Goal: Task Accomplishment & Management: Use online tool/utility

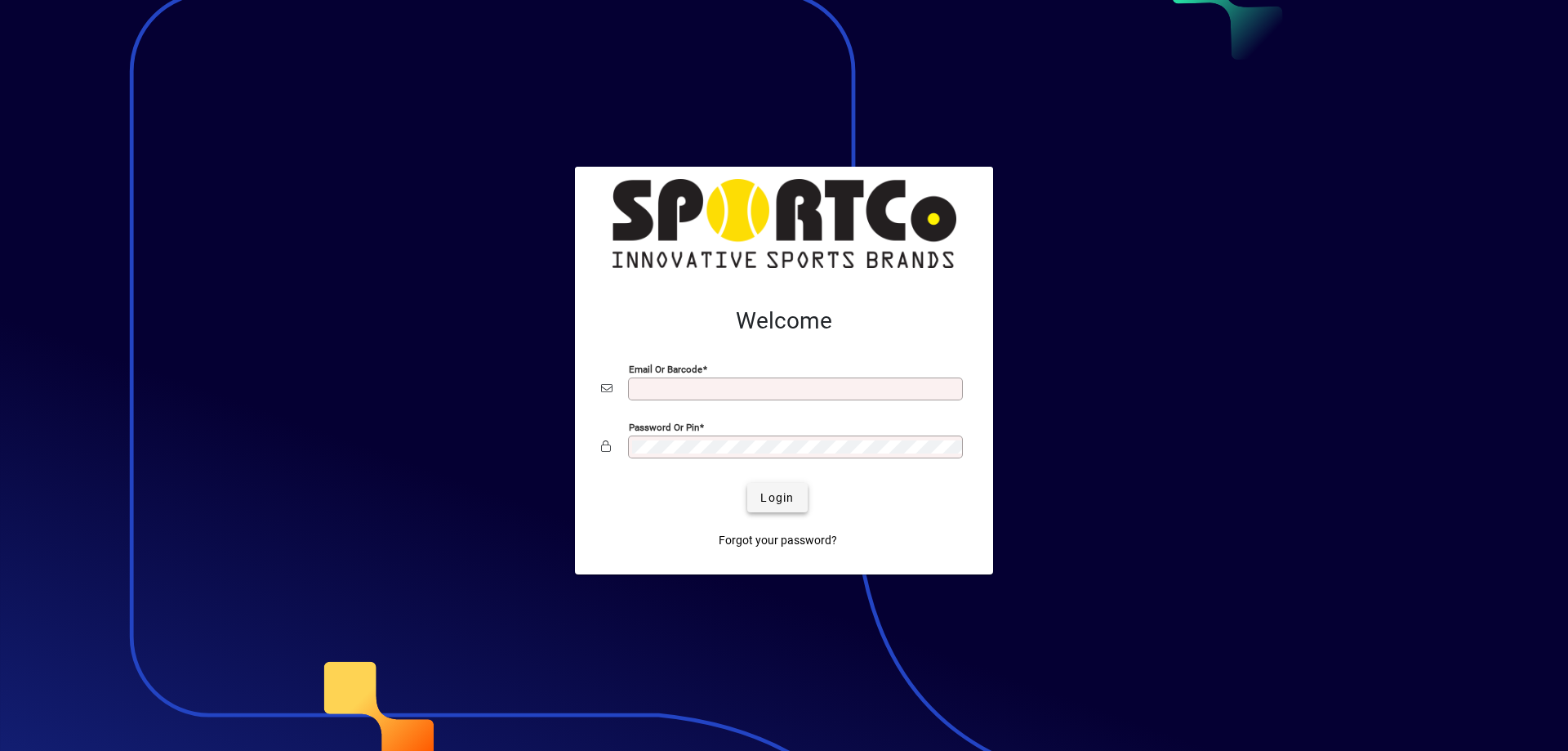
type input "**********"
click at [759, 496] on span "submit" at bounding box center [777, 497] width 60 height 39
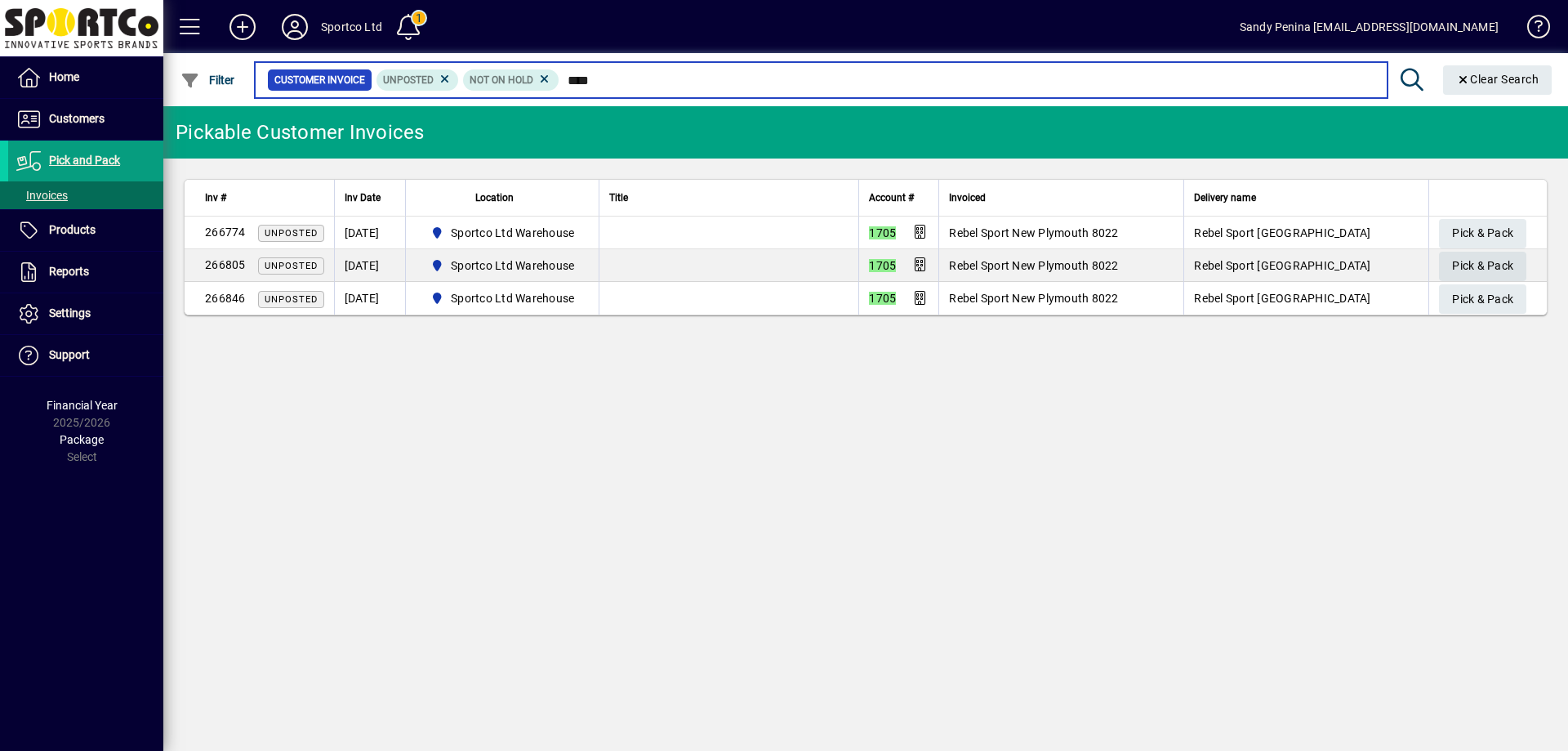
type input "****"
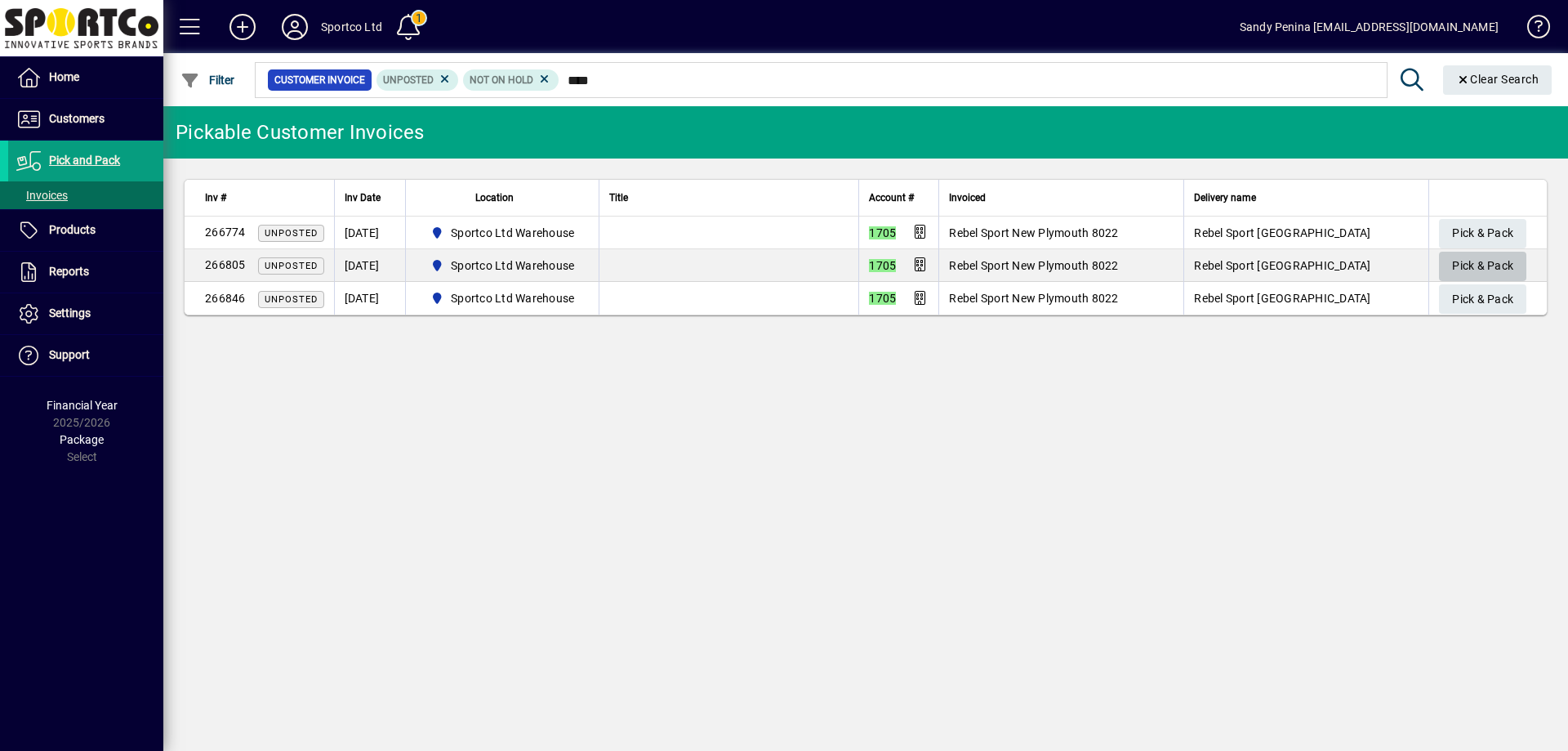
click at [1465, 265] on span "Pick & Pack" at bounding box center [1483, 266] width 61 height 27
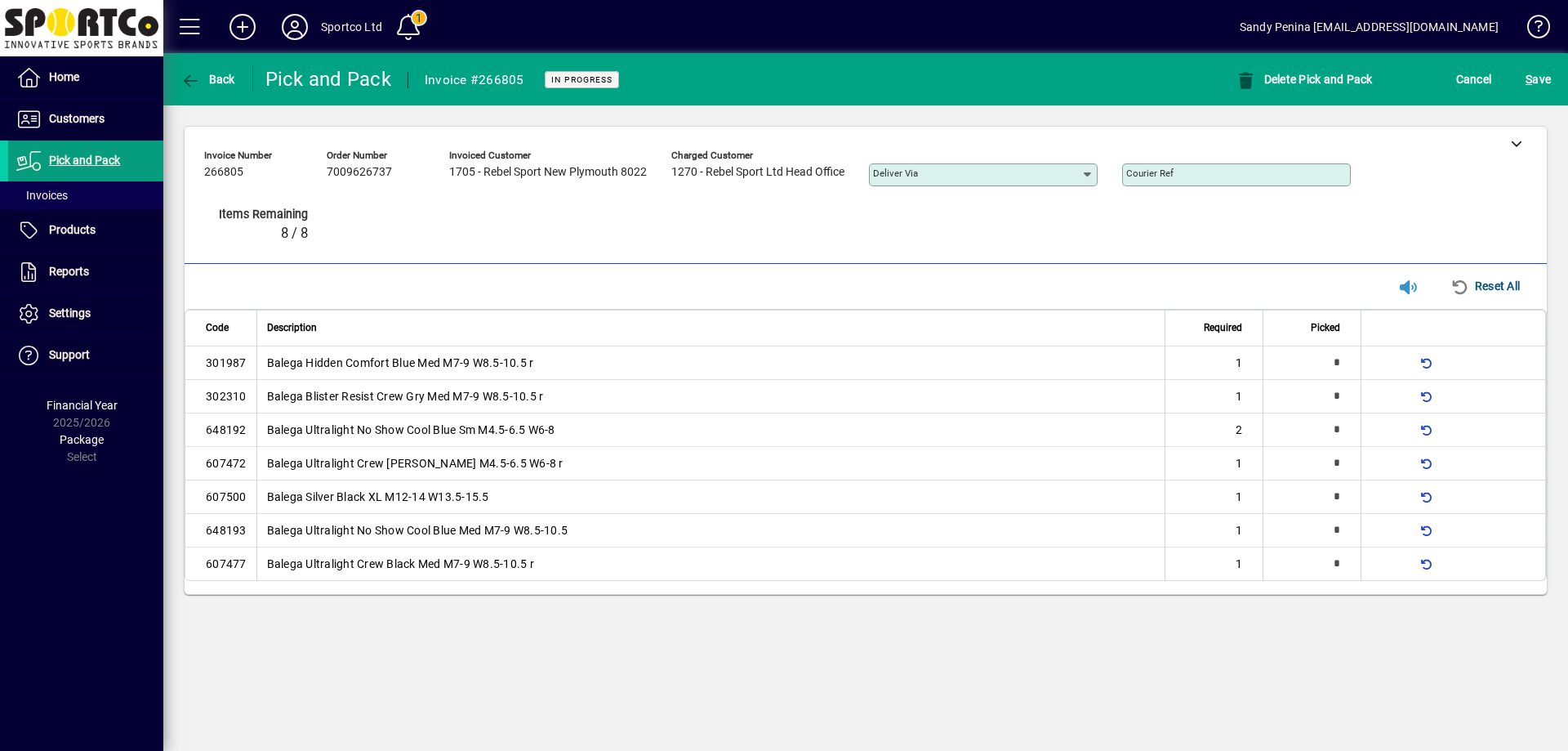
type input "*"
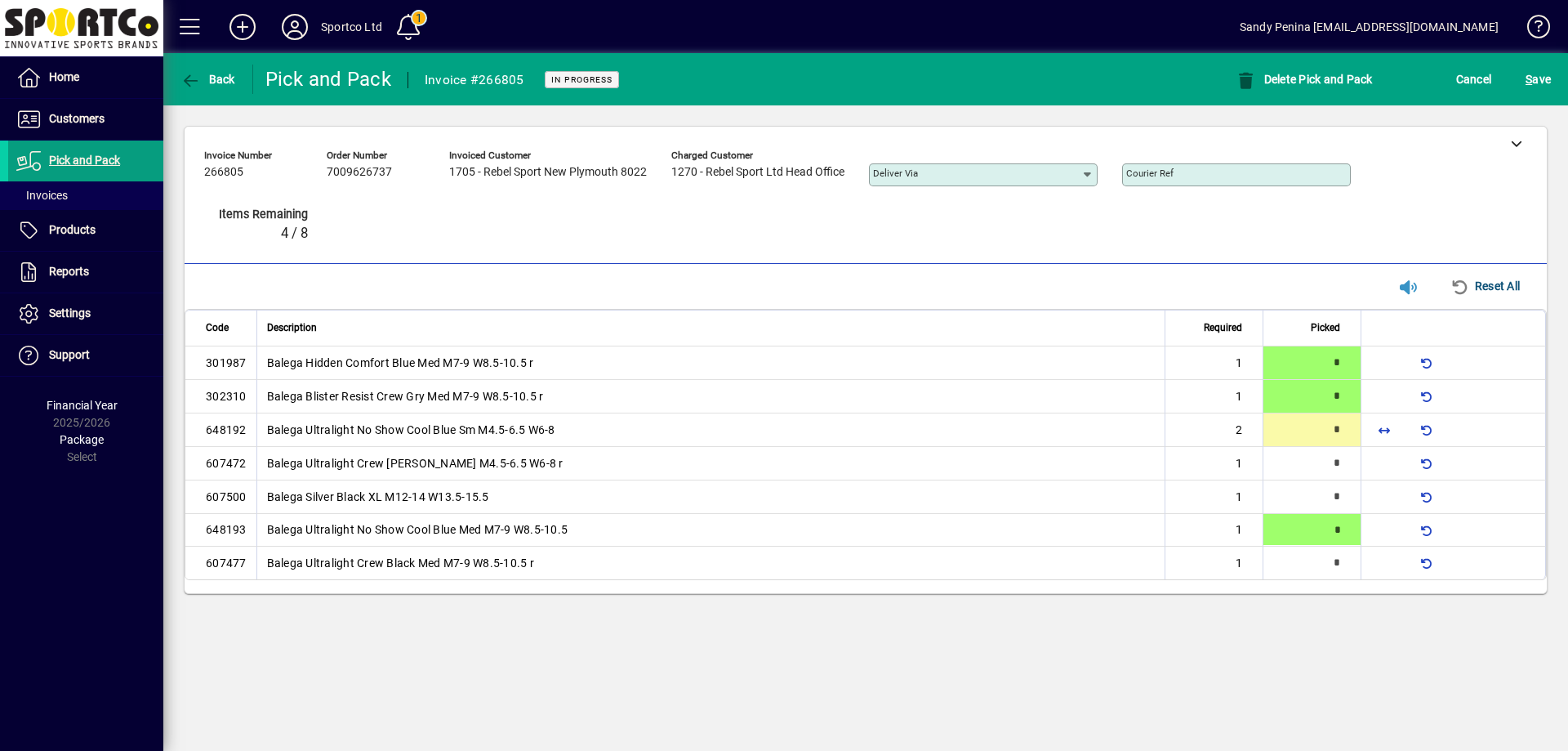
type input "*"
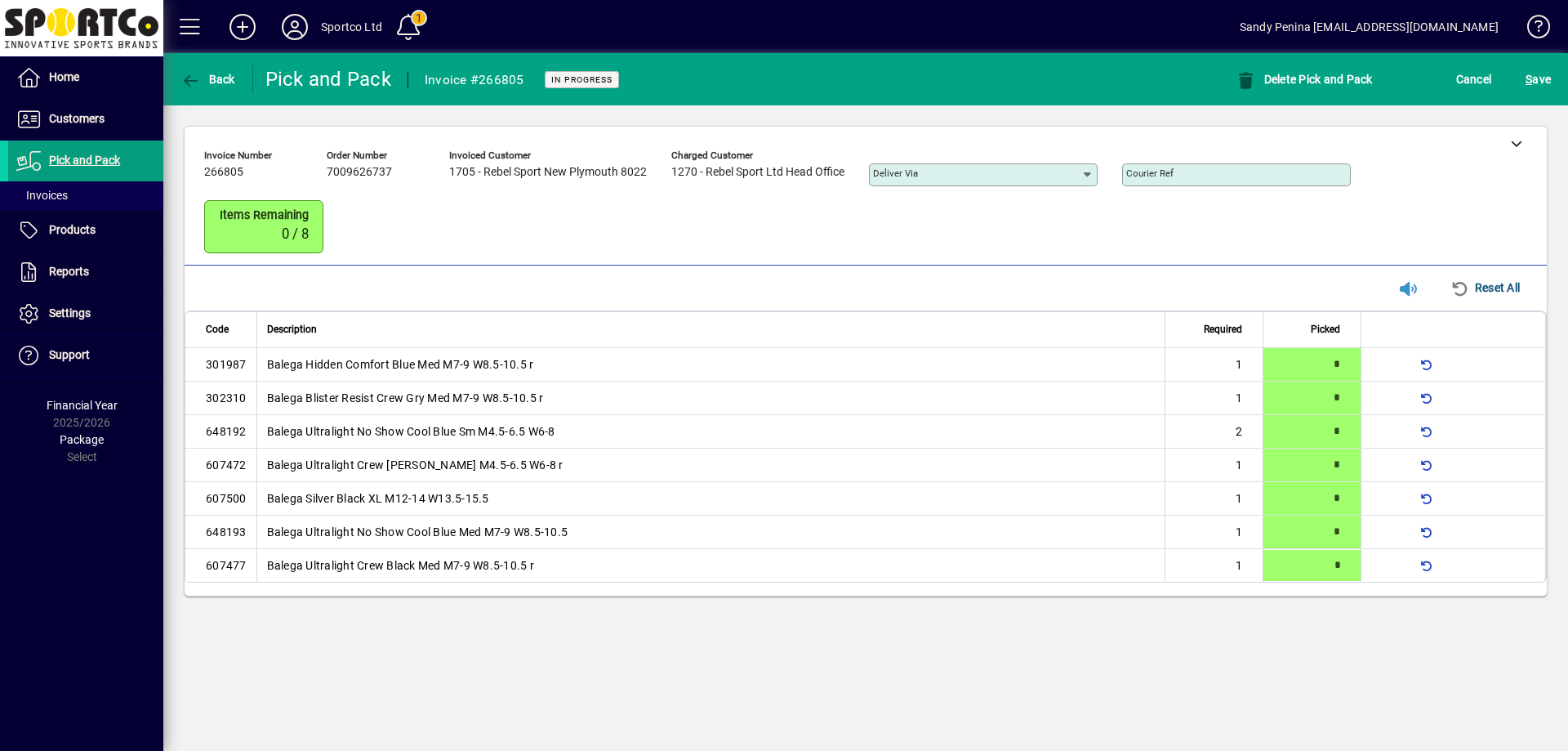
type input "*"
click at [1543, 81] on span "S ave" at bounding box center [1538, 78] width 25 height 26
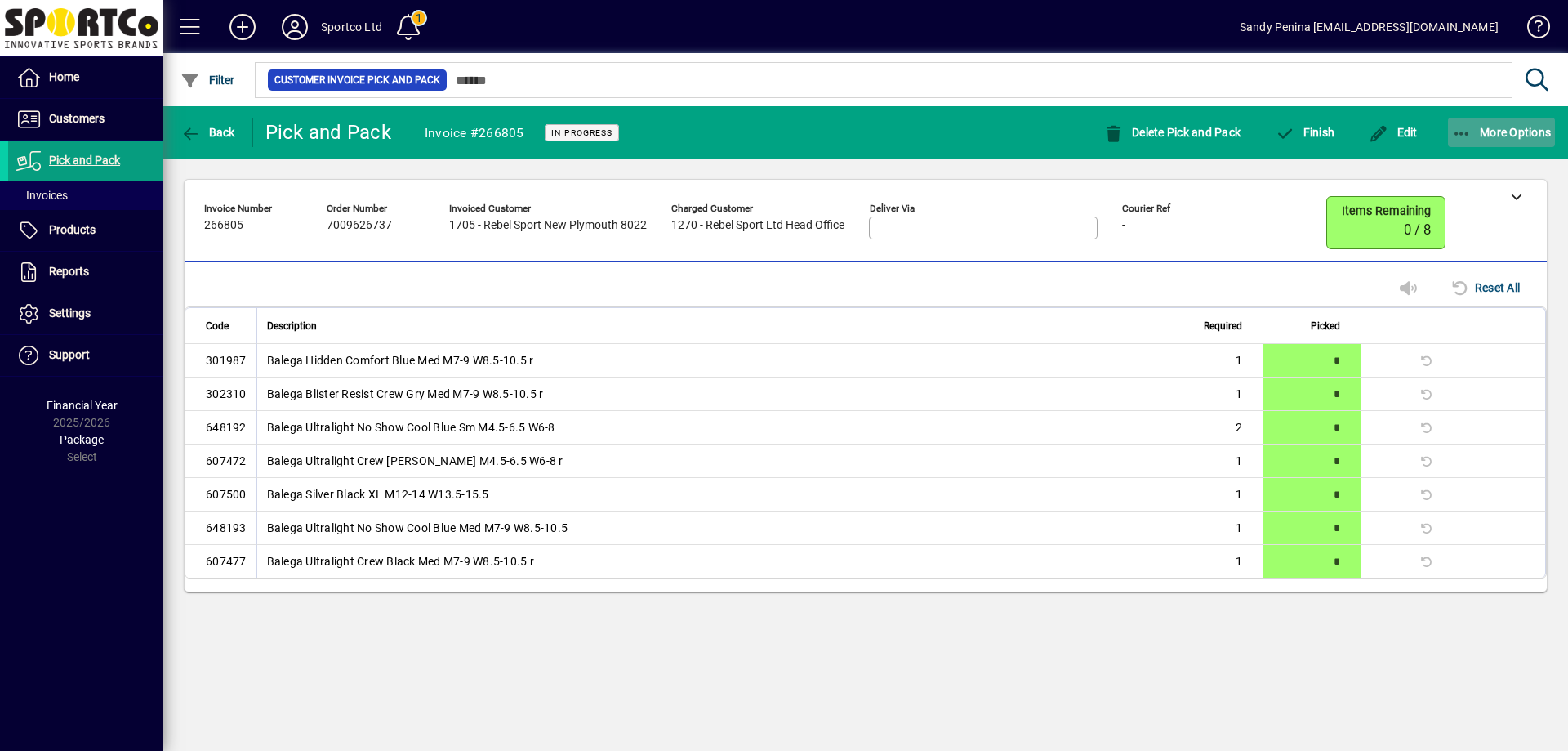
click at [1531, 135] on span "More Options" at bounding box center [1502, 133] width 100 height 13
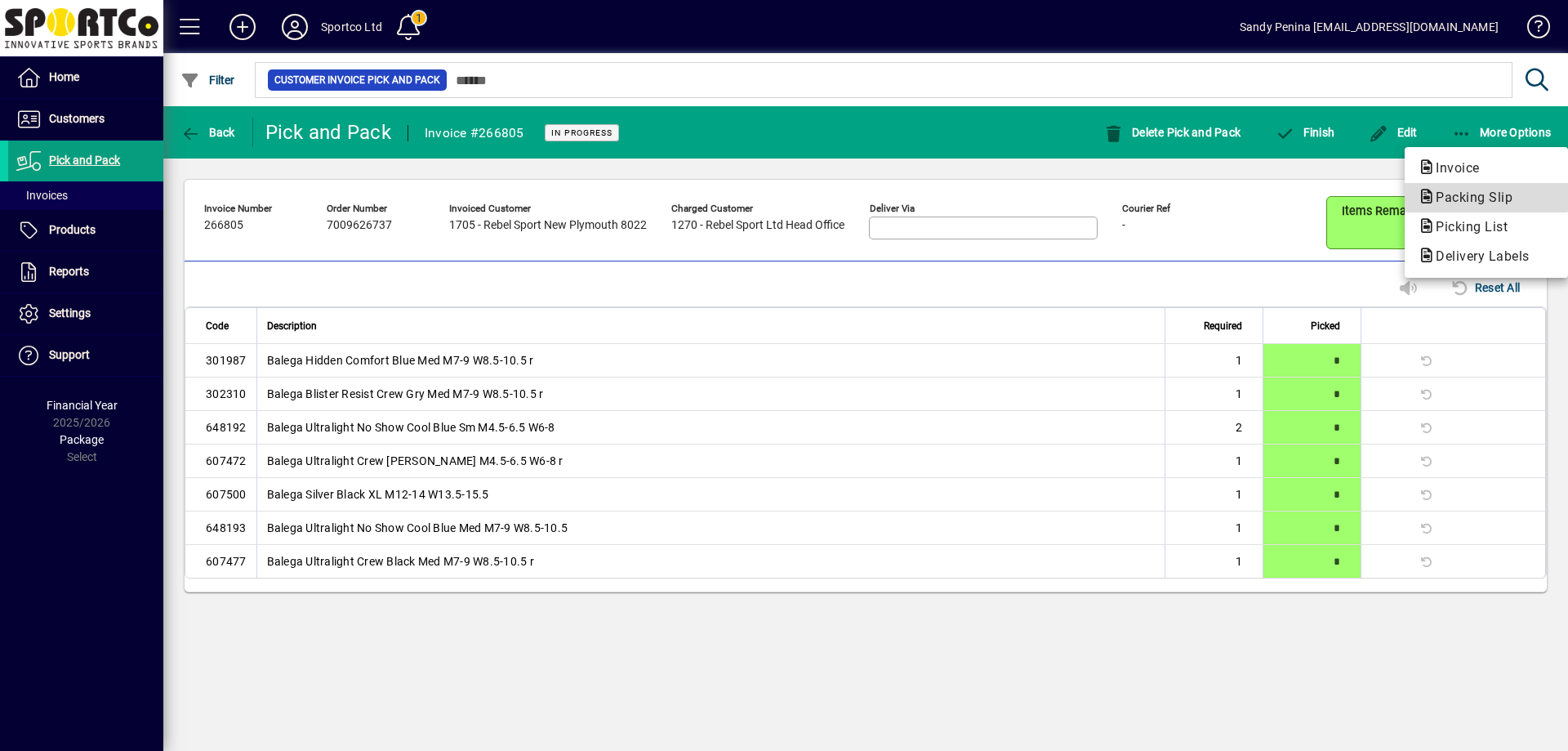
click at [1454, 191] on span "Packing Slip" at bounding box center [1470, 197] width 103 height 15
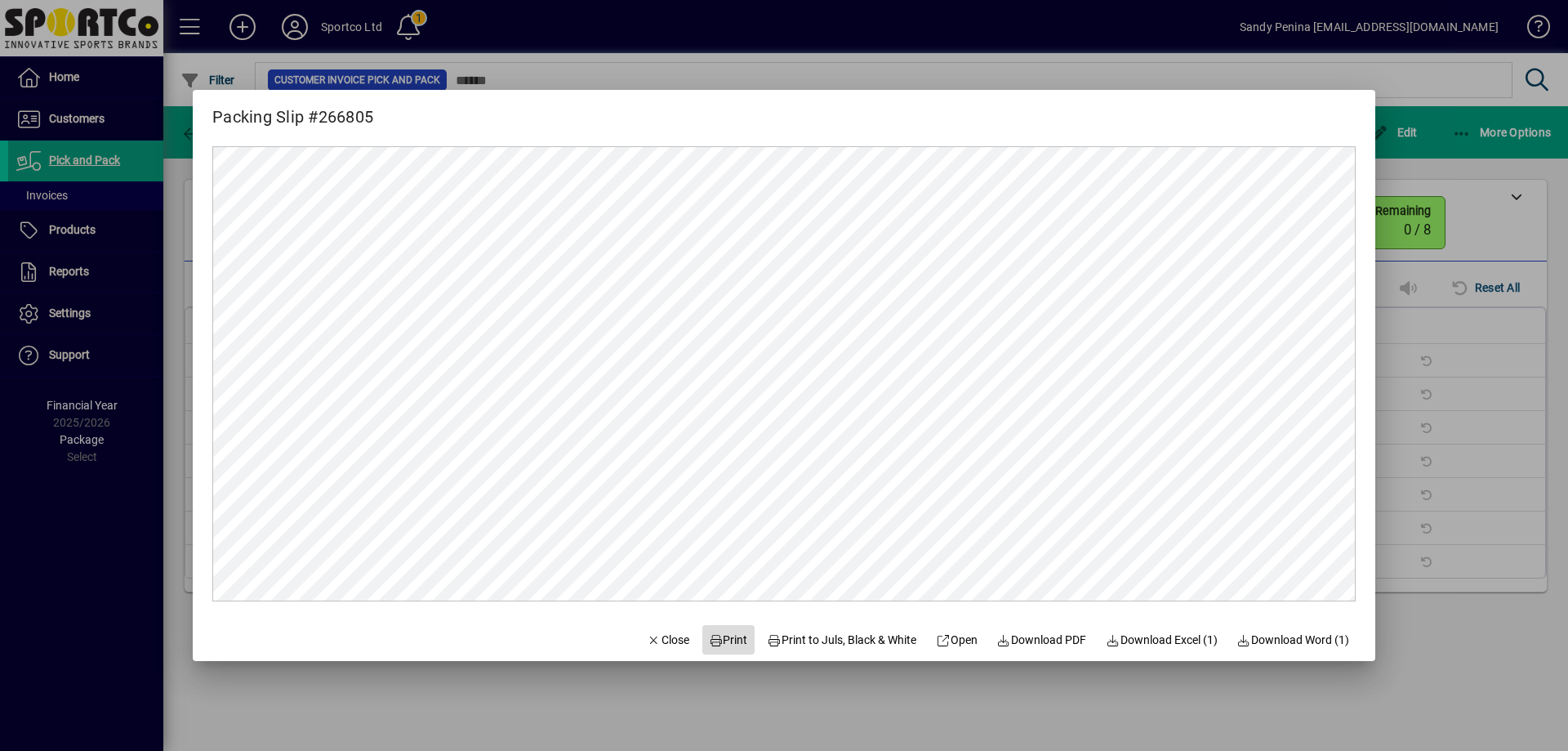
click at [711, 635] on span "Print" at bounding box center [728, 639] width 39 height 17
click at [1485, 491] on div at bounding box center [784, 375] width 1568 height 751
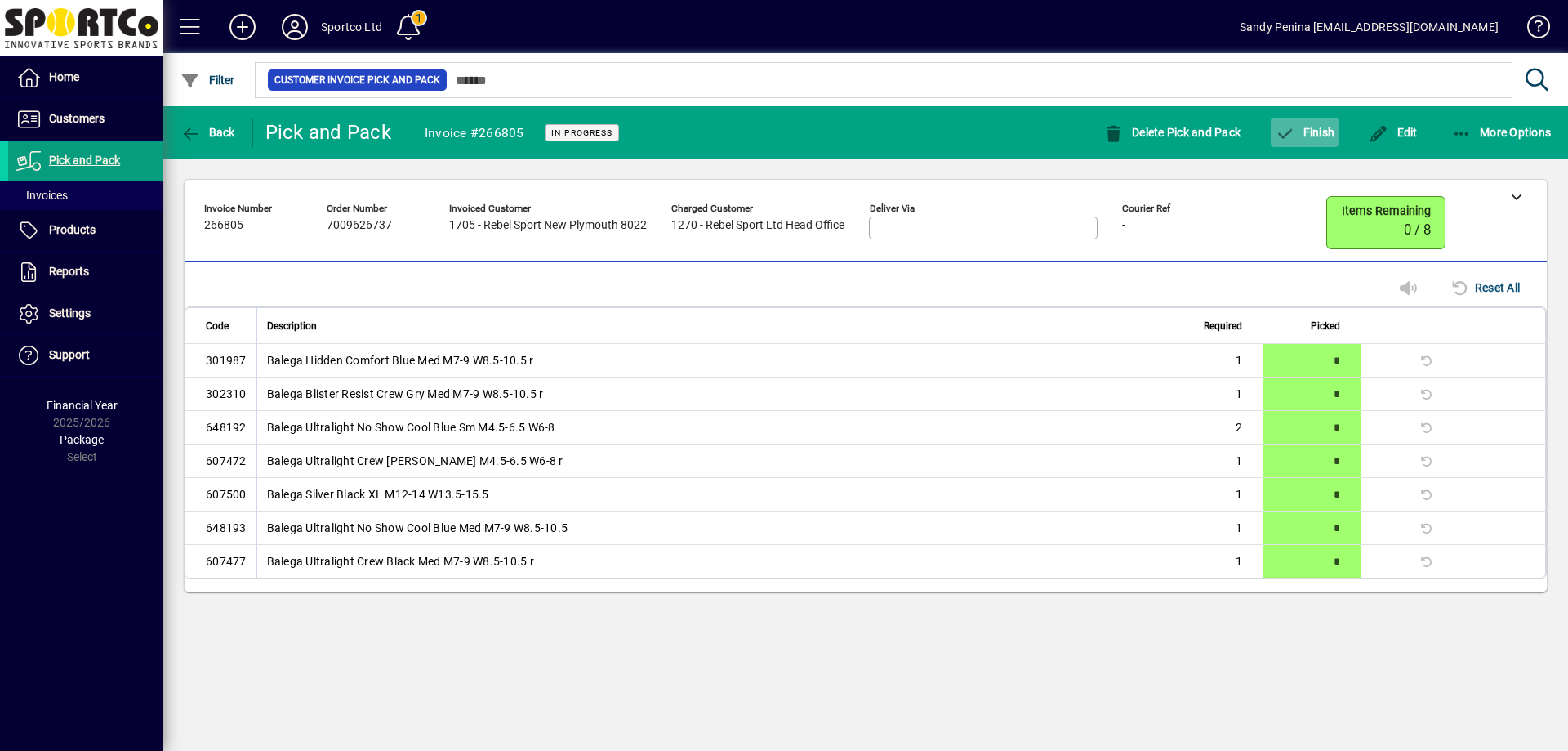
click at [1294, 129] on icon "button" at bounding box center [1285, 134] width 21 height 16
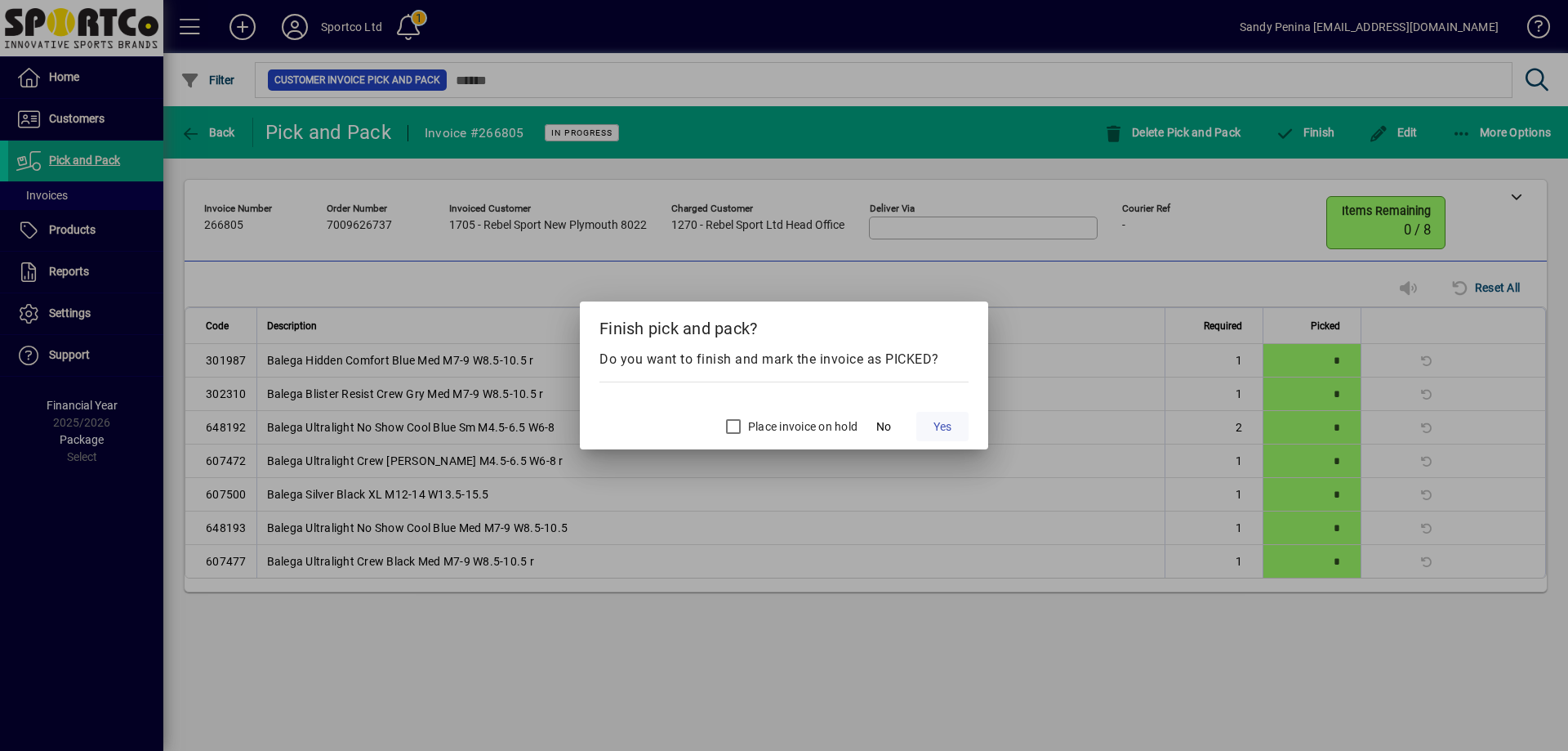
click at [950, 429] on span "Yes" at bounding box center [942, 426] width 18 height 17
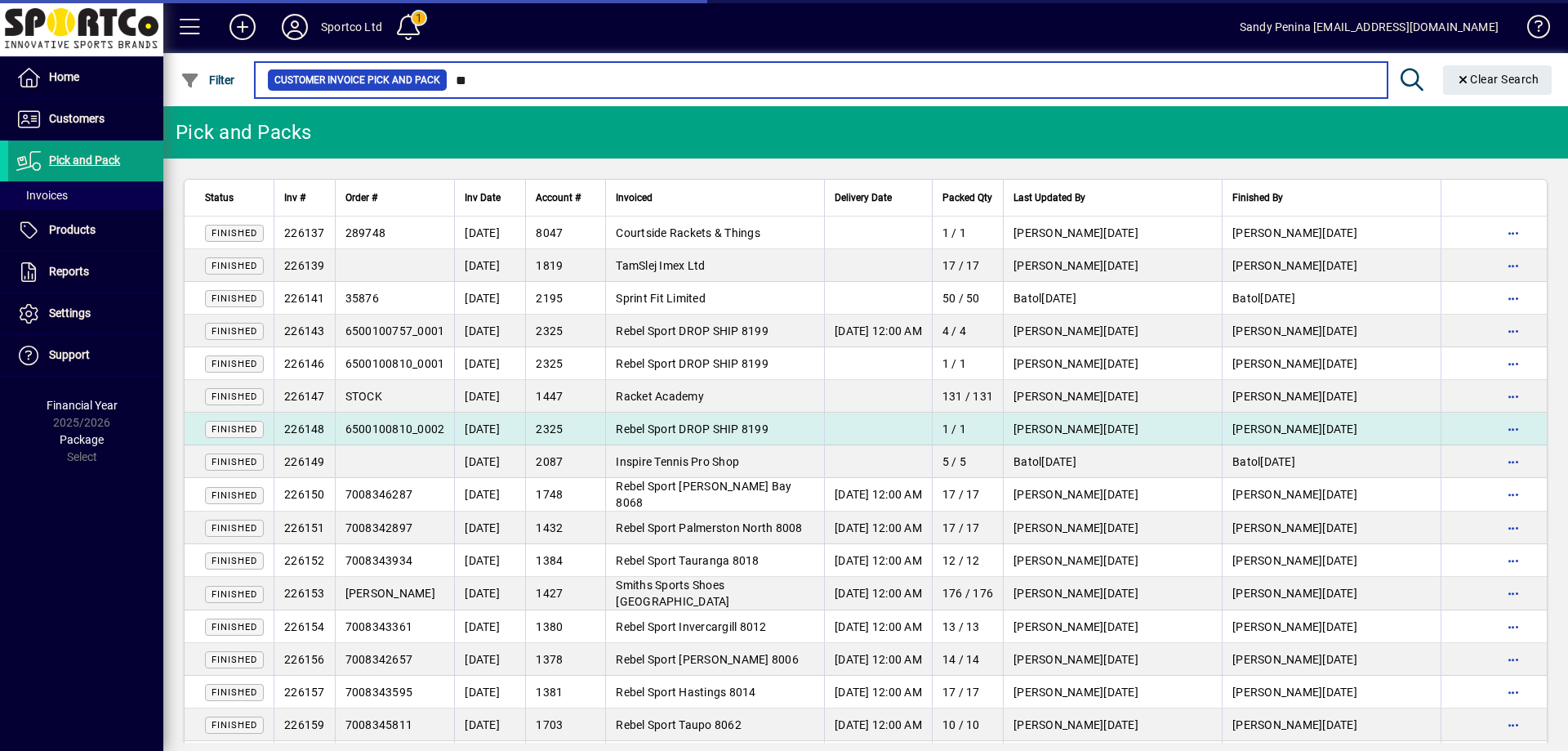
type input "***"
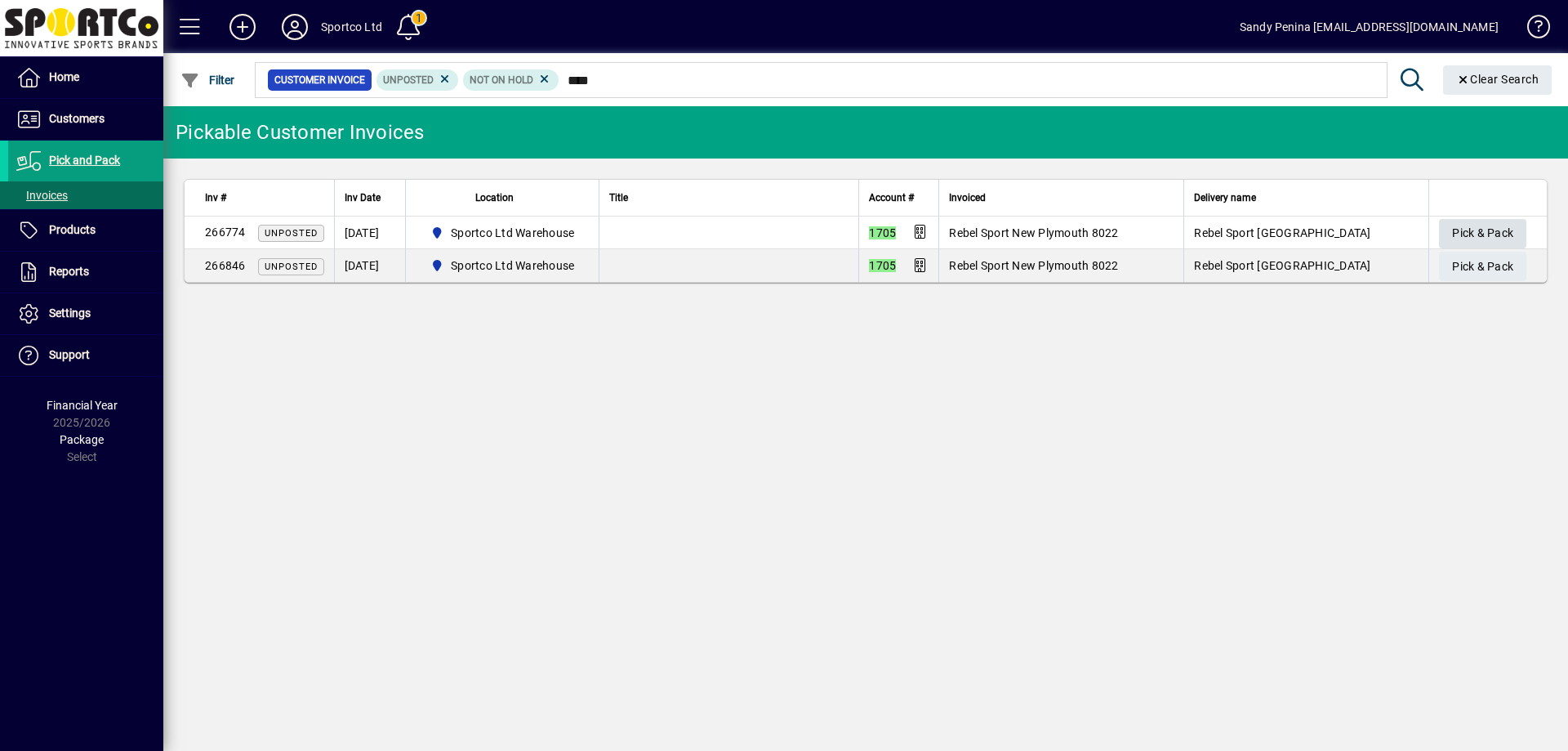
type input "****"
click at [1490, 230] on span "Pick & Pack" at bounding box center [1483, 234] width 61 height 27
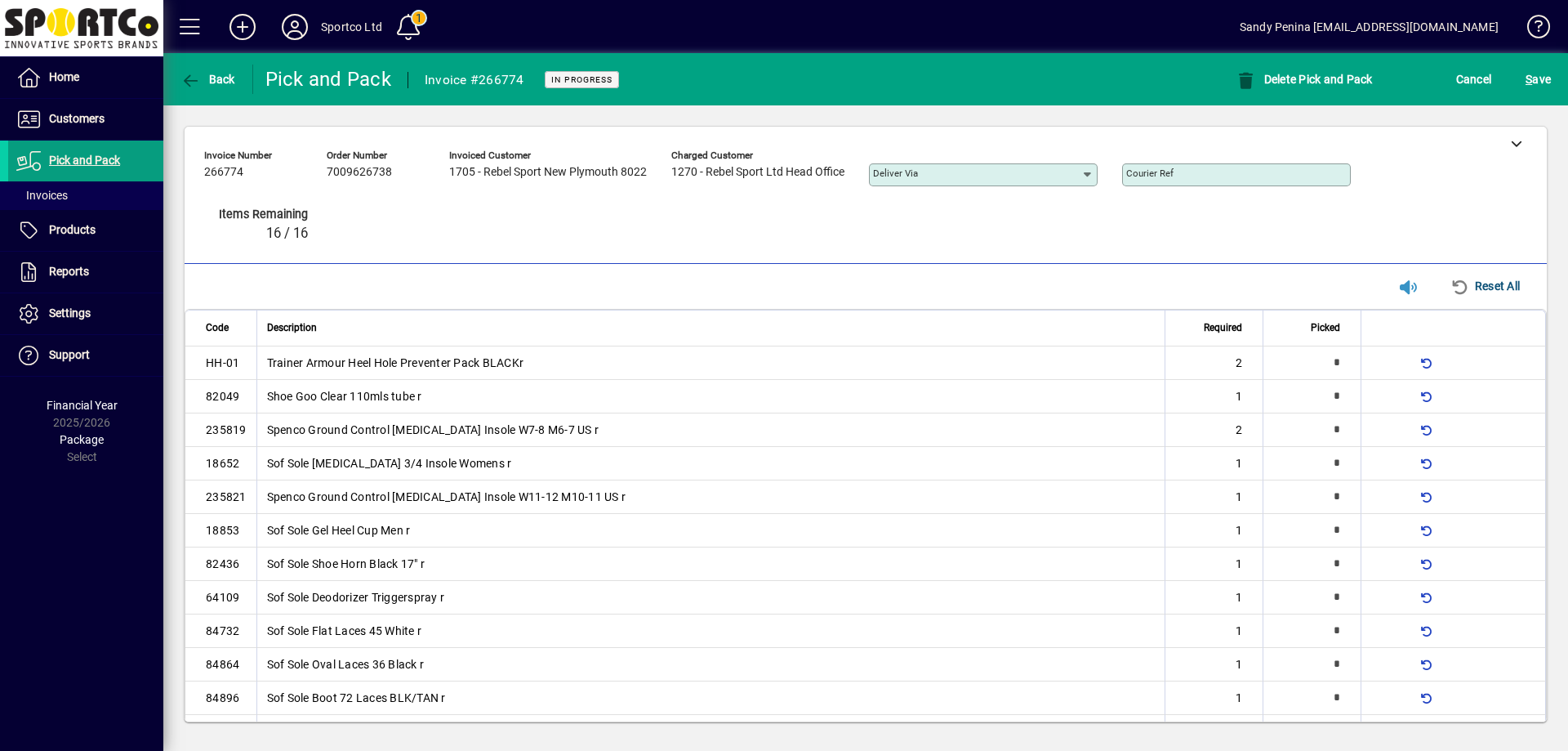
type input "*"
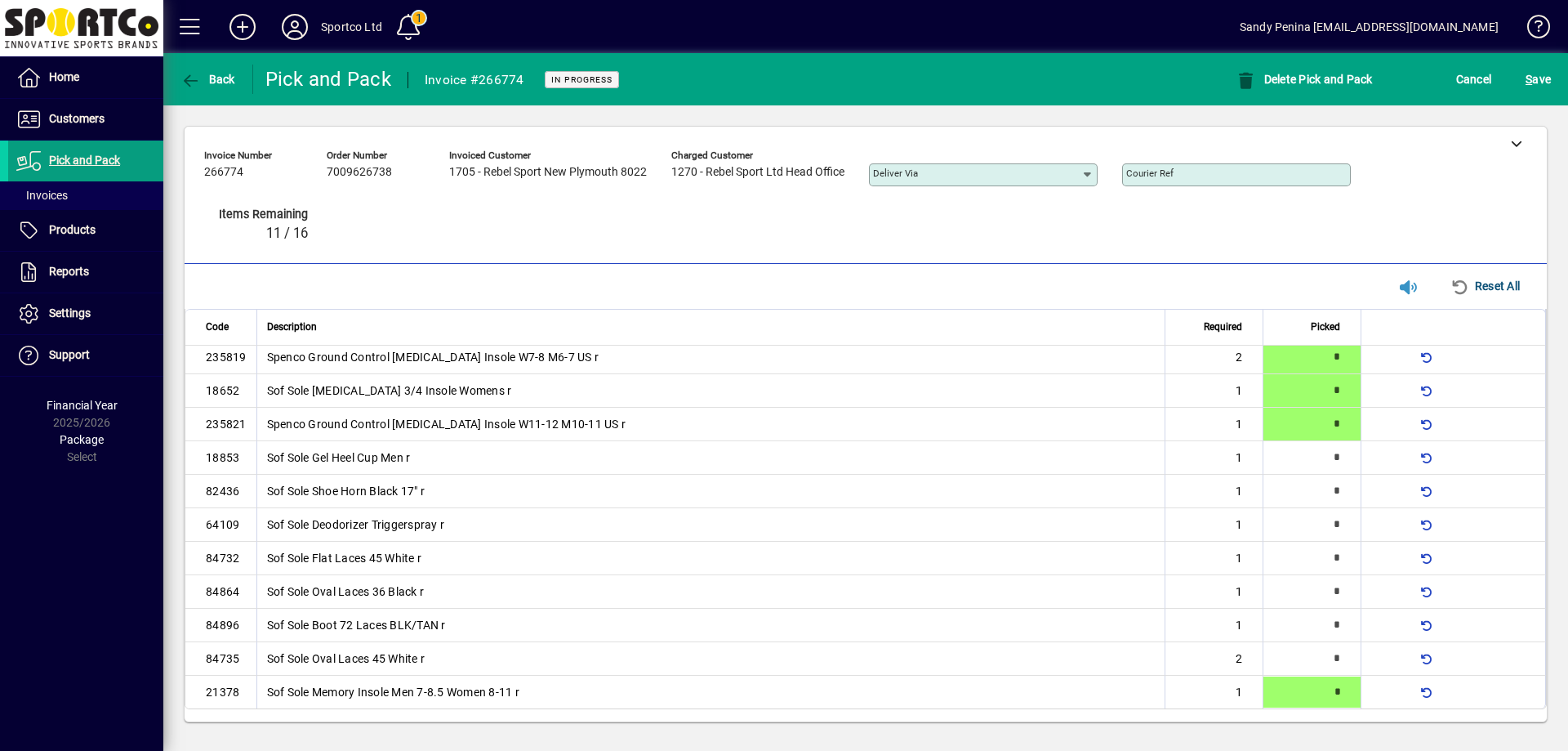
type input "*"
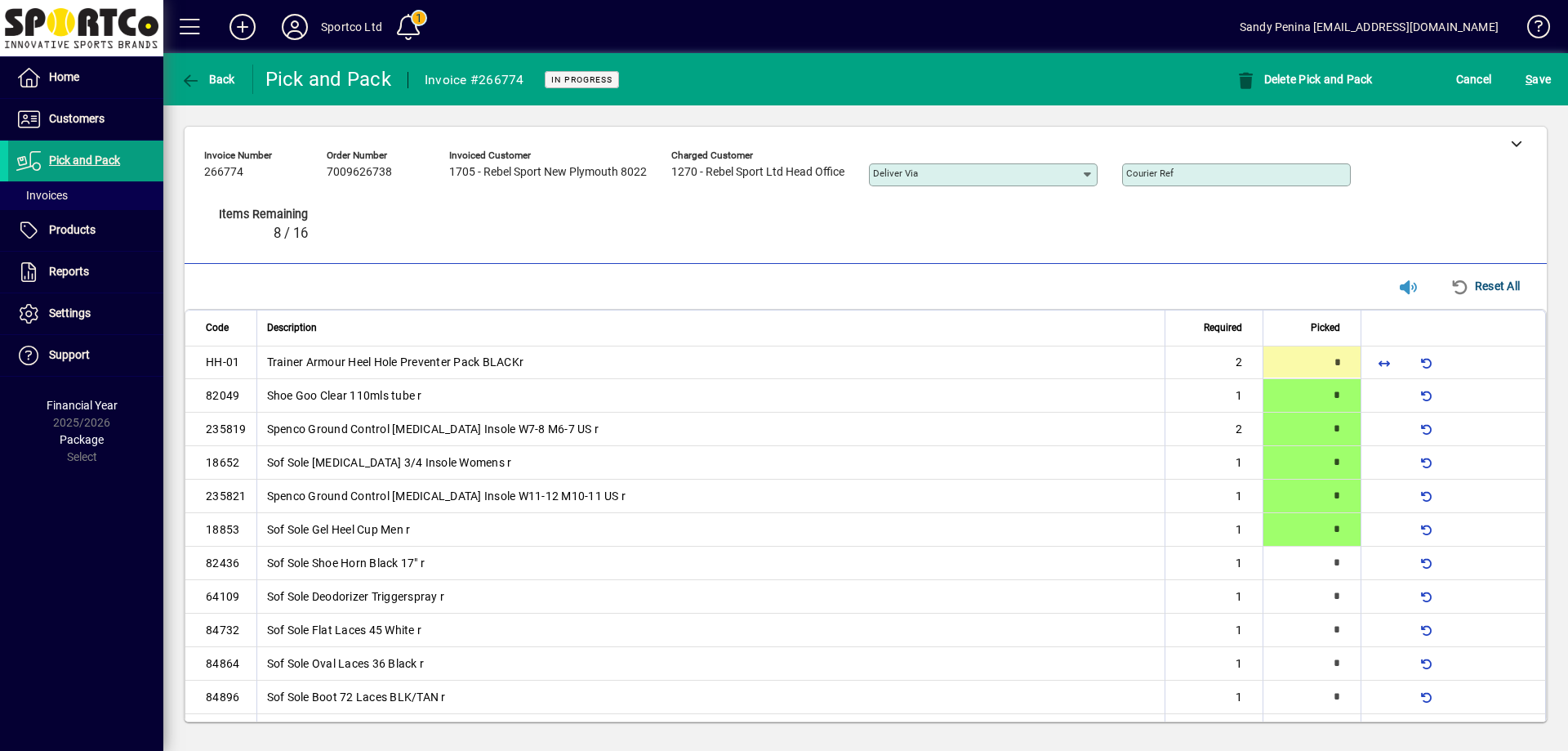
type input "*"
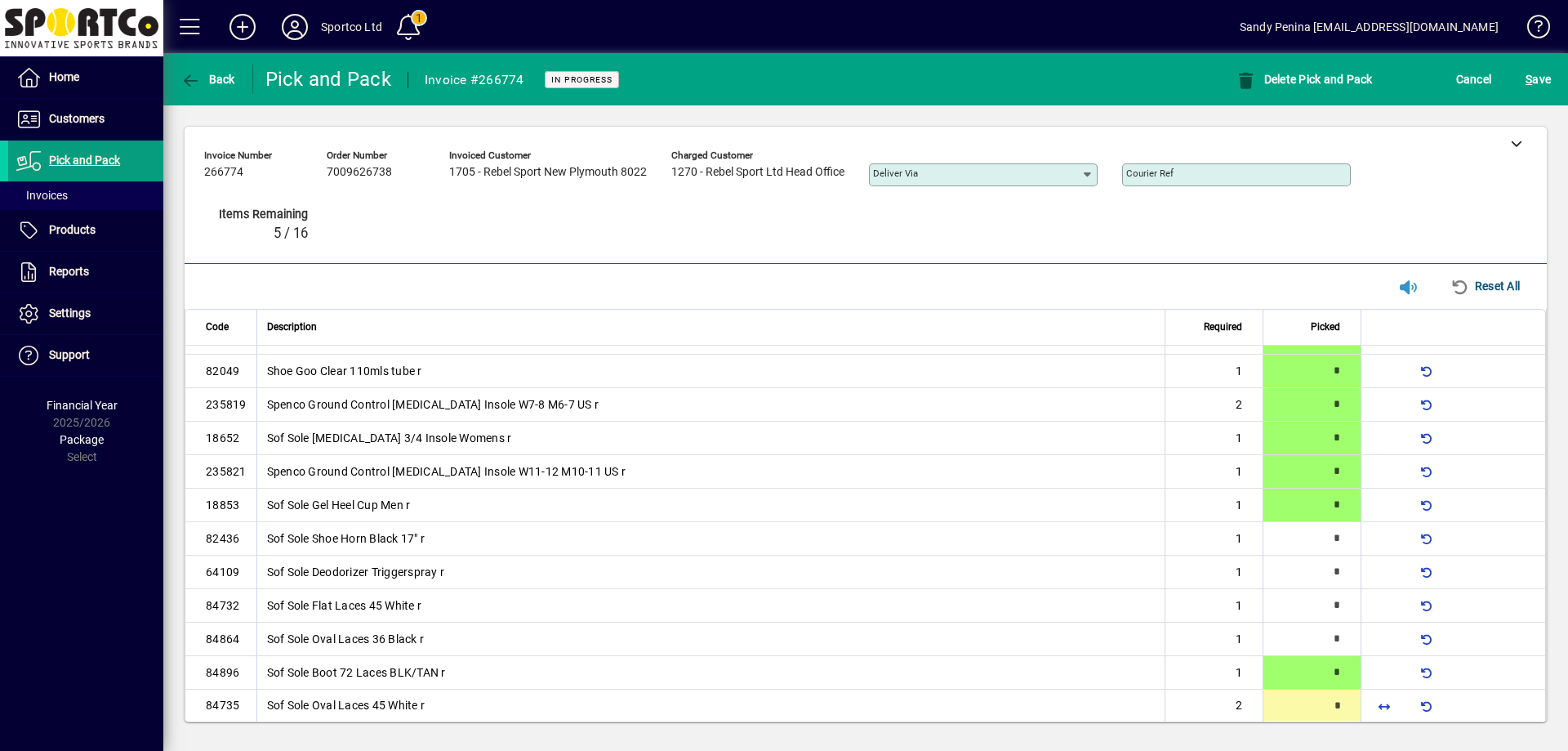
type input "*"
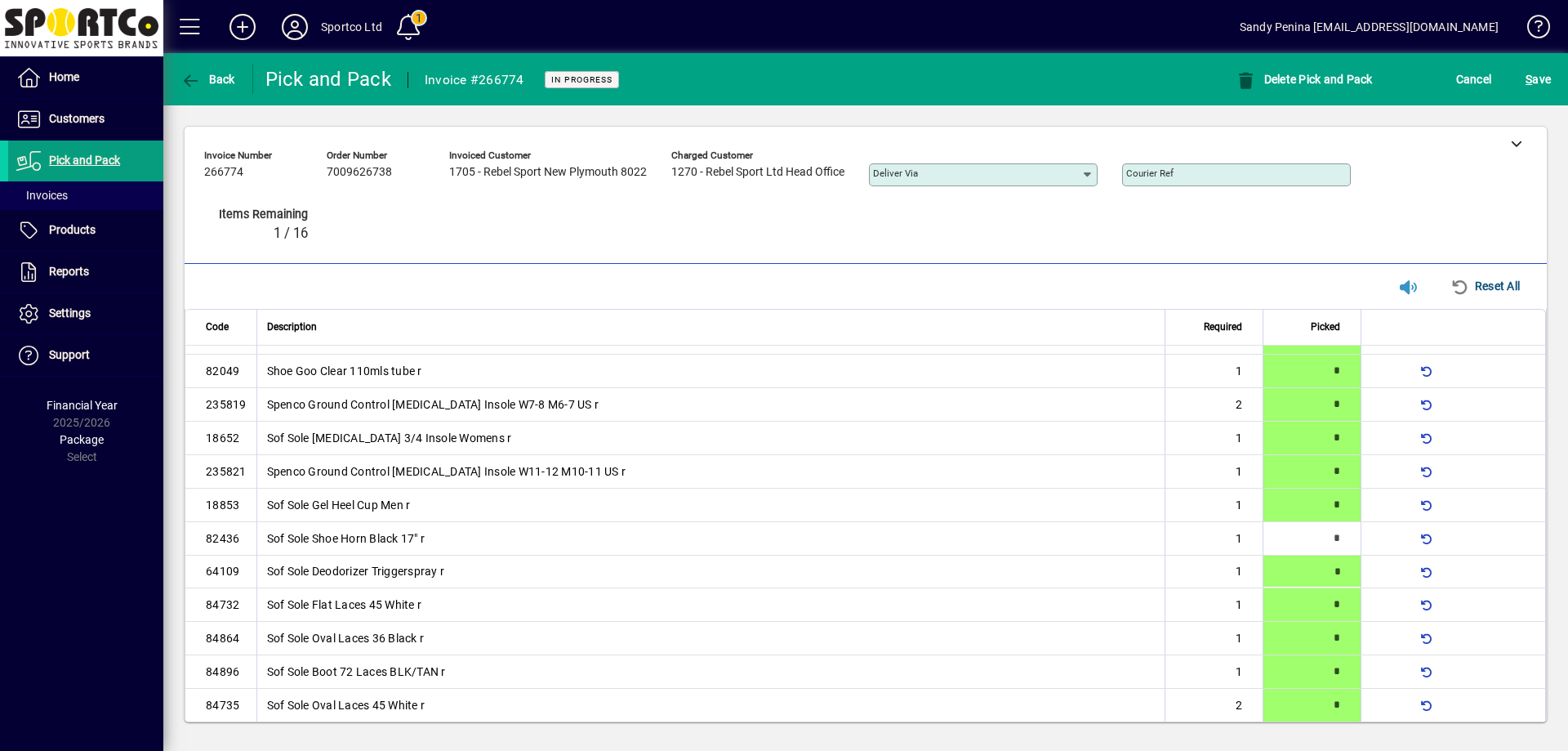
type input "*"
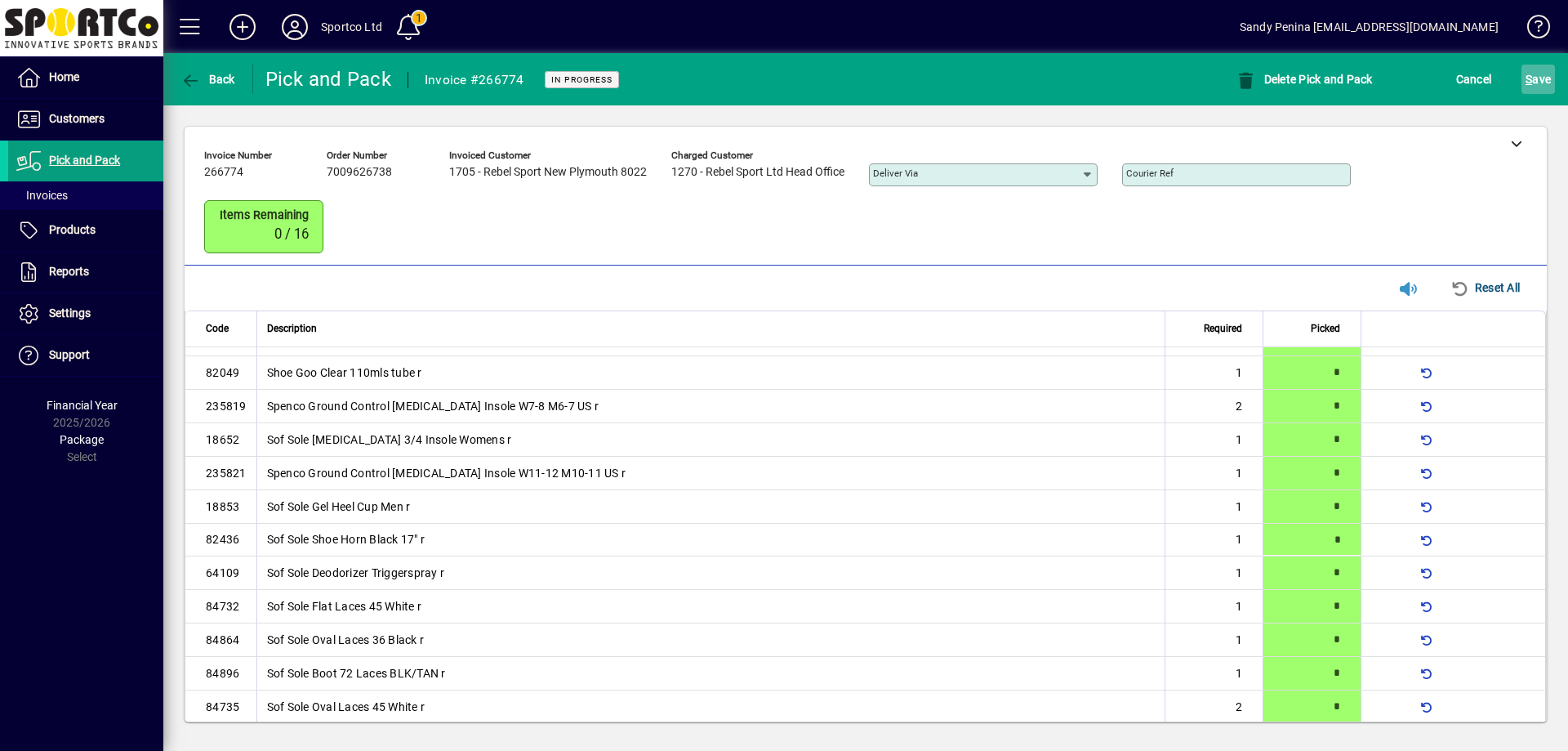
click at [1535, 91] on span "S ave" at bounding box center [1538, 78] width 25 height 26
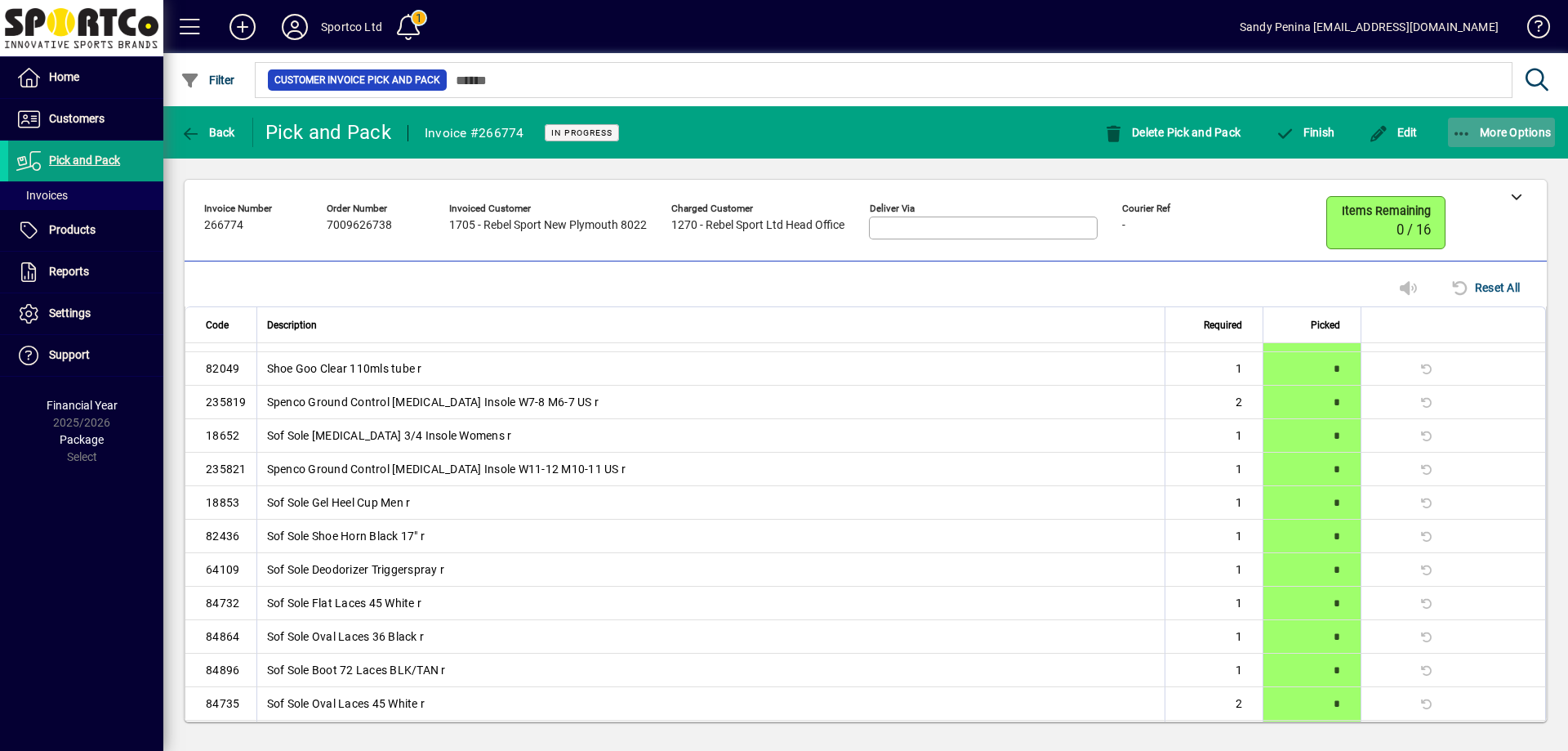
click at [1521, 133] on span "More Options" at bounding box center [1502, 133] width 100 height 13
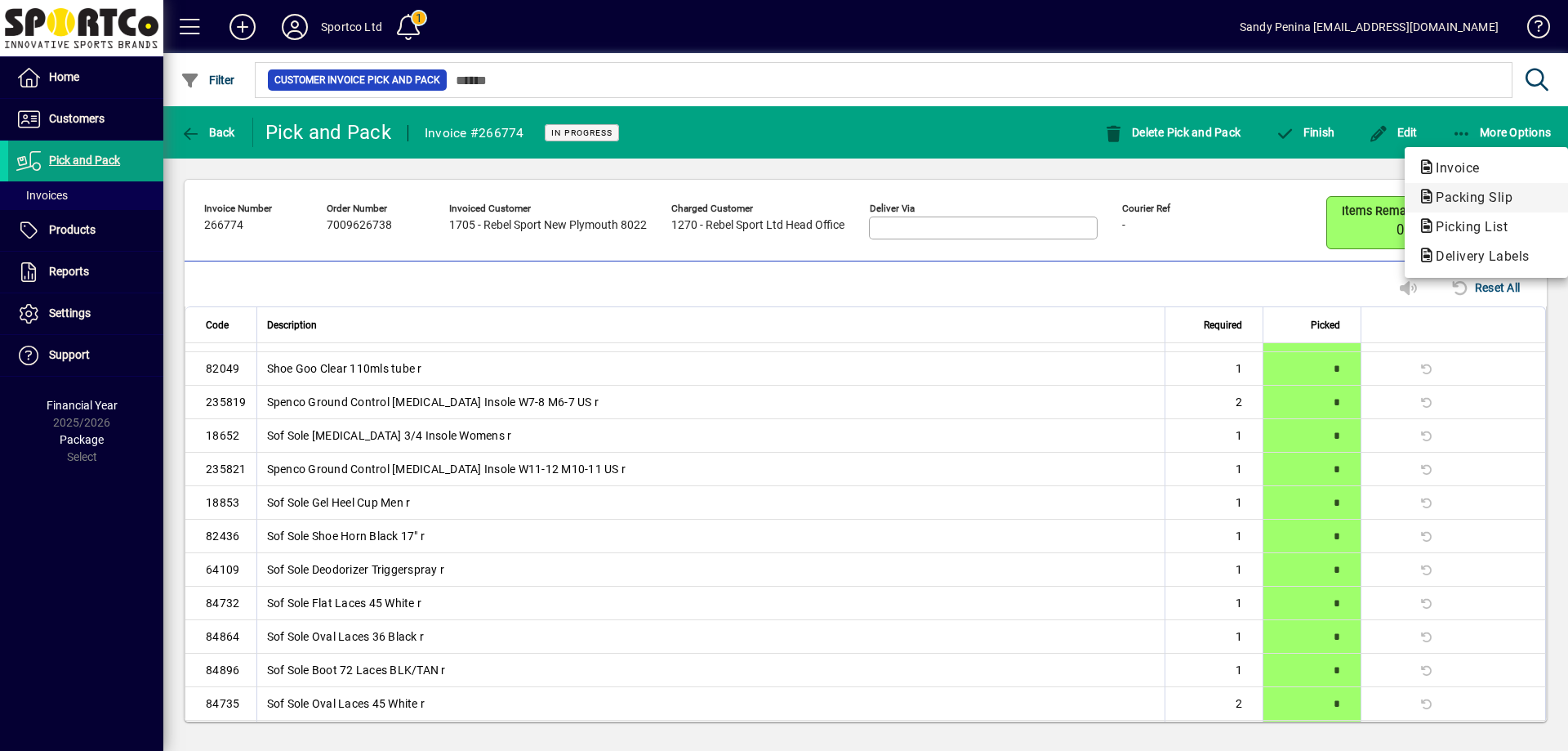
click at [1466, 193] on span "Packing Slip" at bounding box center [1470, 197] width 103 height 15
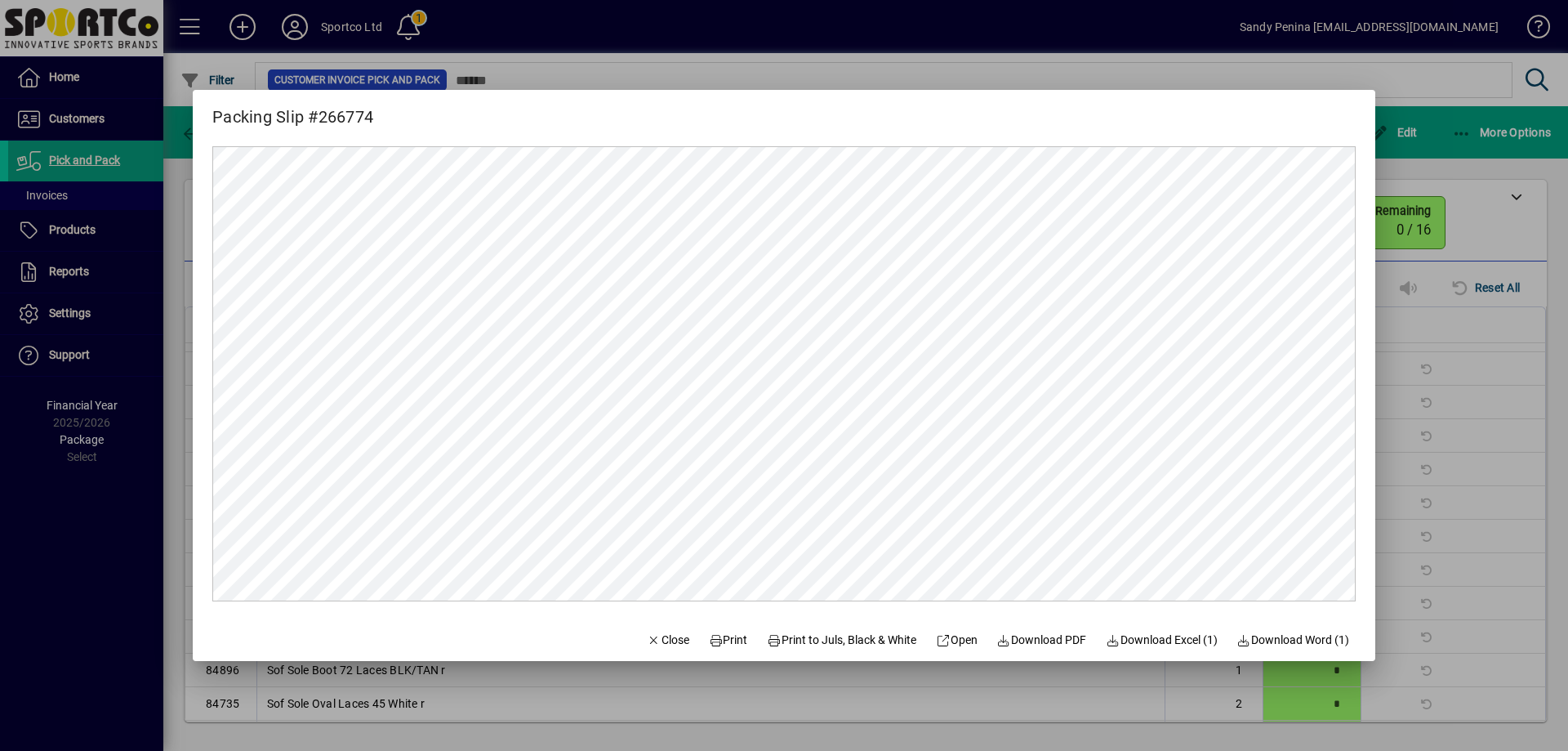
scroll to position [0, 0]
drag, startPoint x: 723, startPoint y: 654, endPoint x: 716, endPoint y: 645, distance: 11.4
click at [716, 646] on button "Print" at bounding box center [729, 639] width 52 height 30
click at [1448, 305] on div at bounding box center [784, 375] width 1568 height 751
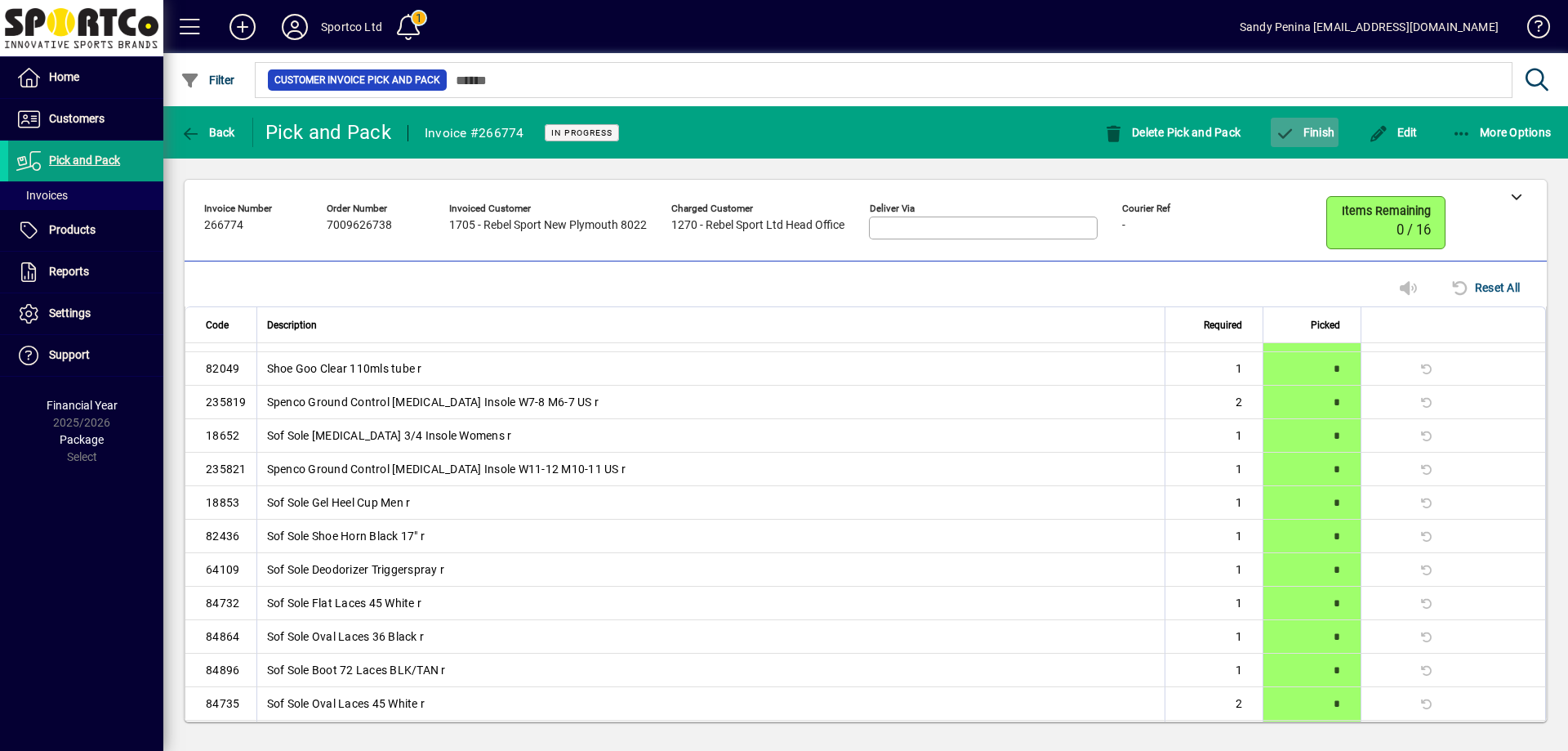
click at [1308, 127] on span "Finish" at bounding box center [1305, 133] width 60 height 13
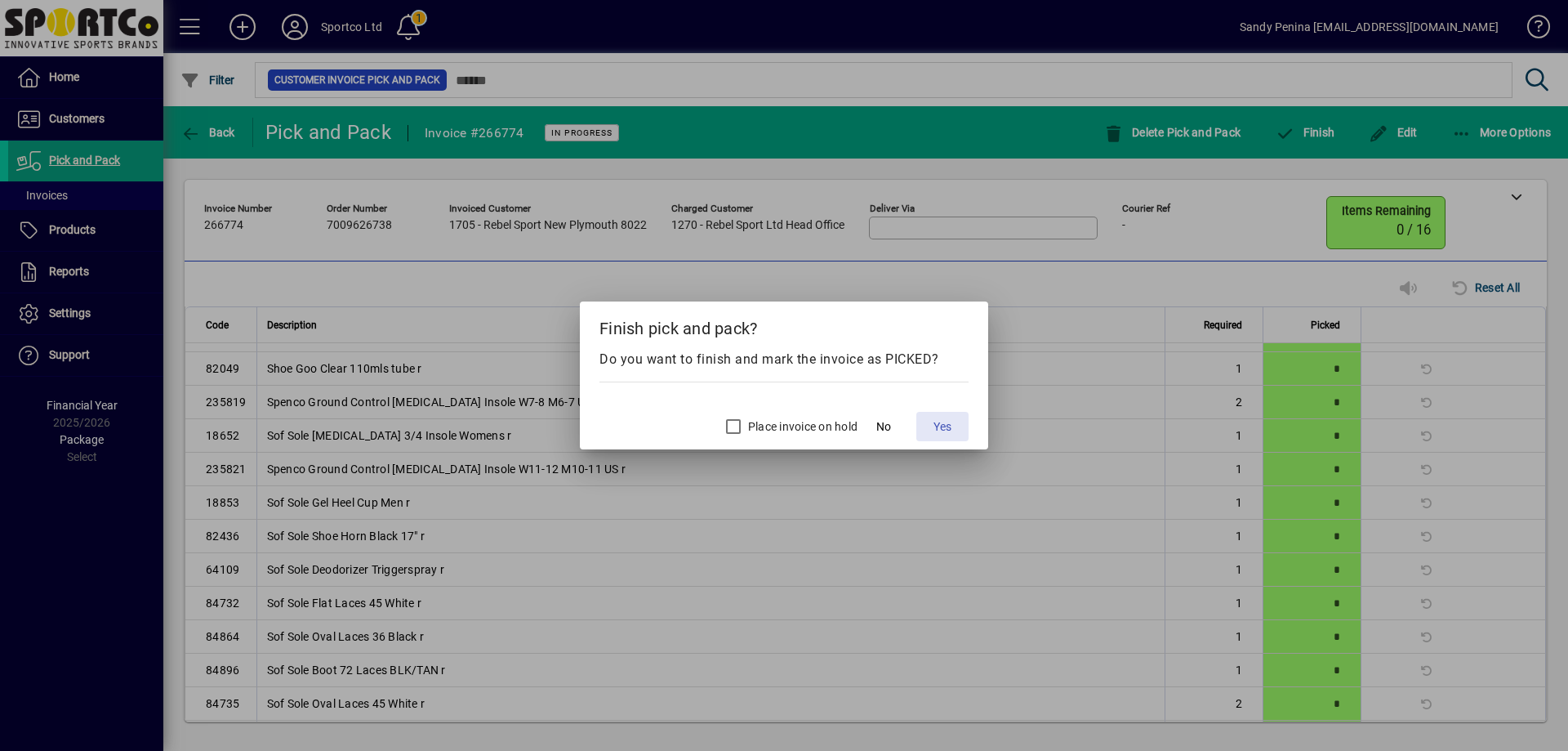
click at [938, 429] on span "Yes" at bounding box center [942, 426] width 18 height 17
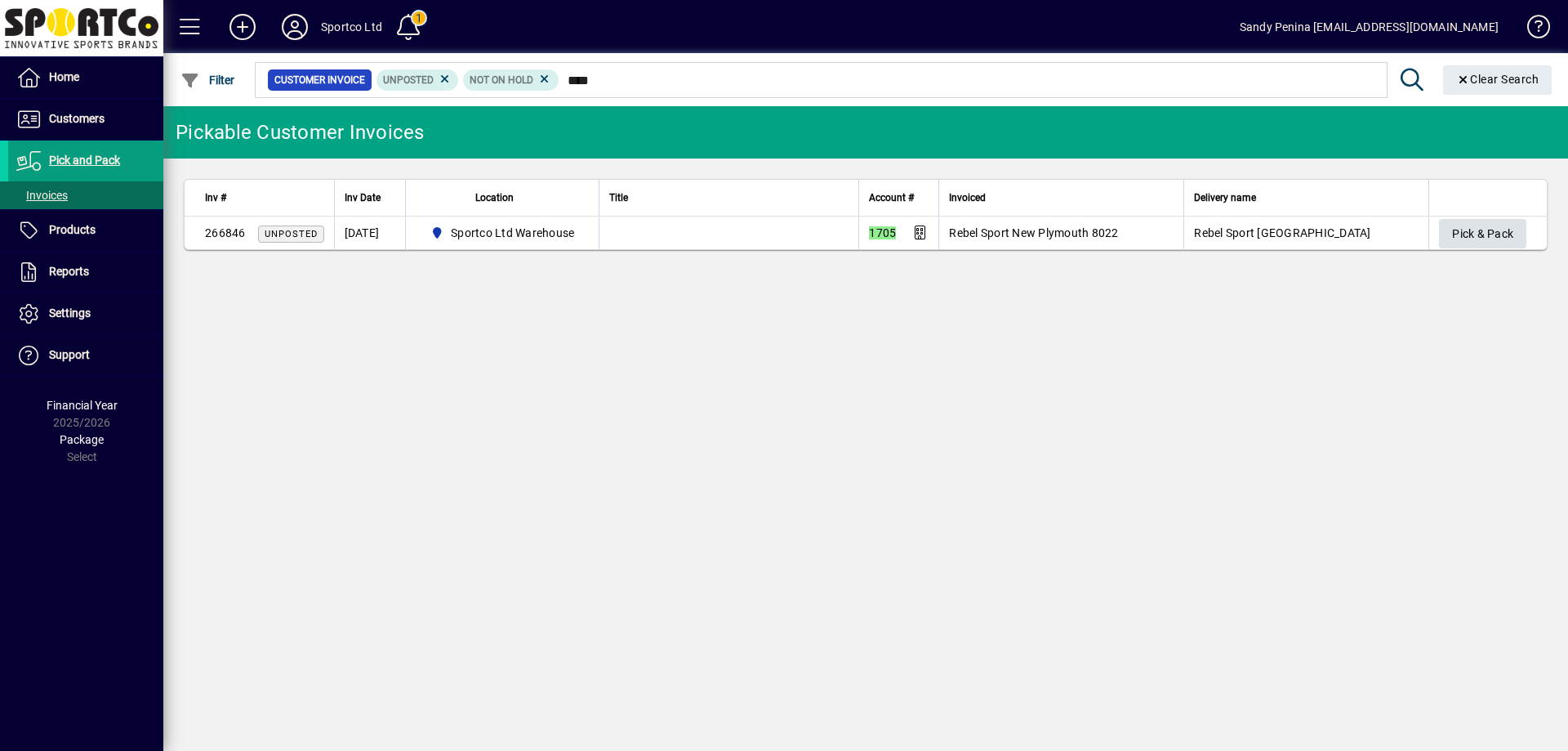
type input "****"
click at [1451, 235] on span "button" at bounding box center [1482, 233] width 87 height 39
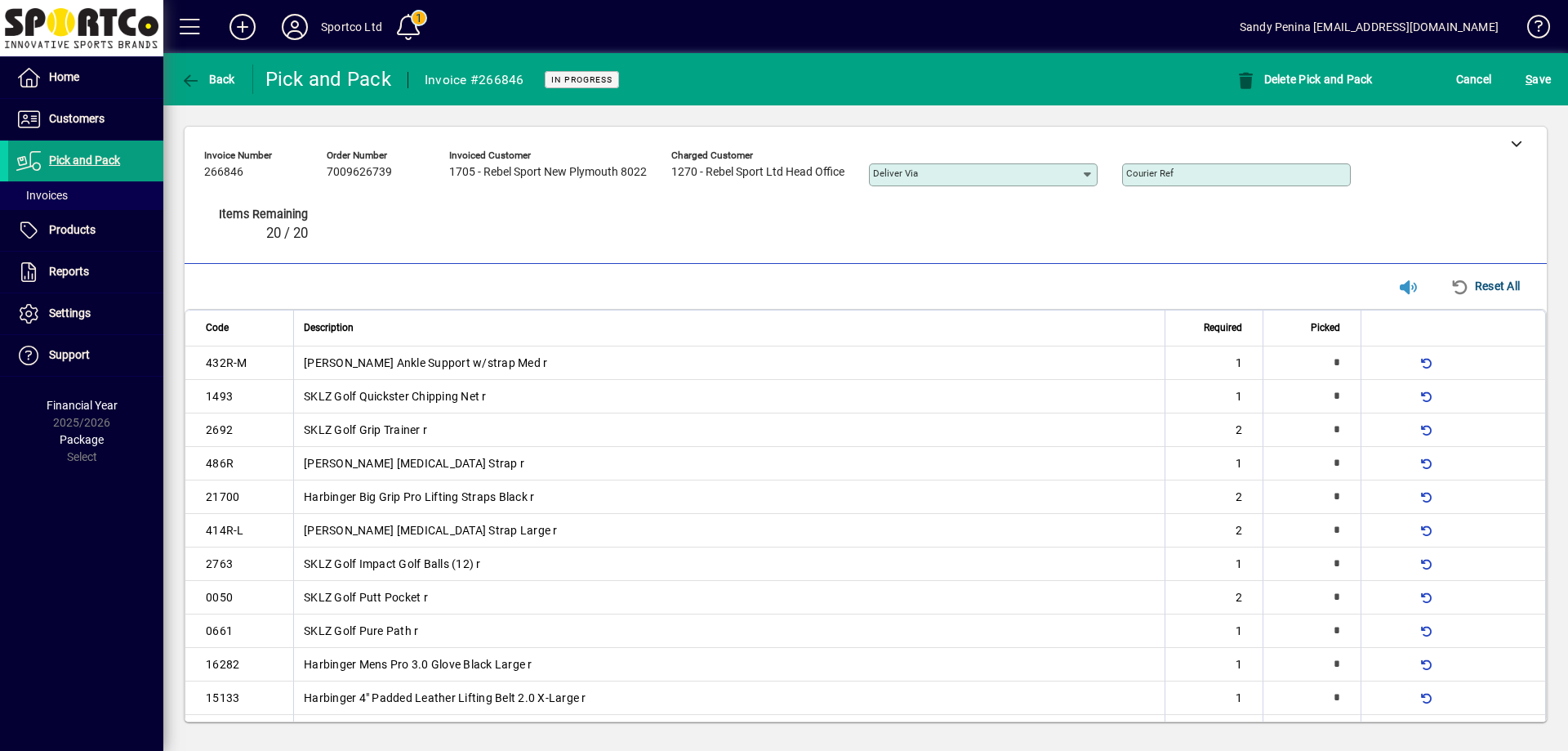
type input "*"
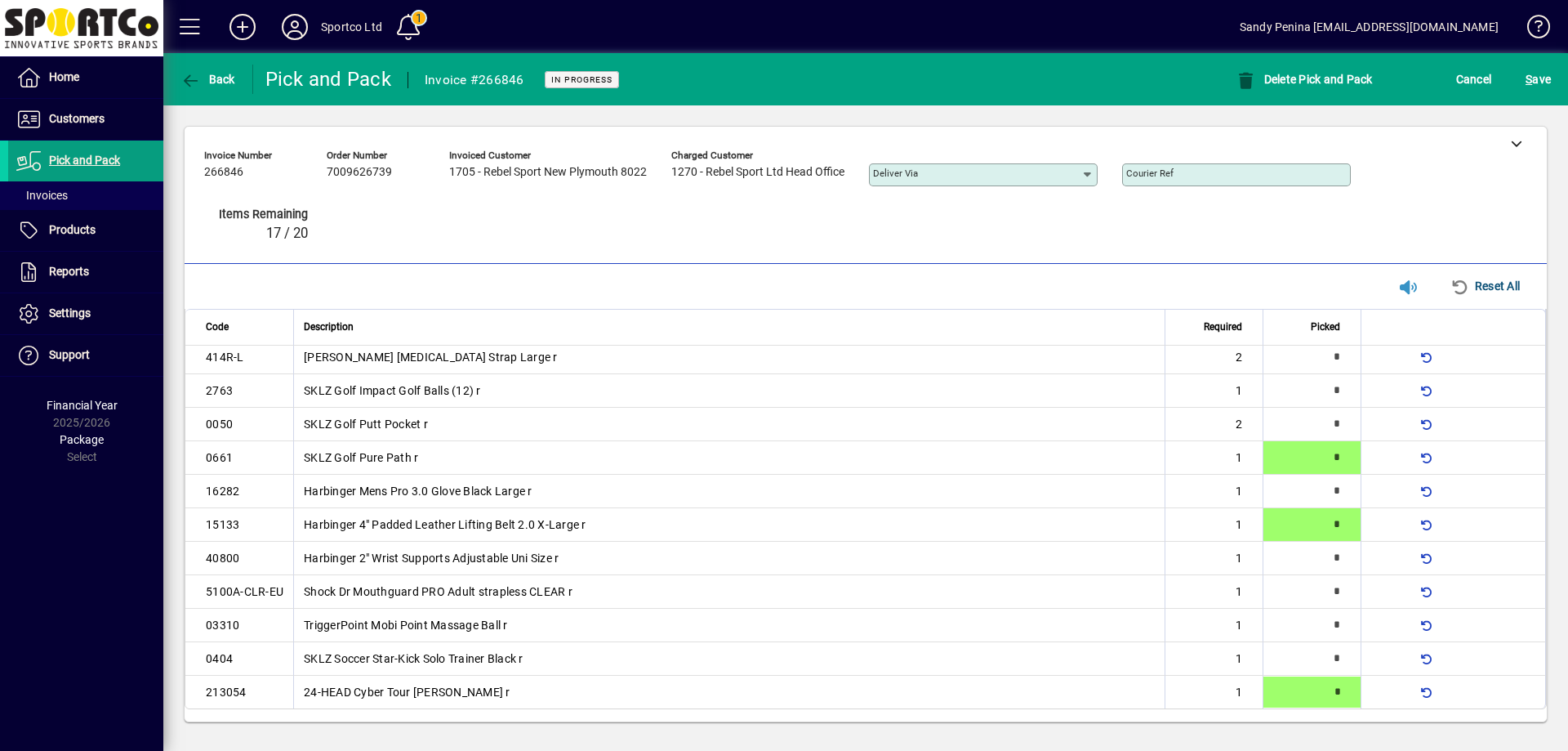
type input "*"
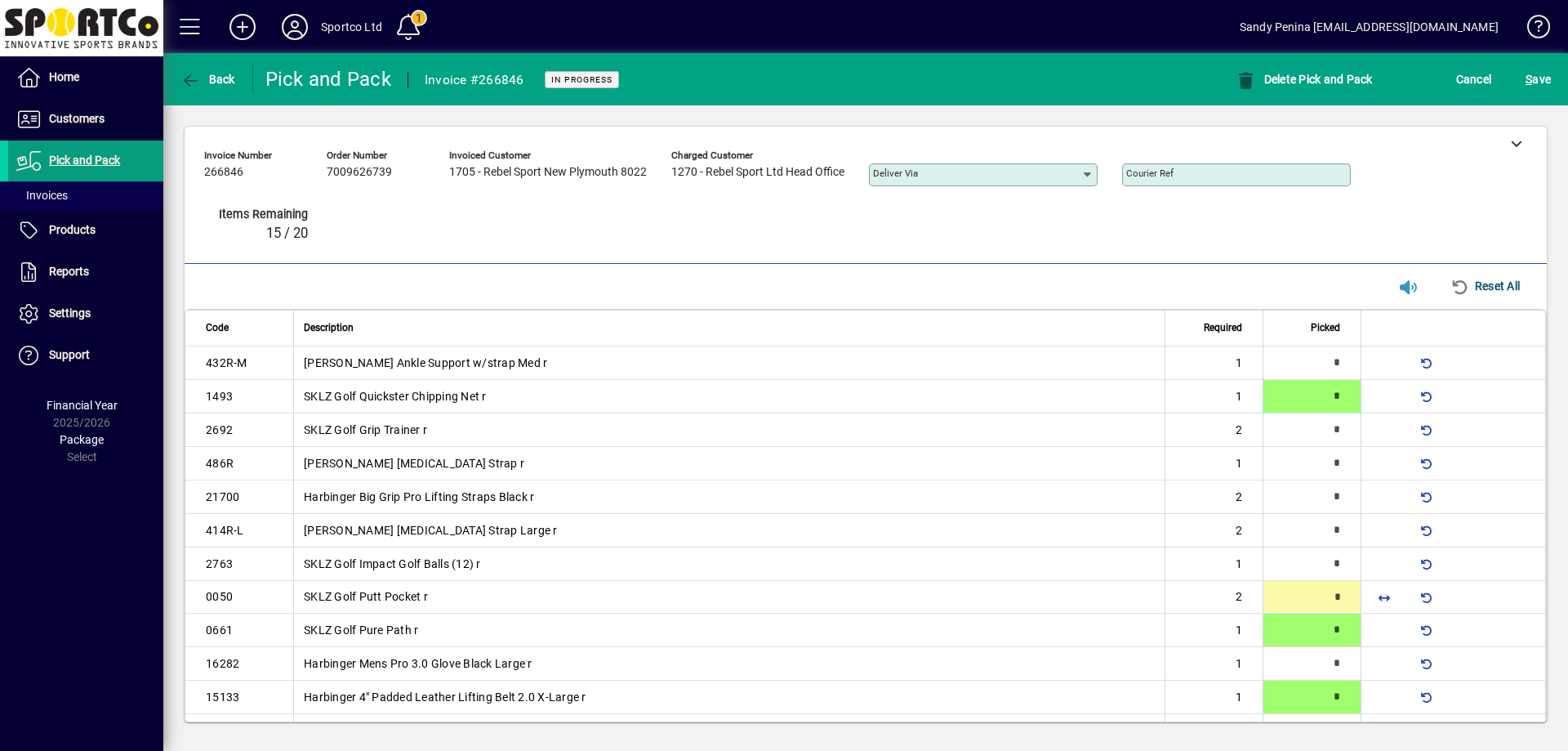
type input "*"
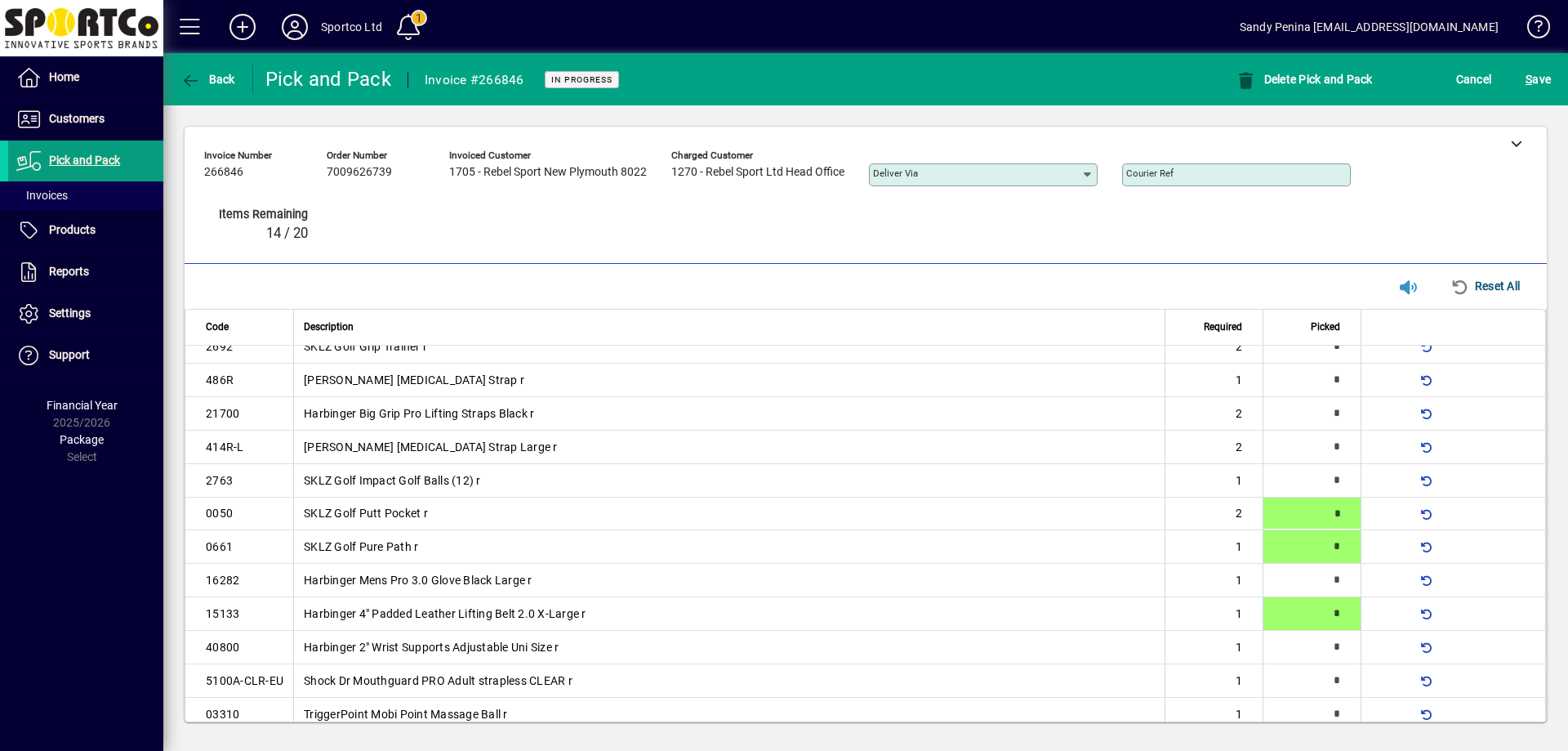
type input "*"
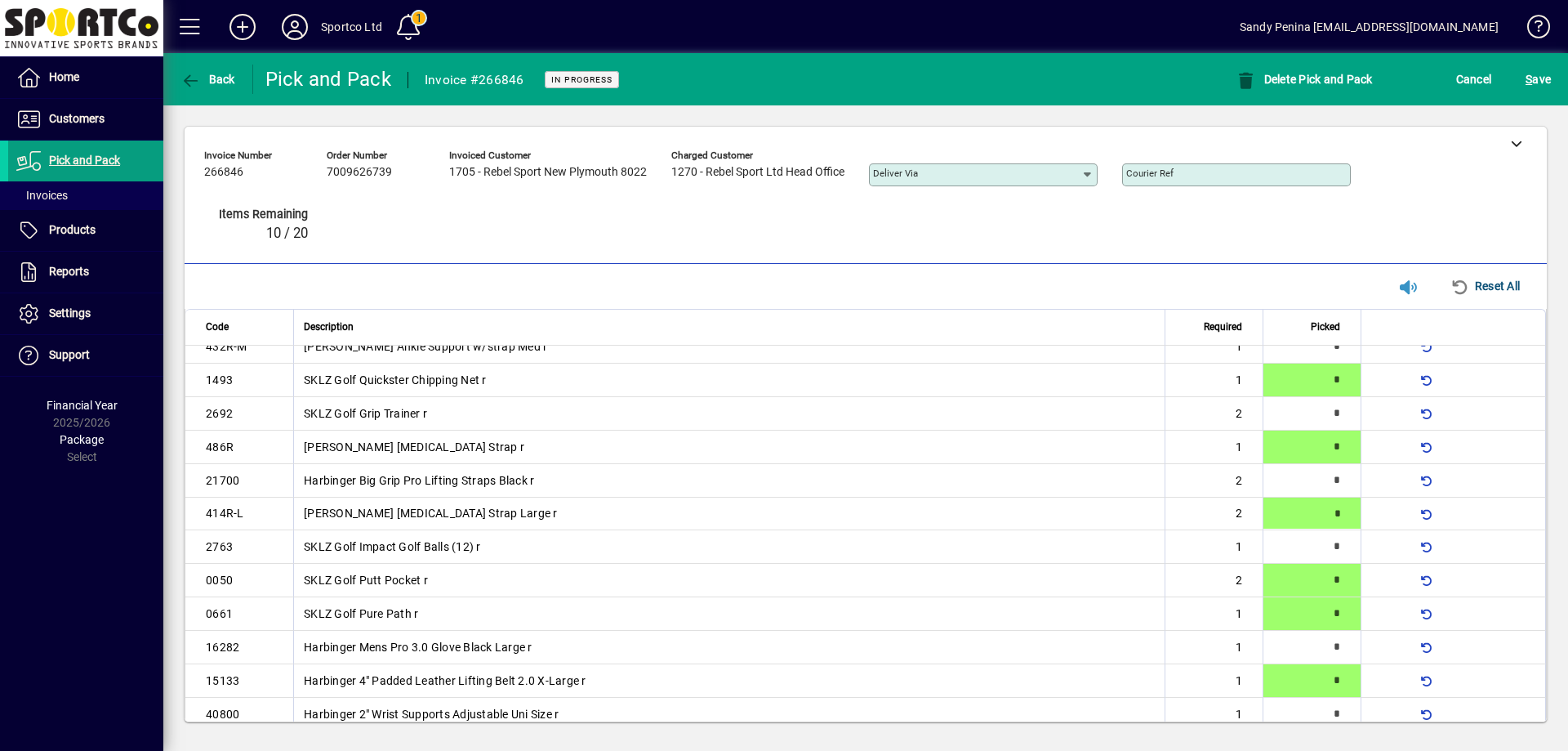
type input "*"
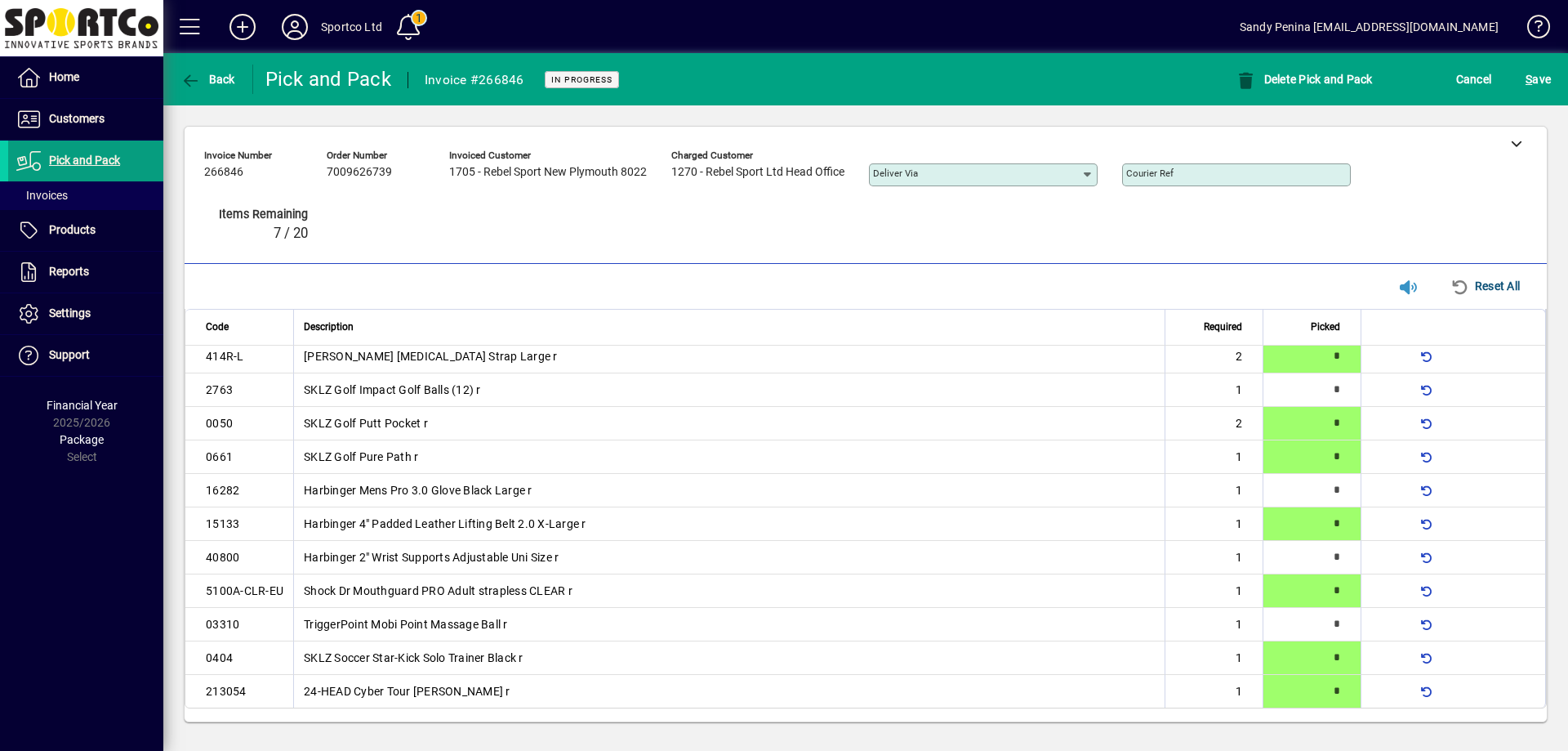
scroll to position [0, 0]
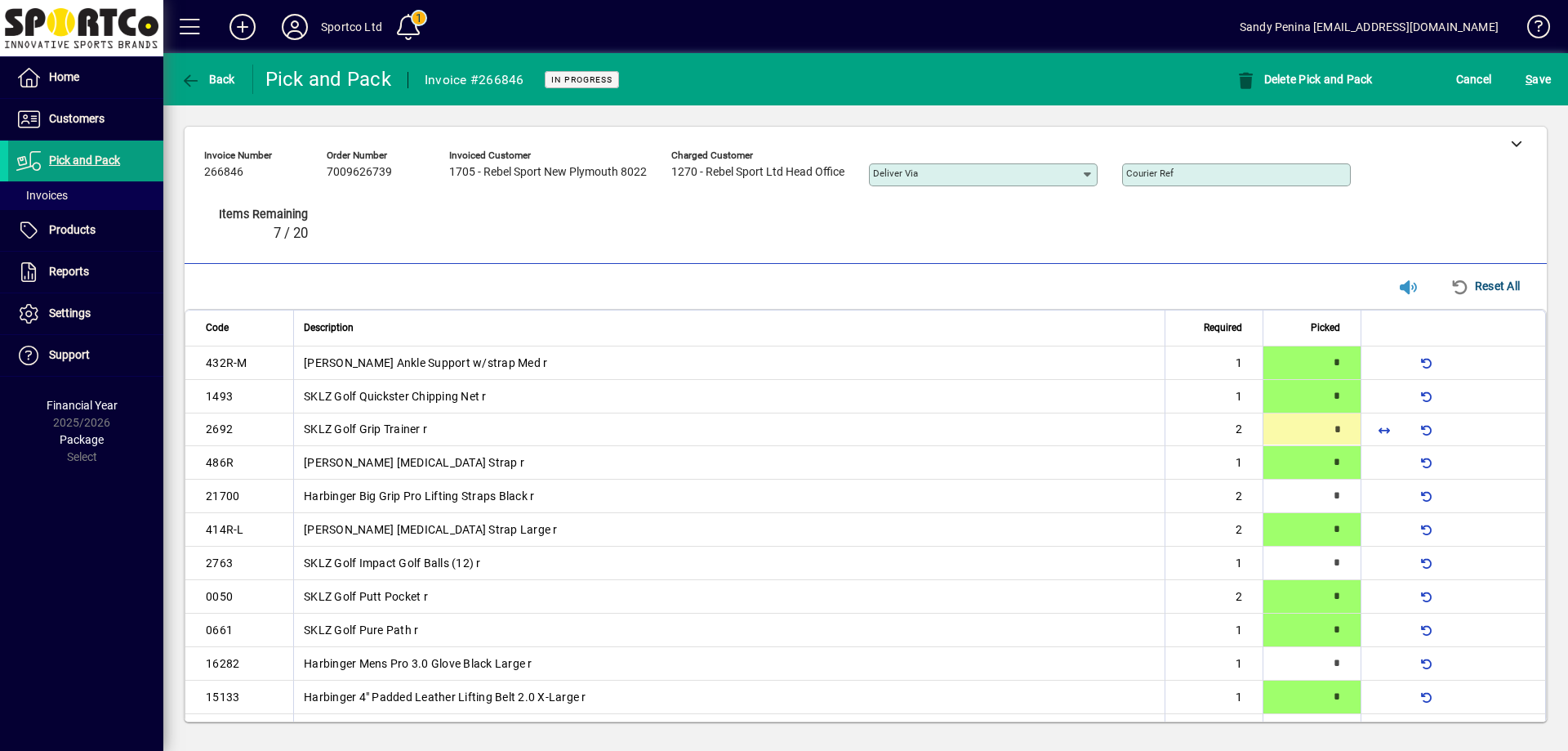
type input "*"
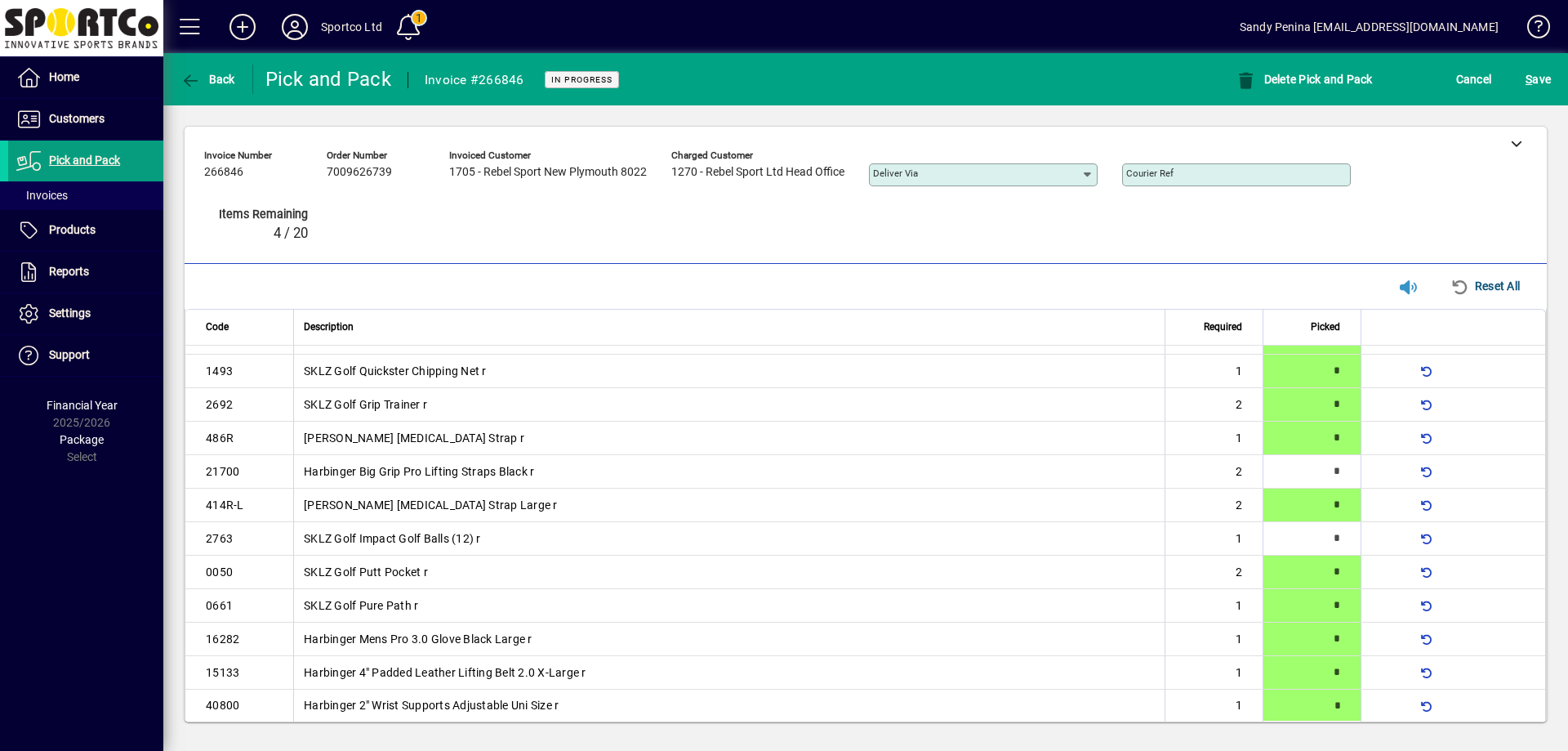
type input "*"
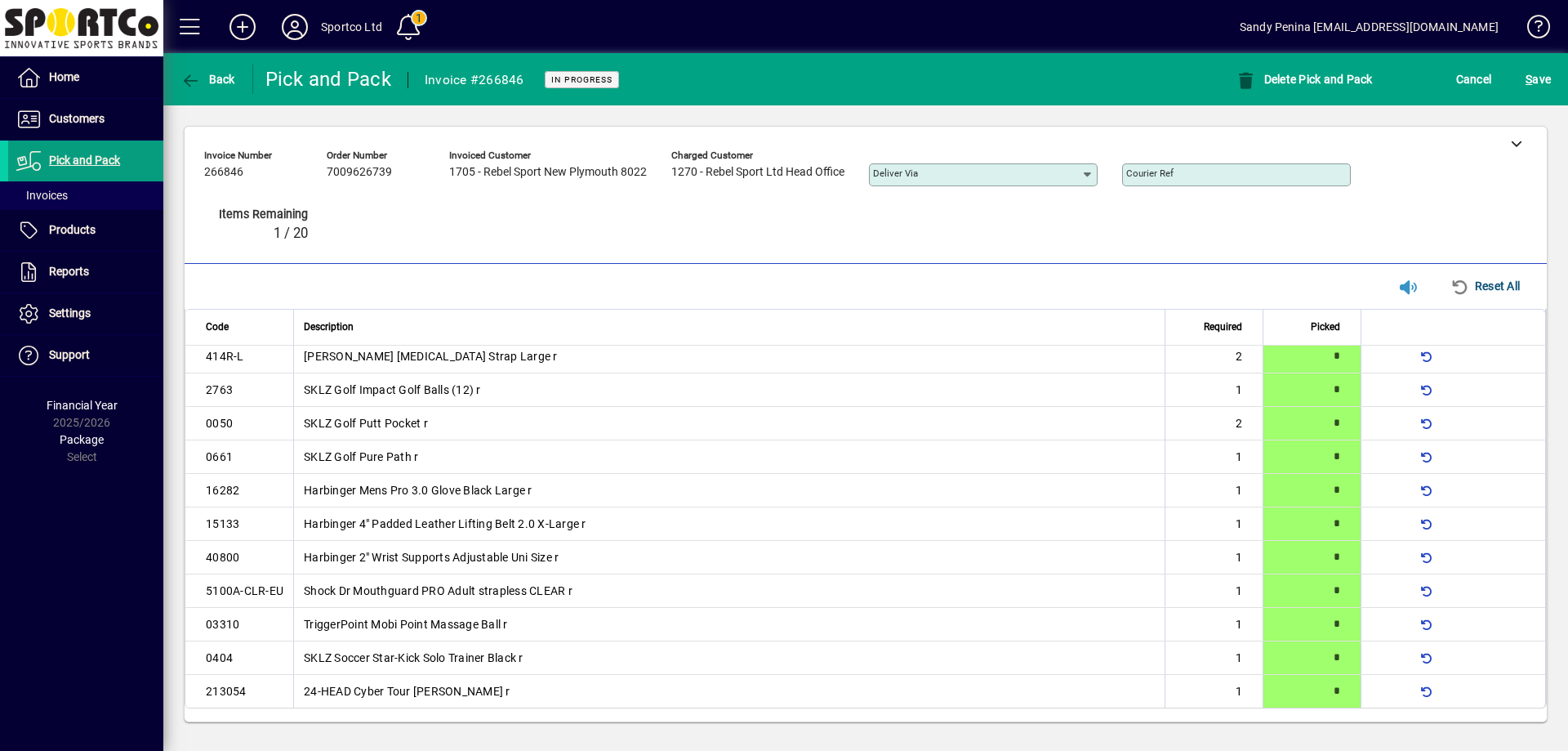
scroll to position [171, 0]
type input "*"
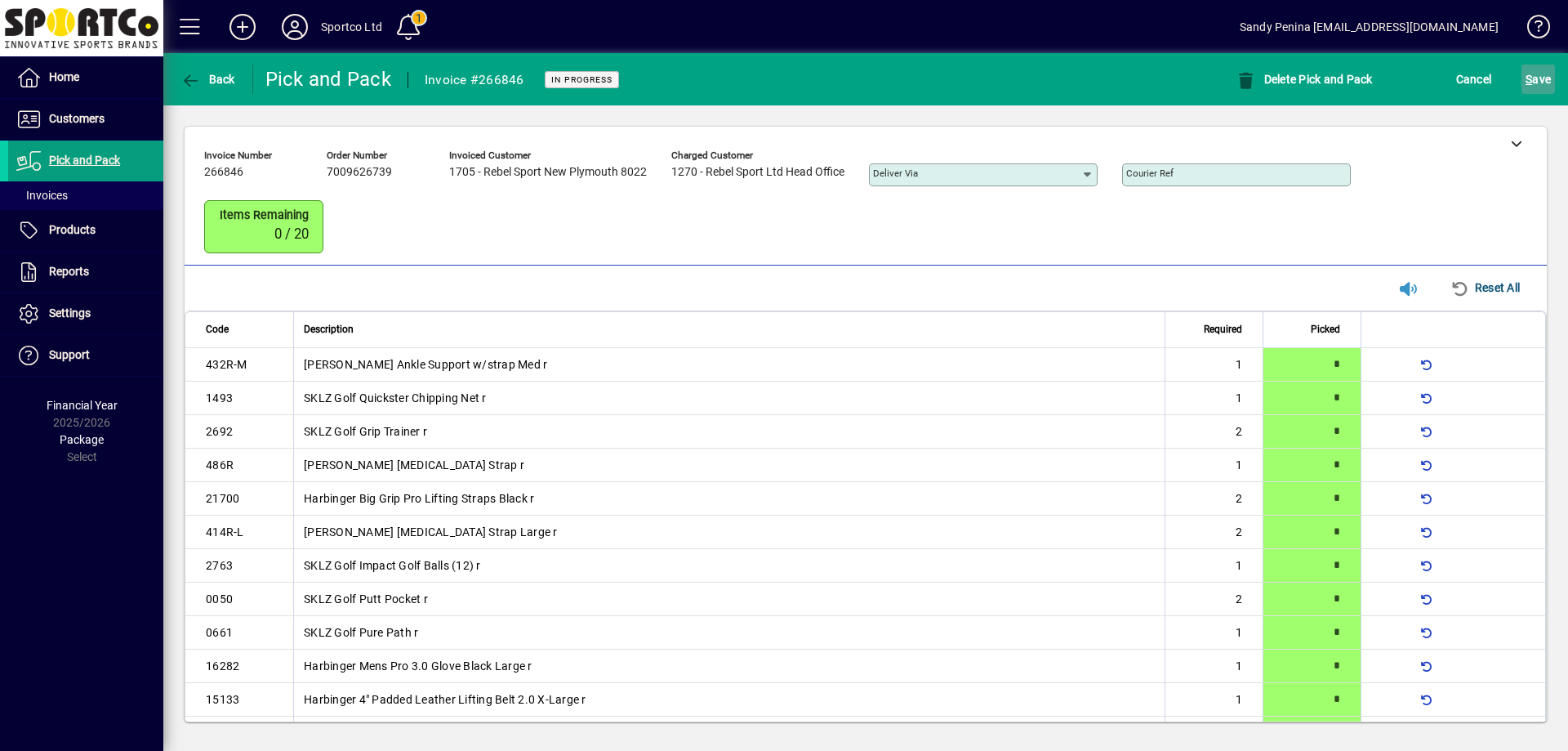
click at [1548, 85] on span "S ave" at bounding box center [1538, 78] width 25 height 26
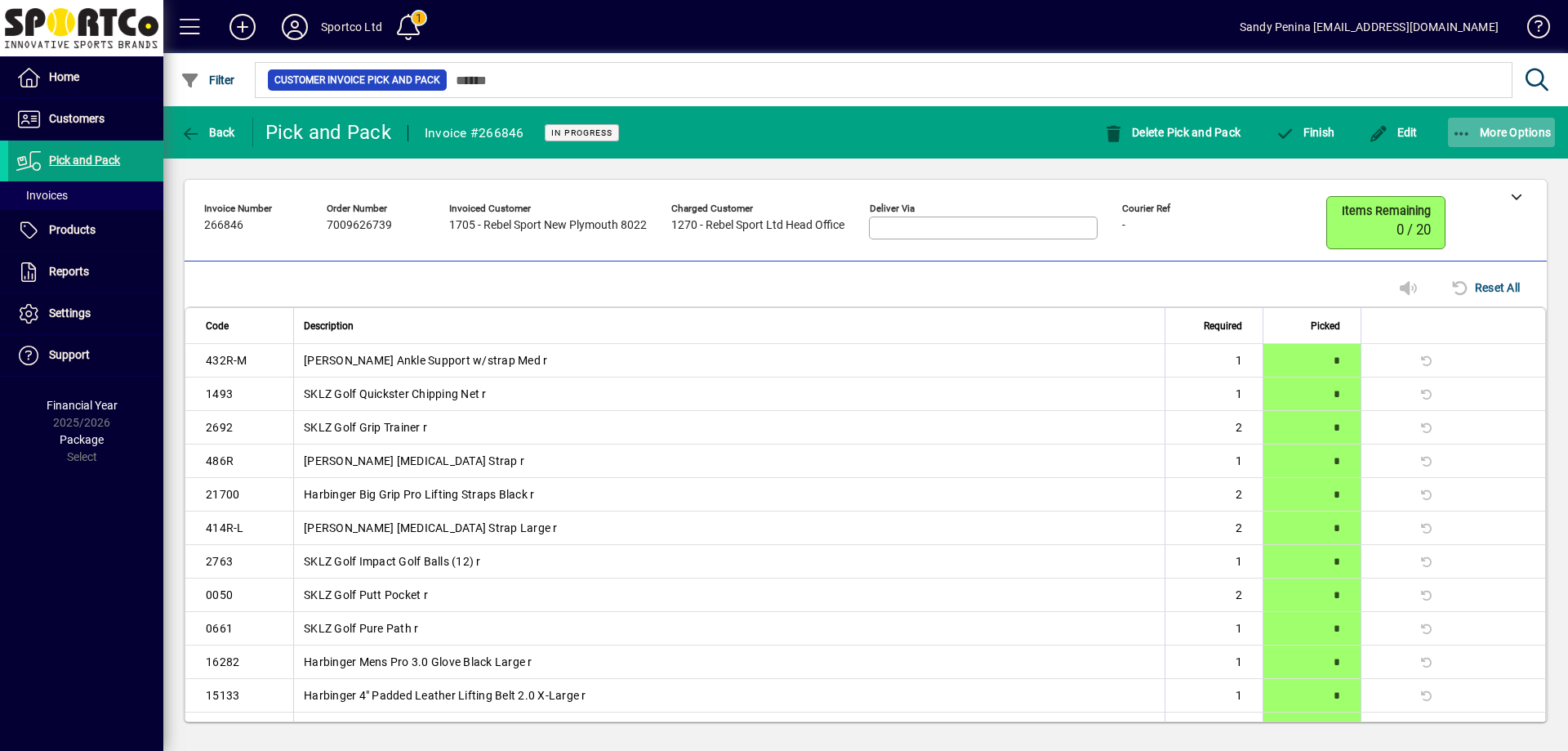
click at [1494, 130] on span "More Options" at bounding box center [1502, 133] width 100 height 13
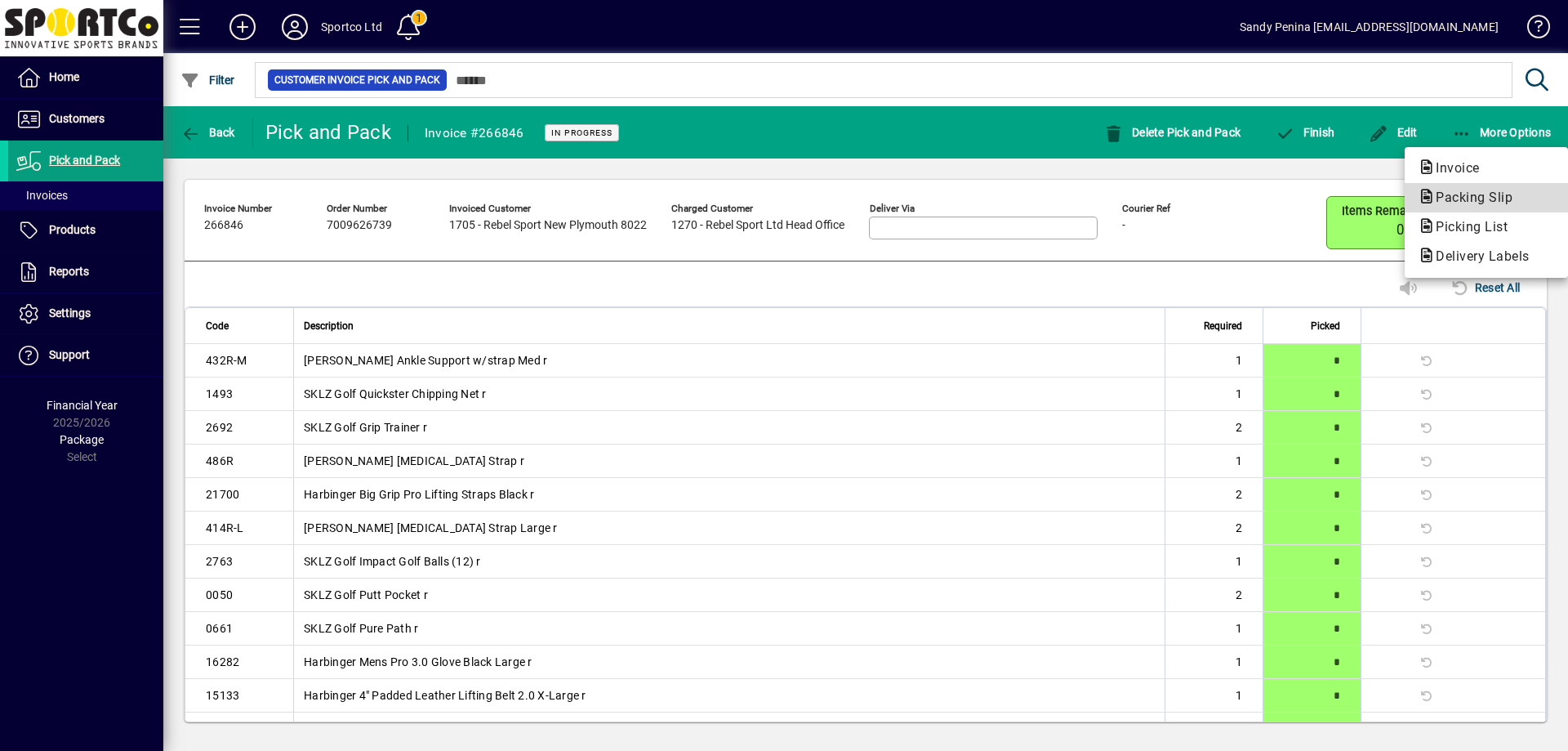
click at [1457, 190] on span "Packing Slip" at bounding box center [1470, 197] width 103 height 15
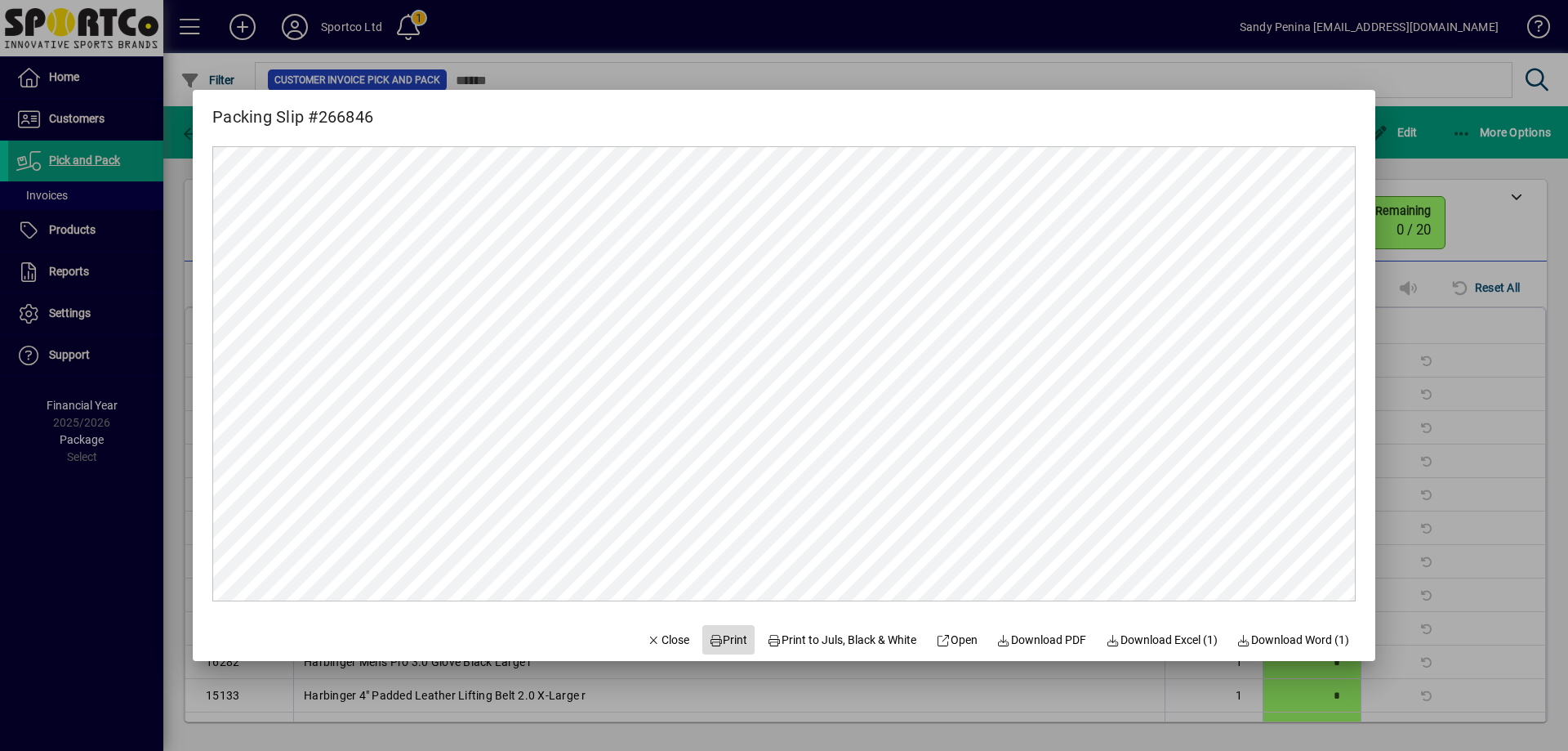
click at [702, 637] on span at bounding box center [729, 639] width 52 height 39
click at [1432, 400] on div at bounding box center [784, 375] width 1568 height 751
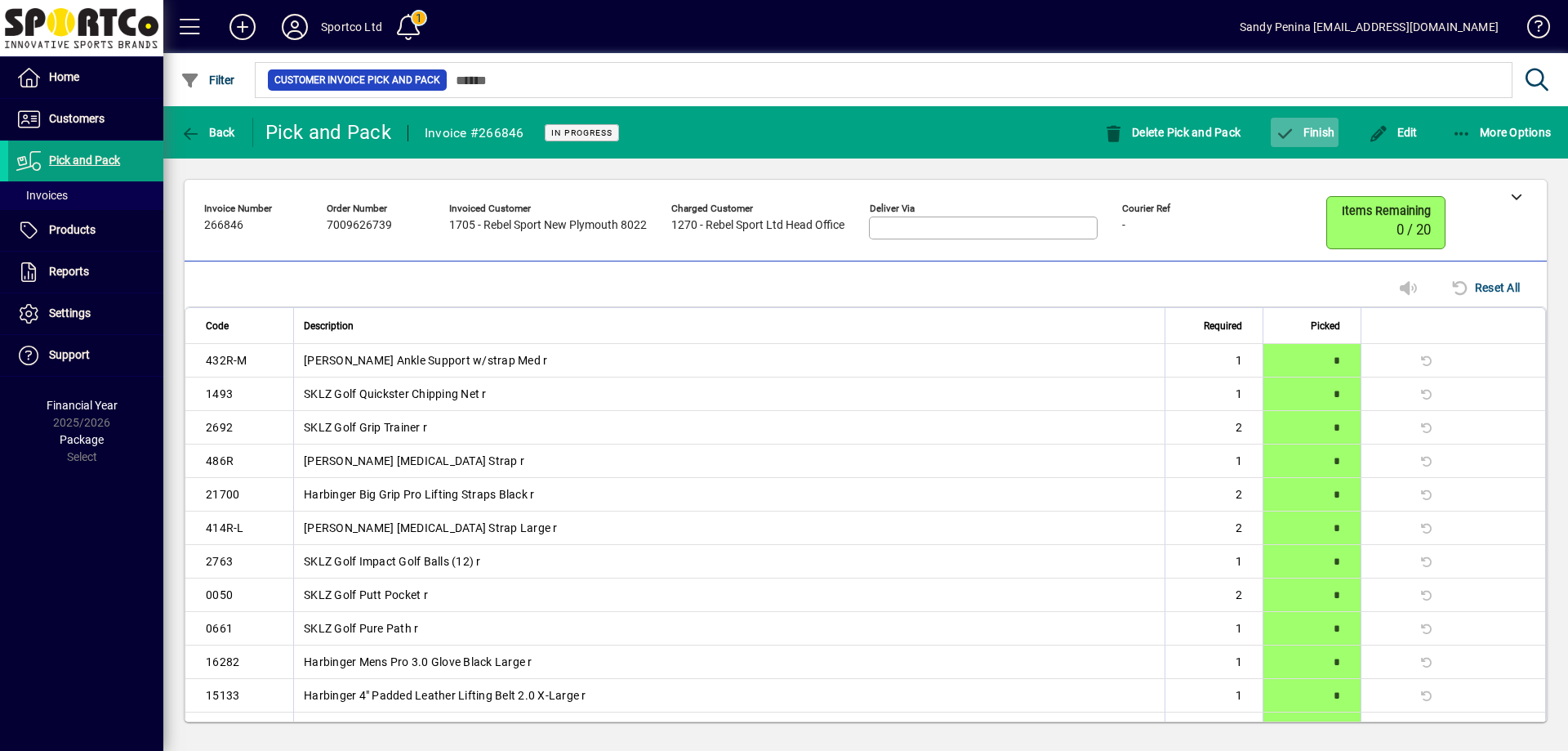
click at [1334, 139] on span "button" at bounding box center [1305, 132] width 68 height 39
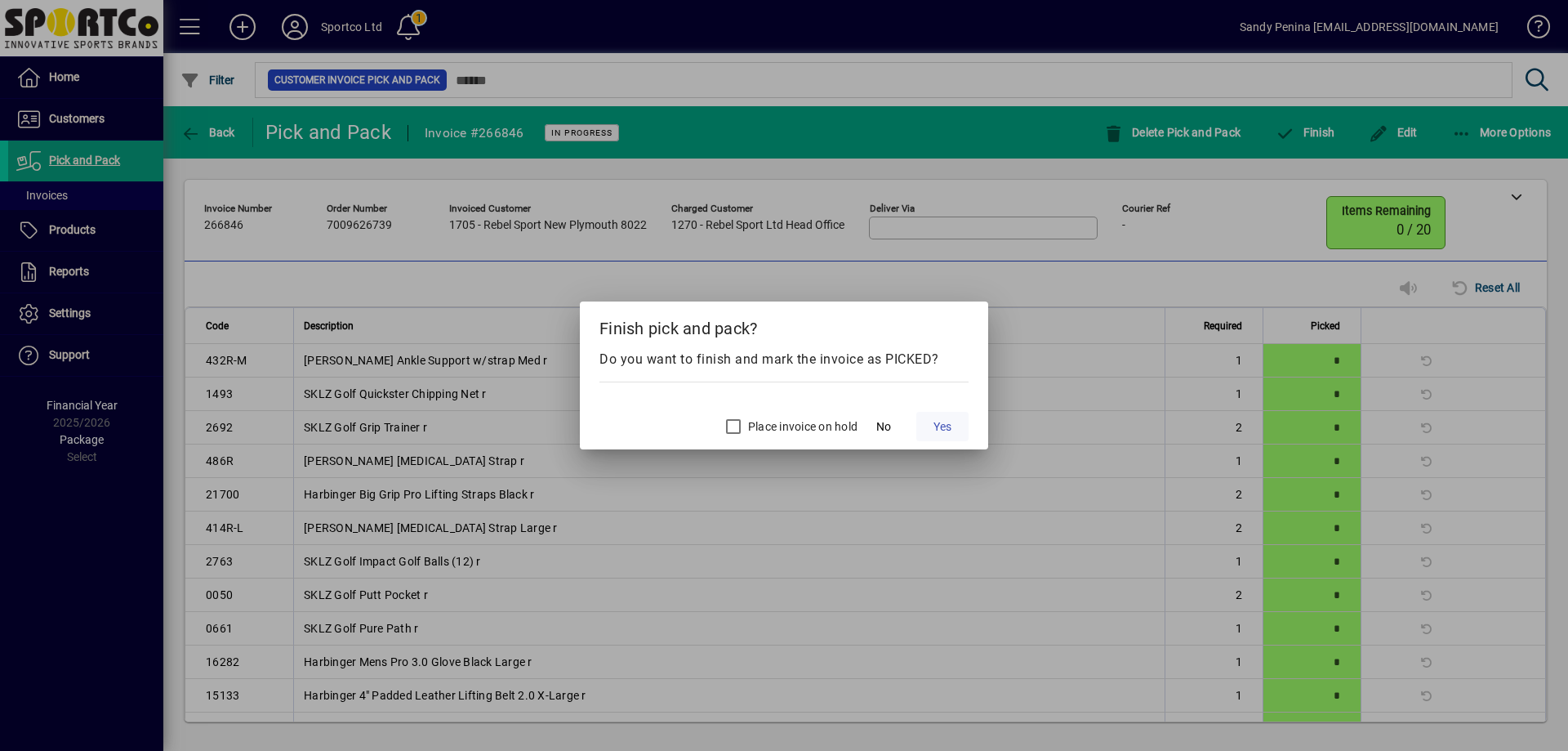
click at [941, 430] on span "Yes" at bounding box center [942, 426] width 18 height 17
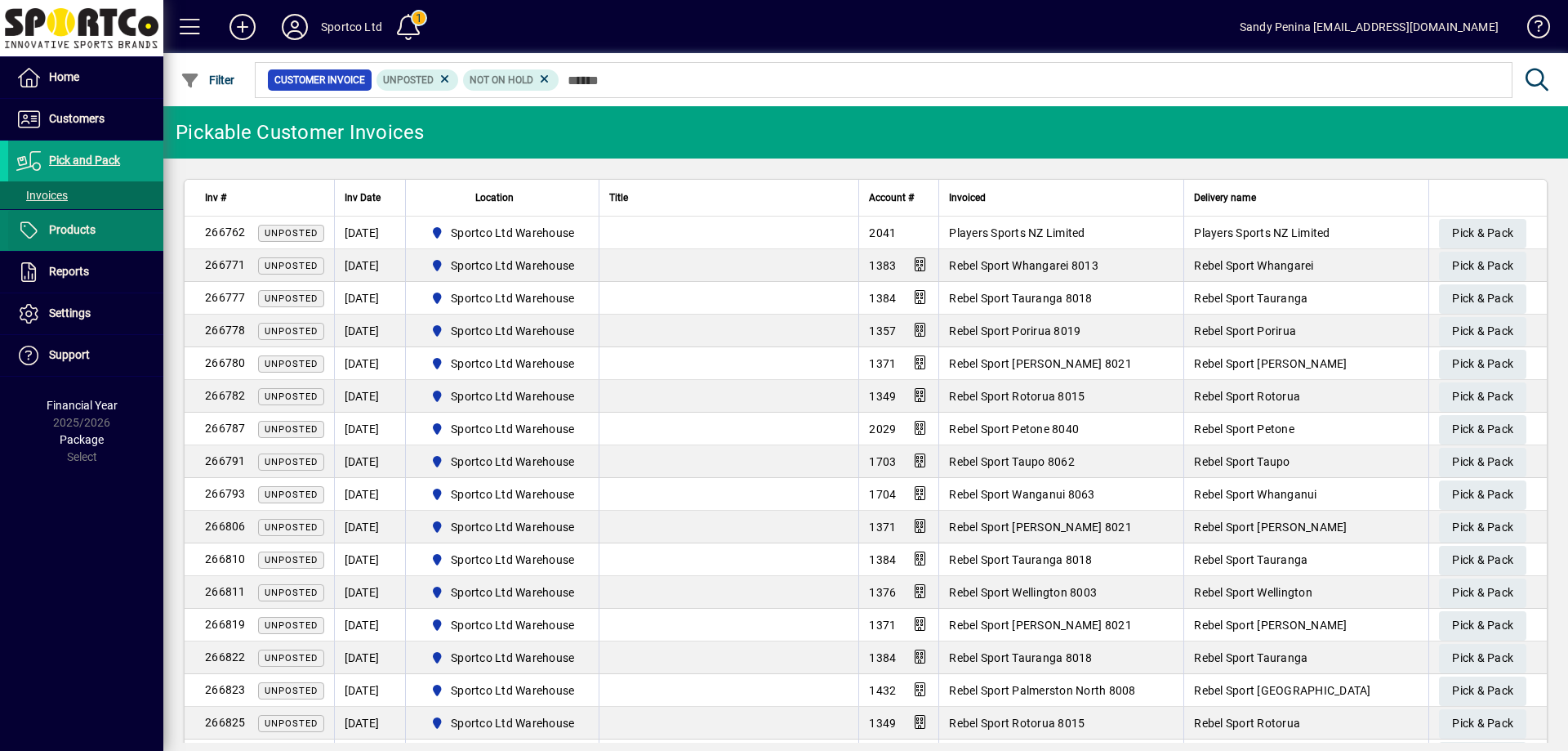
click at [79, 231] on span "Products" at bounding box center [72, 229] width 47 height 13
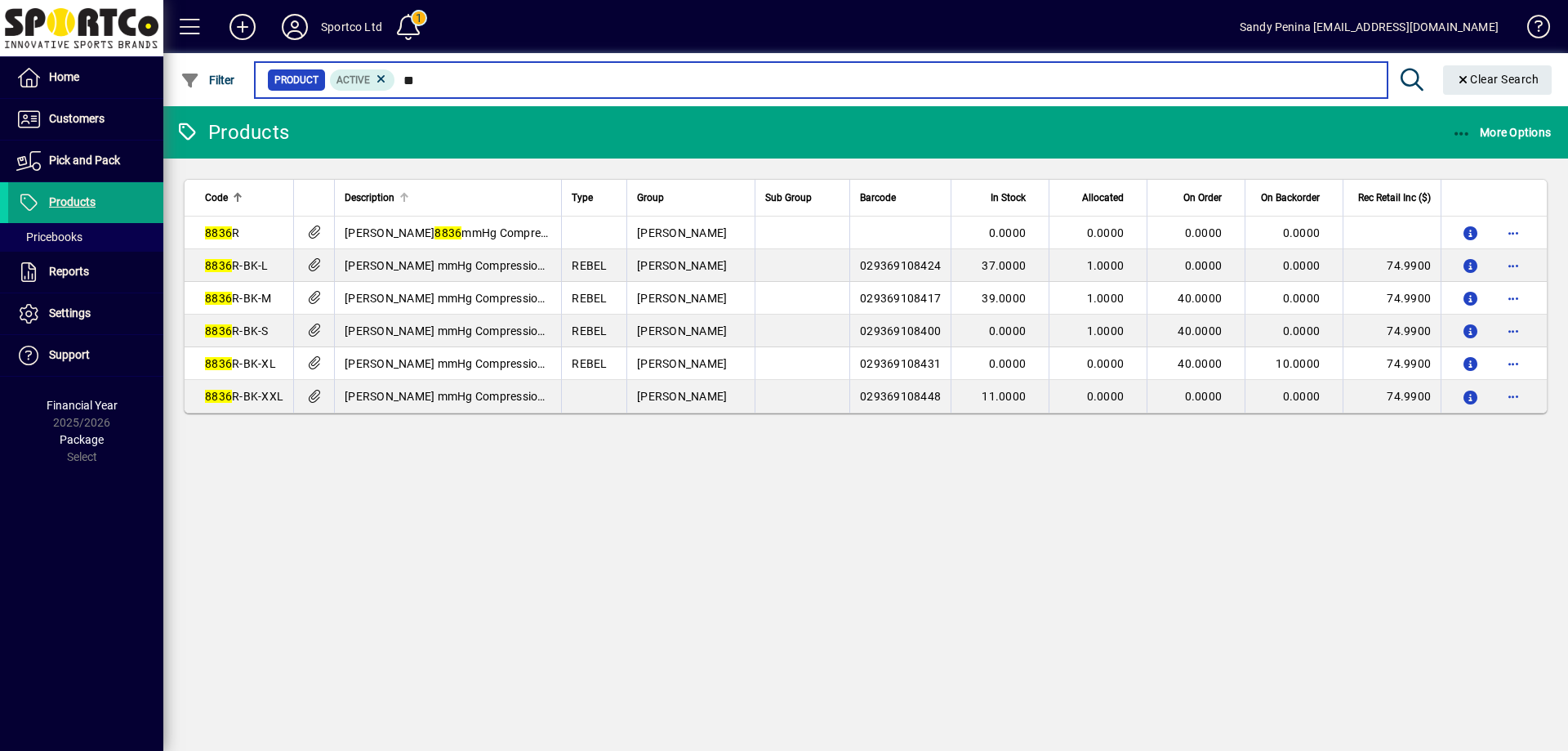
type input "*"
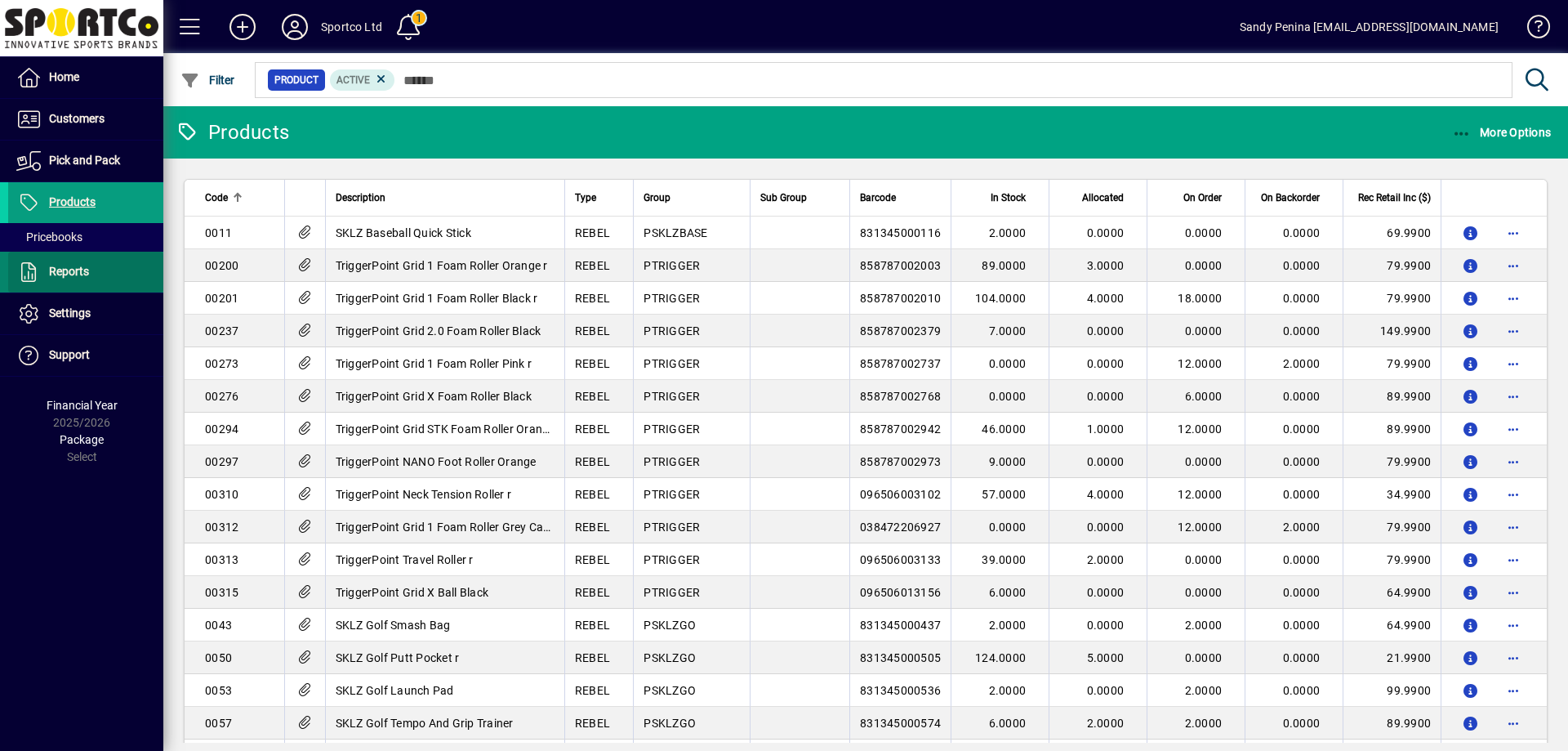
click at [39, 273] on icon at bounding box center [28, 272] width 24 height 20
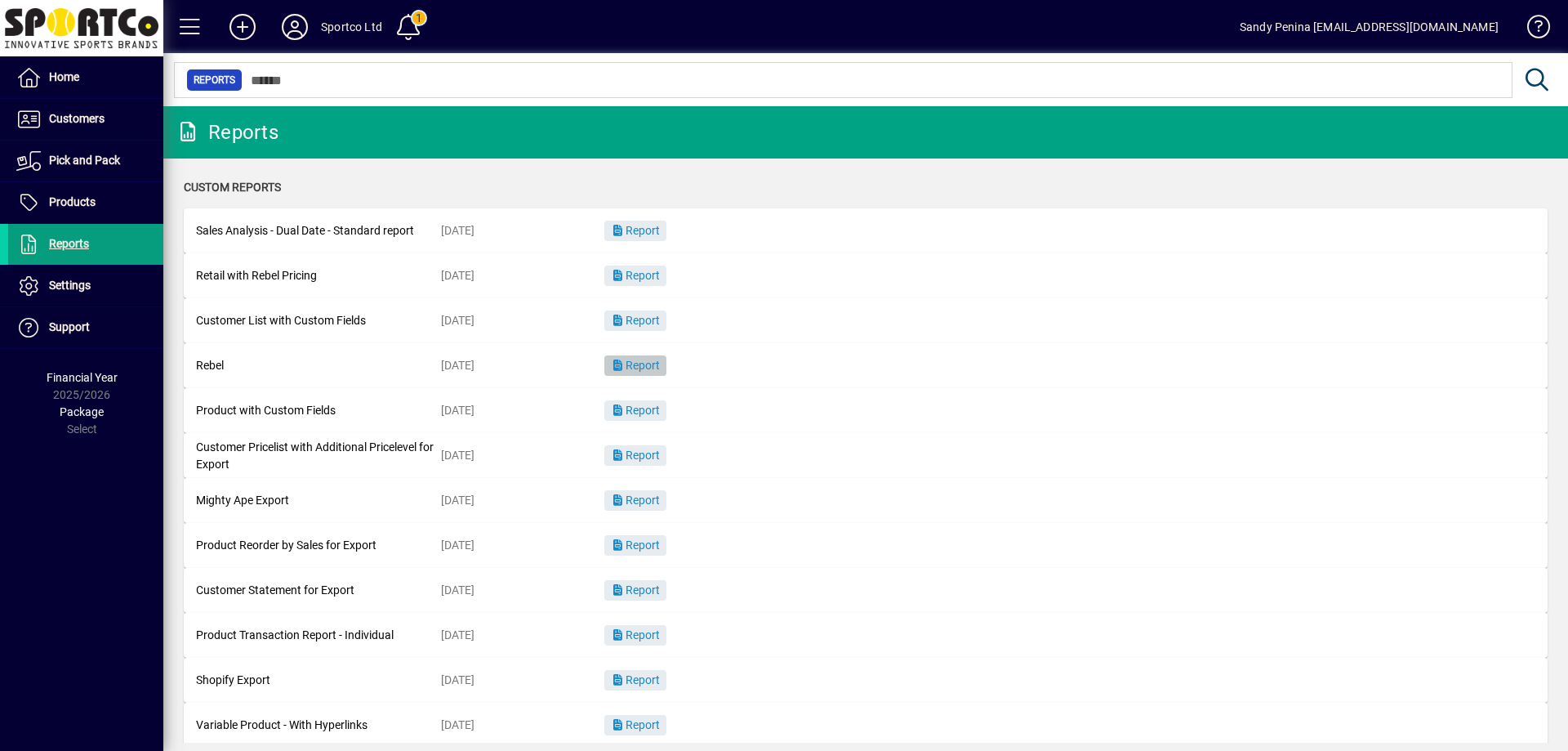
click at [650, 367] on span "Report" at bounding box center [636, 365] width 49 height 13
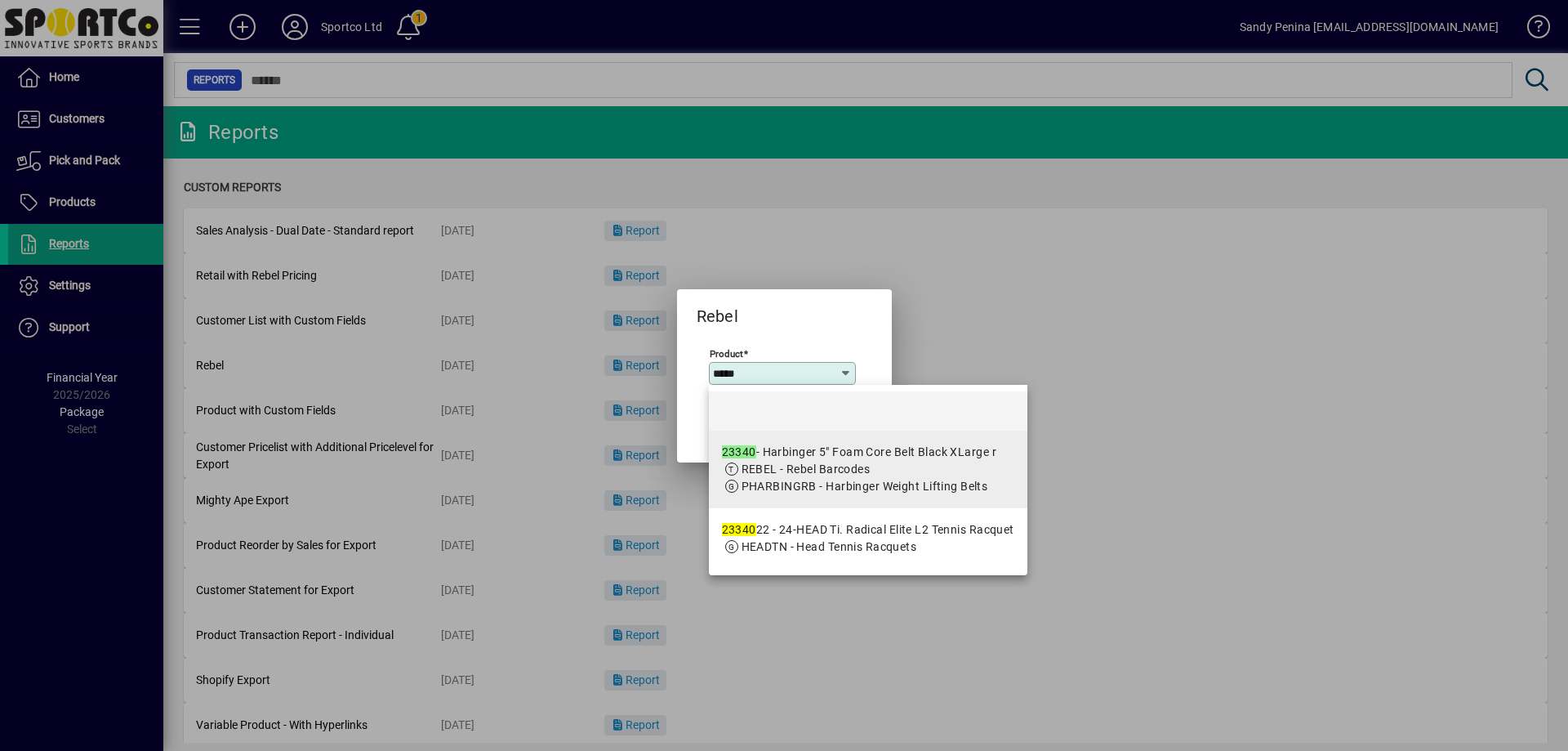
click at [815, 494] on app-search-response-field "PHARBINGRB - Harbinger Weight Lifting Belts" at bounding box center [866, 486] width 247 height 17
type input "**********"
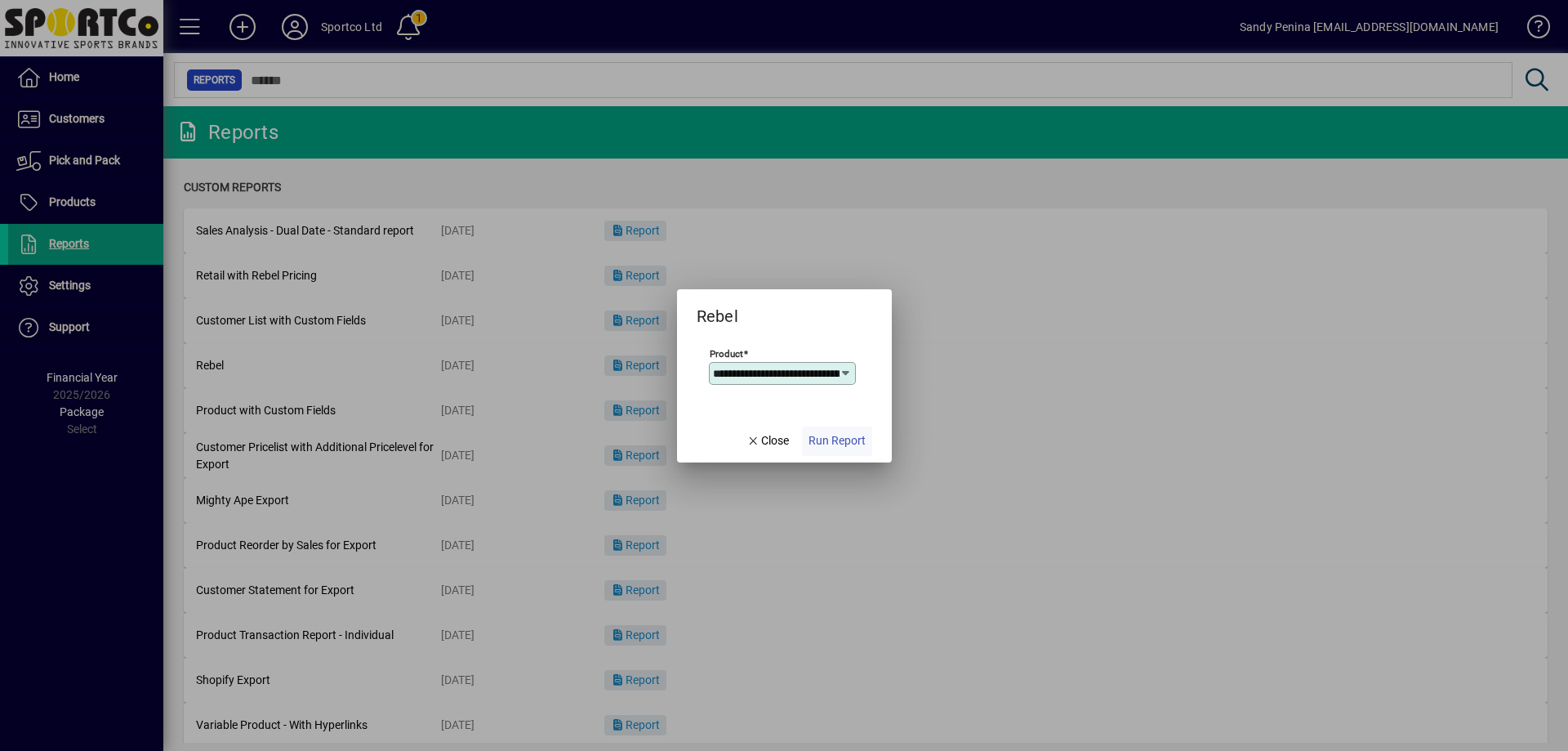
click at [824, 444] on span "Run Report" at bounding box center [837, 440] width 57 height 17
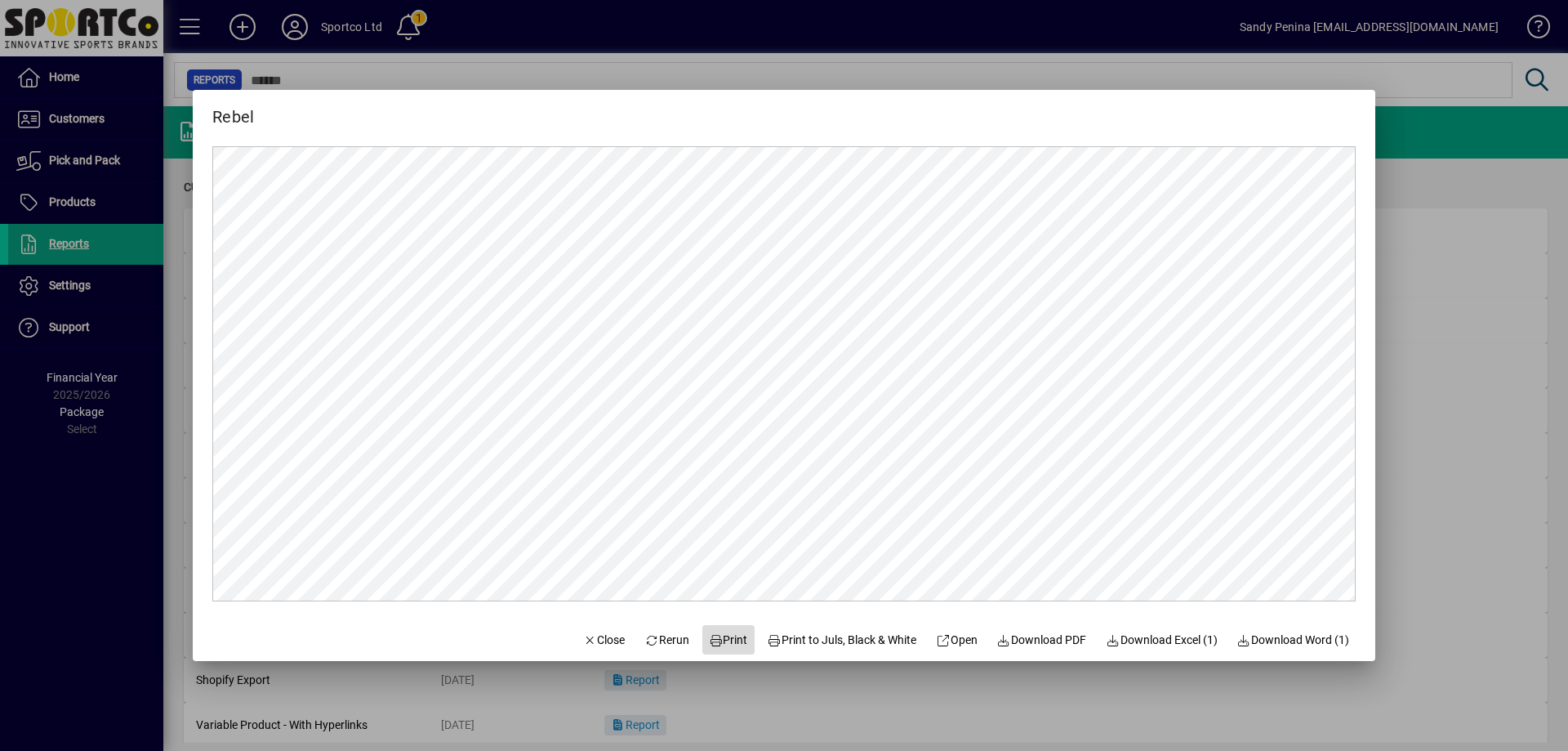
click at [709, 643] on icon at bounding box center [716, 640] width 14 height 12
click at [1402, 483] on div at bounding box center [784, 375] width 1568 height 751
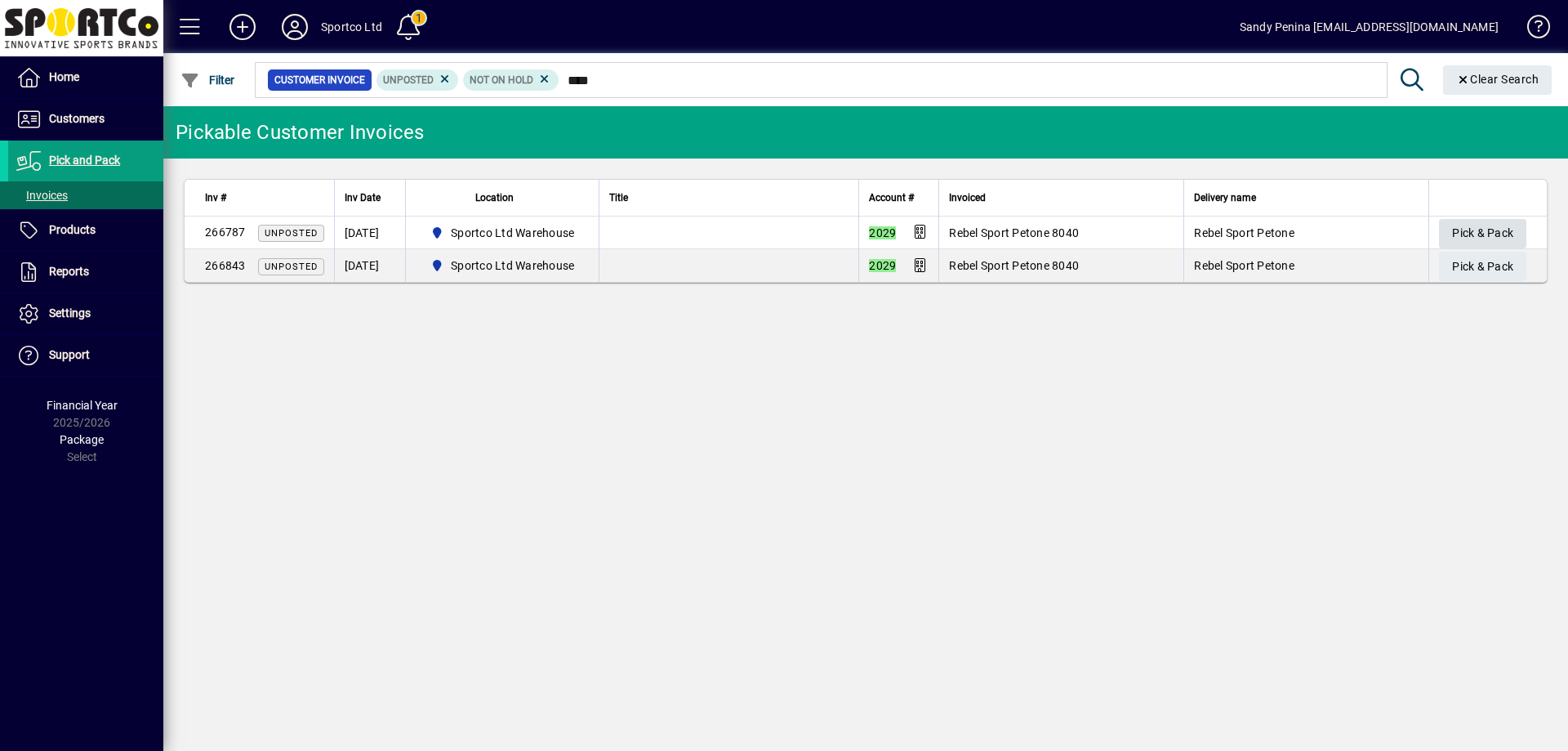
type input "****"
click at [1457, 224] on span "Pick & Pack" at bounding box center [1483, 234] width 61 height 27
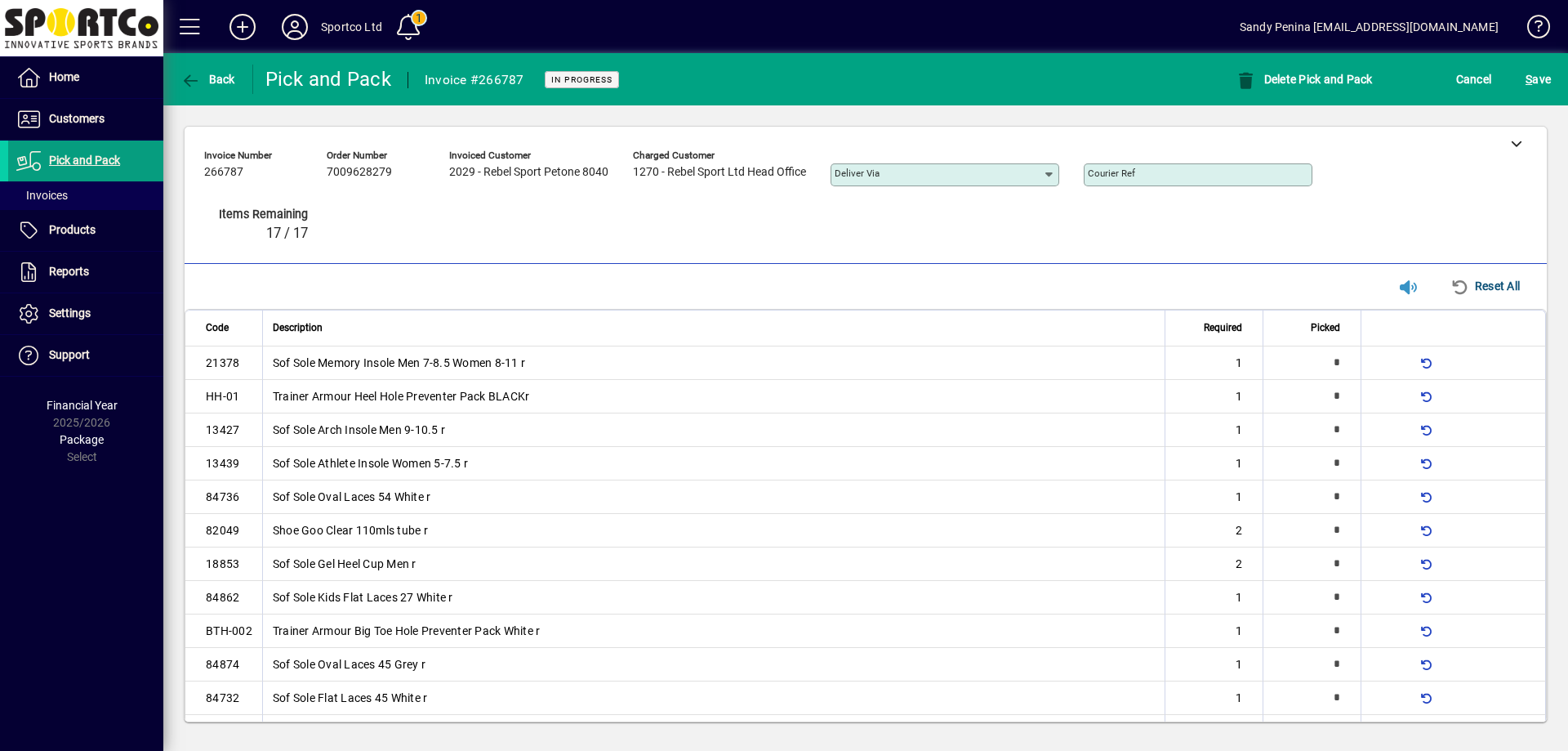
type input "*"
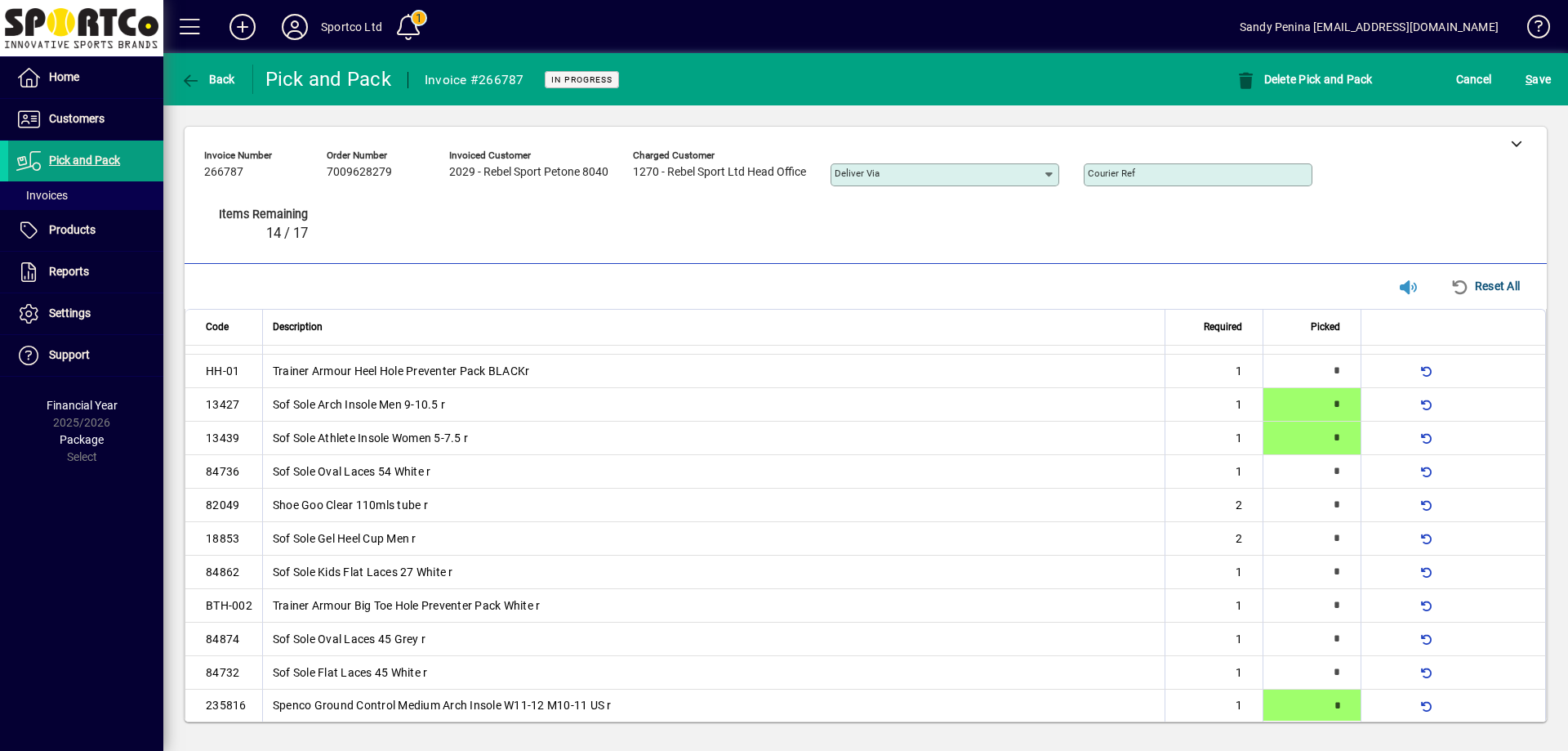
type input "*"
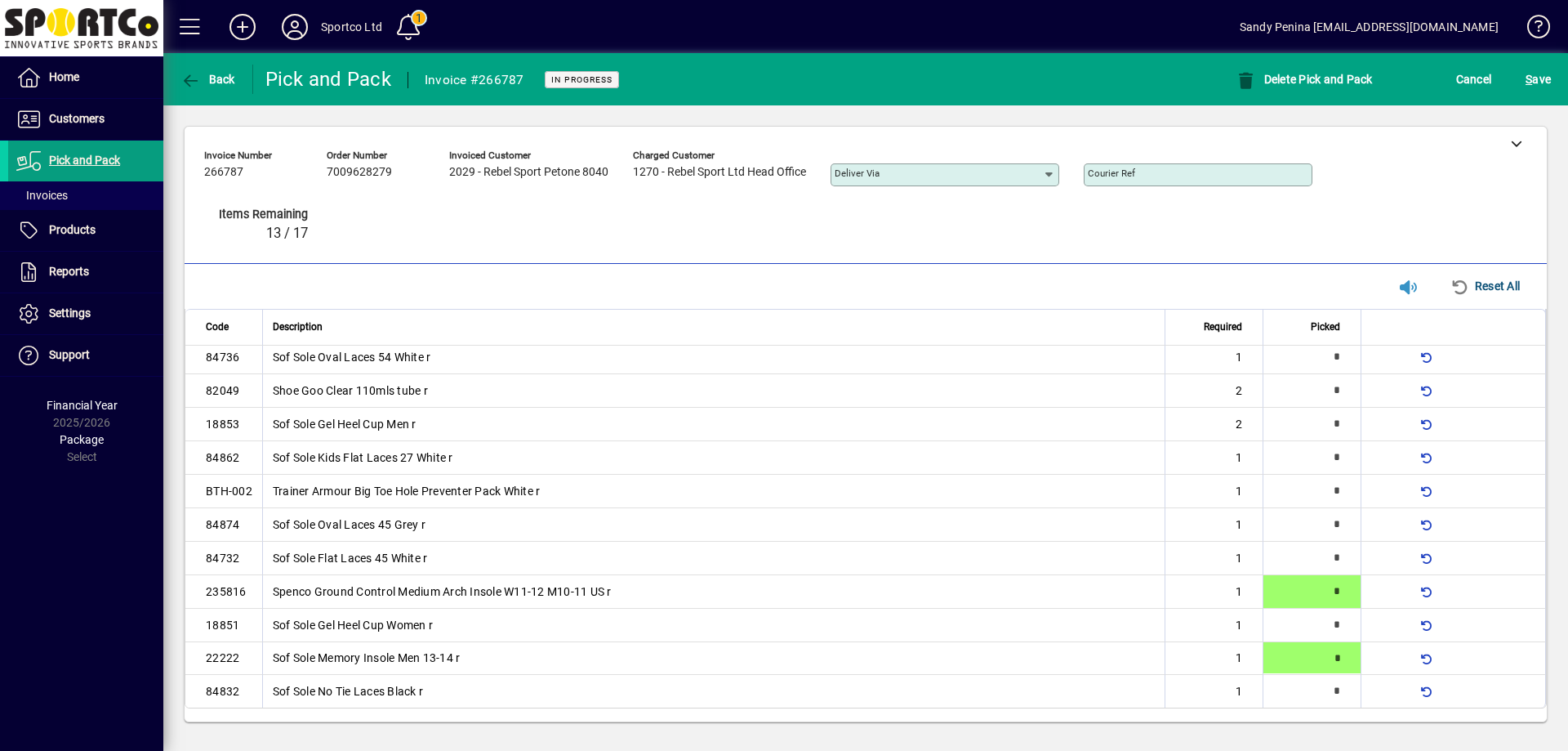
type input "*"
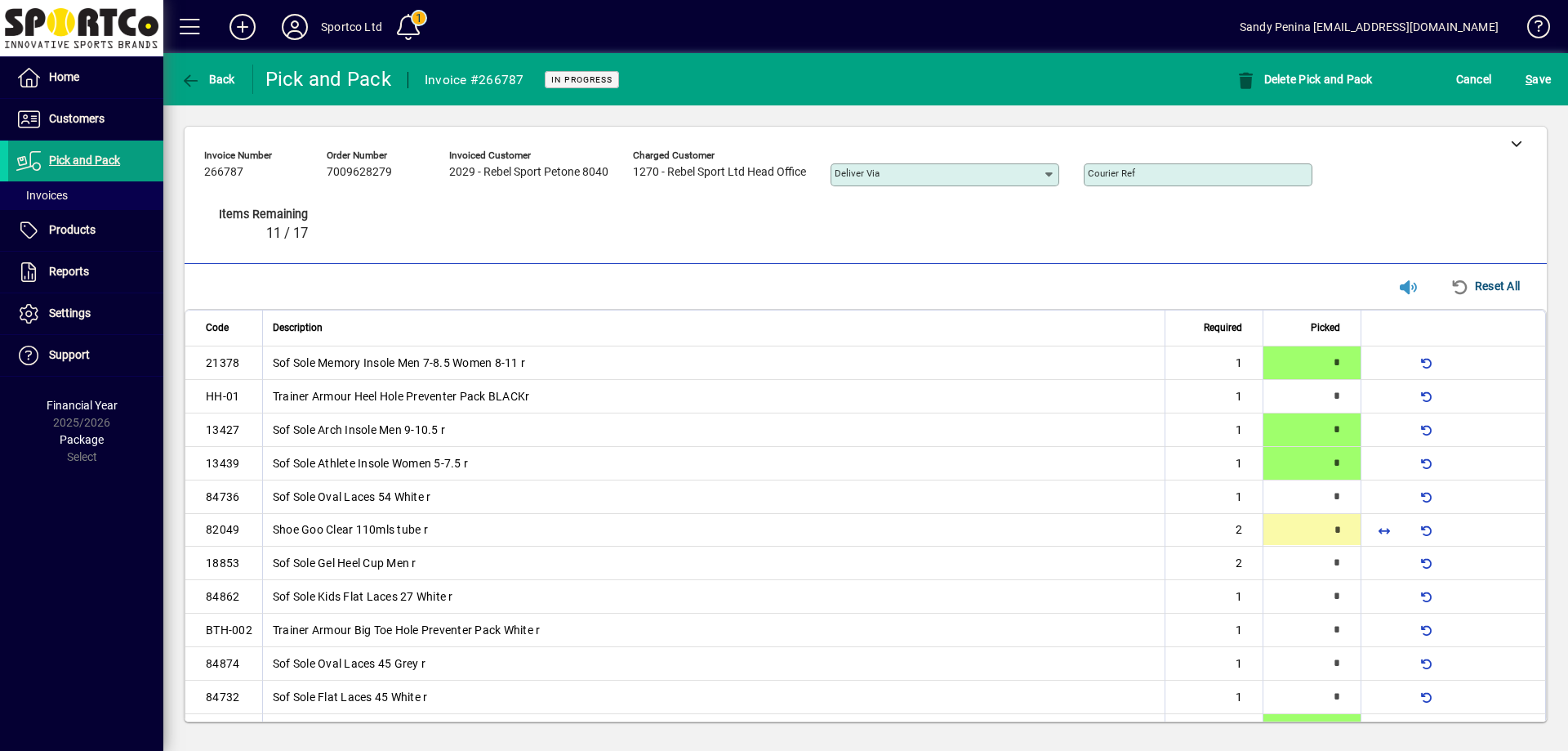
type input "*"
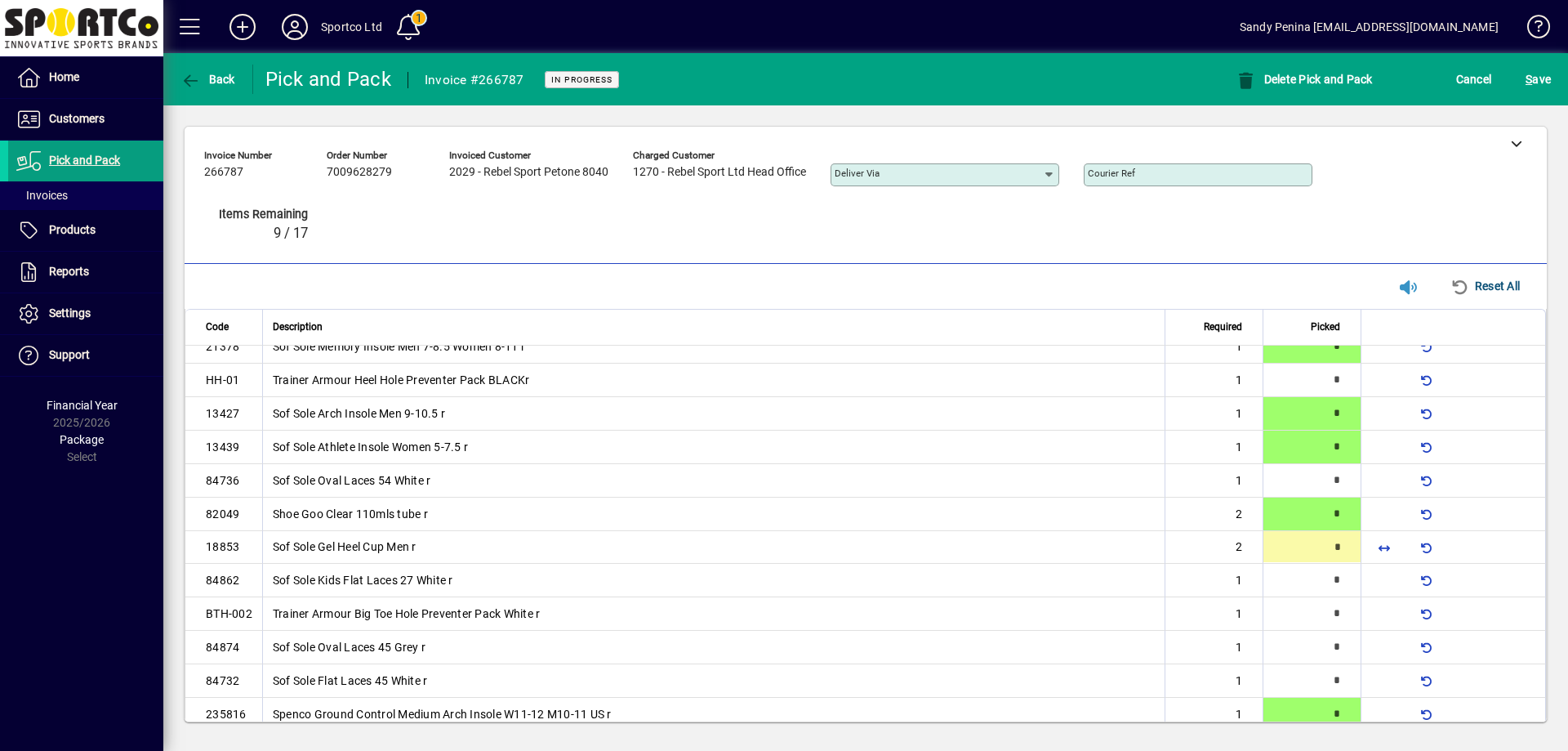
type input "*"
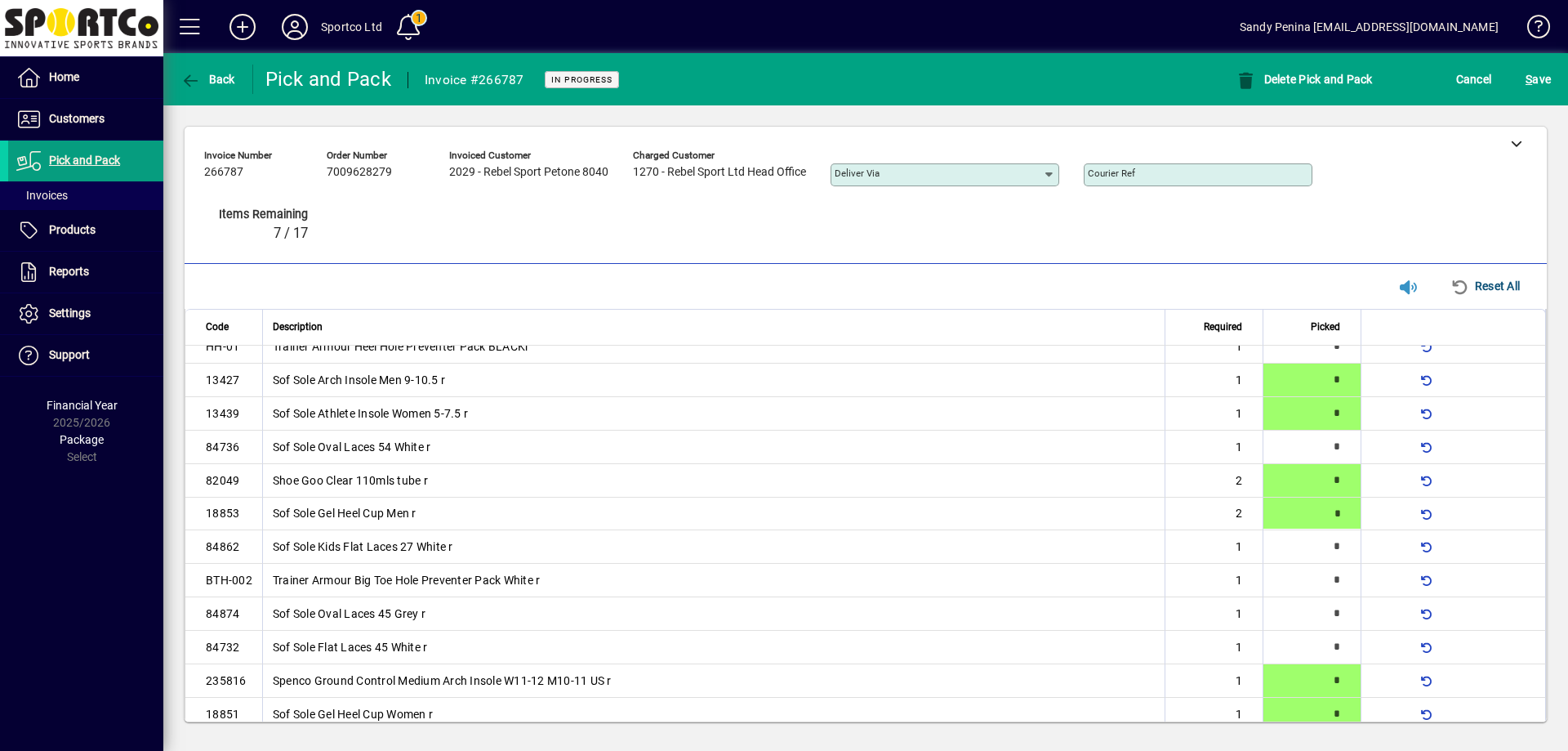
type input "*"
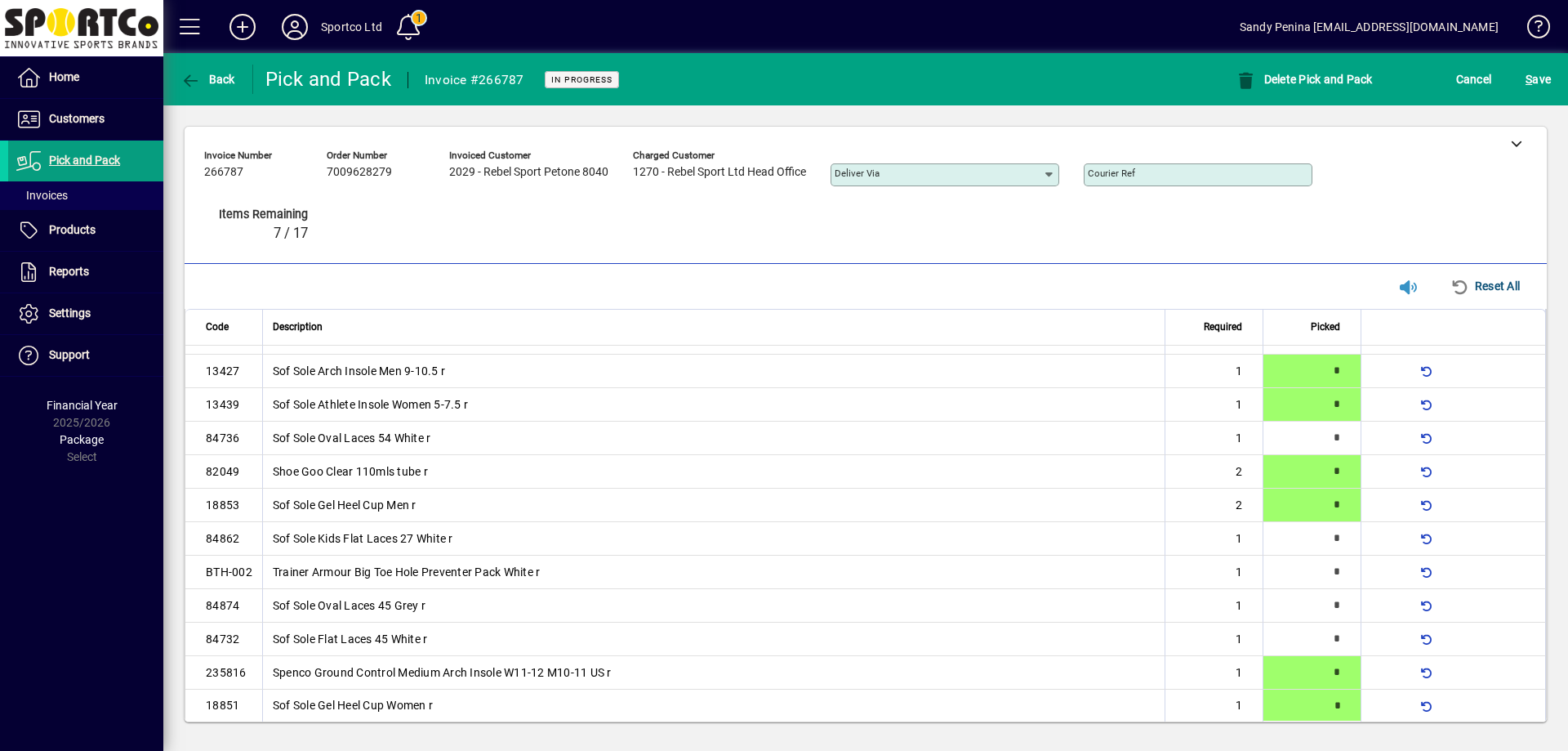
type input "*"
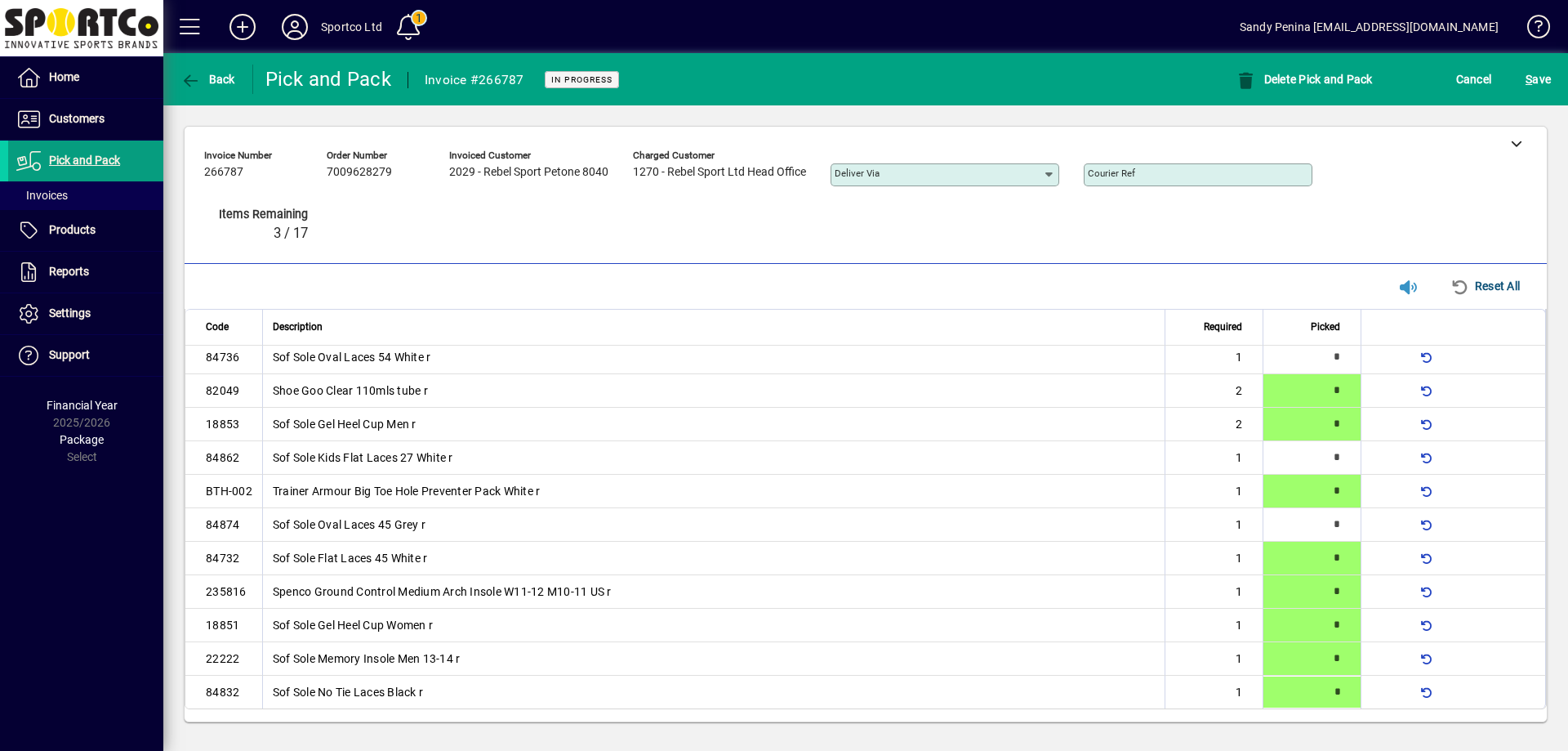
type input "*"
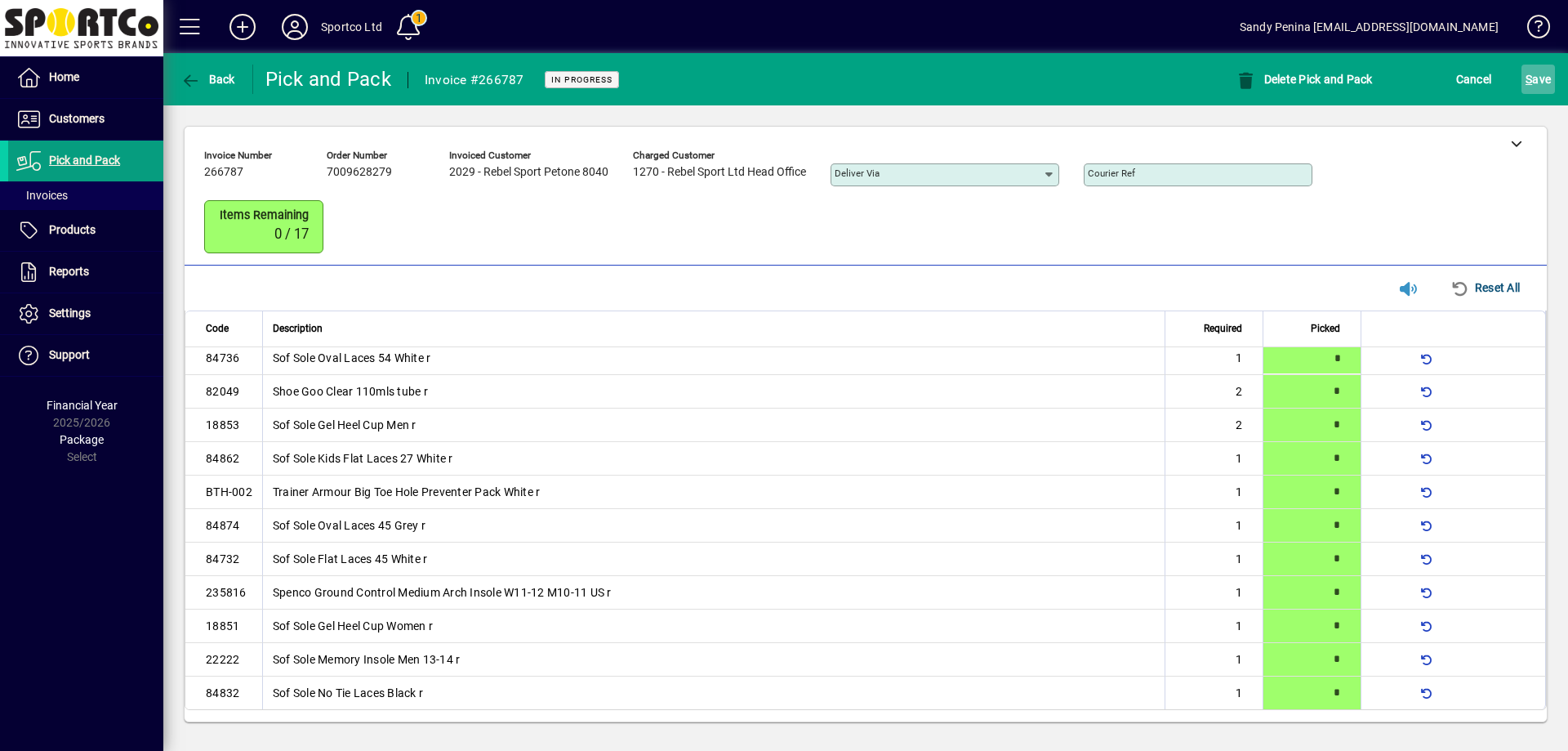
click at [1547, 72] on span "S ave" at bounding box center [1538, 78] width 25 height 26
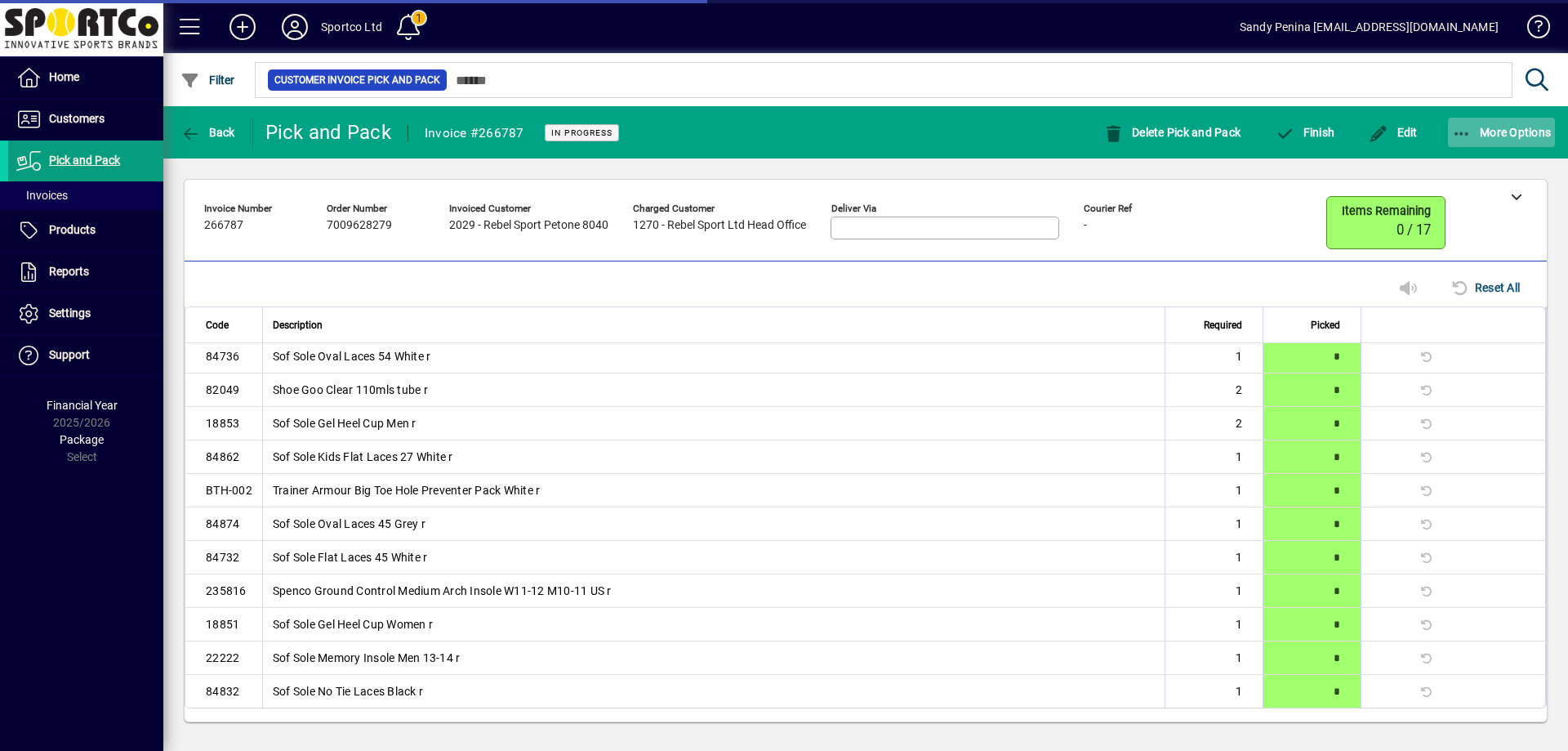
scroll to position [93, 0]
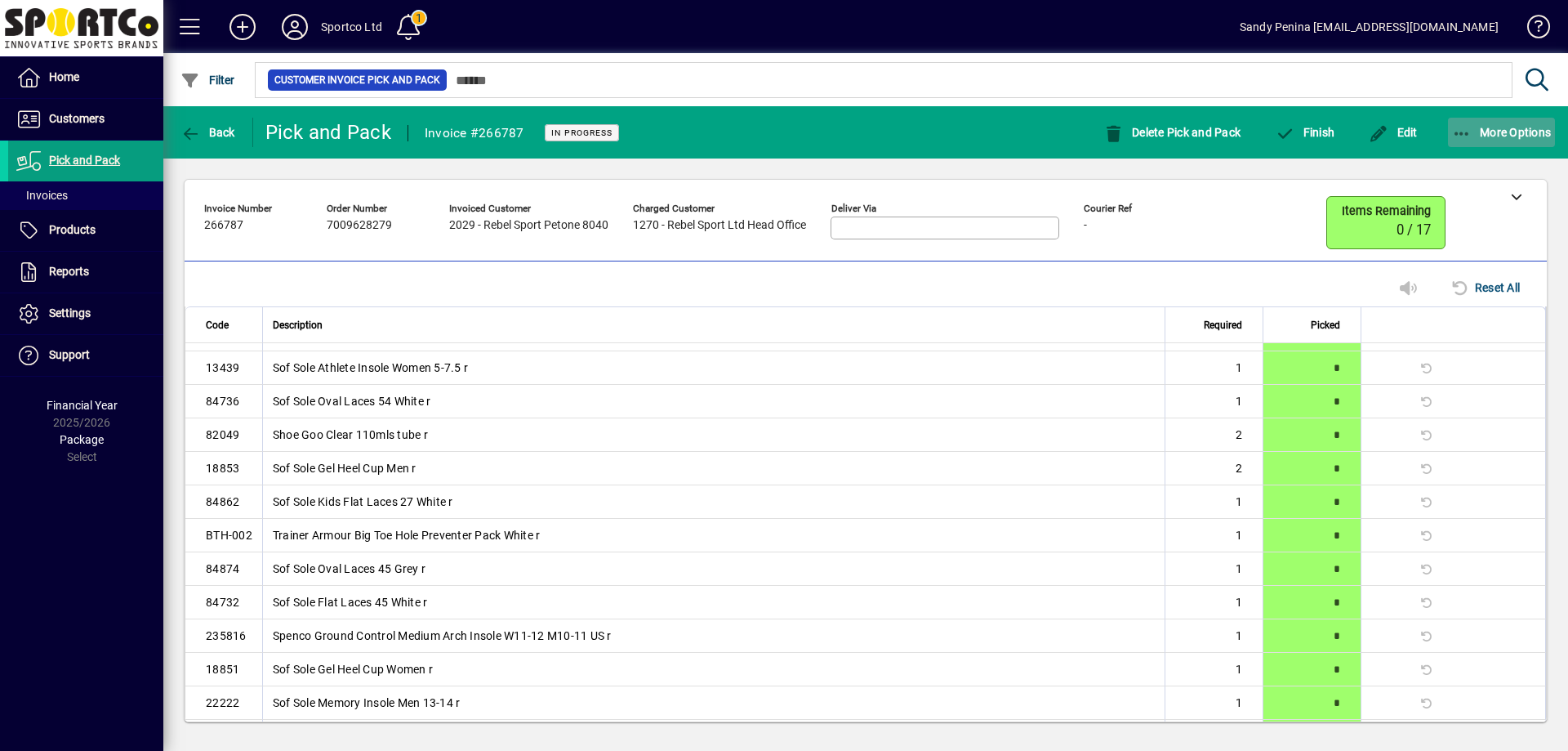
click at [1509, 125] on button "More Options" at bounding box center [1502, 132] width 108 height 30
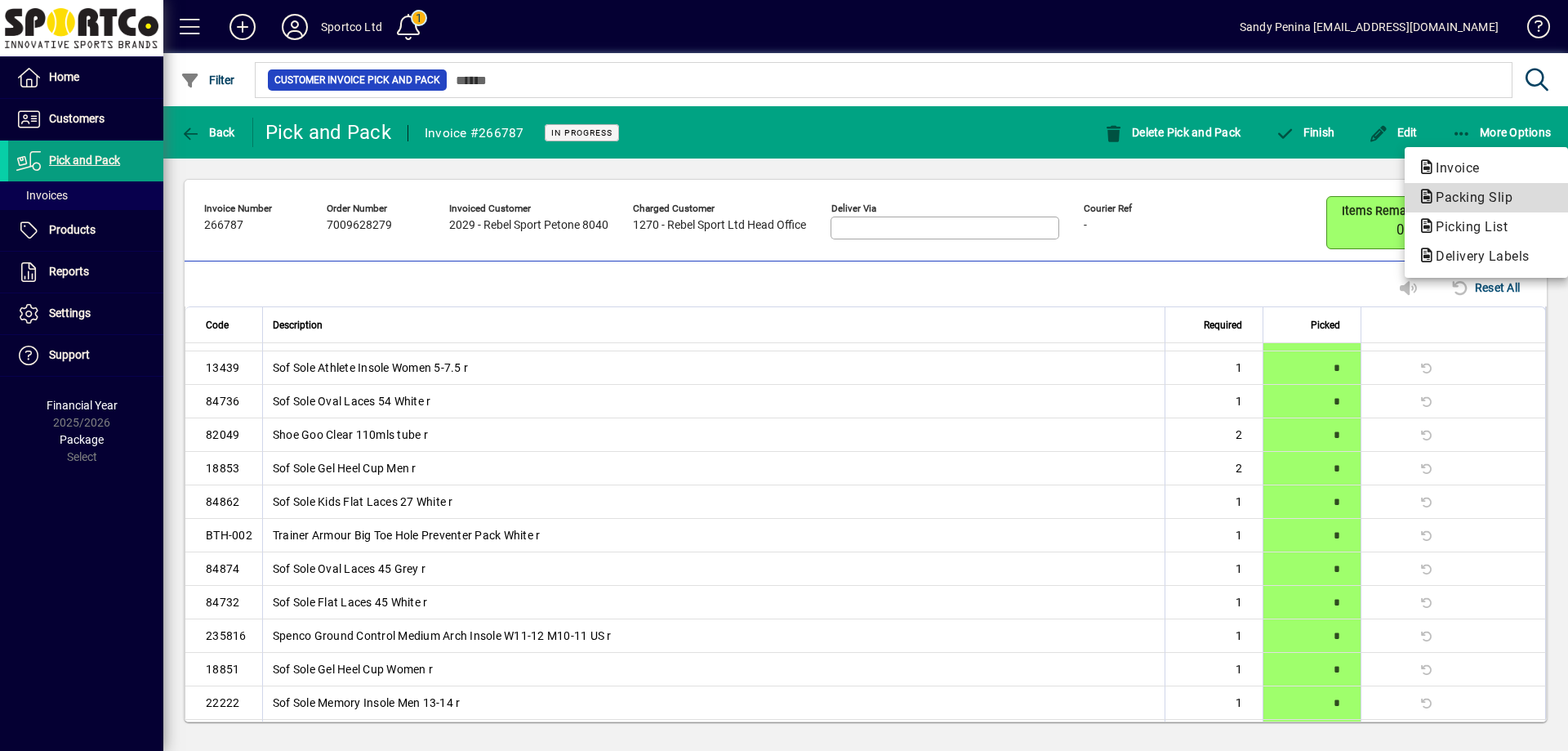
click at [1475, 198] on span "Packing Slip" at bounding box center [1470, 197] width 103 height 15
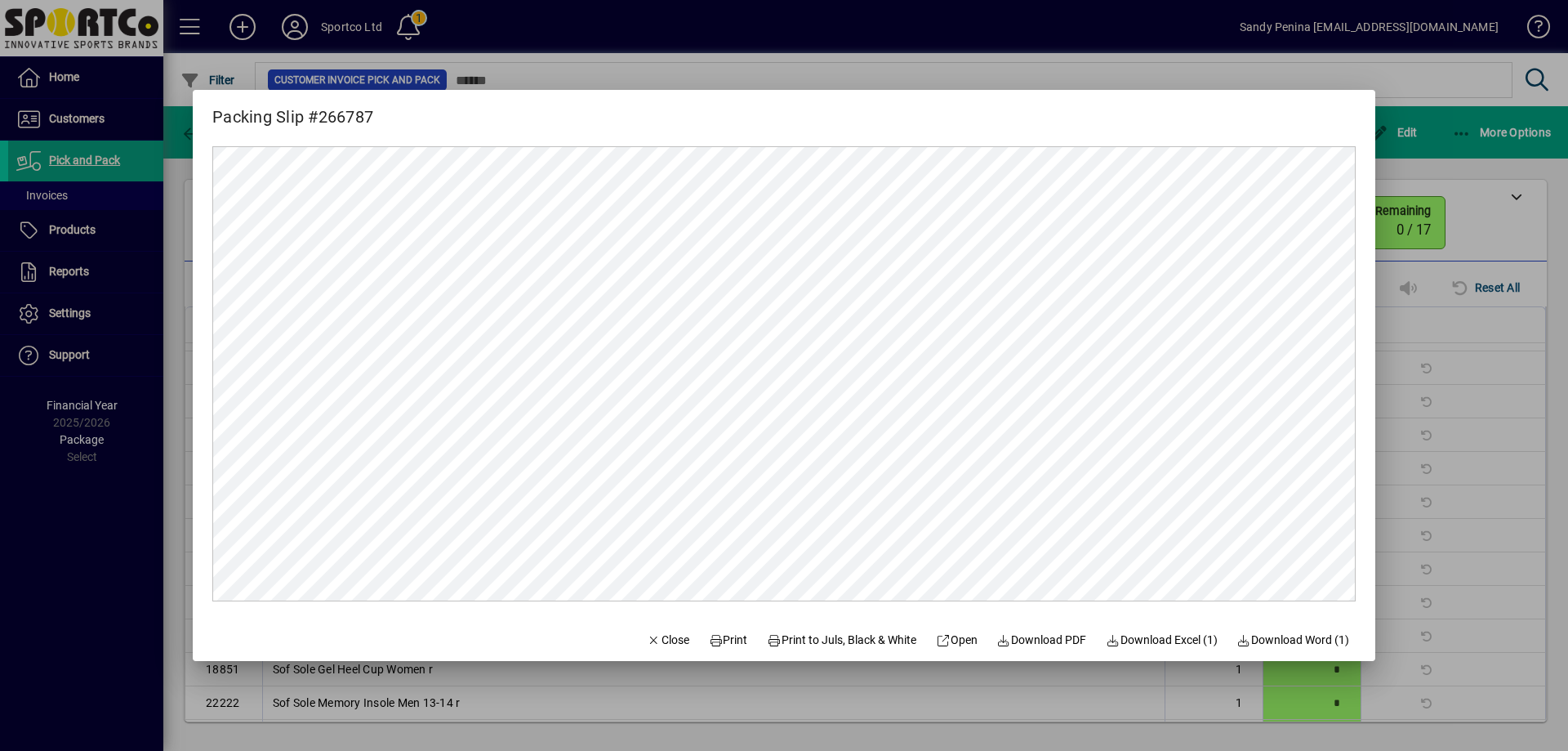
scroll to position [0, 0]
click at [709, 633] on span "Print" at bounding box center [728, 639] width 39 height 17
click at [1430, 235] on div at bounding box center [784, 375] width 1568 height 751
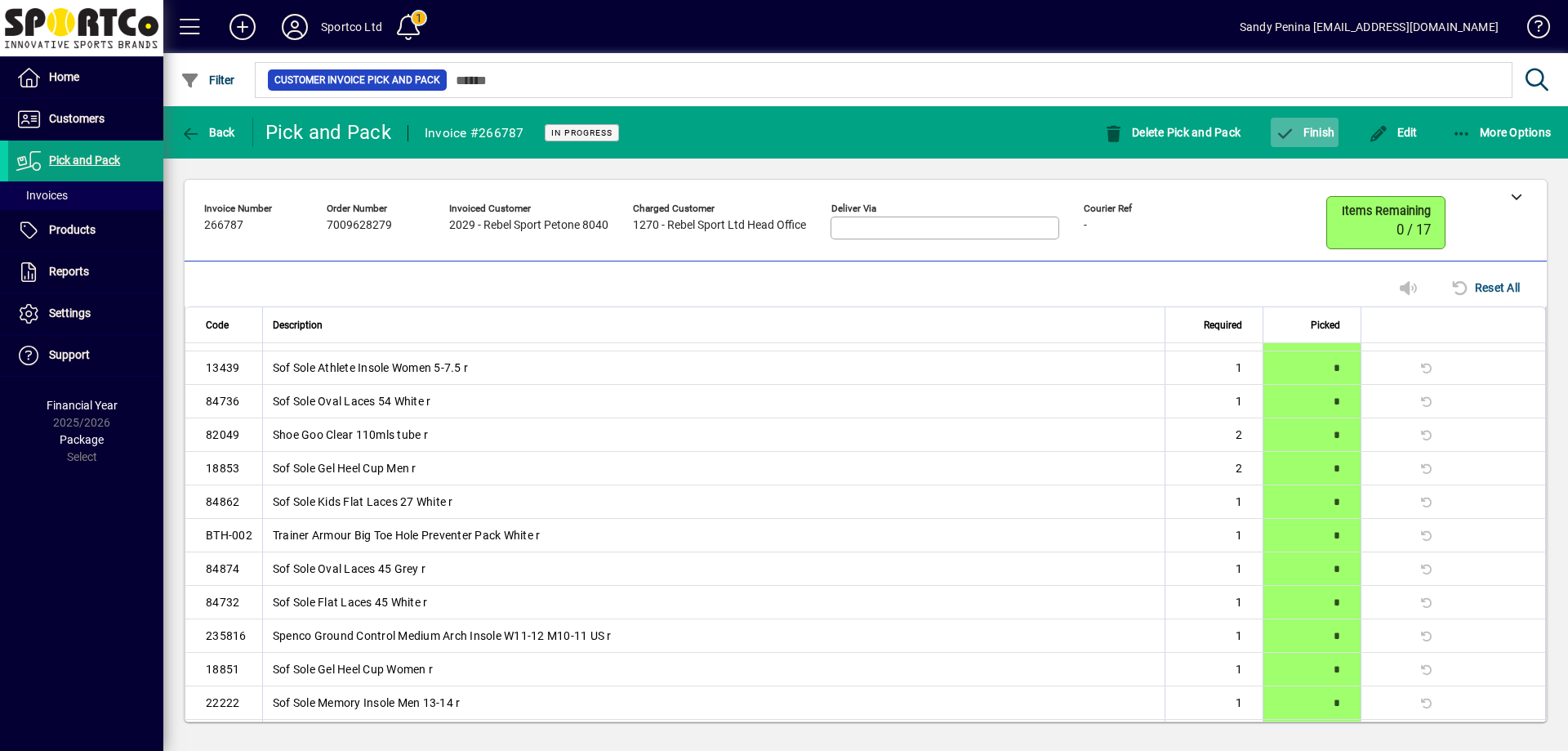
click at [1297, 134] on span "Finish" at bounding box center [1305, 133] width 60 height 13
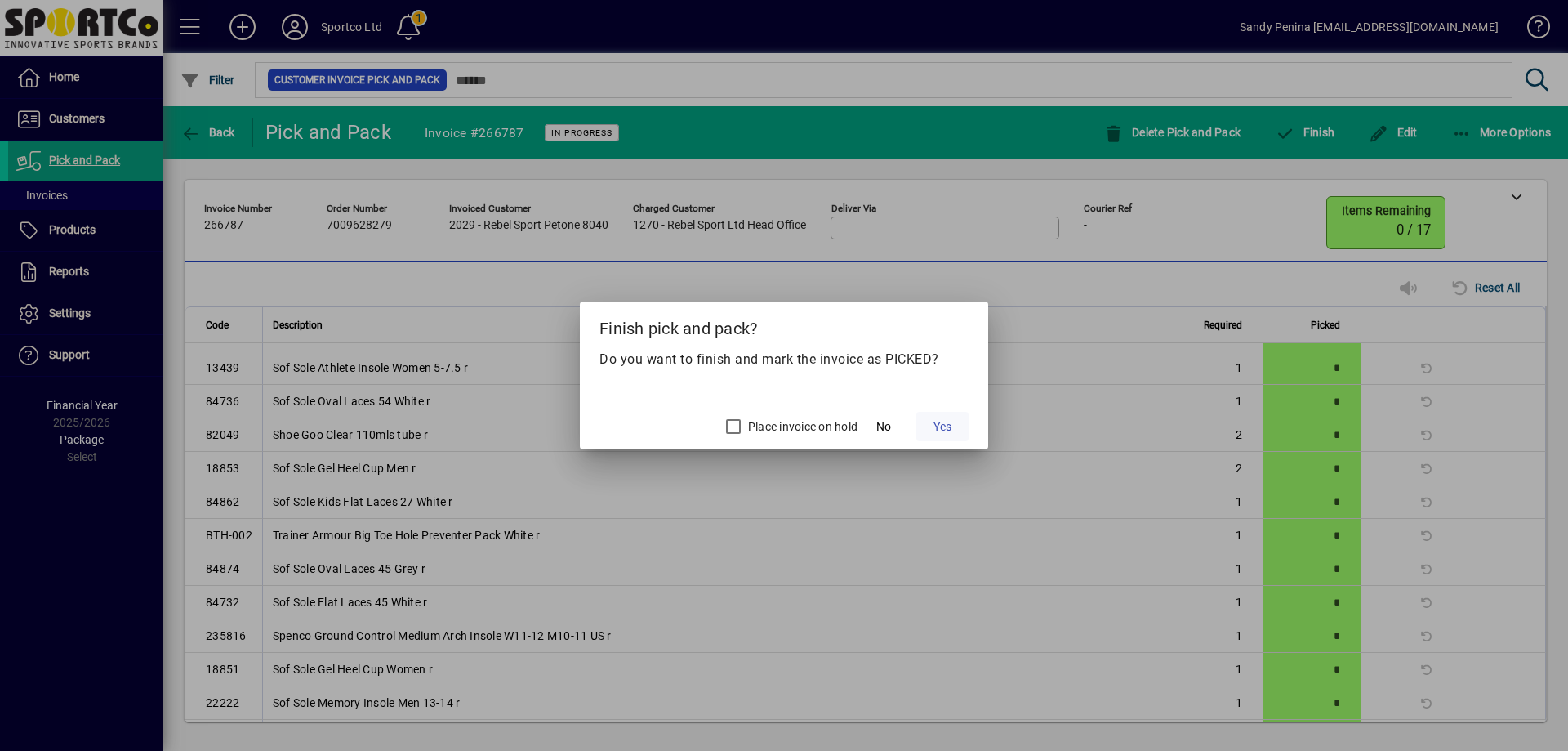
click at [949, 420] on span "Yes" at bounding box center [942, 426] width 18 height 17
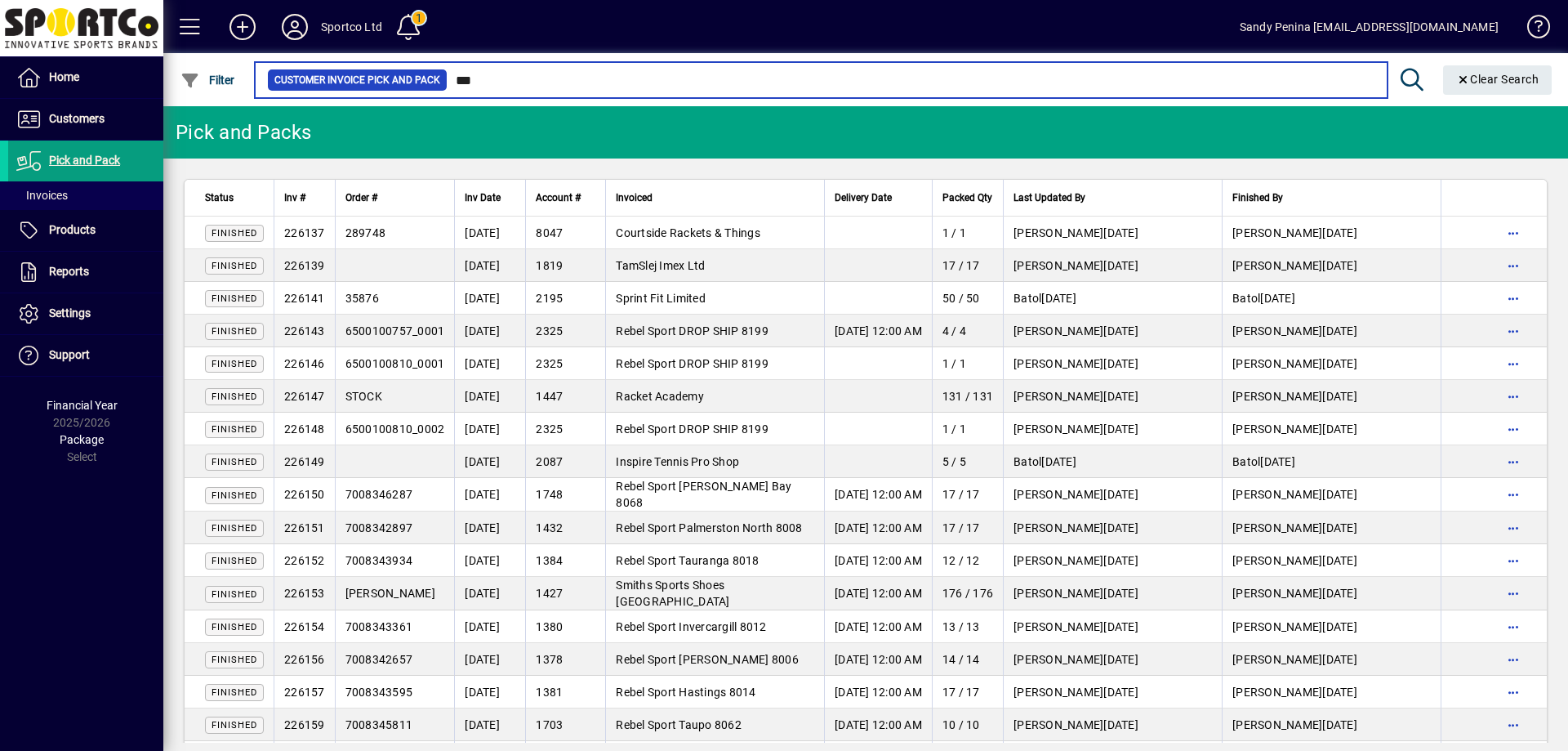
type input "****"
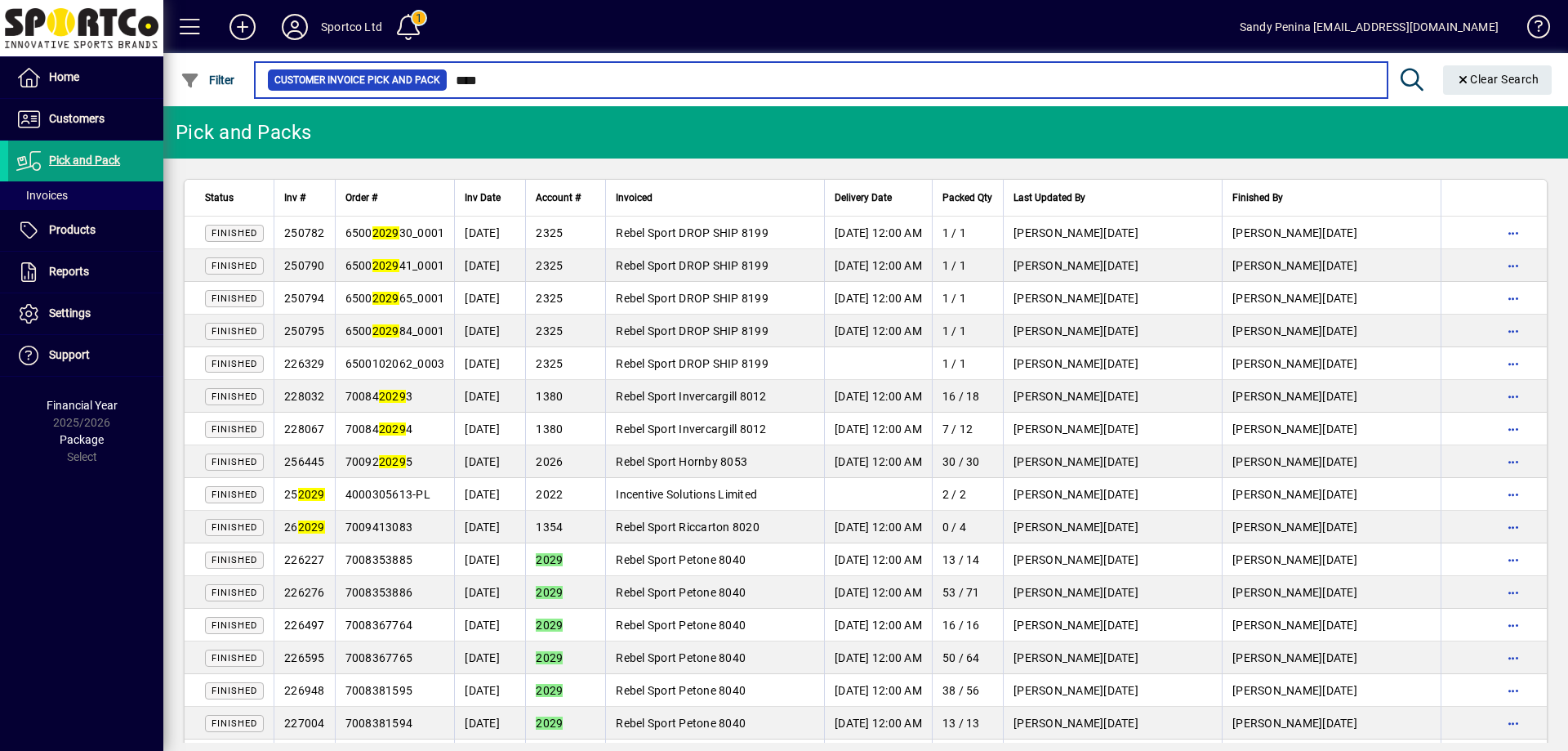
click at [511, 87] on input "****" at bounding box center [911, 79] width 927 height 23
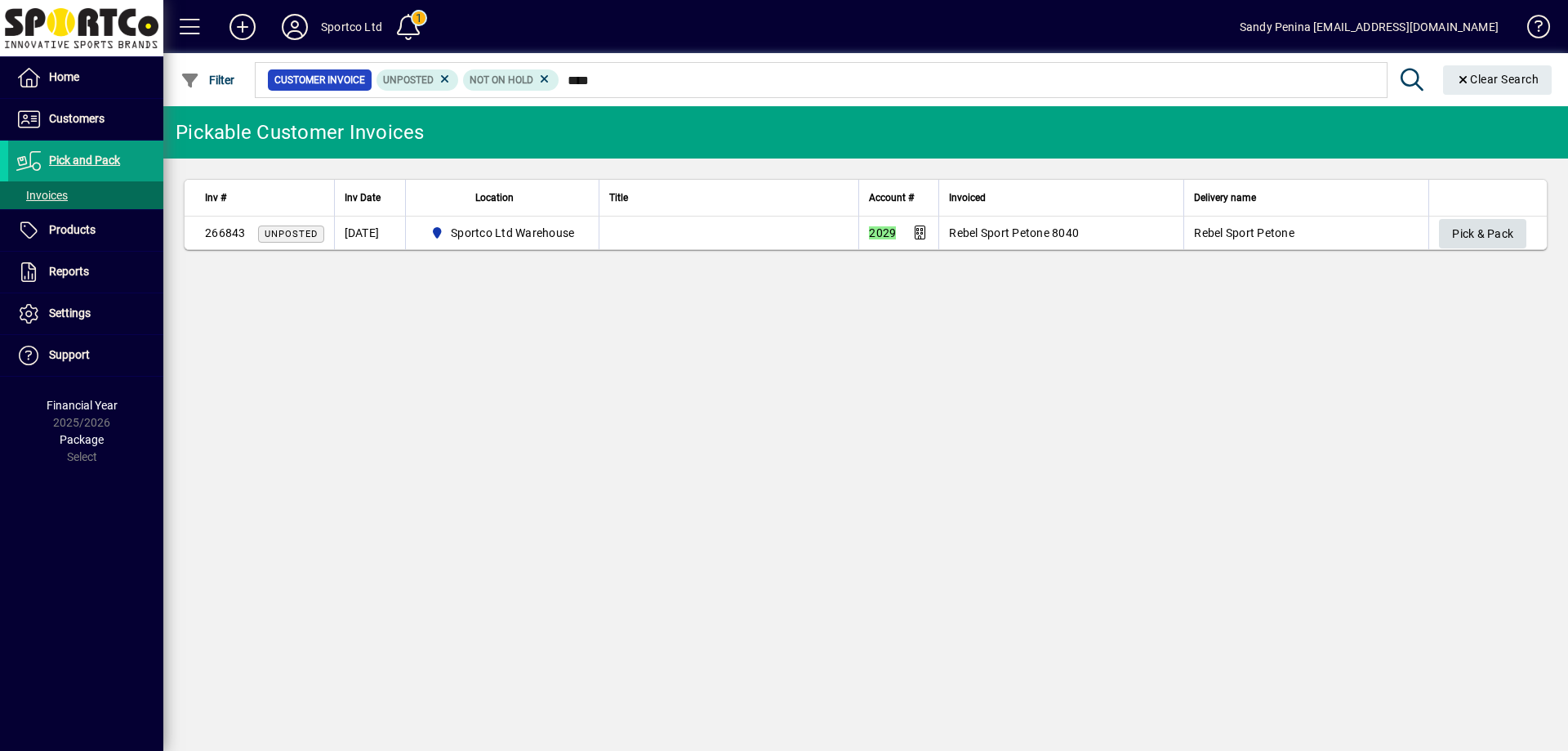
type input "****"
click at [1448, 234] on span "button" at bounding box center [1482, 233] width 87 height 39
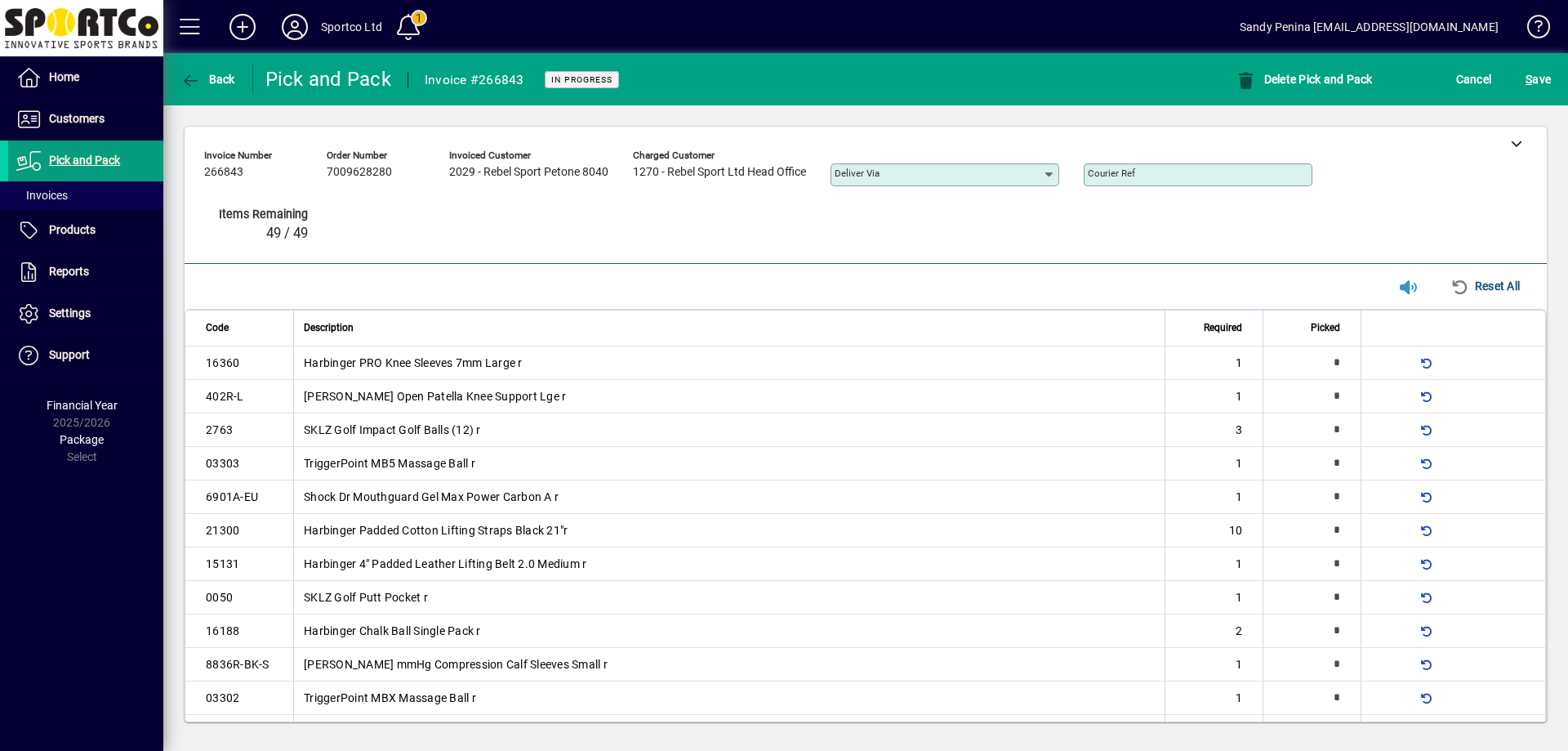
type input "*"
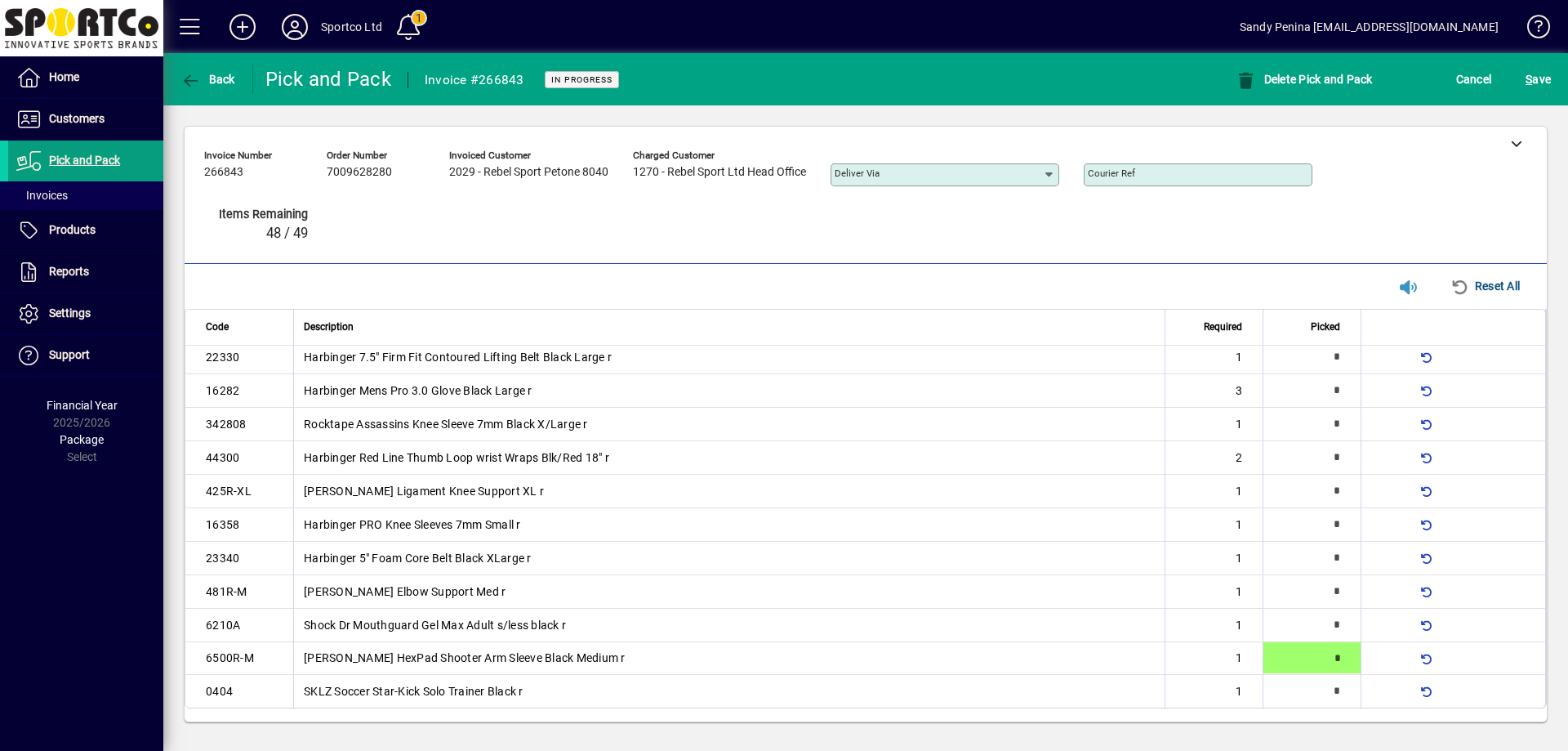
type input "*"
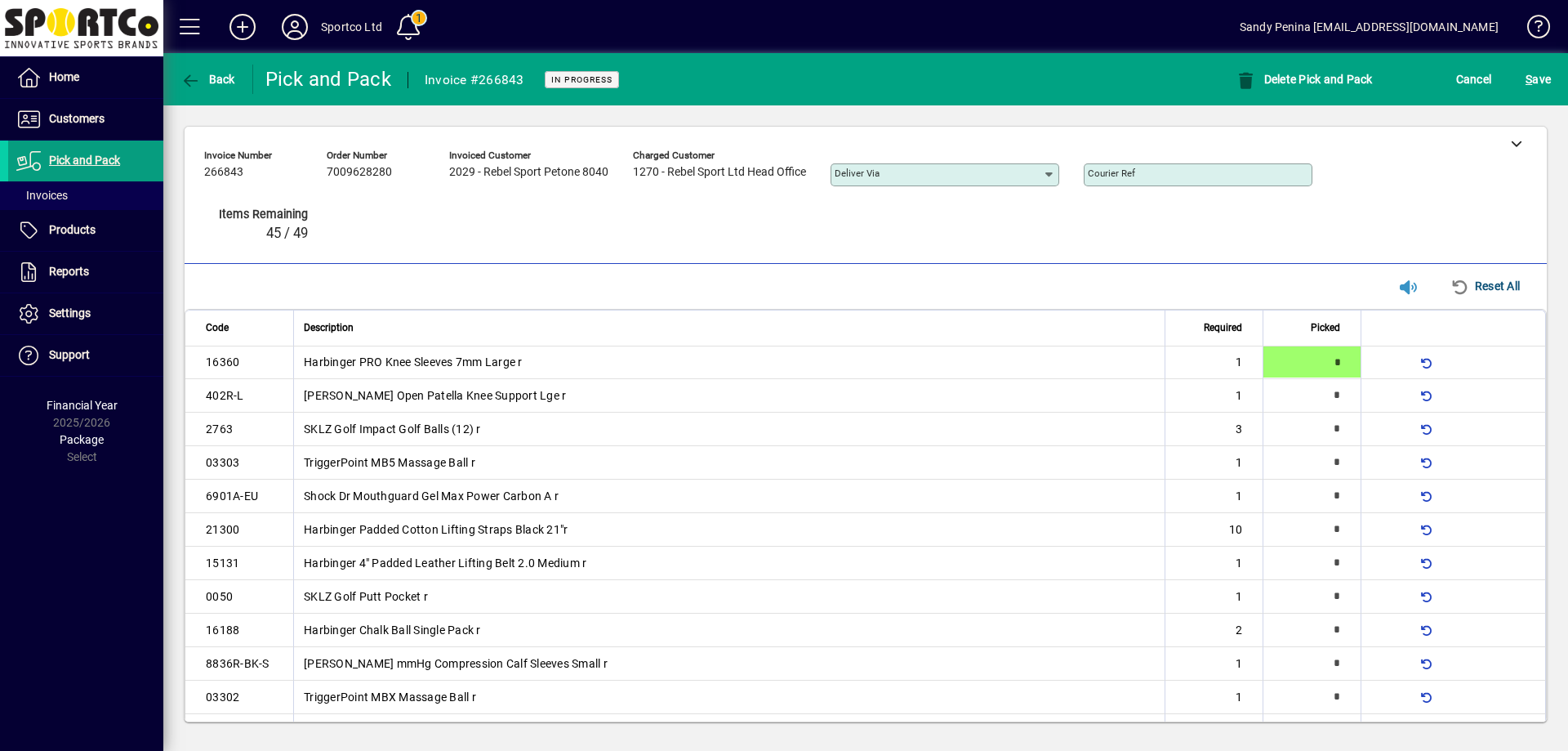
type input "*"
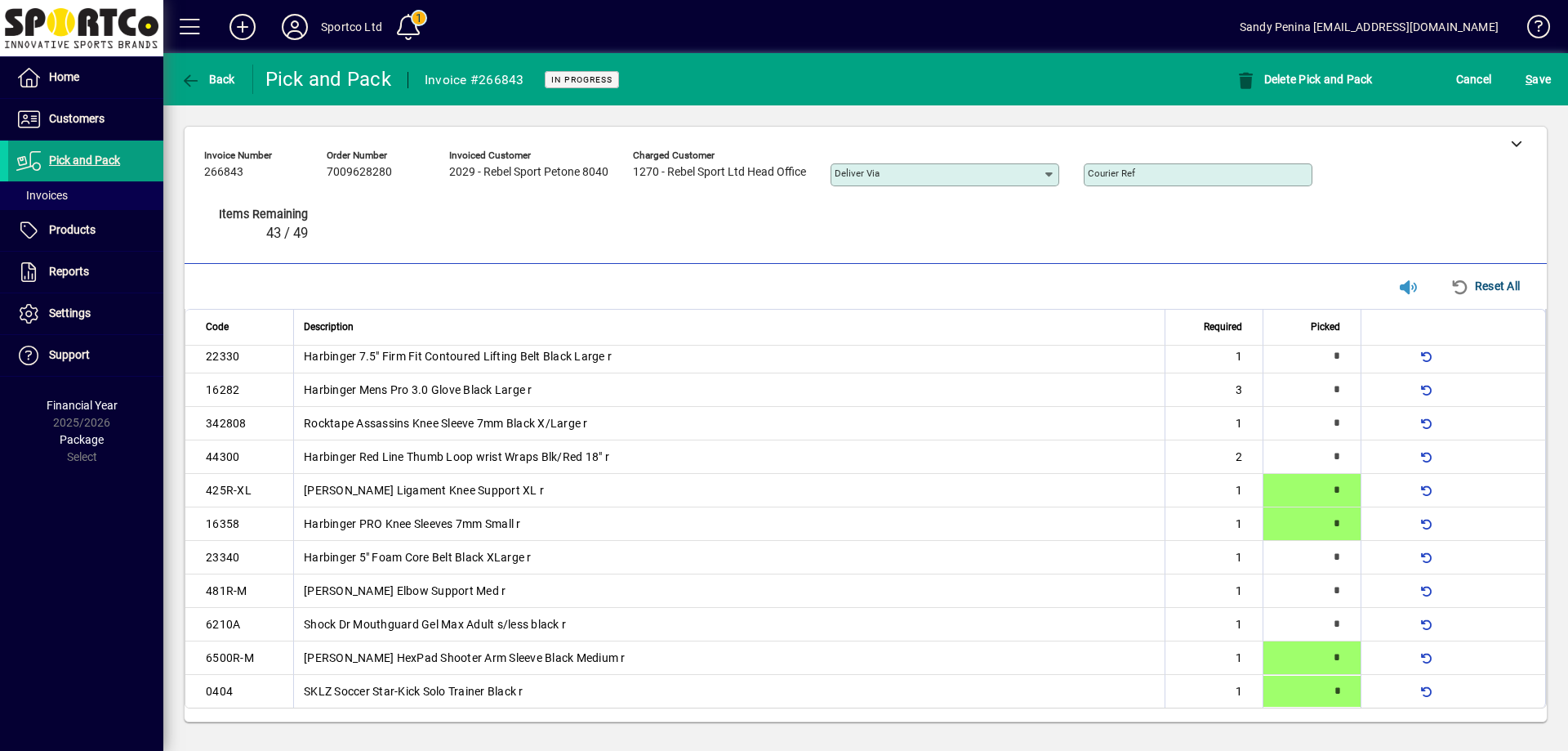
type input "*"
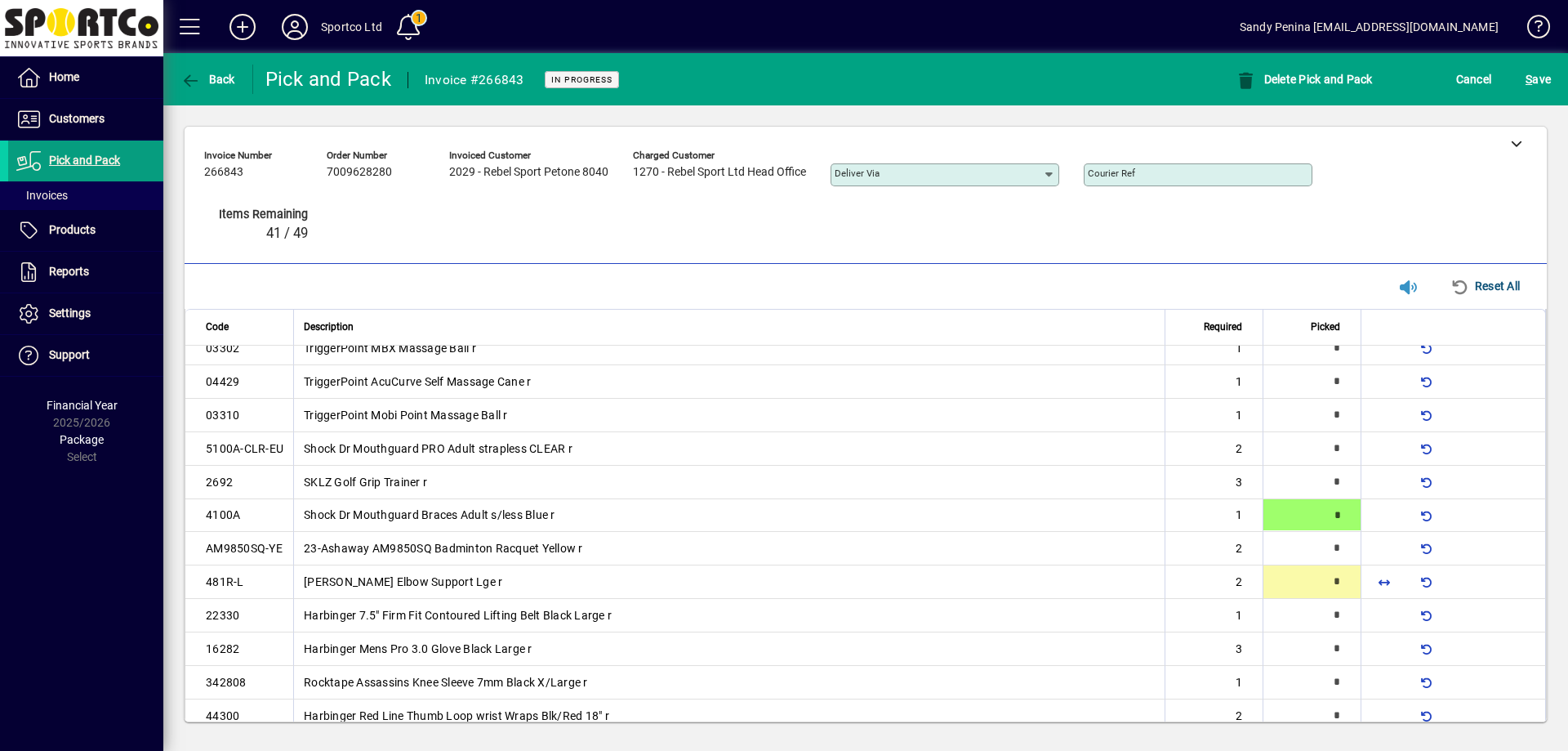
type input "*"
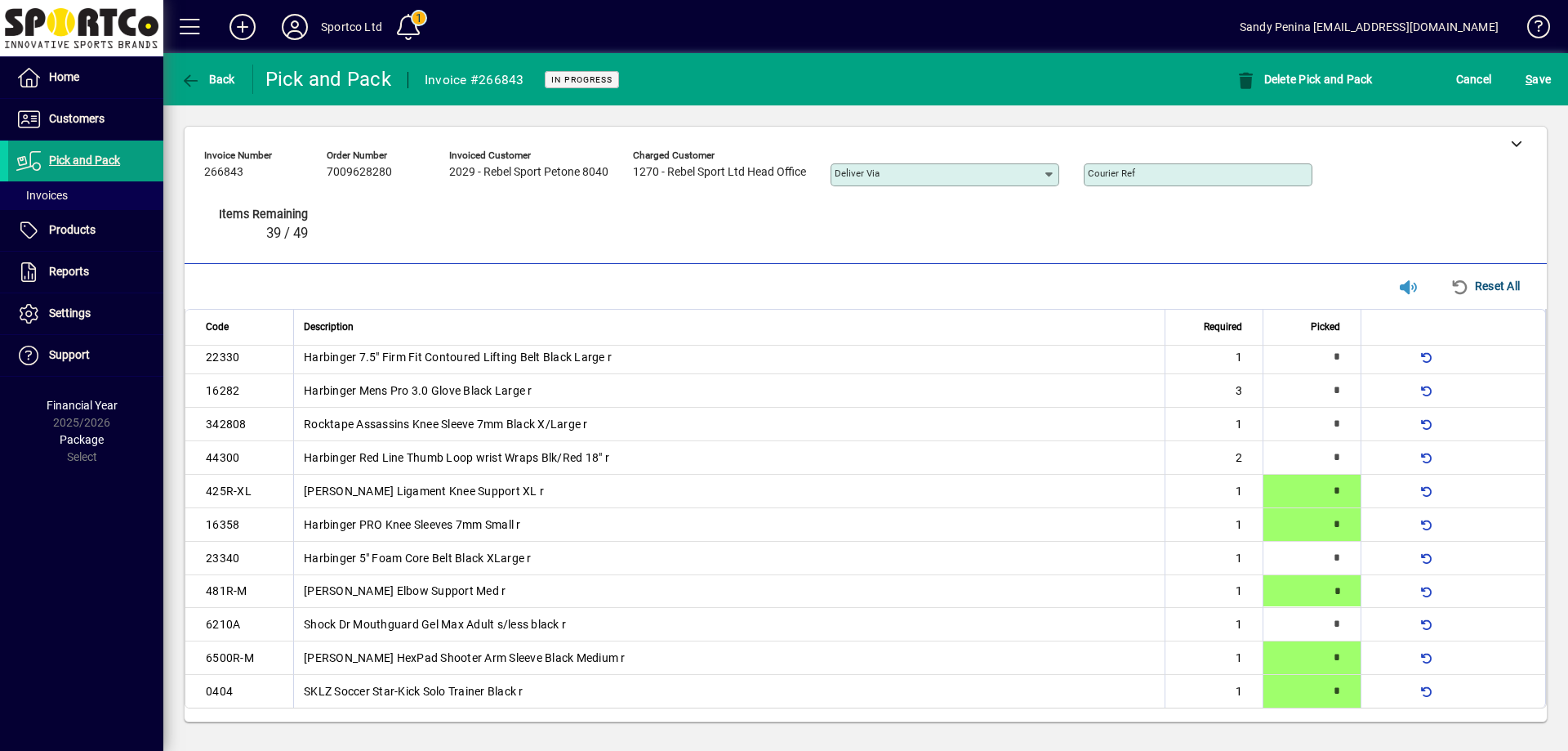
type input "*"
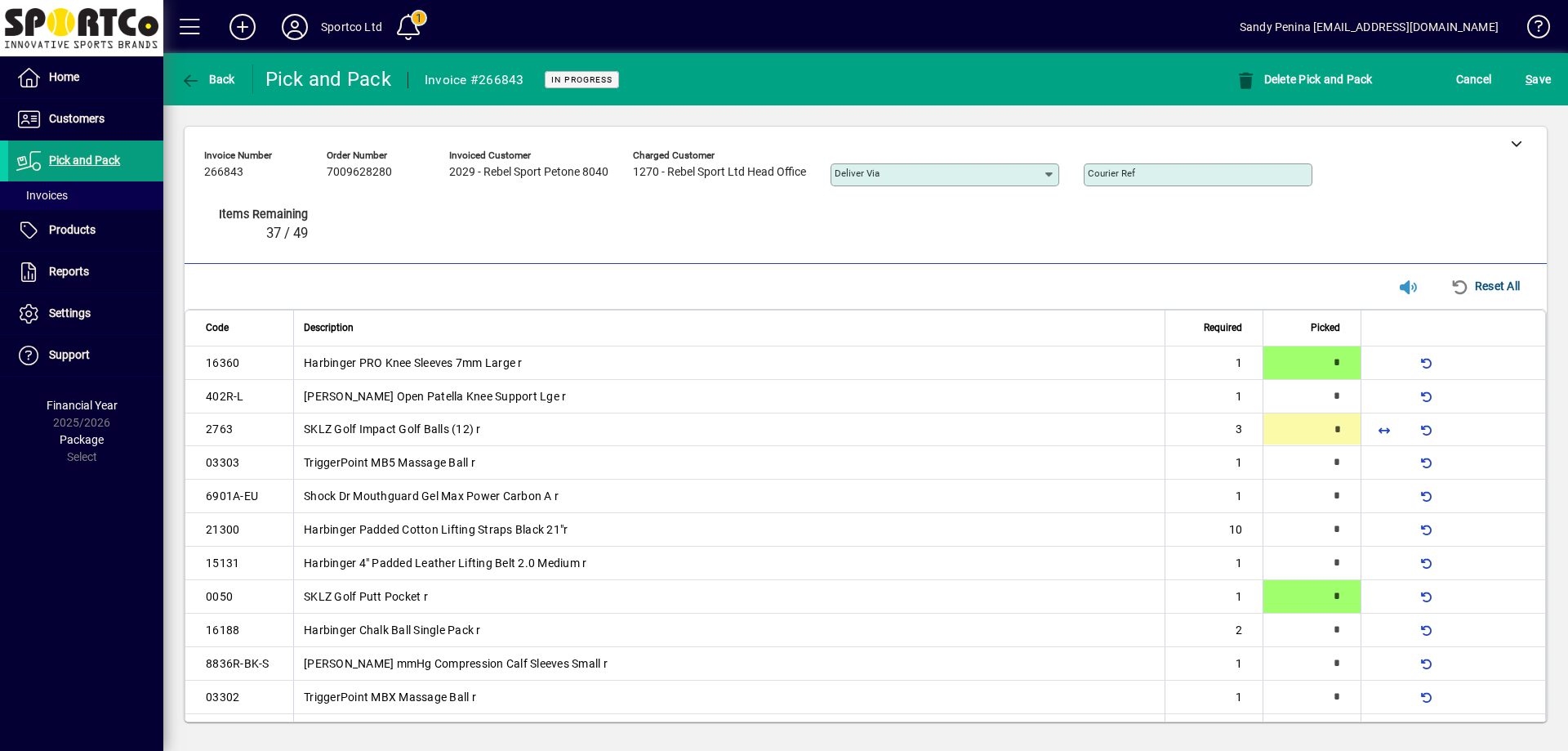
type input "*"
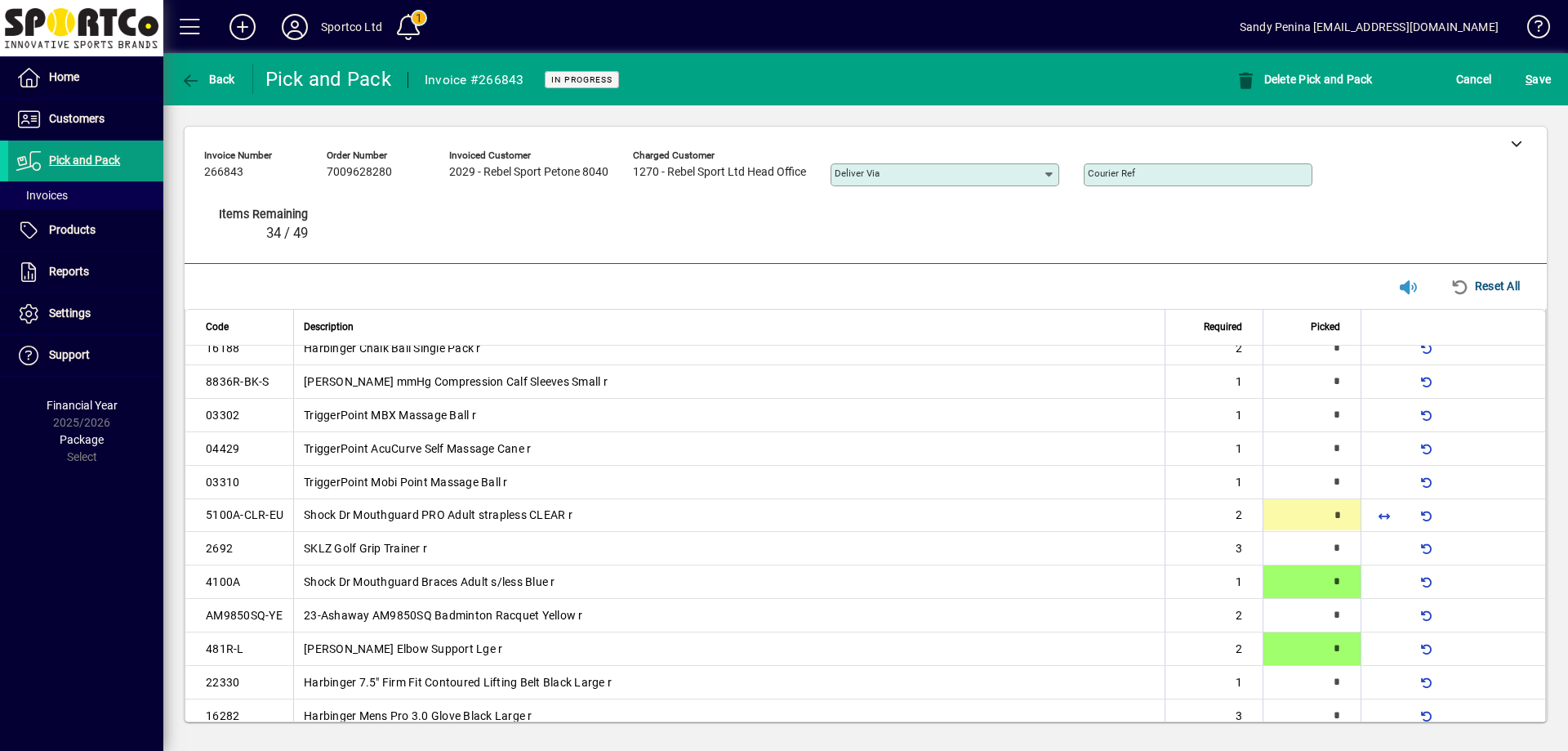
type input "*"
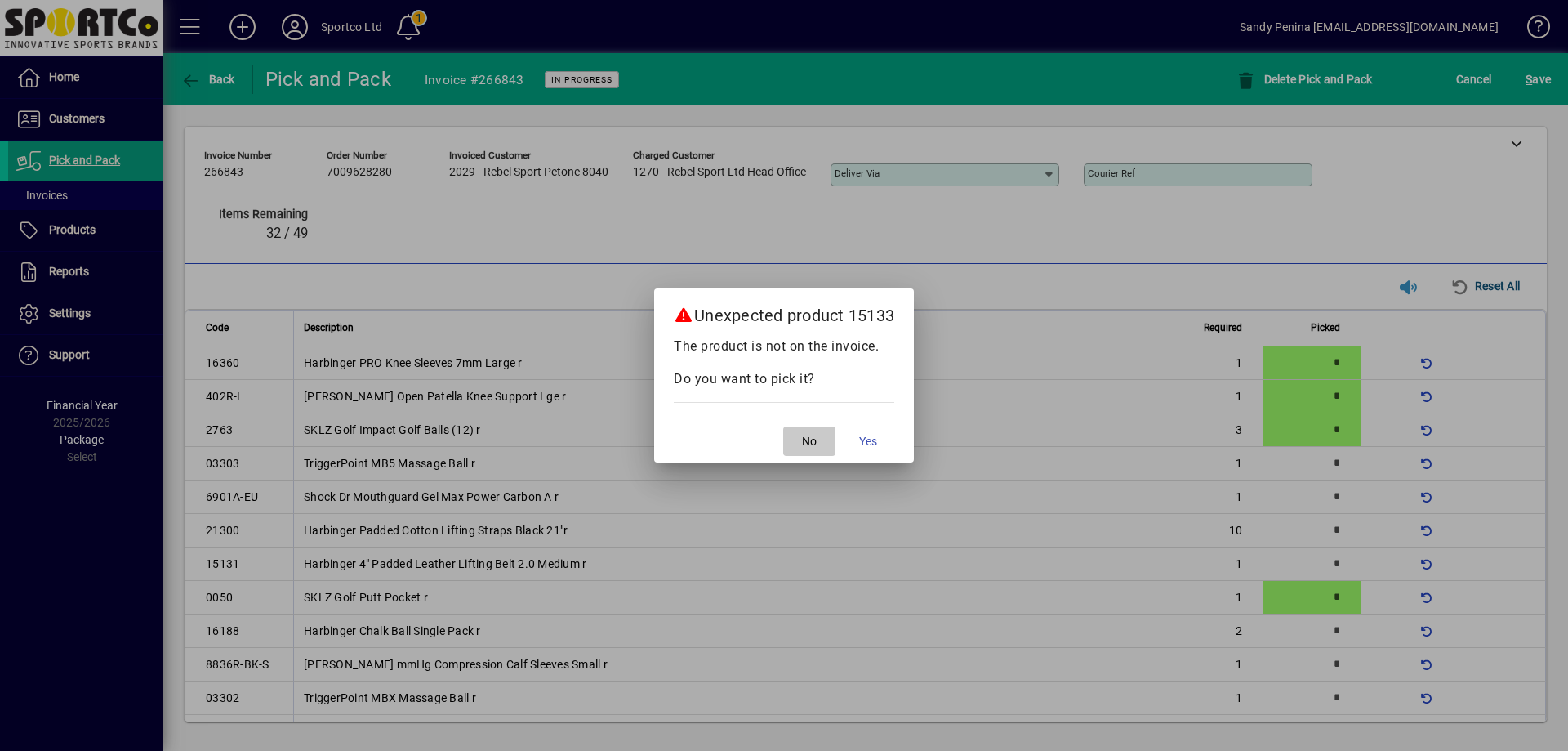
click at [805, 448] on span "No" at bounding box center [810, 441] width 14 height 17
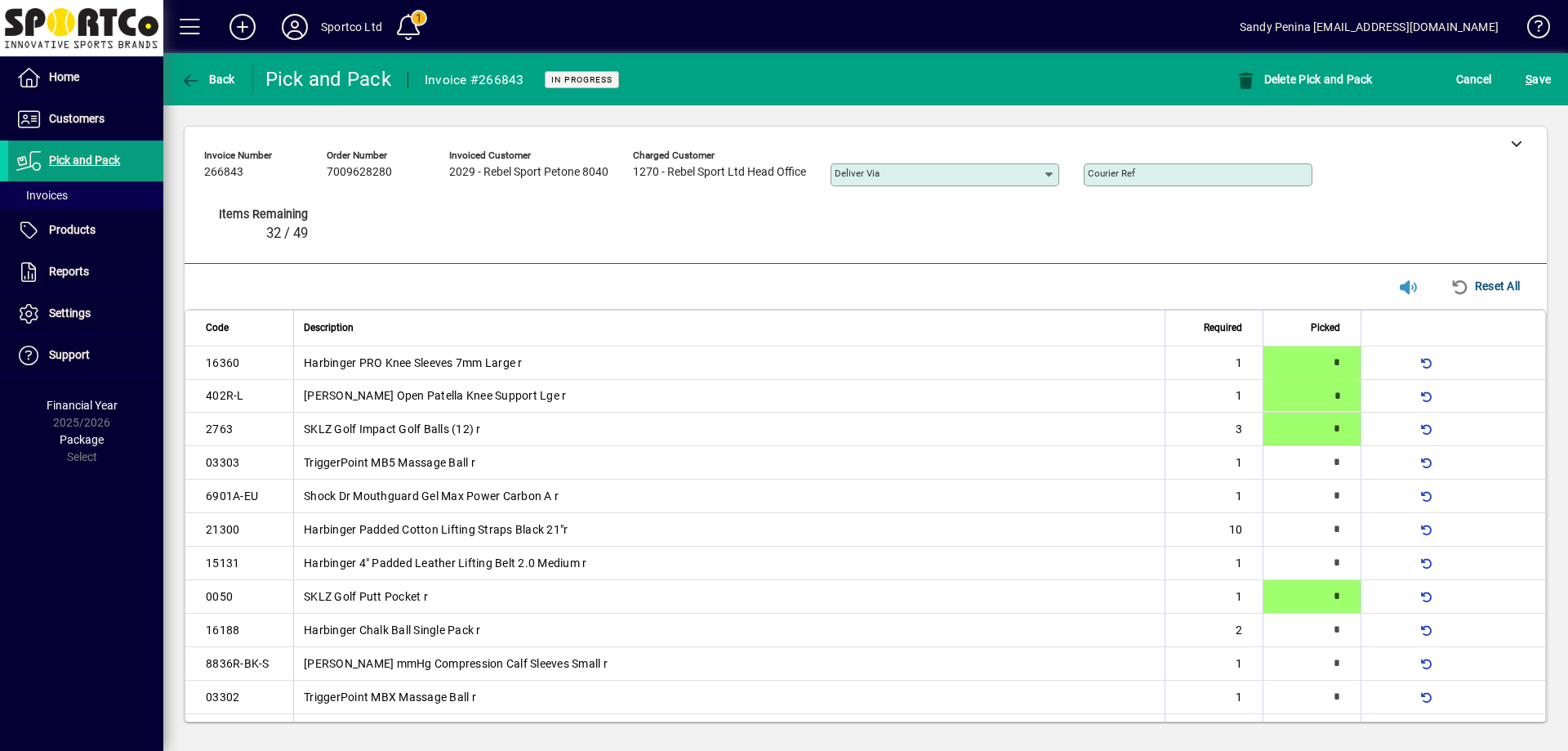
type input "*"
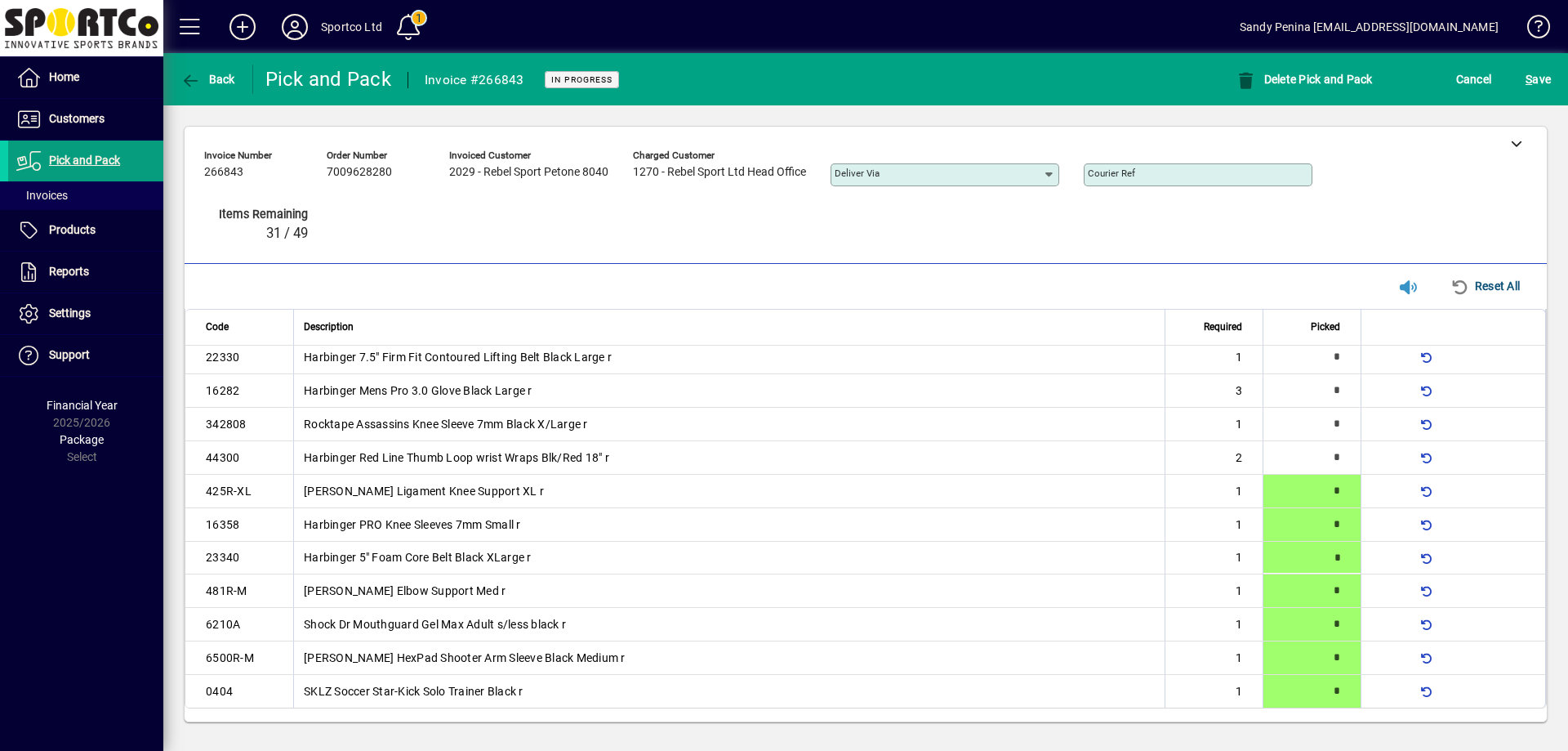
type input "*"
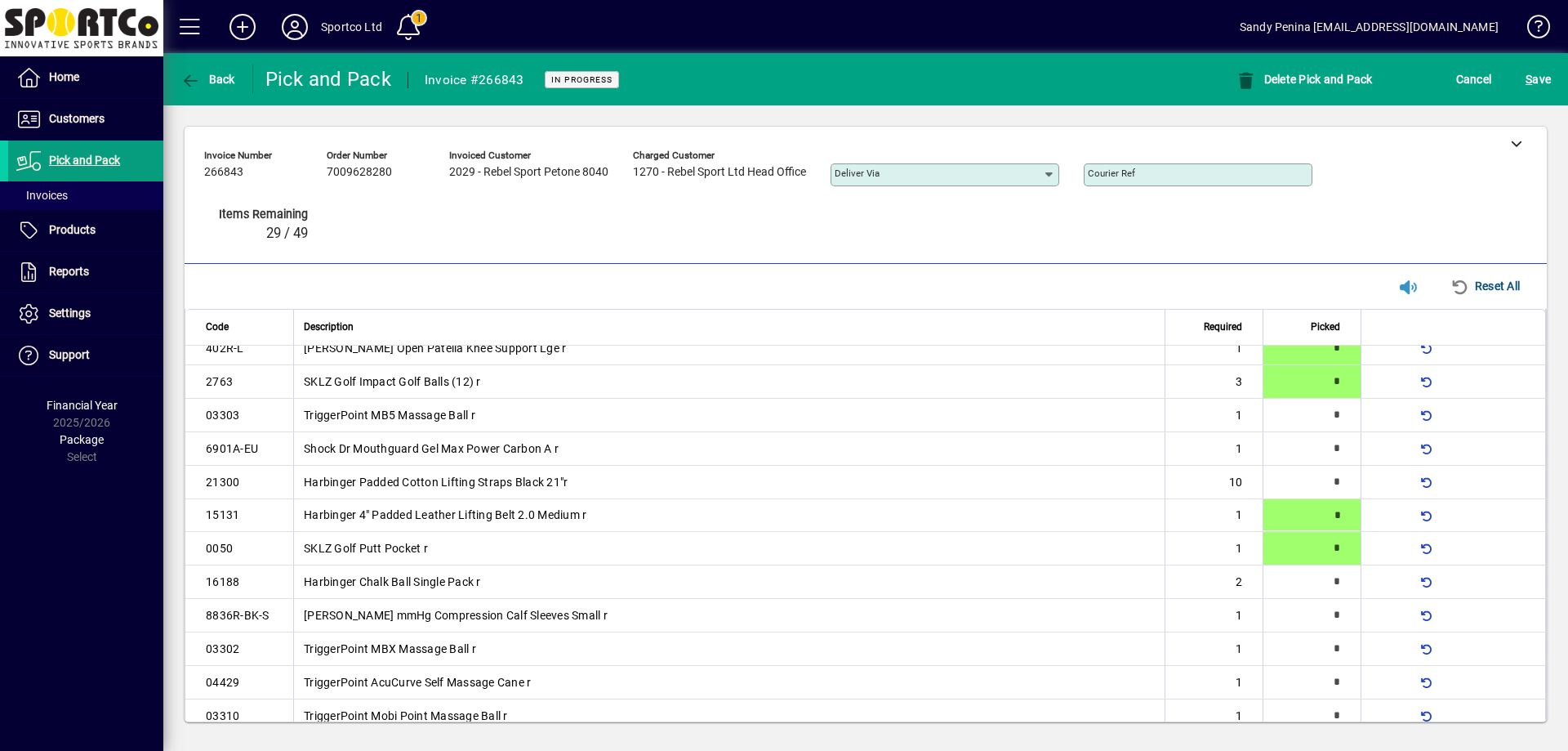
type input "*"
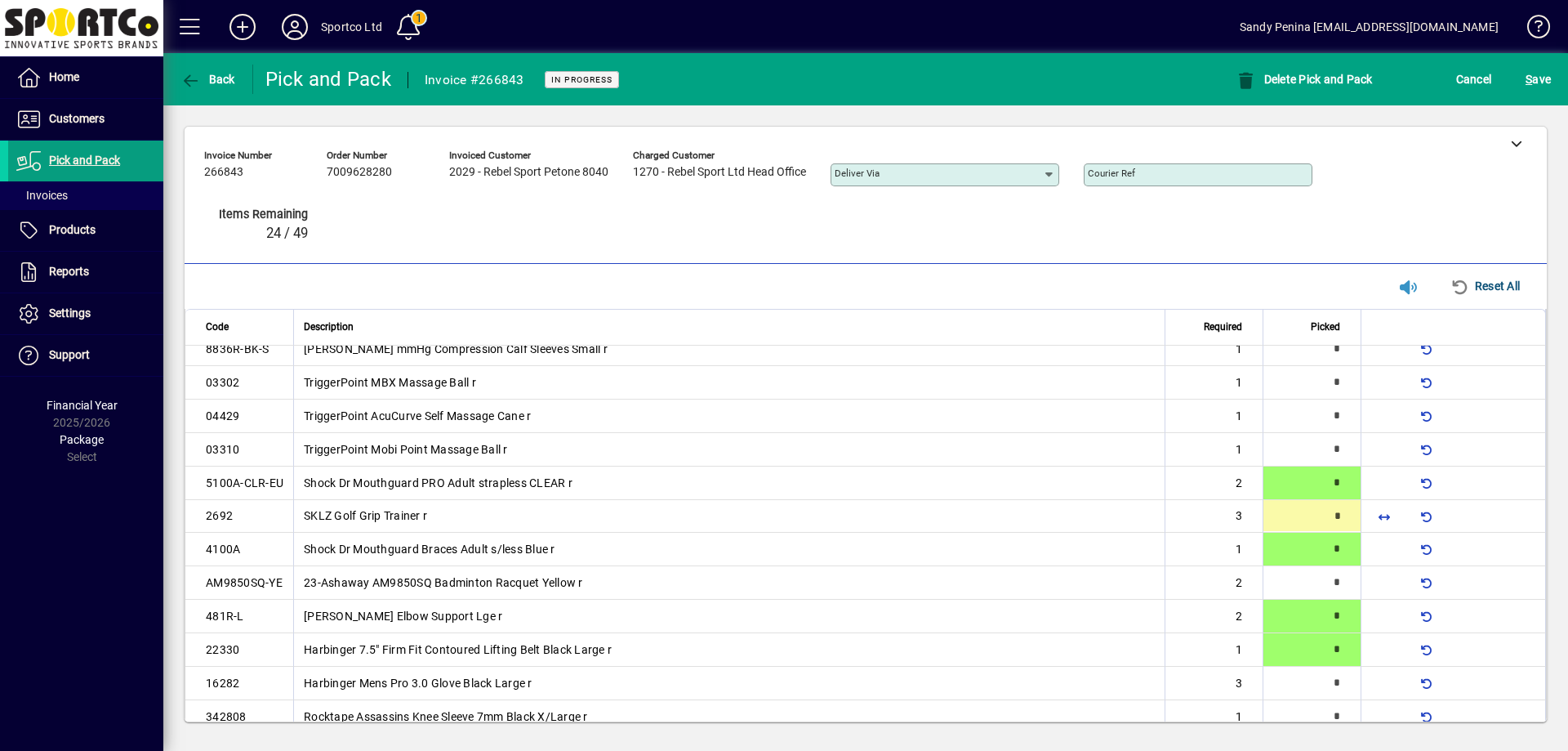
scroll to position [317, 0]
type input "*"
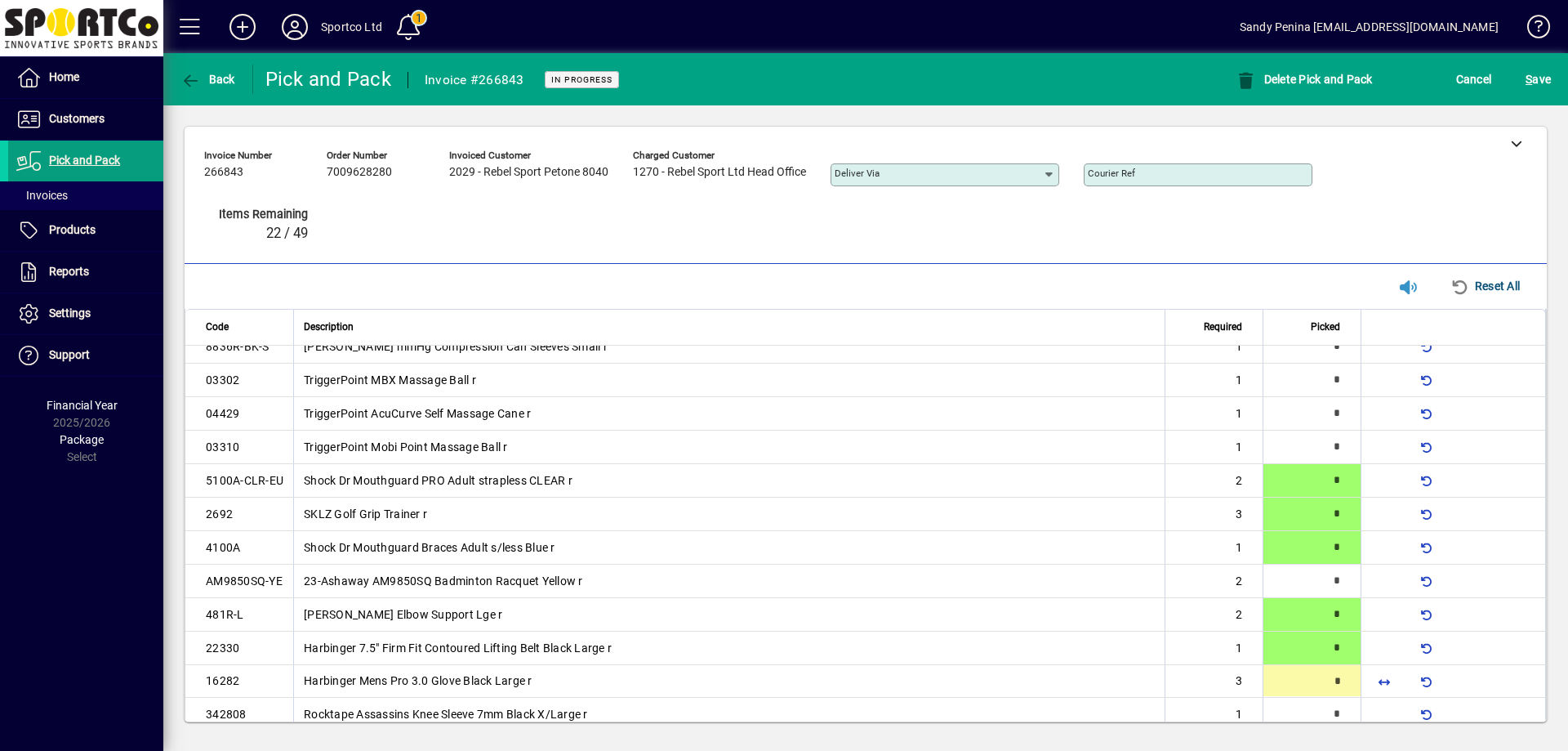
type input "*"
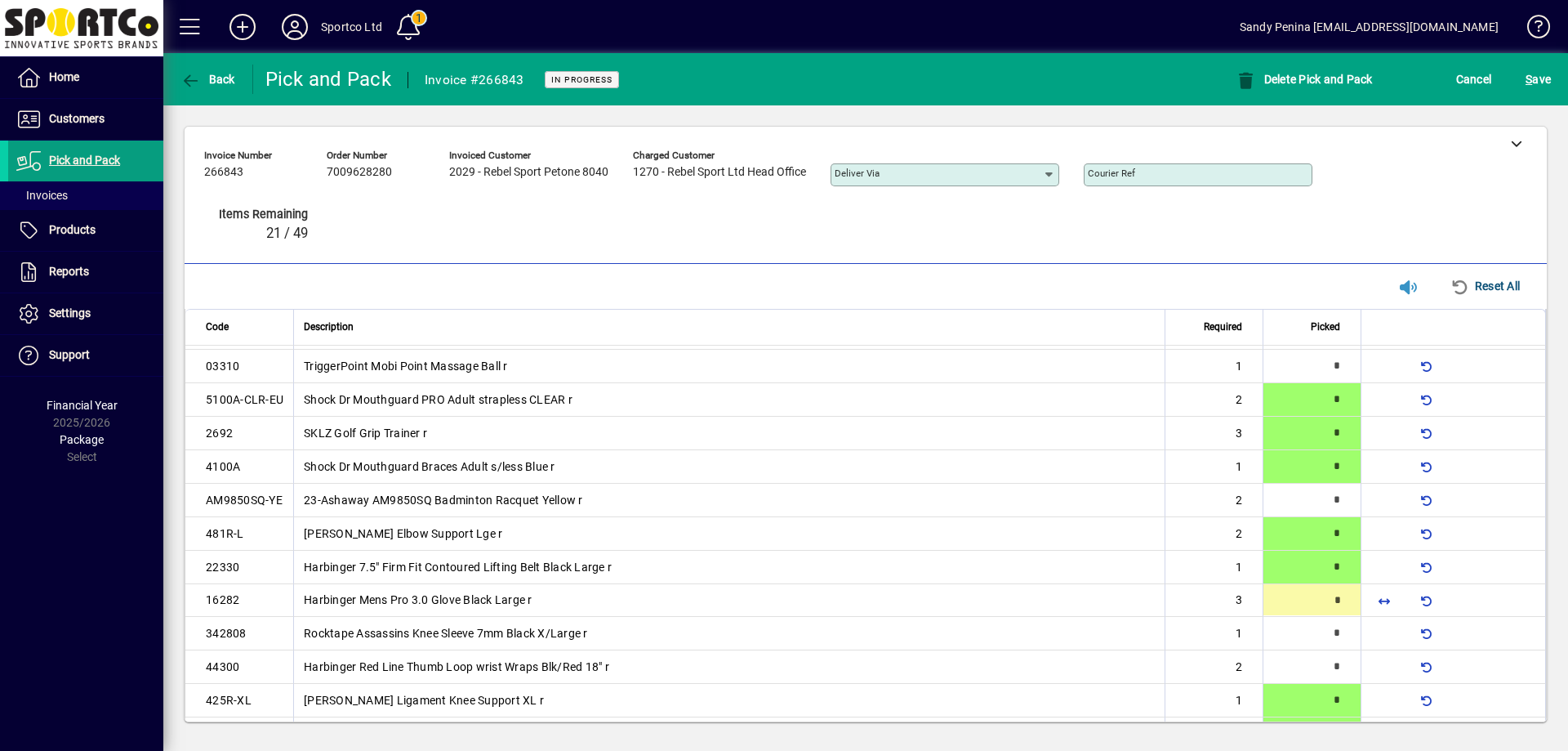
scroll to position [485, 0]
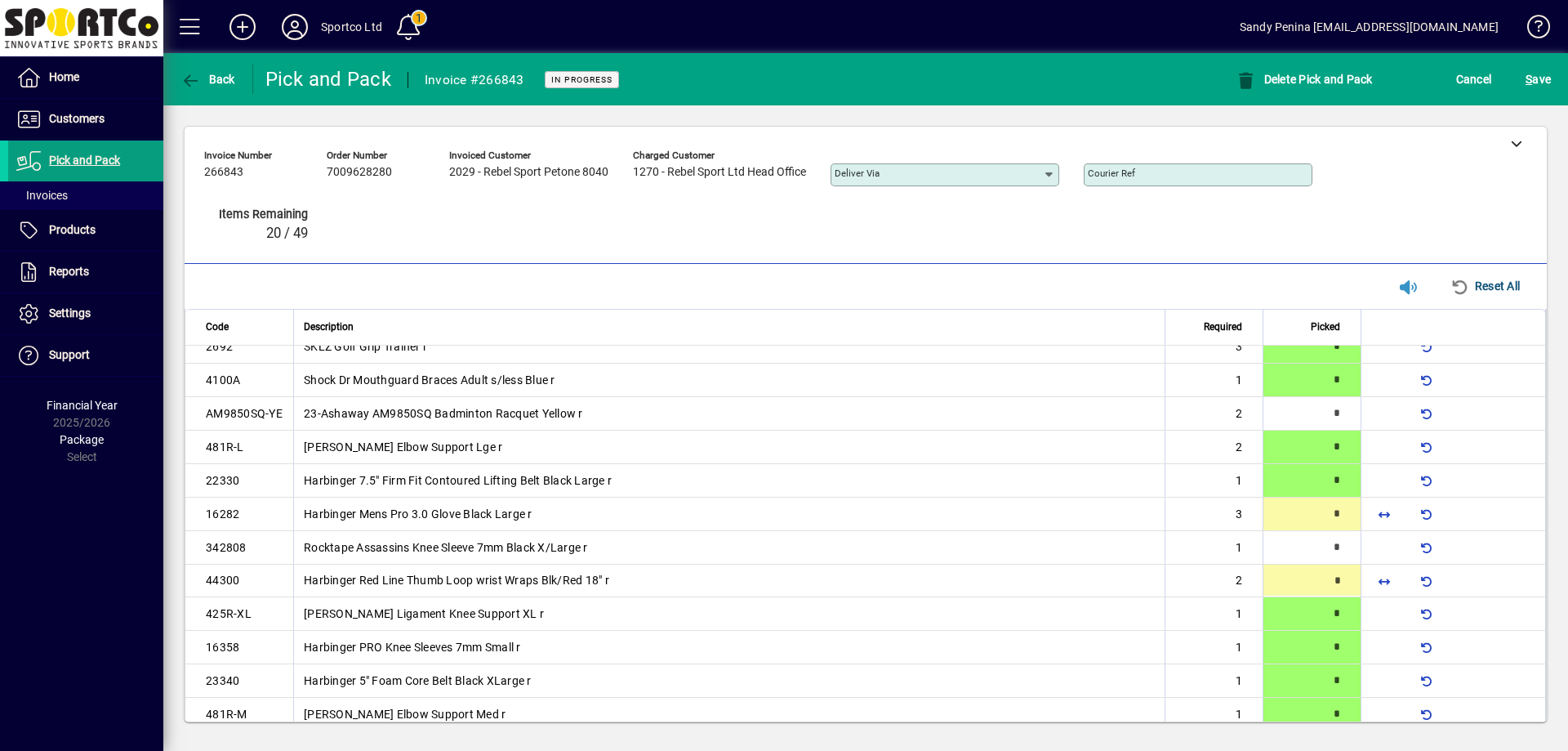
type input "*"
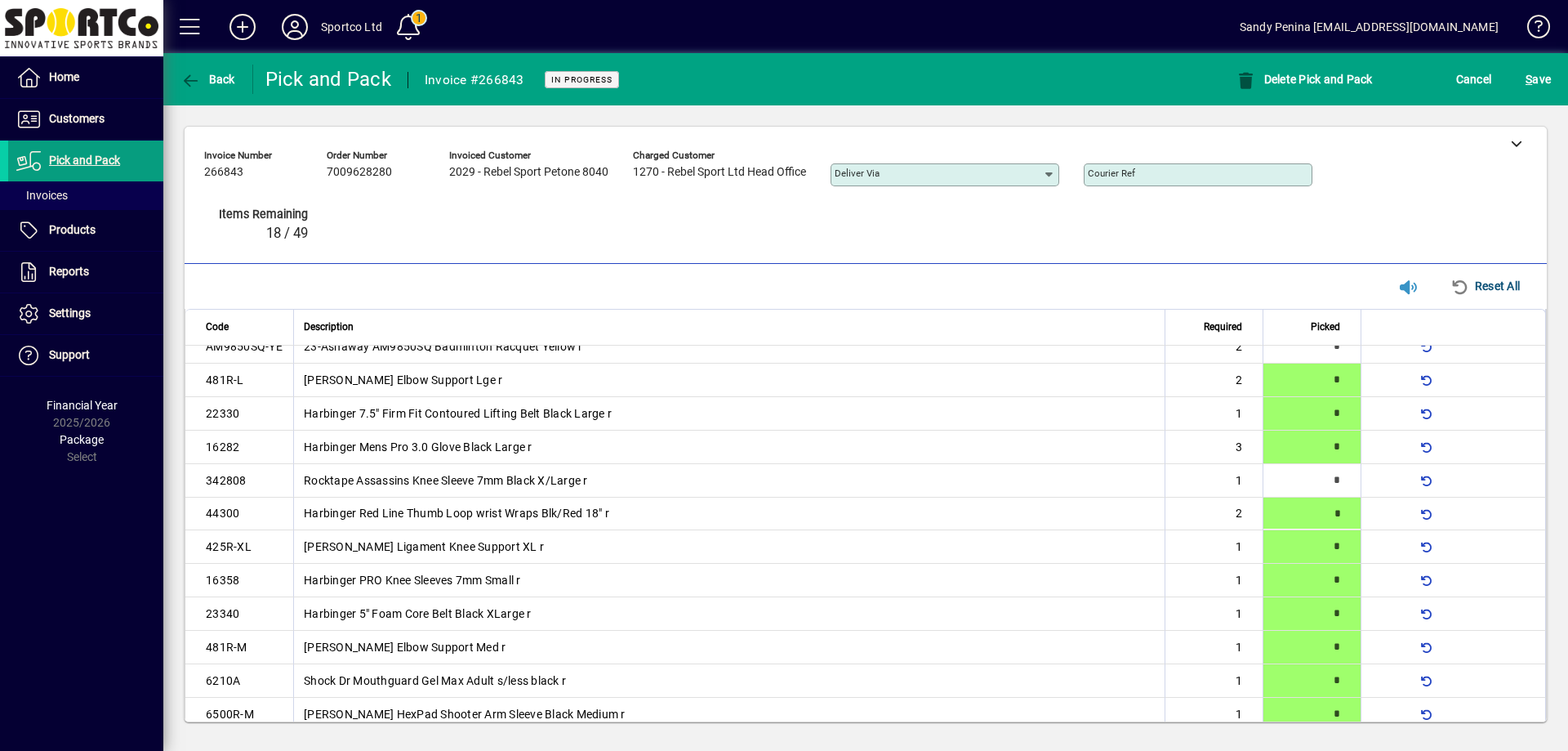
type input "*"
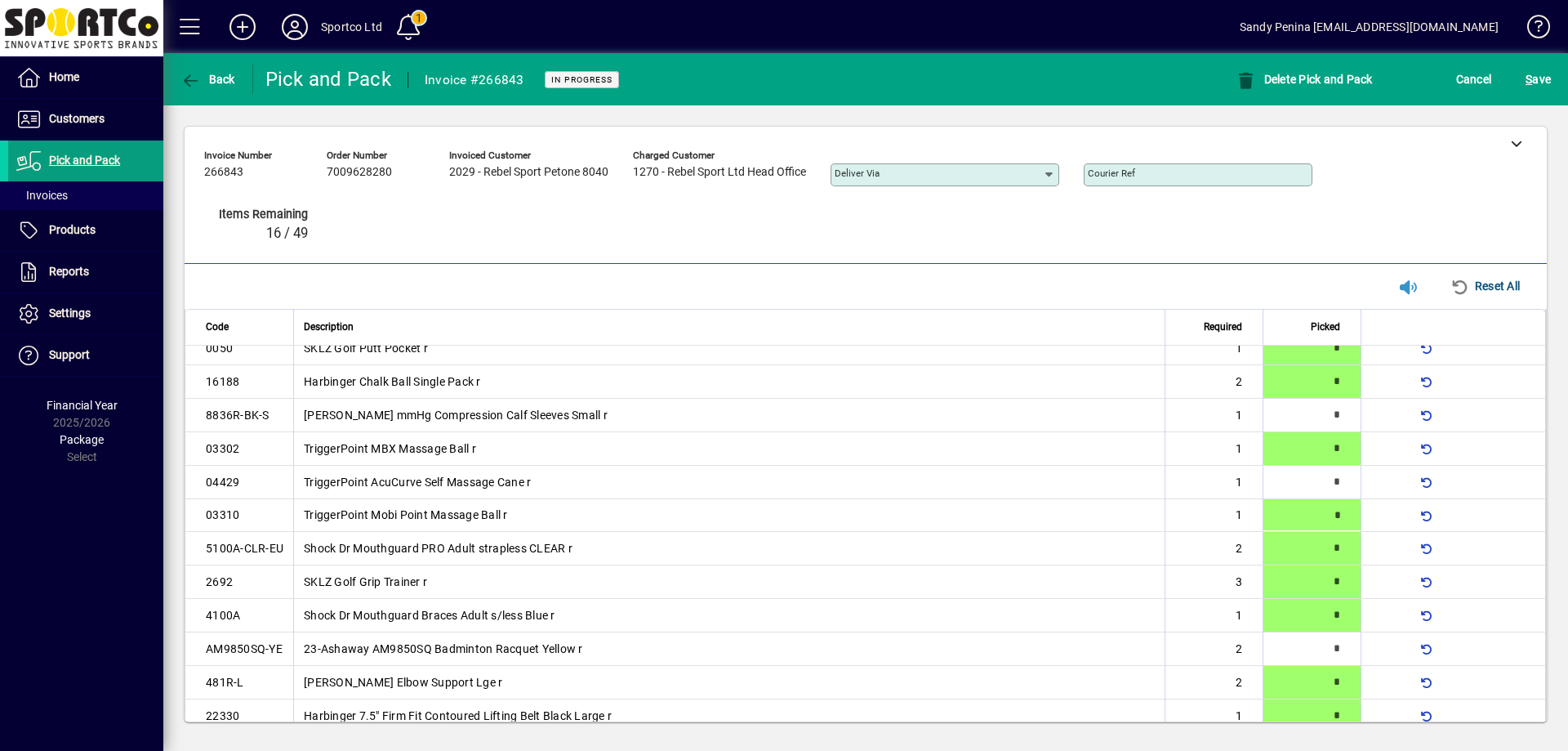
type input "*"
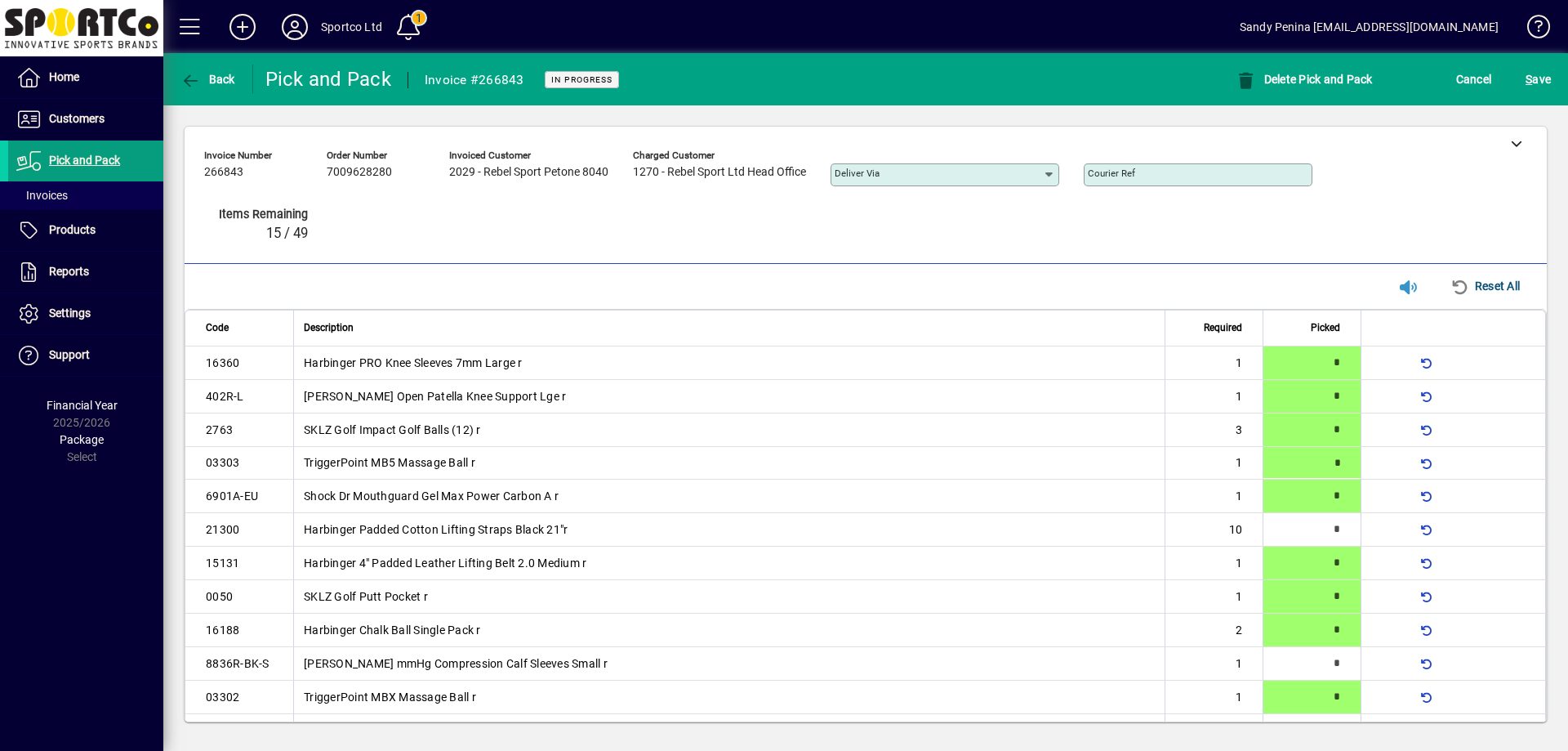
type input "*"
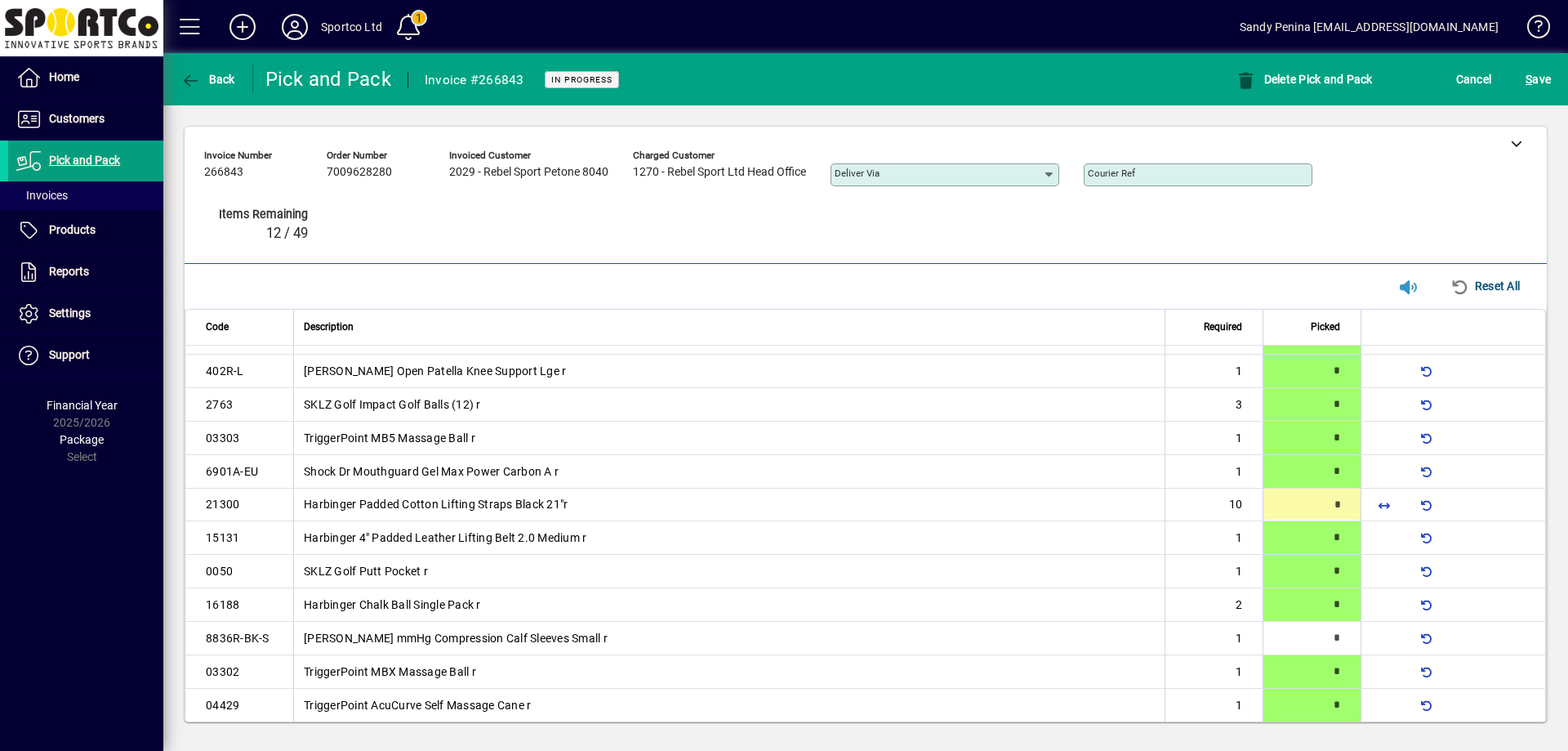
scroll to position [16, 0]
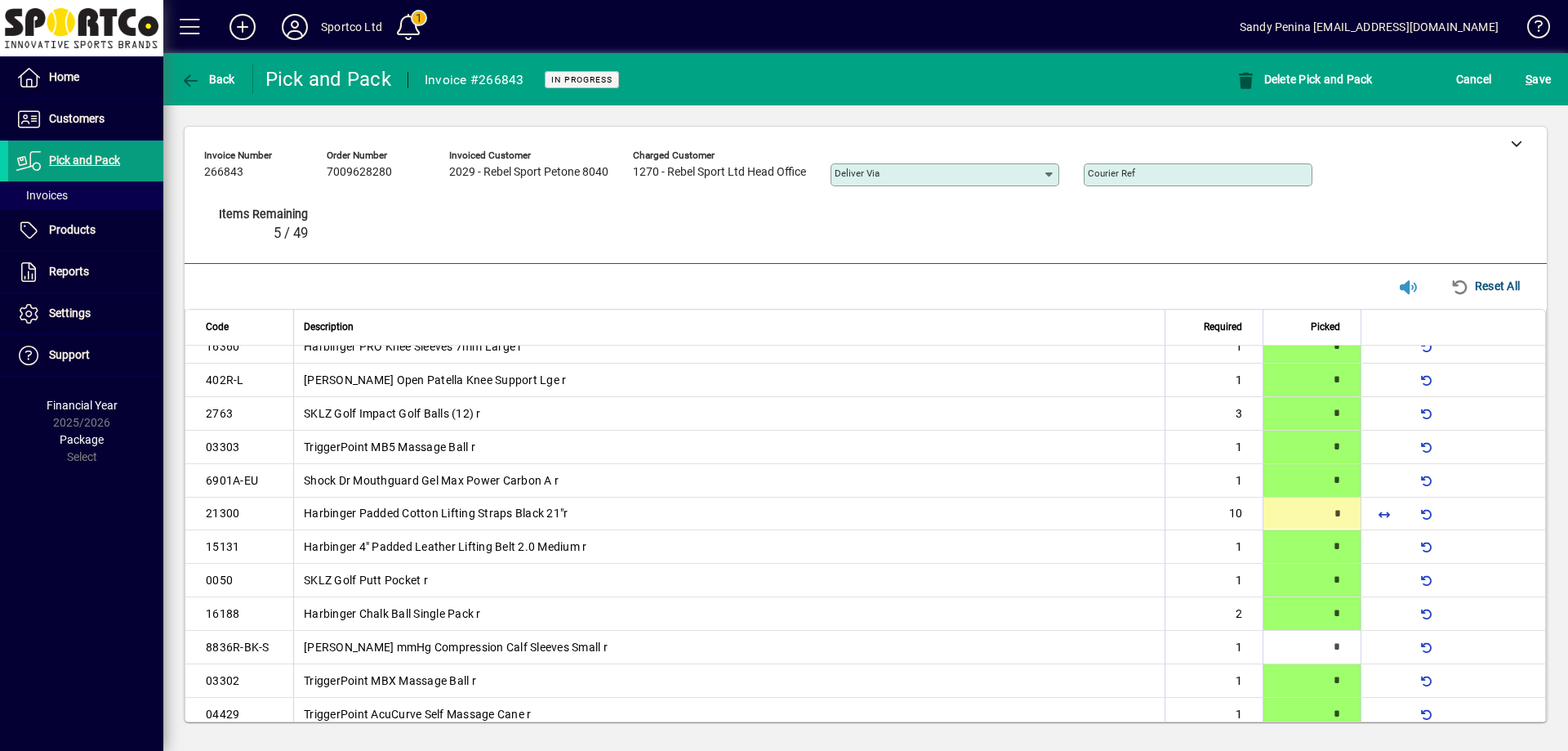
type input "**"
type input "*"
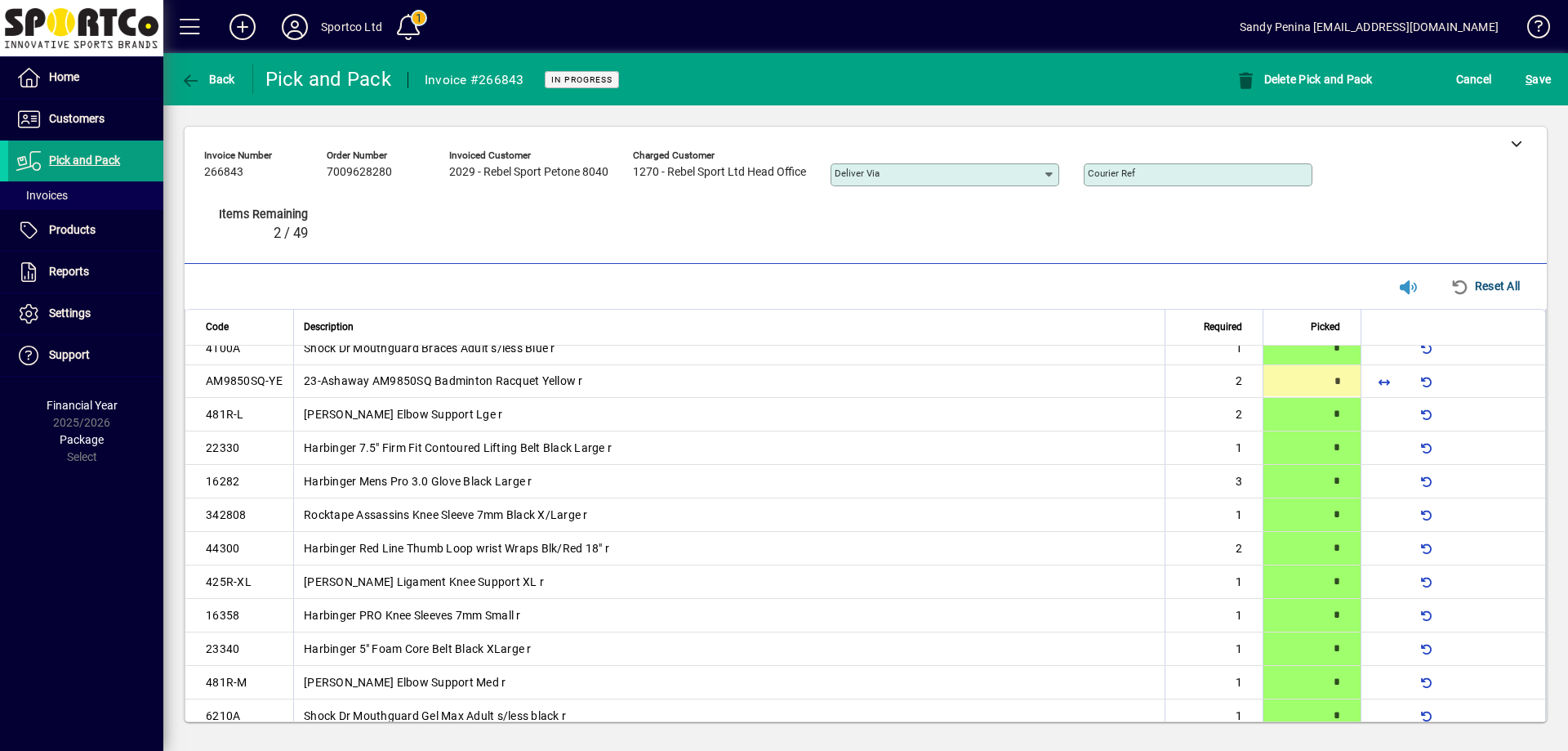
type input "*"
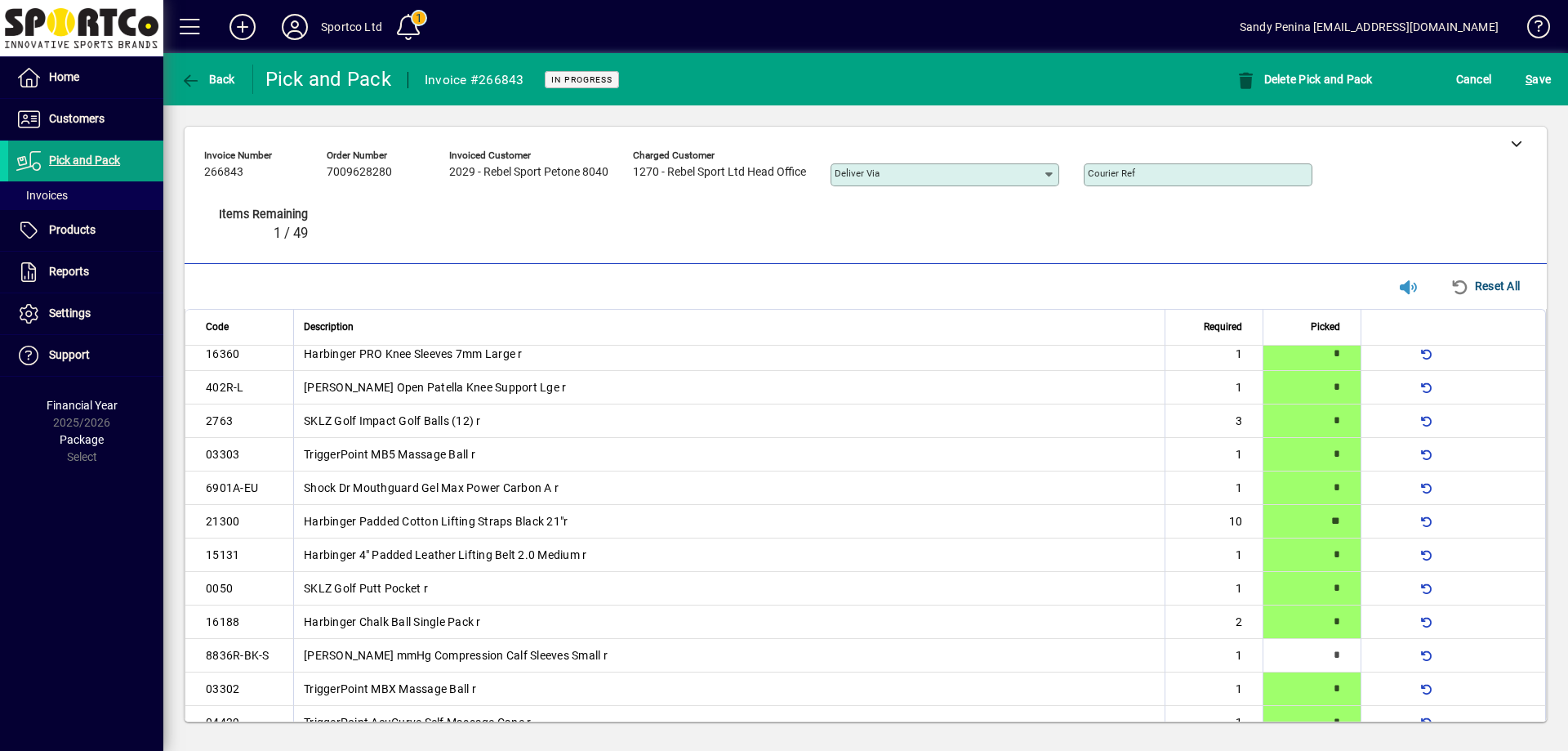
scroll to position [0, 0]
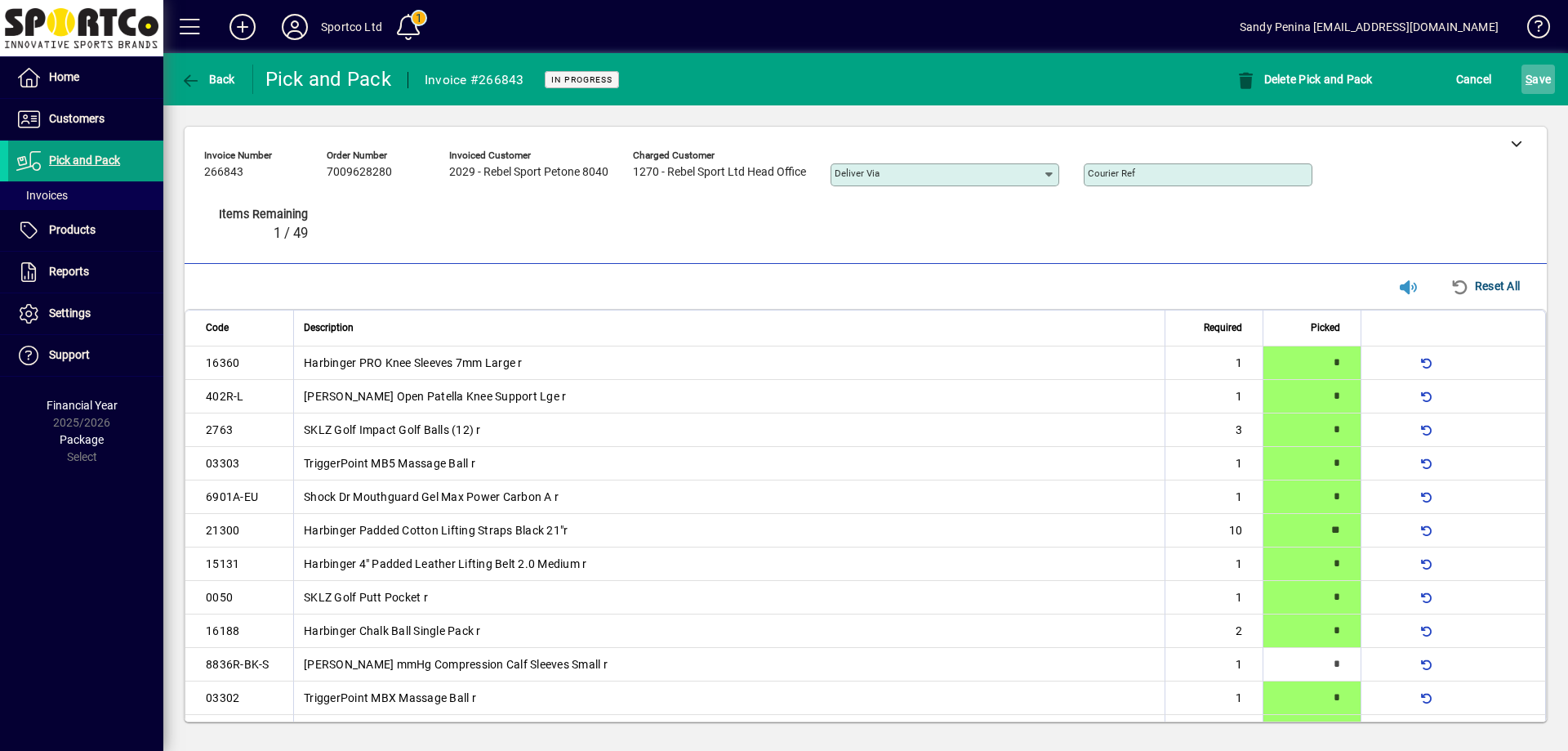
click at [1534, 88] on span "S ave" at bounding box center [1538, 78] width 25 height 26
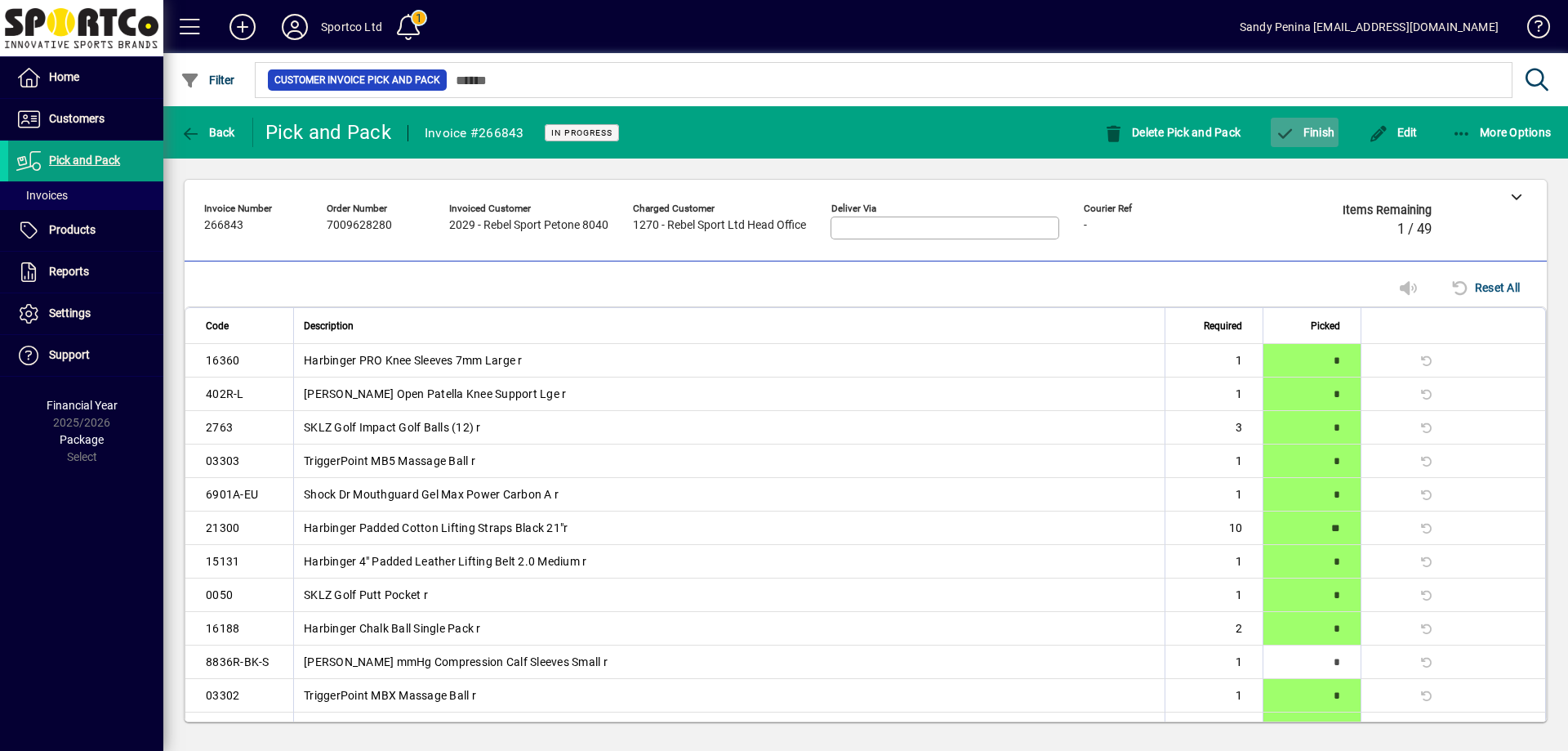
click at [1306, 135] on span "Finish" at bounding box center [1305, 133] width 60 height 13
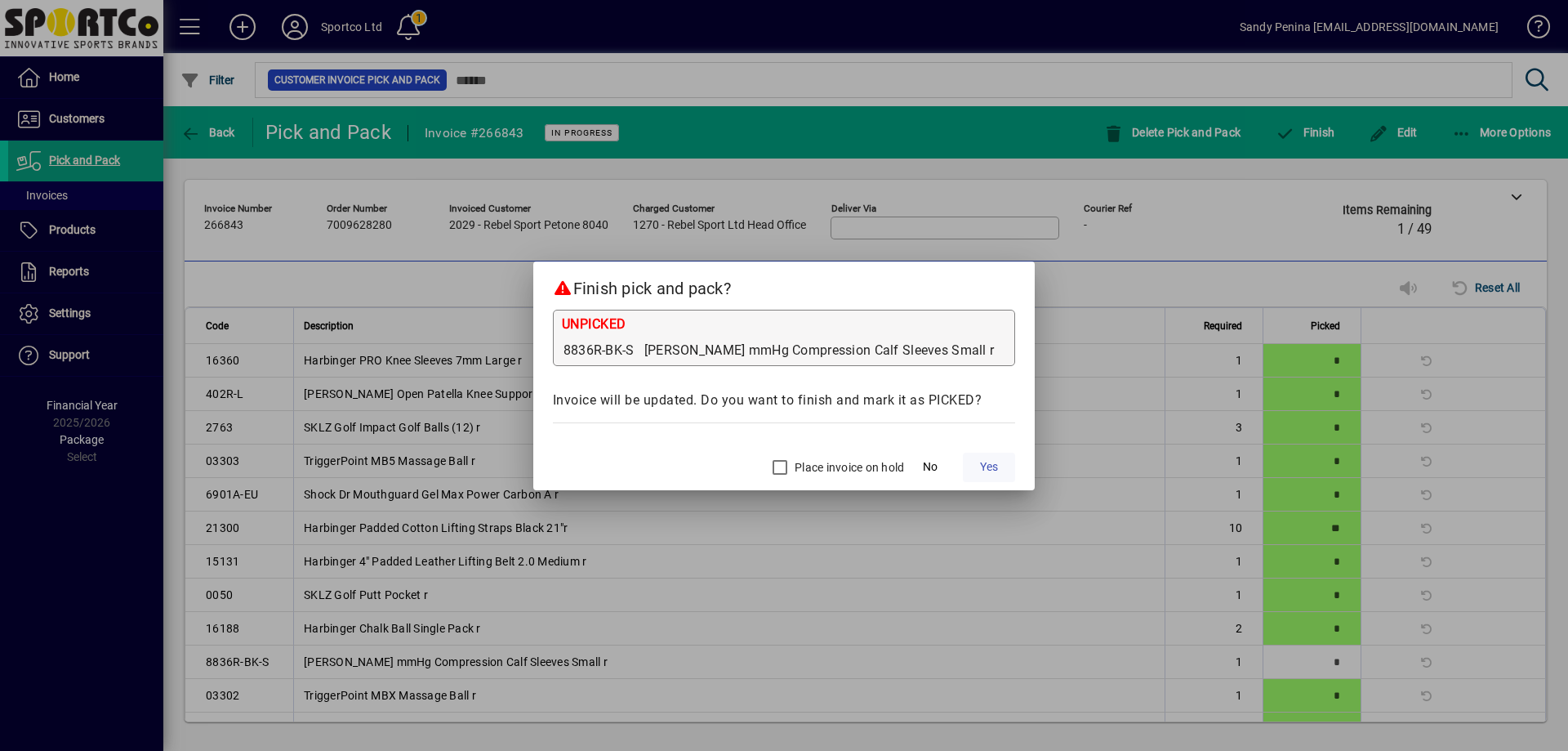
click at [985, 457] on span at bounding box center [989, 466] width 52 height 39
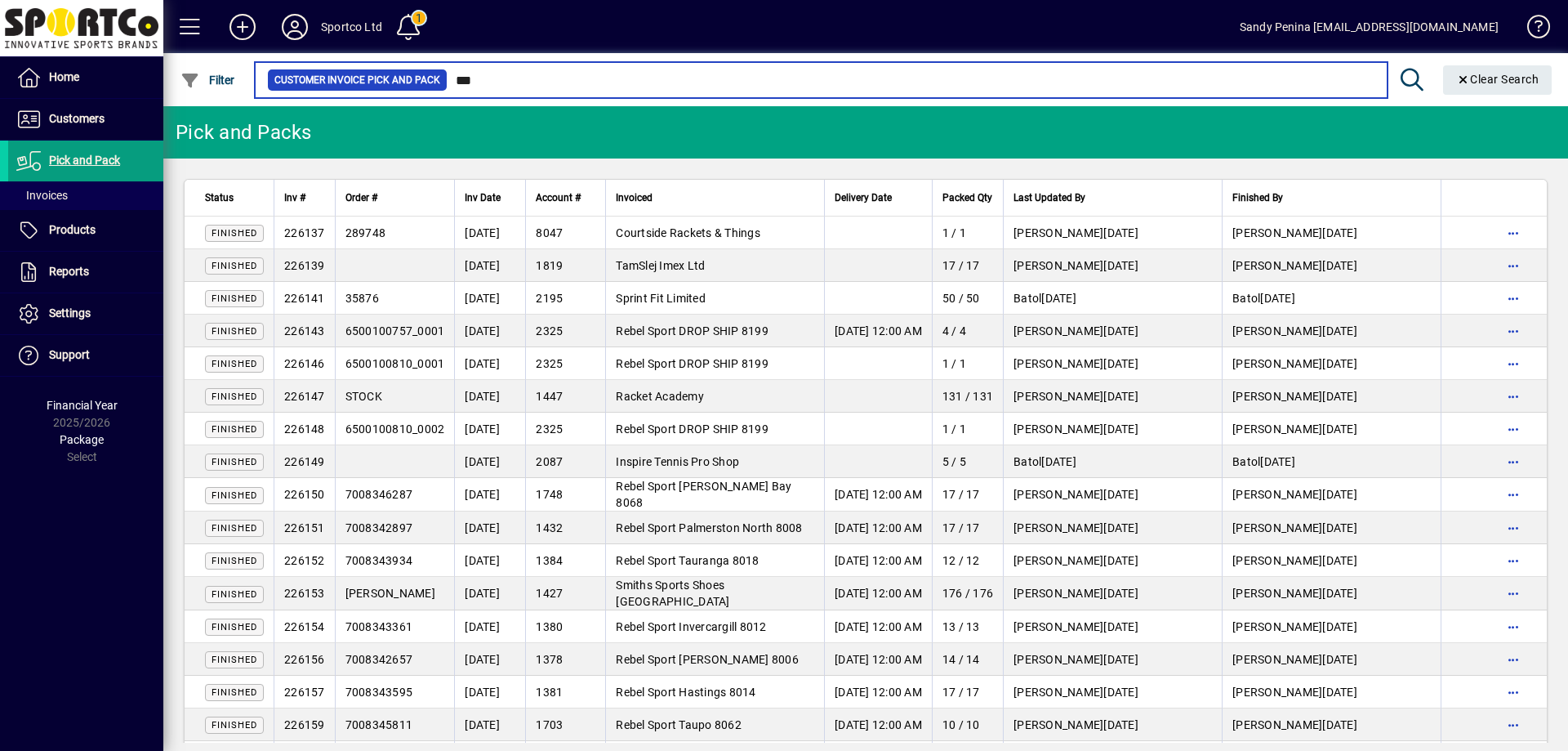
type input "****"
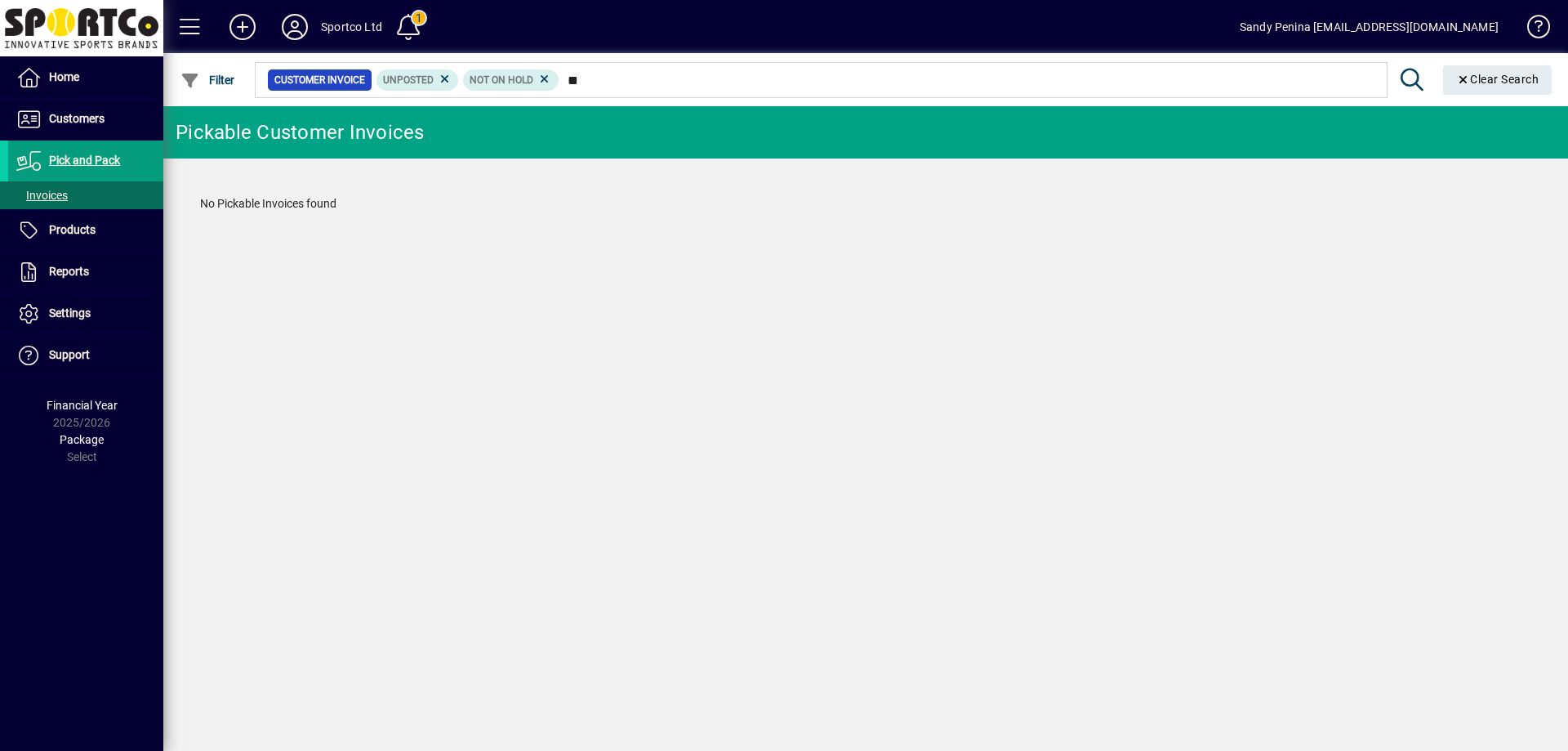
type input "*"
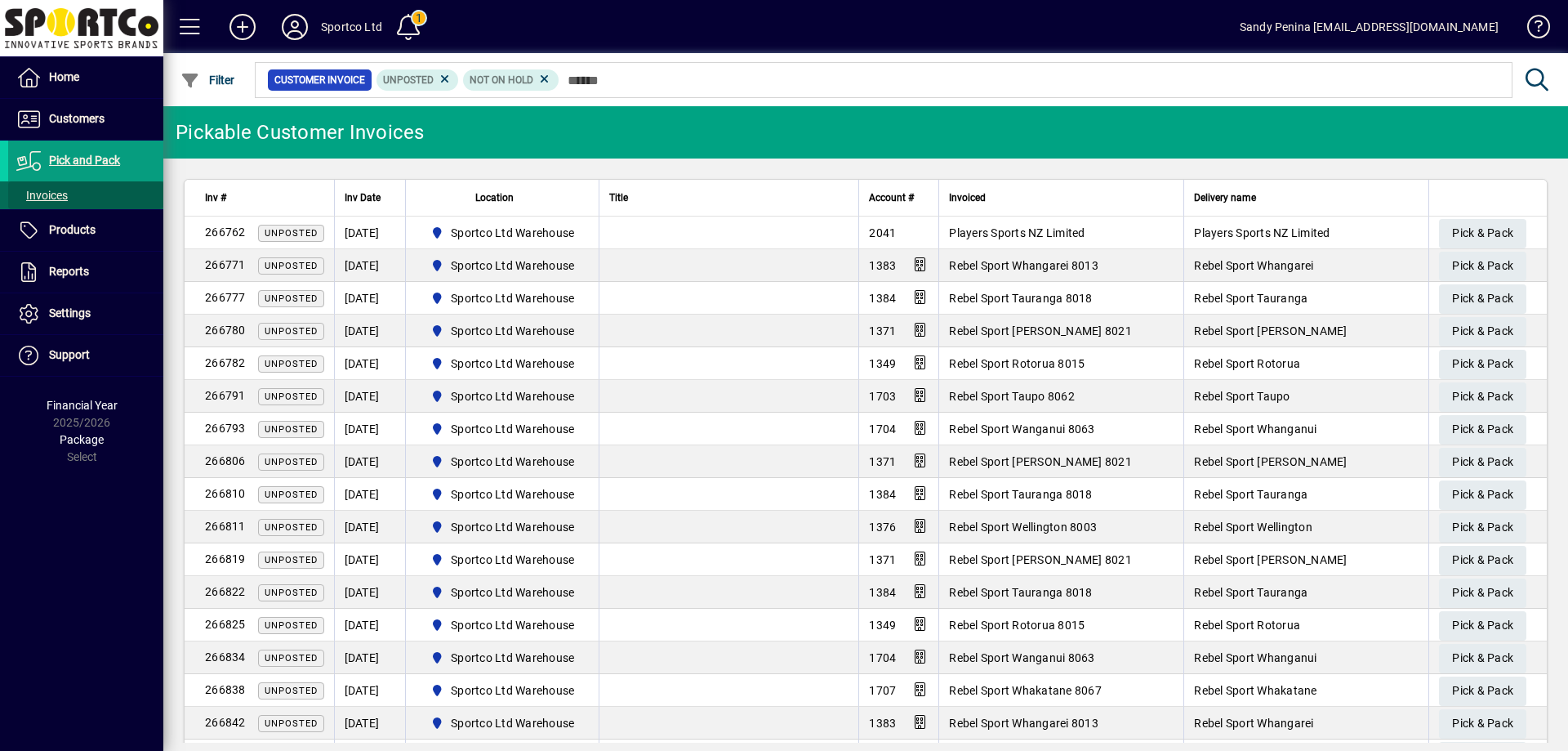
click at [97, 188] on span at bounding box center [86, 195] width 155 height 39
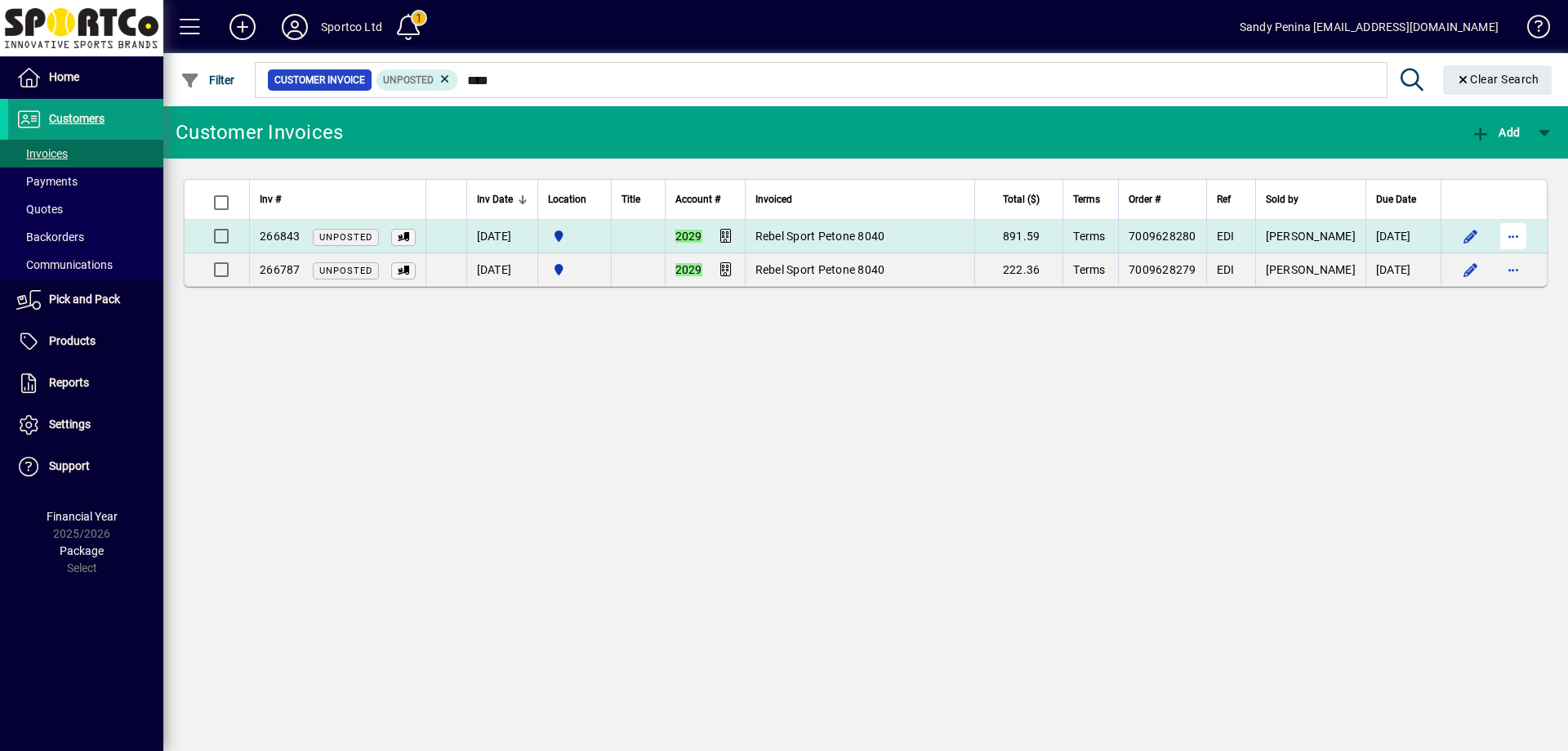
type input "****"
click at [1518, 220] on span "button" at bounding box center [1513, 235] width 39 height 39
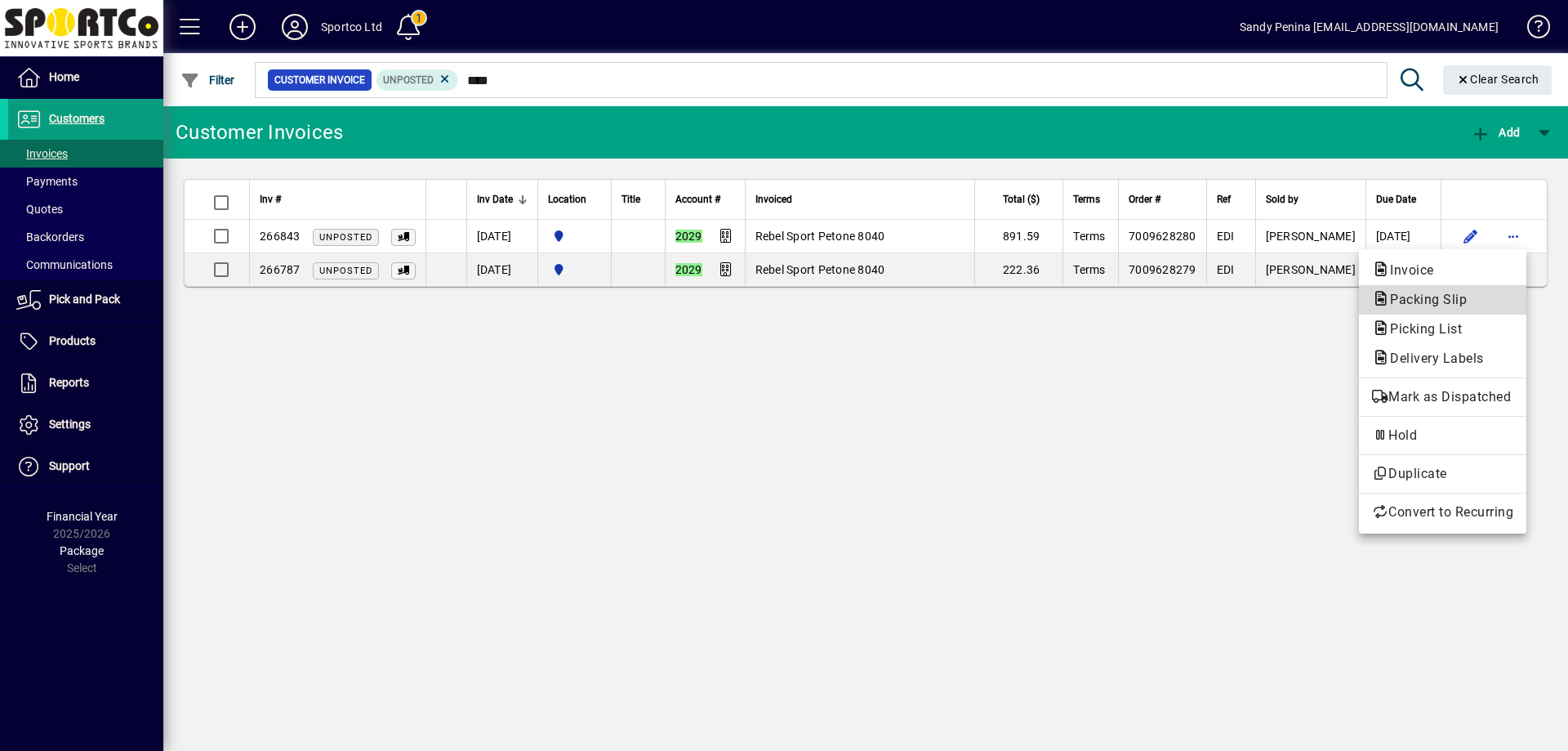
click at [1439, 298] on span "Packing Slip" at bounding box center [1424, 298] width 103 height 15
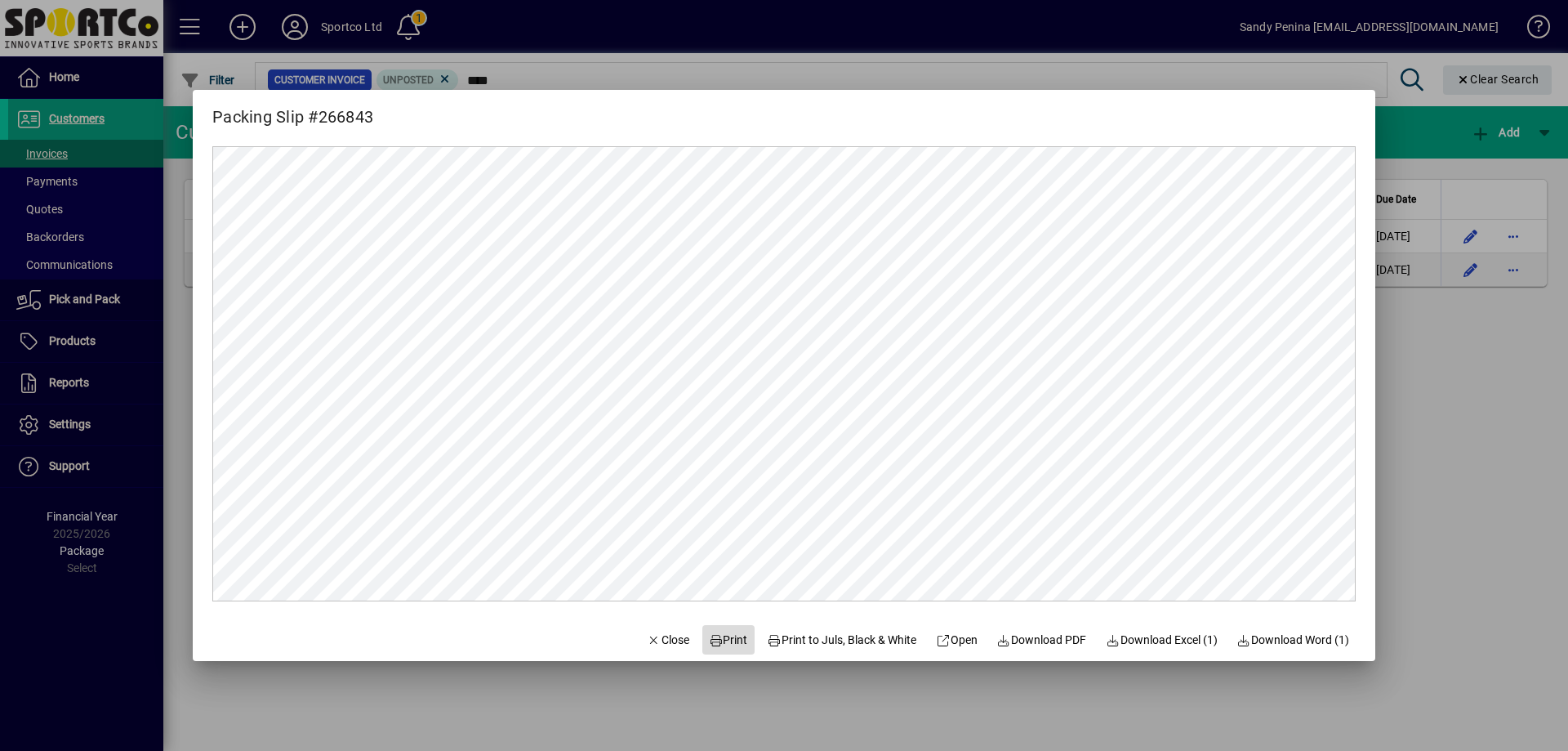
click at [716, 629] on button "Print" at bounding box center [729, 639] width 52 height 30
click at [1419, 398] on div at bounding box center [784, 375] width 1568 height 751
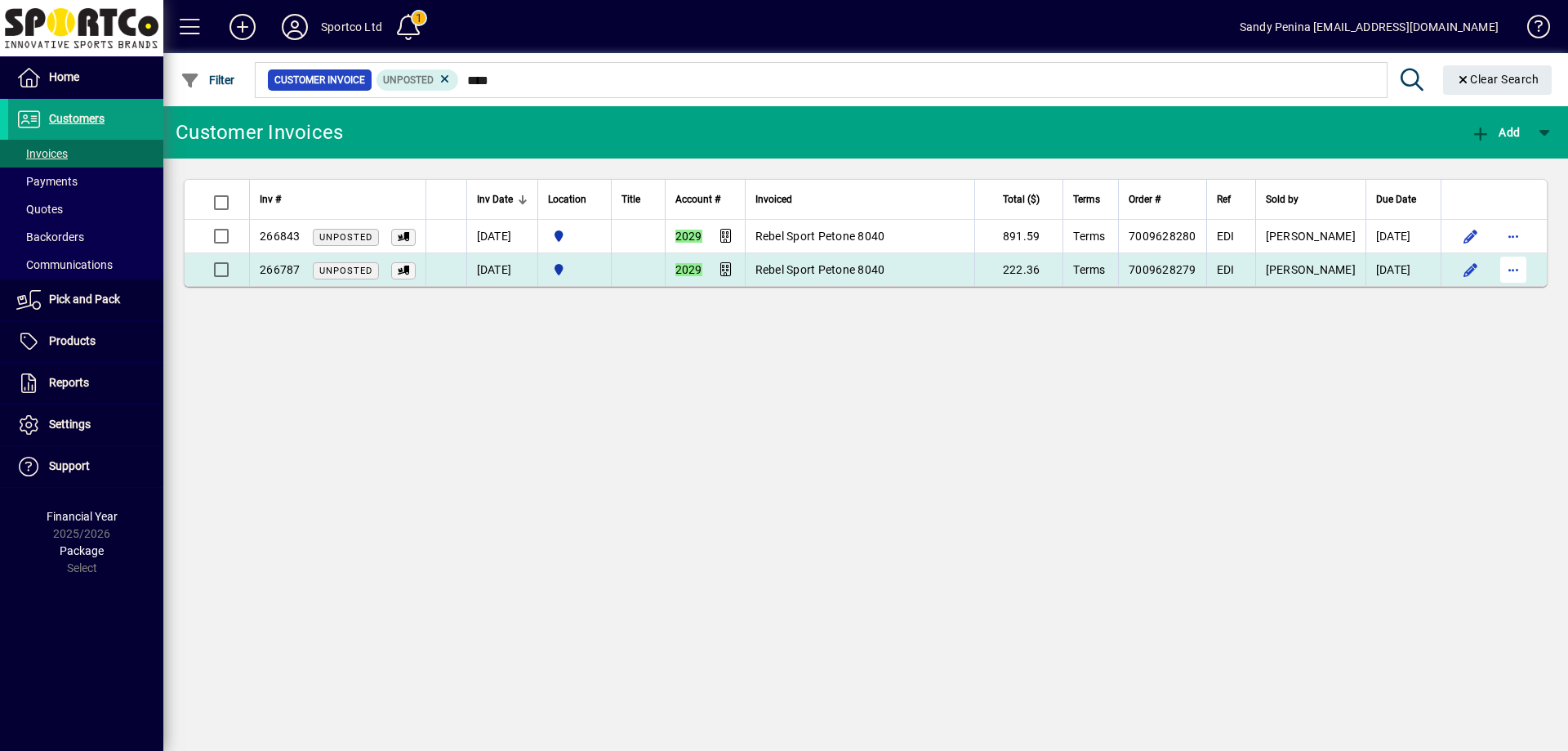
click at [1513, 259] on span "button" at bounding box center [1513, 269] width 39 height 39
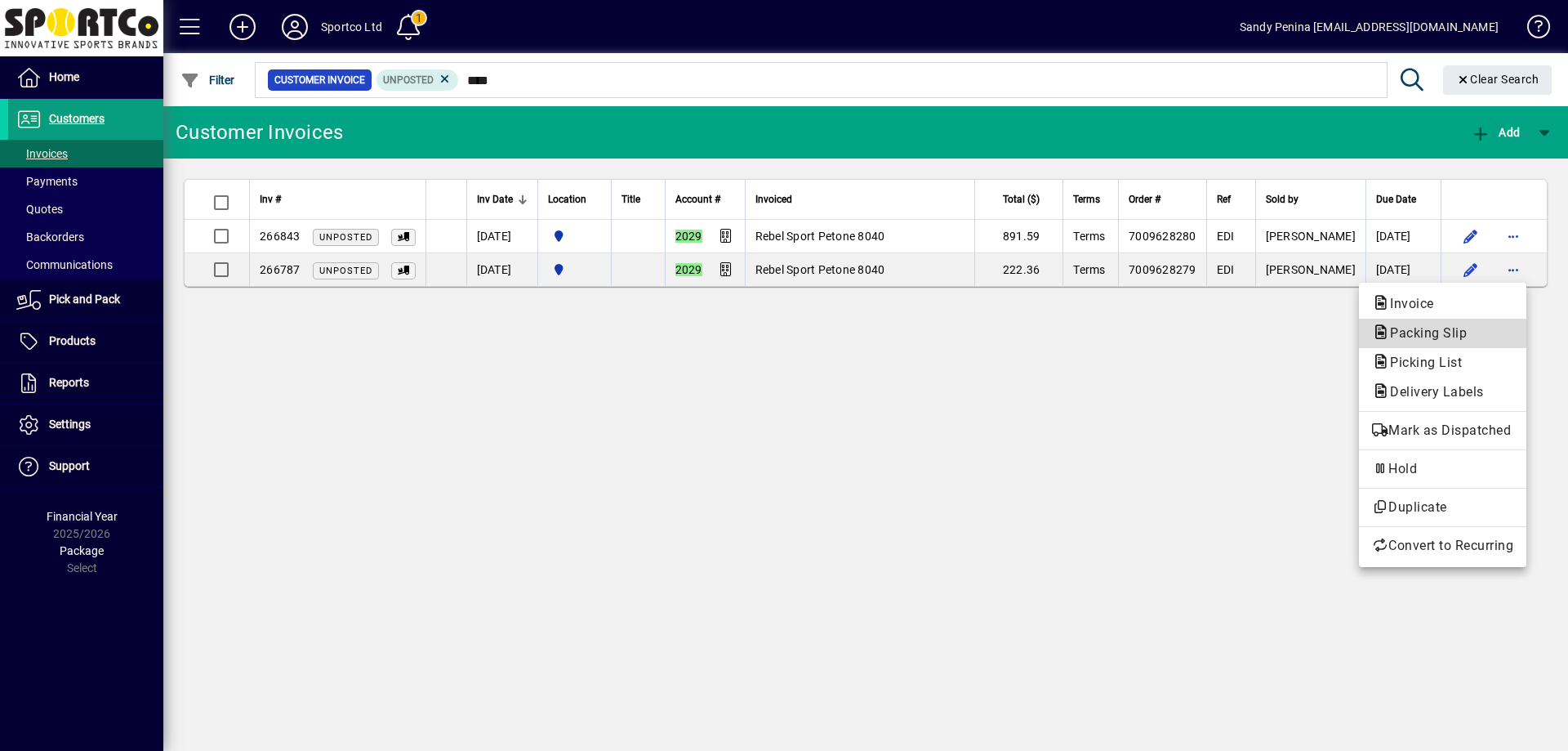
click at [1443, 332] on span "Packing Slip" at bounding box center [1424, 333] width 103 height 15
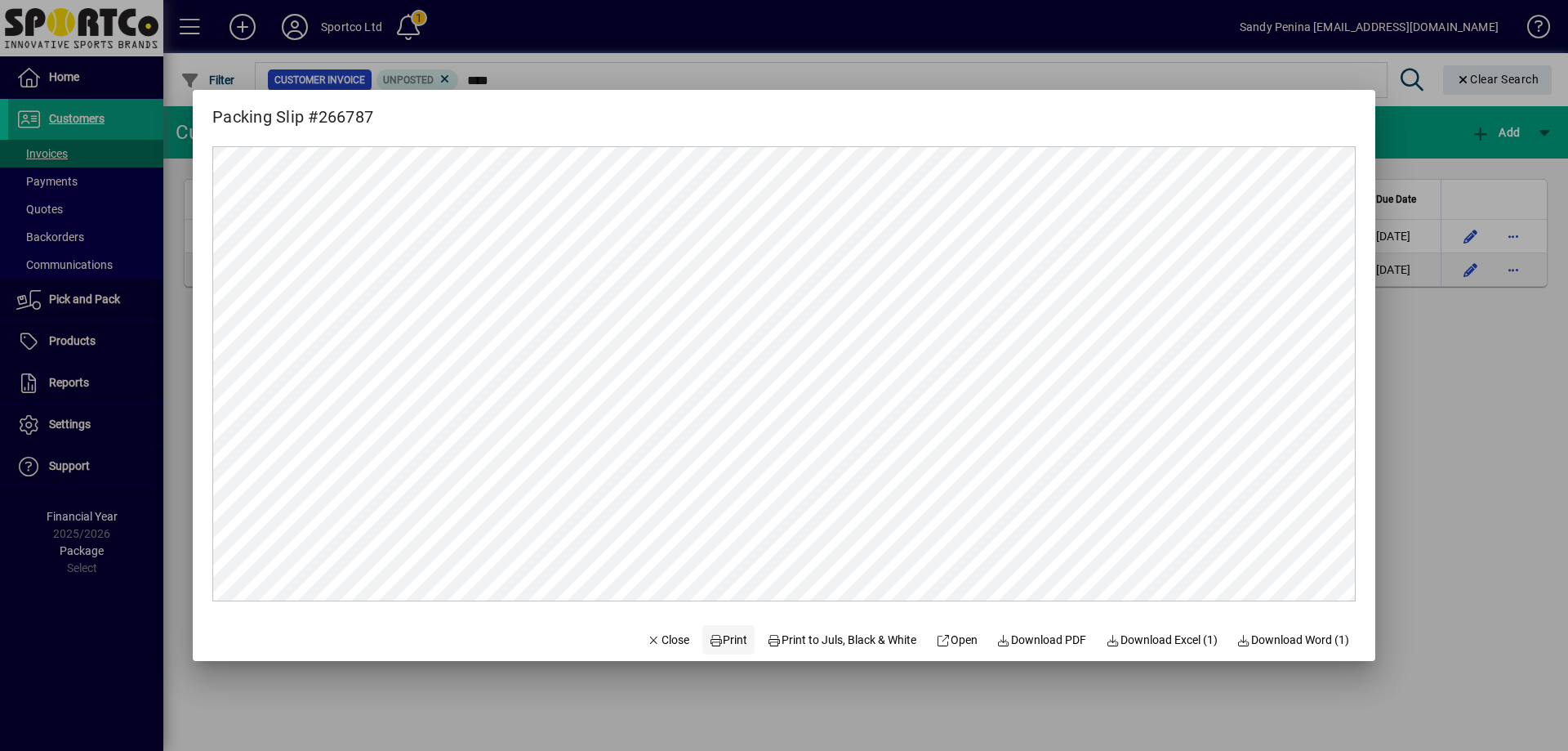
click at [721, 642] on span "Print" at bounding box center [728, 639] width 39 height 17
click at [1463, 522] on div at bounding box center [784, 375] width 1568 height 751
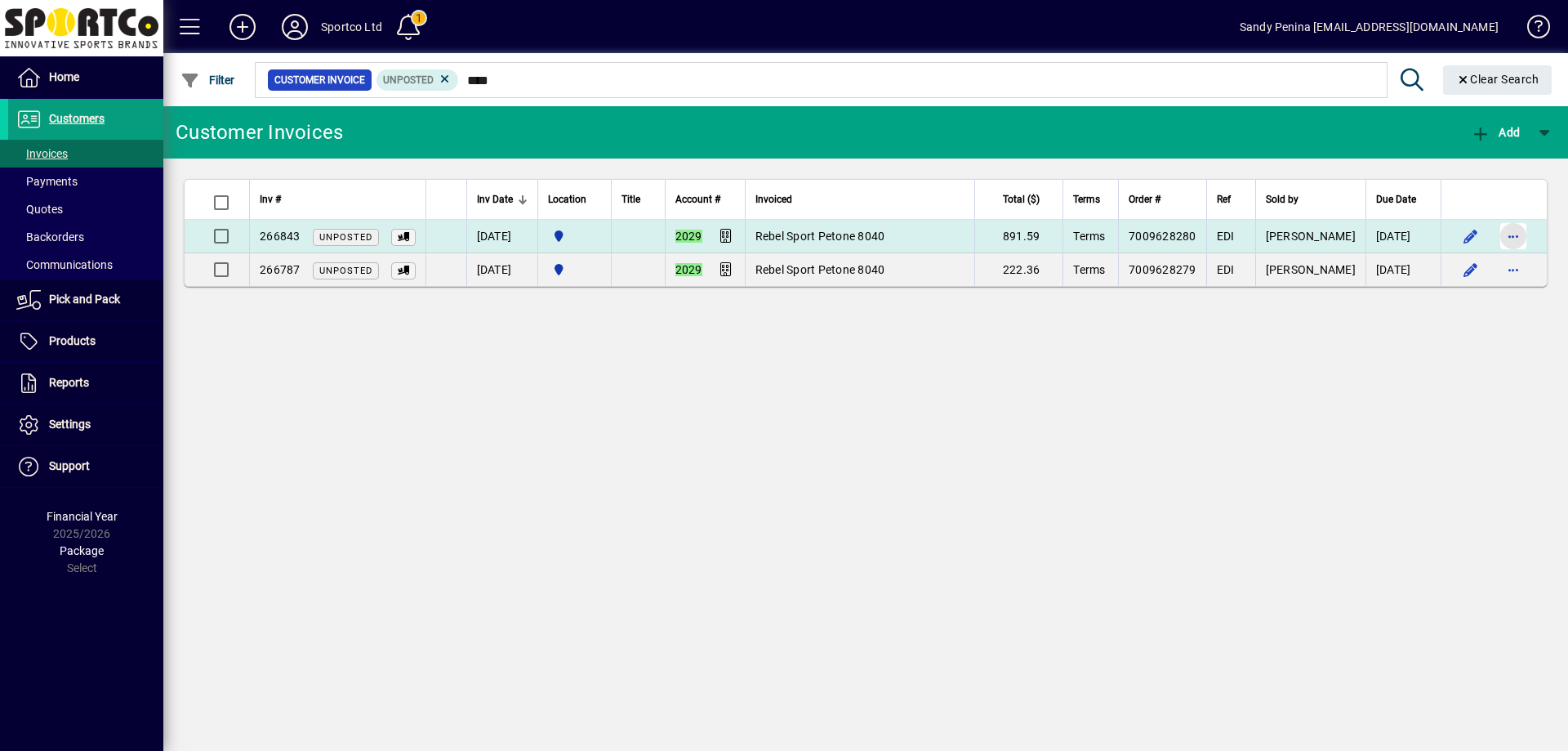
click at [1518, 243] on span "button" at bounding box center [1513, 235] width 39 height 39
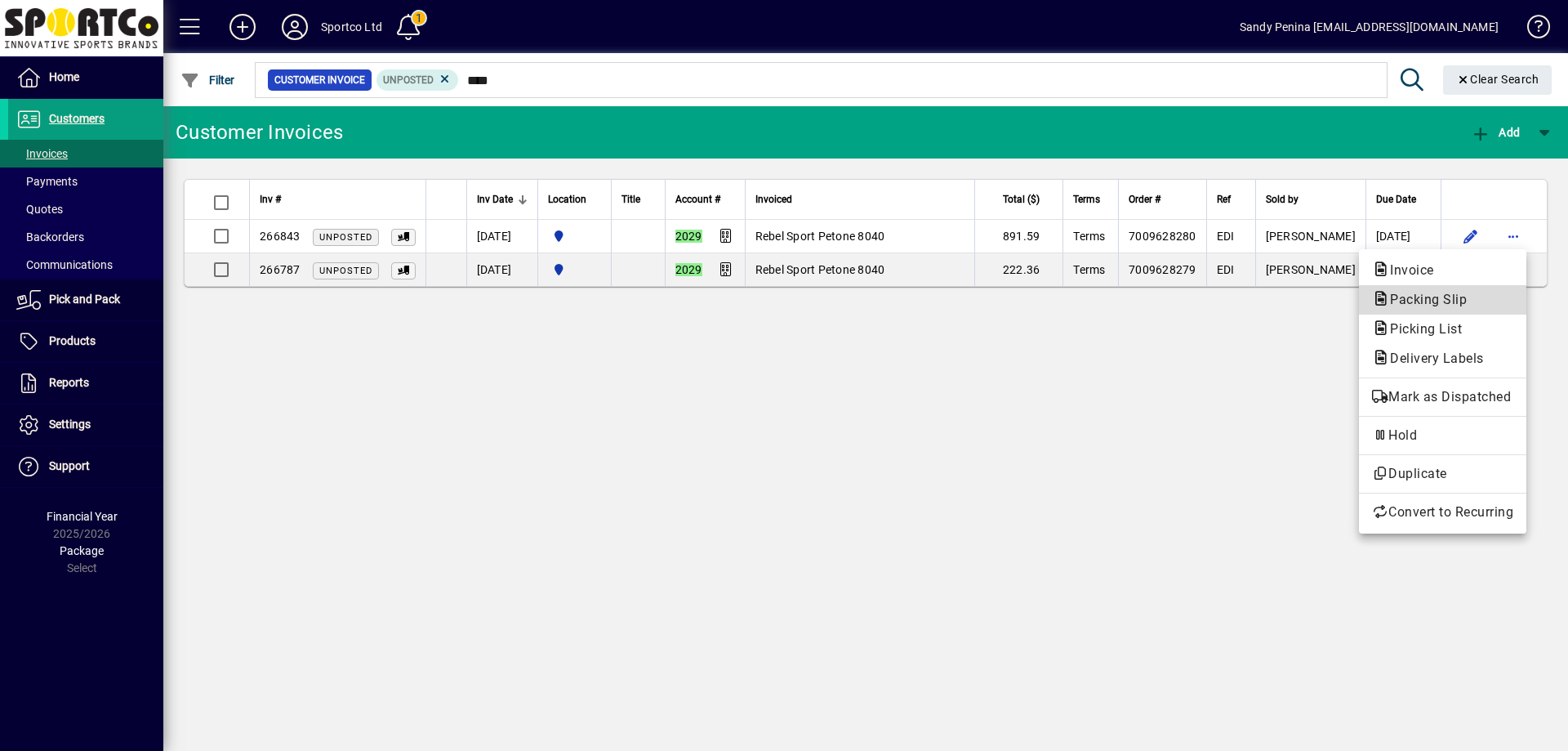
click at [1419, 293] on span "Packing Slip" at bounding box center [1424, 298] width 103 height 15
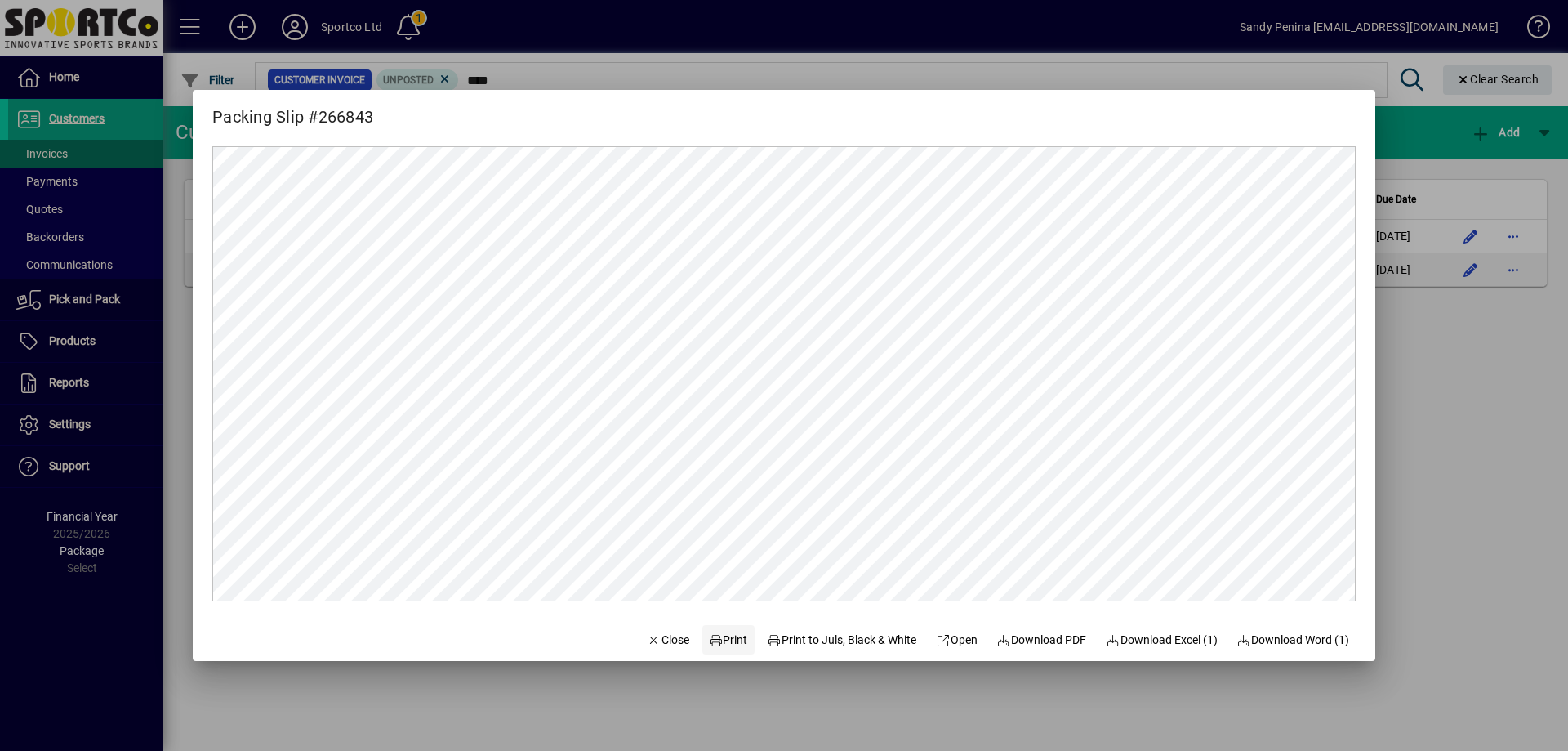
click at [710, 637] on span "Print" at bounding box center [728, 639] width 39 height 17
click at [1462, 372] on div at bounding box center [784, 375] width 1568 height 751
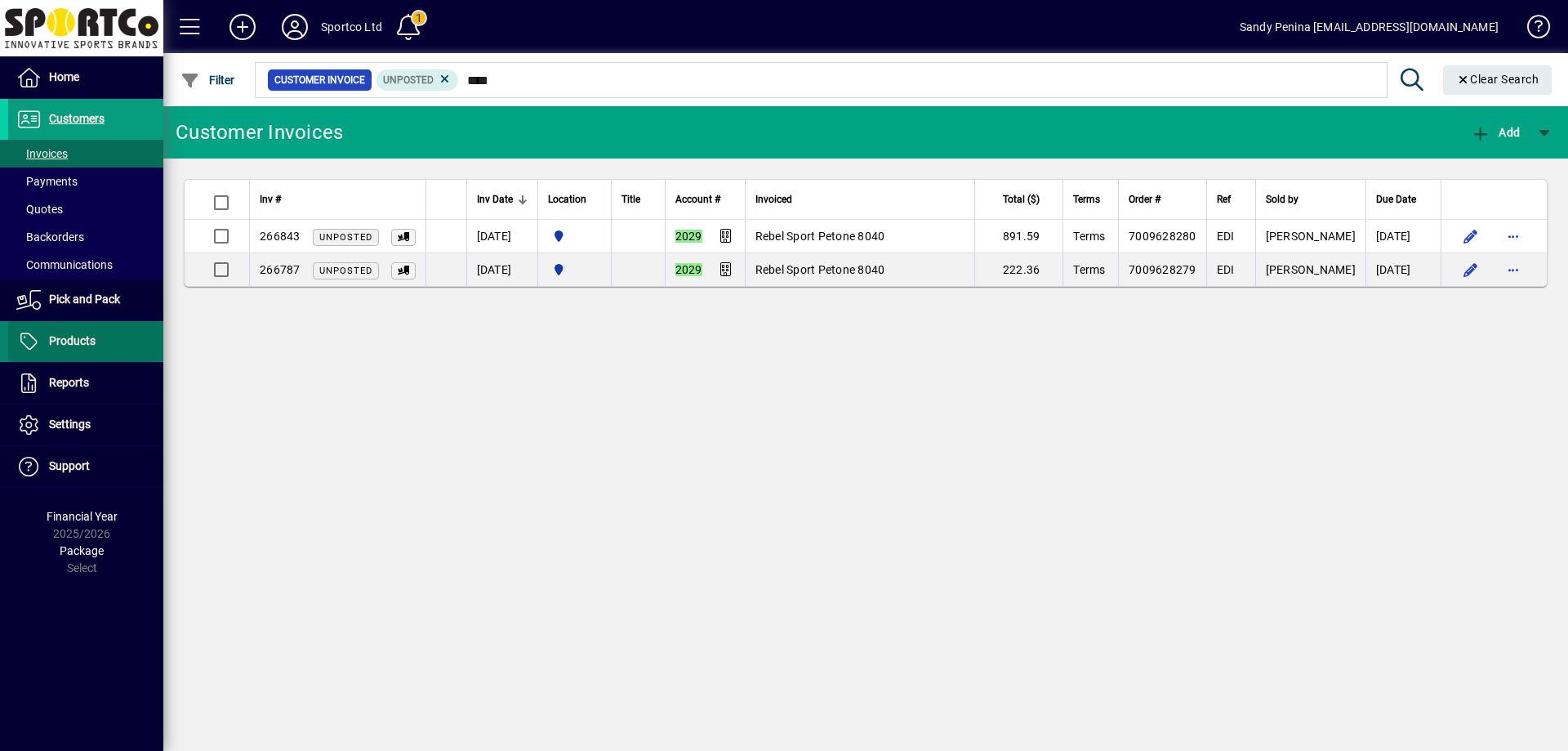
click at [91, 343] on span "Products" at bounding box center [72, 341] width 47 height 13
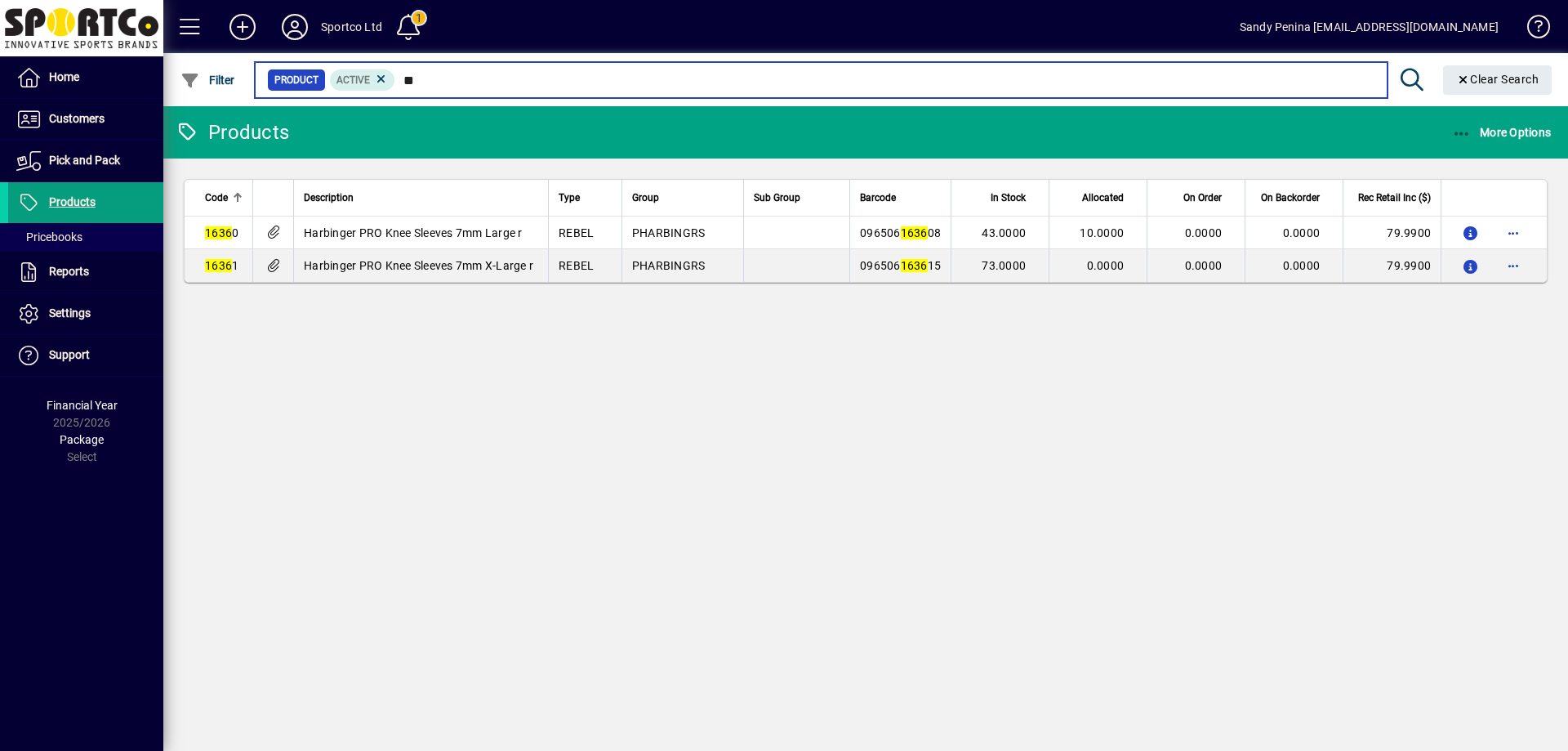
type input "*"
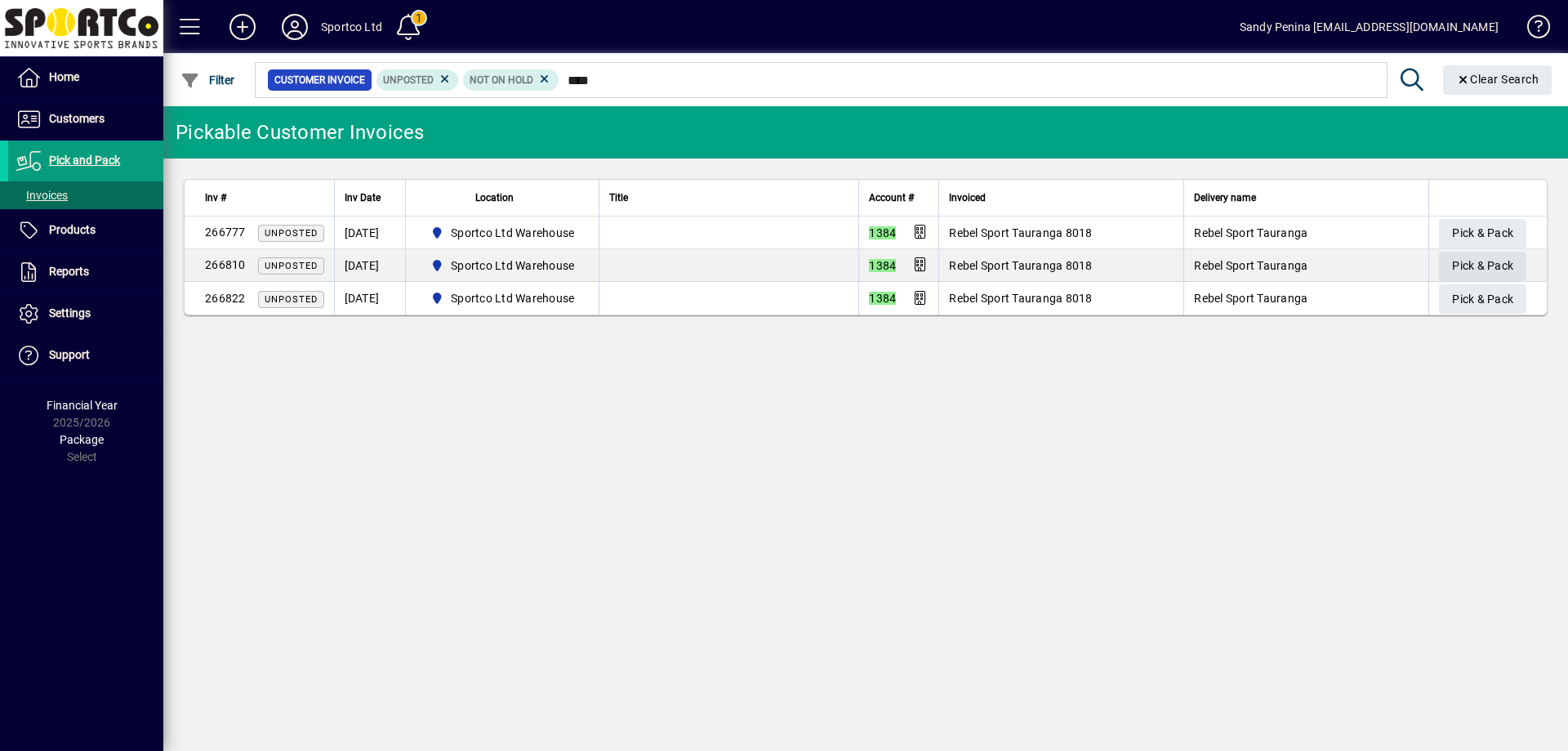
type input "****"
click at [1468, 265] on span "Pick & Pack" at bounding box center [1483, 266] width 61 height 27
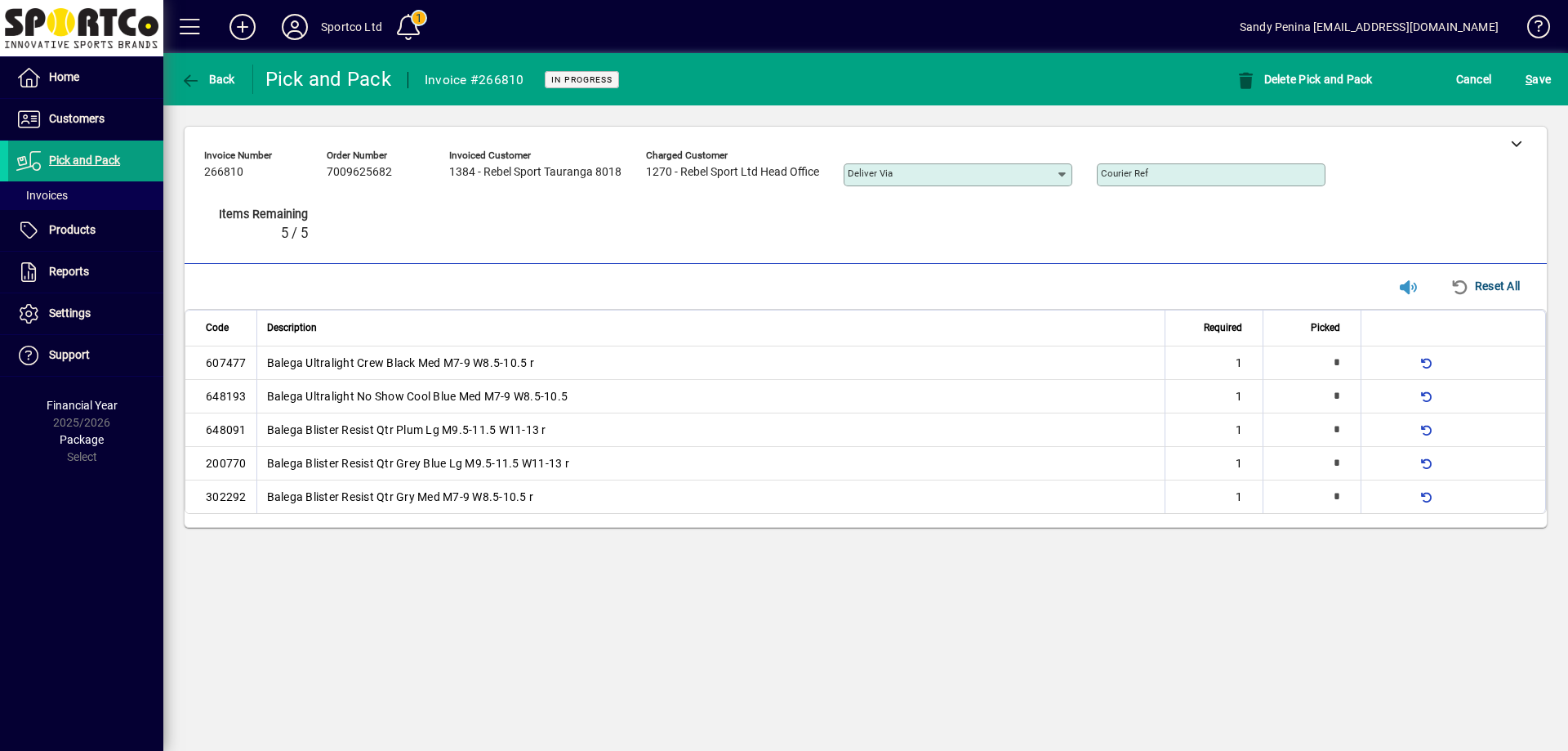
type input "*"
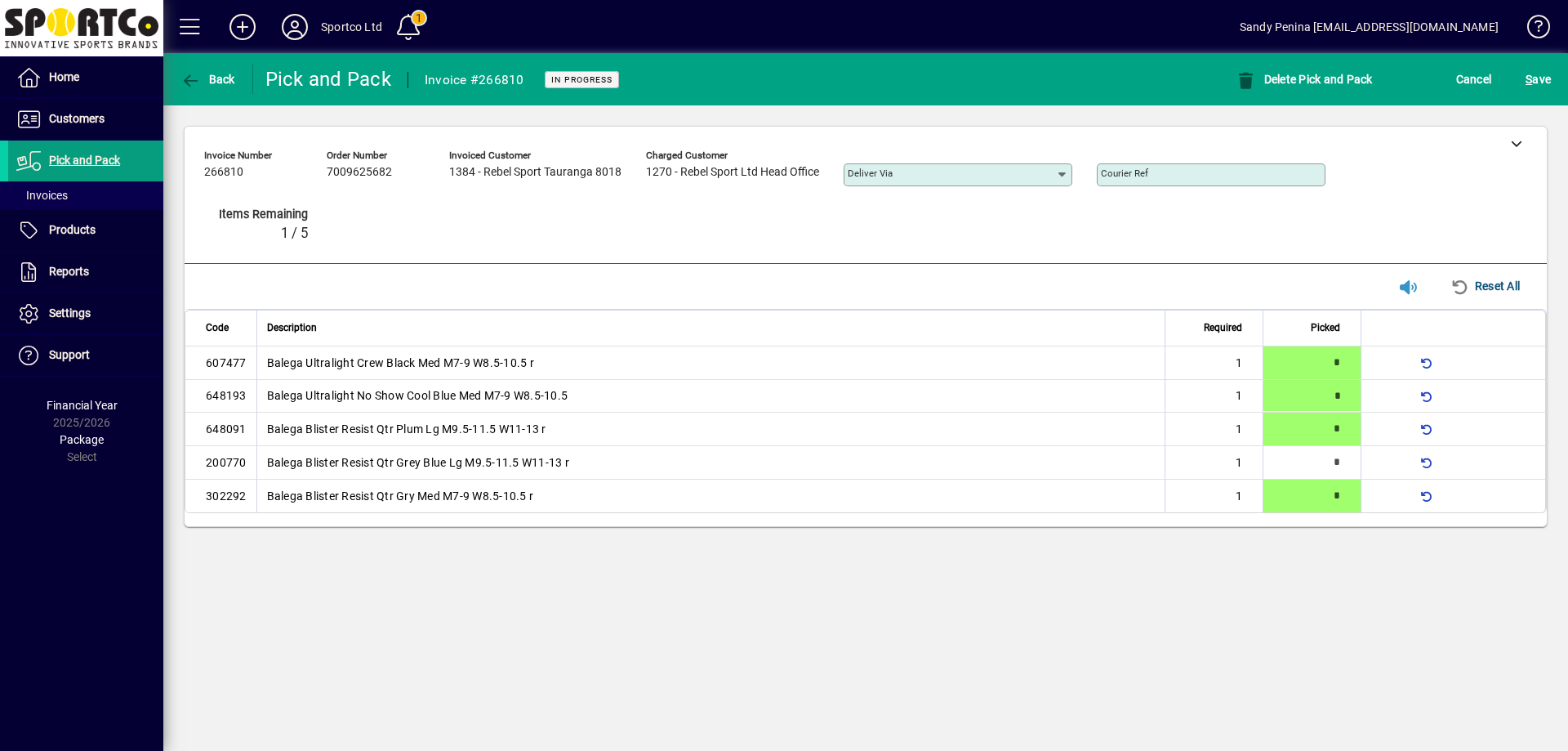
type input "*"
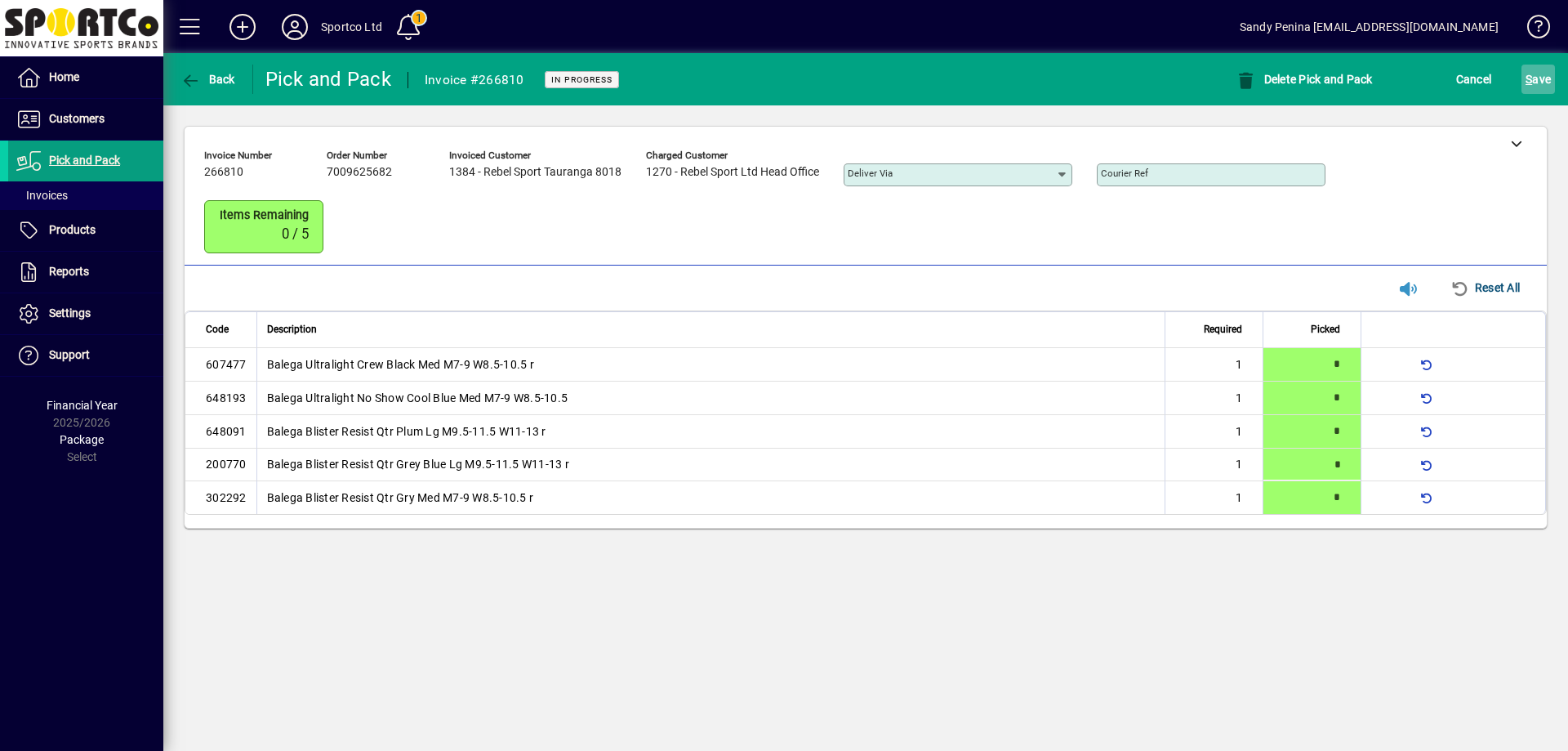
click at [1533, 79] on span "S ave" at bounding box center [1538, 78] width 25 height 26
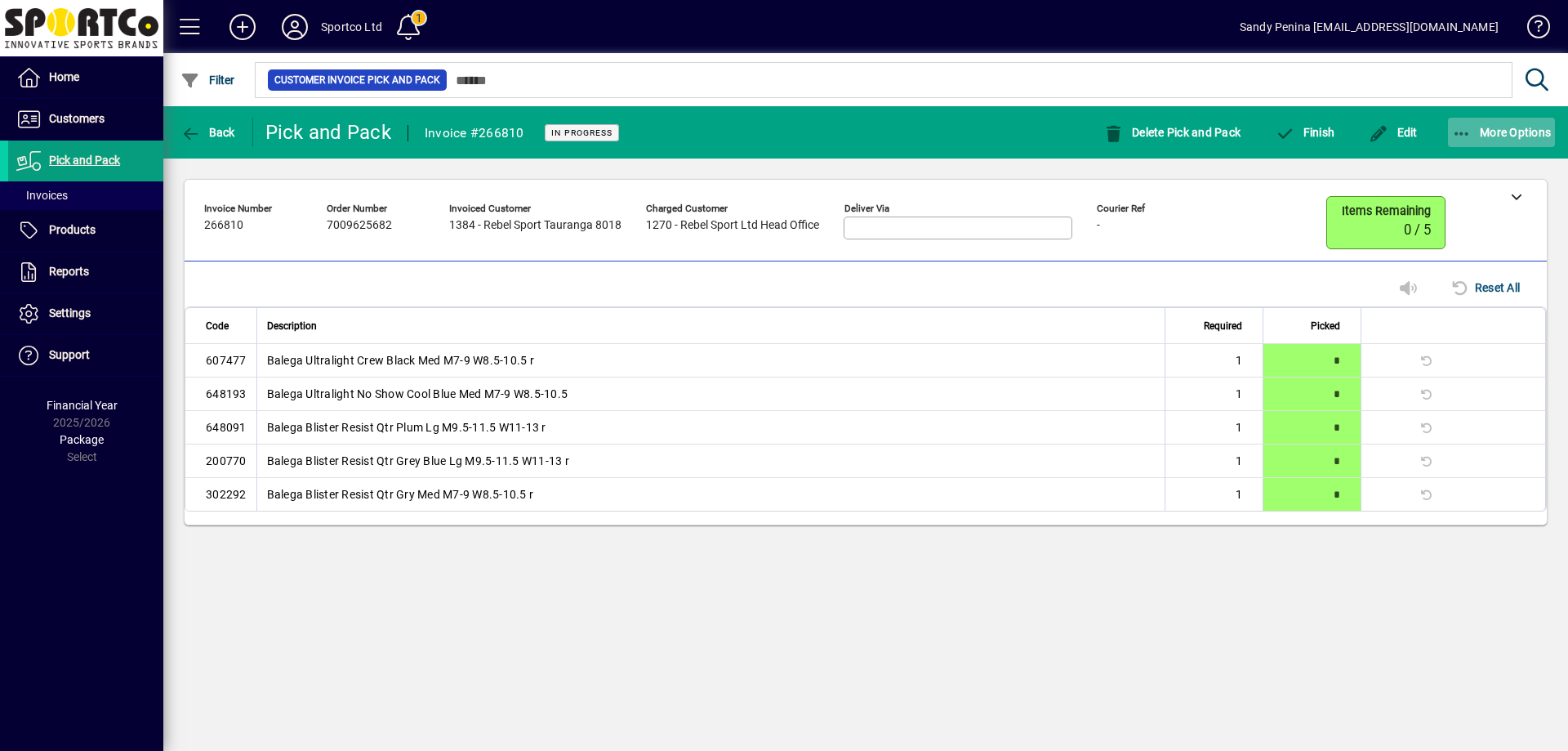
click at [1529, 126] on span "More Options" at bounding box center [1502, 133] width 100 height 13
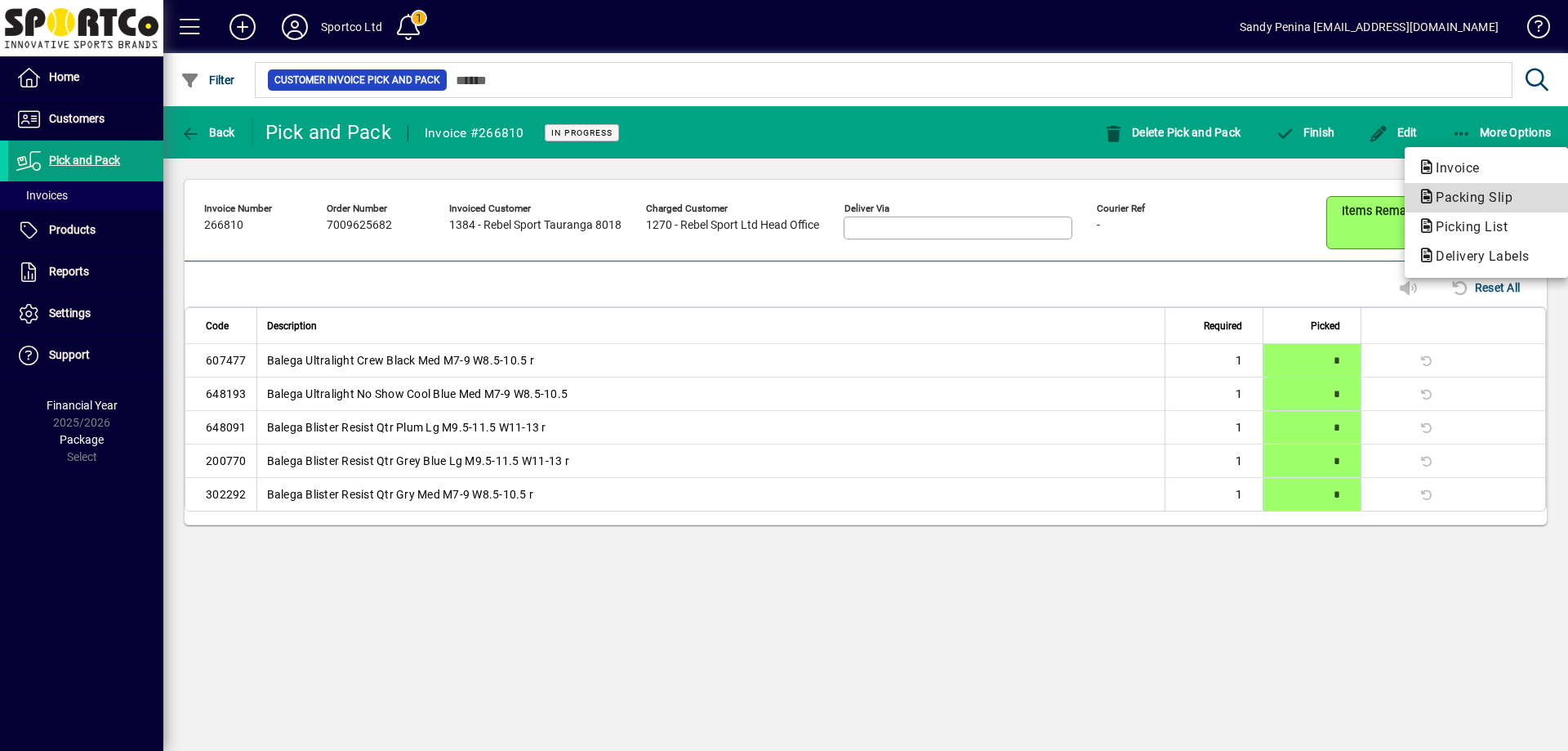
click at [1484, 198] on span "Packing Slip" at bounding box center [1470, 197] width 103 height 15
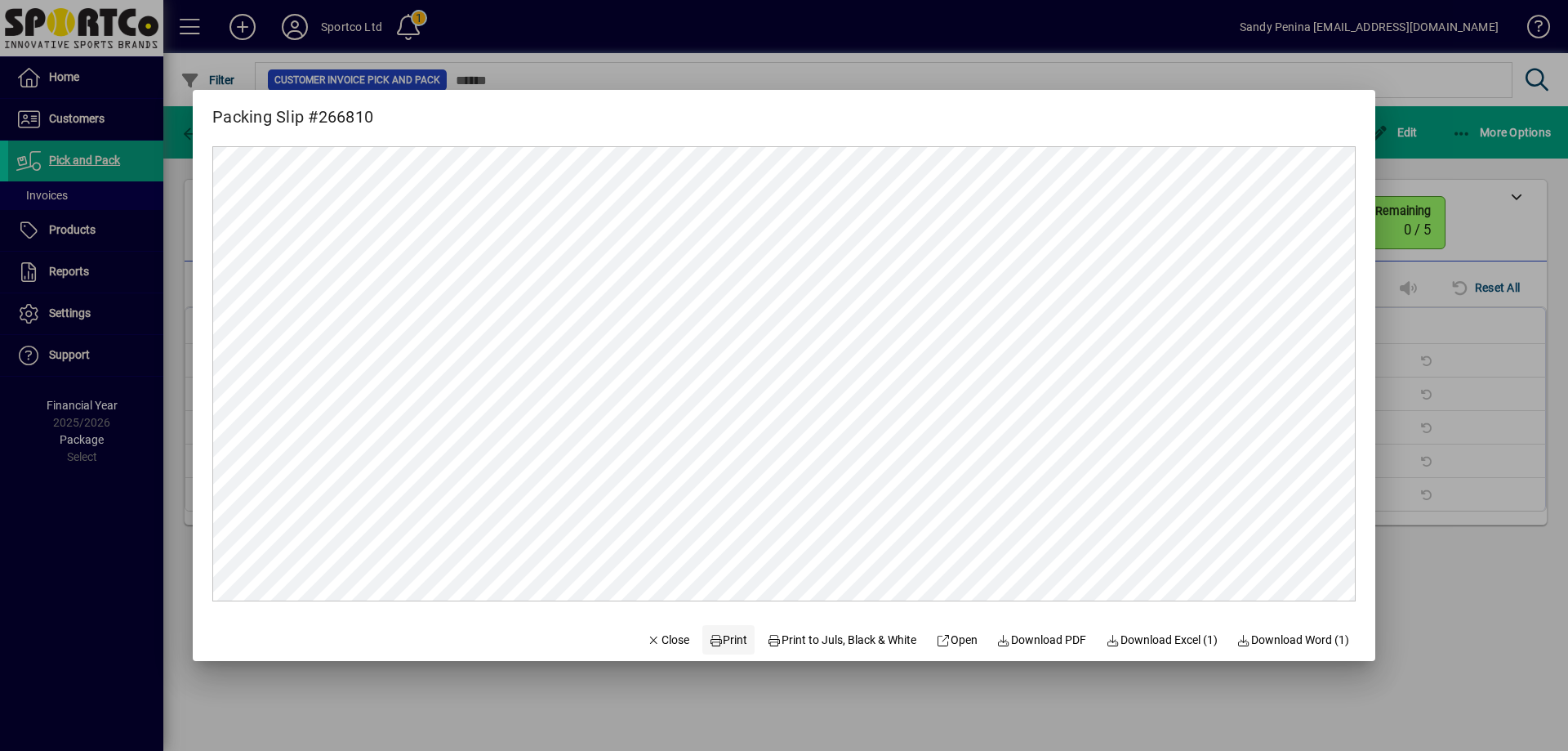
click at [725, 638] on span "Print" at bounding box center [728, 639] width 39 height 17
click at [1460, 406] on div at bounding box center [784, 375] width 1568 height 751
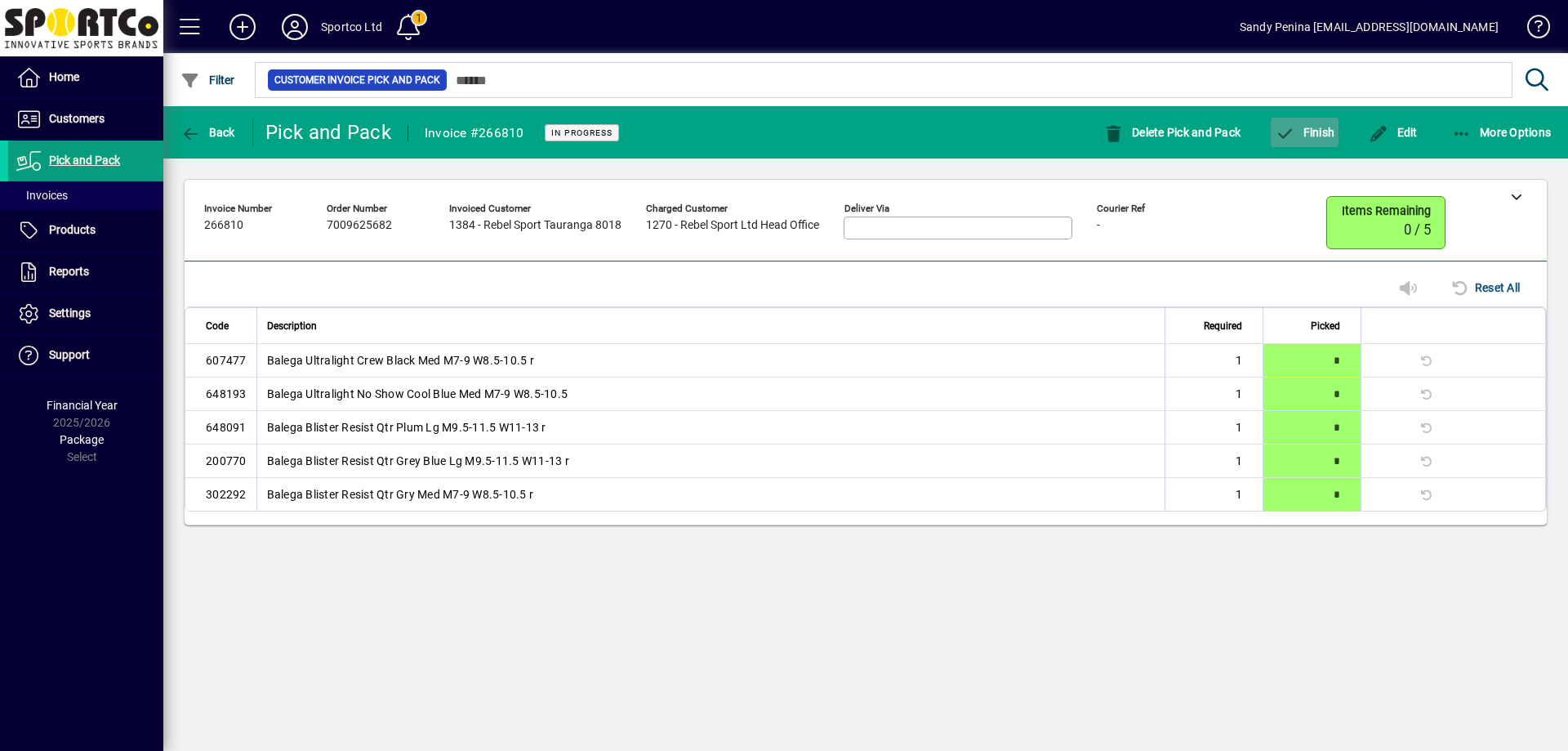
click at [1330, 135] on span "Finish" at bounding box center [1305, 133] width 60 height 13
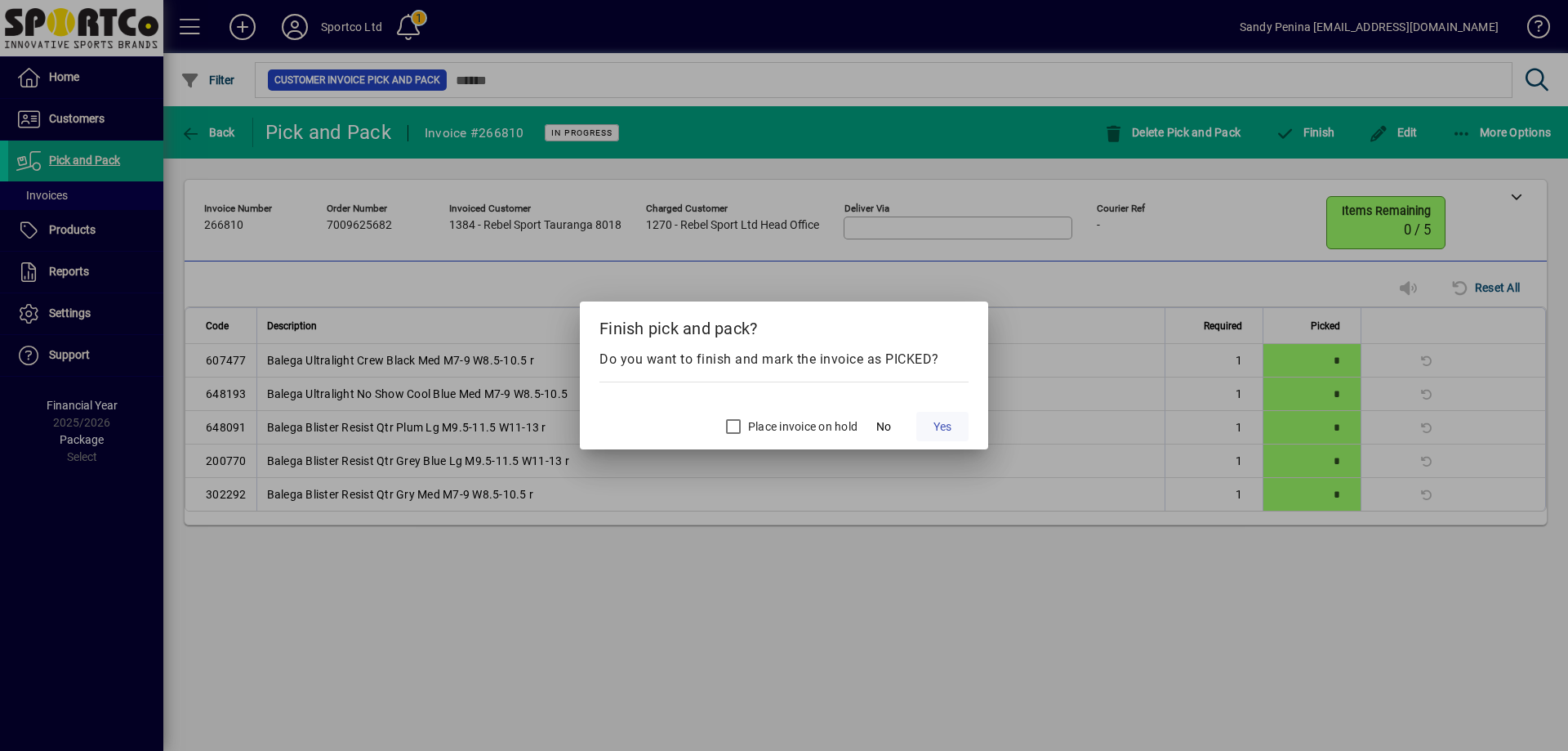
click at [948, 426] on span "Yes" at bounding box center [942, 426] width 18 height 17
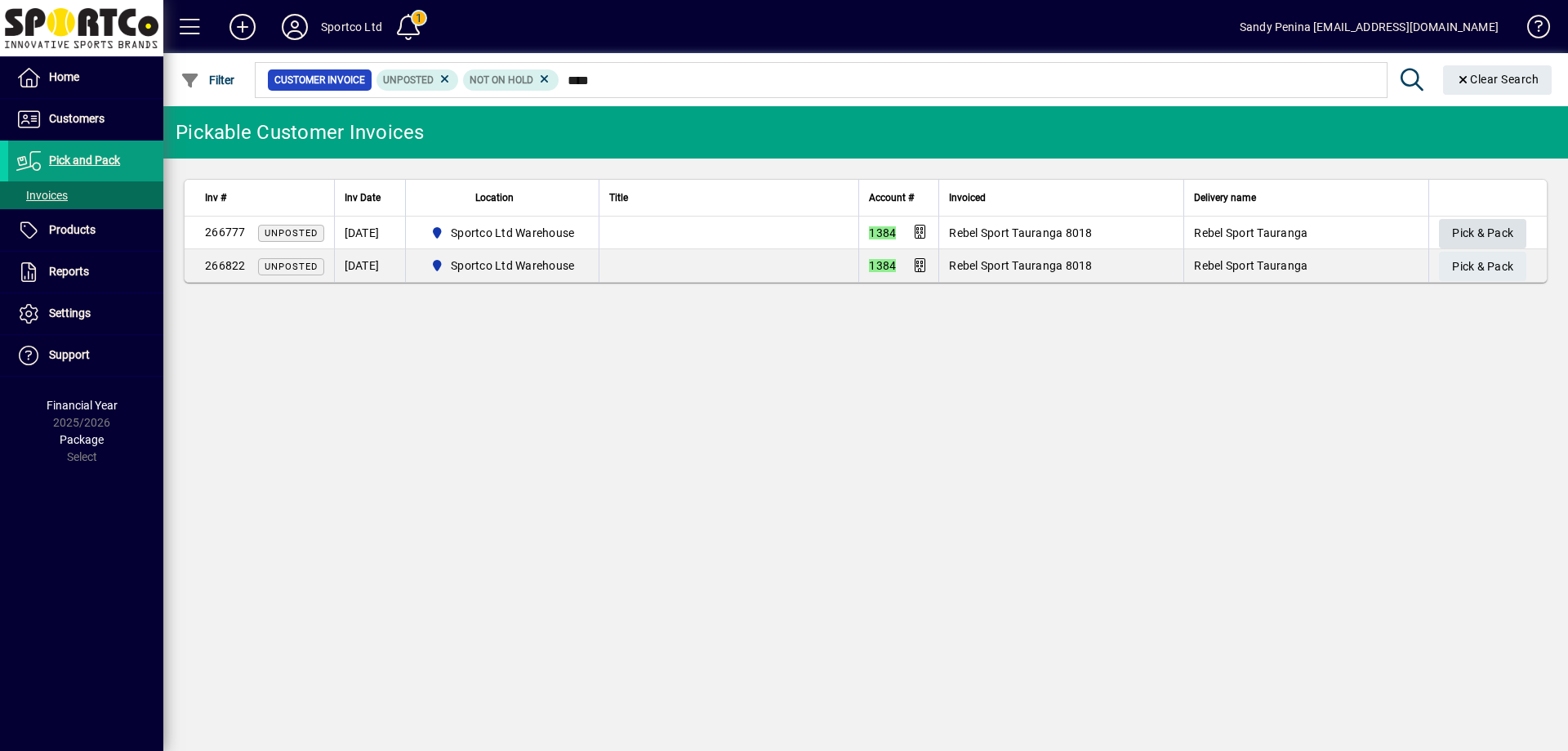
type input "****"
click at [1489, 225] on span "Pick & Pack" at bounding box center [1483, 234] width 61 height 27
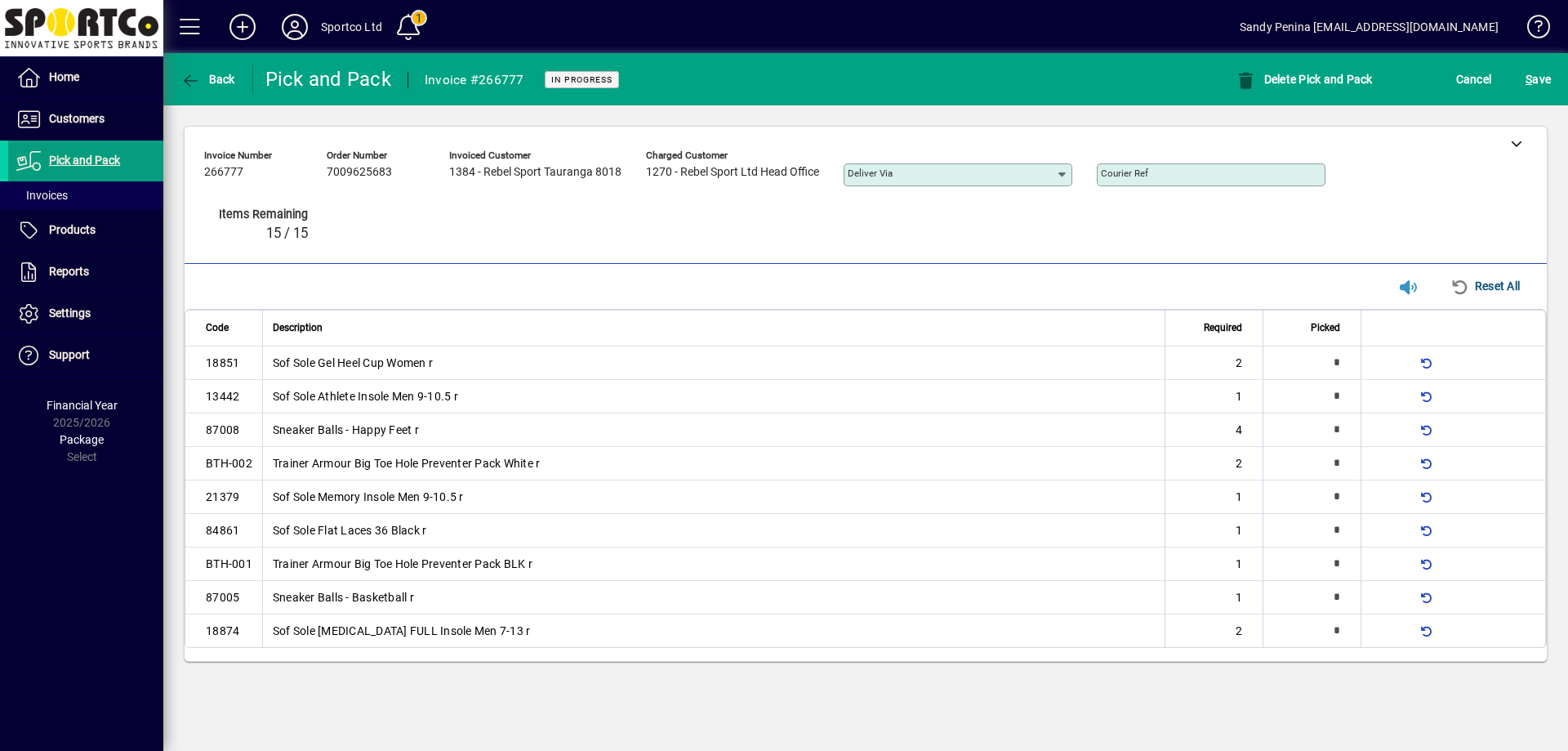
type input "*"
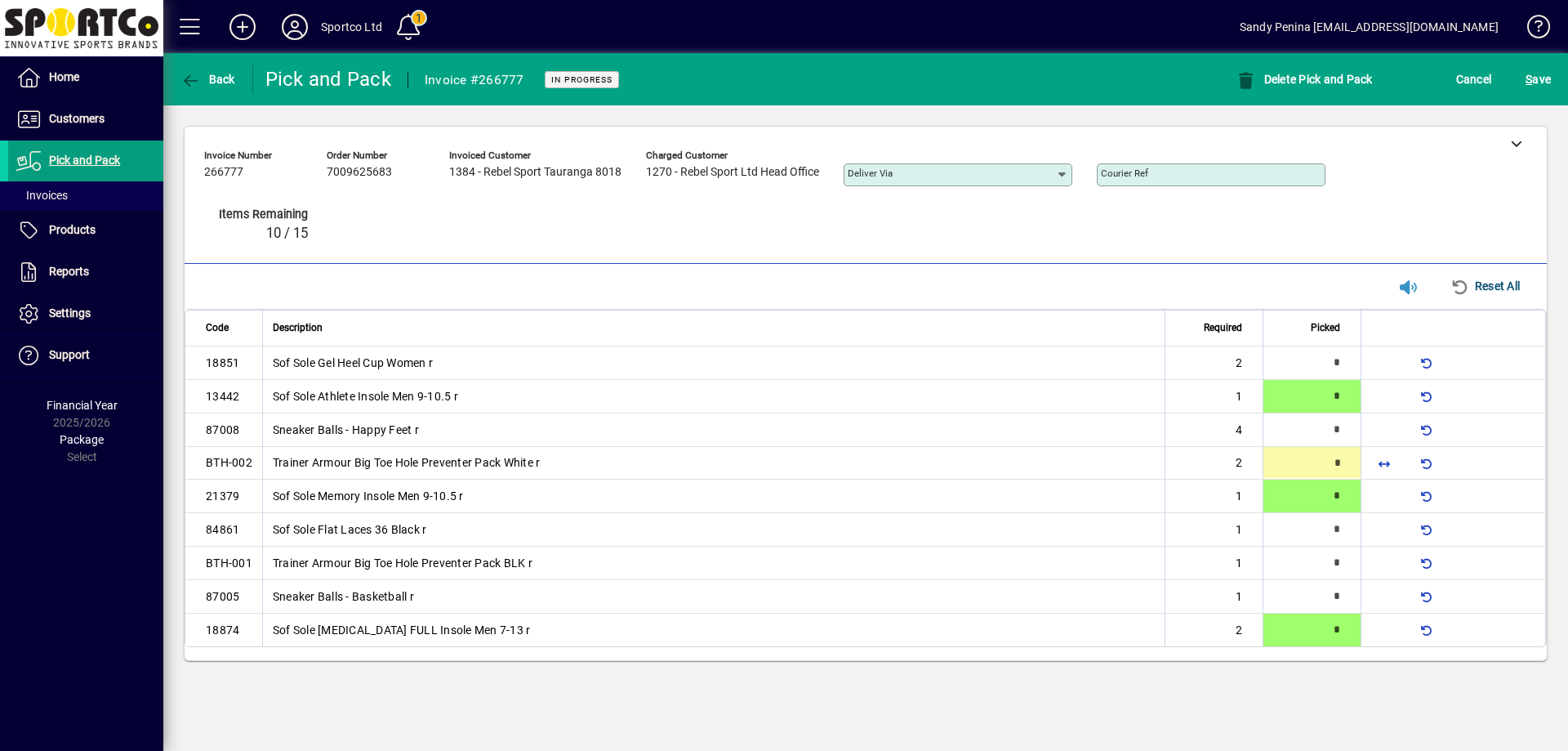
type input "*"
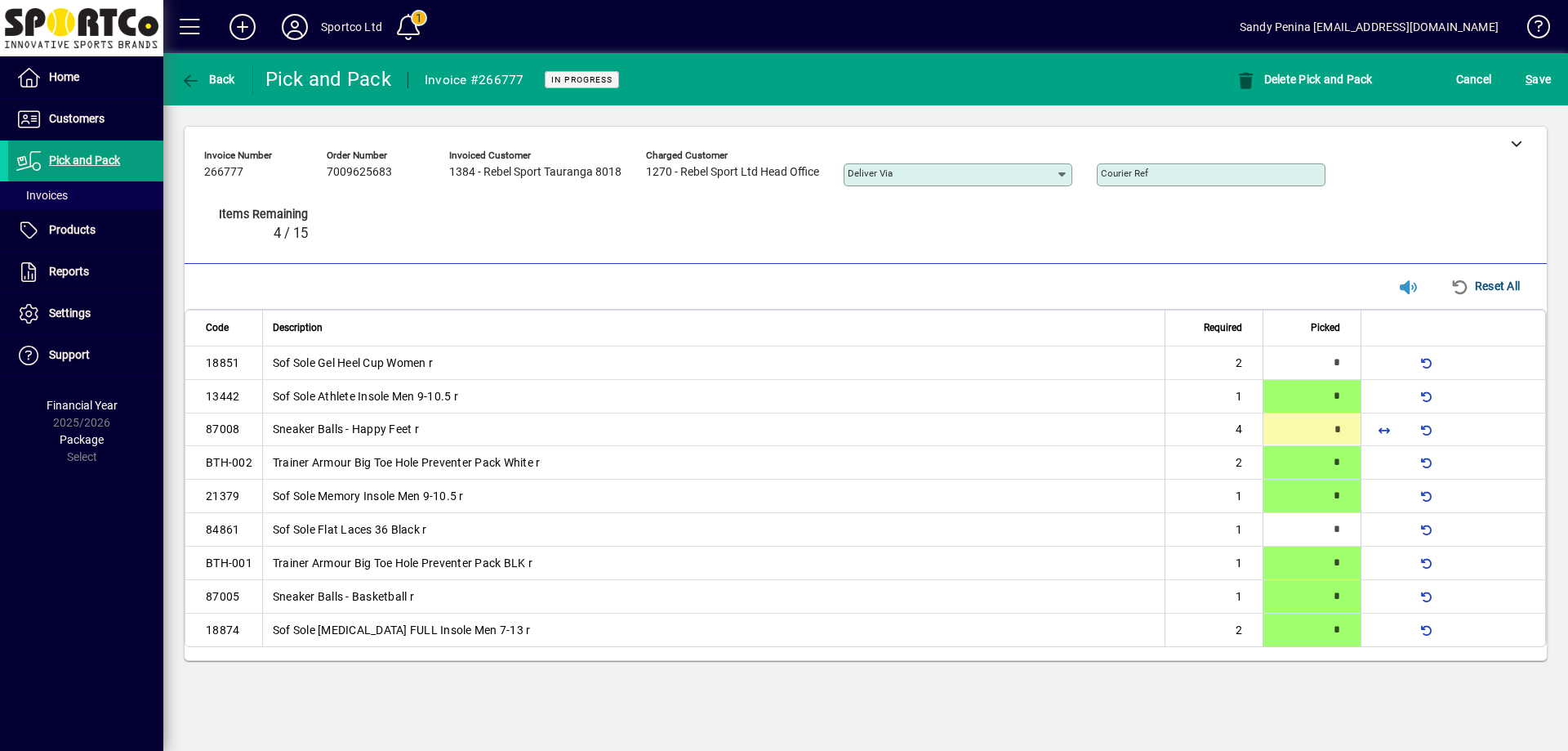
type input "*"
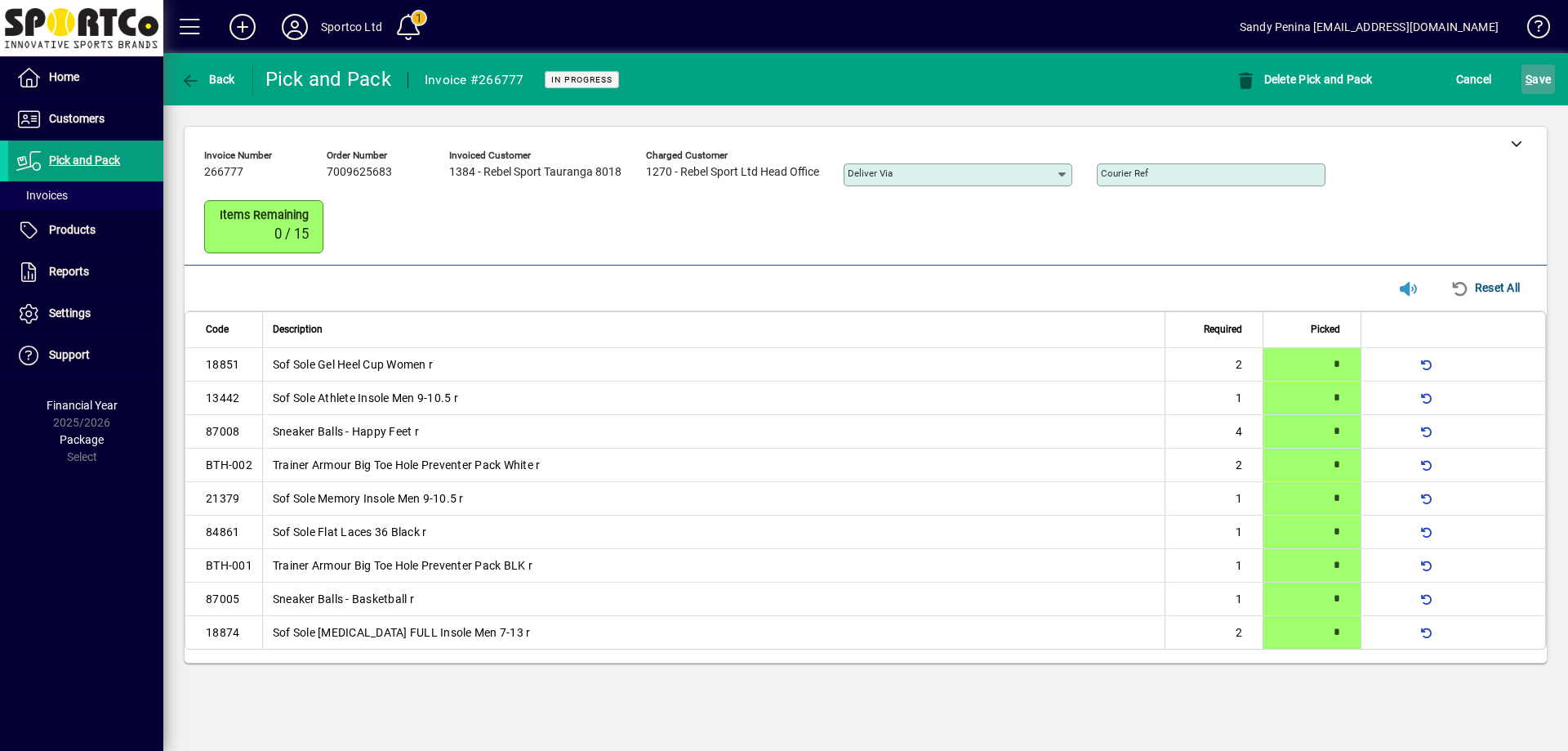
click at [1543, 66] on span "S ave" at bounding box center [1538, 78] width 25 height 26
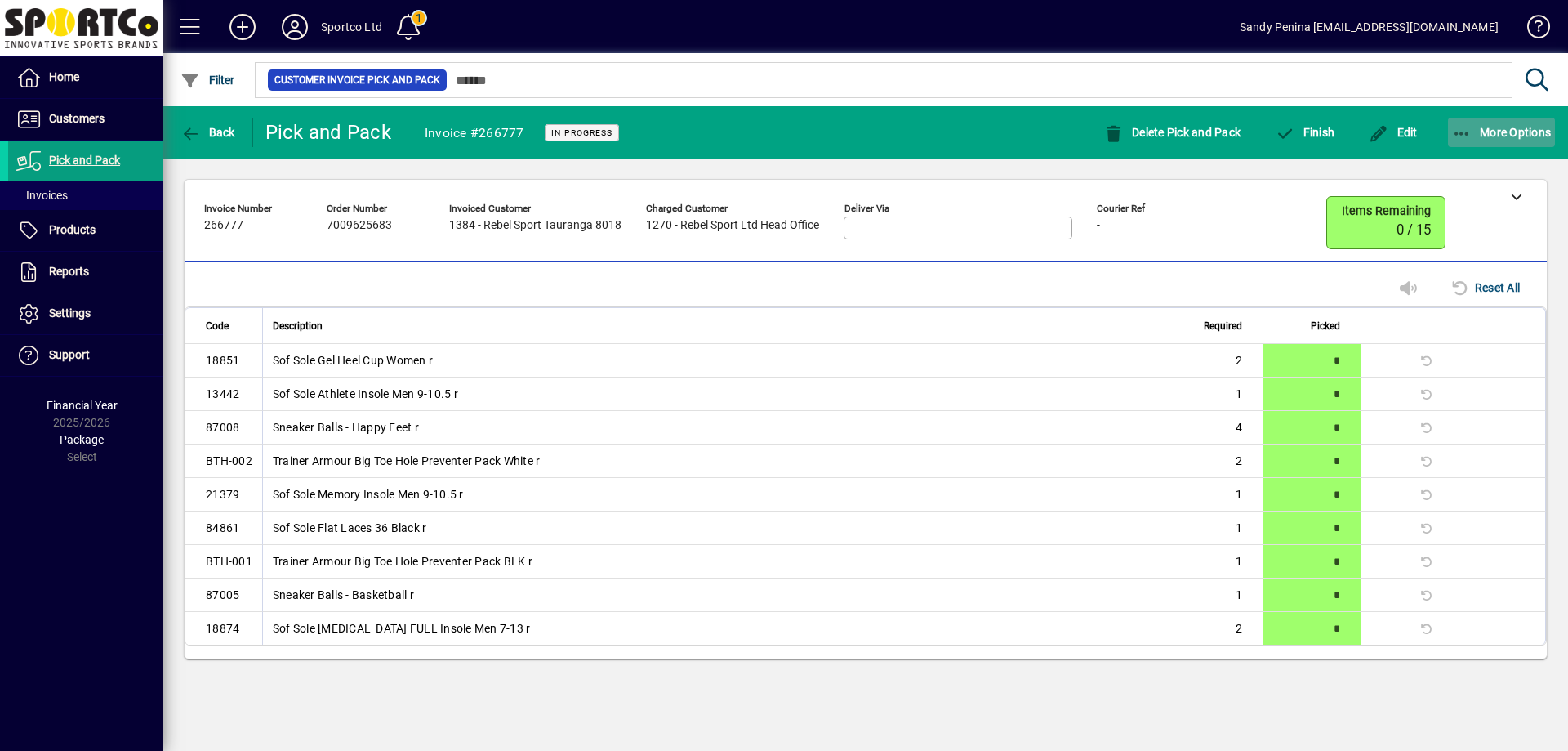
click at [1508, 127] on span "More Options" at bounding box center [1502, 133] width 100 height 13
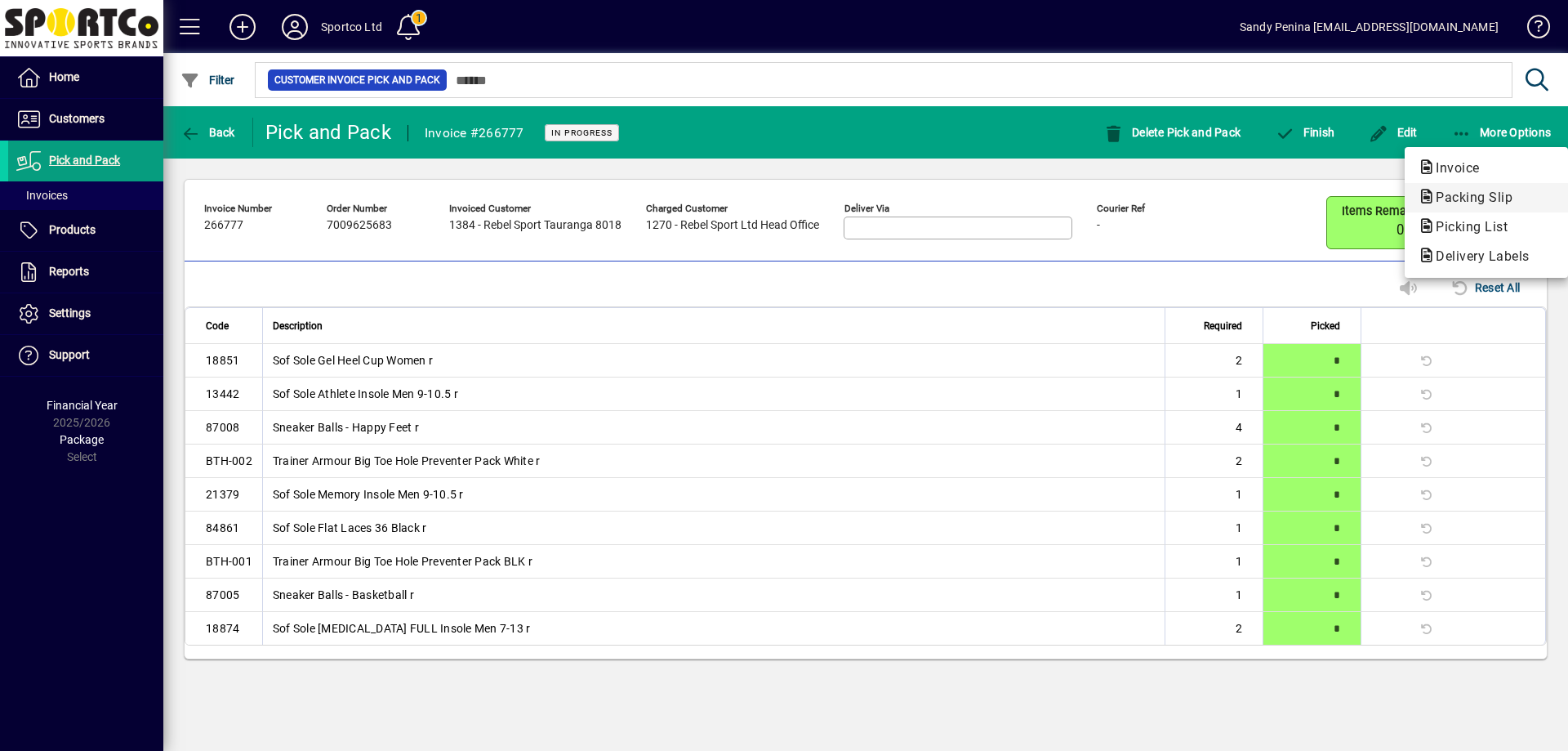
click at [1439, 196] on span "Packing Slip" at bounding box center [1470, 197] width 103 height 15
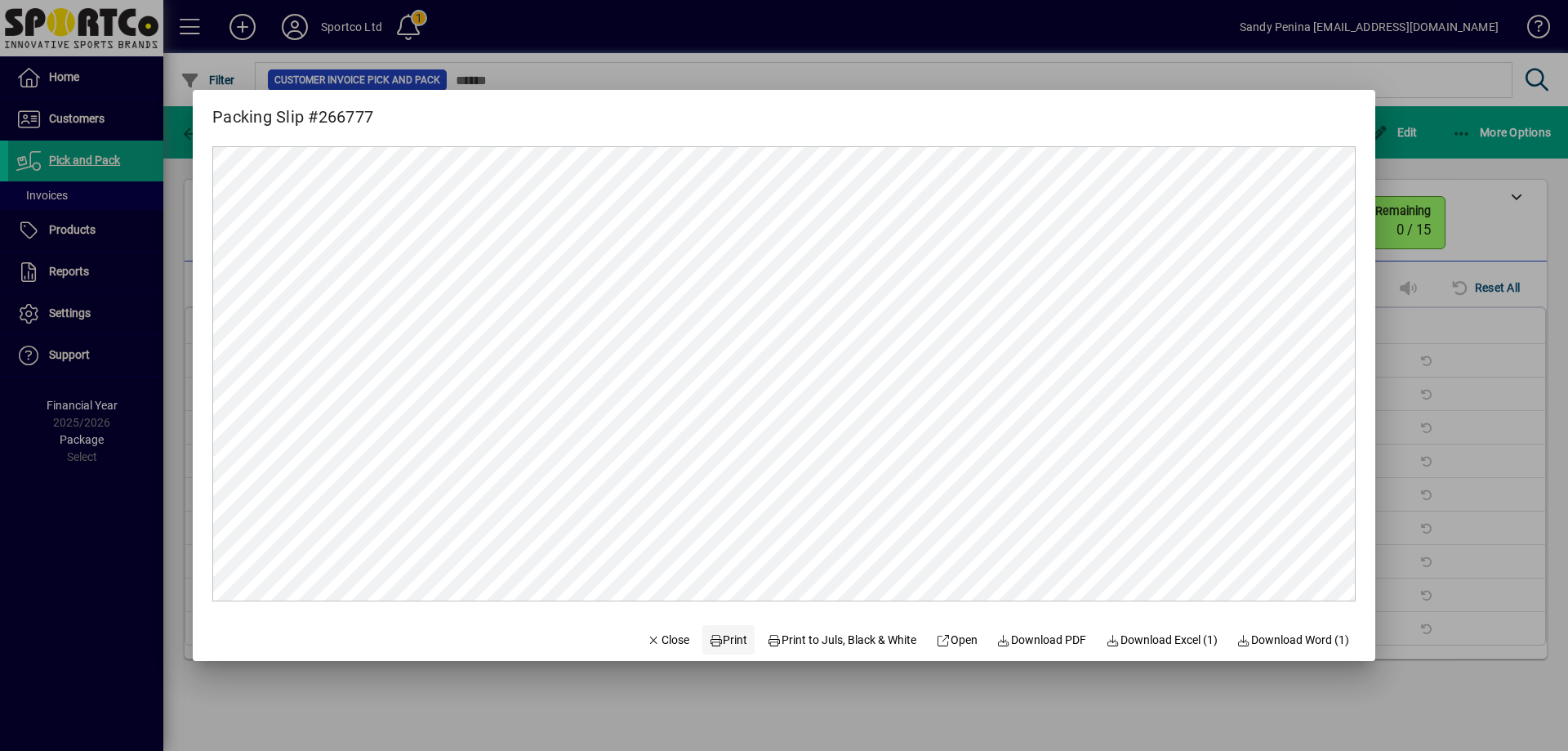
click at [709, 633] on span "Print" at bounding box center [728, 639] width 39 height 17
click at [1429, 408] on div at bounding box center [784, 375] width 1568 height 751
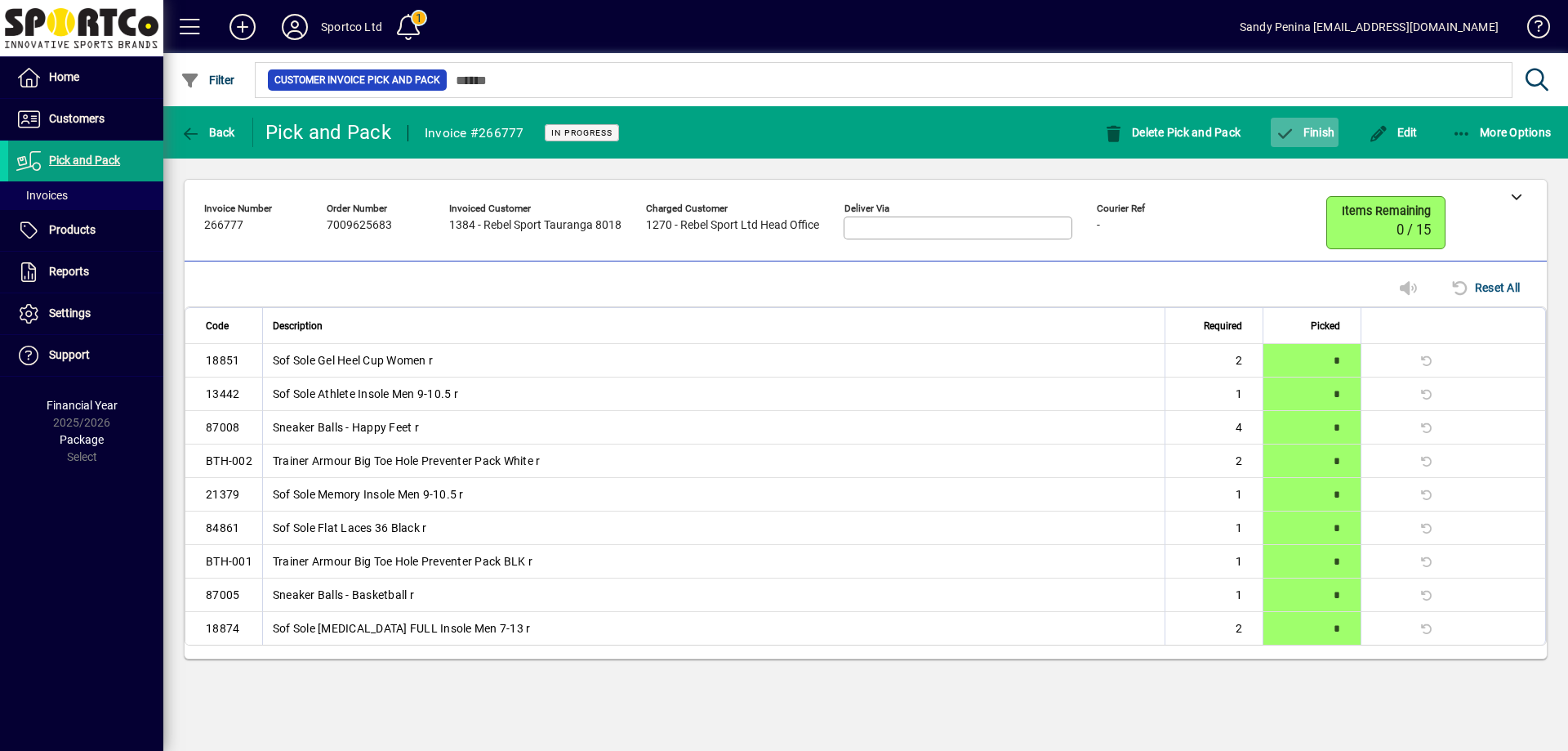
click at [1297, 133] on span "Finish" at bounding box center [1305, 133] width 60 height 13
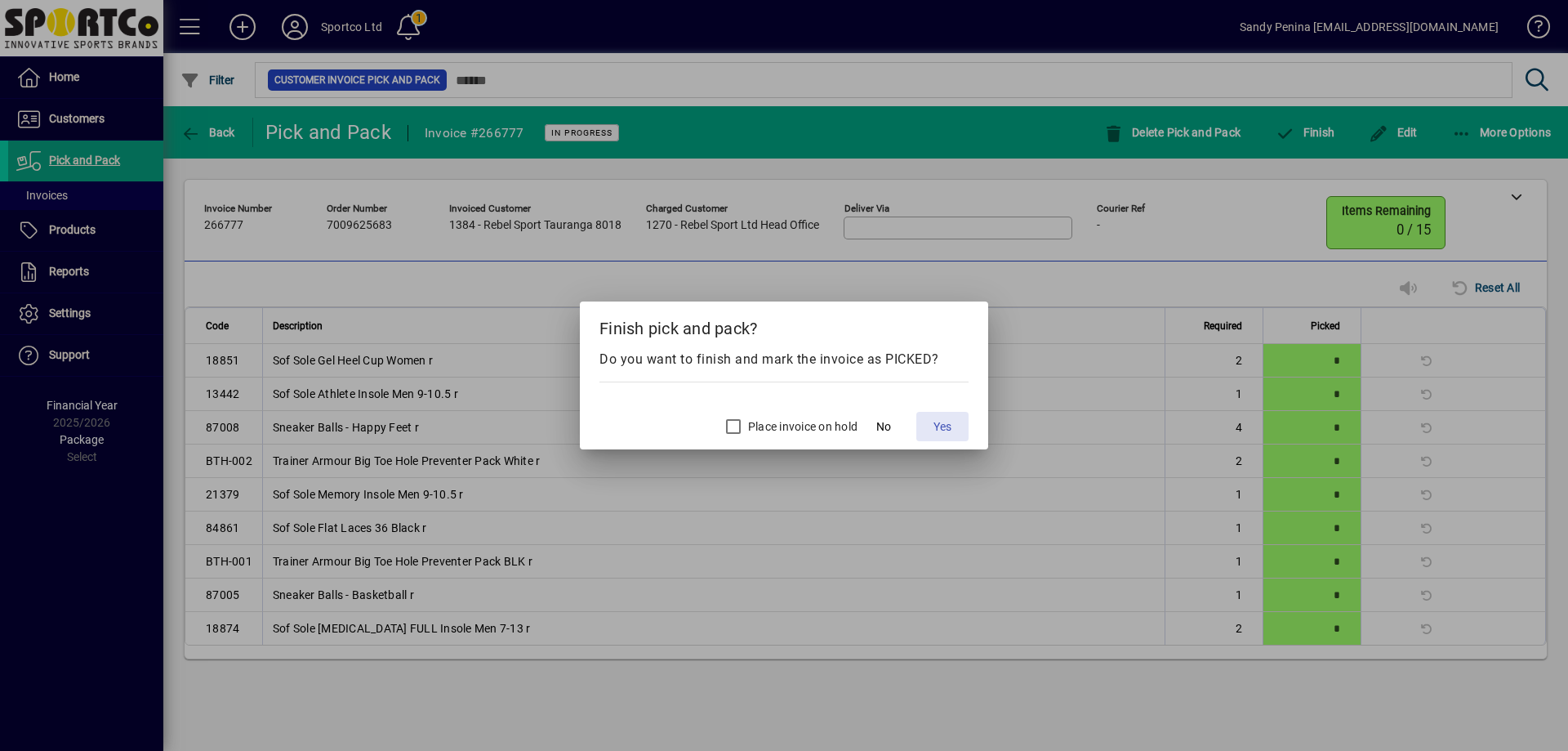
click at [940, 418] on span "Yes" at bounding box center [942, 426] width 18 height 17
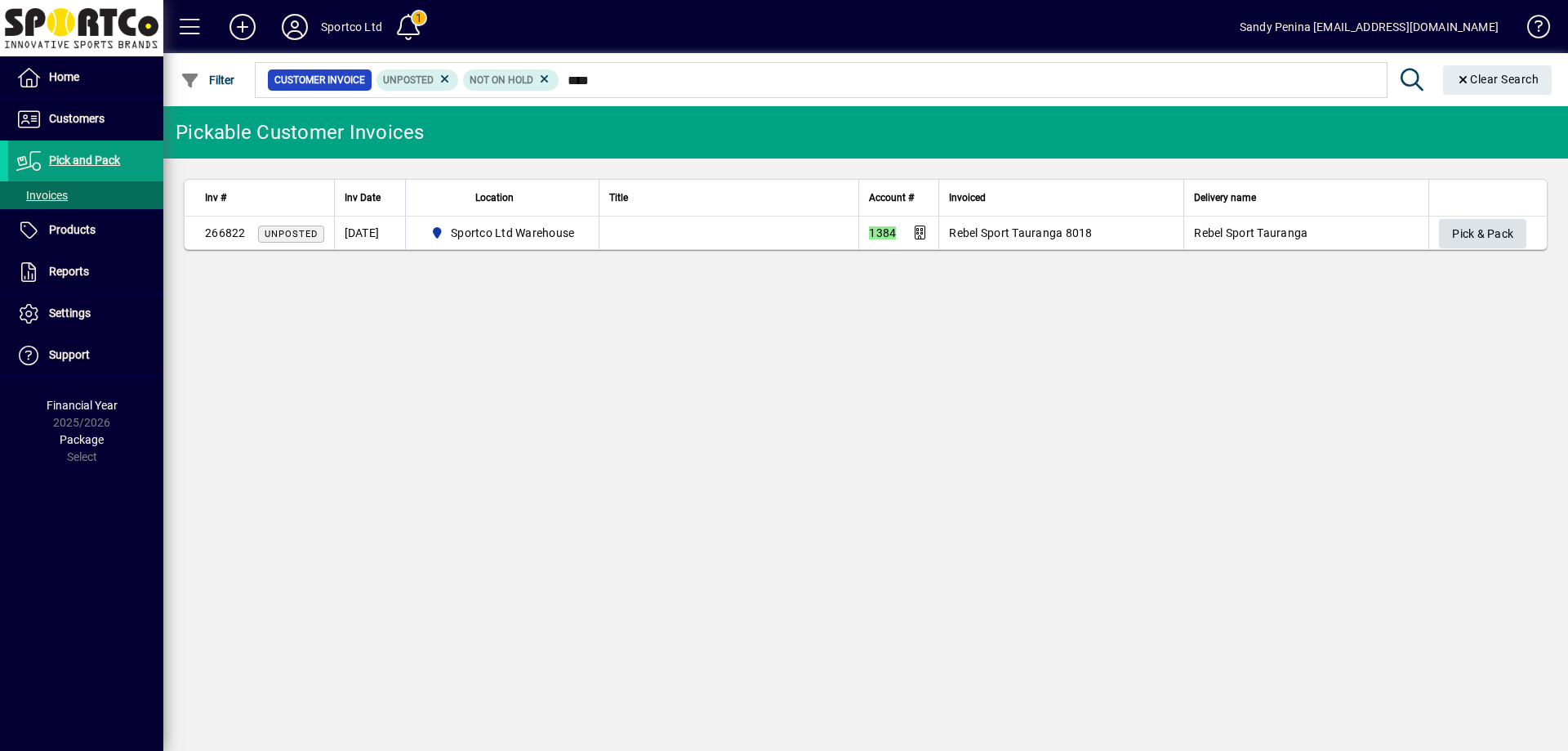
type input "****"
click at [1478, 225] on span "Pick & Pack" at bounding box center [1483, 234] width 61 height 27
click at [1503, 221] on span "Pick & Pack" at bounding box center [1483, 234] width 61 height 27
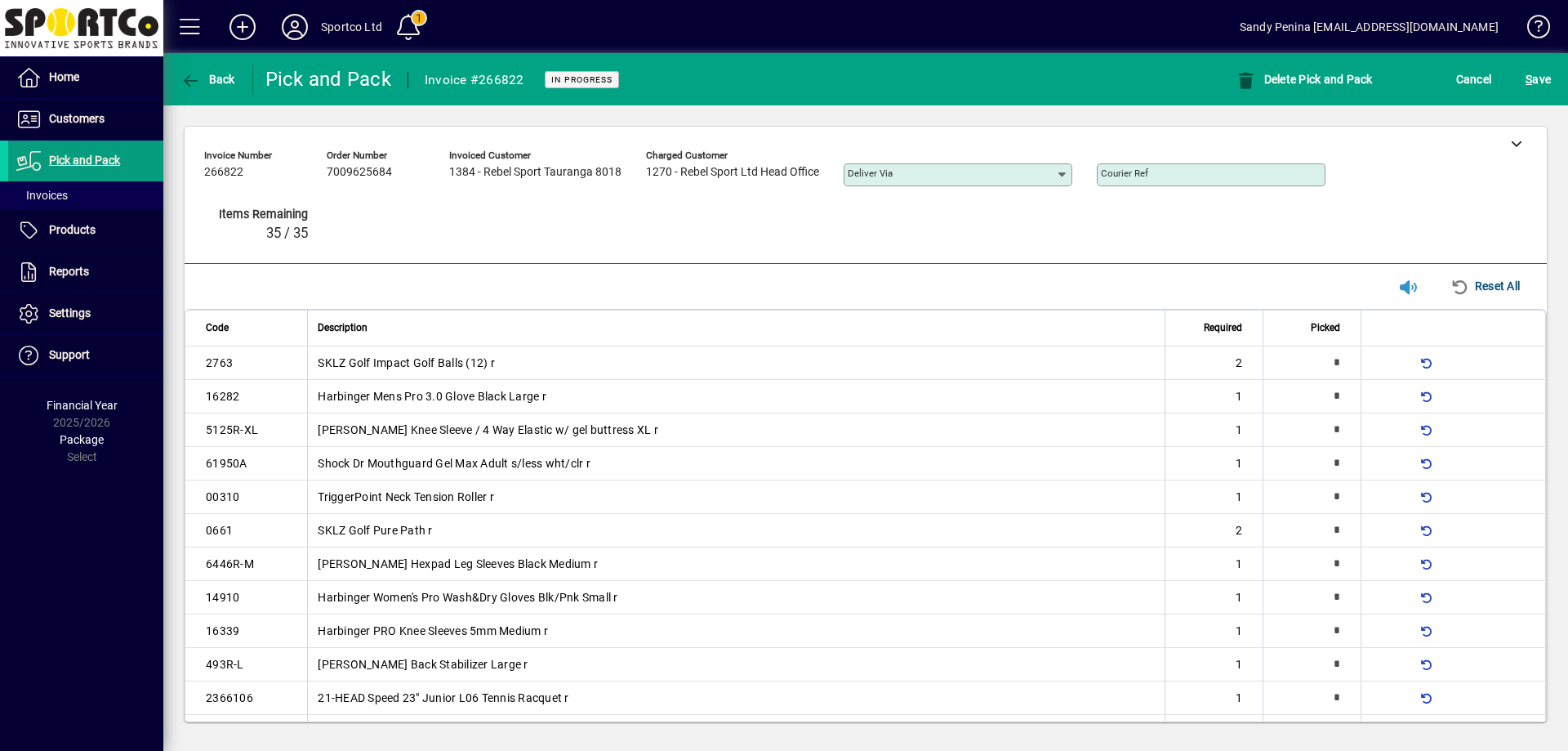
type input "*"
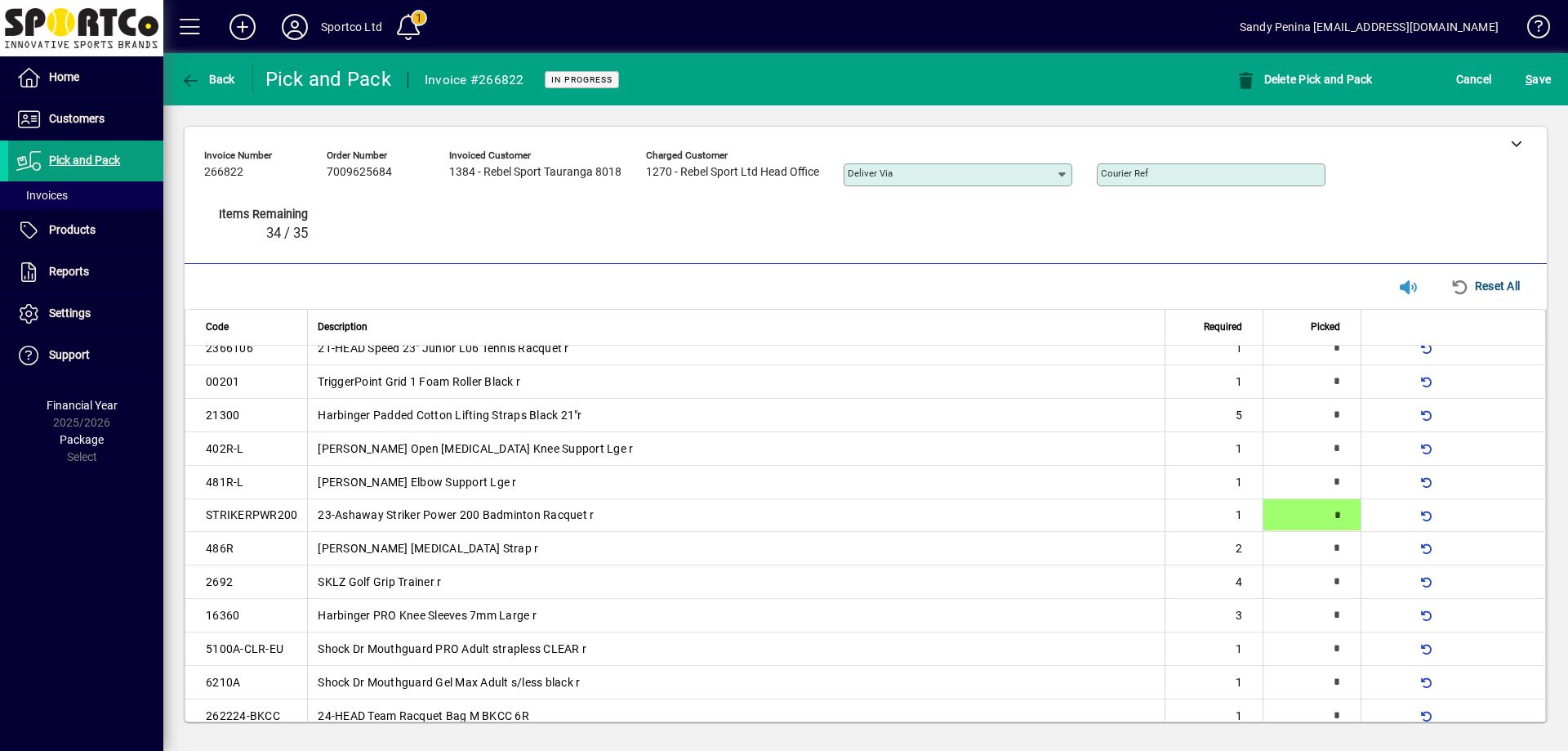
type input "*"
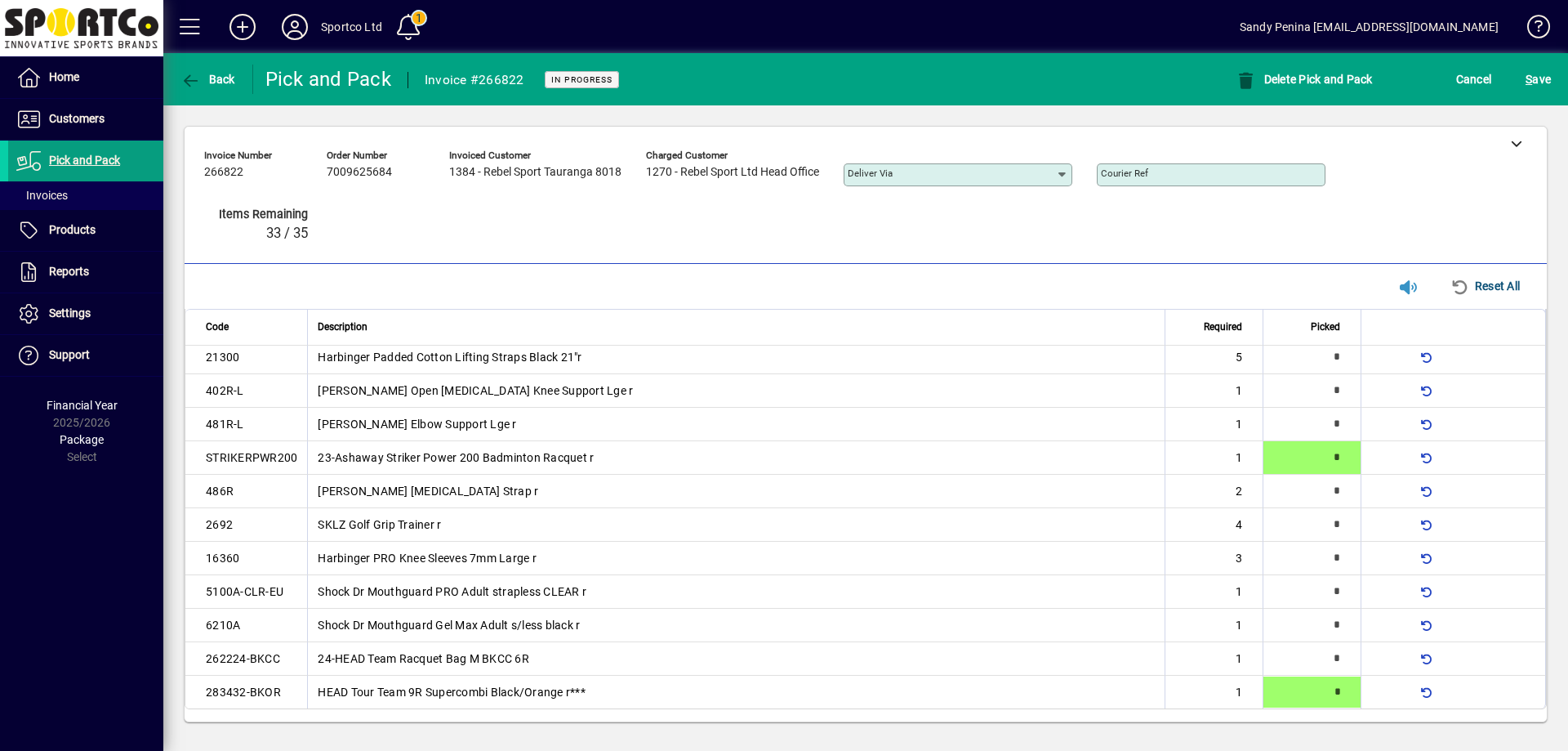
type input "*"
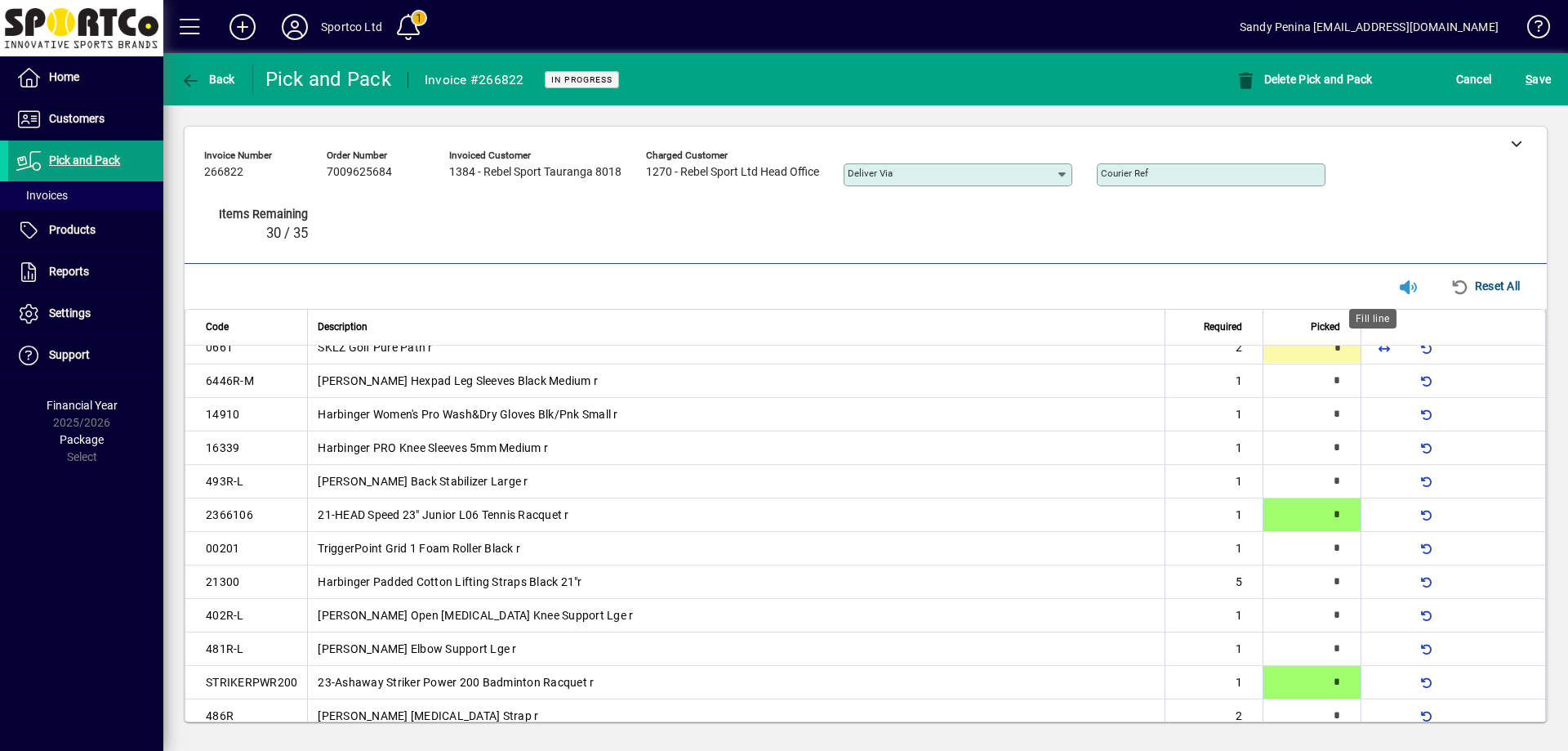
type input "*"
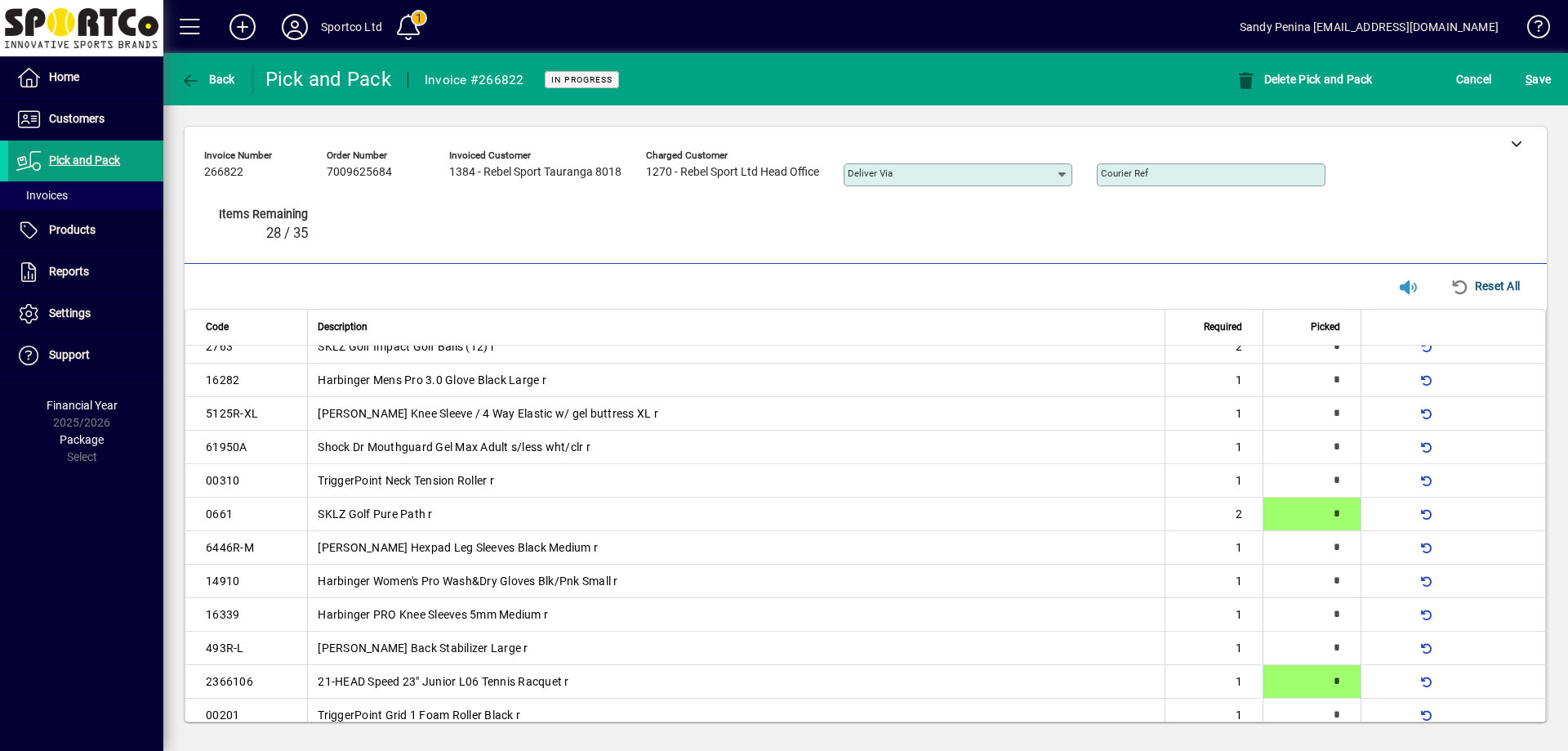
scroll to position [408, 0]
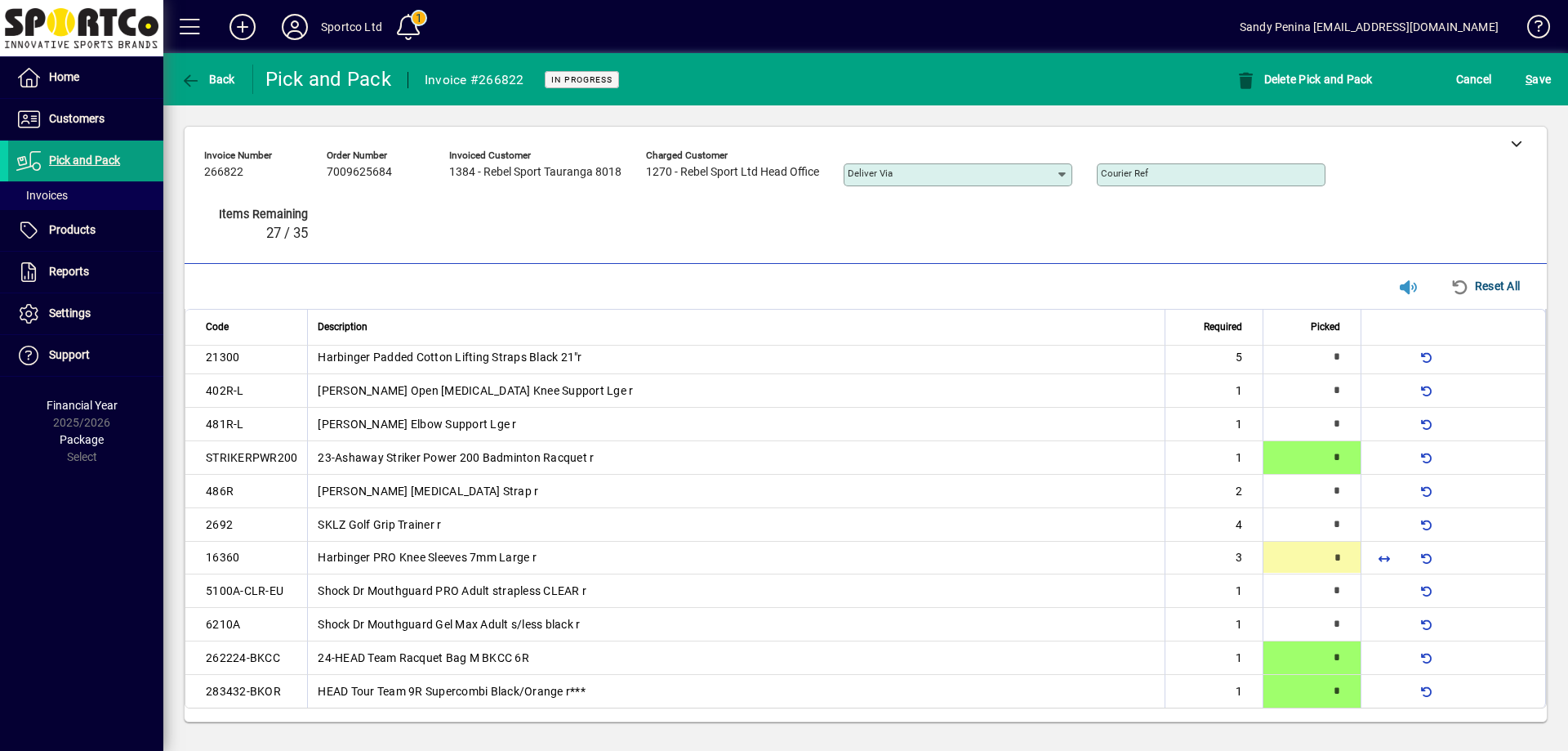
type input "*"
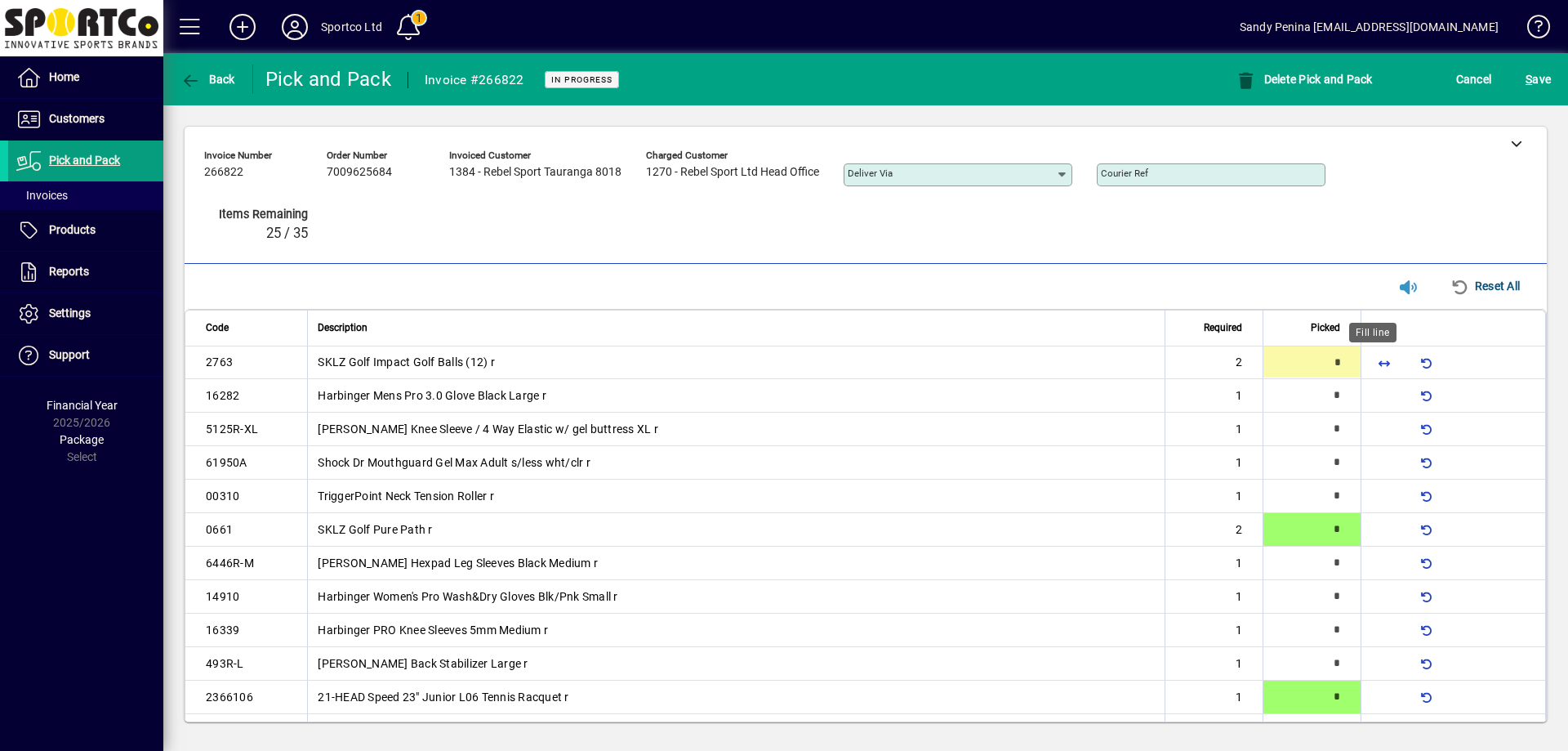
type input "*"
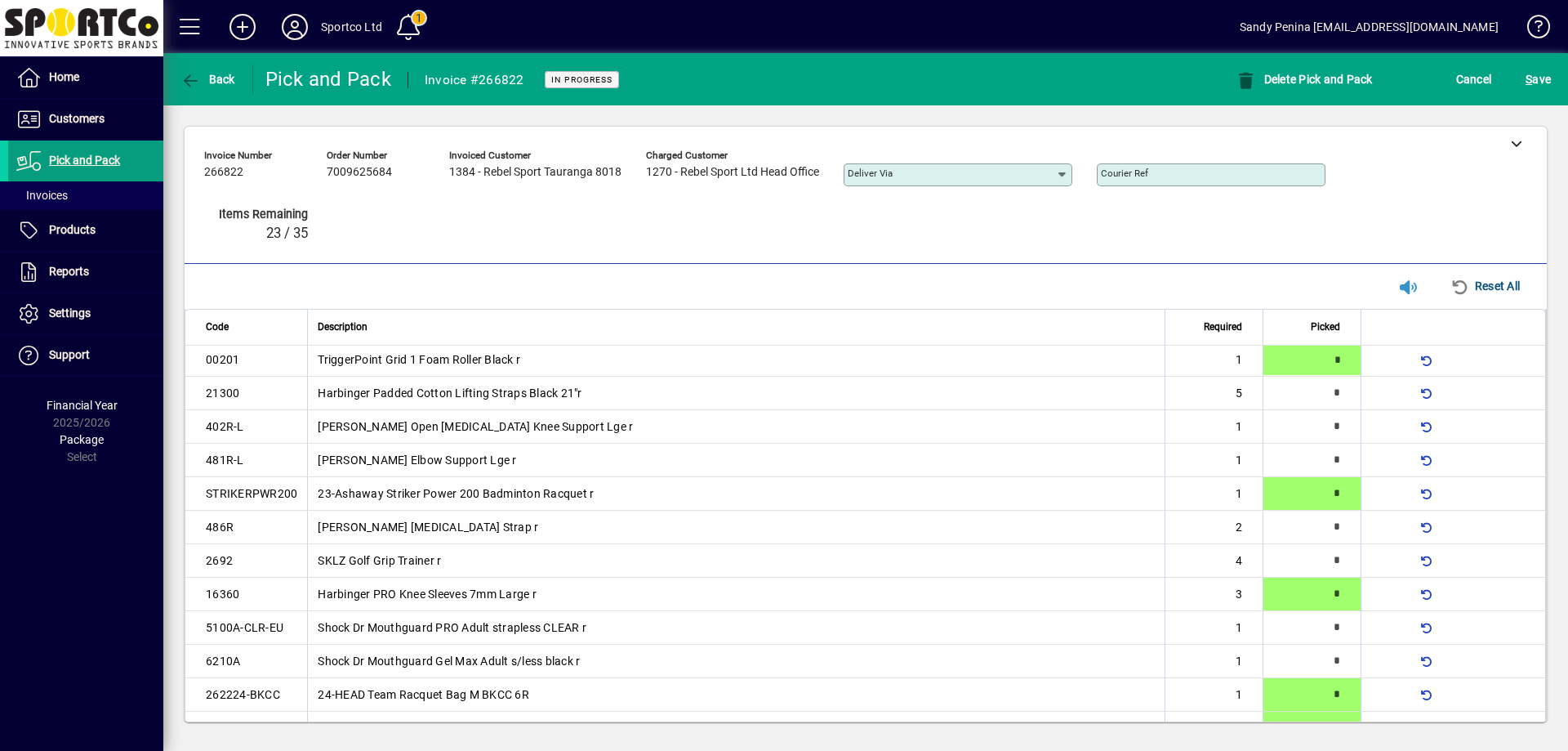
scroll to position [408, 0]
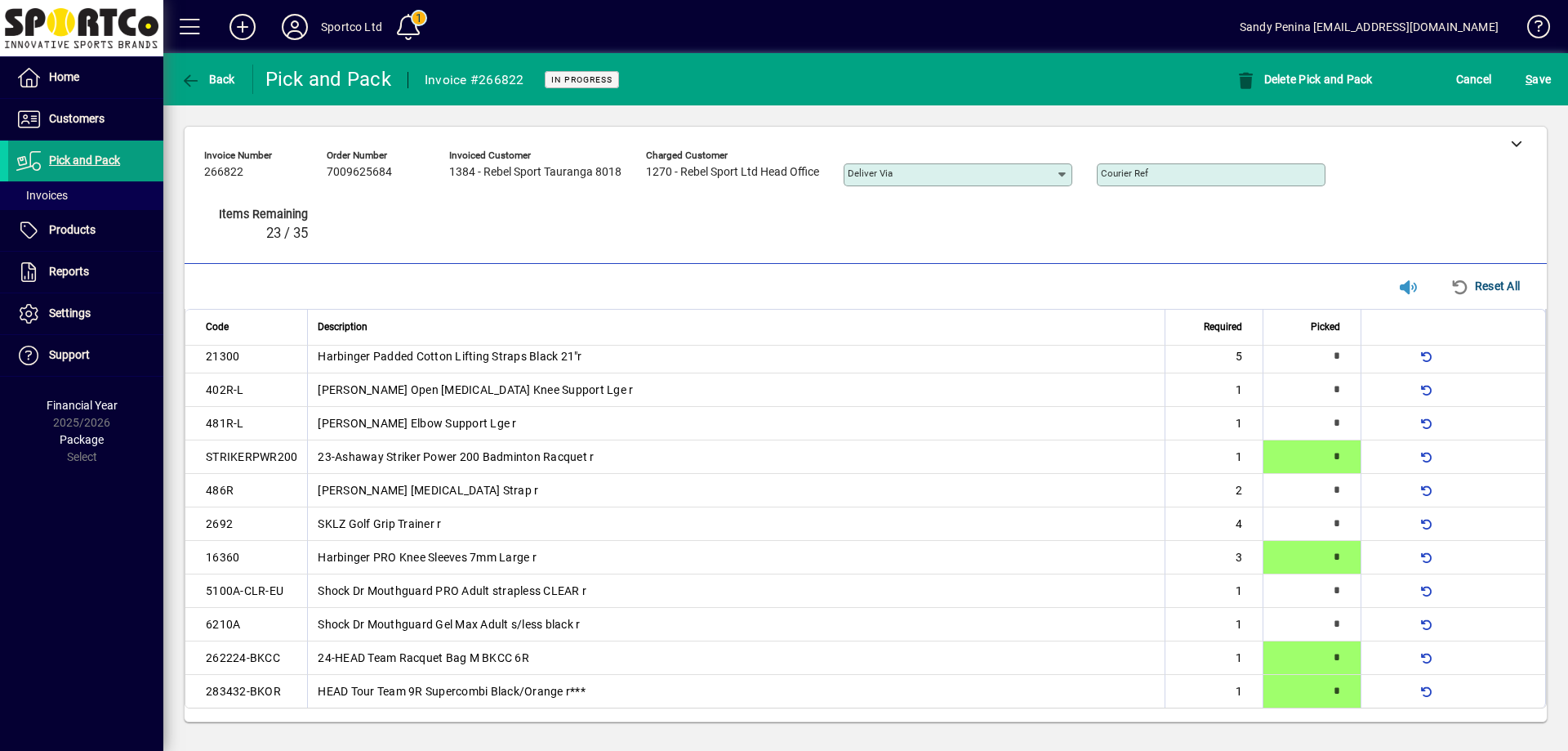
type input "*"
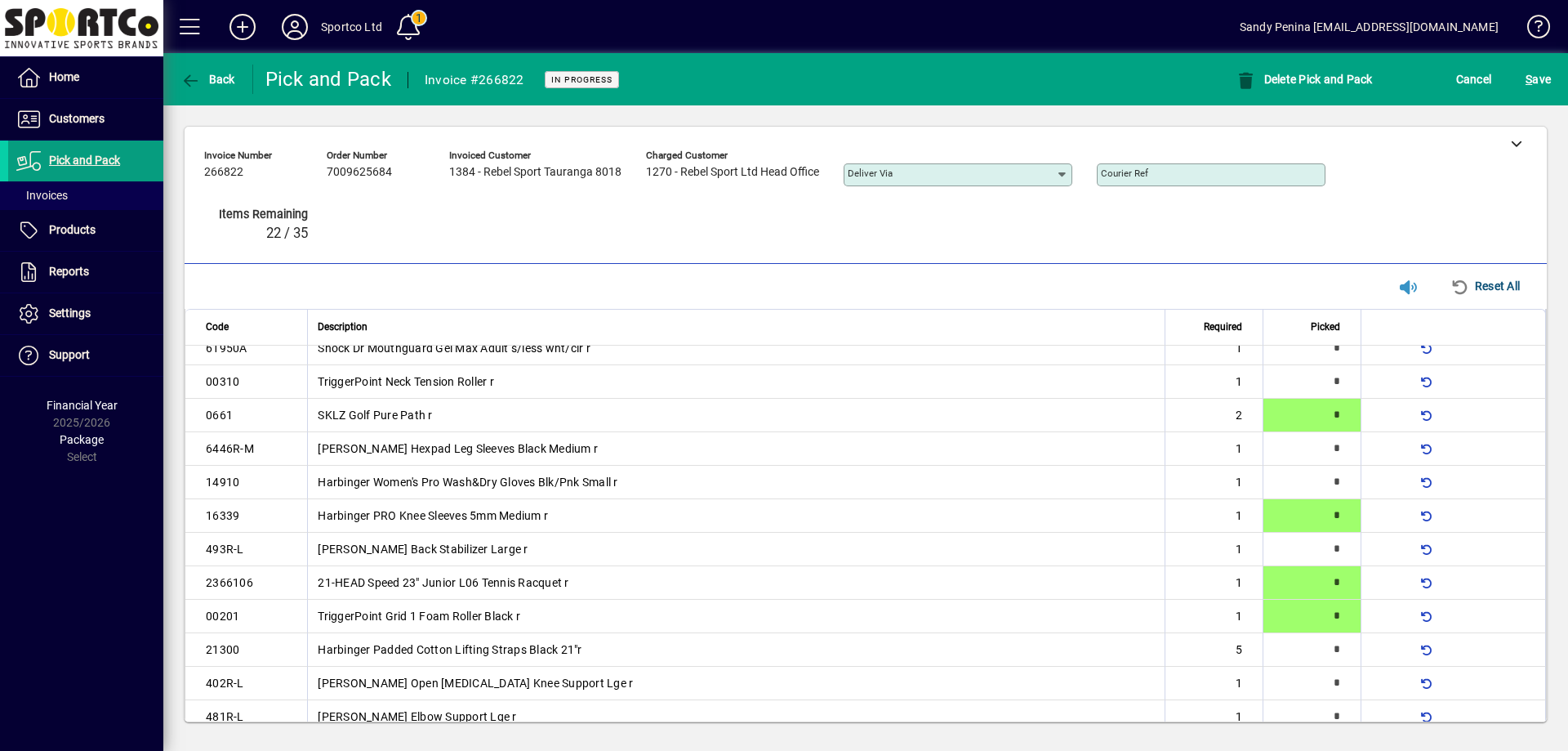
drag, startPoint x: 1436, startPoint y: 359, endPoint x: 1476, endPoint y: 426, distance: 78.0
click at [1472, 422] on tbody "2763 SKLZ Golf Impact Golf Balls (12) r 2 * 16282 Harbinger Mens Pro 3.0 Glove …" at bounding box center [866, 615] width 1361 height 769
type input "*"
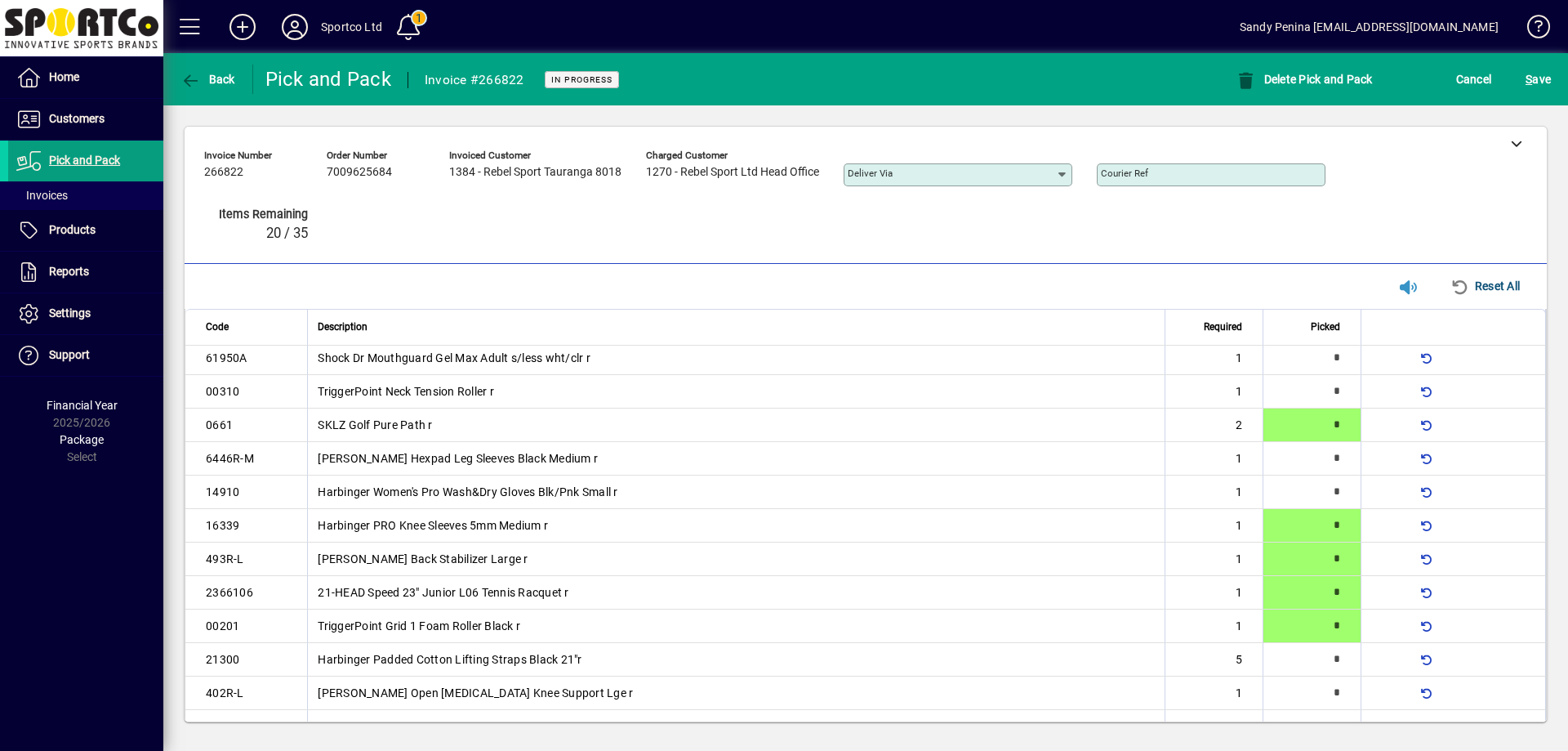
type input "*"
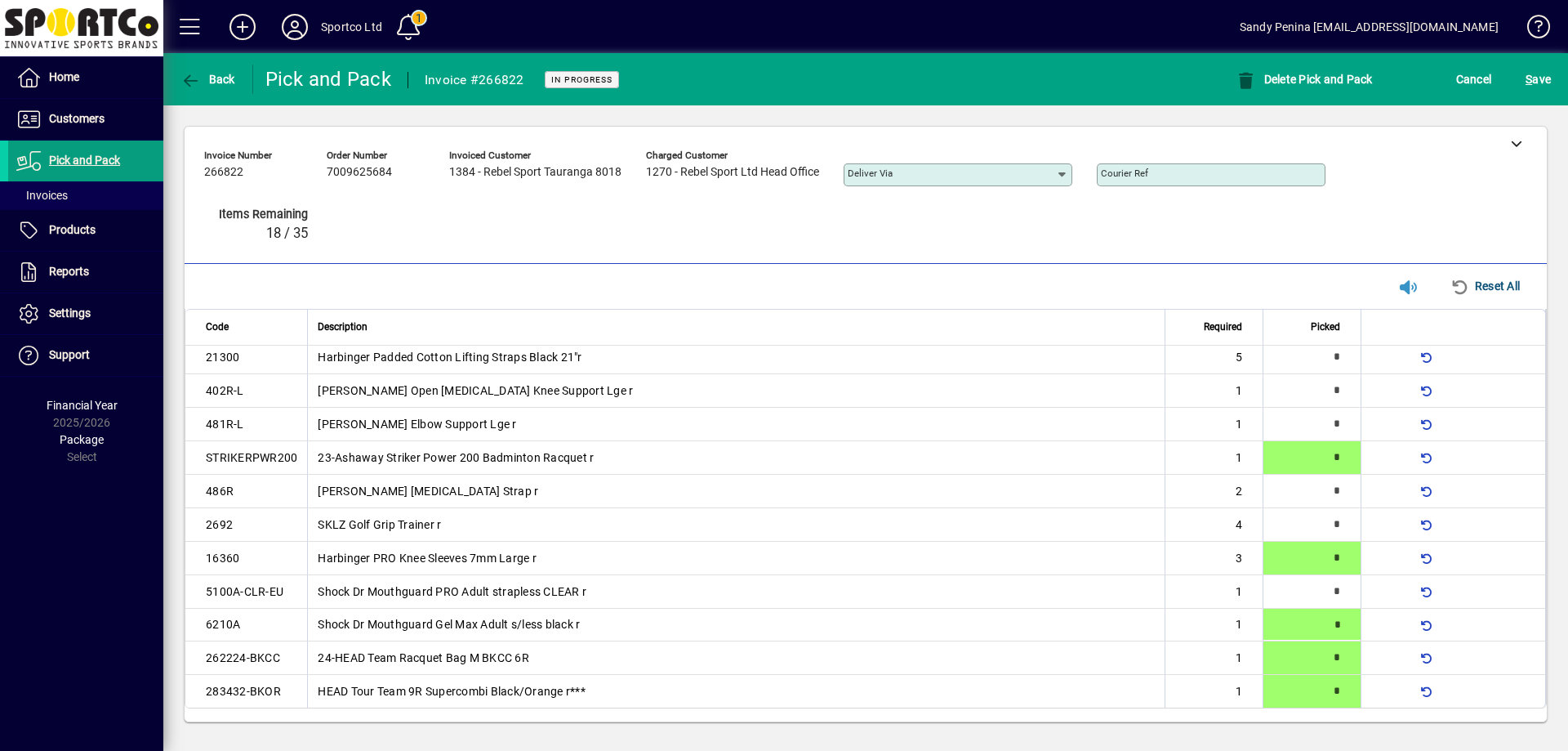
type input "*"
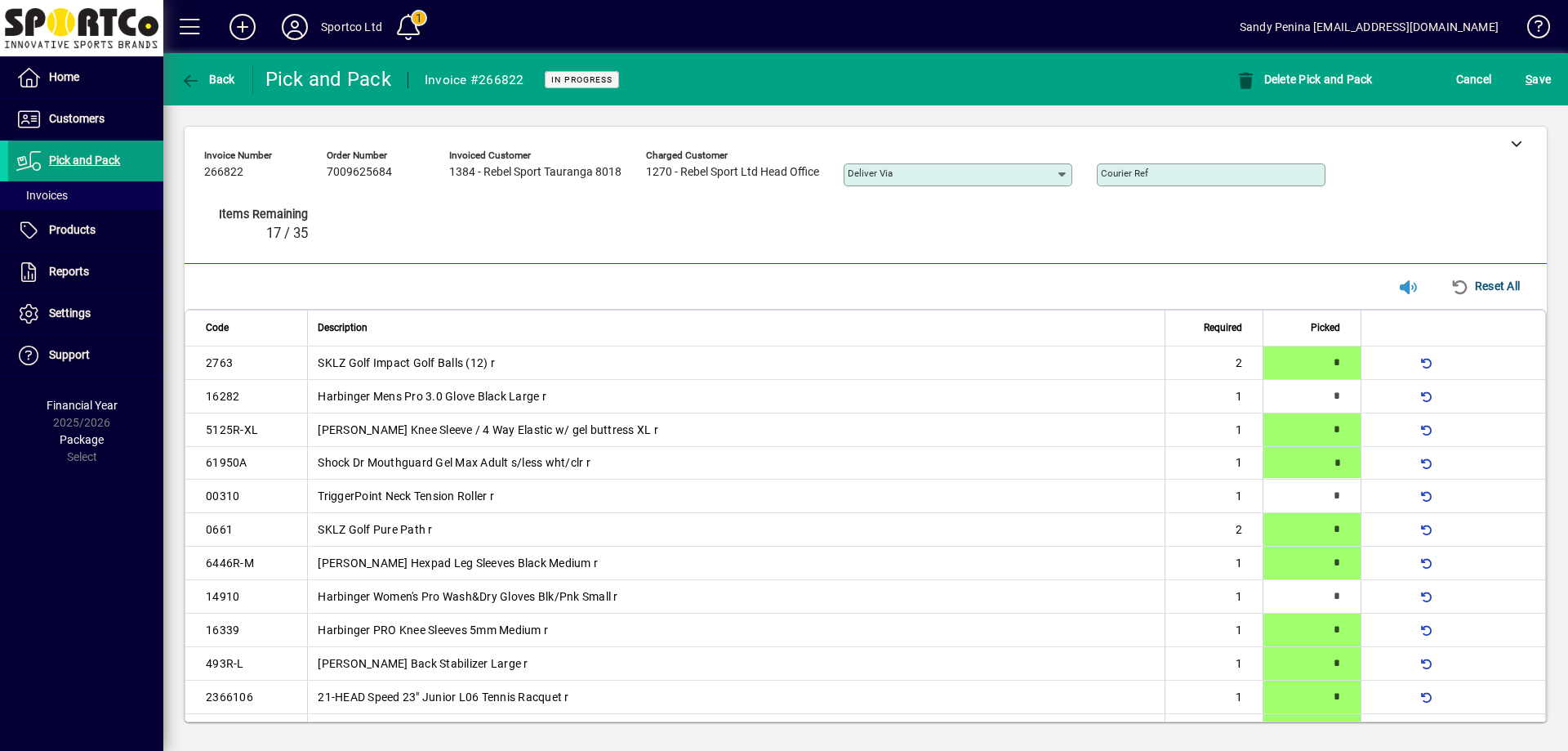
type input "*"
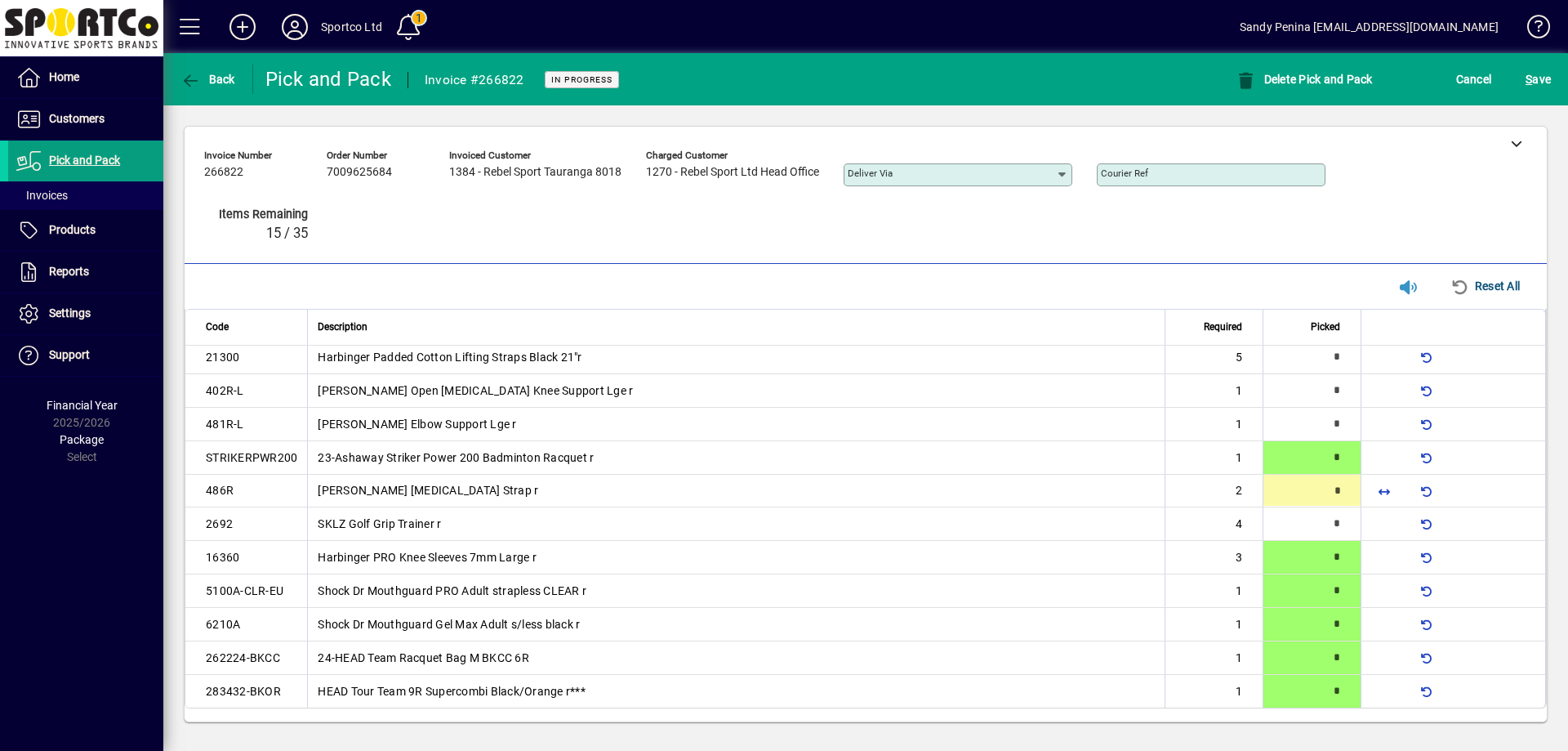
type input "*"
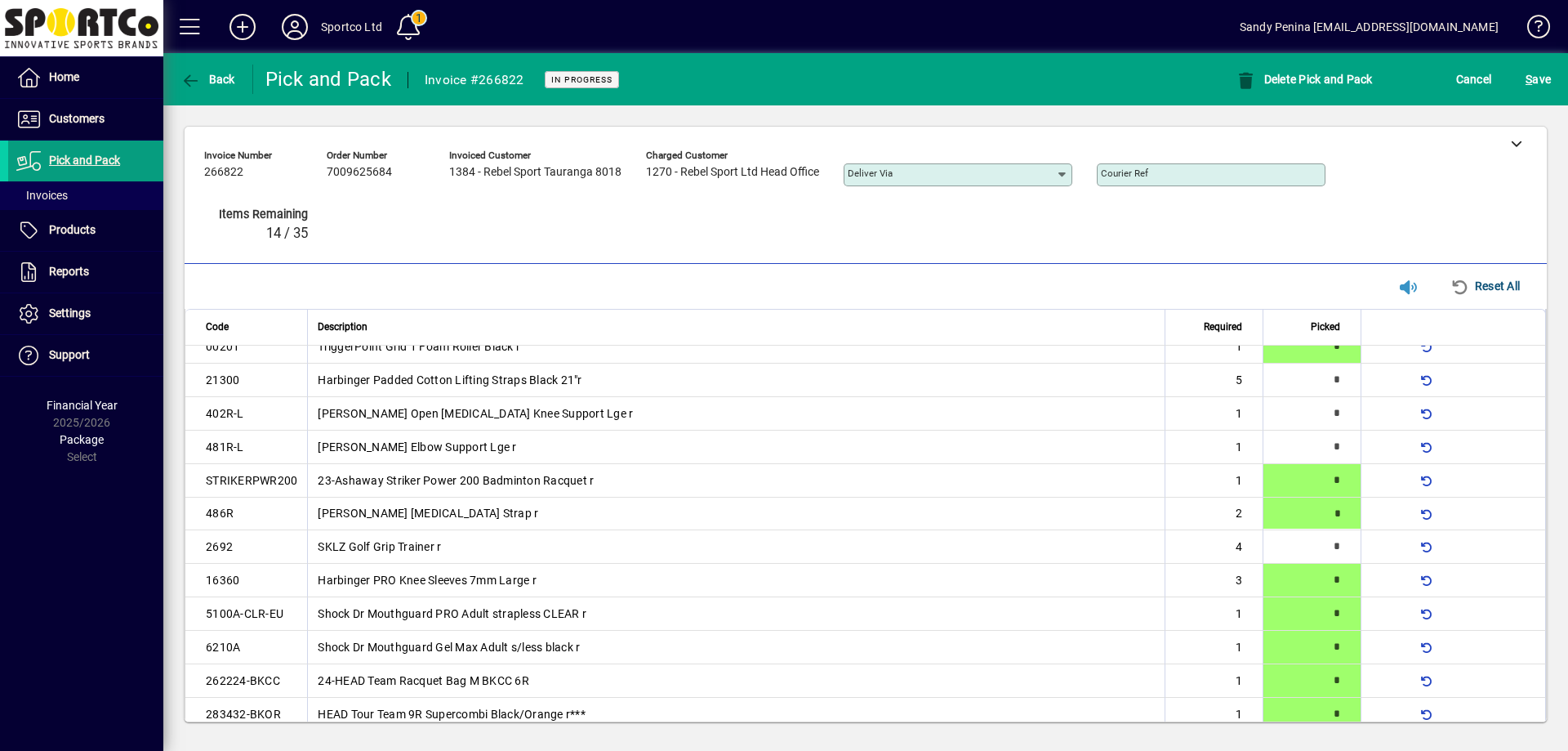
type input "*"
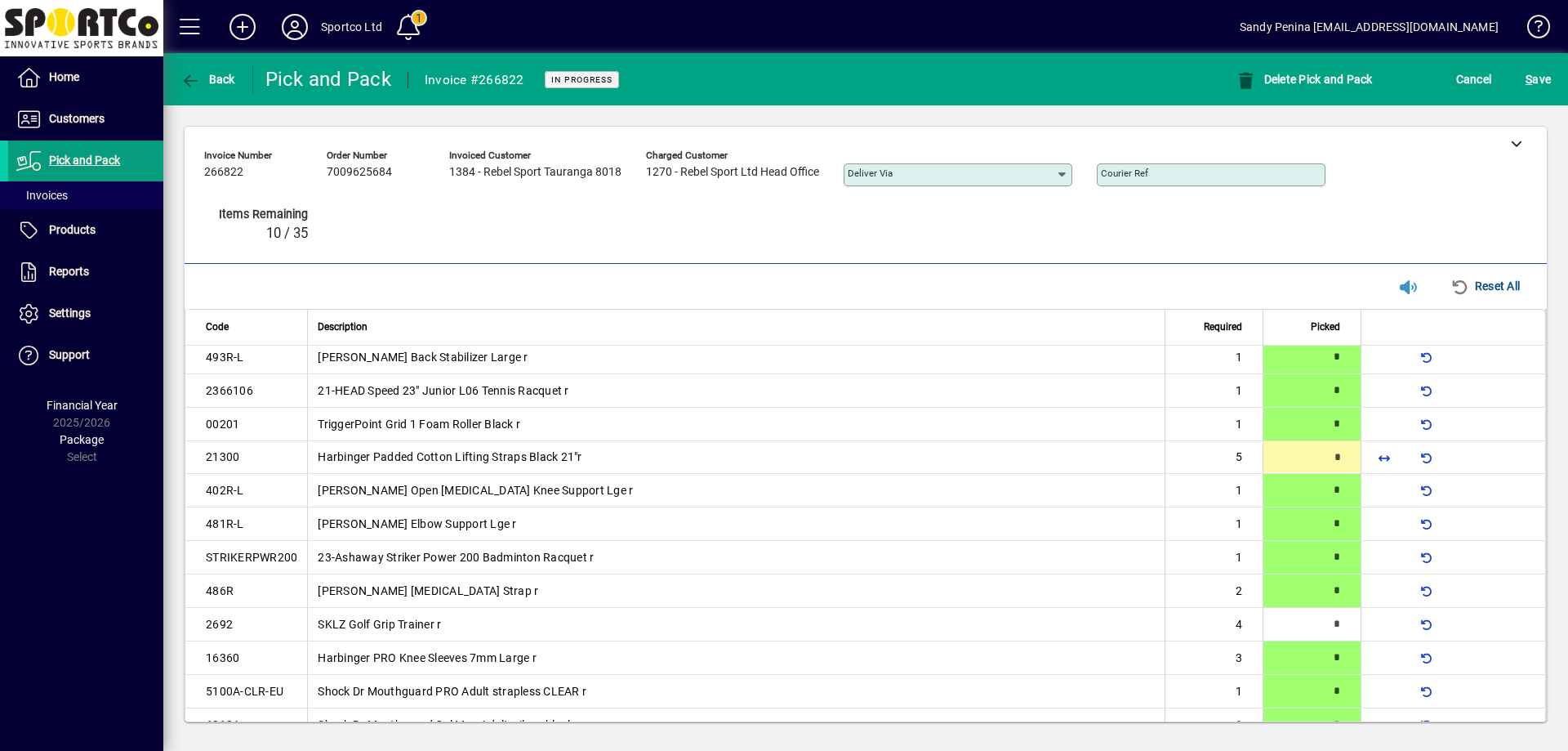
scroll to position [251, 0]
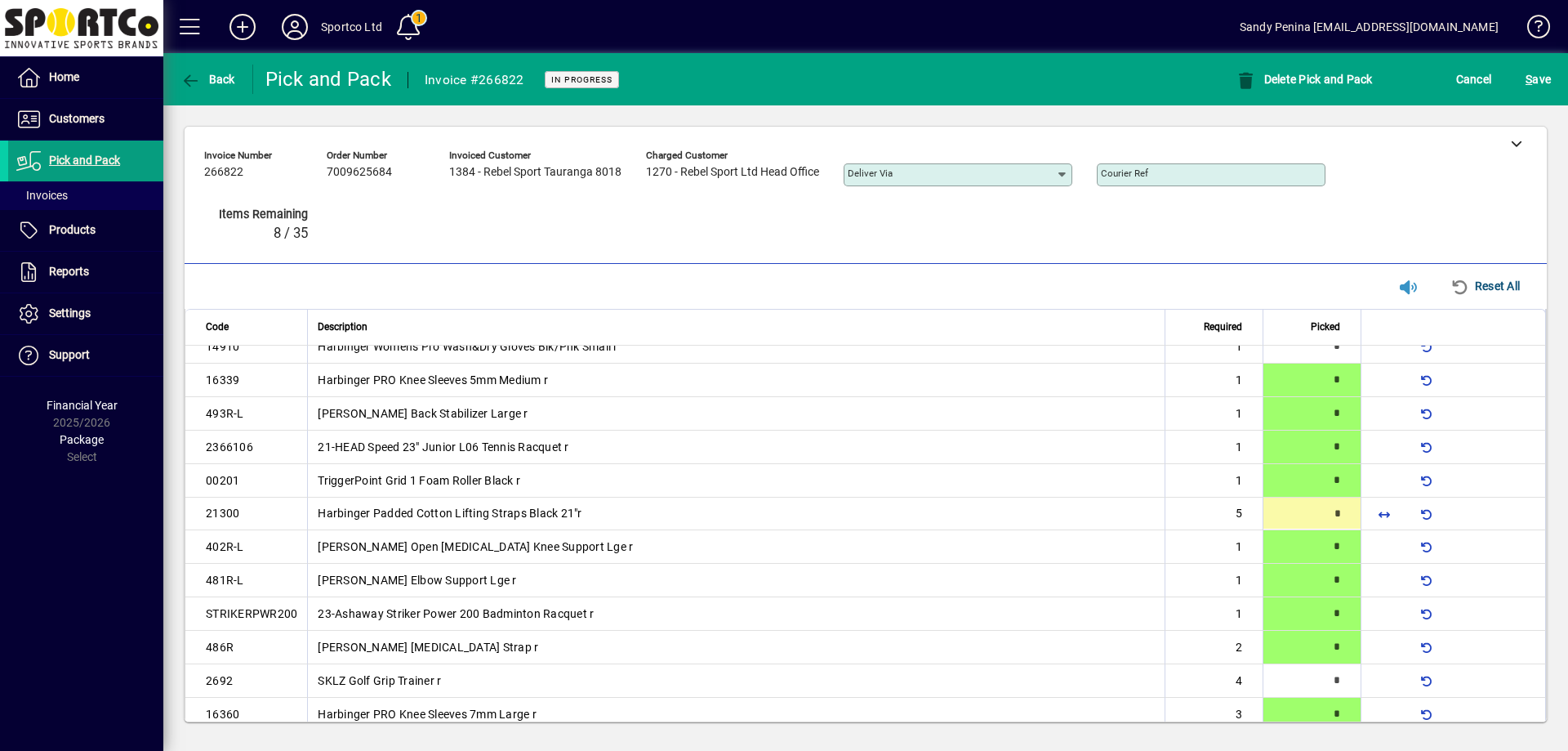
type input "*"
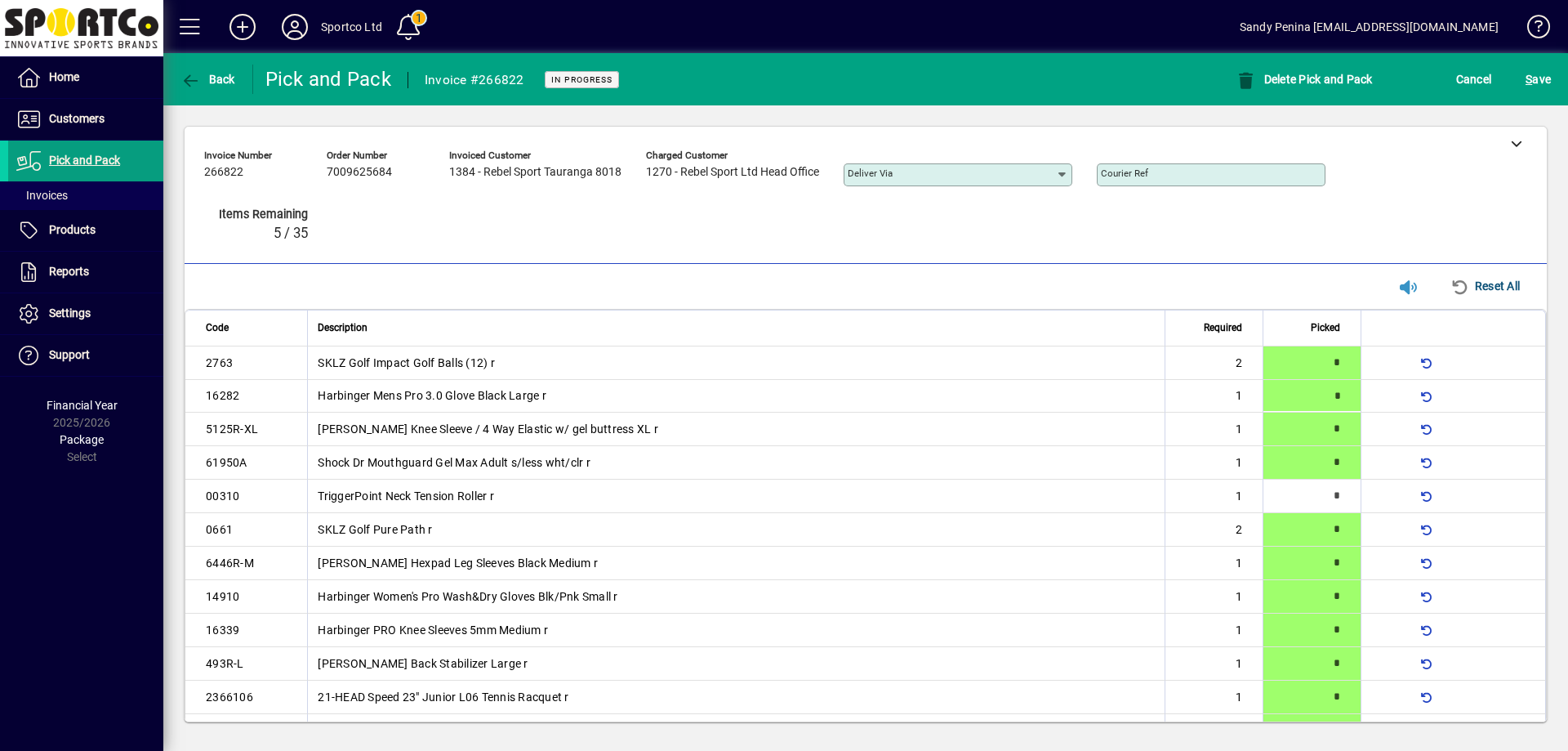
type input "*"
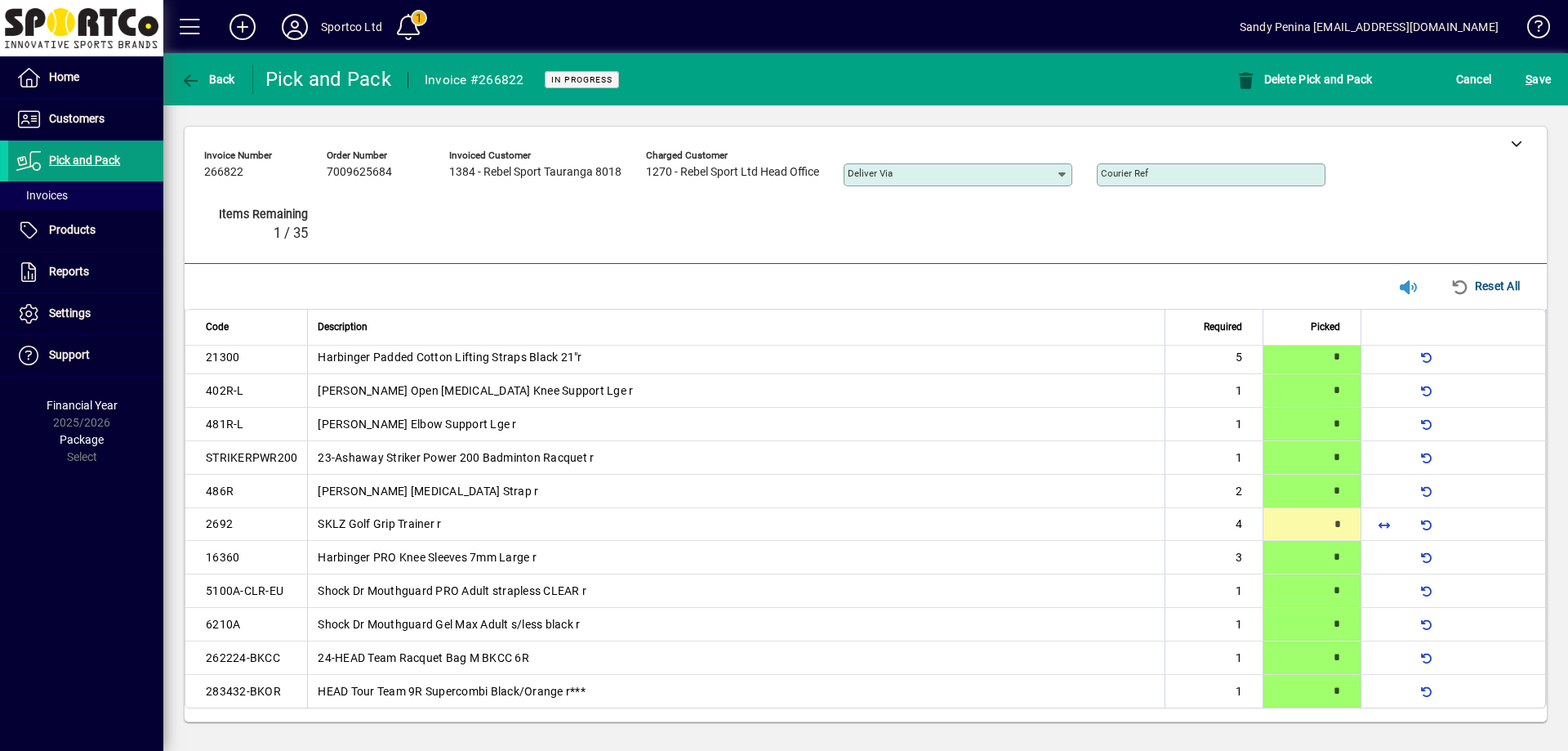
type input "*"
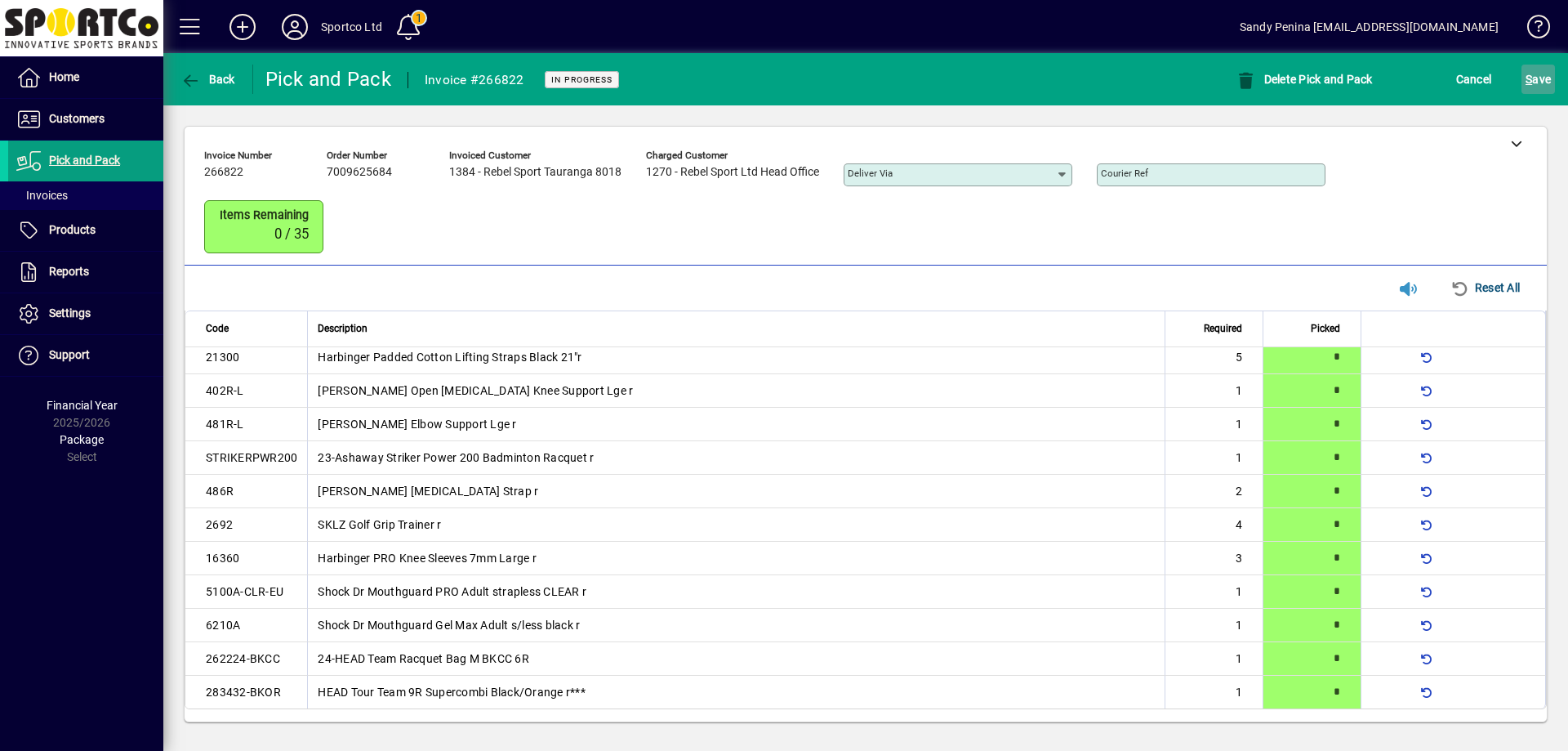
click at [1532, 77] on span "S" at bounding box center [1528, 79] width 6 height 13
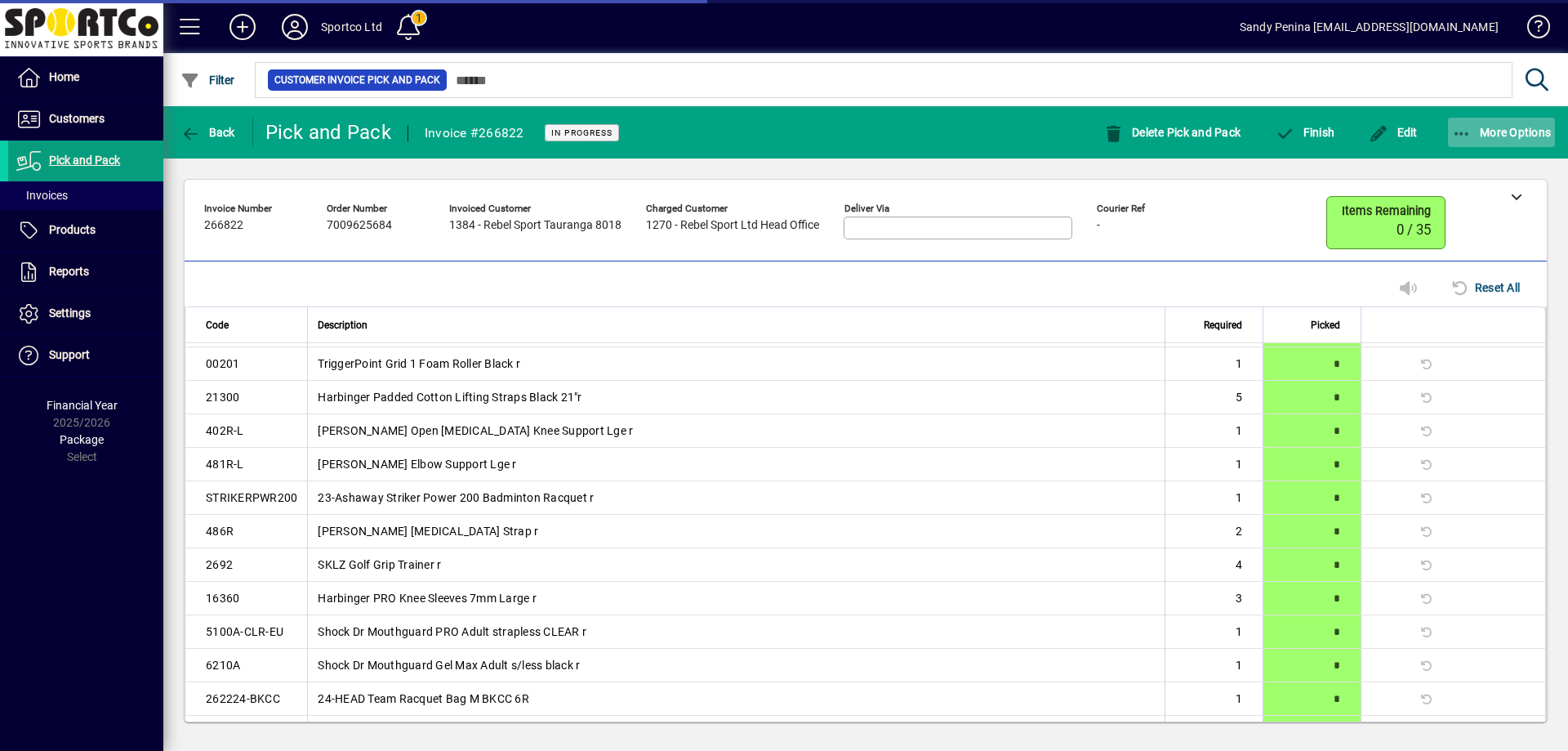
scroll to position [380, 0]
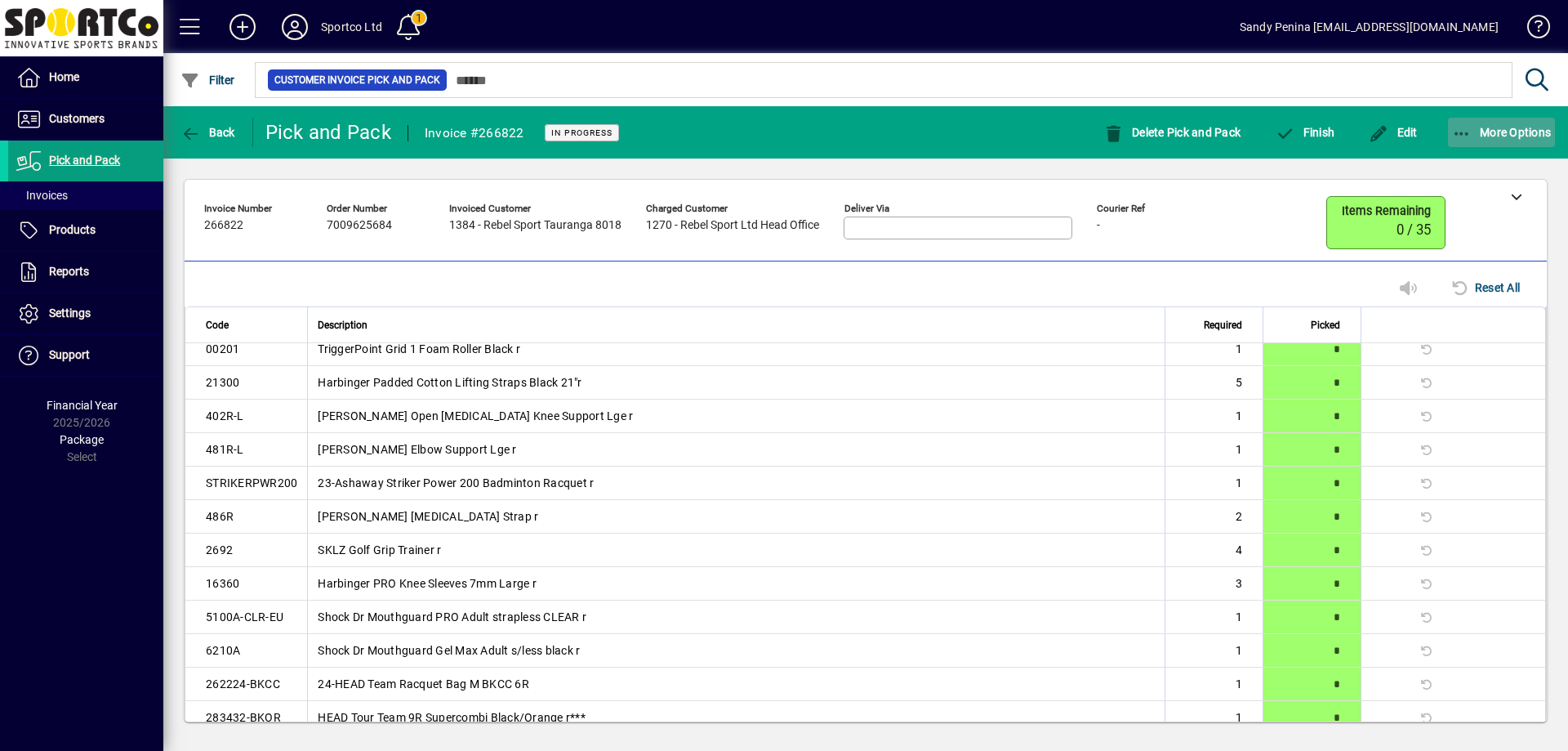
click at [1540, 131] on span "More Options" at bounding box center [1502, 133] width 100 height 13
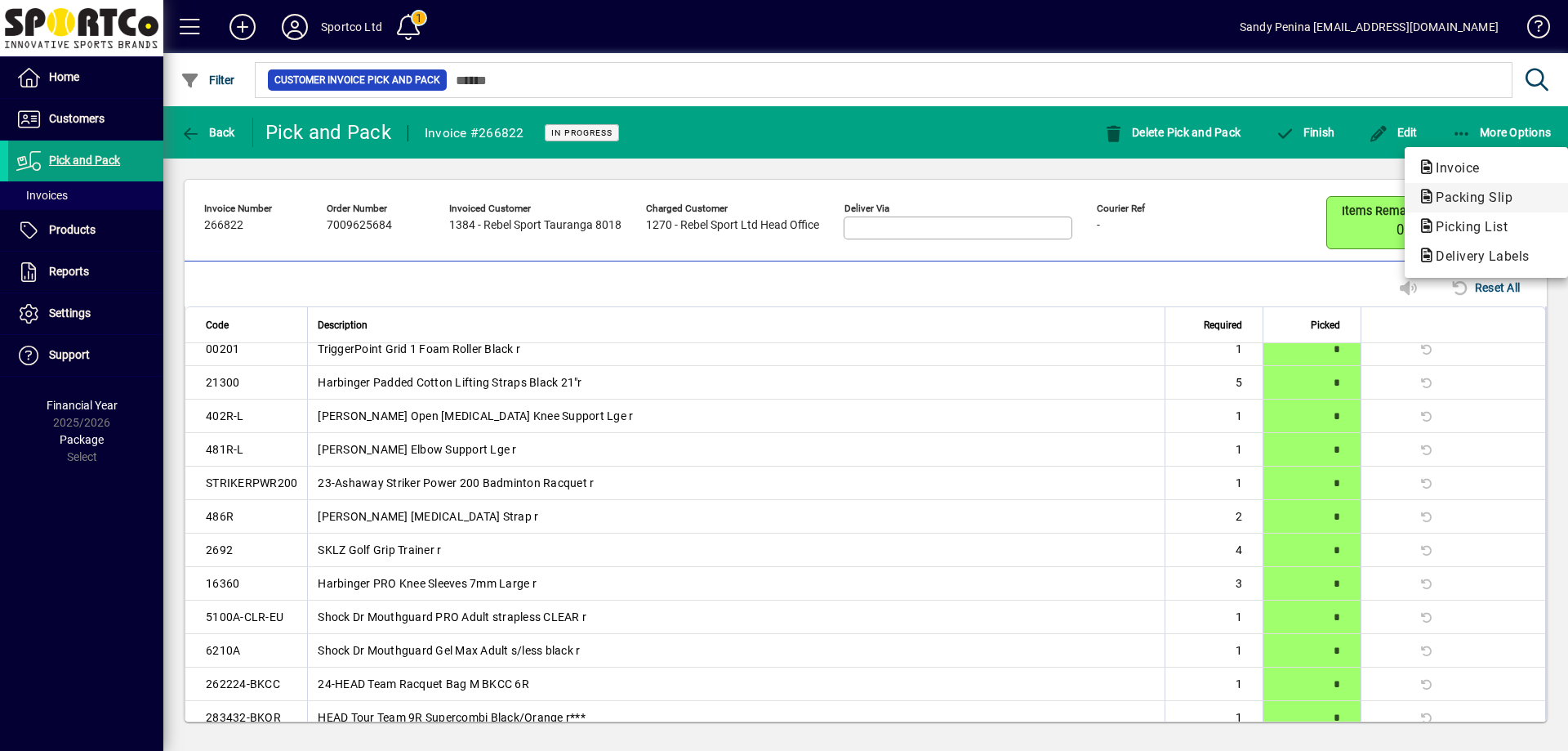
click at [1472, 188] on span "Packing Slip" at bounding box center [1487, 197] width 137 height 20
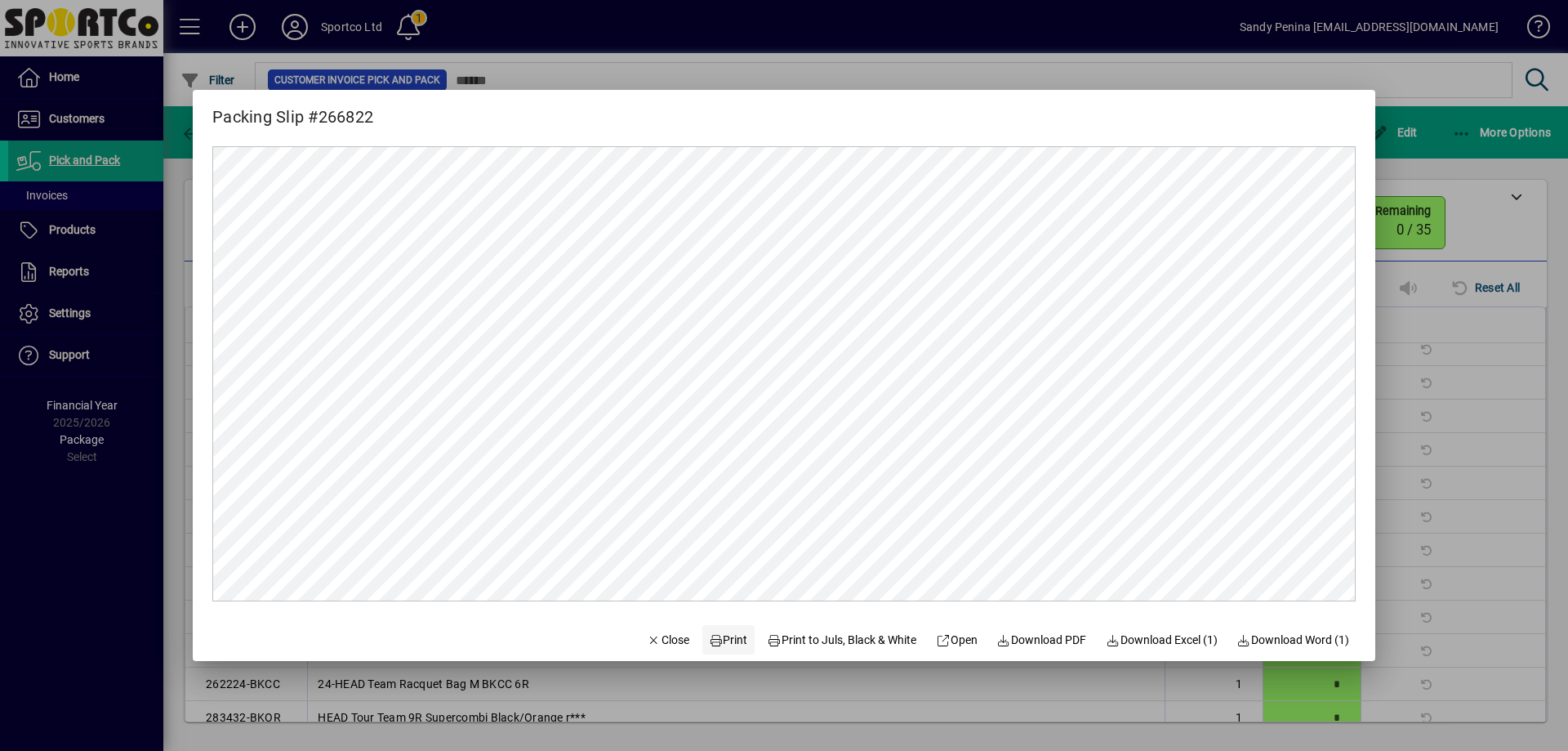
scroll to position [0, 0]
click at [727, 633] on span "Print" at bounding box center [728, 639] width 39 height 17
click at [1480, 339] on div at bounding box center [784, 375] width 1568 height 751
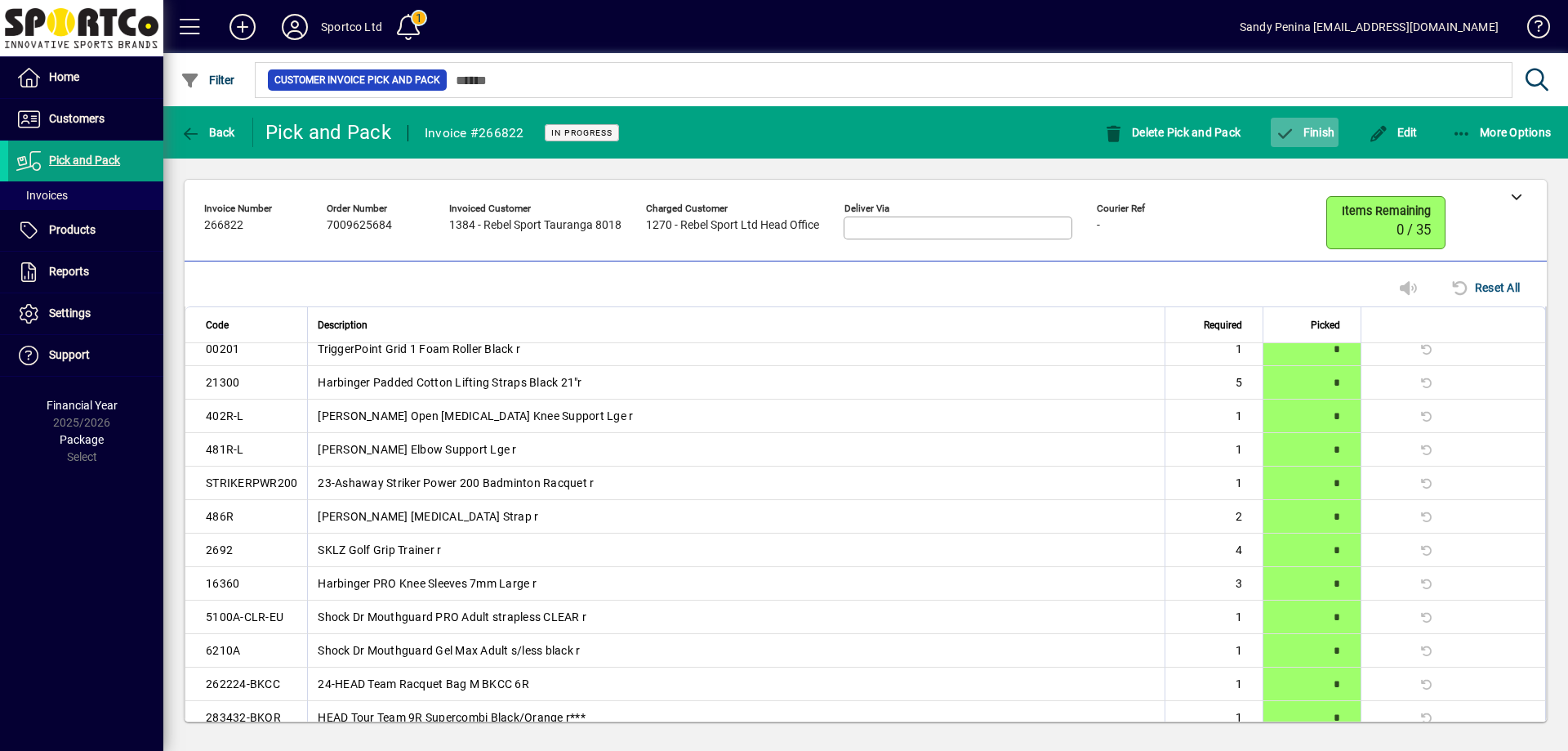
click at [1295, 117] on span "button" at bounding box center [1305, 132] width 68 height 39
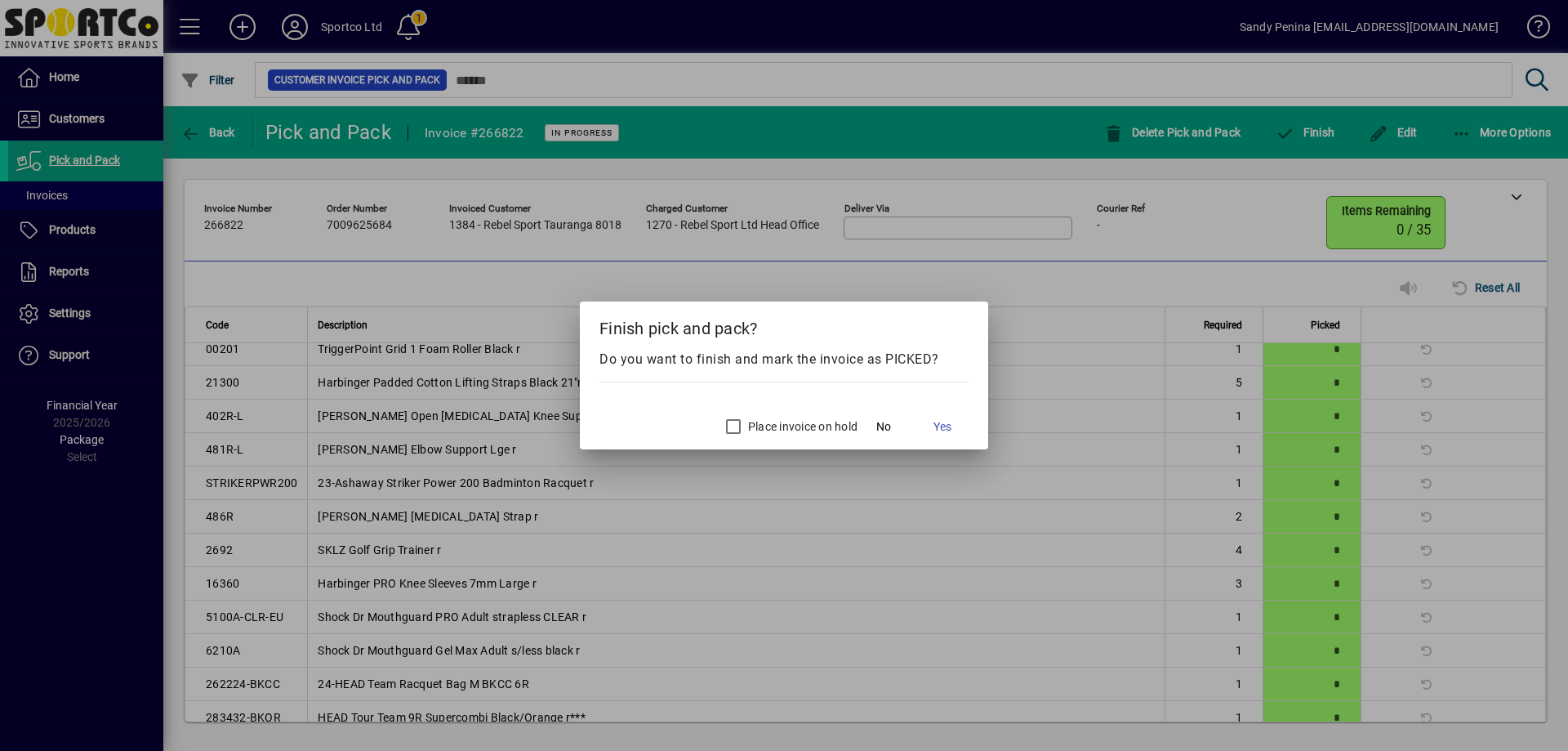
click at [949, 413] on span at bounding box center [942, 426] width 52 height 39
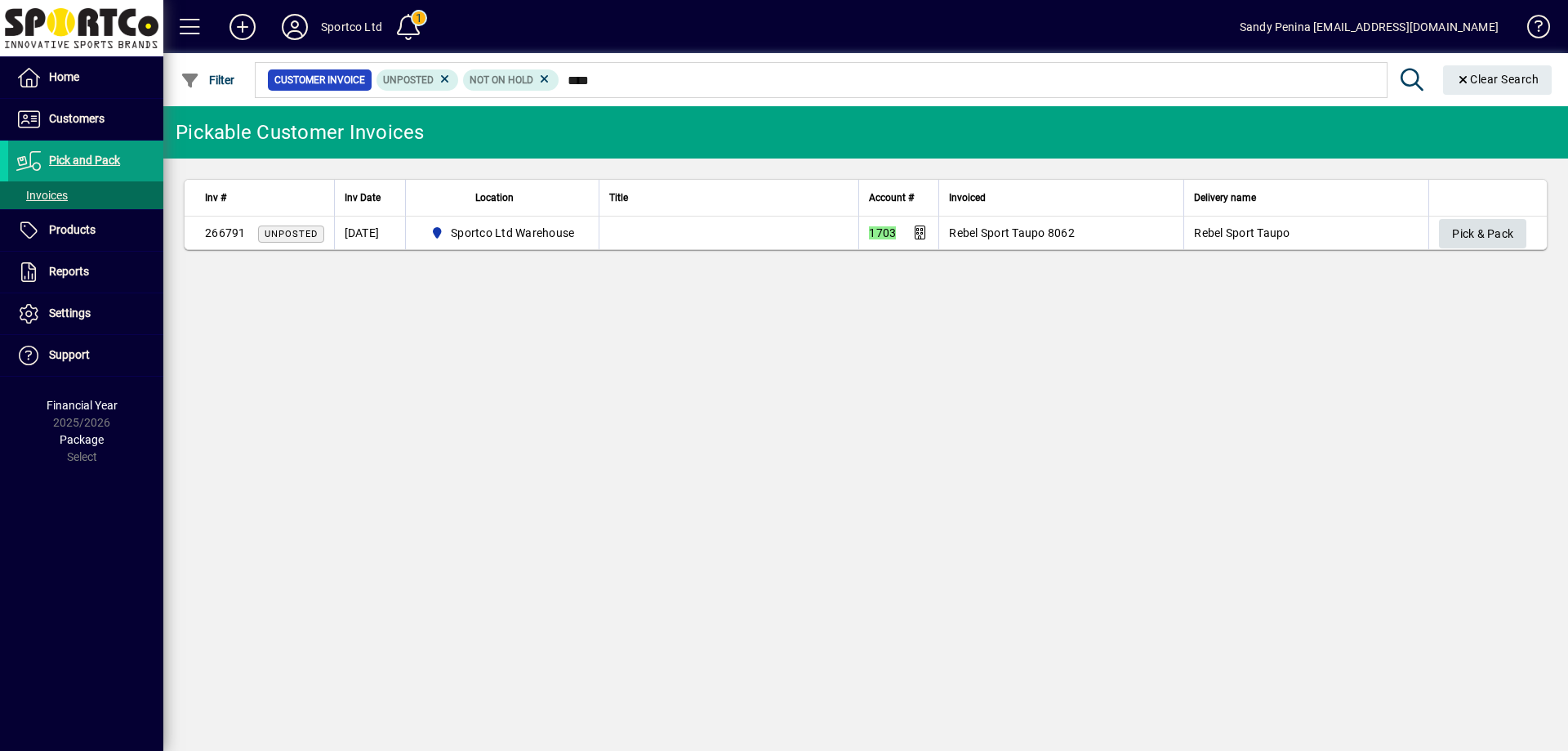
type input "****"
click at [1500, 224] on span "Pick & Pack" at bounding box center [1483, 234] width 61 height 27
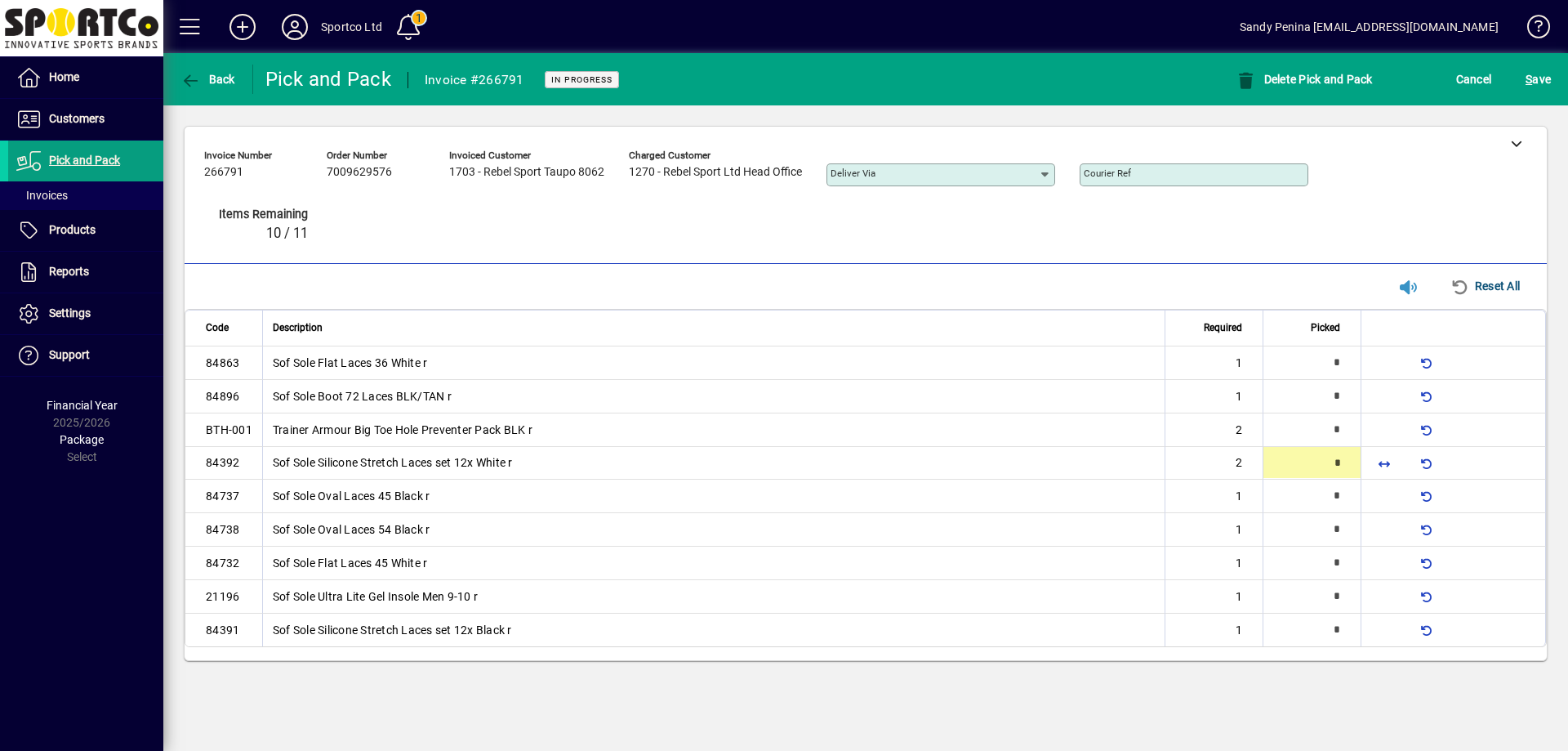
type input "*"
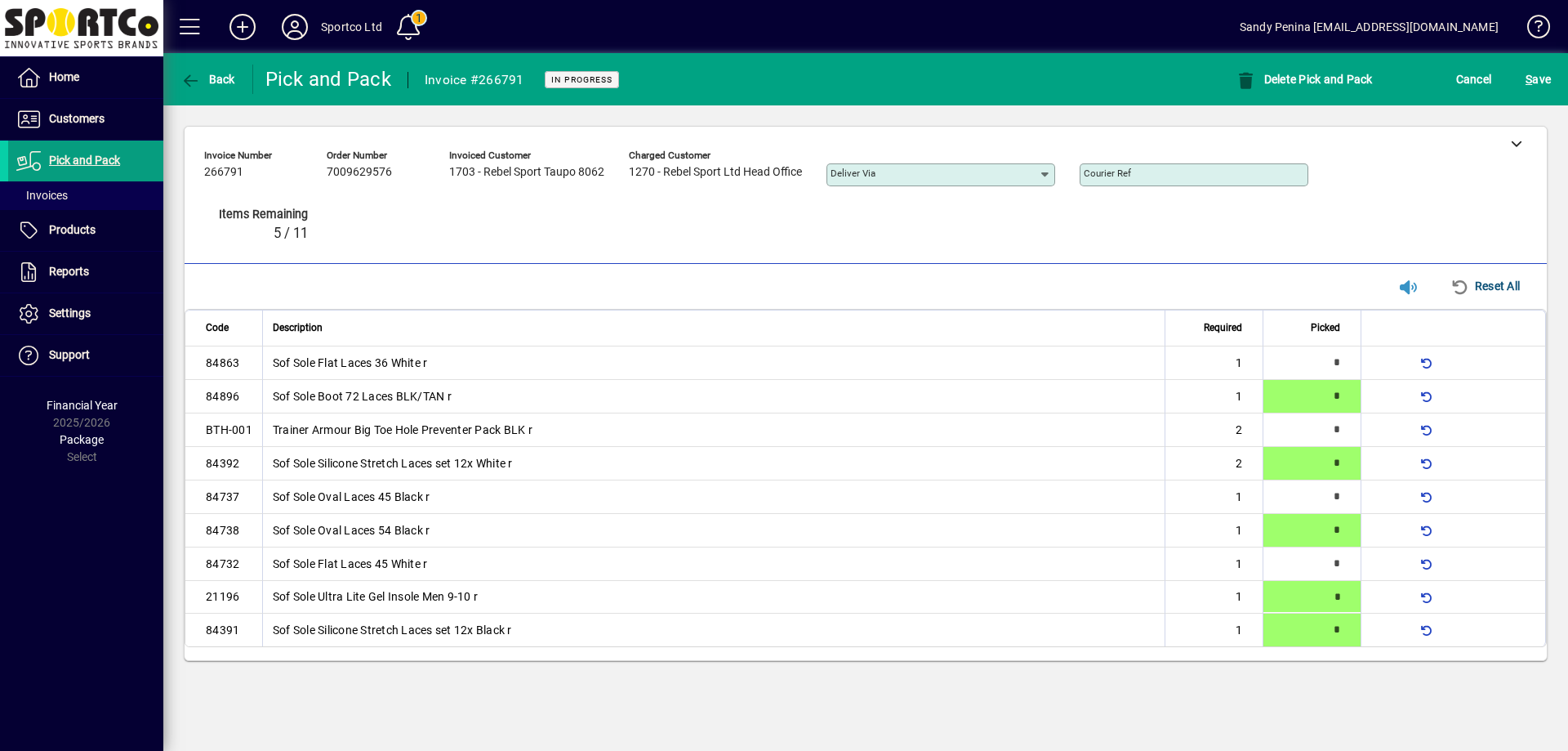
type input "*"
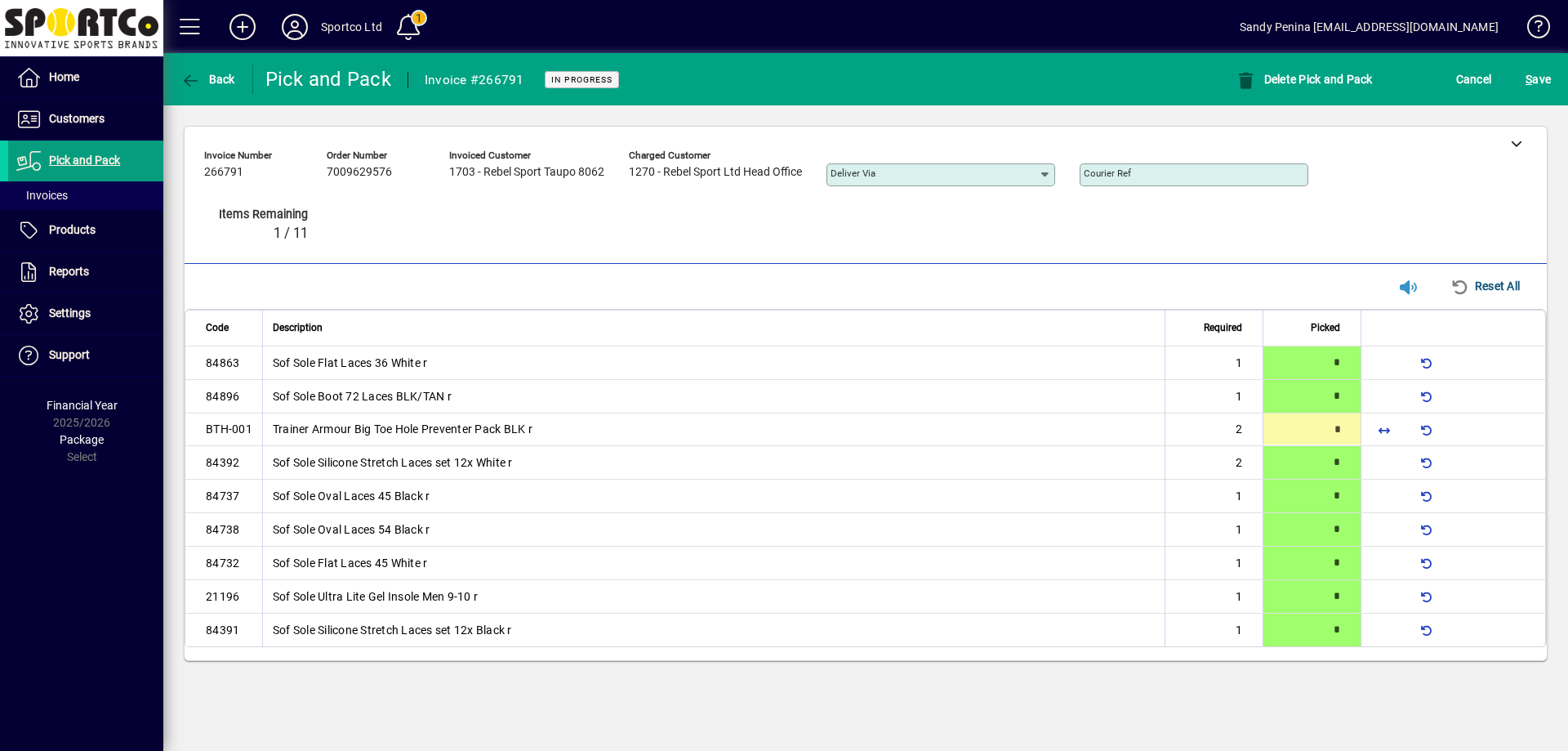
type input "*"
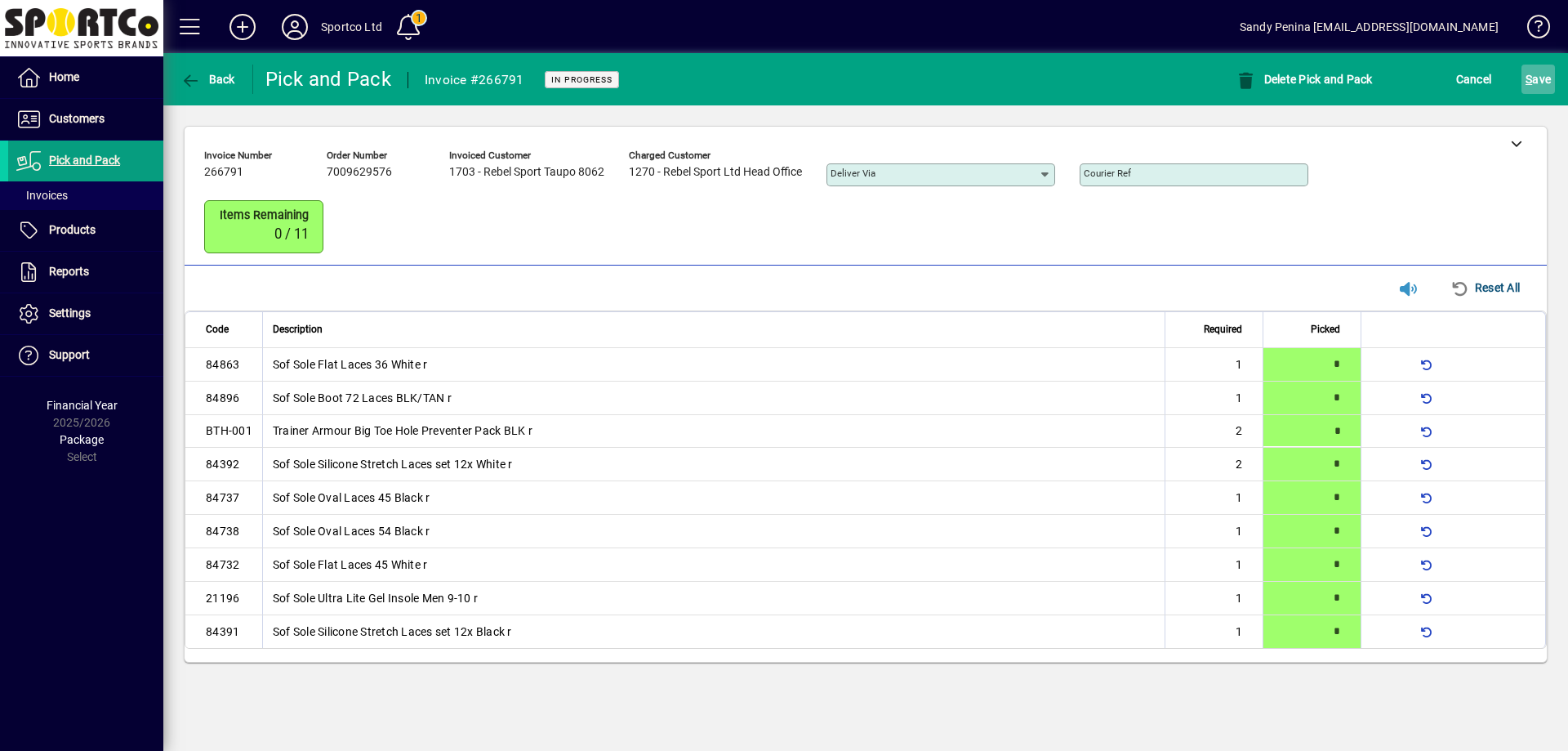
click at [1536, 86] on span "S ave" at bounding box center [1538, 78] width 25 height 26
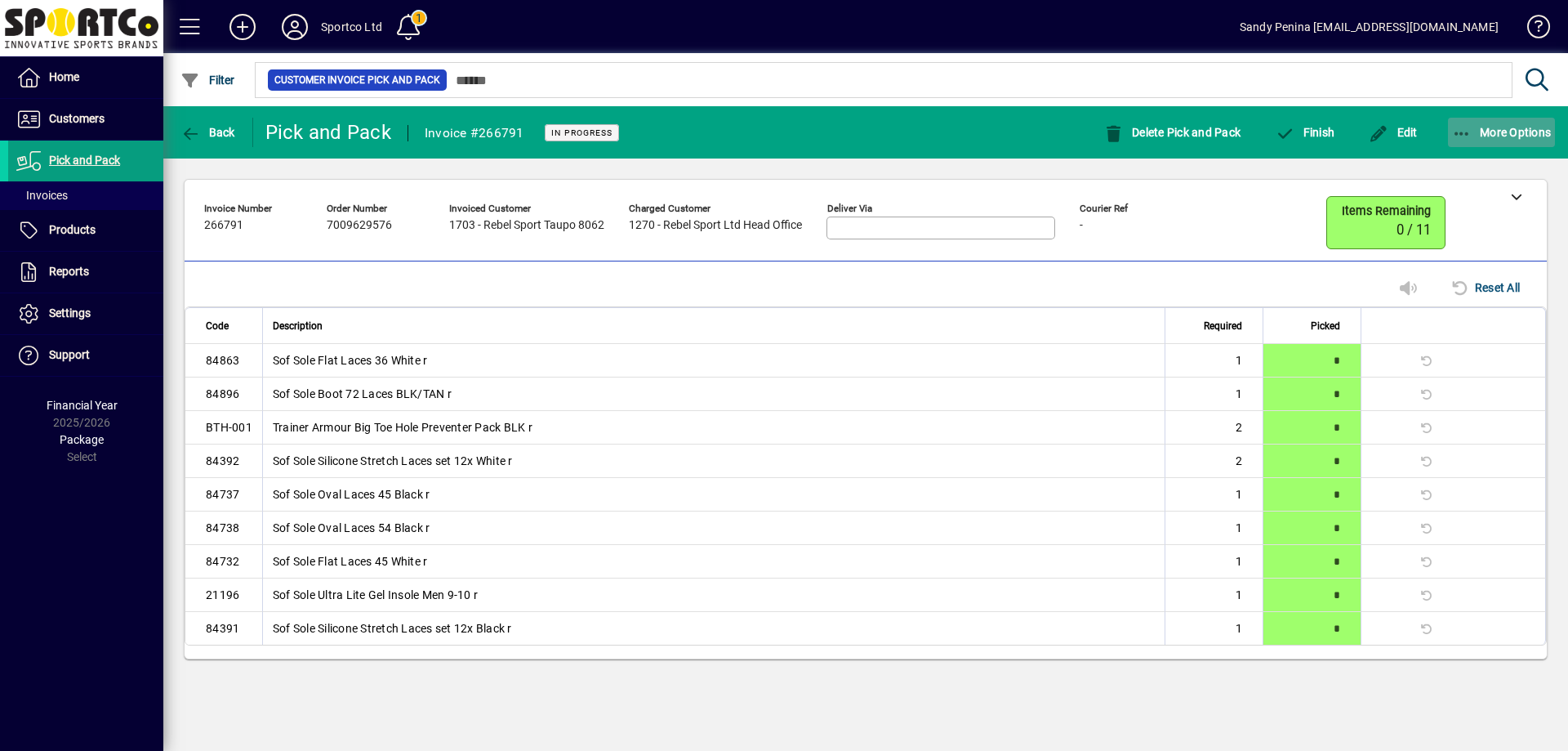
click at [1515, 134] on span "More Options" at bounding box center [1502, 133] width 100 height 13
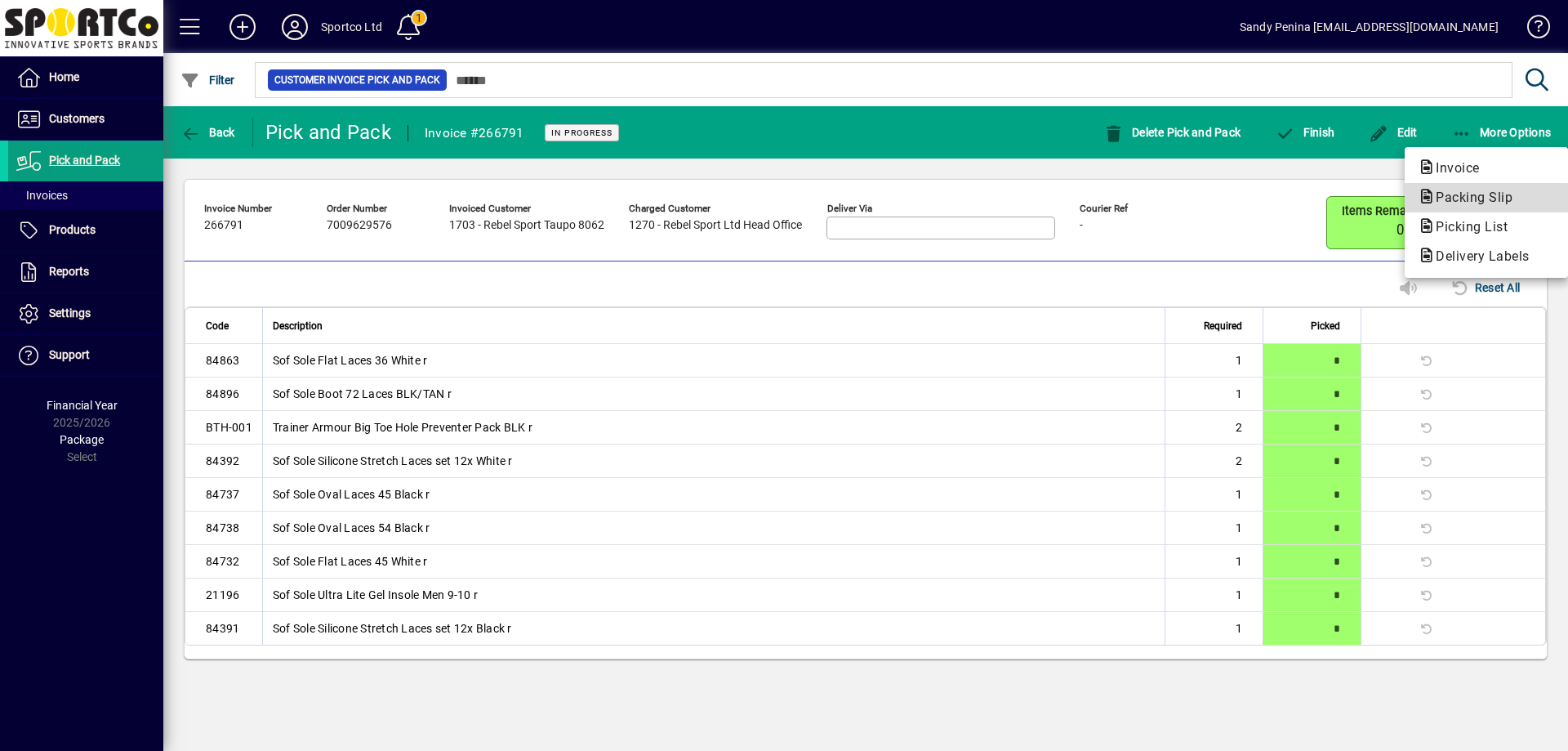
click at [1481, 202] on span "Packing Slip" at bounding box center [1470, 197] width 103 height 15
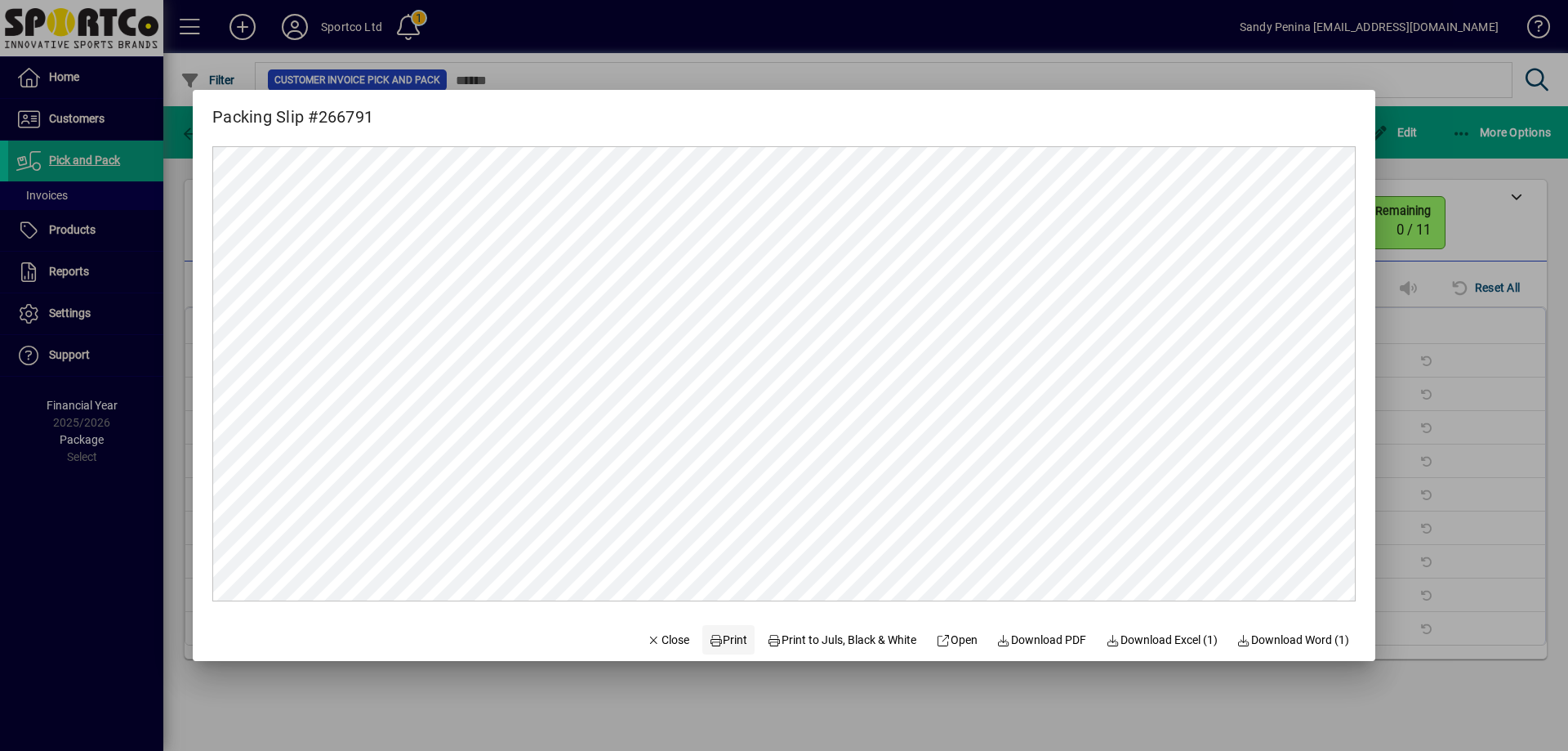
click at [709, 641] on icon at bounding box center [716, 640] width 14 height 12
click at [1488, 262] on div at bounding box center [784, 375] width 1568 height 751
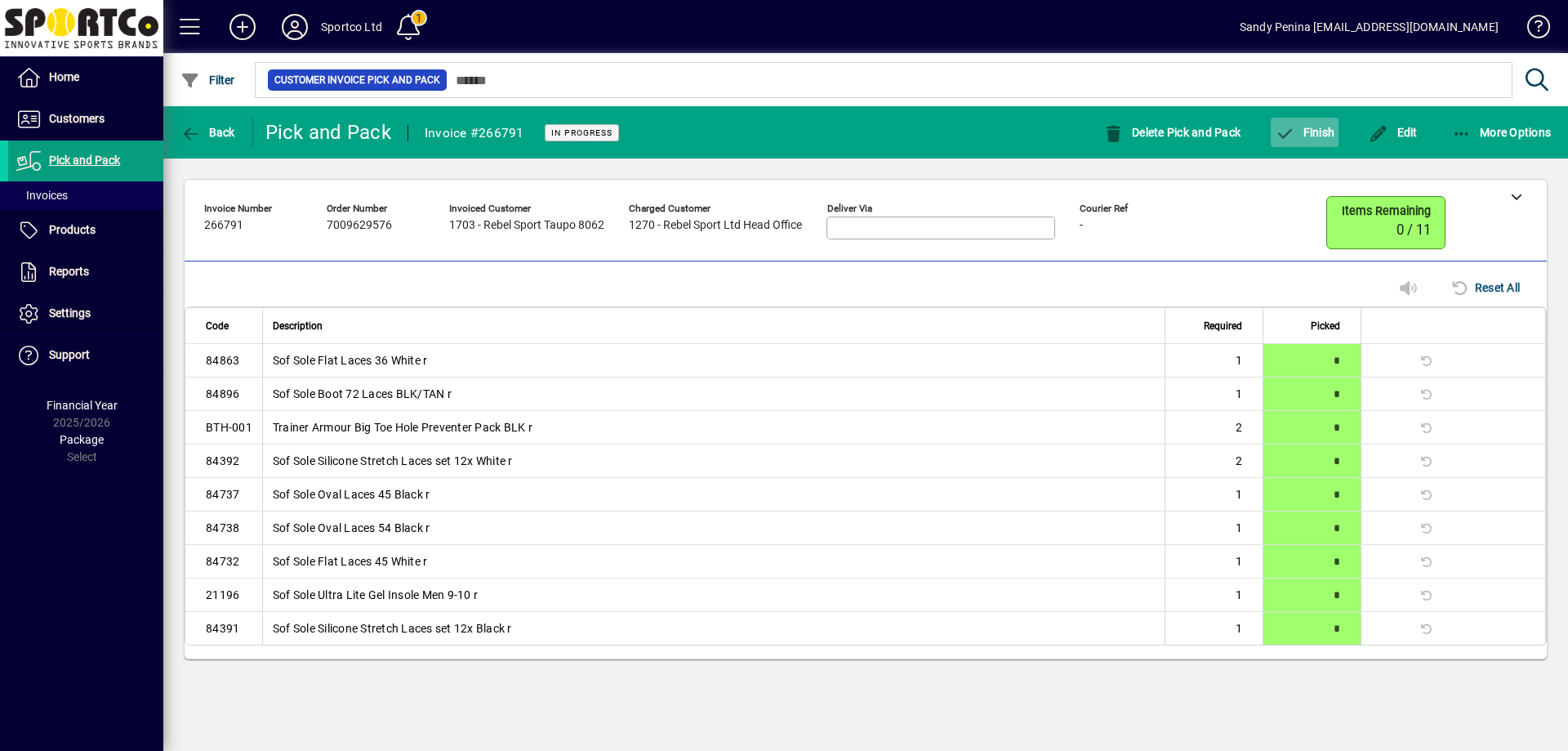
click at [1317, 133] on span "Finish" at bounding box center [1305, 133] width 60 height 13
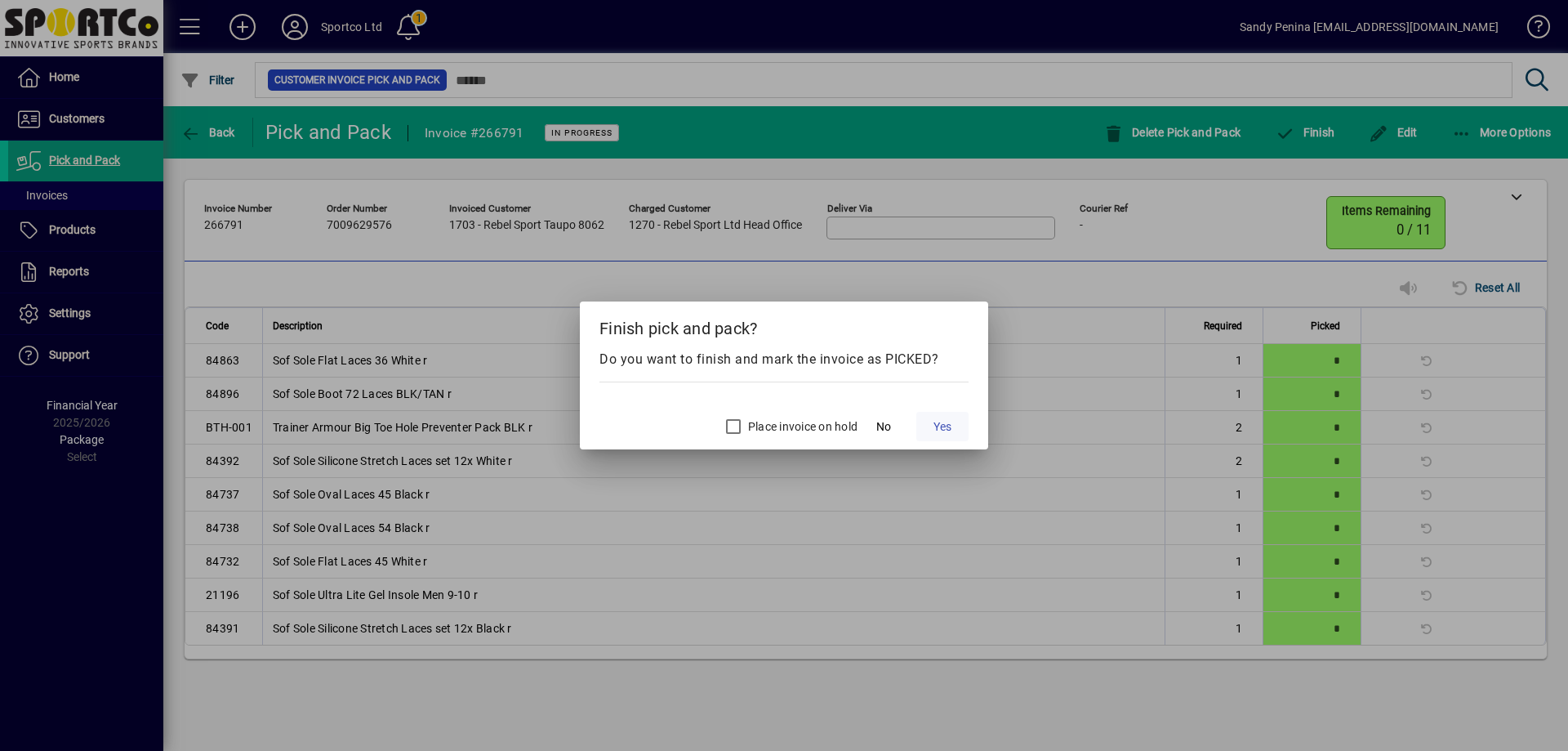
click at [950, 421] on span "Yes" at bounding box center [942, 426] width 18 height 17
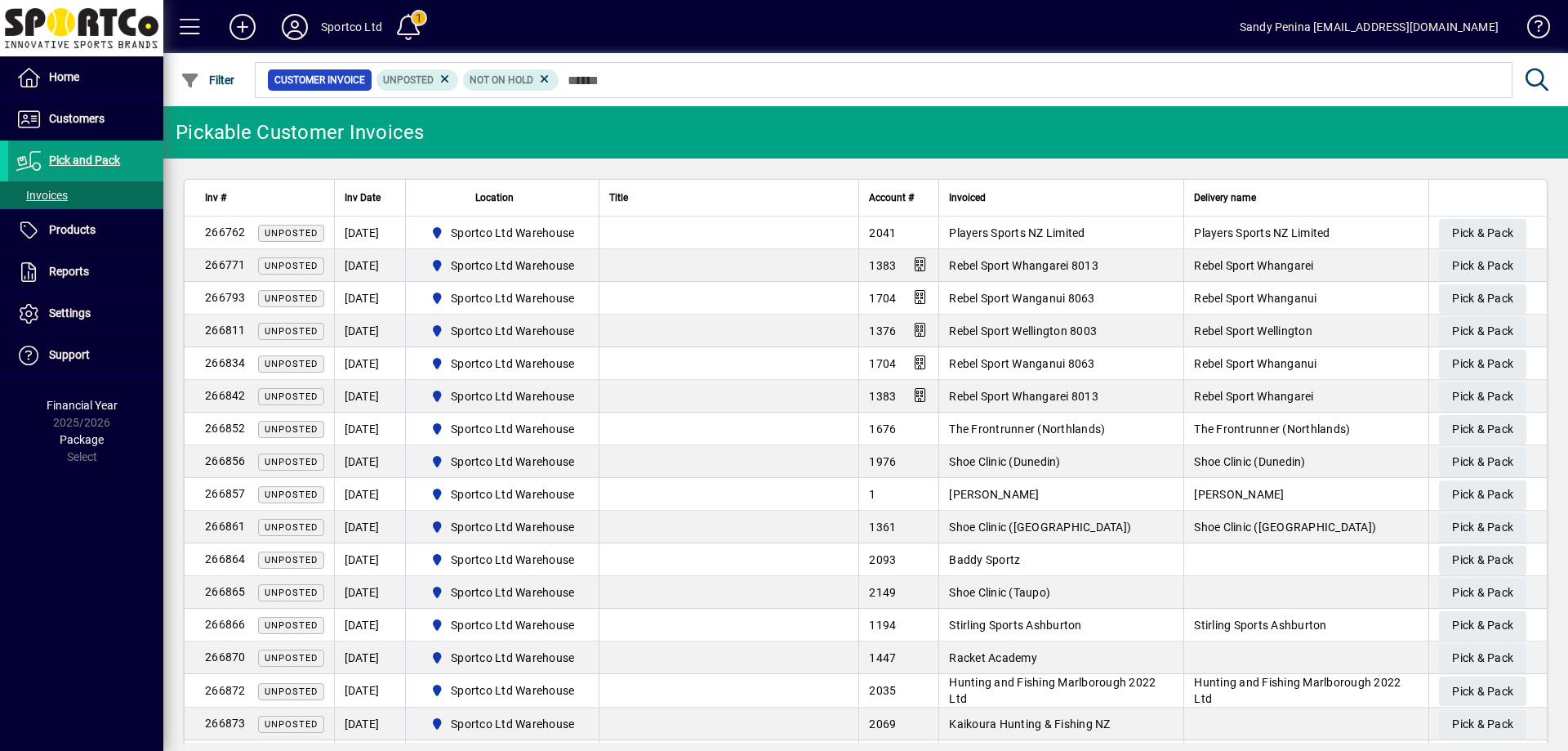
click at [610, 79] on input "text" at bounding box center [1030, 79] width 940 height 23
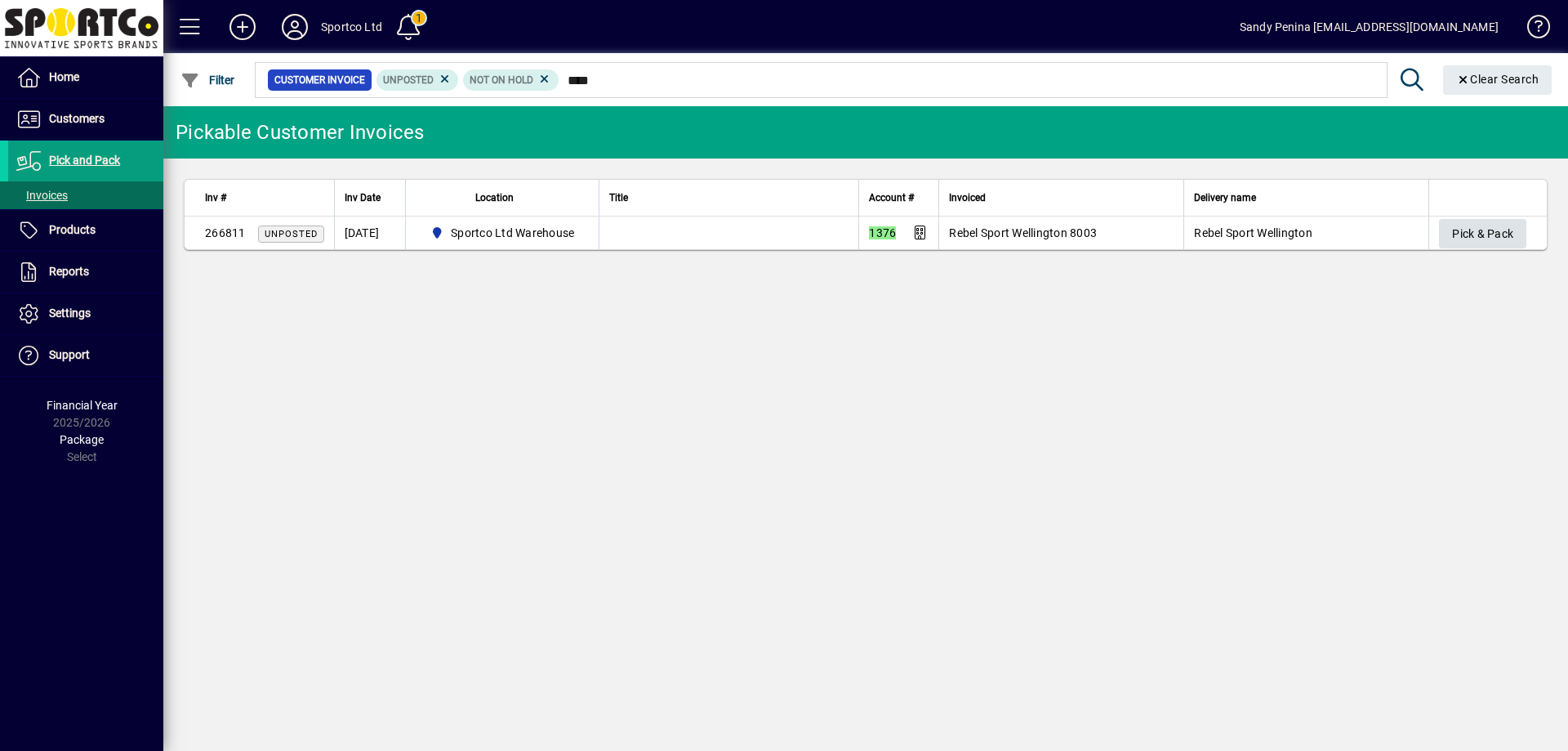
type input "****"
click at [1504, 234] on span "Pick & Pack" at bounding box center [1483, 234] width 61 height 27
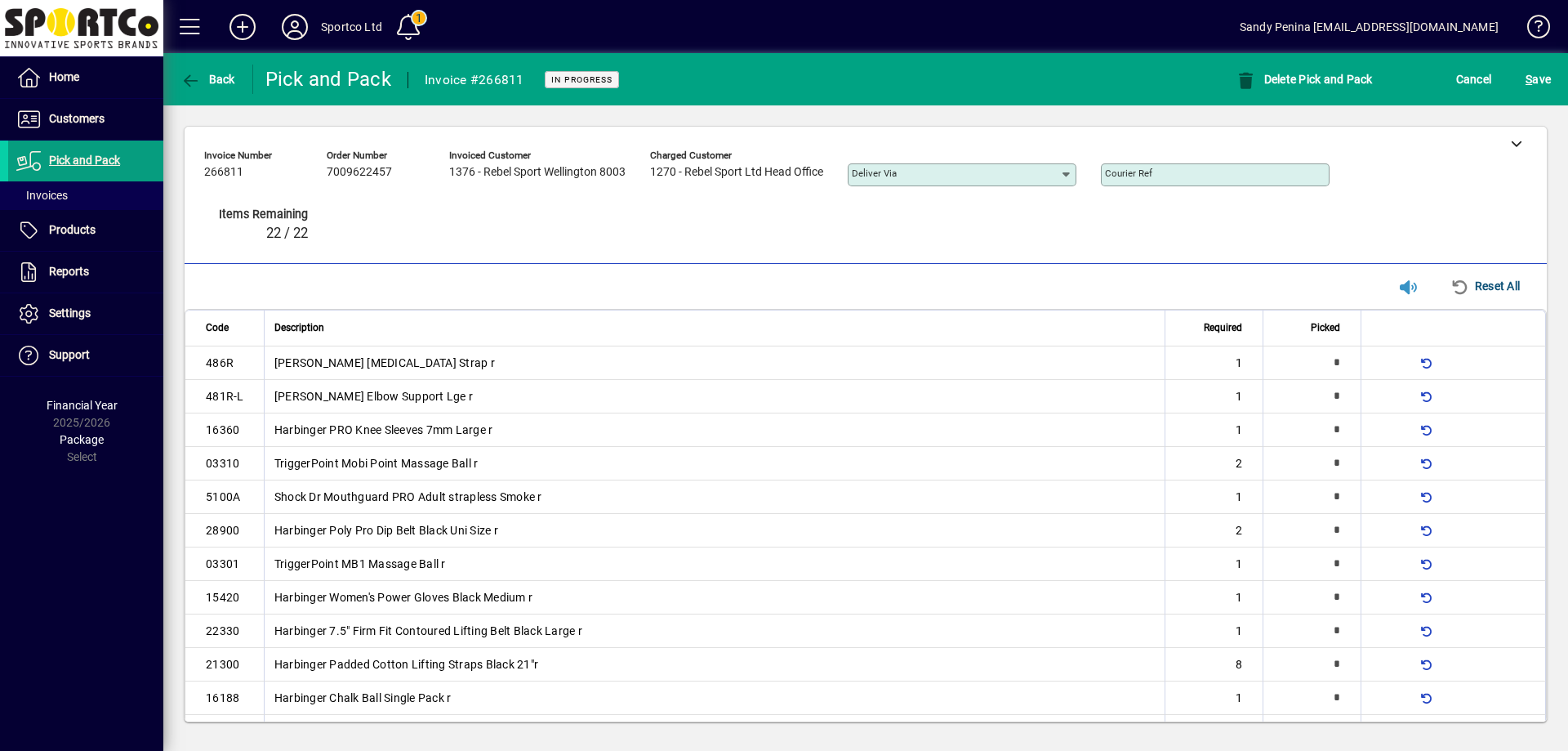
type input "*"
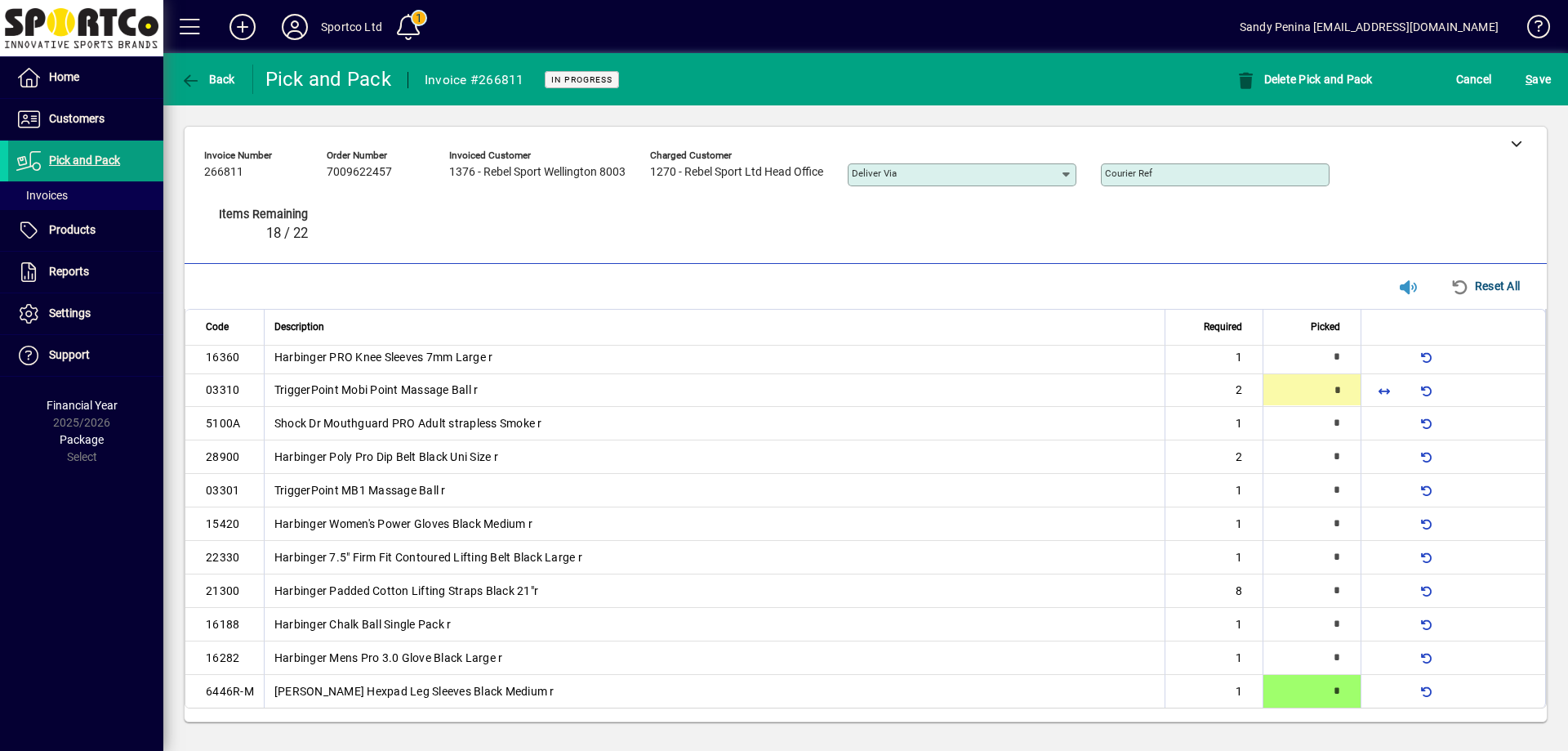
type input "*"
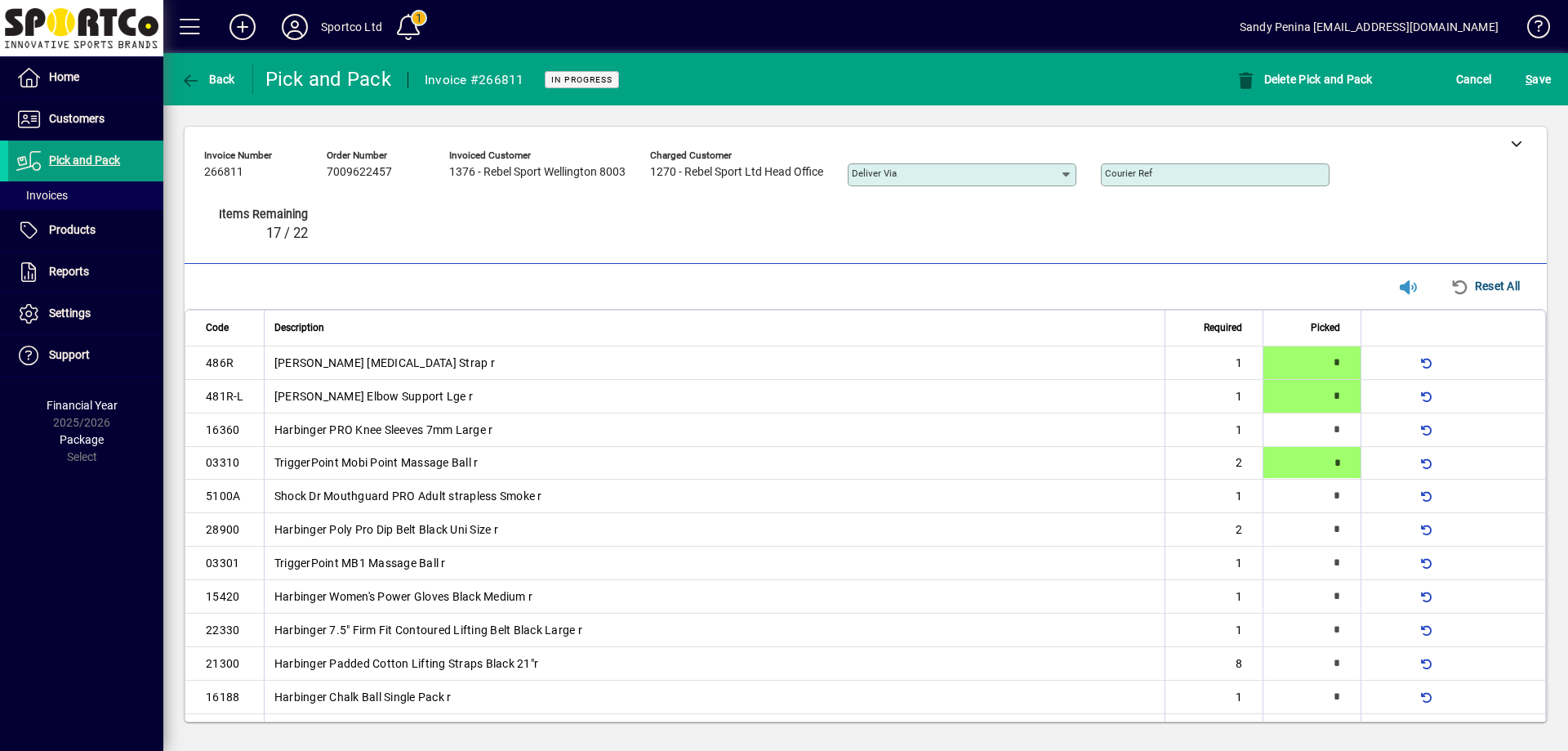
type input "*"
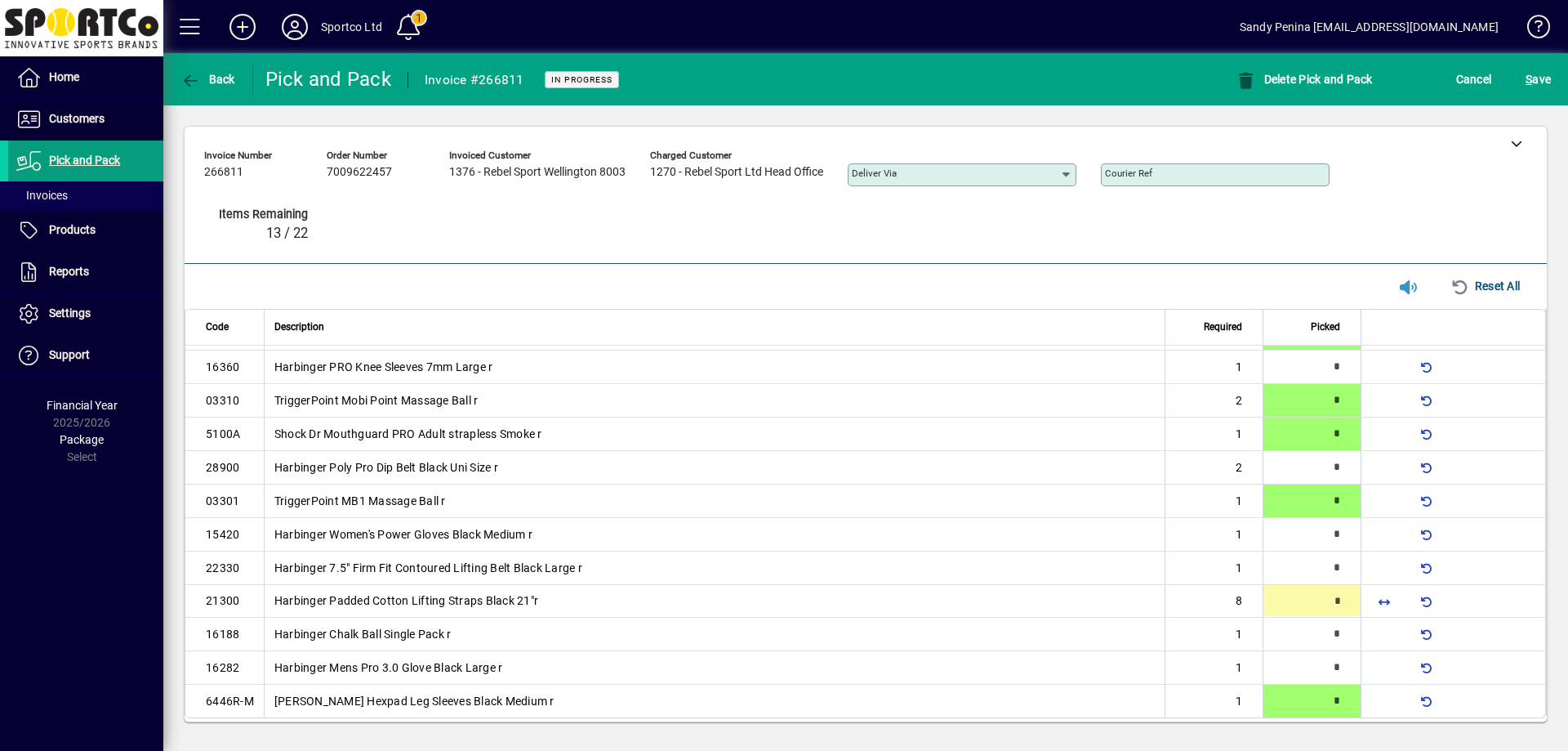
scroll to position [73, 0]
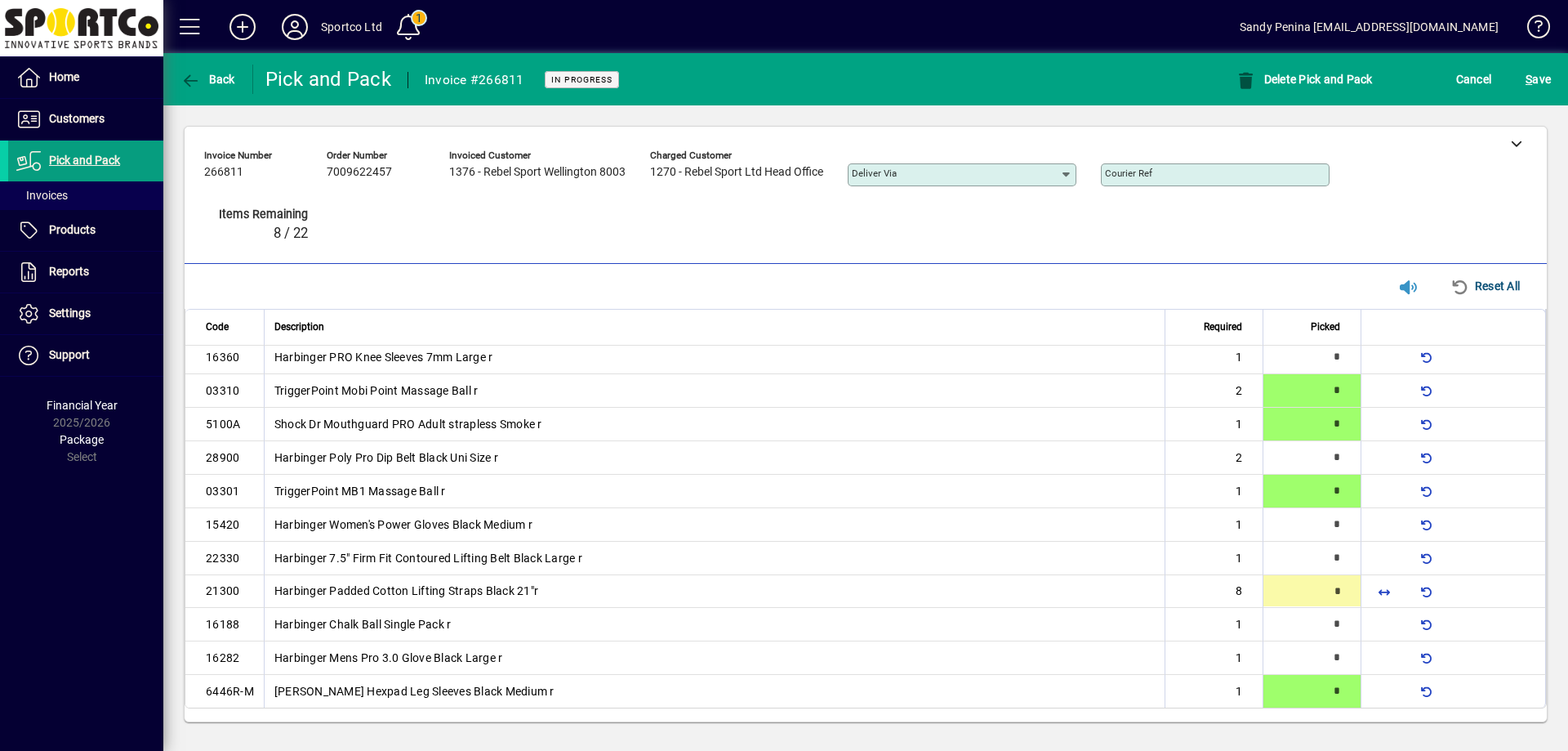
type input "*"
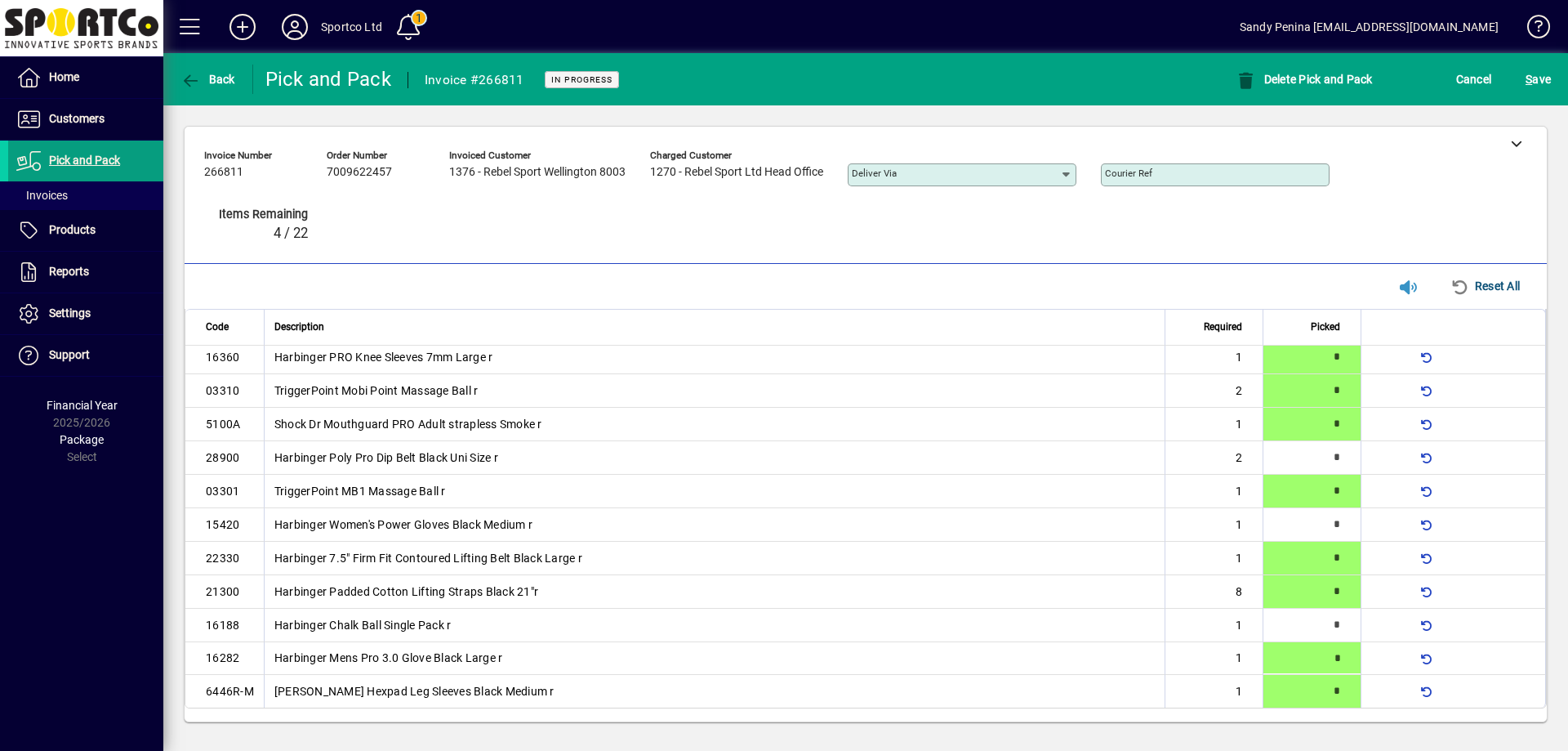
type input "*"
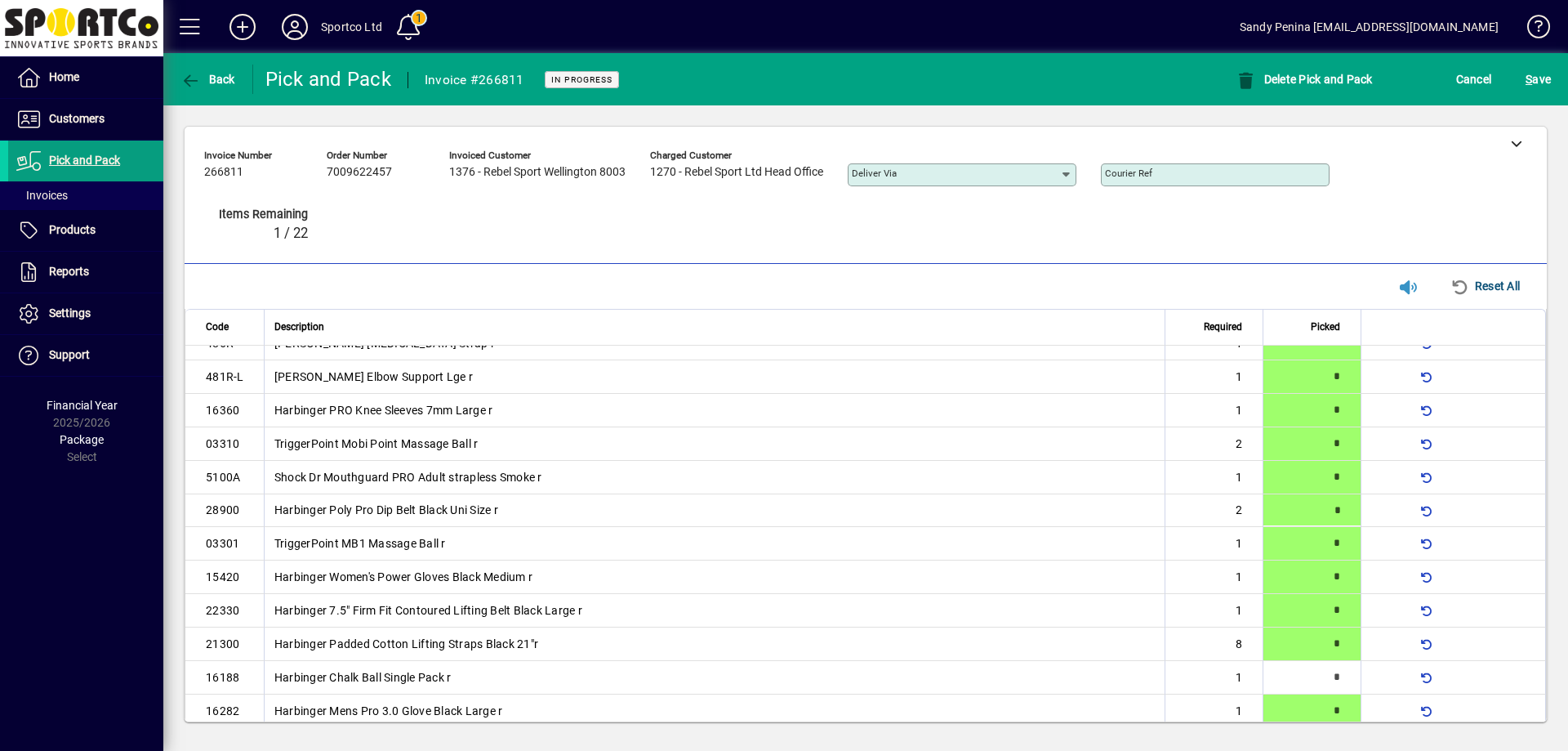
scroll to position [16, 0]
type input "*"
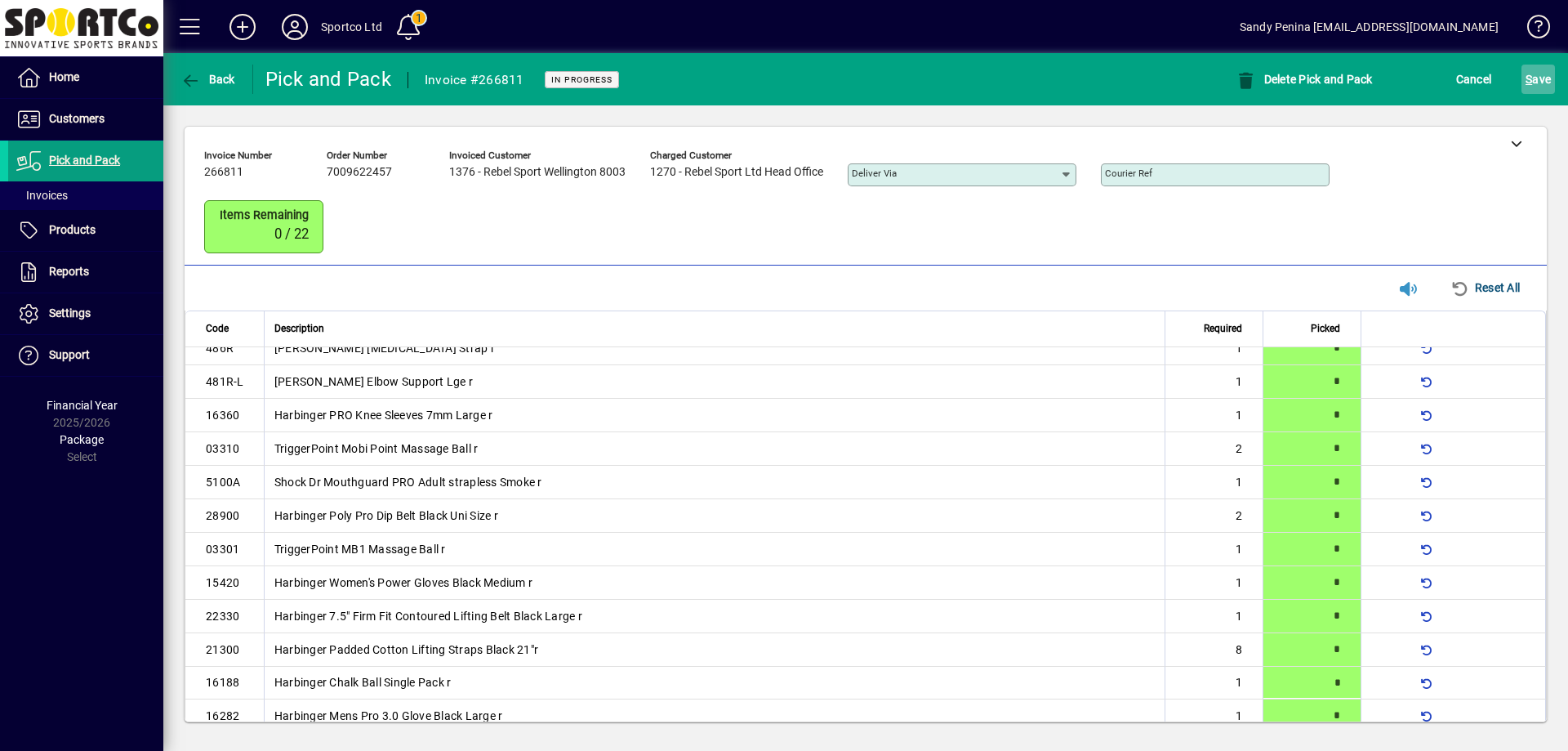
click at [1550, 77] on span "S ave" at bounding box center [1538, 78] width 25 height 26
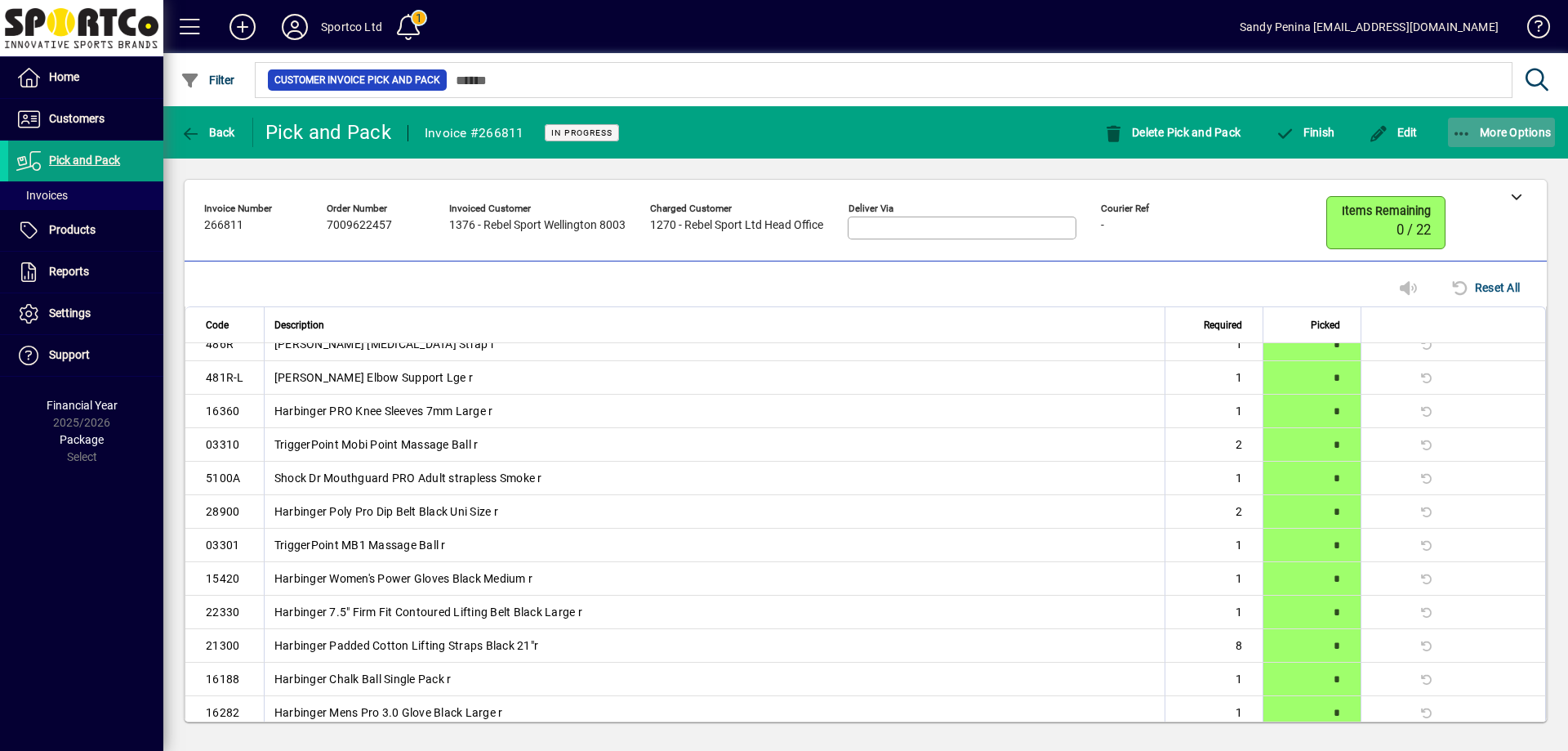
click at [1483, 126] on span "More Options" at bounding box center [1502, 133] width 100 height 13
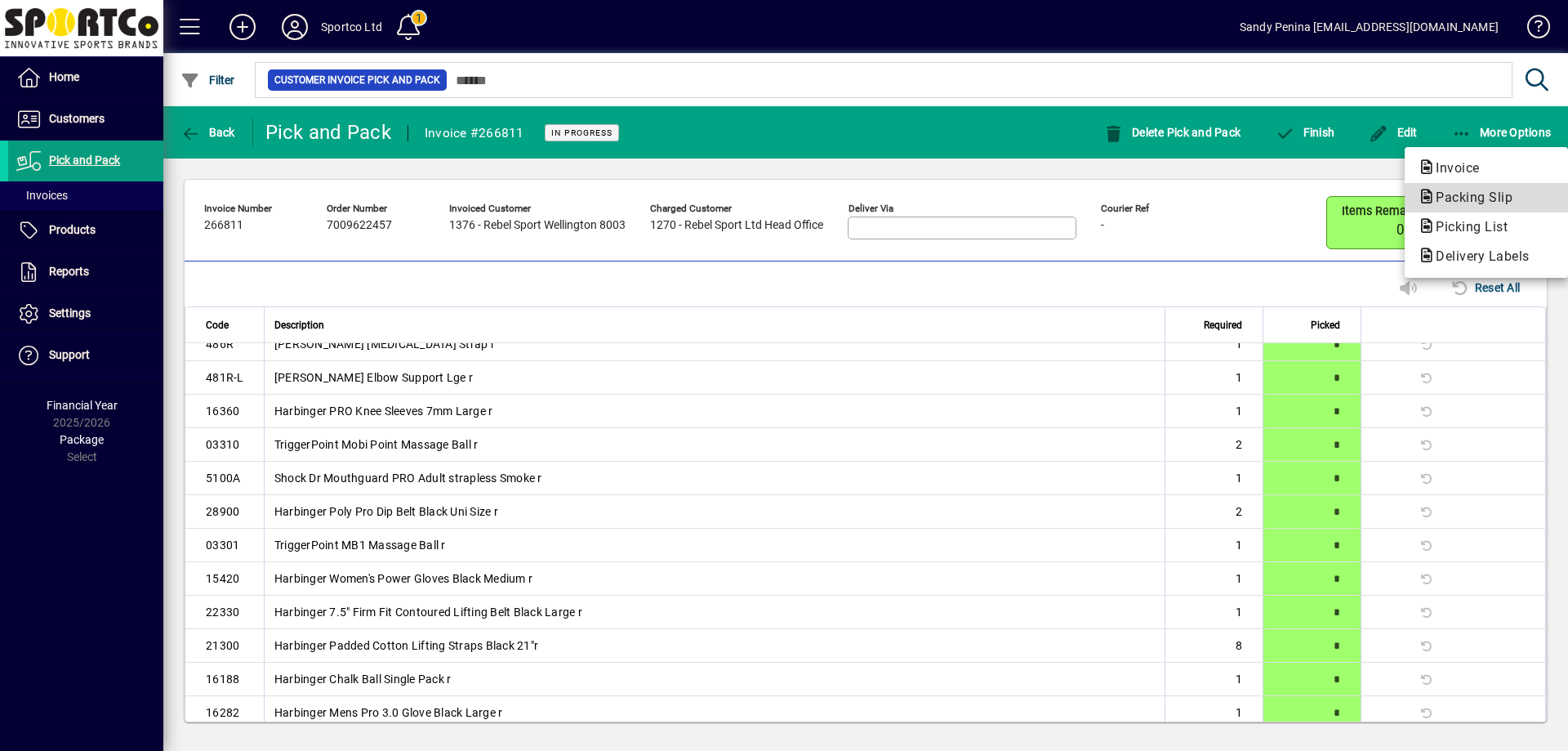
click at [1467, 194] on span "Packing Slip" at bounding box center [1470, 197] width 103 height 15
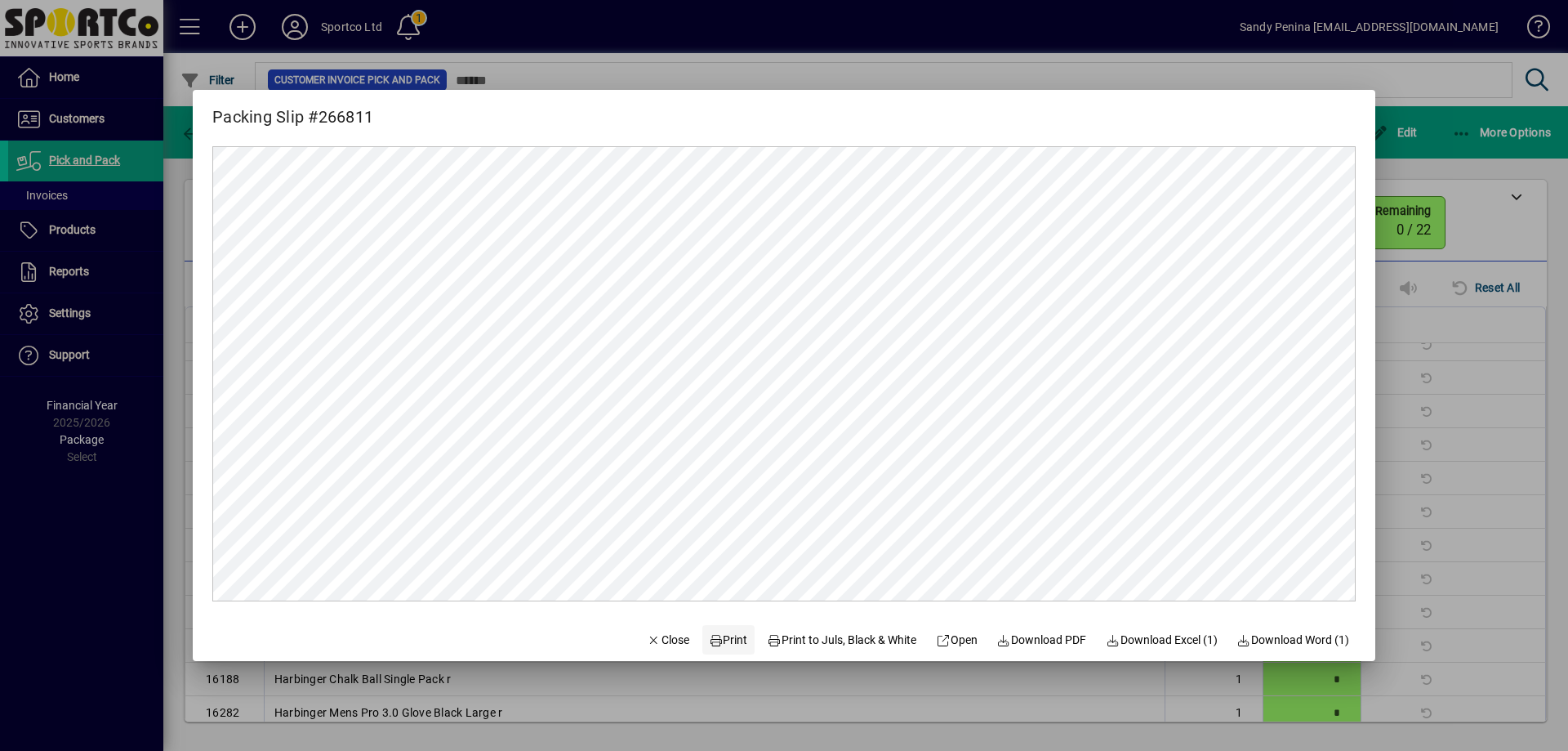
scroll to position [0, 0]
click at [717, 636] on span "Print" at bounding box center [728, 639] width 39 height 17
click at [1442, 239] on div at bounding box center [784, 375] width 1568 height 751
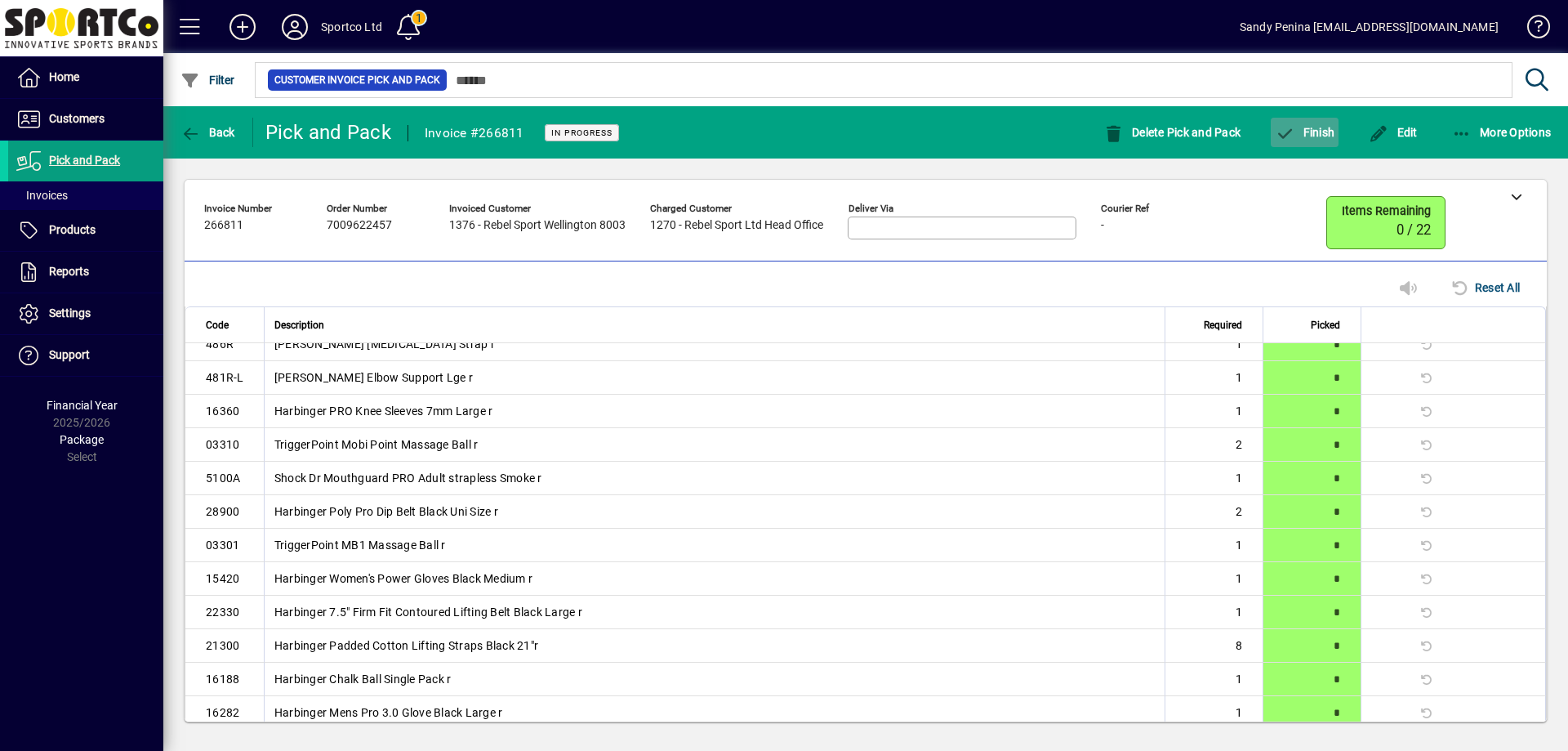
click at [1311, 136] on span "Finish" at bounding box center [1305, 133] width 60 height 13
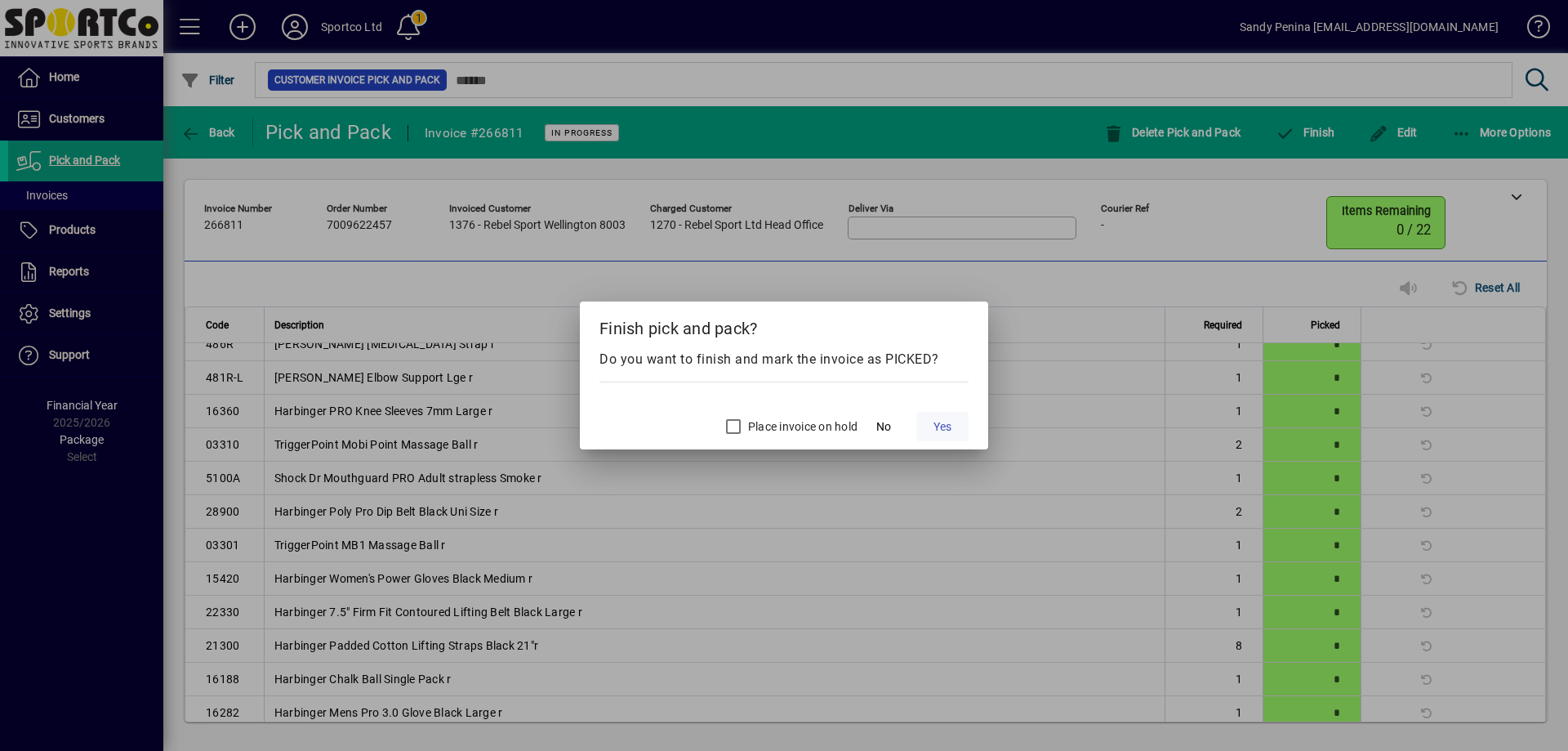
click at [946, 432] on span "Yes" at bounding box center [942, 426] width 18 height 17
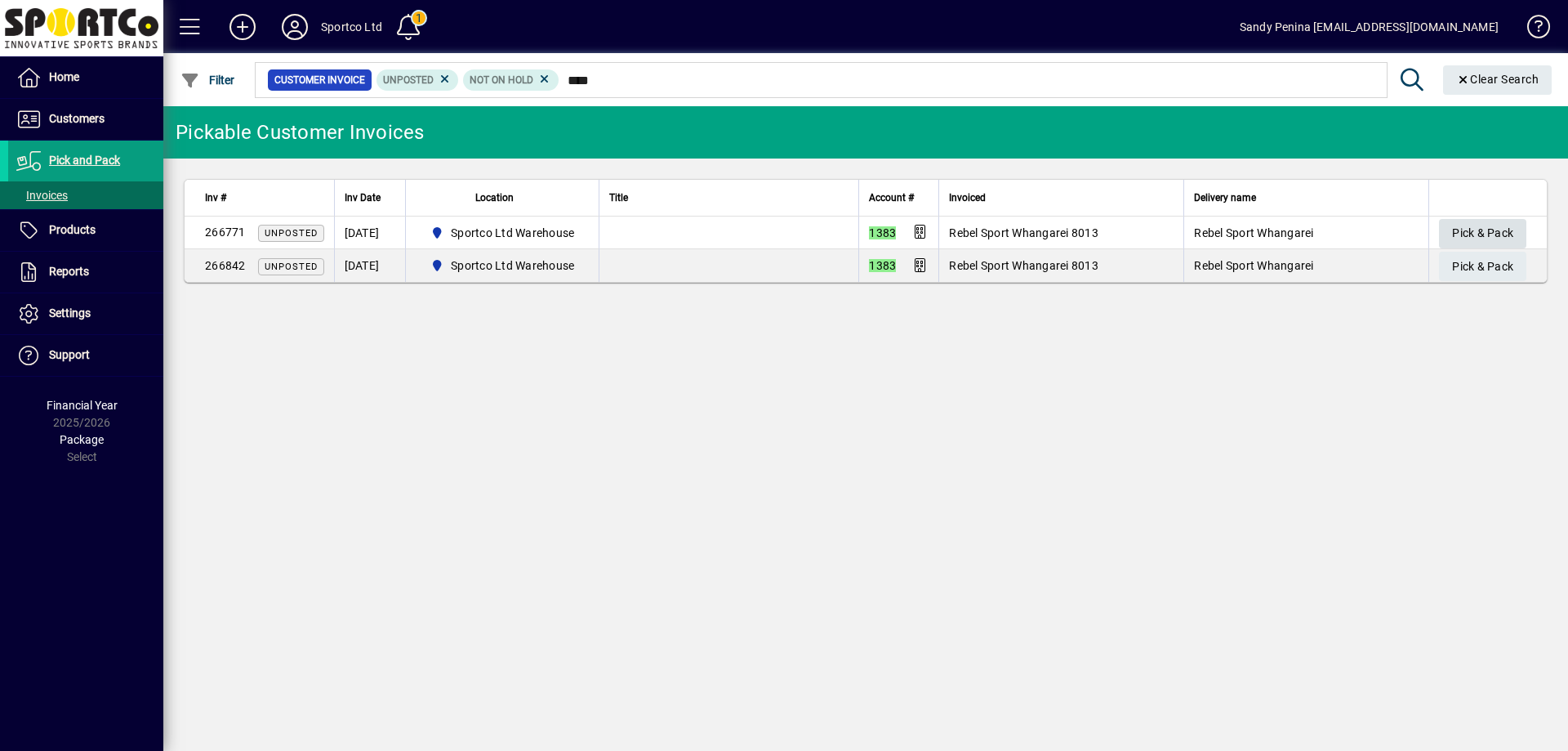
type input "****"
click at [1495, 237] on span "Pick & Pack" at bounding box center [1483, 234] width 61 height 27
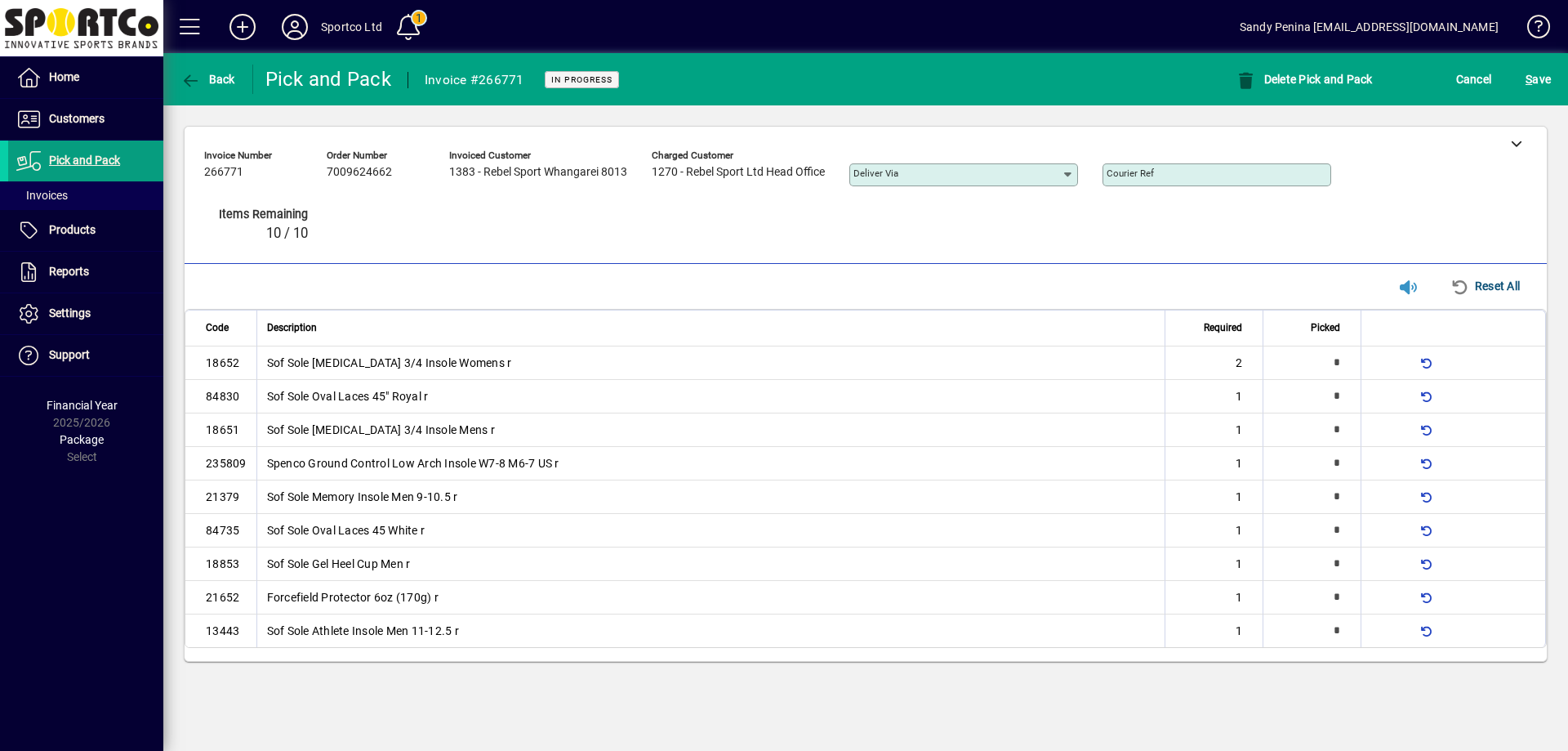
type input "*"
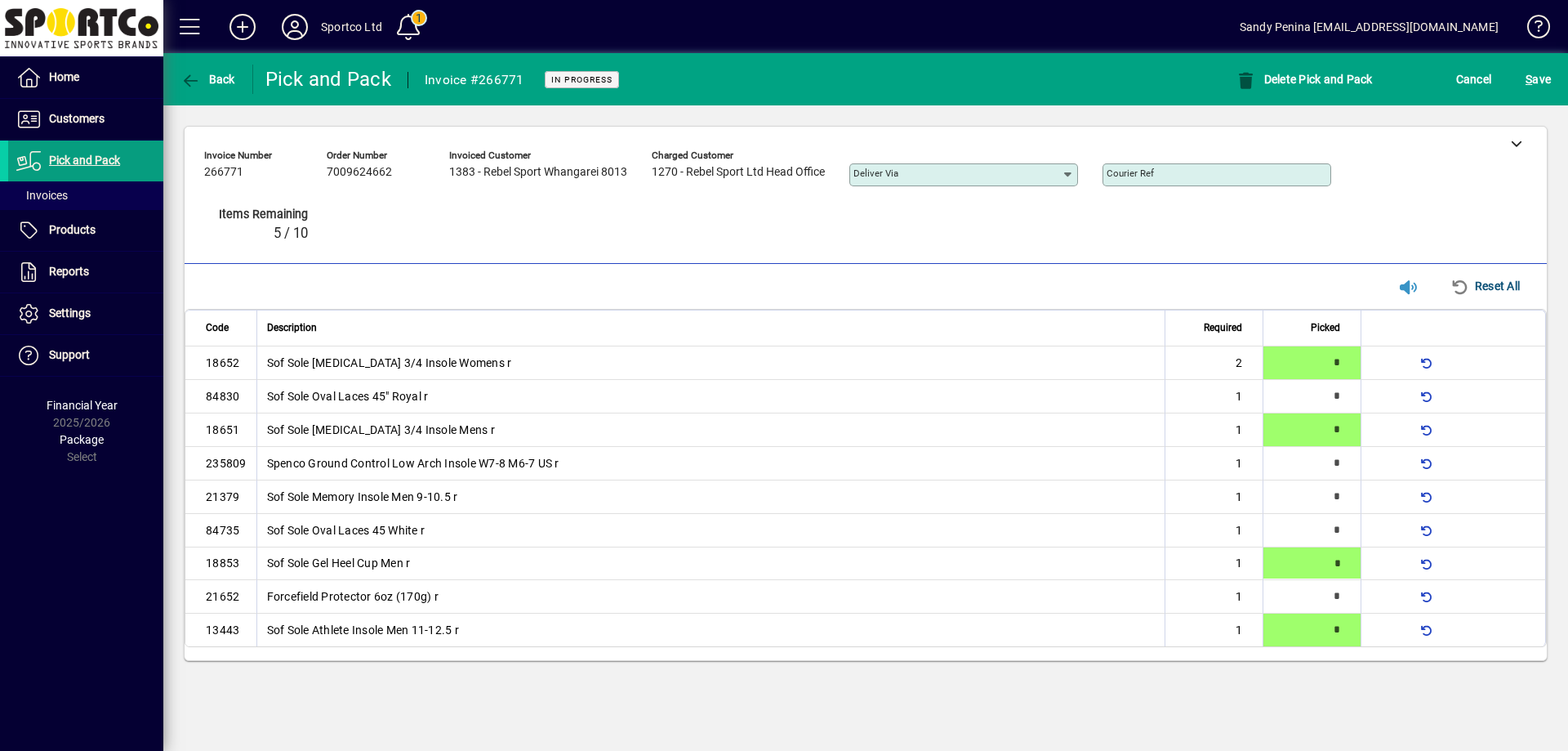
type input "*"
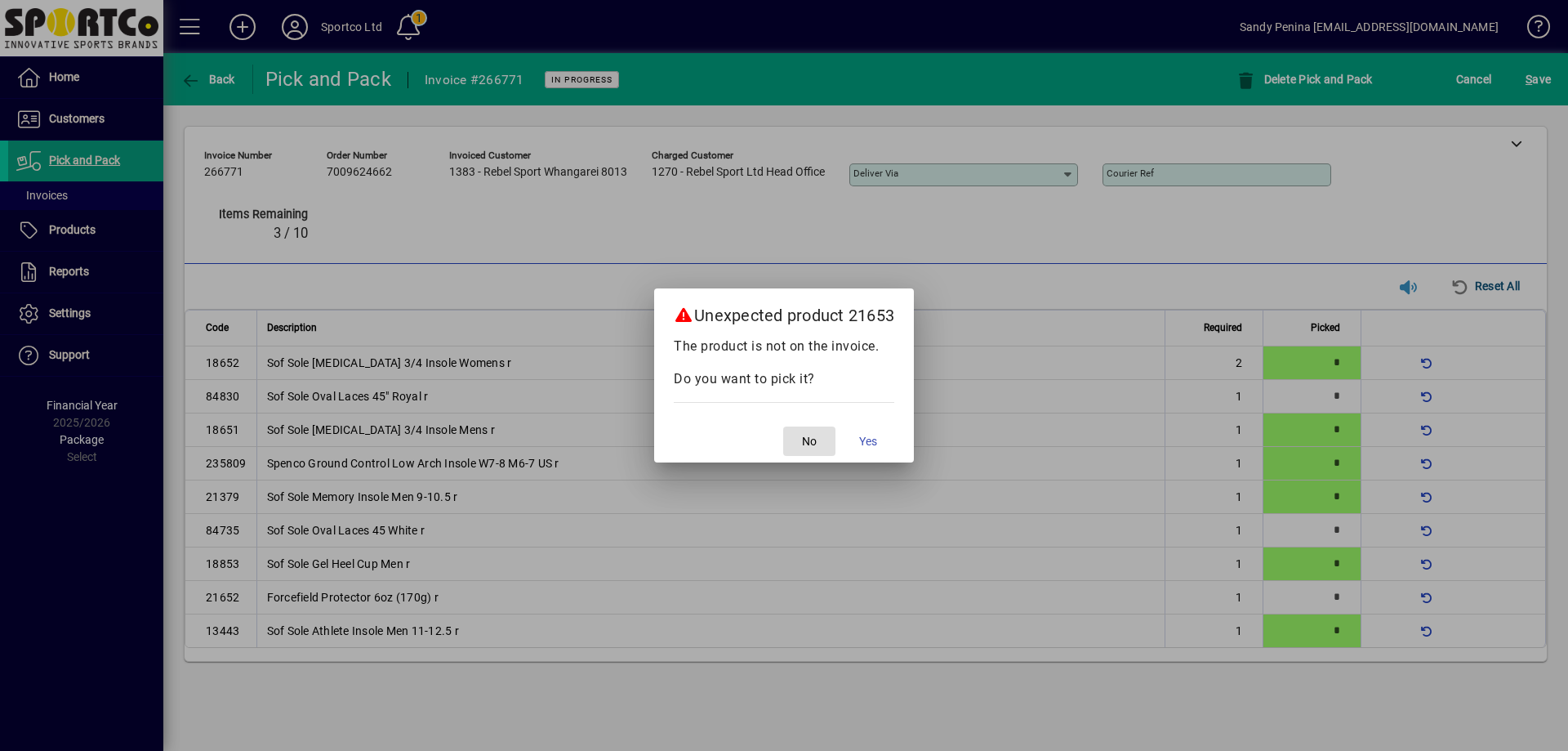
click at [809, 430] on span "button" at bounding box center [810, 440] width 52 height 39
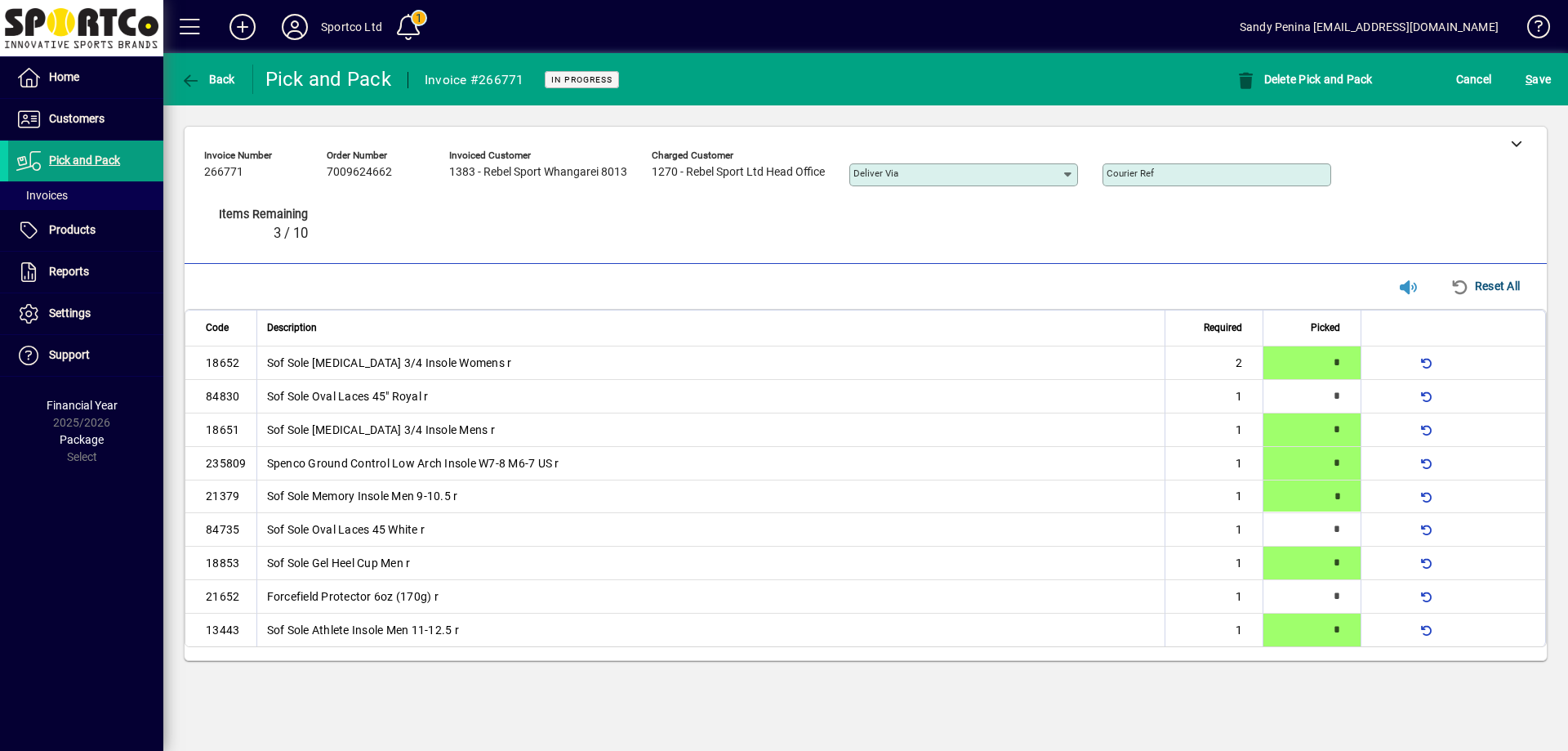
type input "*"
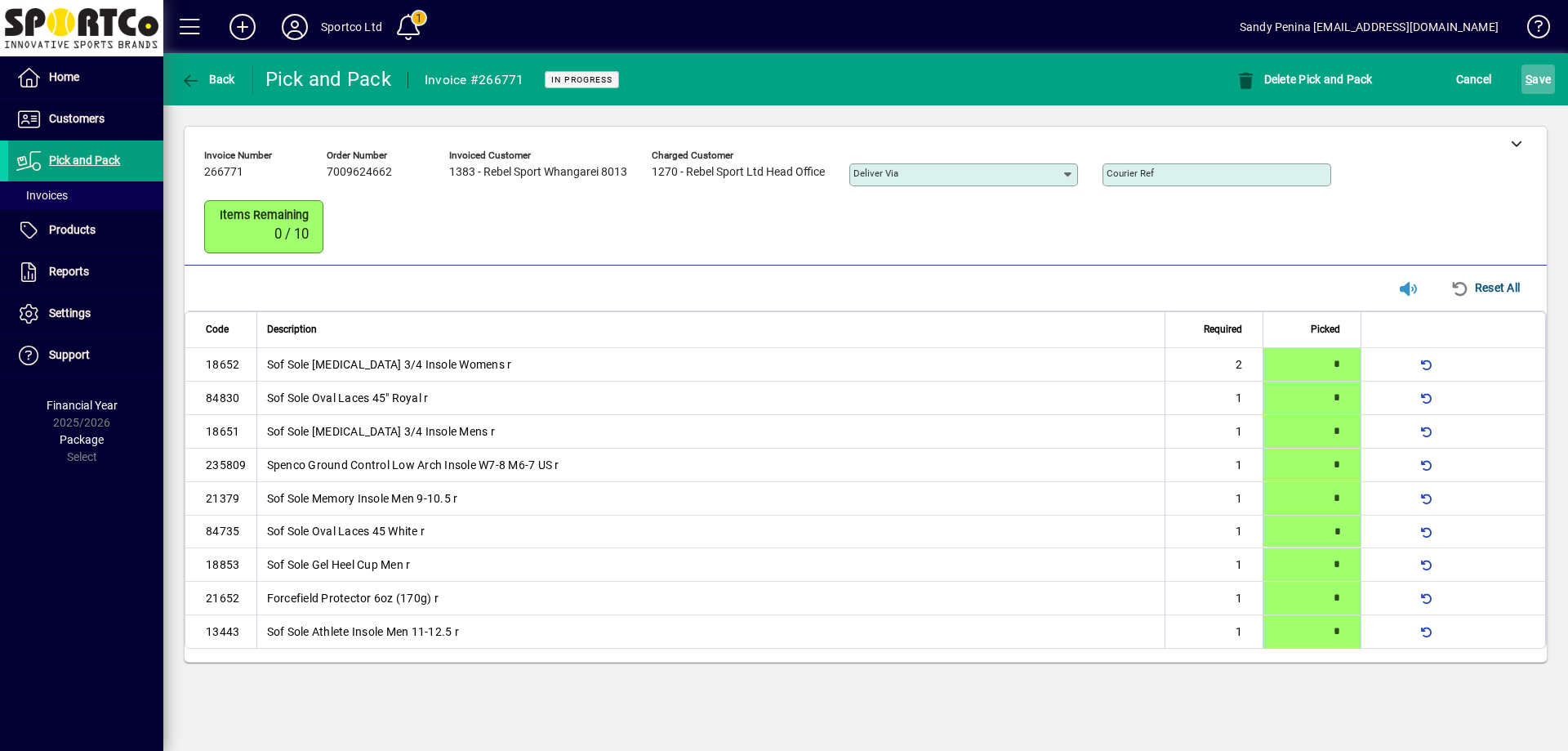
click at [1553, 80] on span "submit" at bounding box center [1538, 78] width 33 height 39
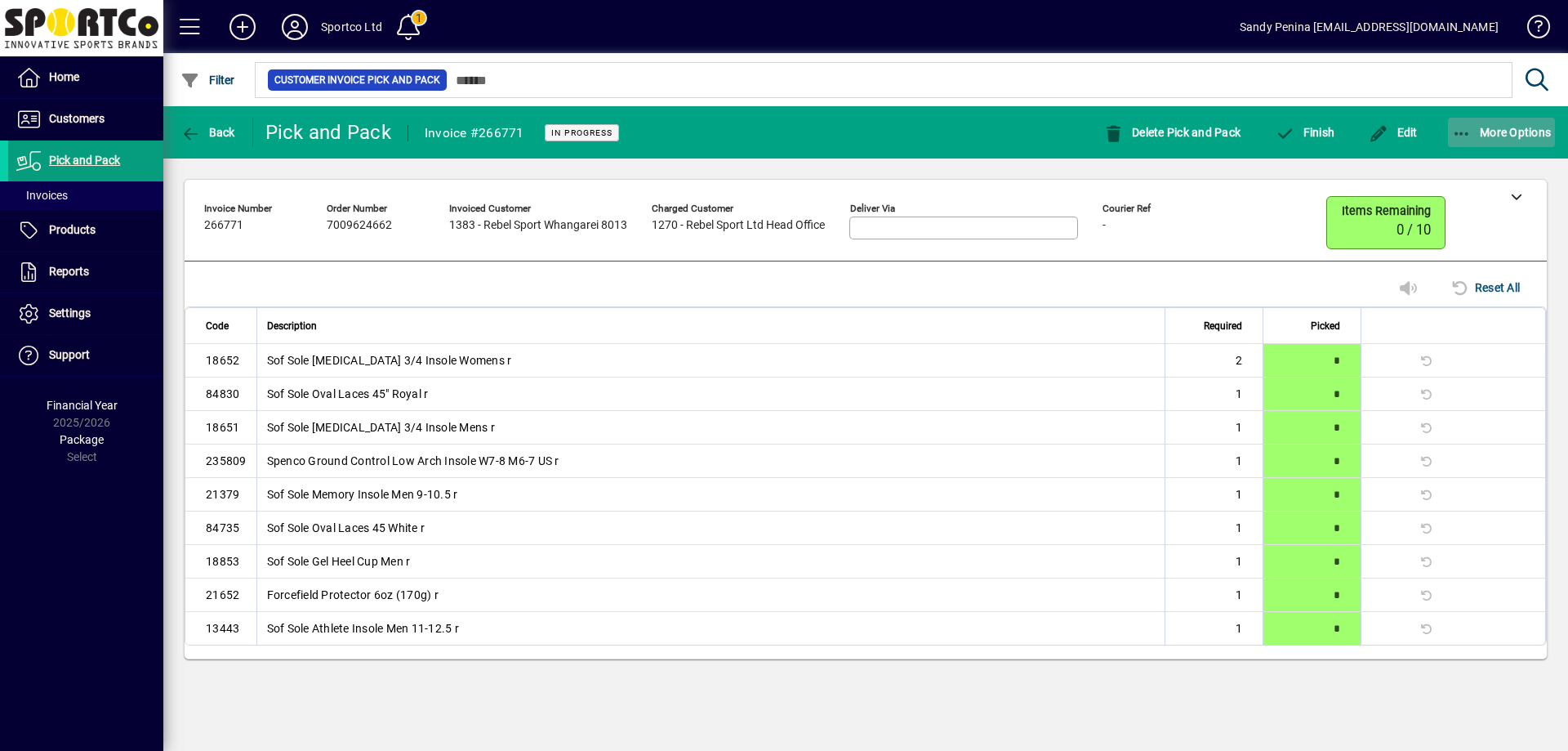
click at [1522, 134] on span "More Options" at bounding box center [1502, 133] width 100 height 13
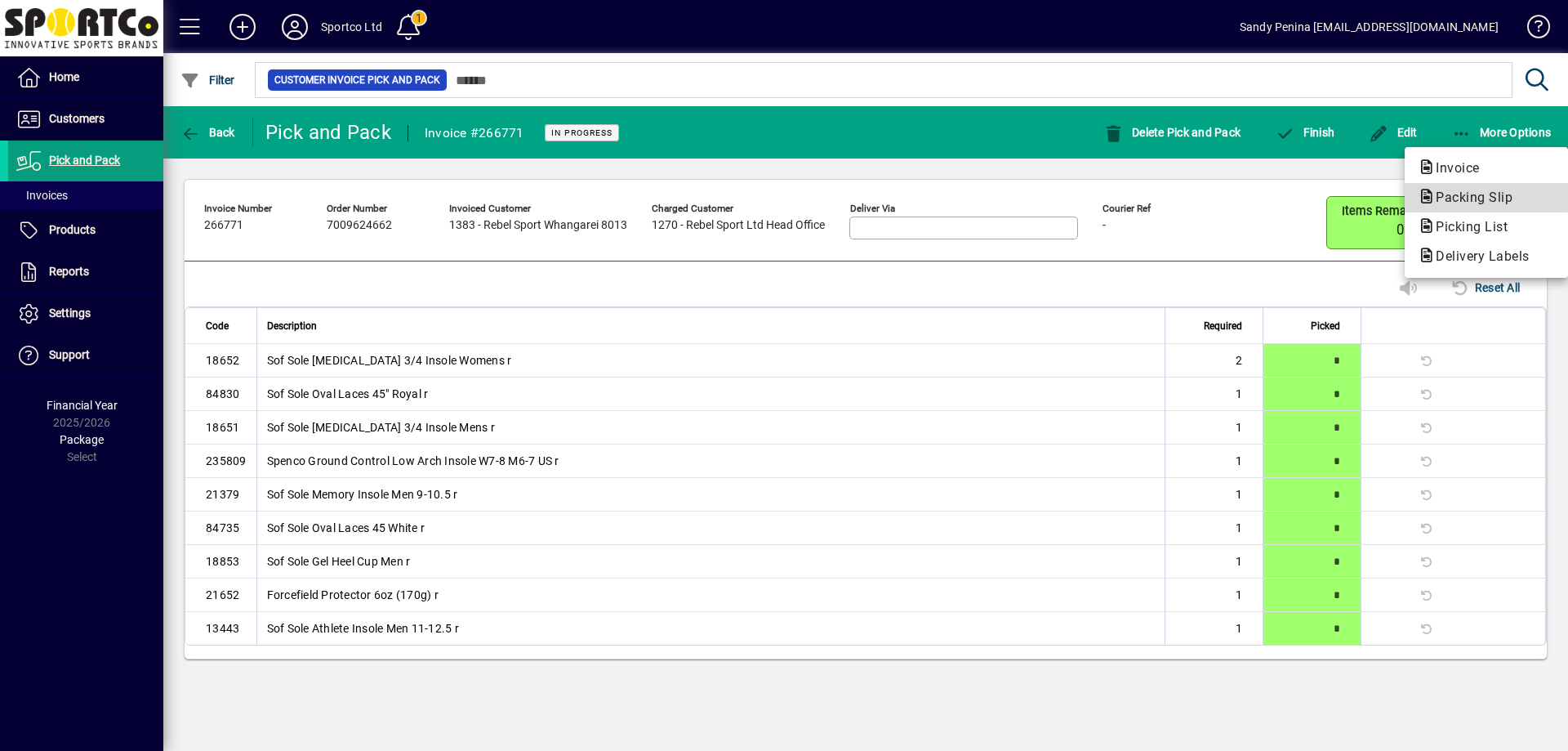
click at [1456, 196] on span "Packing Slip" at bounding box center [1470, 197] width 103 height 15
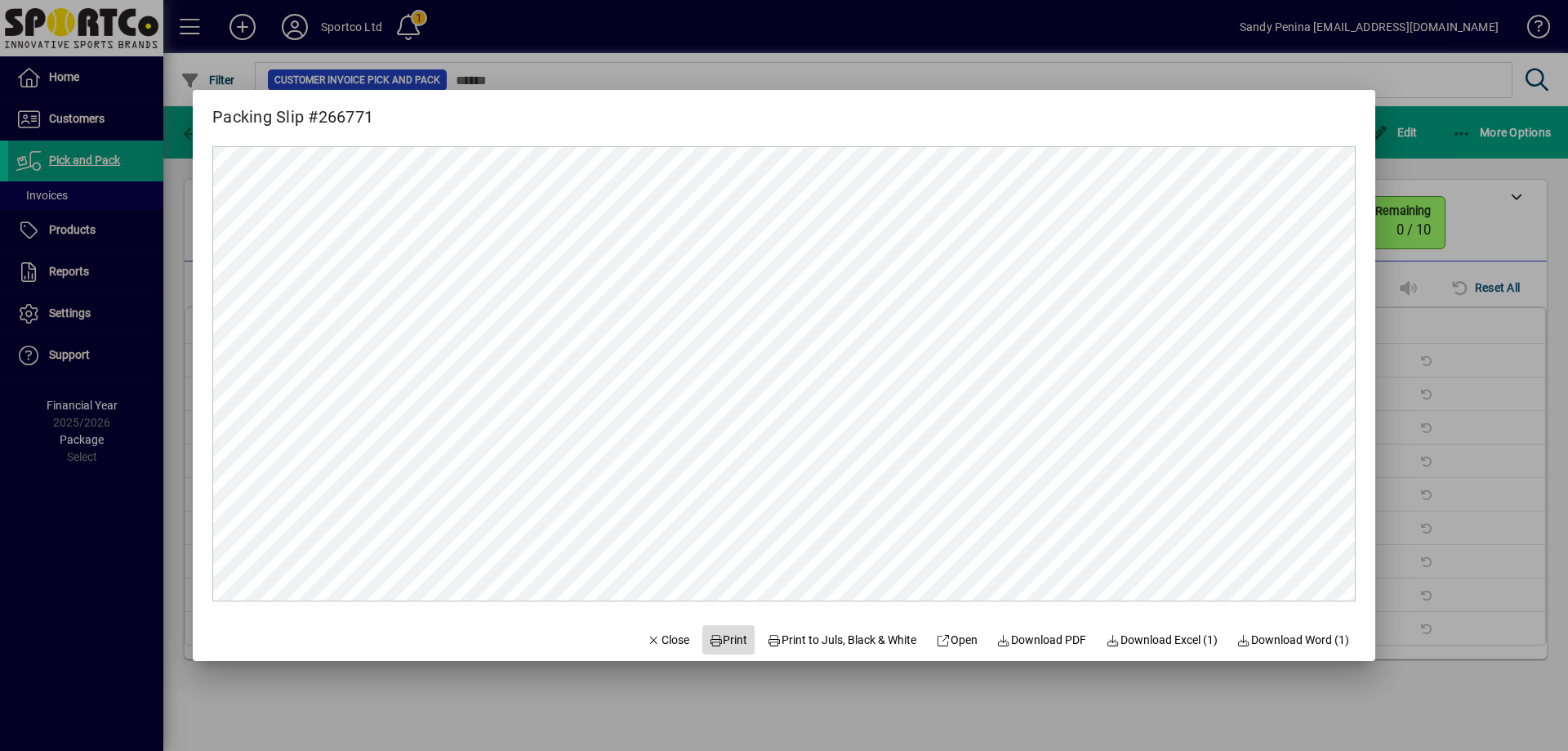
click at [713, 638] on span "Print" at bounding box center [728, 639] width 39 height 17
click at [1469, 256] on div at bounding box center [784, 375] width 1568 height 751
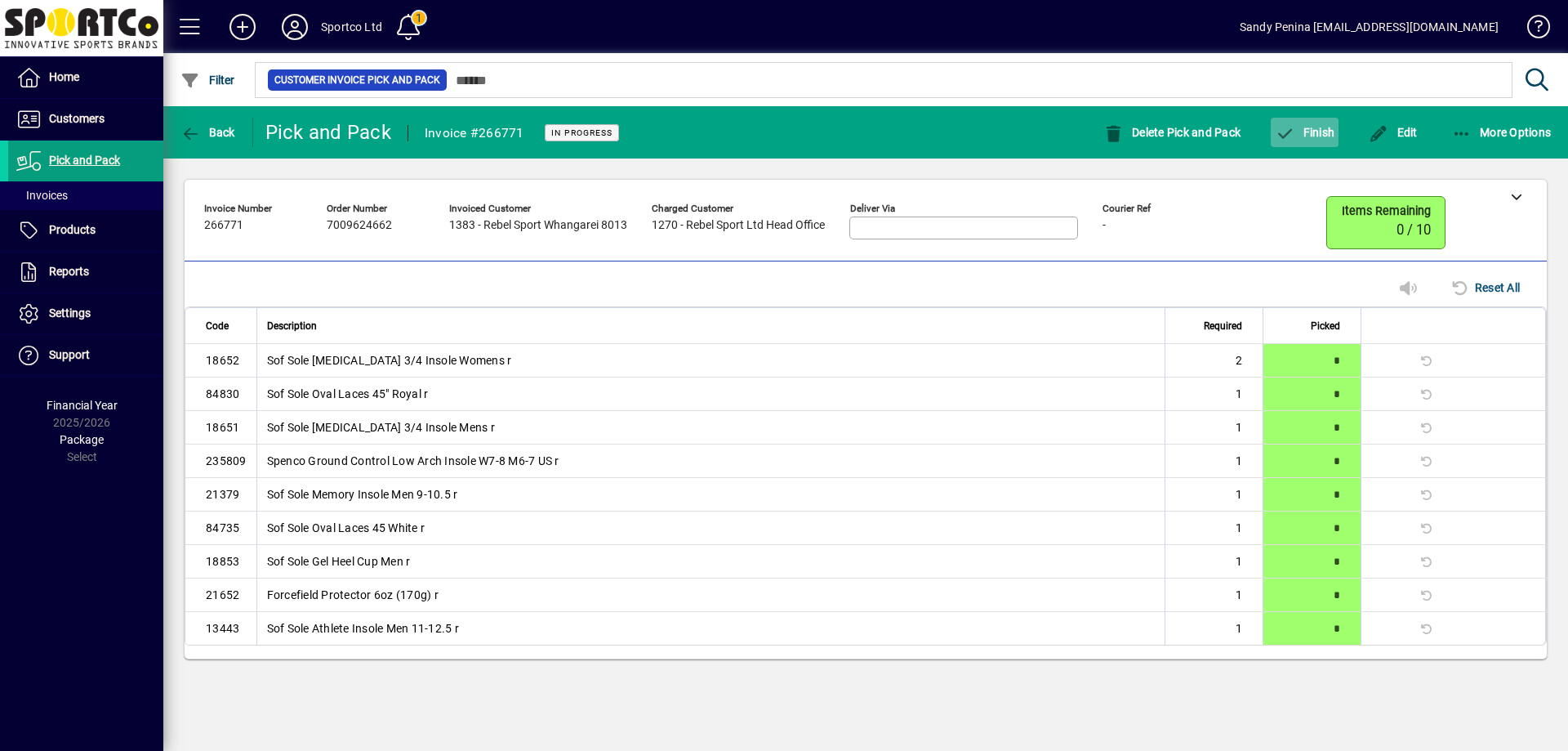
click at [1304, 130] on span "Finish" at bounding box center [1305, 133] width 60 height 13
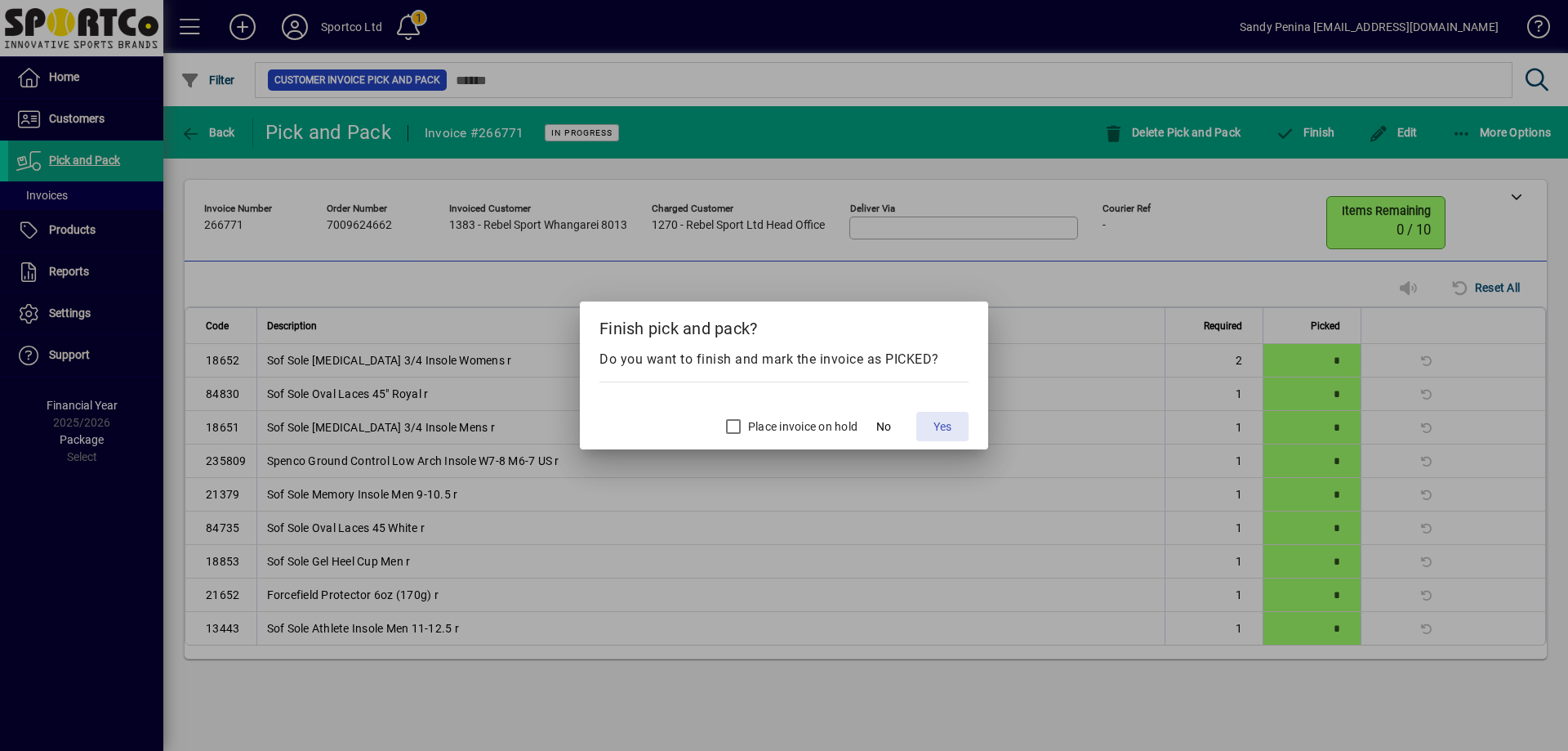
click at [939, 418] on span "Yes" at bounding box center [942, 426] width 18 height 17
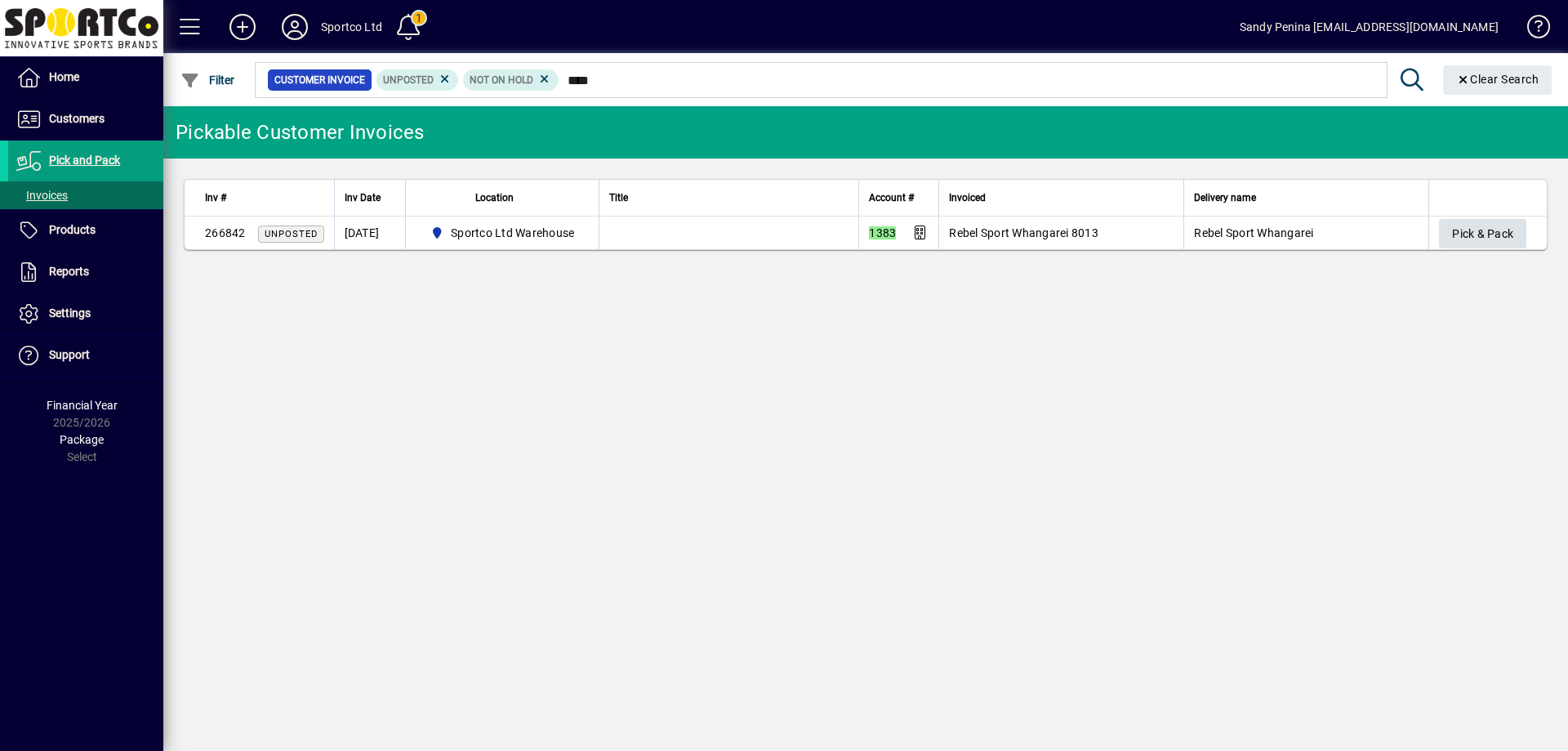
type input "****"
drag, startPoint x: 1453, startPoint y: 219, endPoint x: 1472, endPoint y: 233, distance: 23.6
click at [1472, 233] on span "Pick & Pack" at bounding box center [1483, 234] width 61 height 27
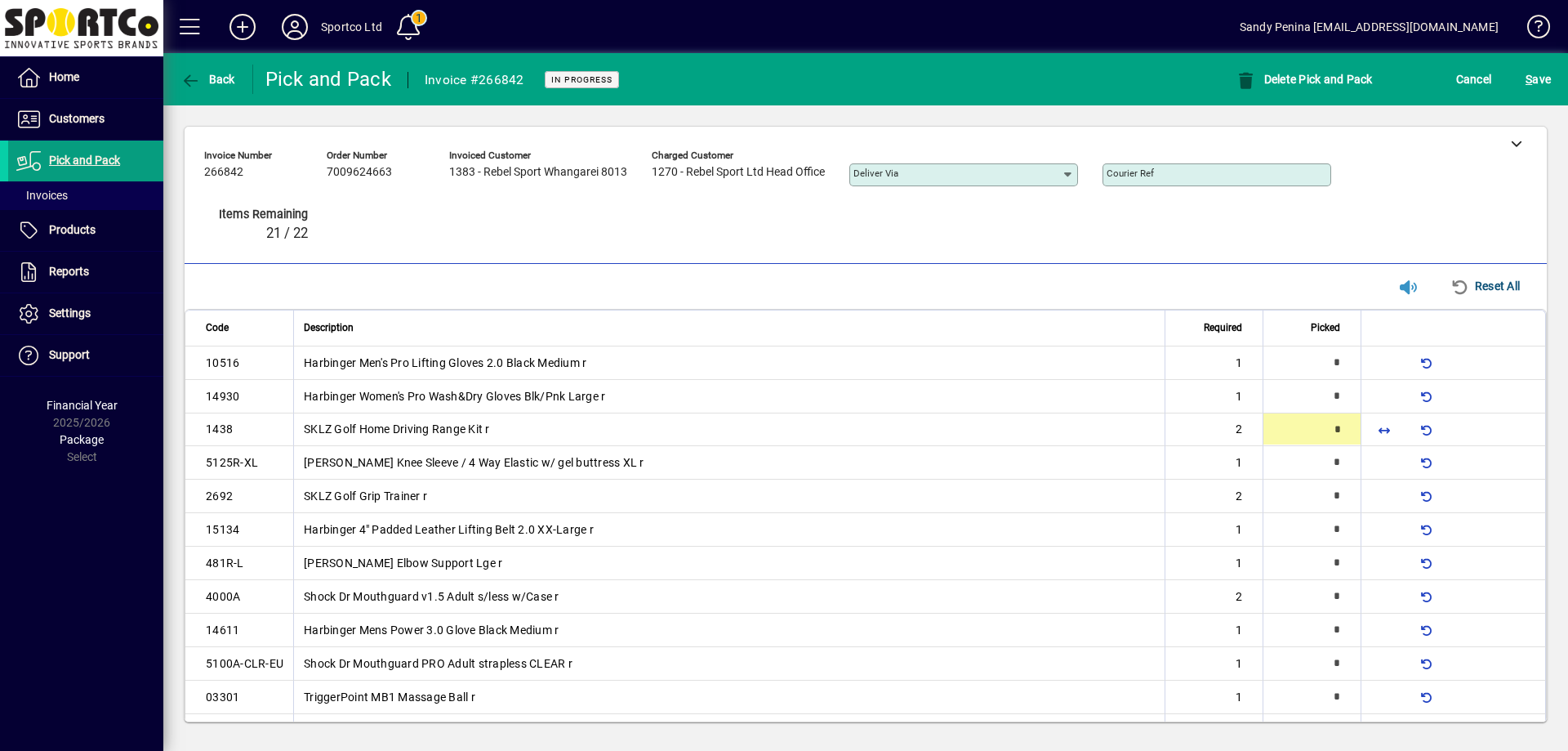
type input "*"
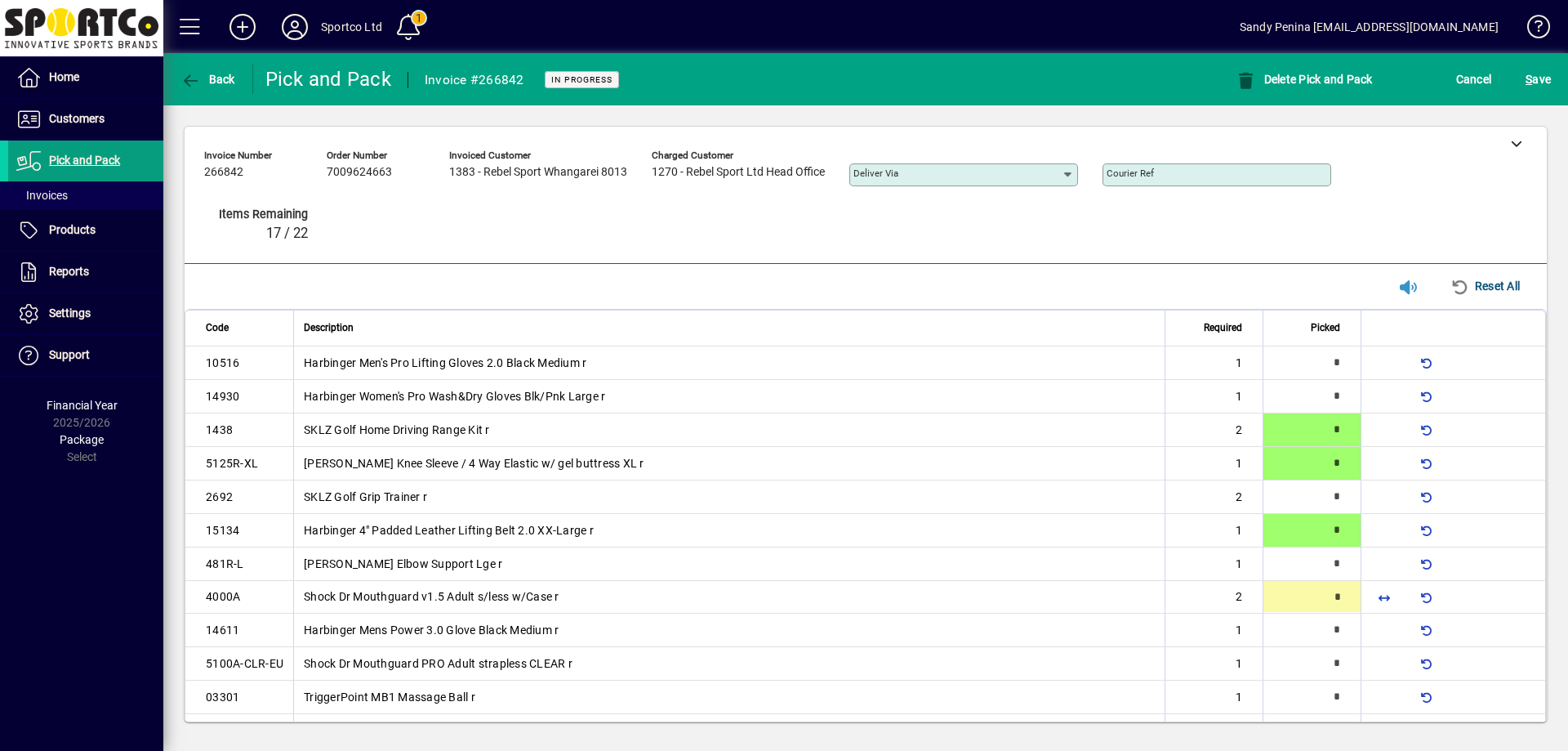
type input "*"
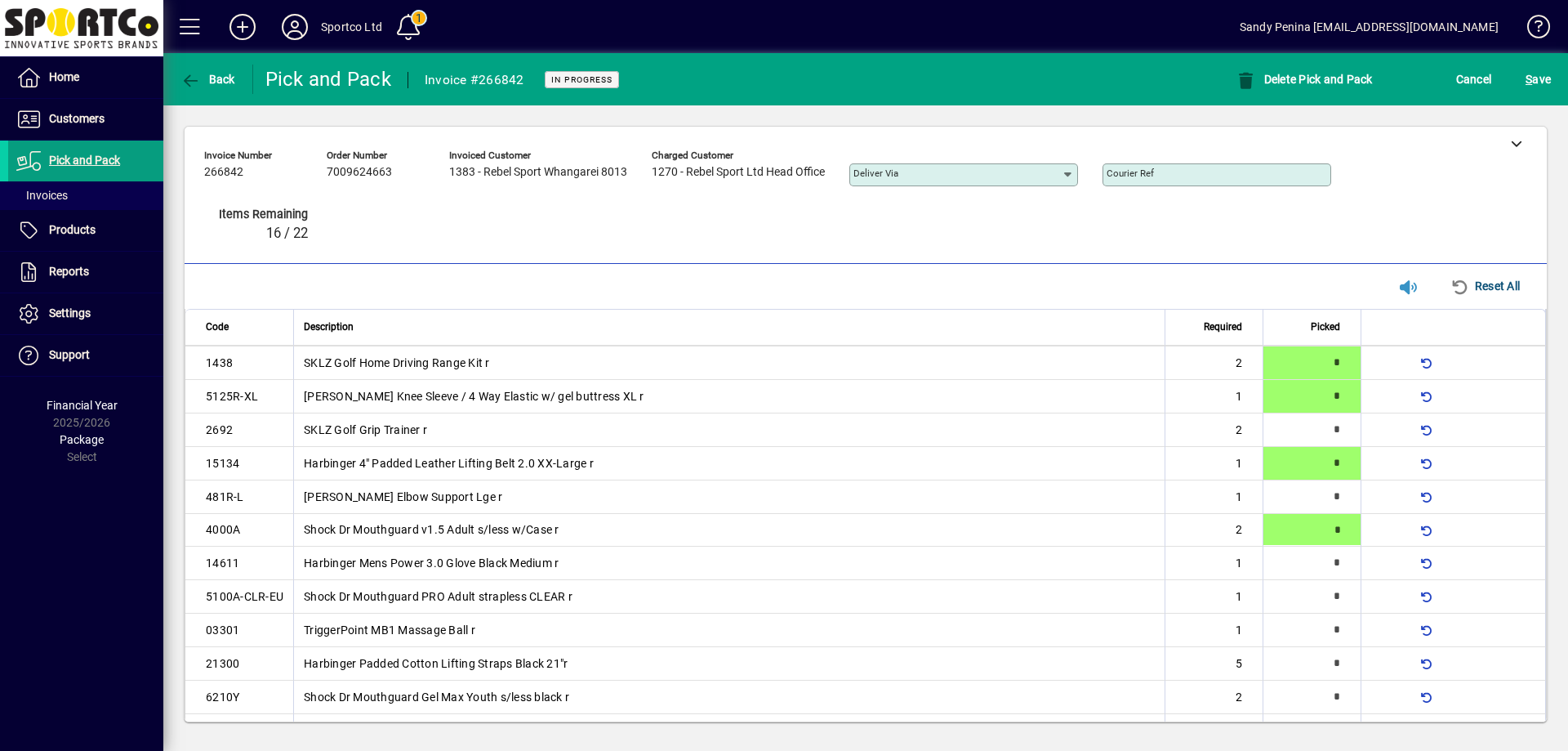
scroll to position [83, 0]
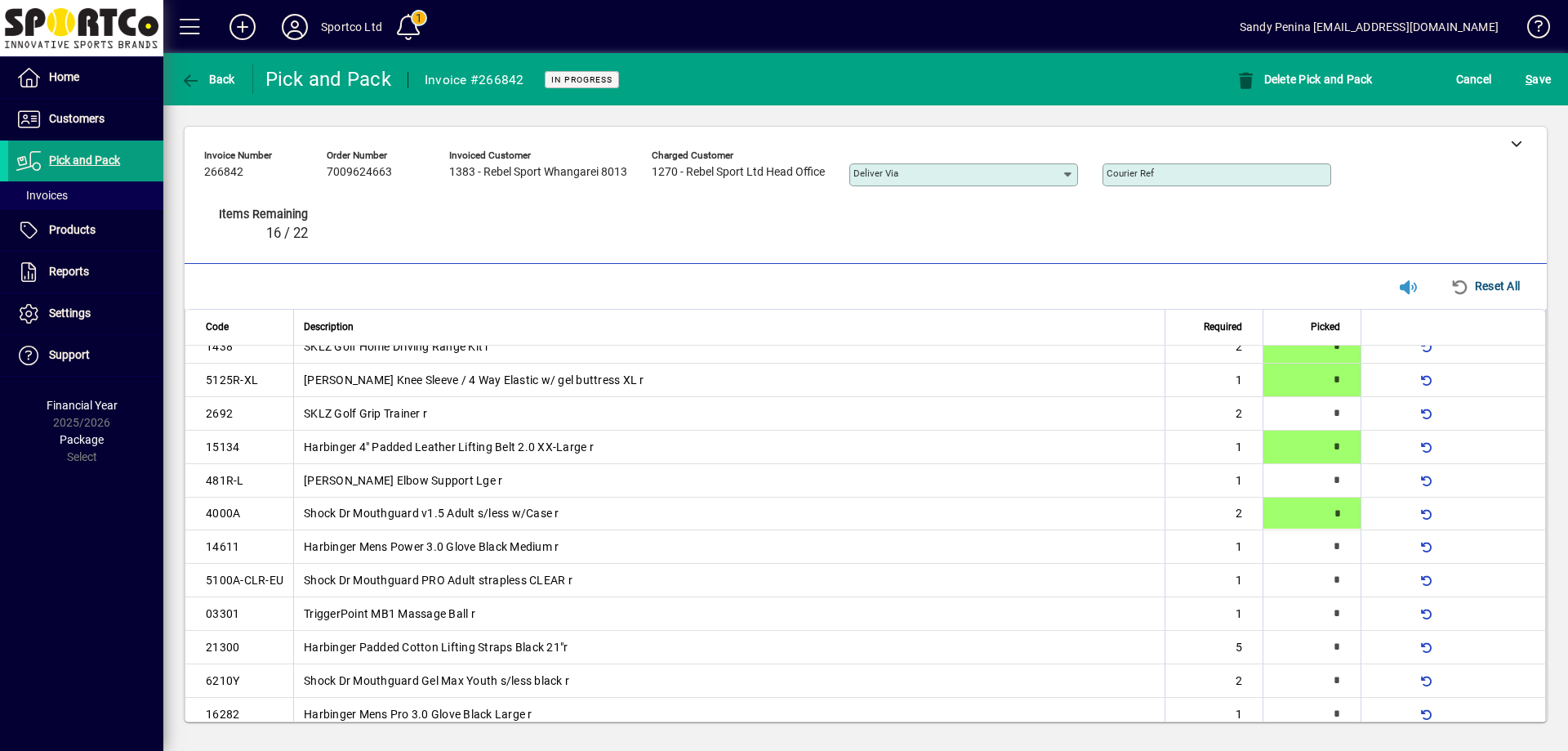
type input "*"
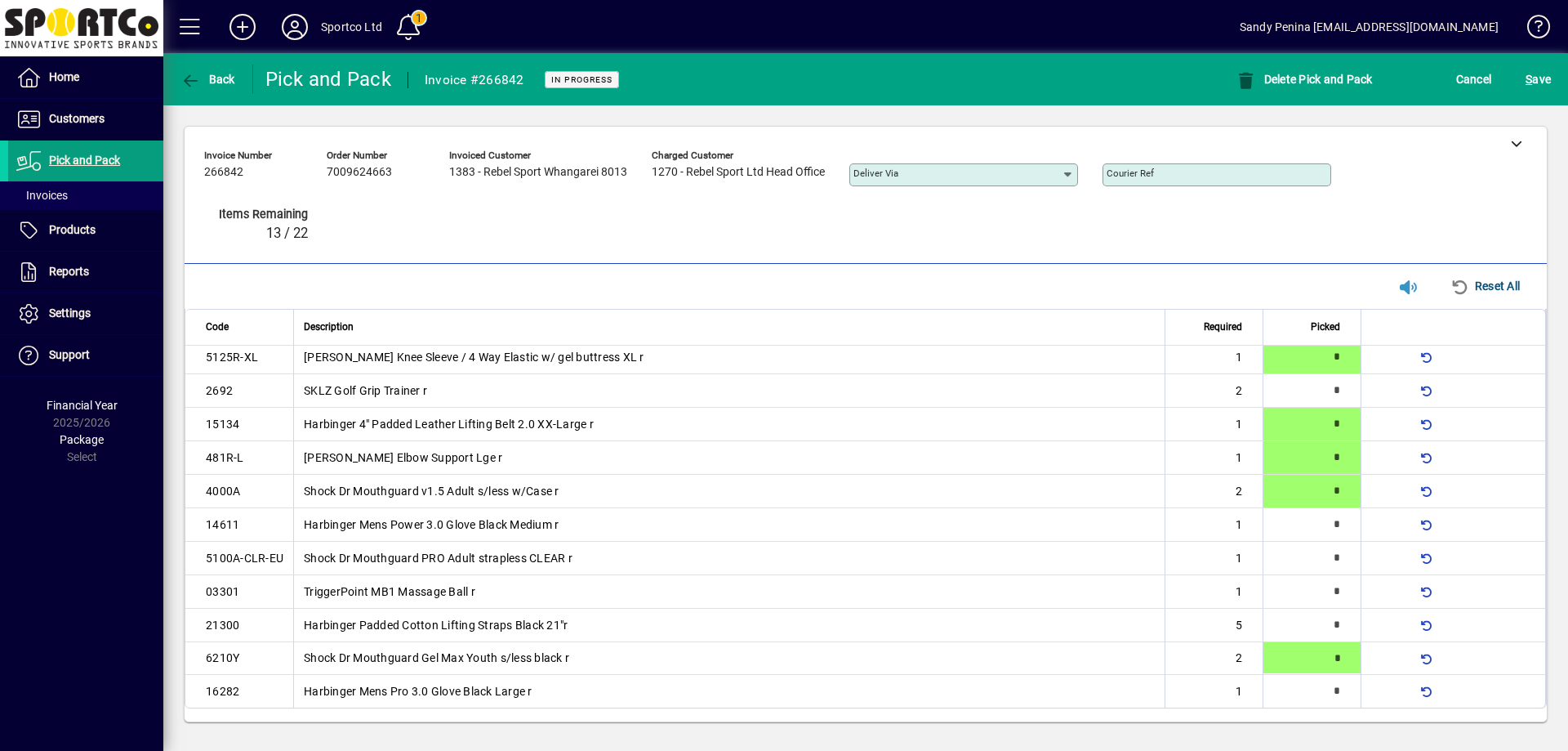
type input "*"
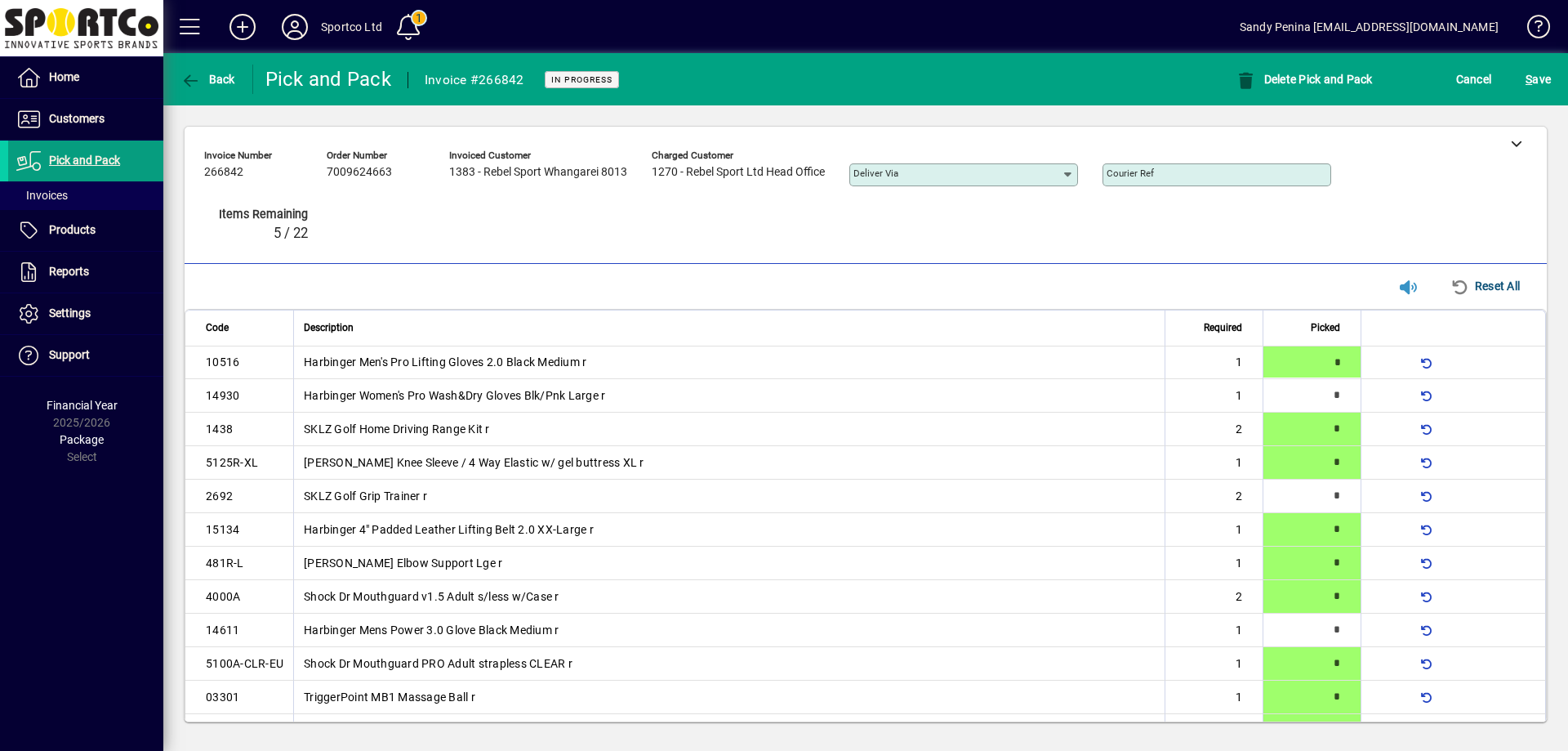
type input "*"
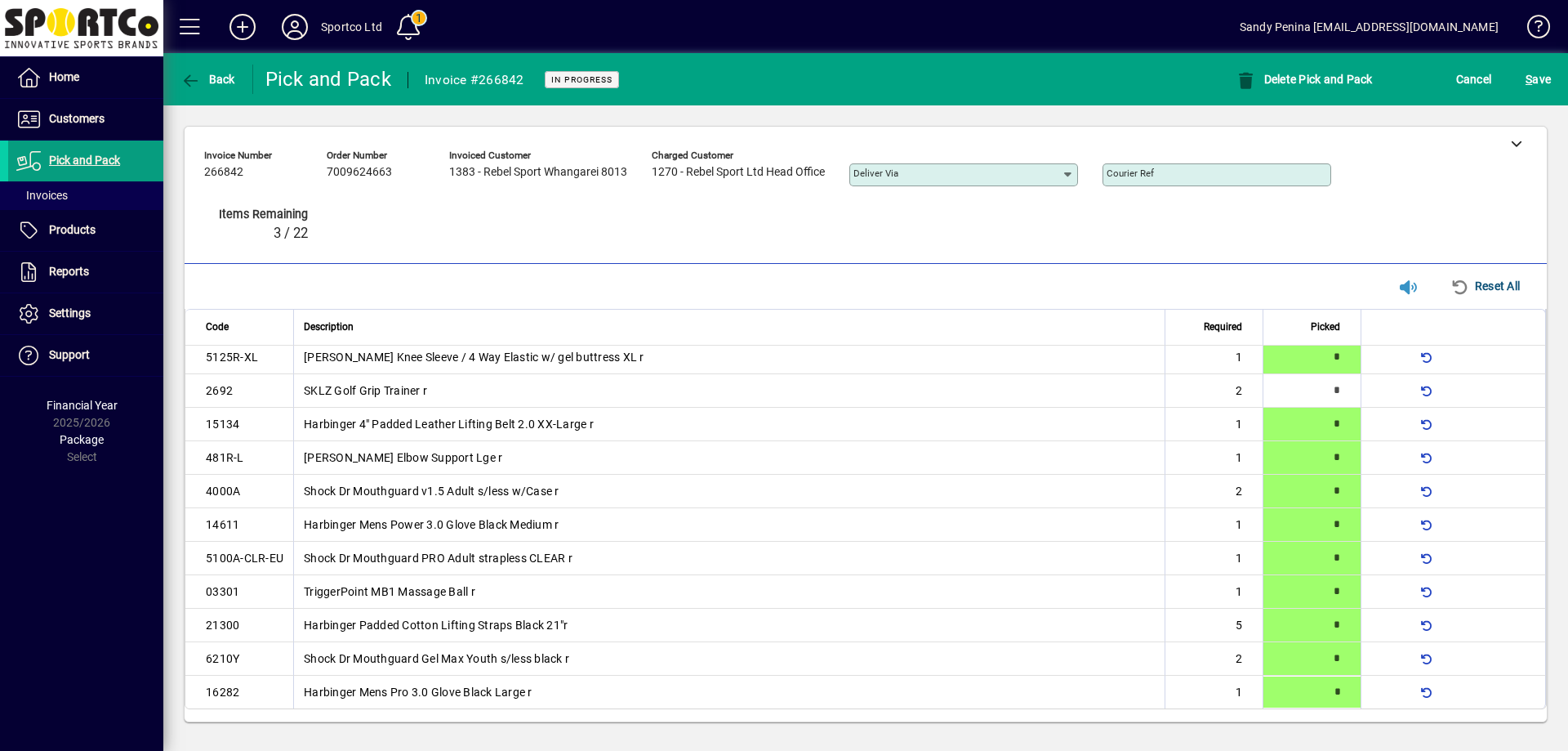
type input "*"
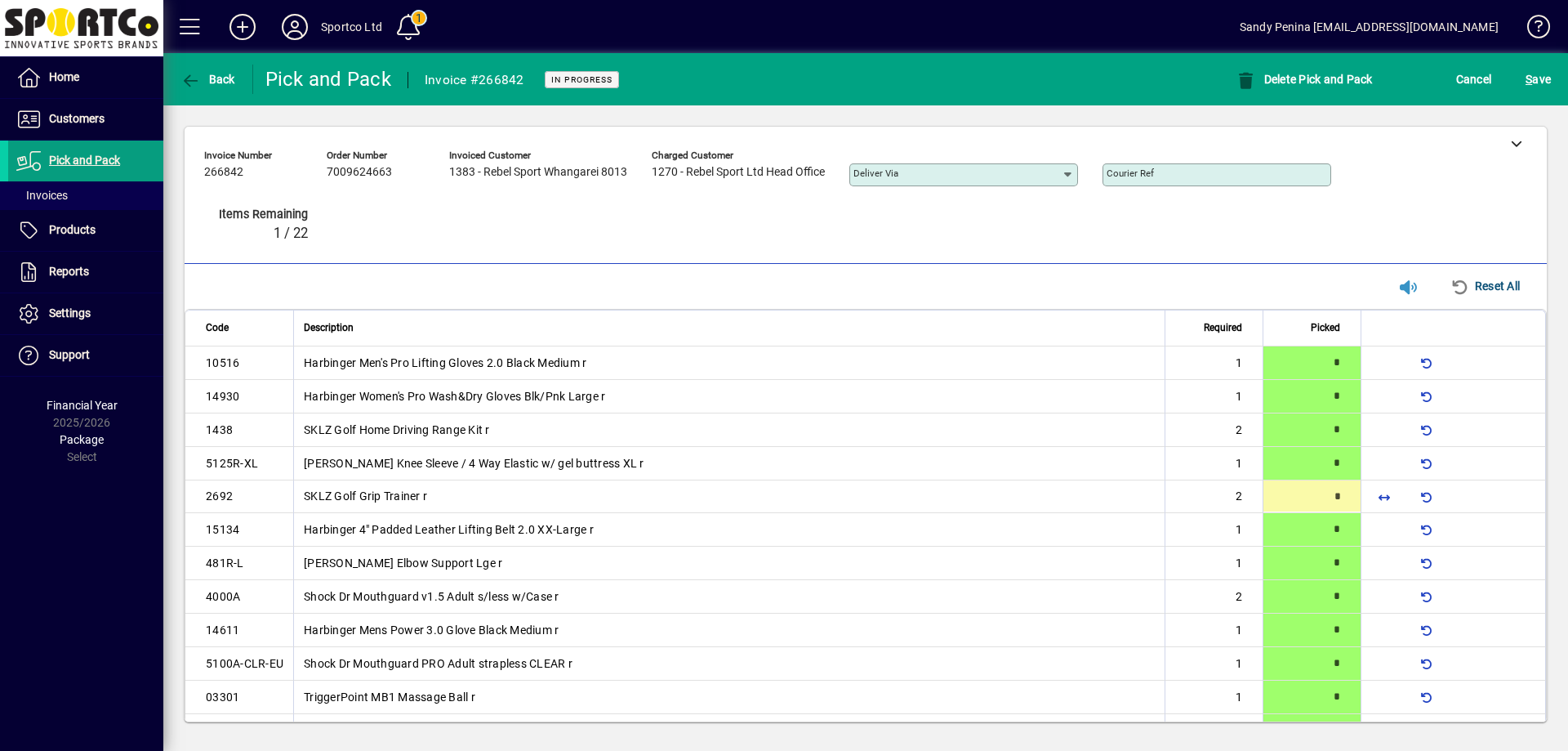
type input "*"
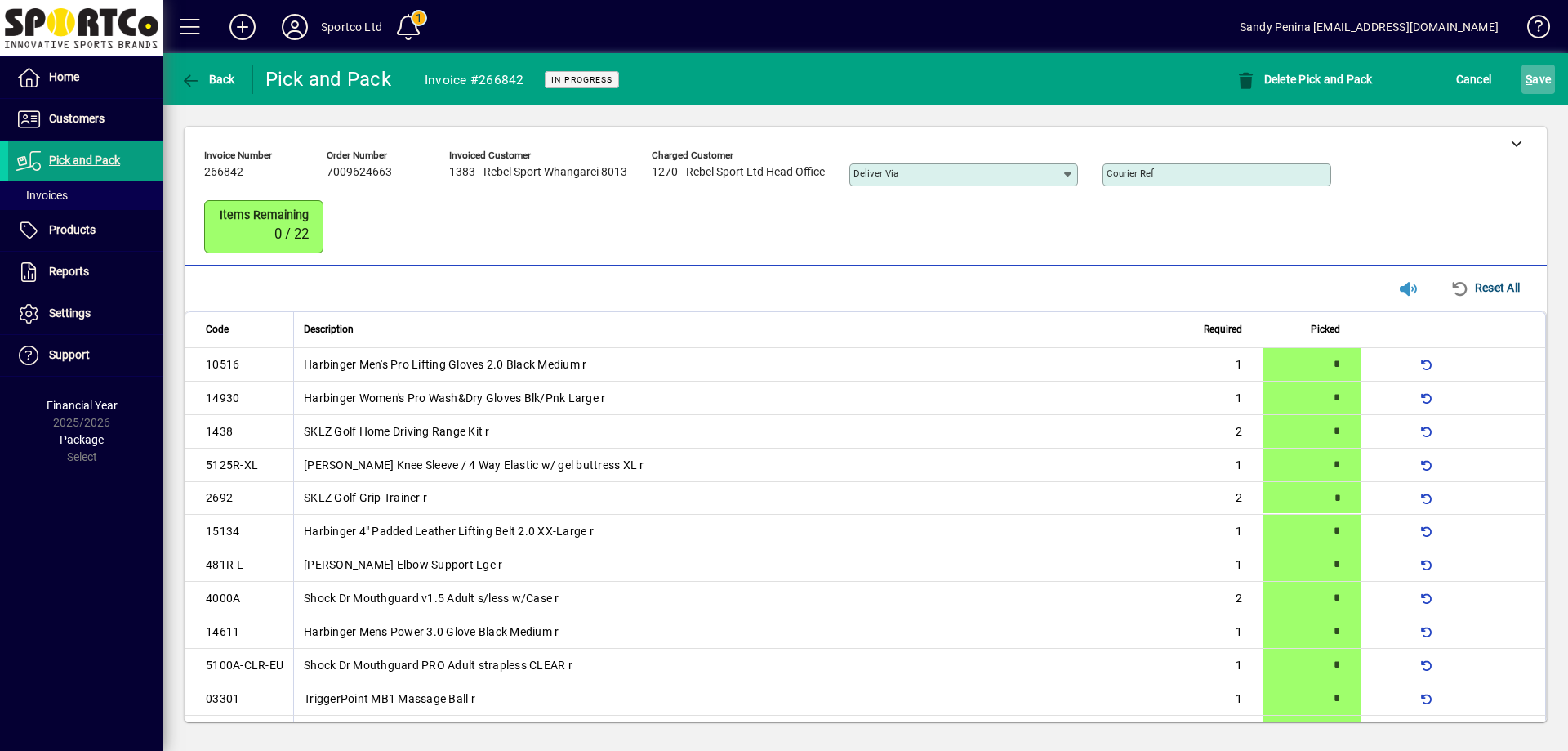
click at [1534, 73] on span "S ave" at bounding box center [1538, 78] width 25 height 26
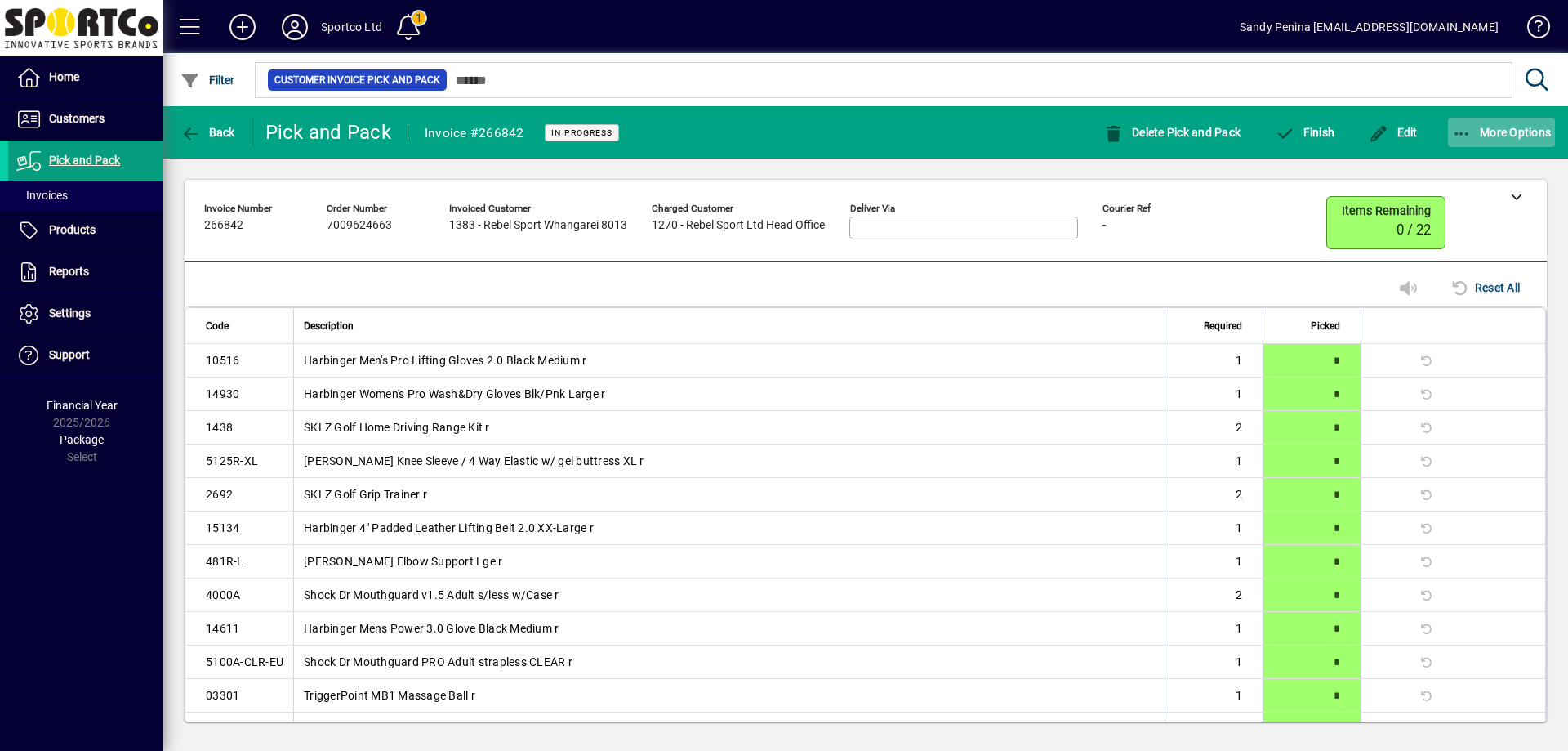
click at [1537, 135] on span "More Options" at bounding box center [1502, 133] width 100 height 13
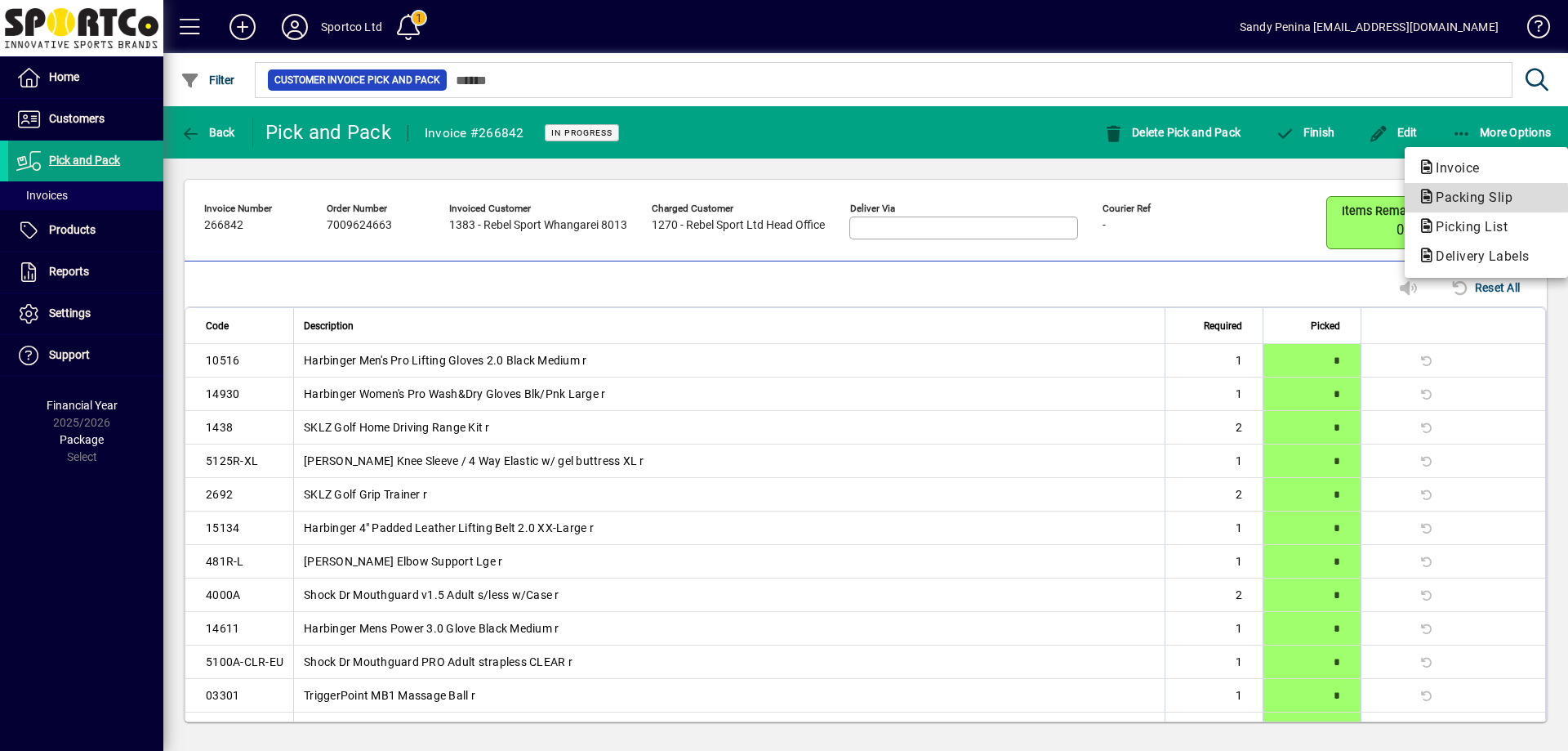
click at [1468, 198] on span "Packing Slip" at bounding box center [1470, 197] width 103 height 15
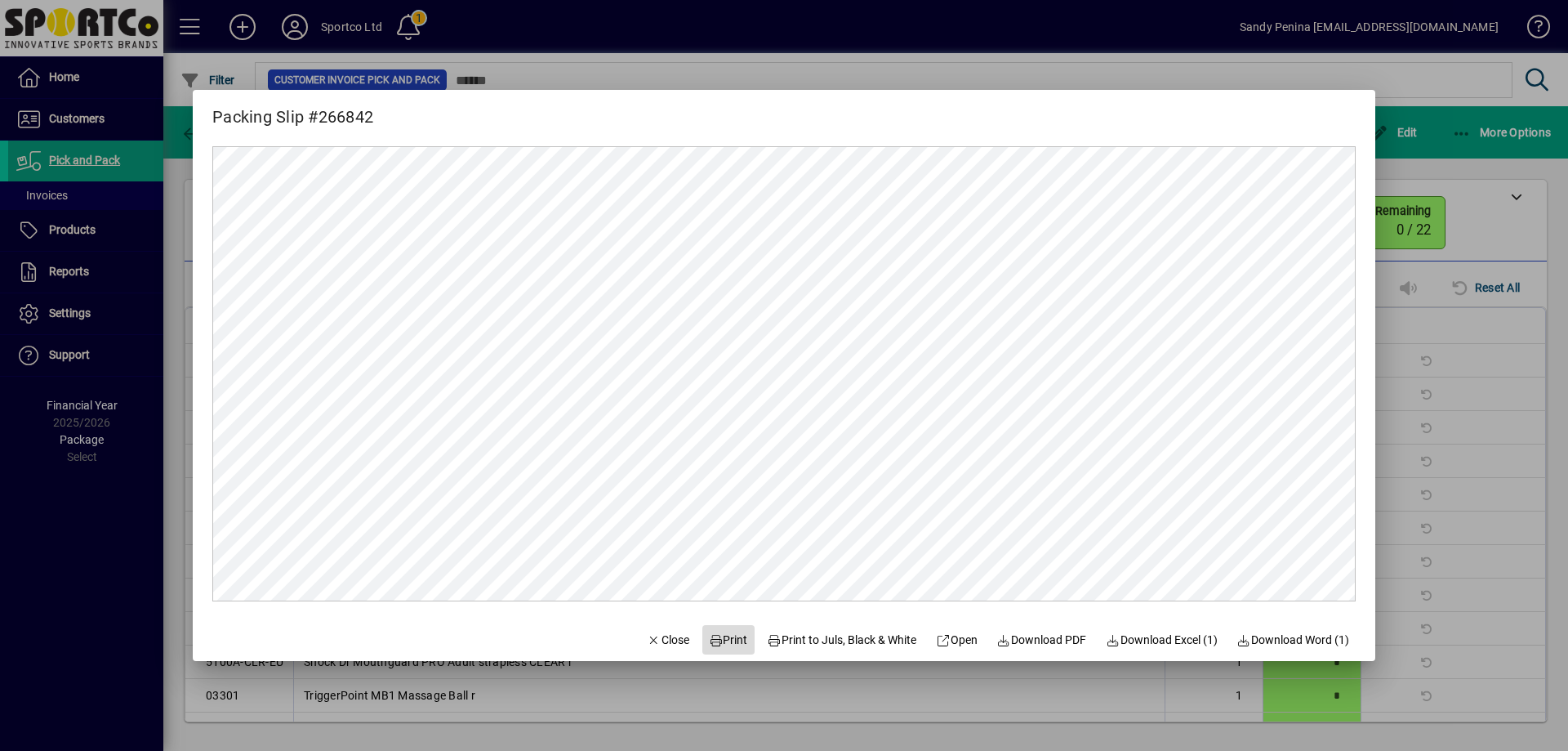
click at [724, 634] on span "Print" at bounding box center [728, 639] width 39 height 17
click at [1454, 282] on div at bounding box center [784, 375] width 1568 height 751
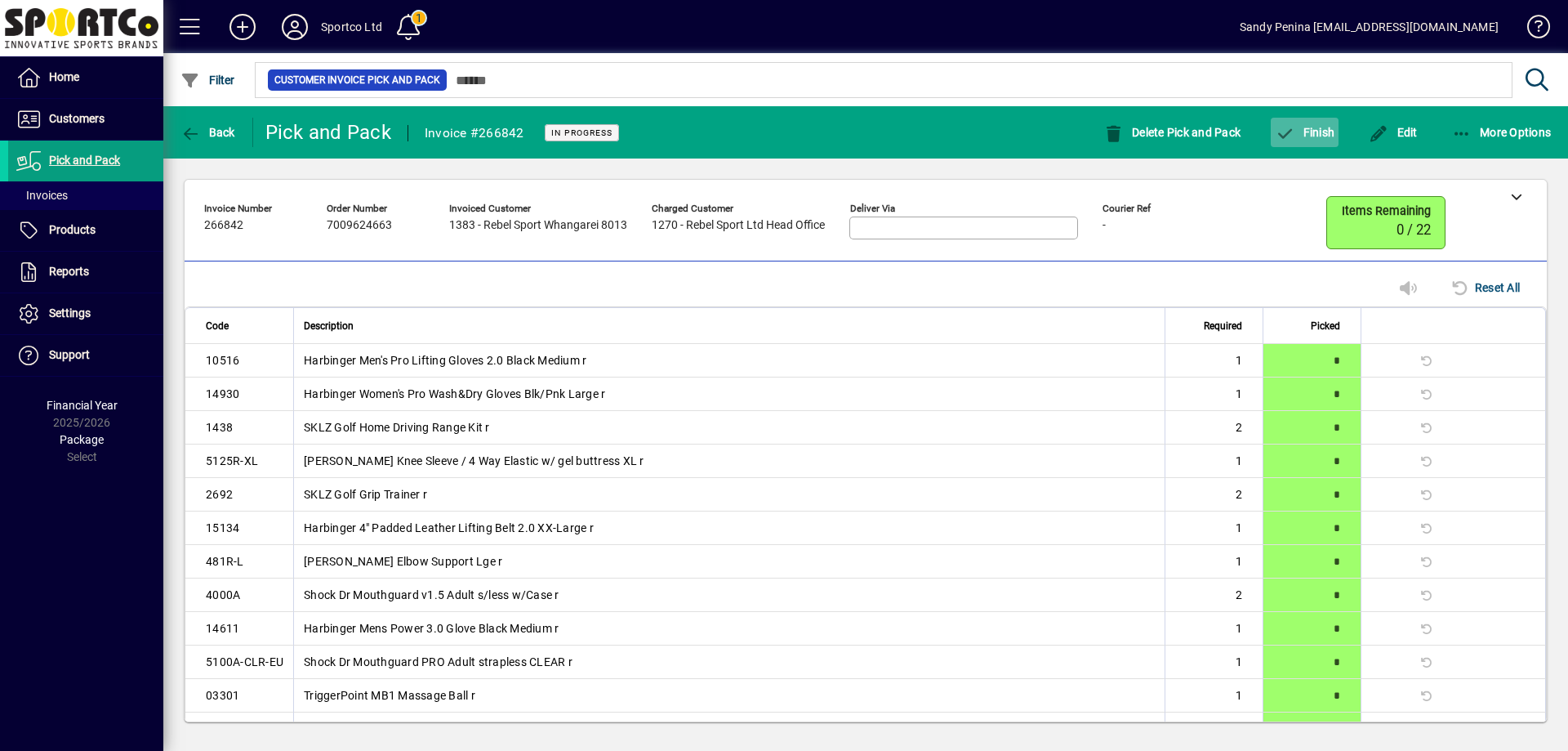
click at [1296, 141] on span "button" at bounding box center [1305, 132] width 68 height 39
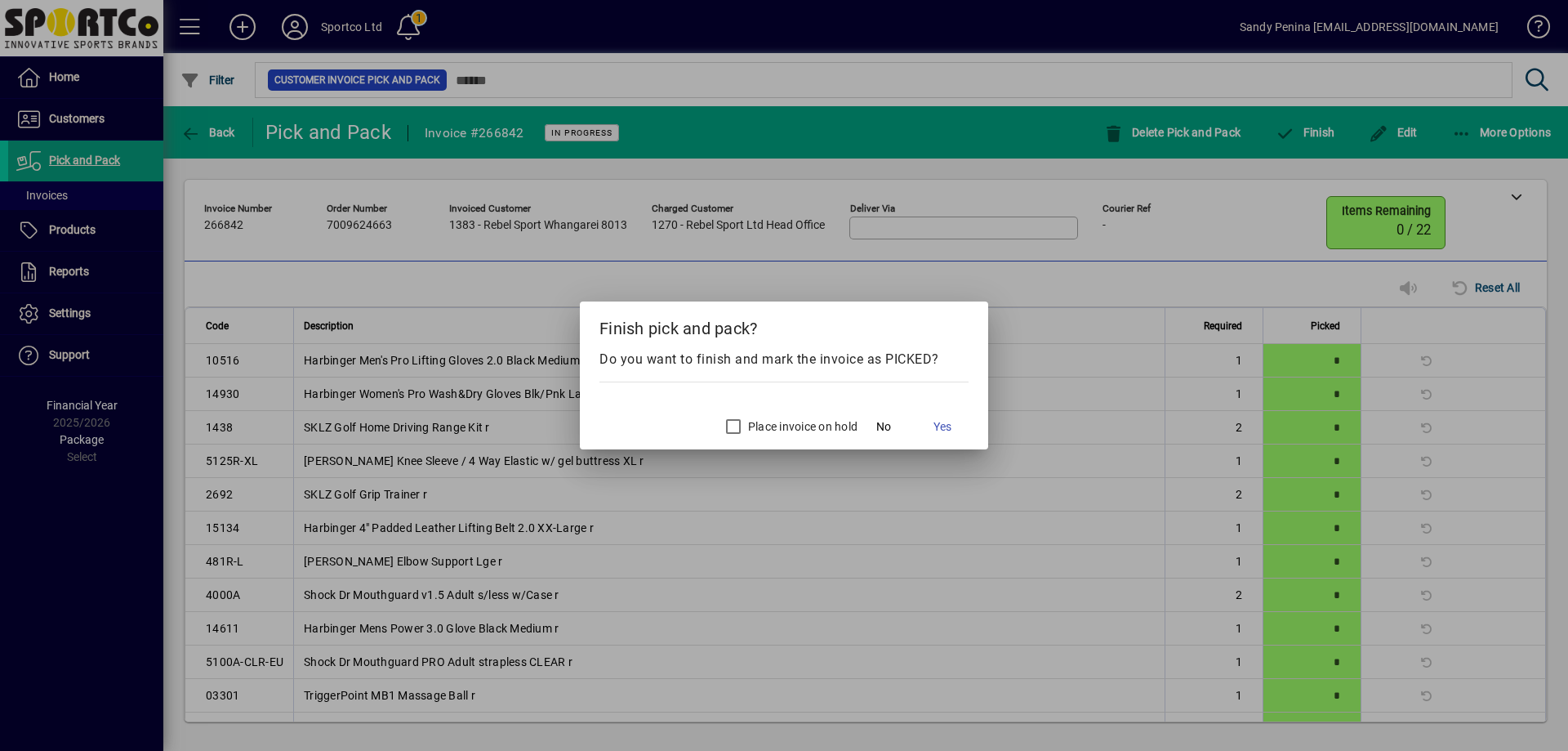
drag, startPoint x: 946, startPoint y: 429, endPoint x: 931, endPoint y: 416, distance: 19.8
click at [945, 429] on span "Yes" at bounding box center [942, 426] width 18 height 17
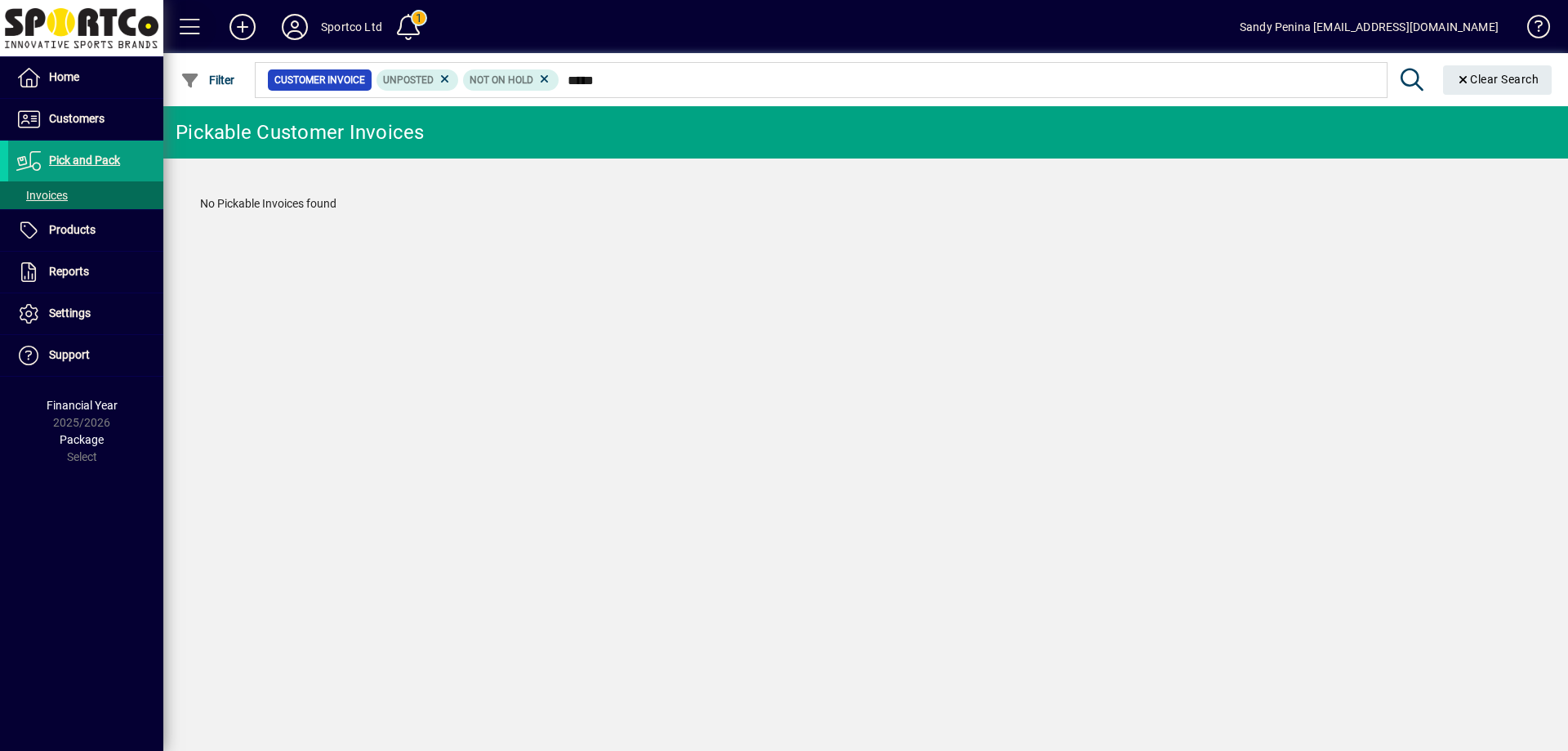
type input "******"
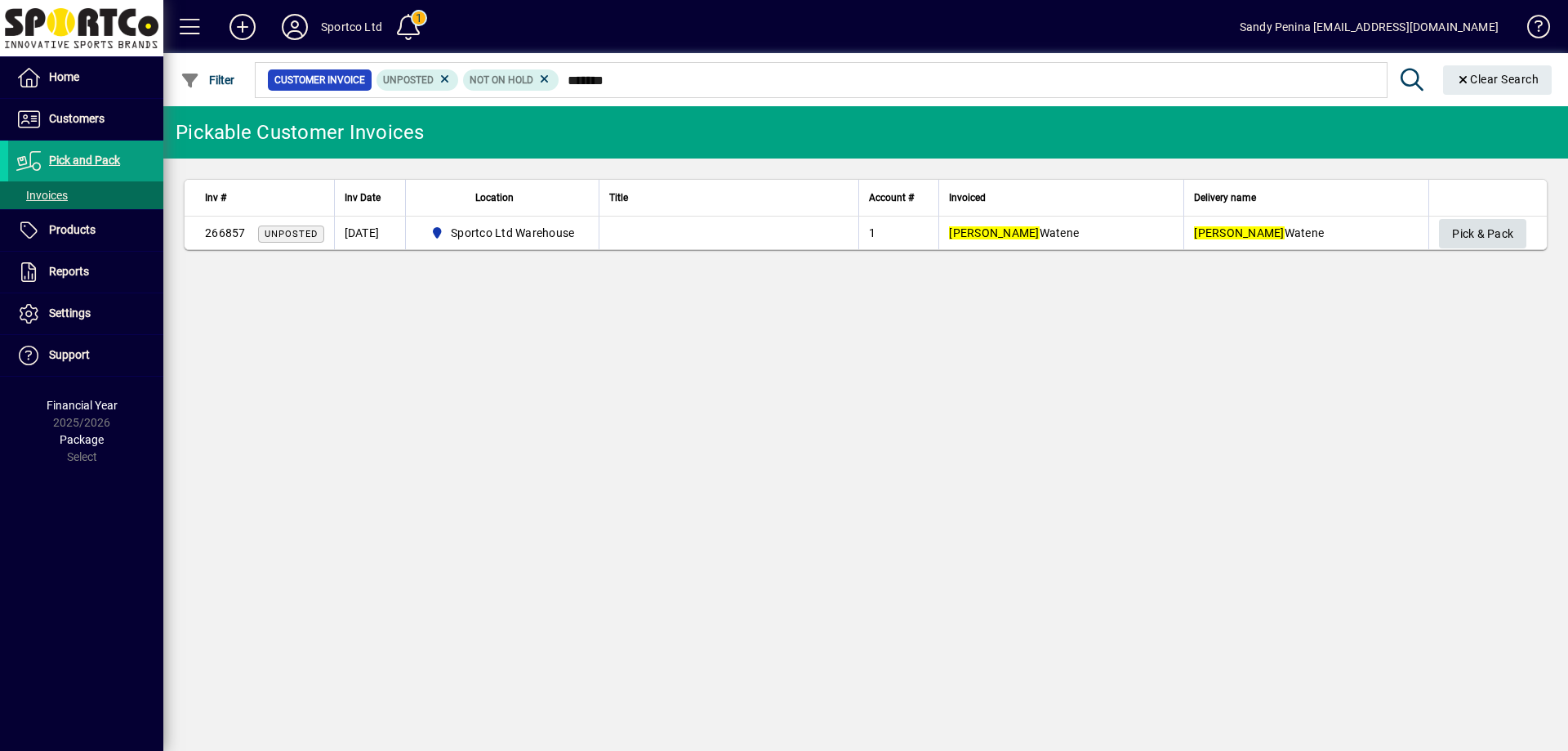
type input "*******"
click at [1482, 238] on span "Pick & Pack" at bounding box center [1483, 234] width 61 height 27
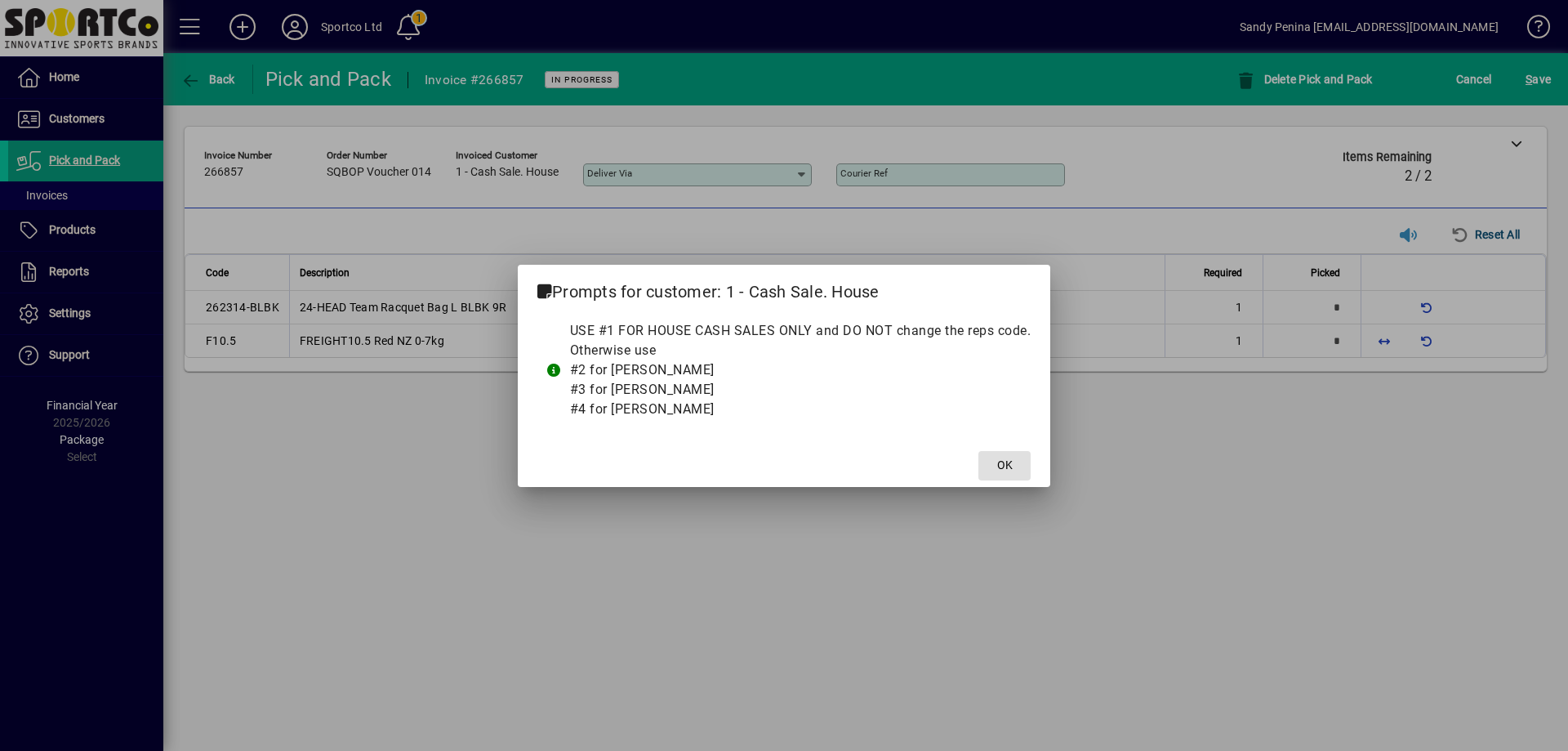
click at [994, 462] on span at bounding box center [1004, 465] width 52 height 39
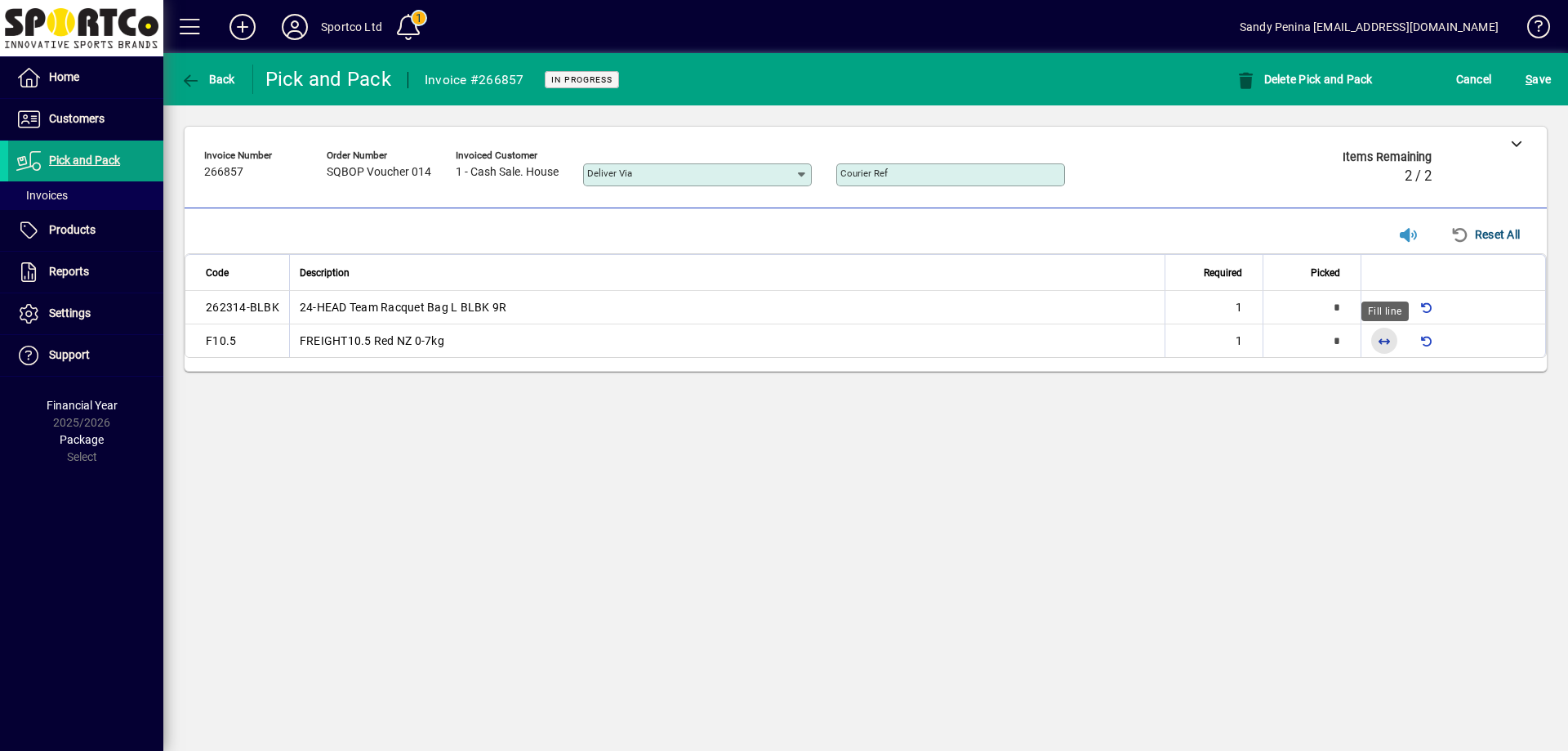
click at [1384, 336] on span "button" at bounding box center [1384, 340] width 39 height 39
type input "*"
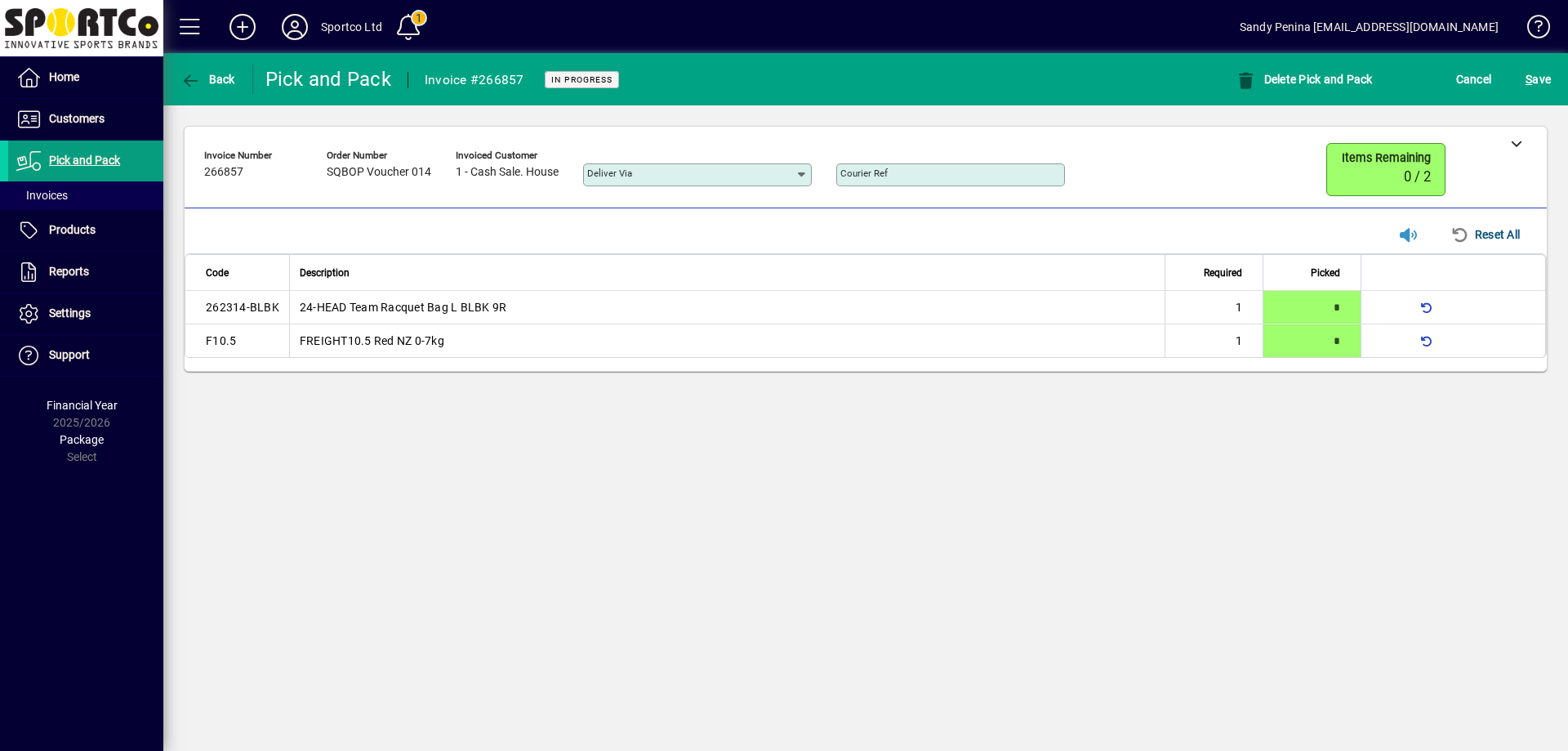
click at [1557, 79] on div "S ave" at bounding box center [1538, 79] width 60 height 30
click at [1545, 74] on span "S ave" at bounding box center [1538, 78] width 25 height 26
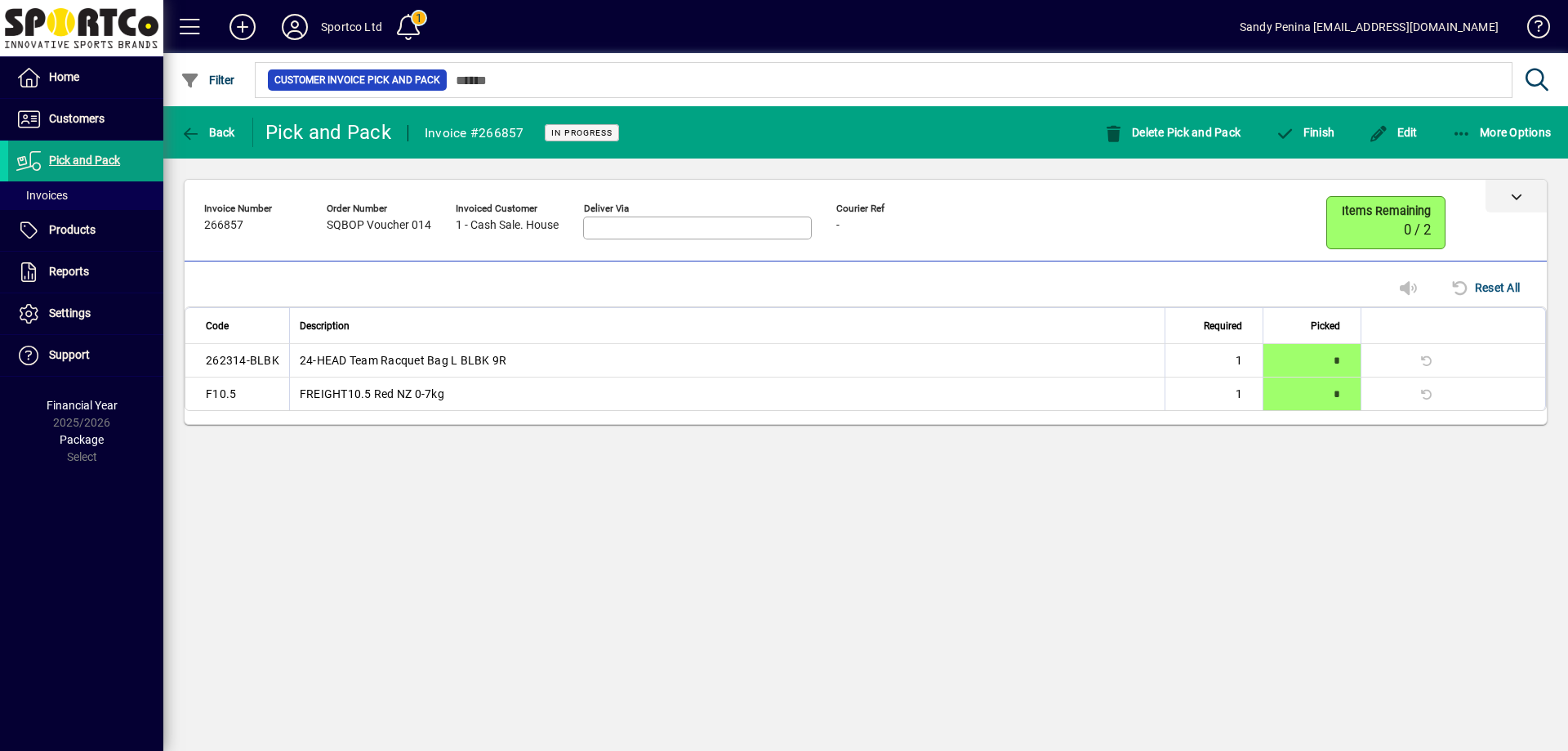
click at [1513, 194] on icon at bounding box center [1517, 196] width 12 height 12
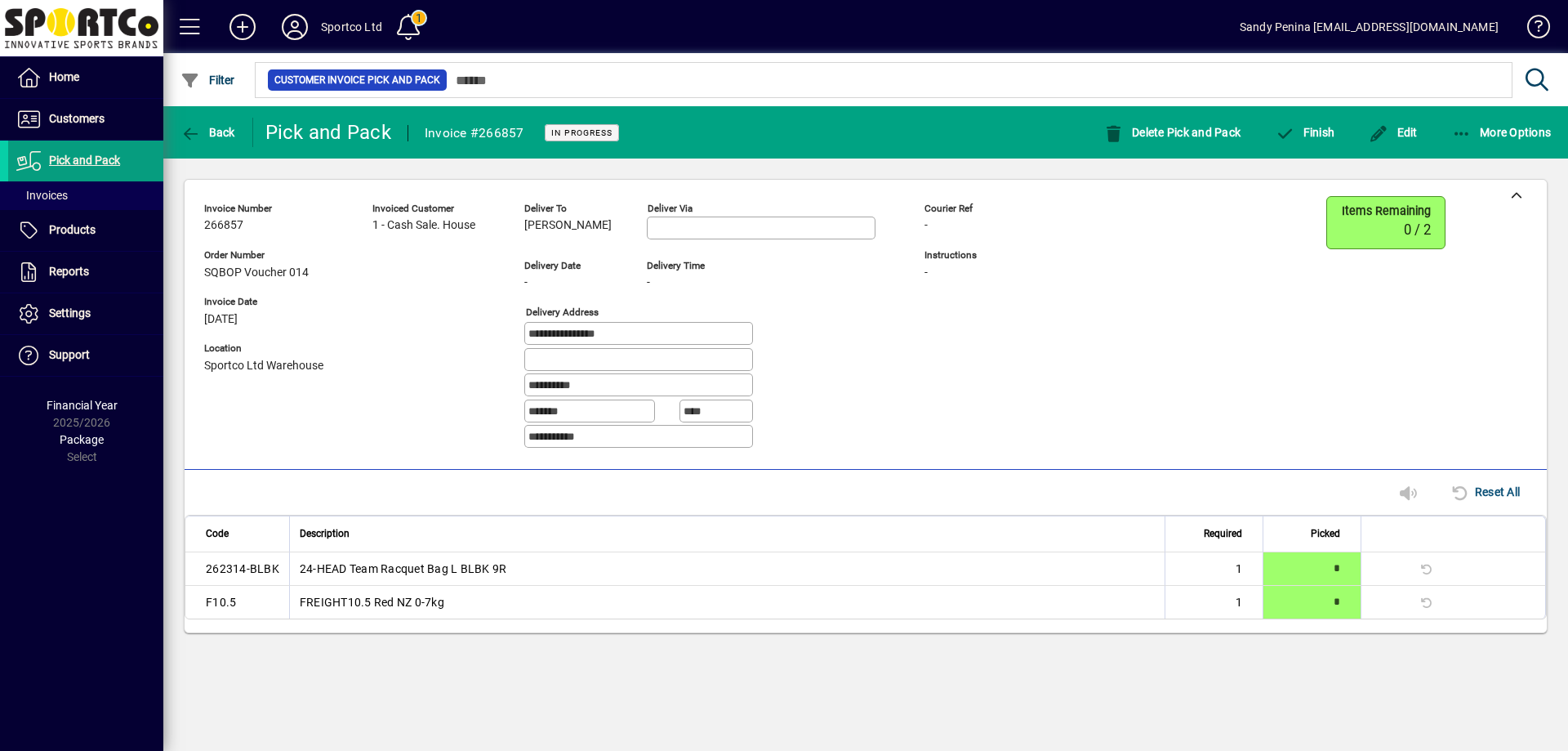
click at [601, 222] on span "Aleisha Watene" at bounding box center [568, 225] width 87 height 13
copy span "Aleisha Watene"
click at [651, 333] on input "**********" at bounding box center [640, 333] width 224 height 13
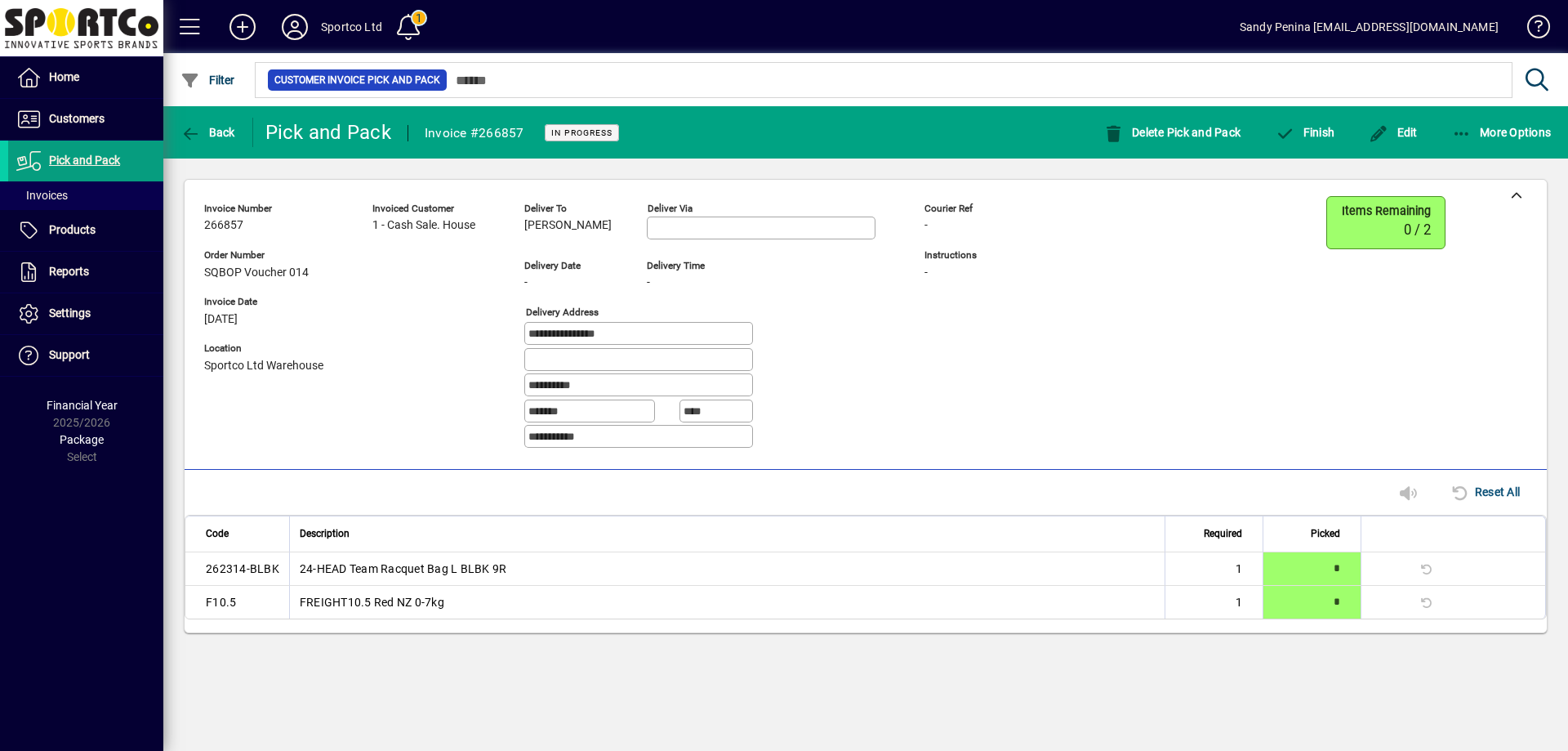
click at [651, 333] on input "**********" at bounding box center [640, 333] width 224 height 13
click at [627, 386] on input "**********" at bounding box center [640, 384] width 224 height 13
click at [886, 367] on div at bounding box center [712, 361] width 376 height 26
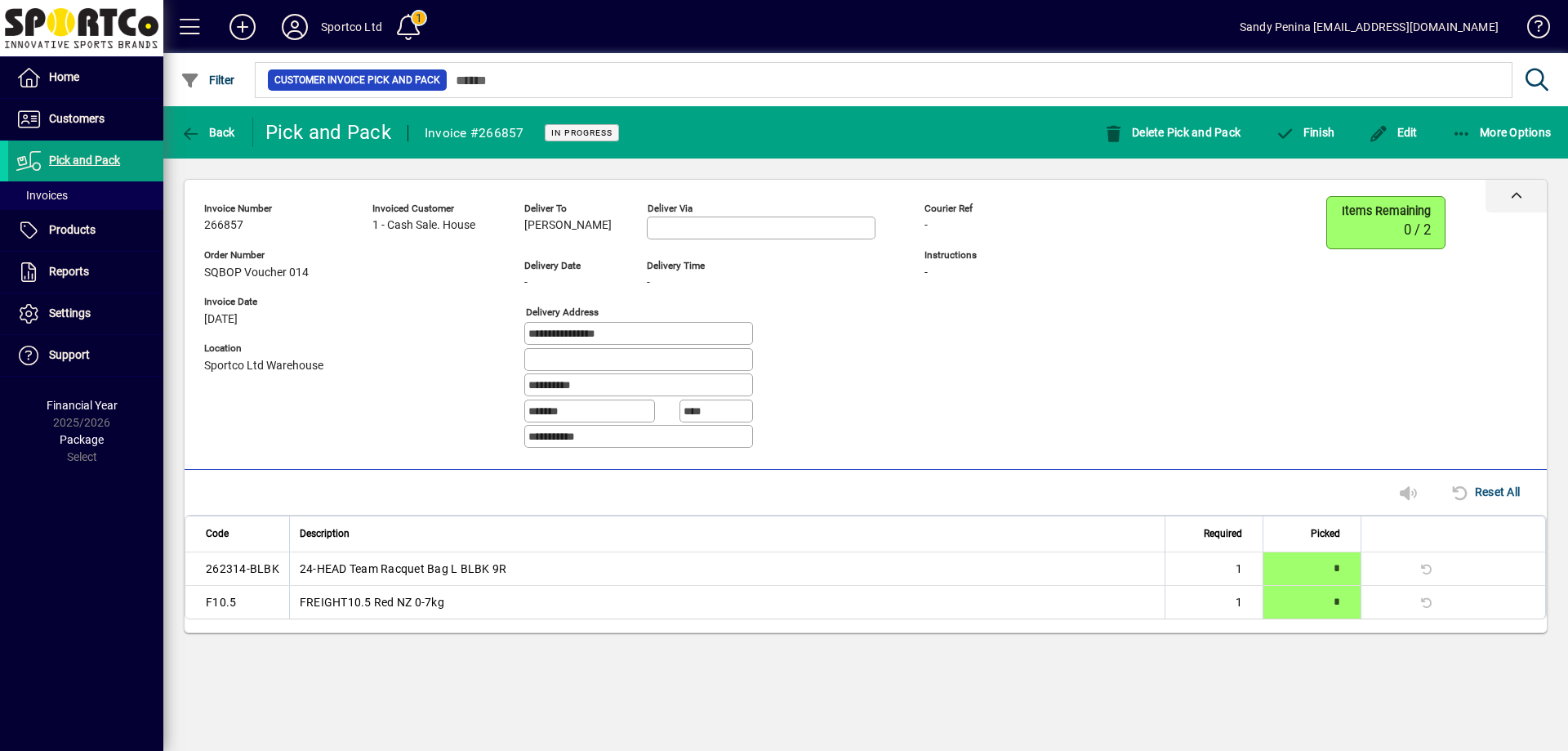
click at [1519, 188] on div at bounding box center [1517, 196] width 61 height 32
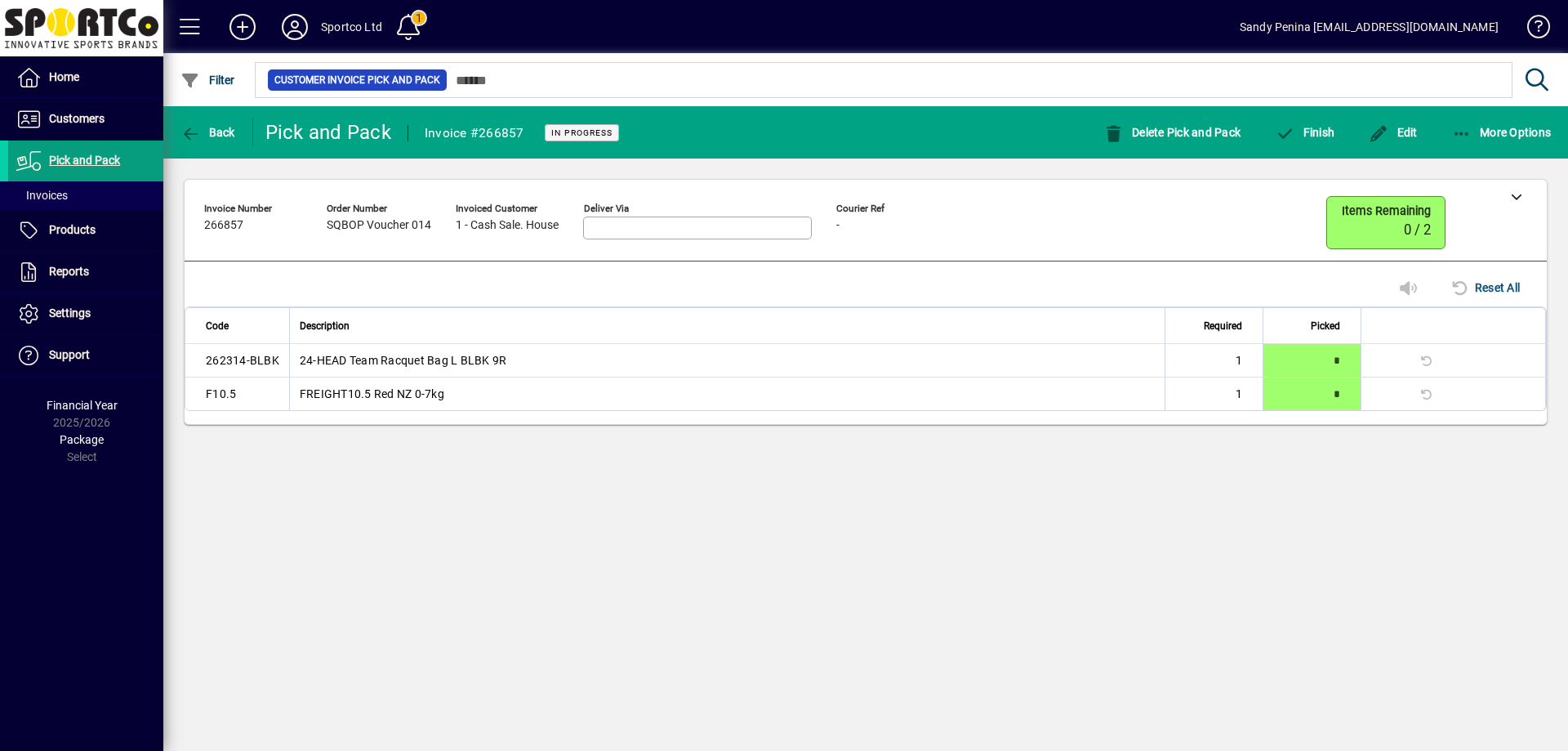
click at [237, 227] on span "266857" at bounding box center [223, 225] width 39 height 13
copy span "266857"
click at [1318, 131] on span "Finish" at bounding box center [1305, 133] width 60 height 13
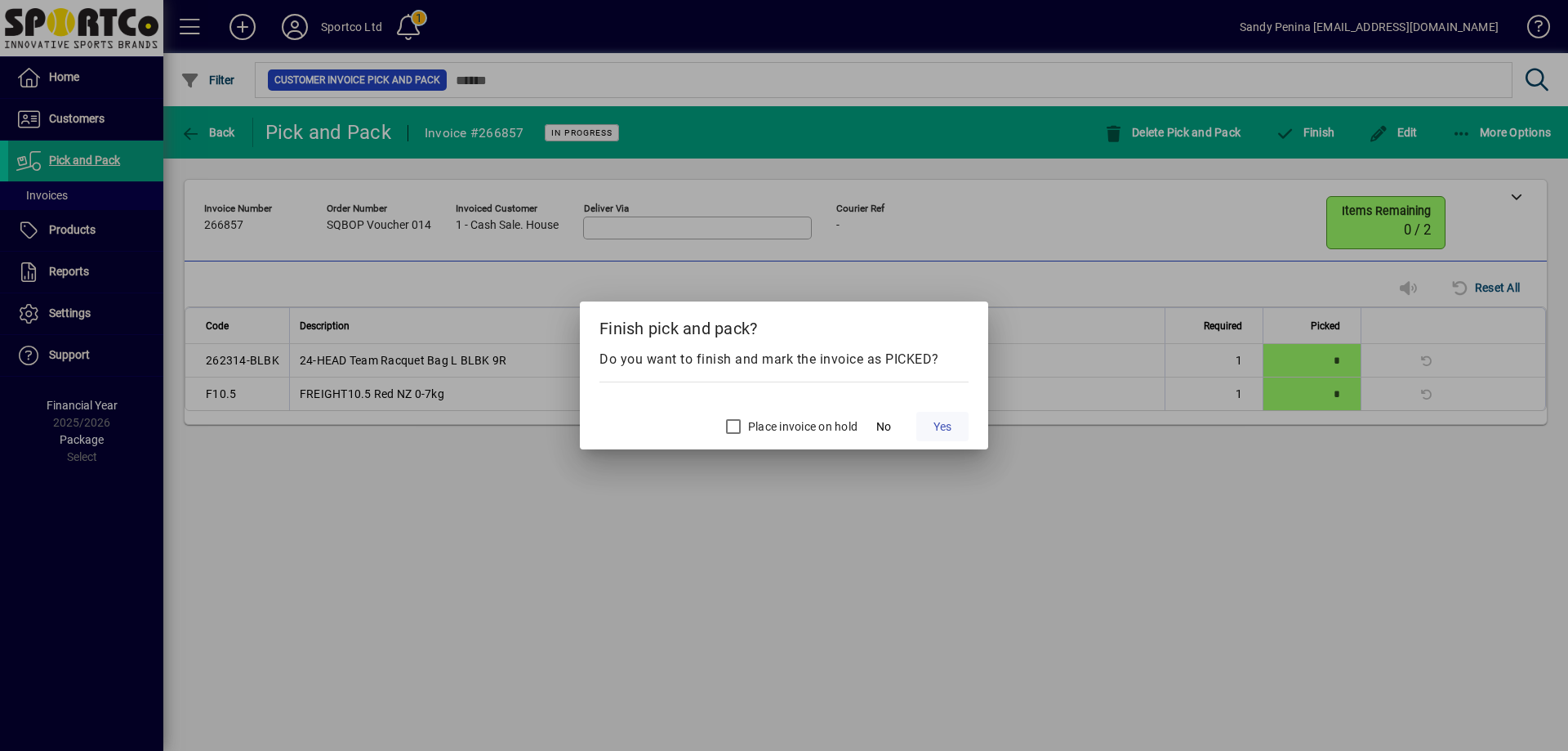
click at [941, 425] on span "Yes" at bounding box center [942, 426] width 18 height 17
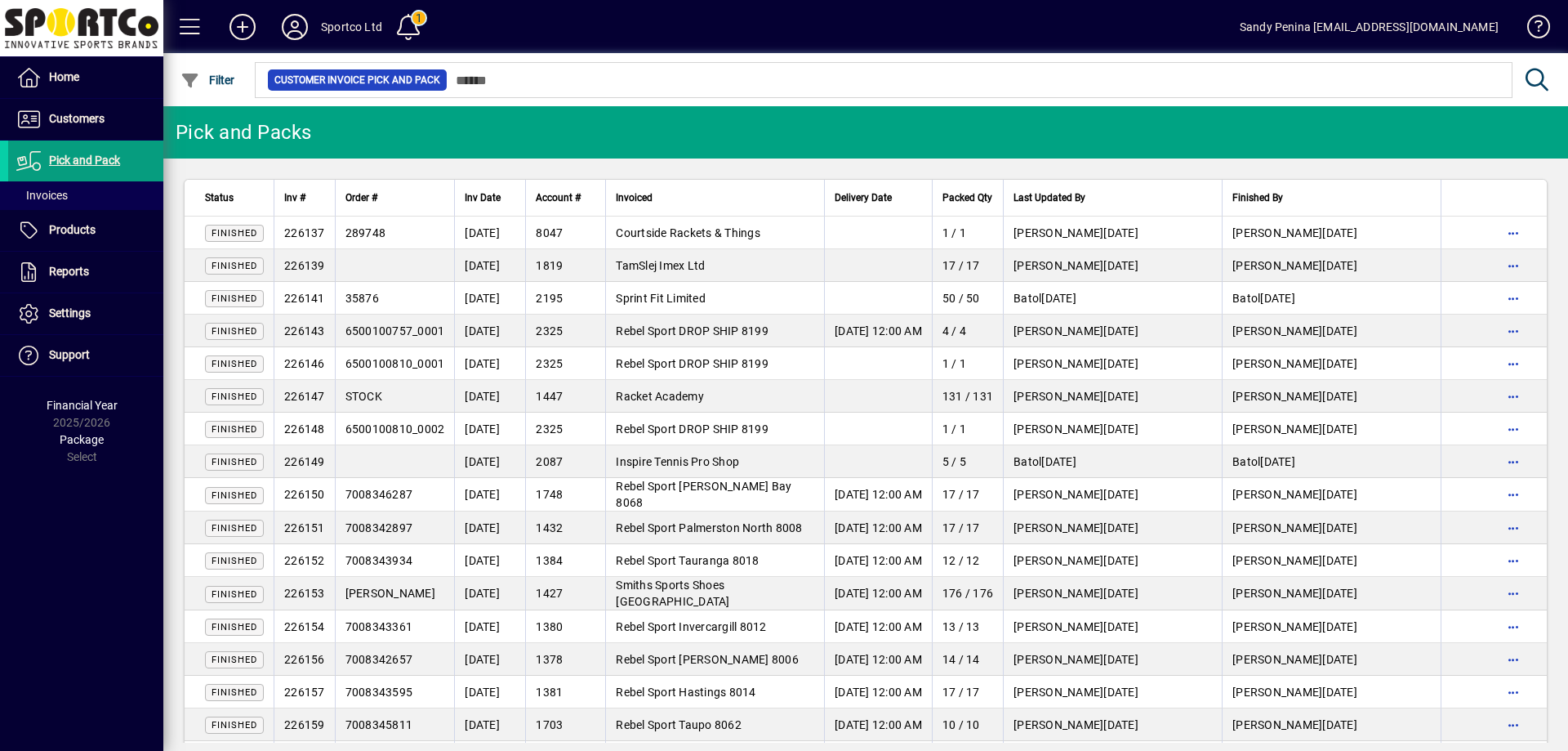
drag, startPoint x: 235, startPoint y: 194, endPoint x: 189, endPoint y: 197, distance: 46.1
click at [194, 196] on th "Status" at bounding box center [229, 197] width 89 height 37
drag, startPoint x: 66, startPoint y: 224, endPoint x: 82, endPoint y: 223, distance: 16.0
click at [67, 224] on span "Products" at bounding box center [72, 229] width 47 height 13
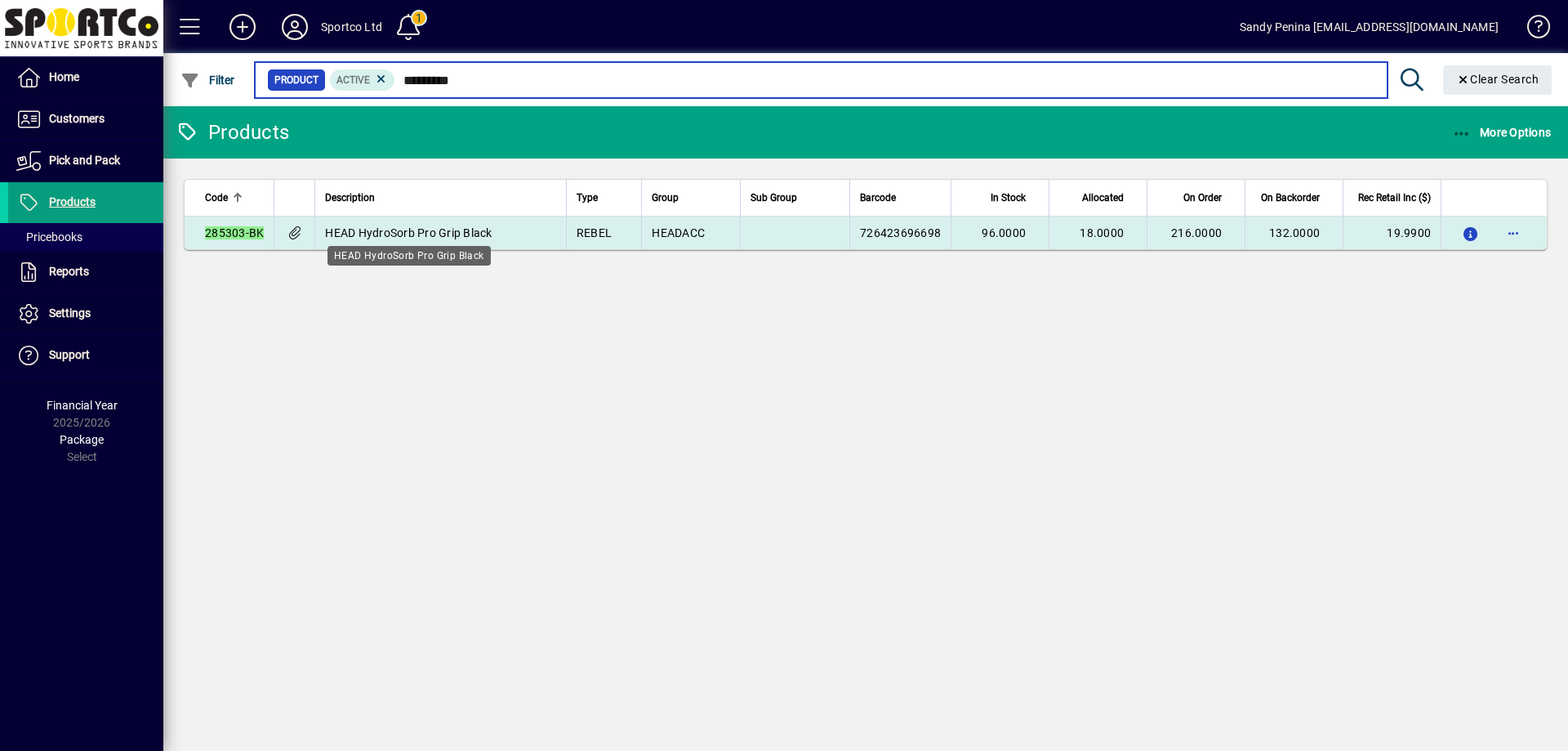
type input "*********"
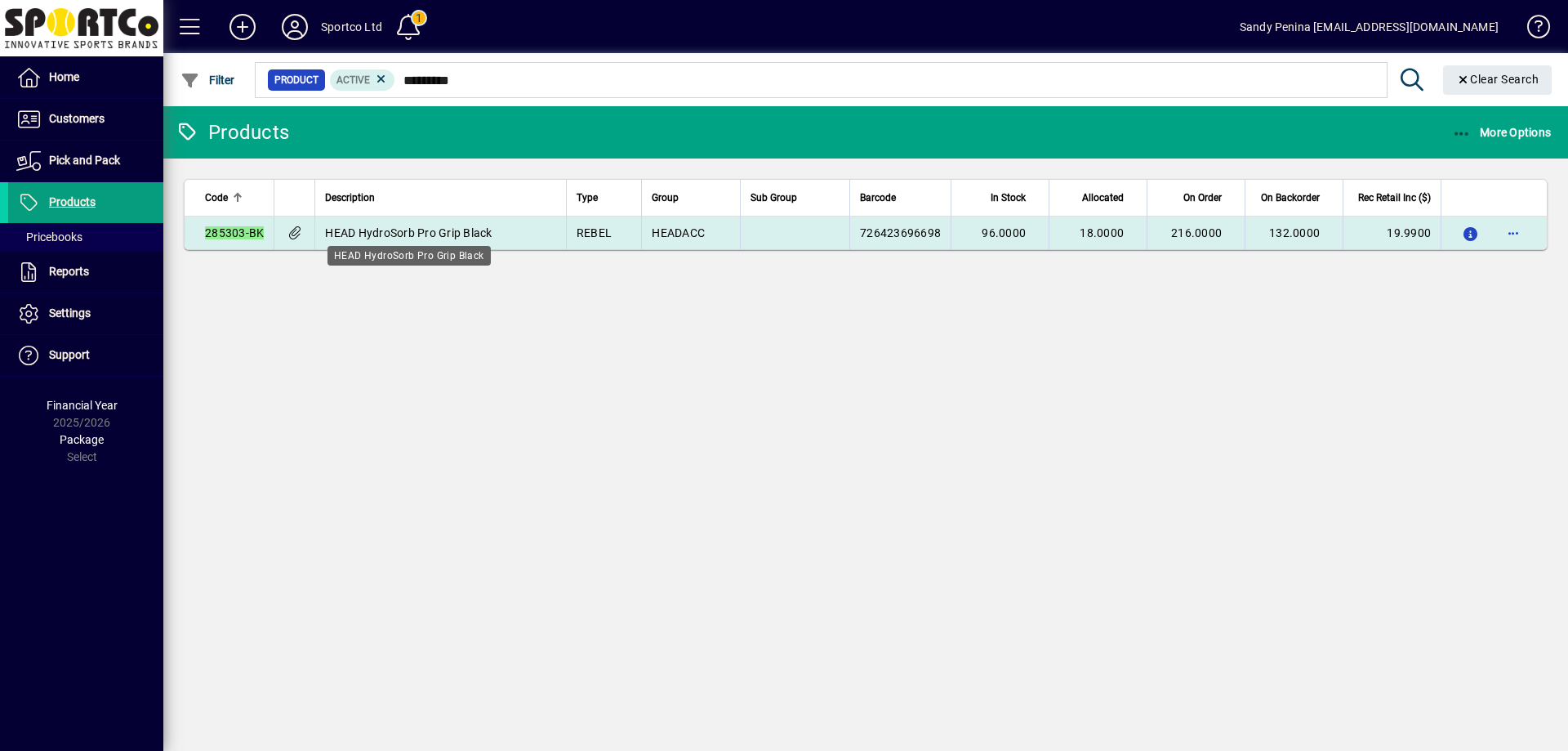
click at [482, 229] on span "HEAD HydroSorb Pro Grip Black" at bounding box center [408, 233] width 167 height 13
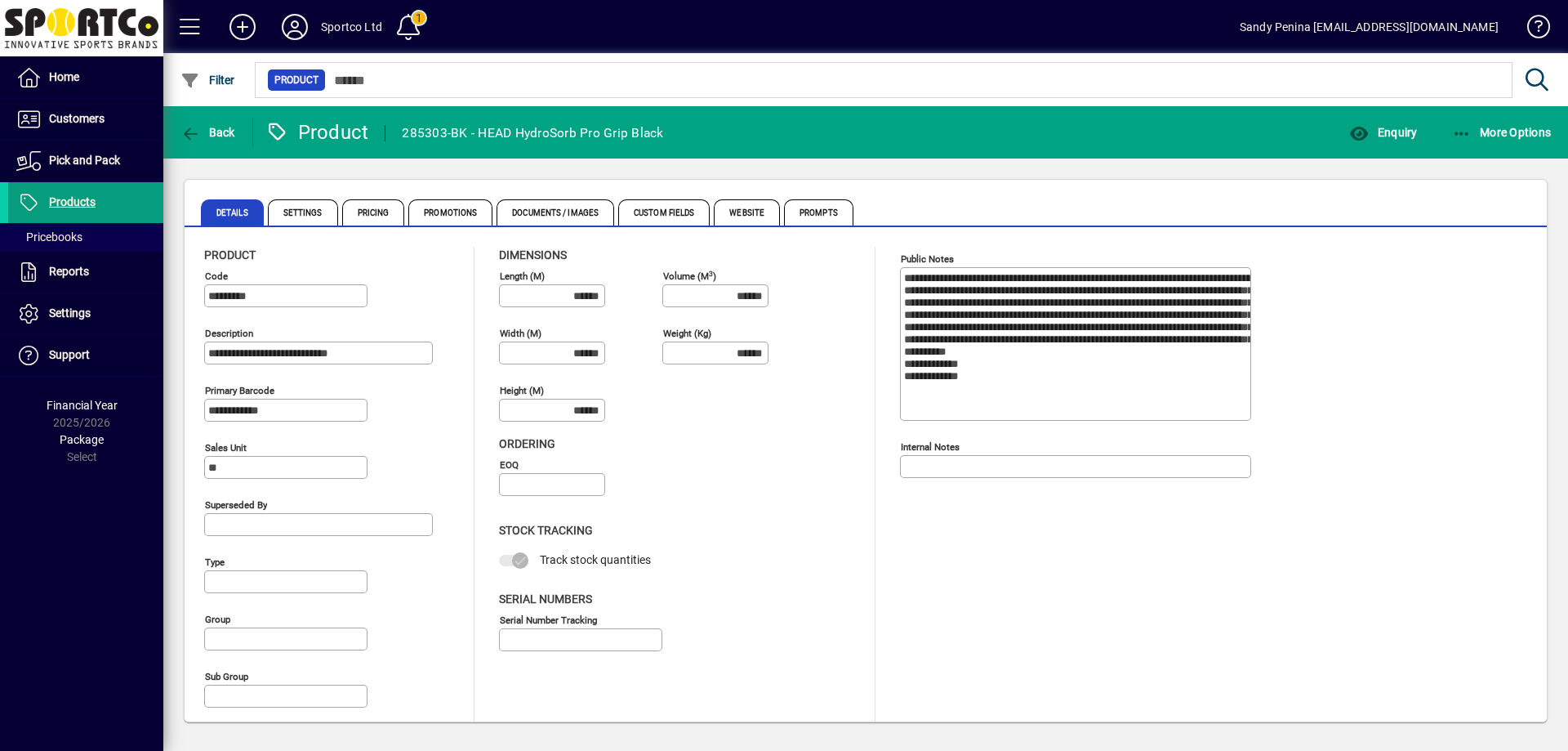
type input "**********"
type input "****"
click at [1389, 132] on span "Enquiry" at bounding box center [1383, 133] width 68 height 13
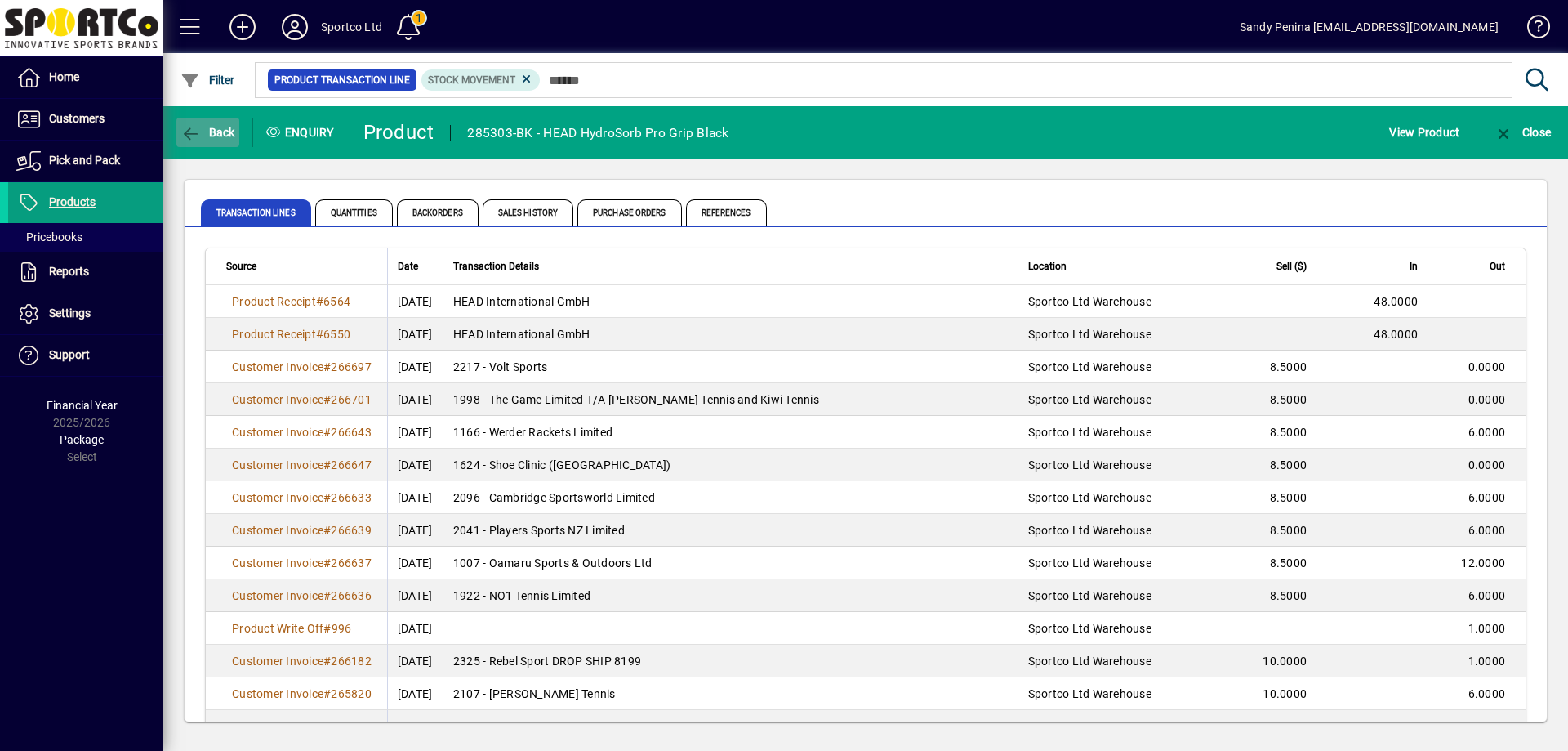
click at [231, 133] on span "Back" at bounding box center [207, 133] width 55 height 13
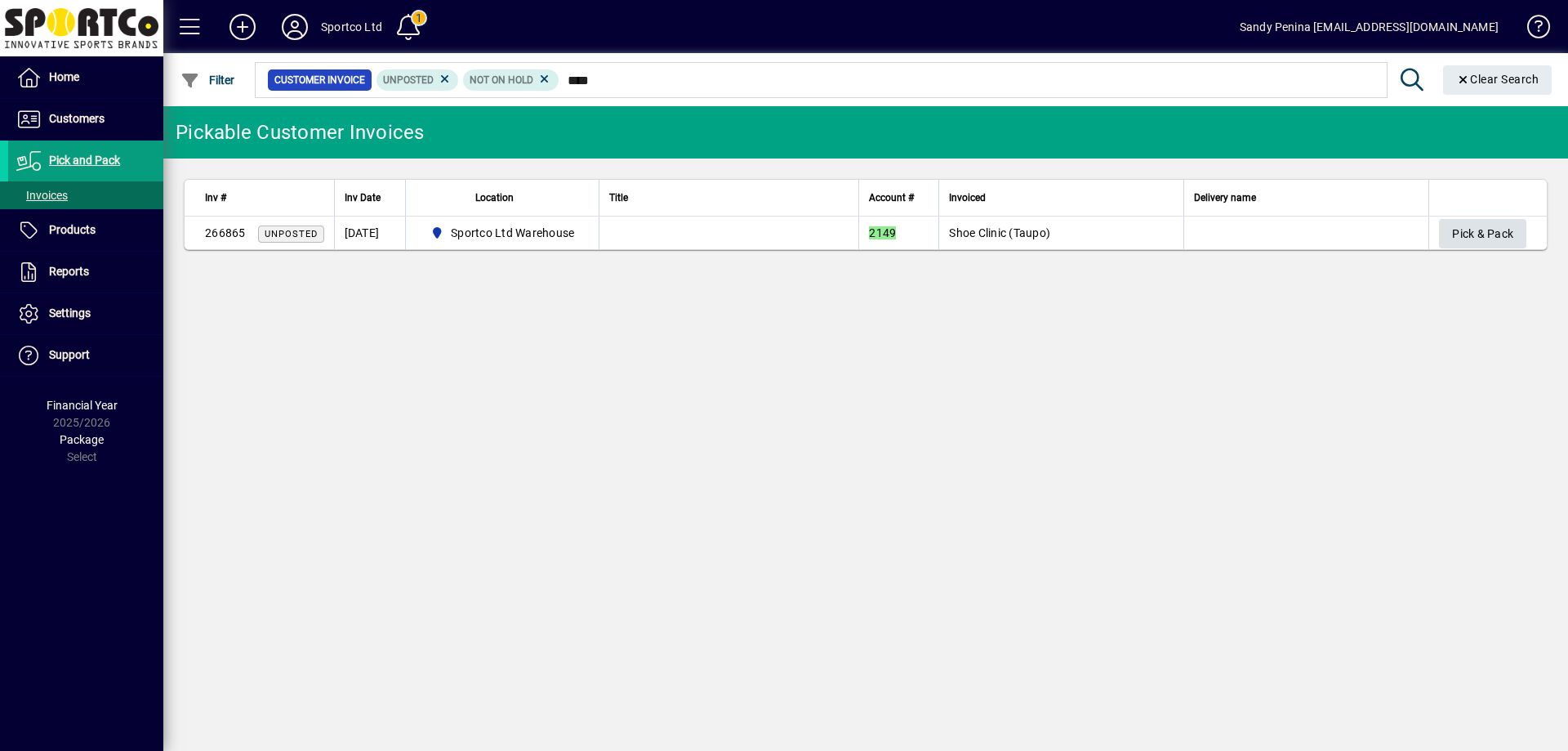
type input "****"
click at [1468, 230] on span "Pick & Pack" at bounding box center [1483, 234] width 61 height 27
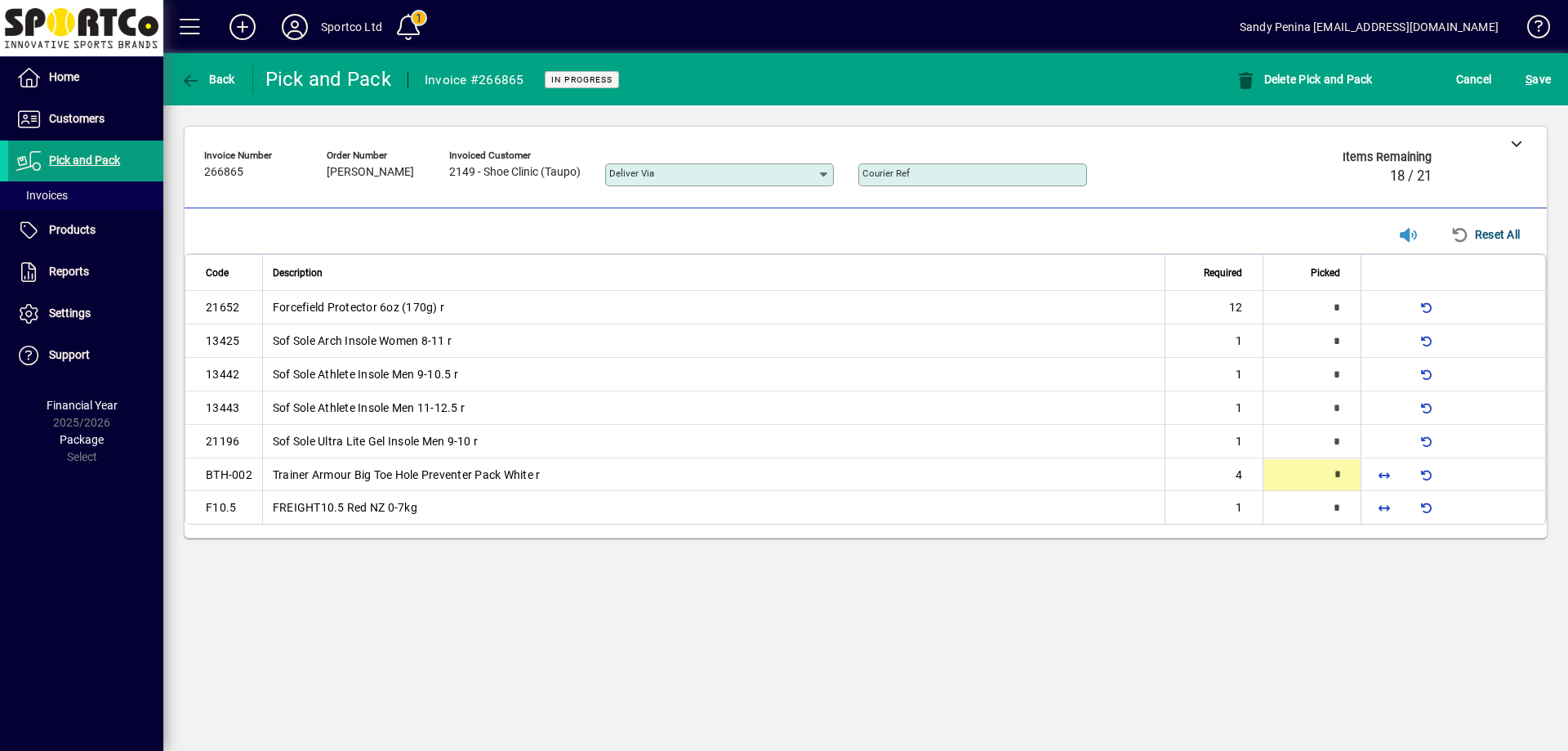
type input "*"
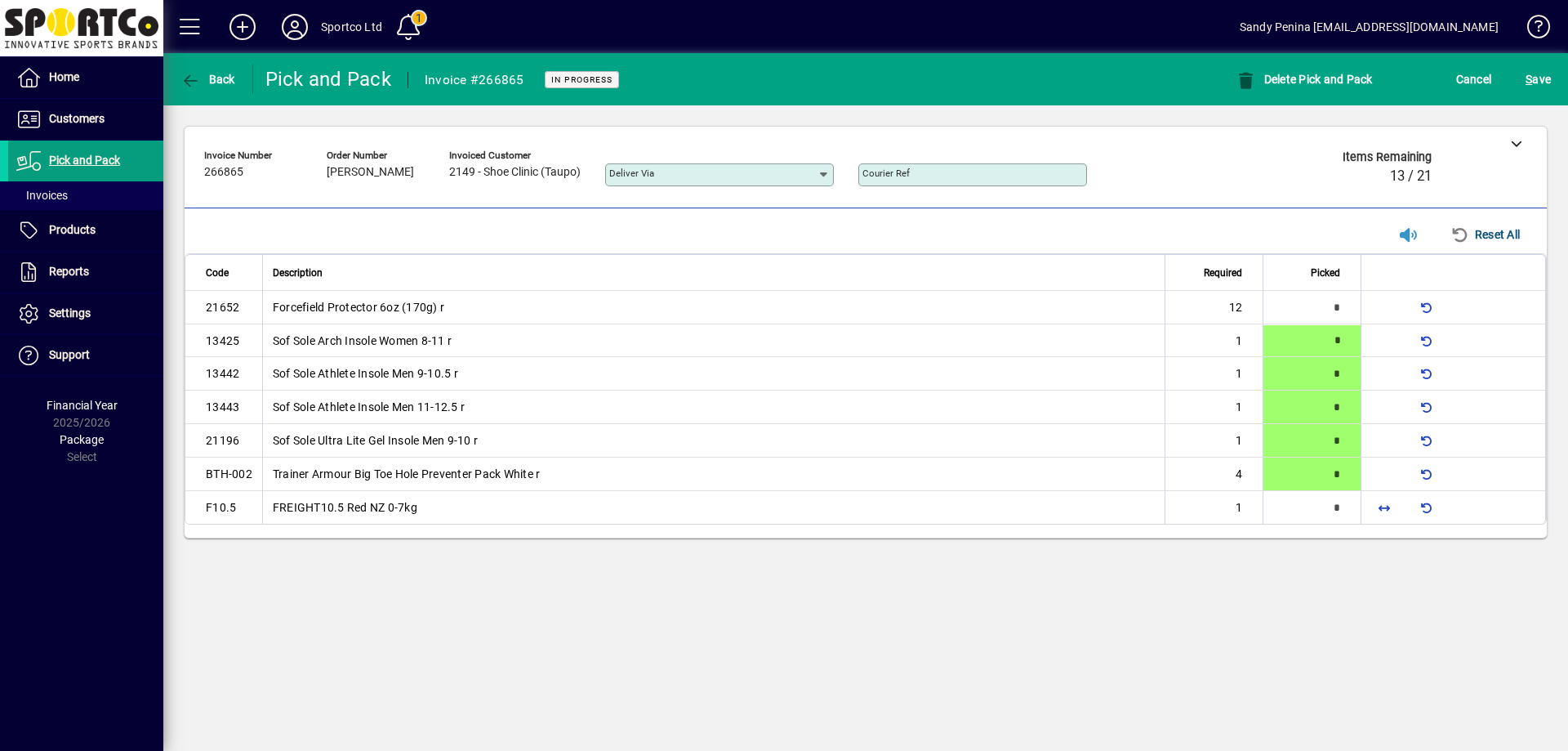
type input "*"
type input "**"
click at [1389, 514] on span "button" at bounding box center [1384, 507] width 39 height 39
type input "*"
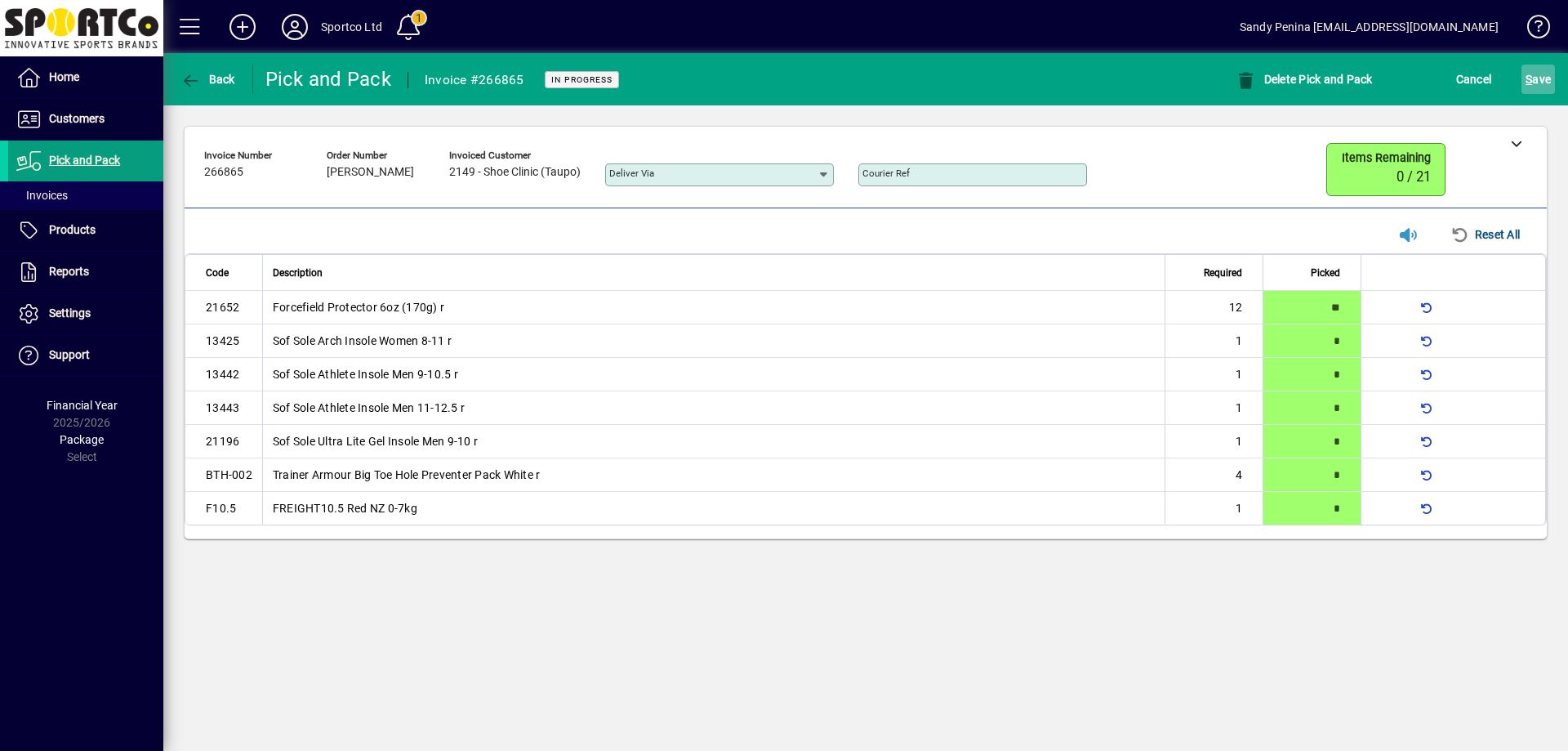
click at [1531, 86] on span "S ave" at bounding box center [1538, 78] width 25 height 26
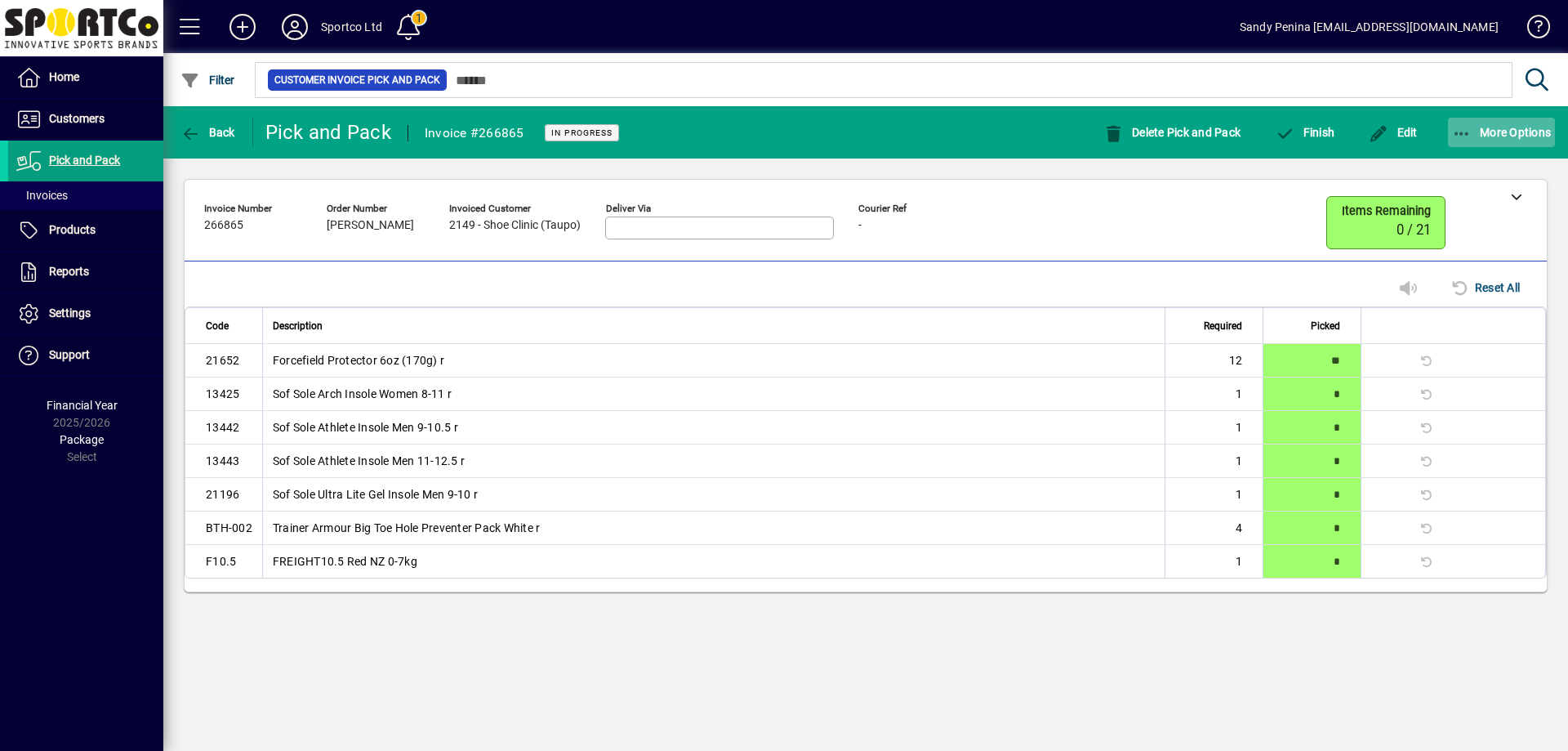
click at [1489, 130] on span "More Options" at bounding box center [1502, 133] width 100 height 13
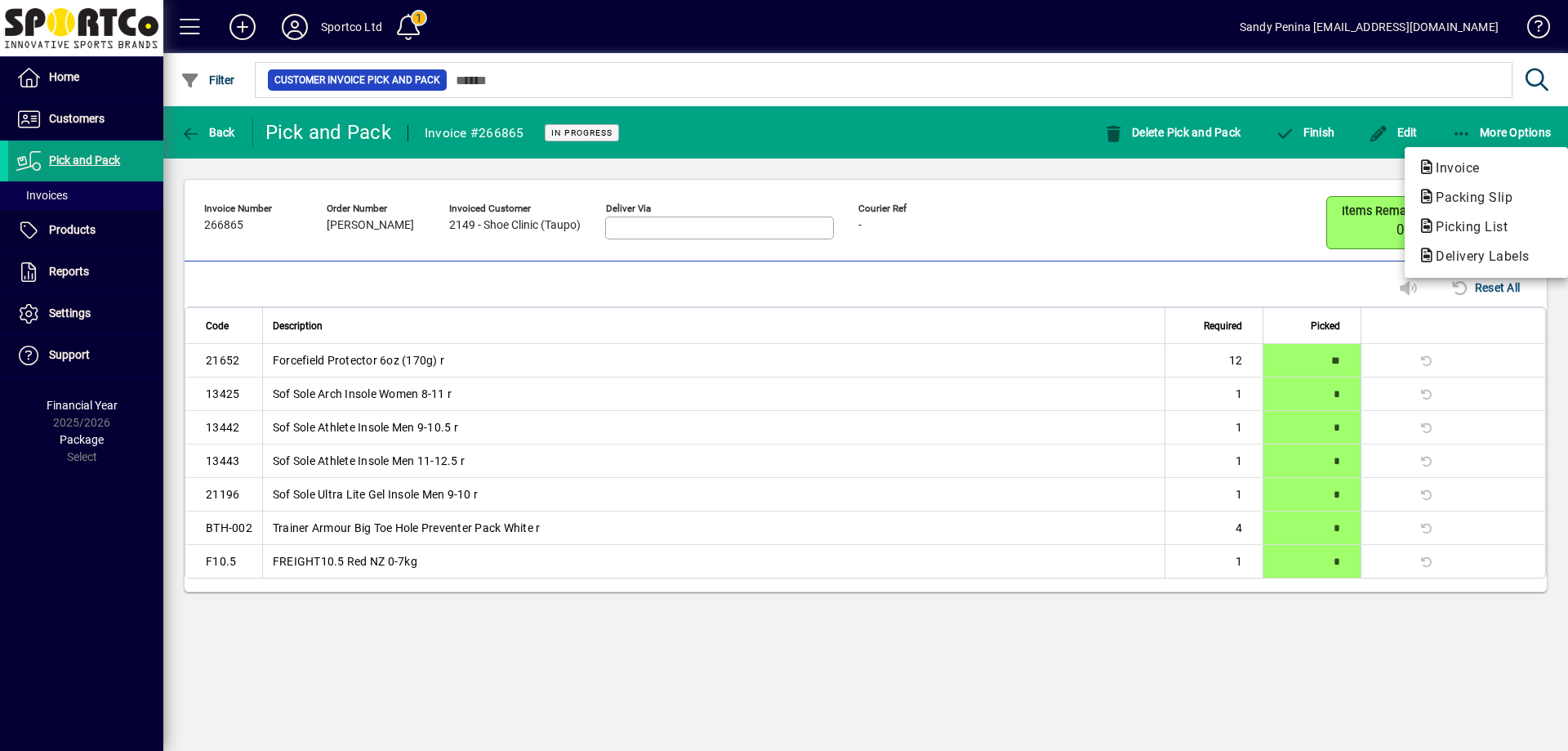
click at [1254, 177] on div at bounding box center [784, 375] width 1568 height 751
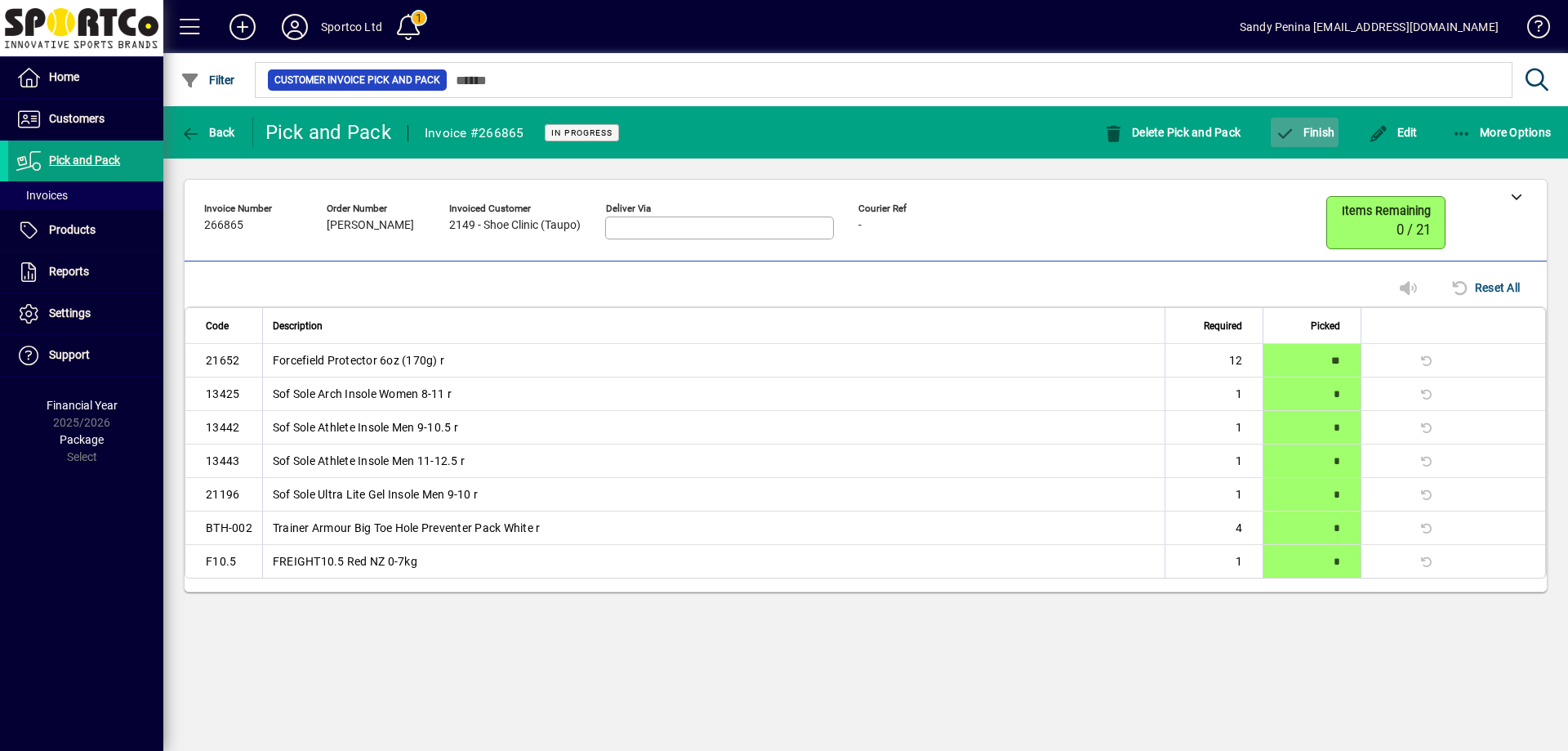
click at [1299, 126] on span "Finish" at bounding box center [1305, 133] width 60 height 13
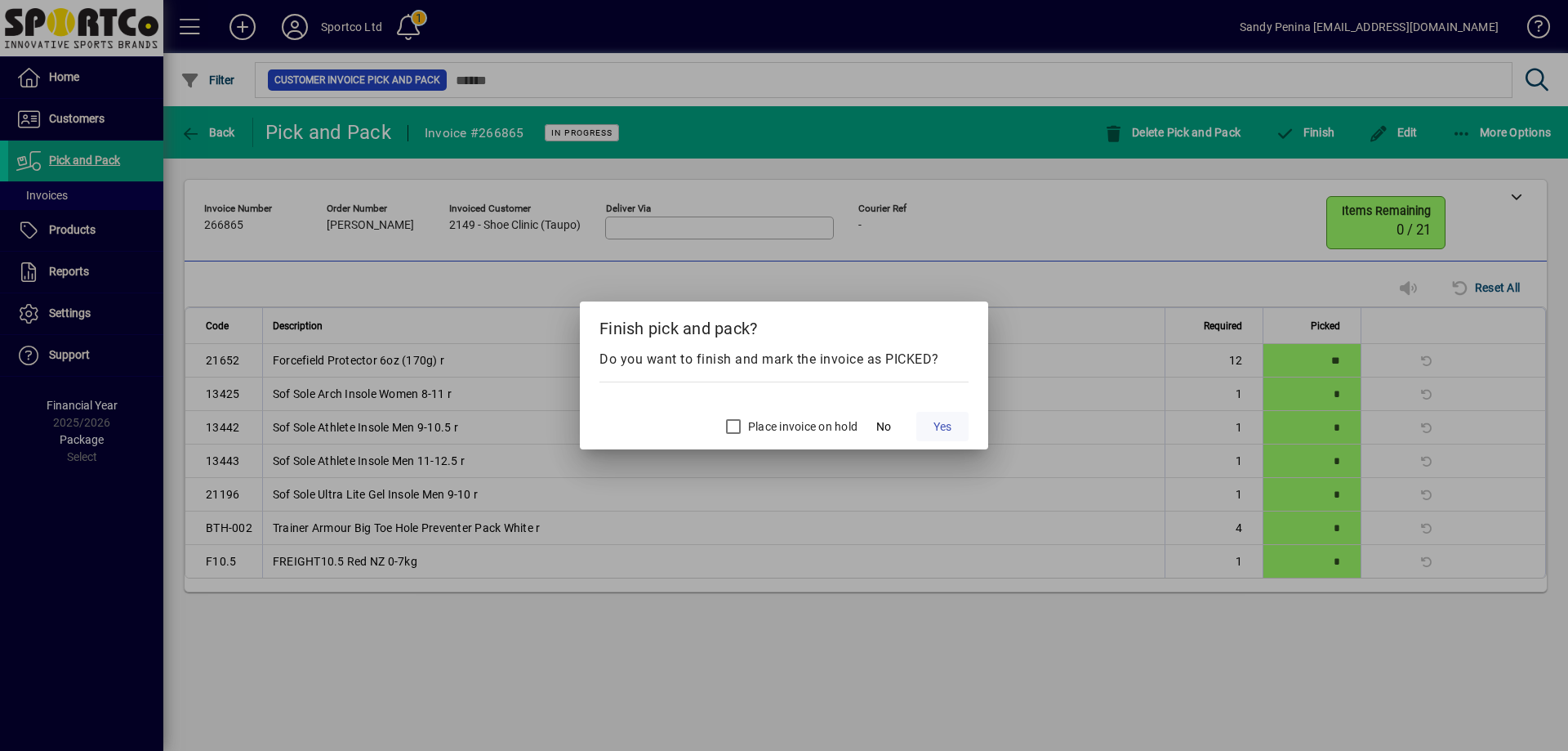
click at [940, 421] on span "Yes" at bounding box center [942, 426] width 18 height 17
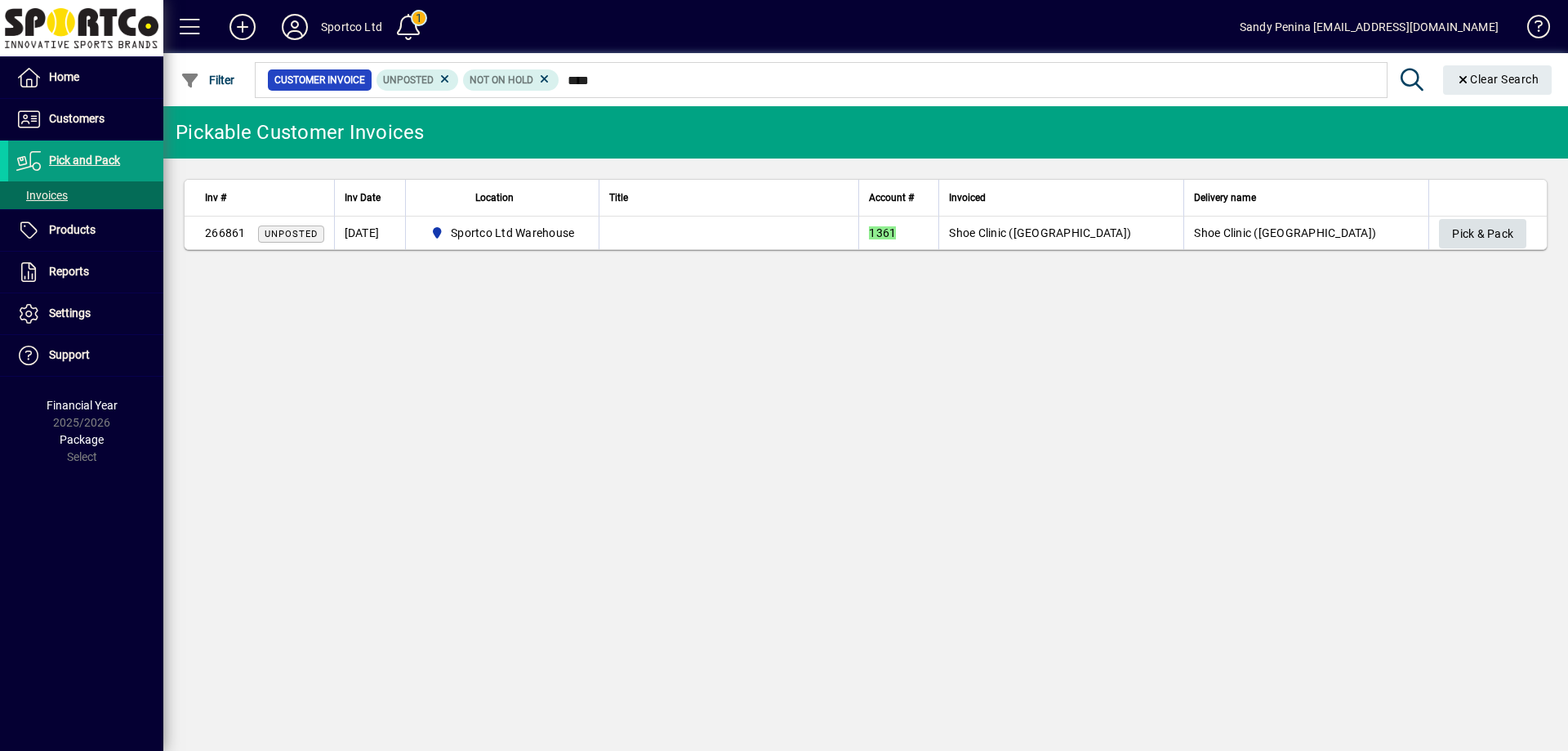
type input "****"
click at [1476, 226] on span "Pick & Pack" at bounding box center [1483, 234] width 61 height 27
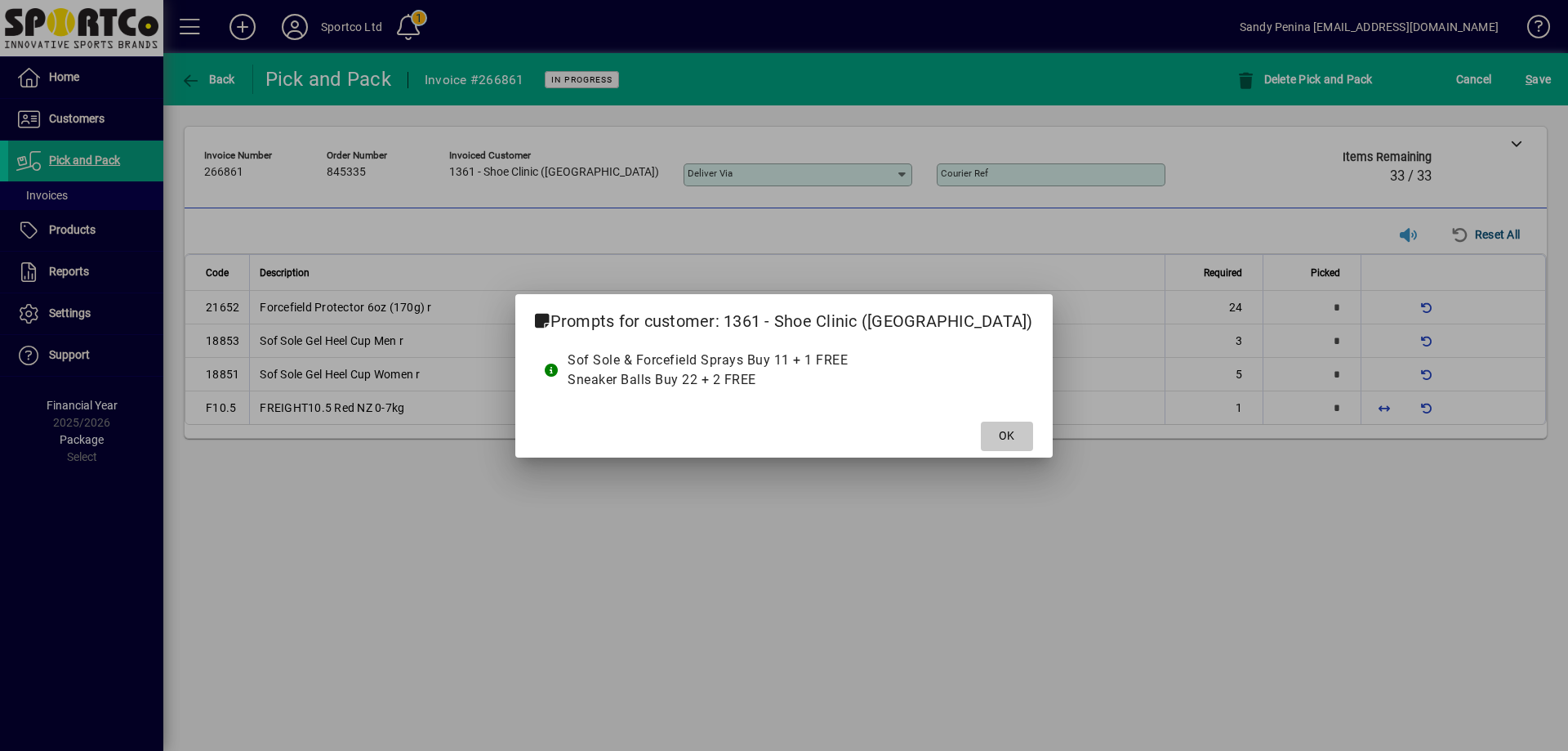
click at [999, 440] on span "OK" at bounding box center [1006, 435] width 15 height 17
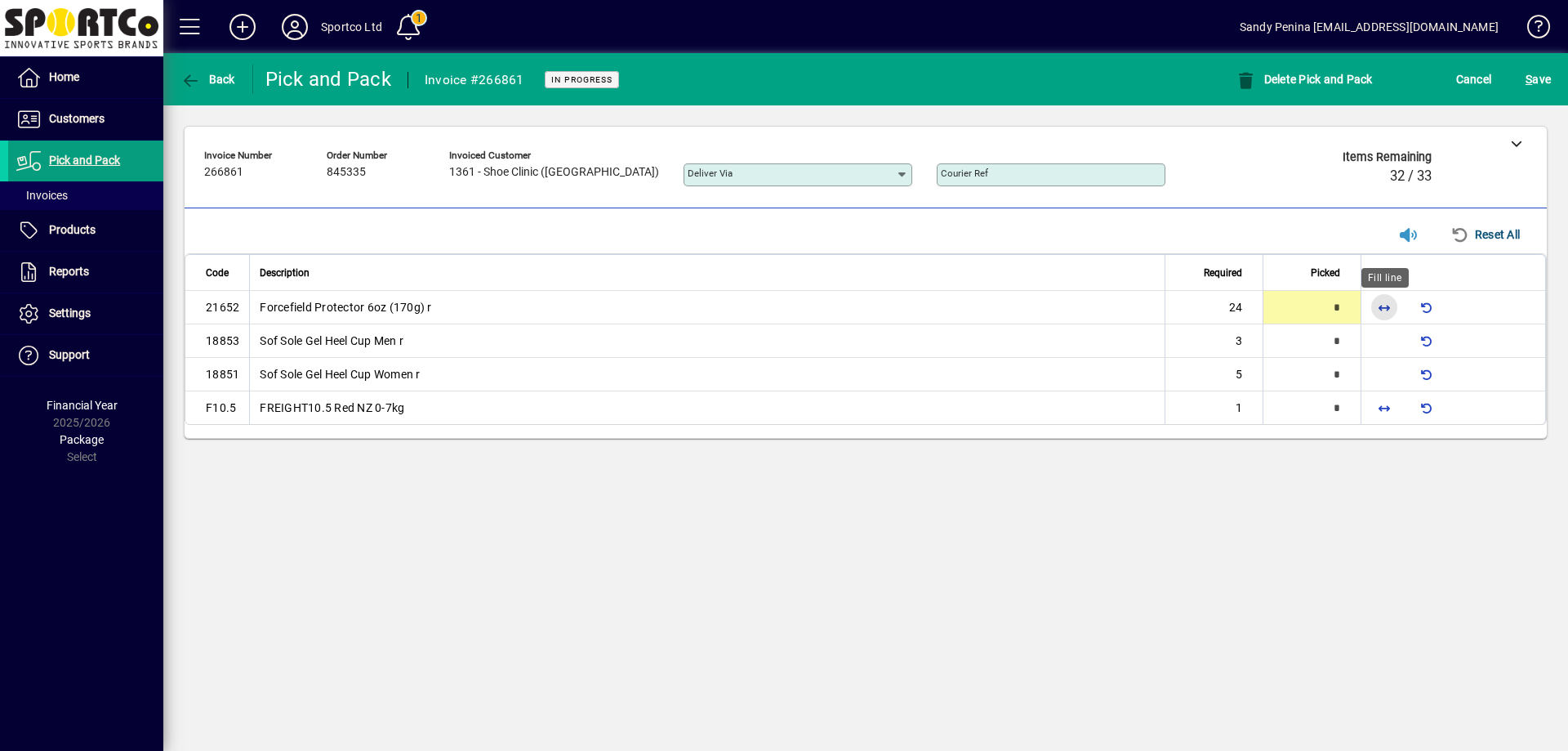
click at [1382, 310] on span "button" at bounding box center [1384, 307] width 39 height 39
type input "**"
type input "*"
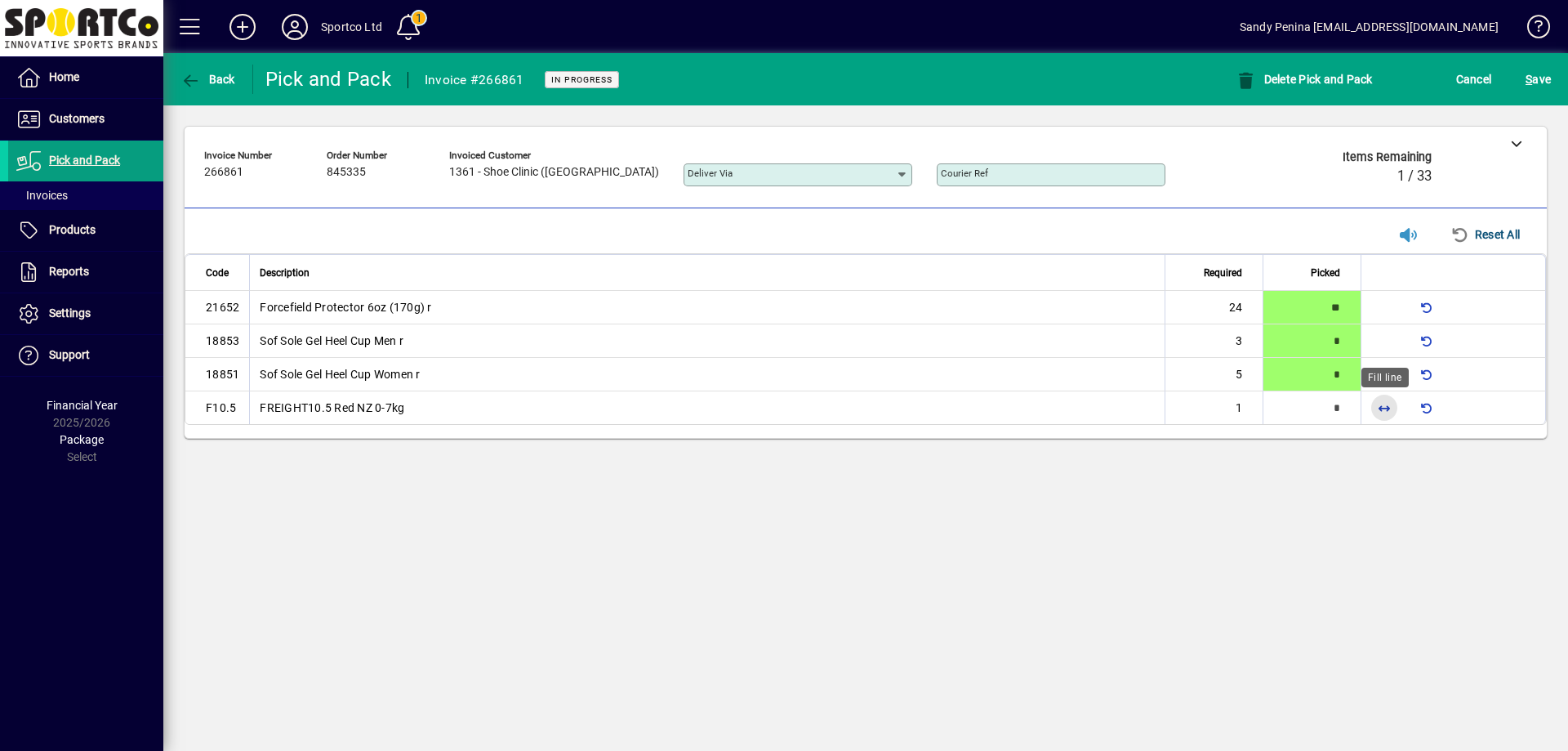
click at [1378, 401] on span "button" at bounding box center [1384, 407] width 39 height 39
type input "*"
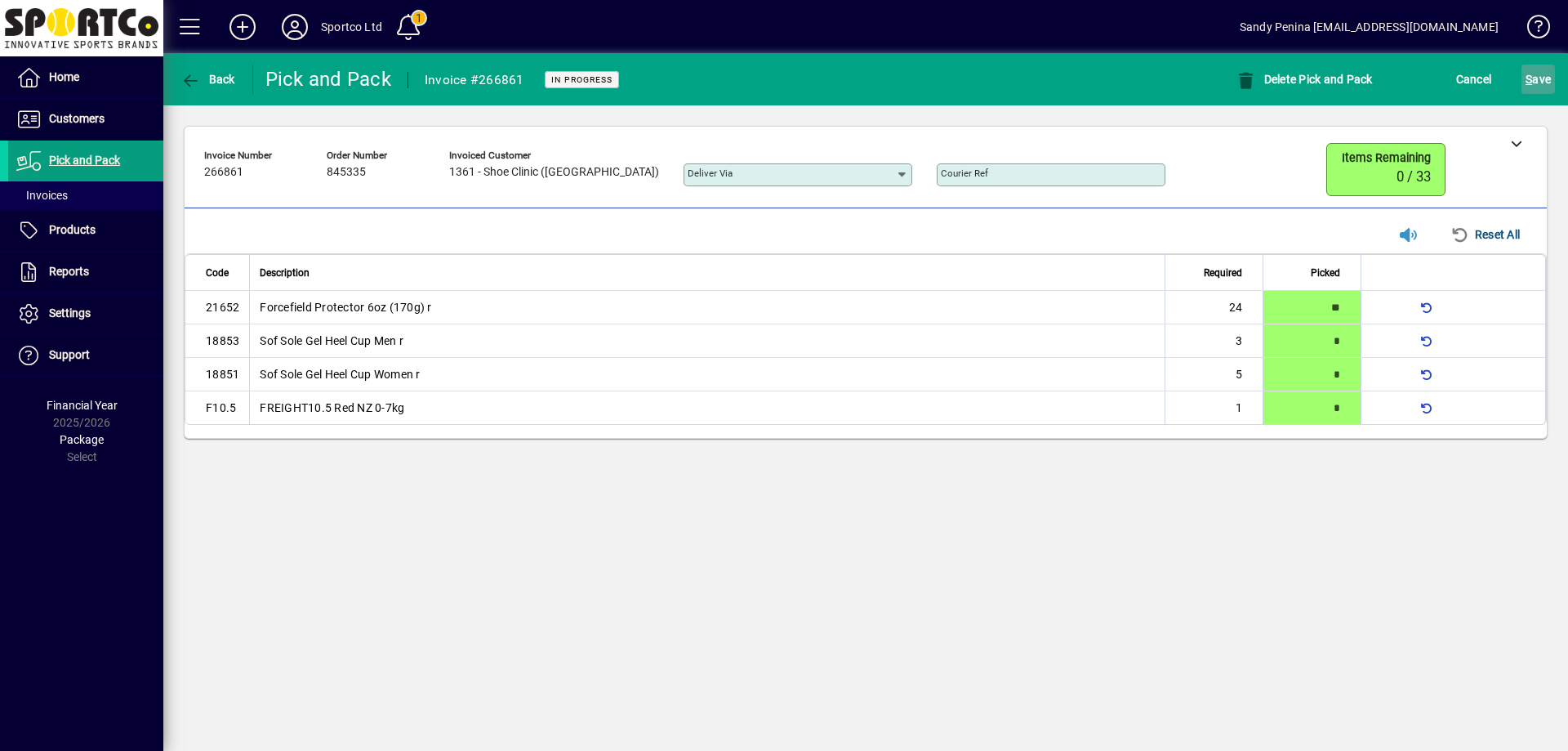
click at [1531, 74] on span "S" at bounding box center [1528, 79] width 6 height 13
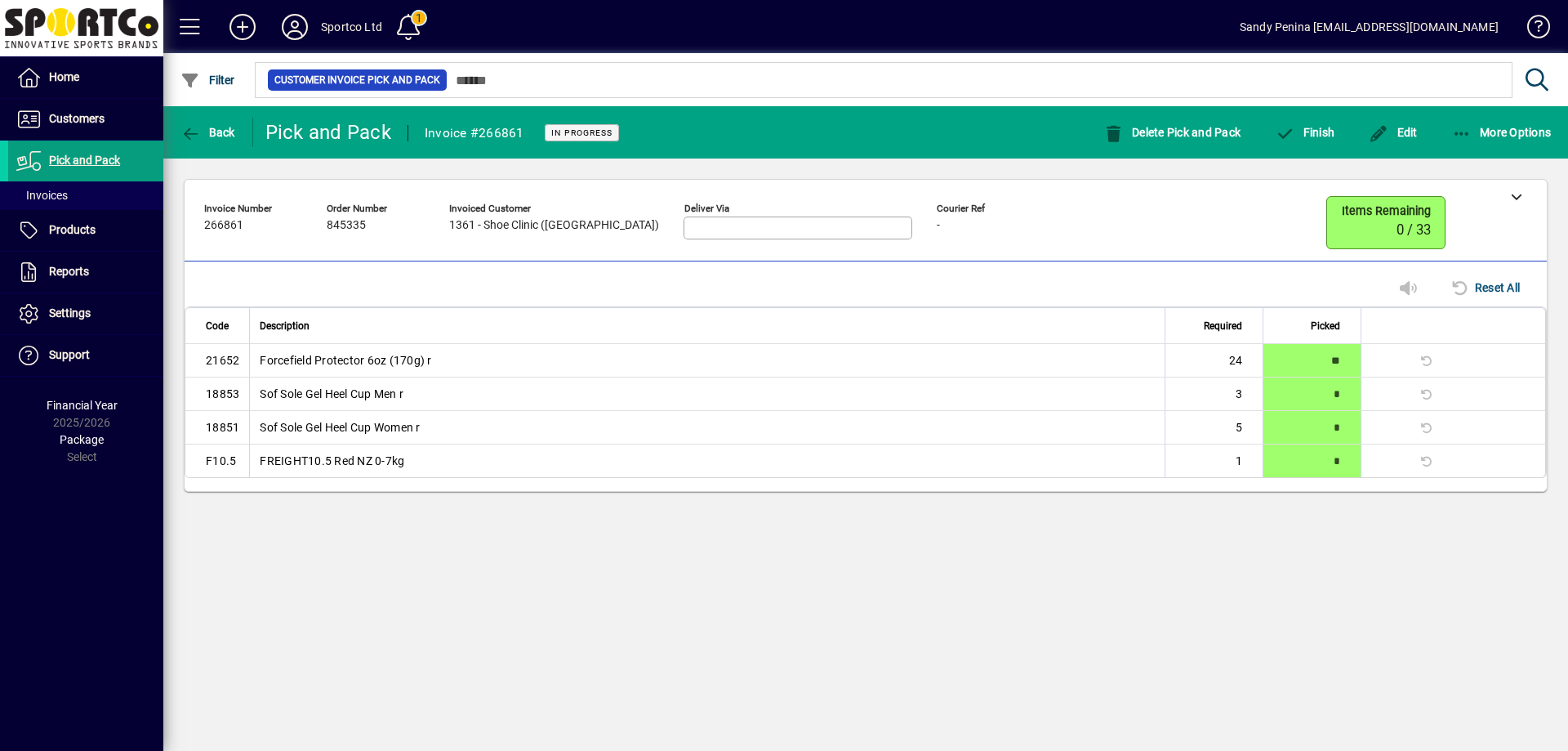
click at [235, 227] on span "266861" at bounding box center [223, 225] width 39 height 13
copy span "266861"
click at [1480, 193] on div at bounding box center [866, 196] width 1362 height 32
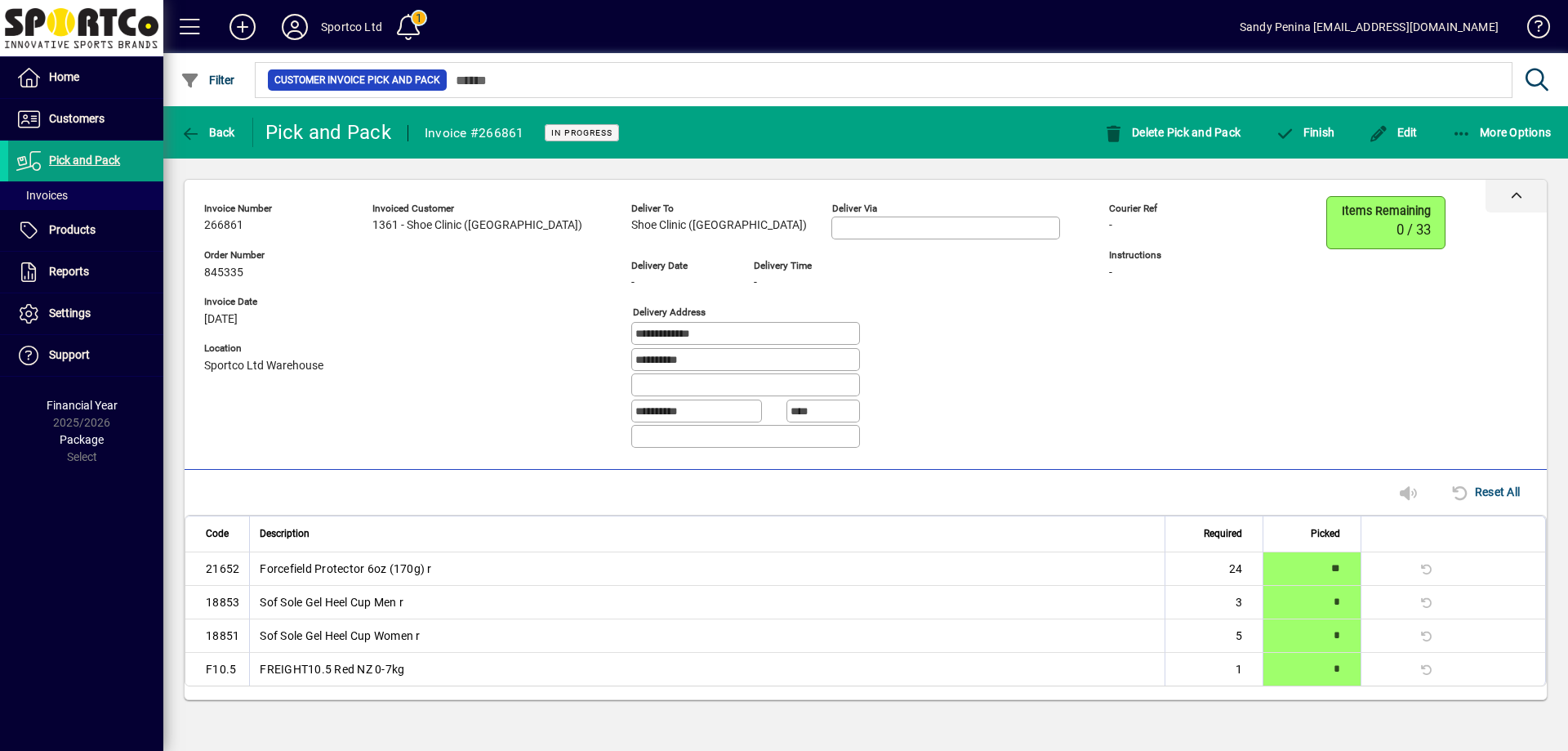
click at [1515, 187] on div at bounding box center [1517, 196] width 61 height 32
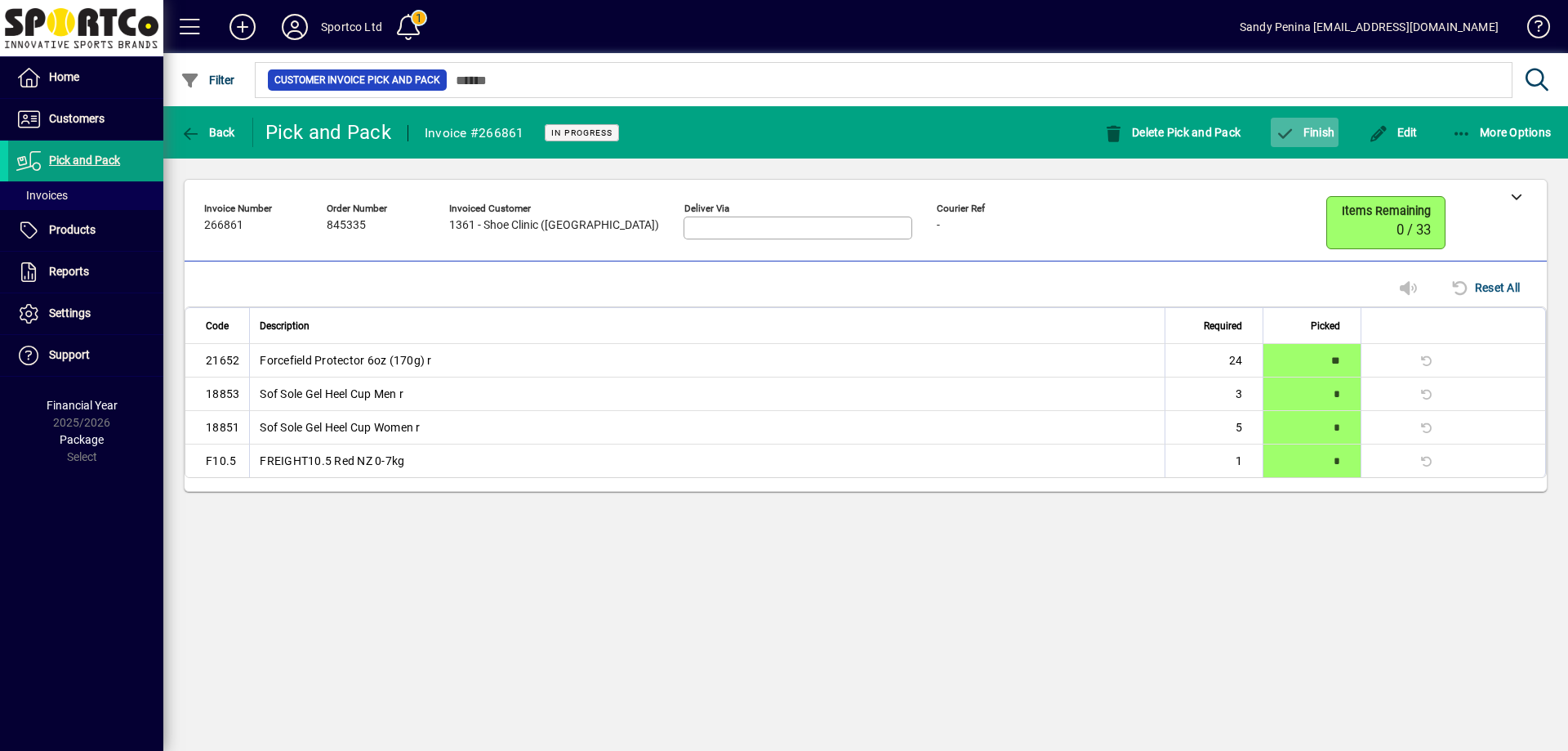
click at [1307, 124] on span "button" at bounding box center [1305, 132] width 68 height 39
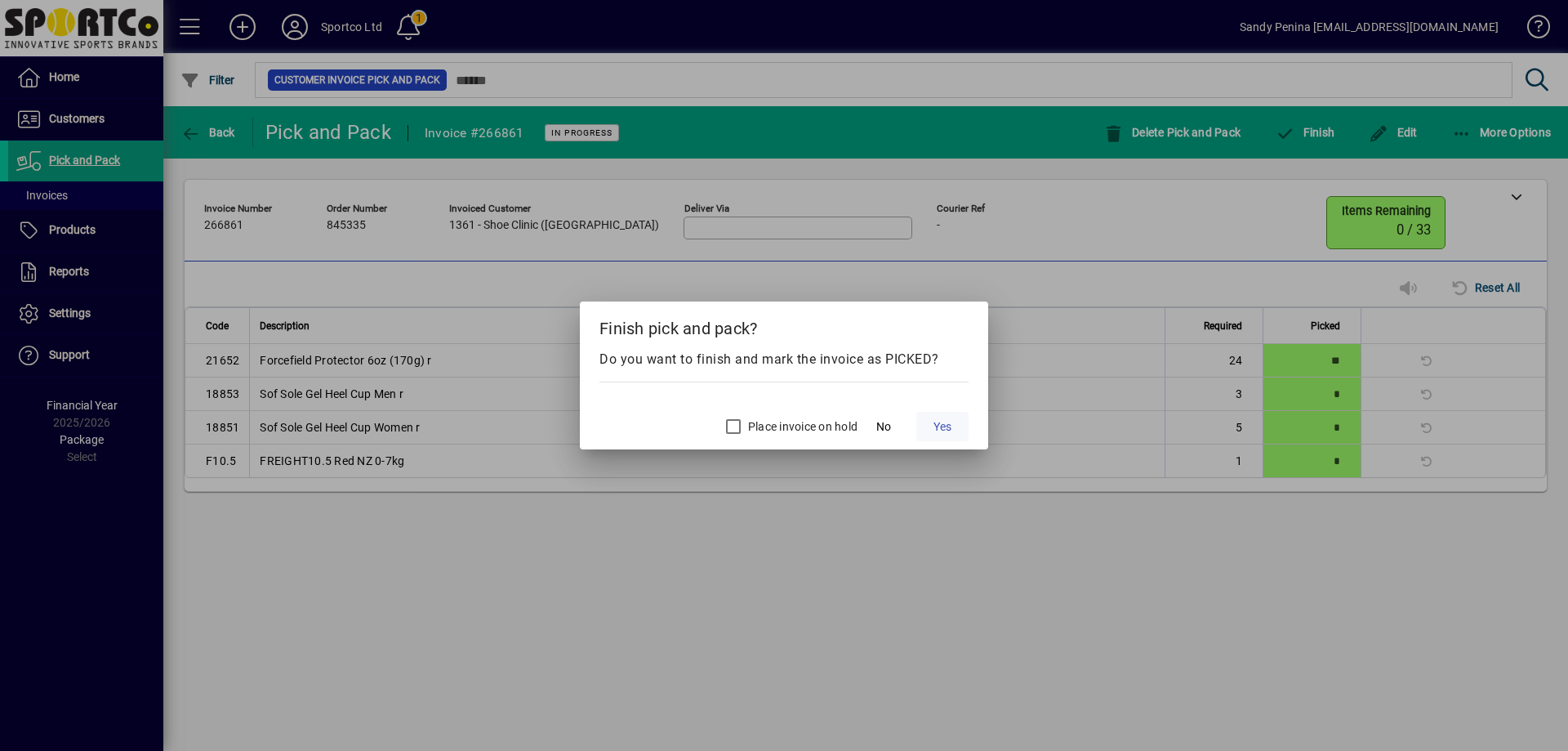
click at [948, 427] on span "Yes" at bounding box center [942, 426] width 18 height 17
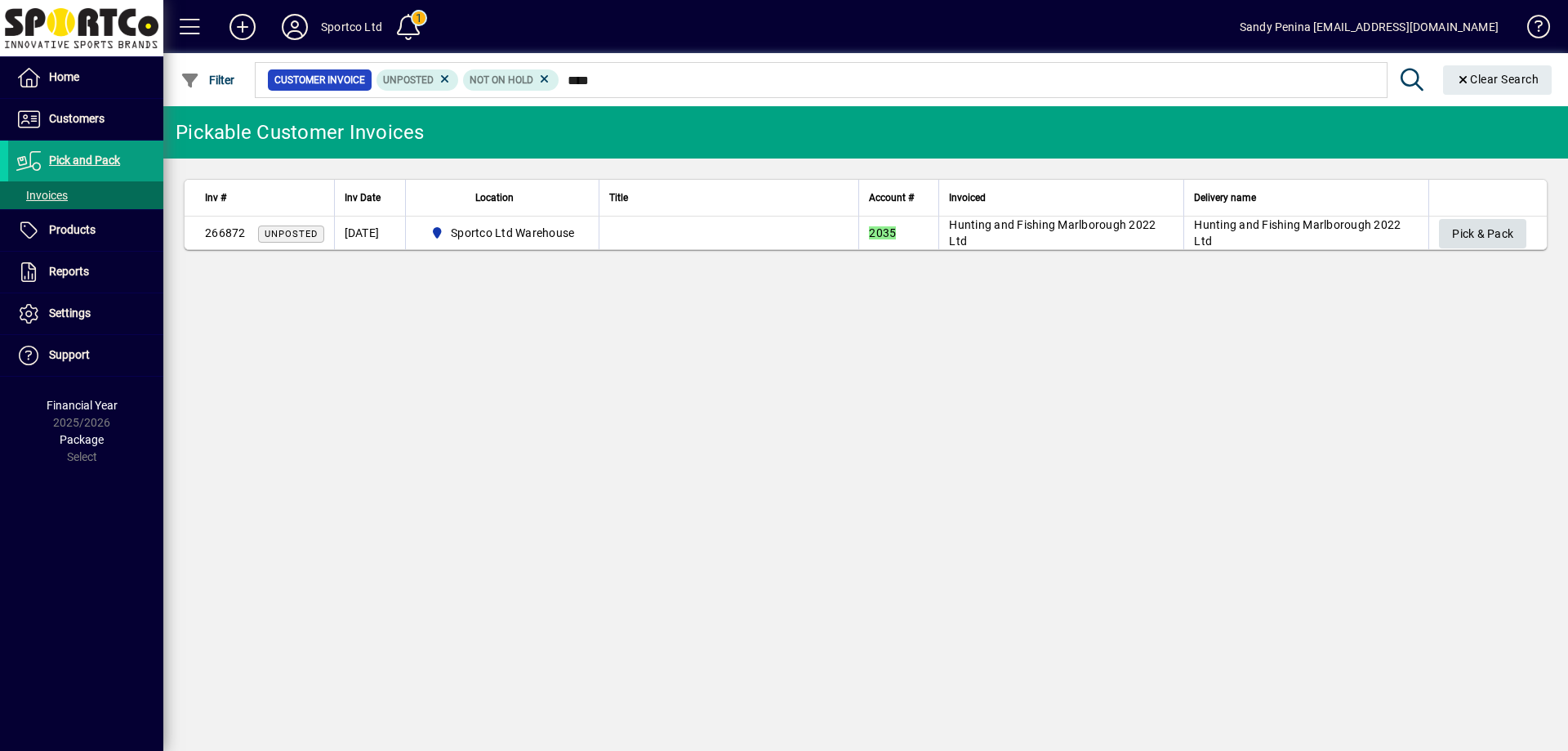
type input "****"
click at [1470, 227] on span "Pick & Pack" at bounding box center [1483, 234] width 61 height 27
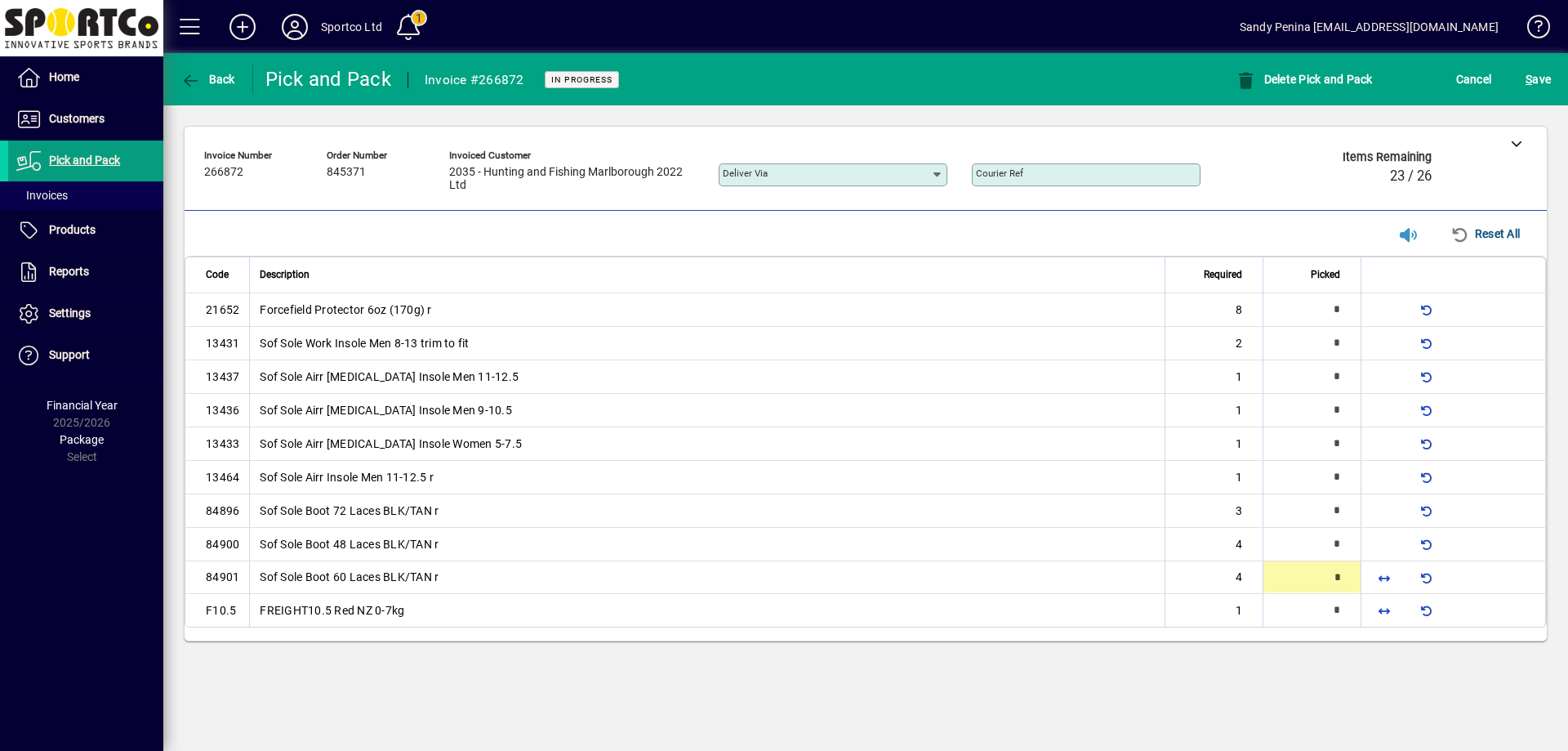
type input "*"
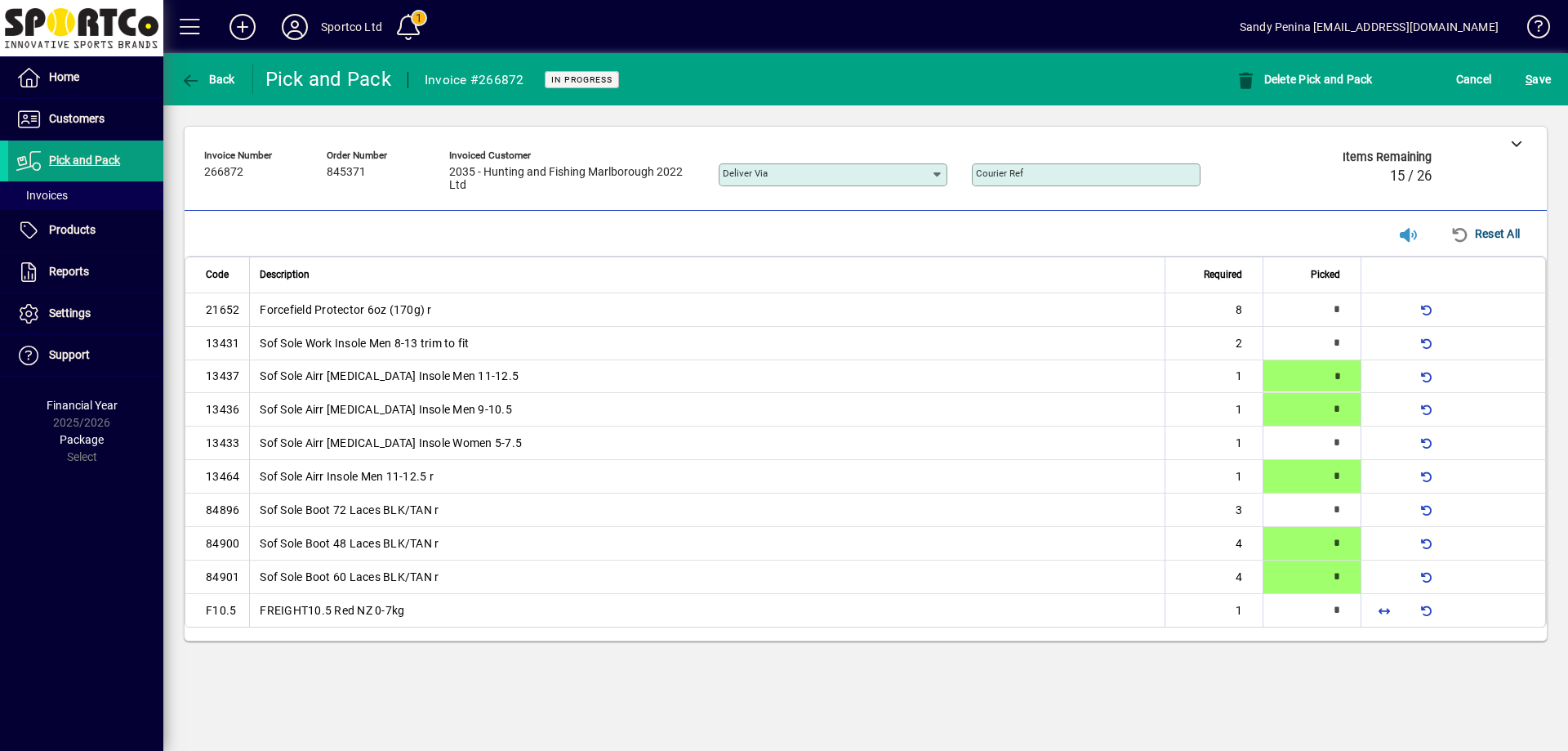
type input "*"
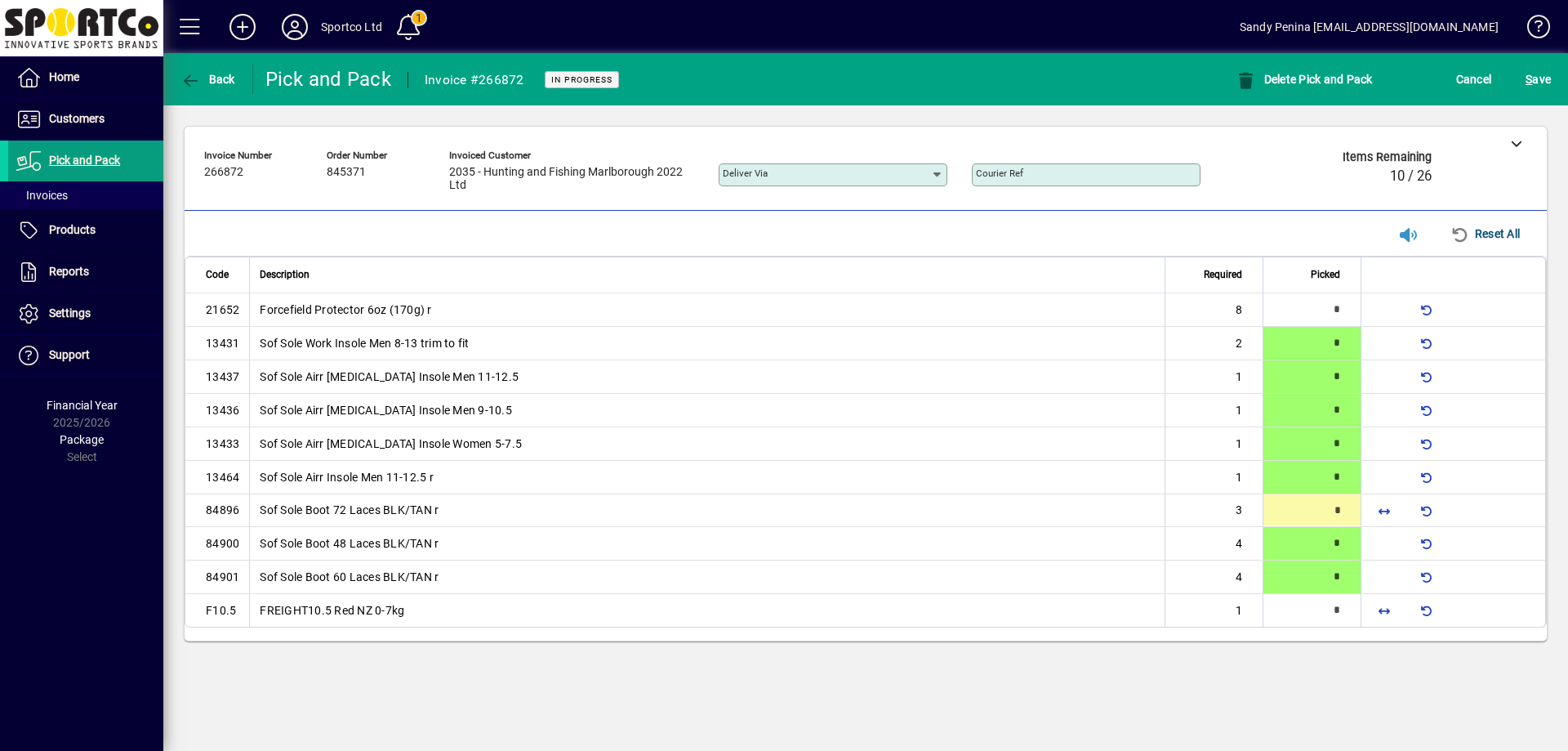
type input "*"
click at [1388, 608] on span "button" at bounding box center [1384, 609] width 39 height 39
type input "*"
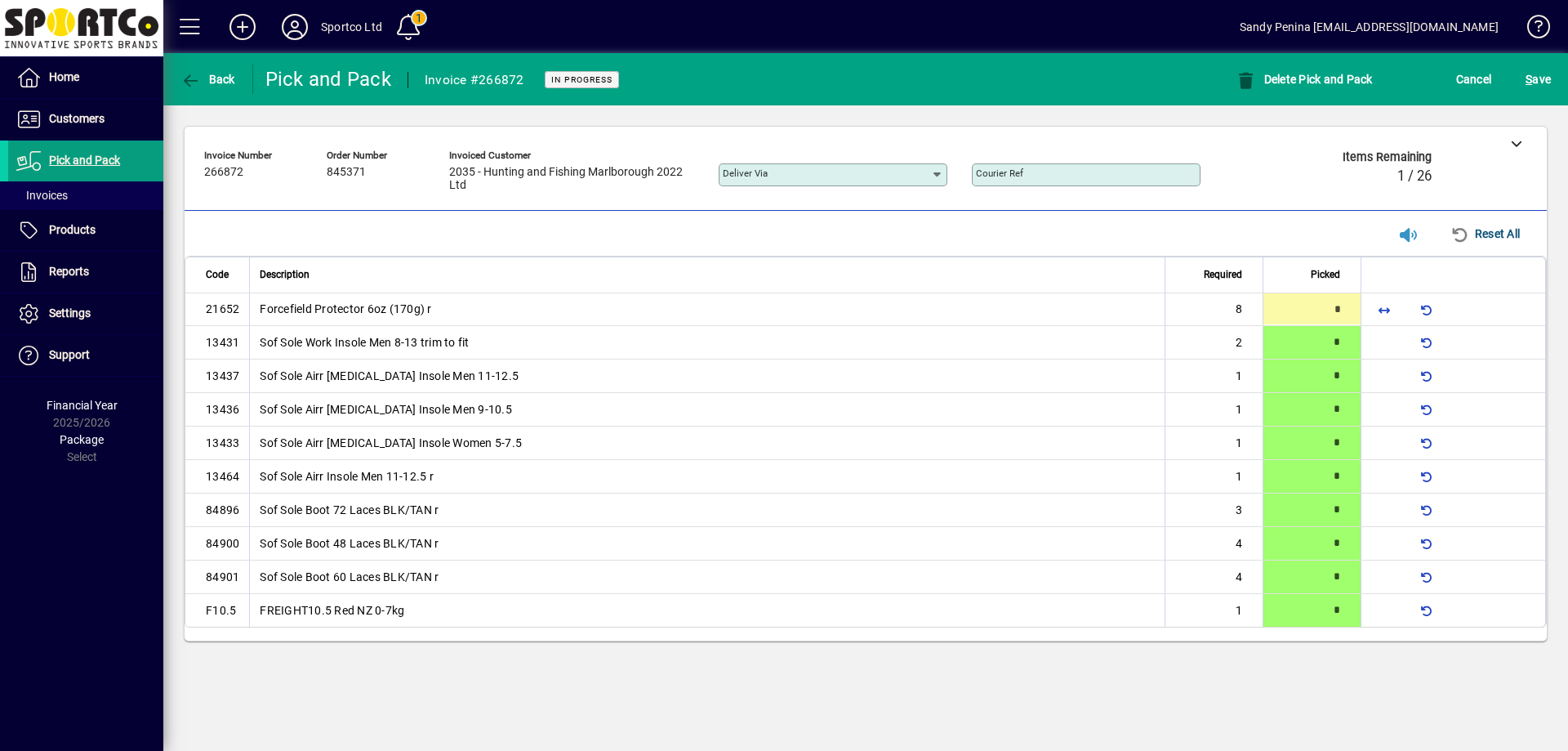
type input "*"
click at [225, 169] on span "266872" at bounding box center [223, 172] width 39 height 13
copy span "266872"
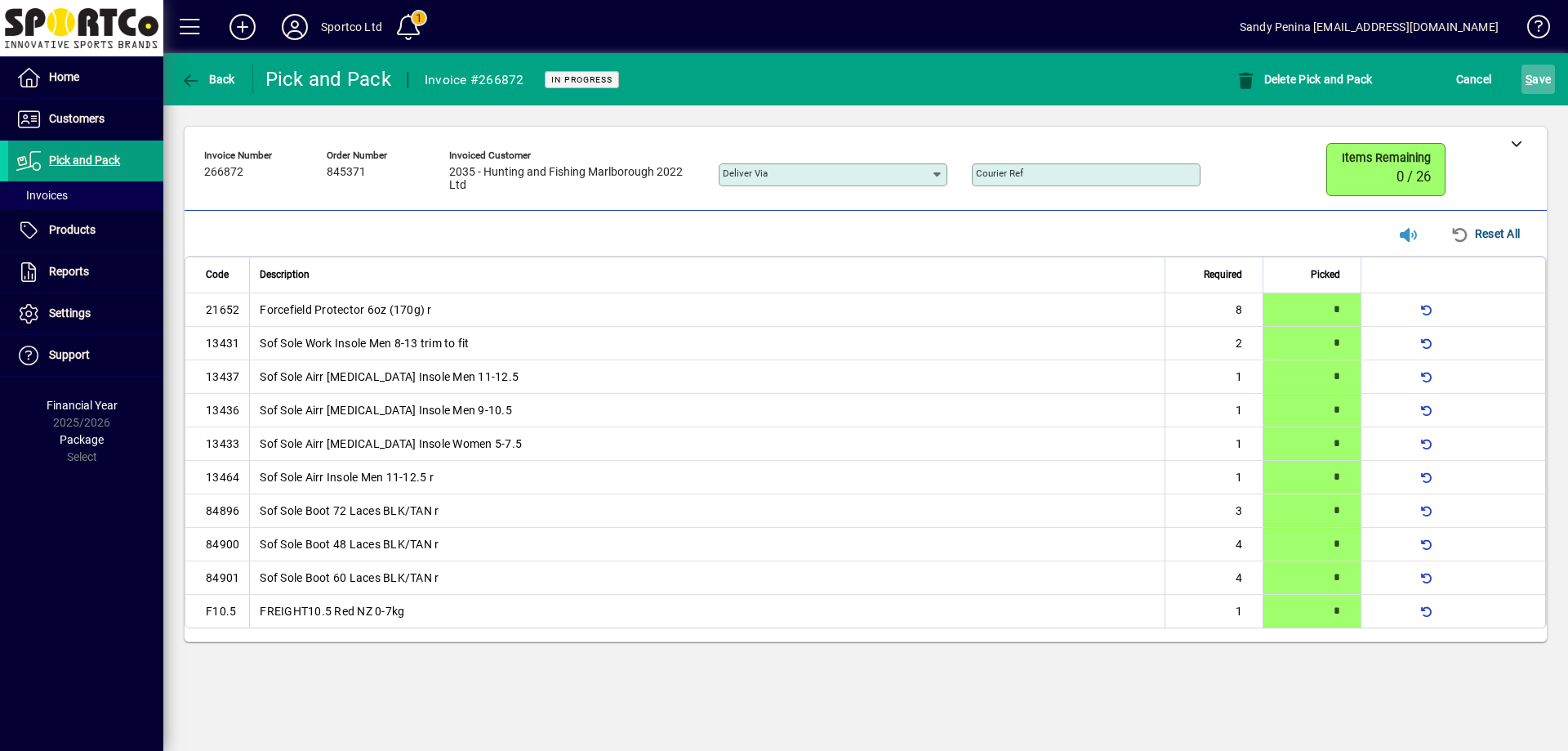
click at [1548, 72] on span "S ave" at bounding box center [1538, 78] width 25 height 26
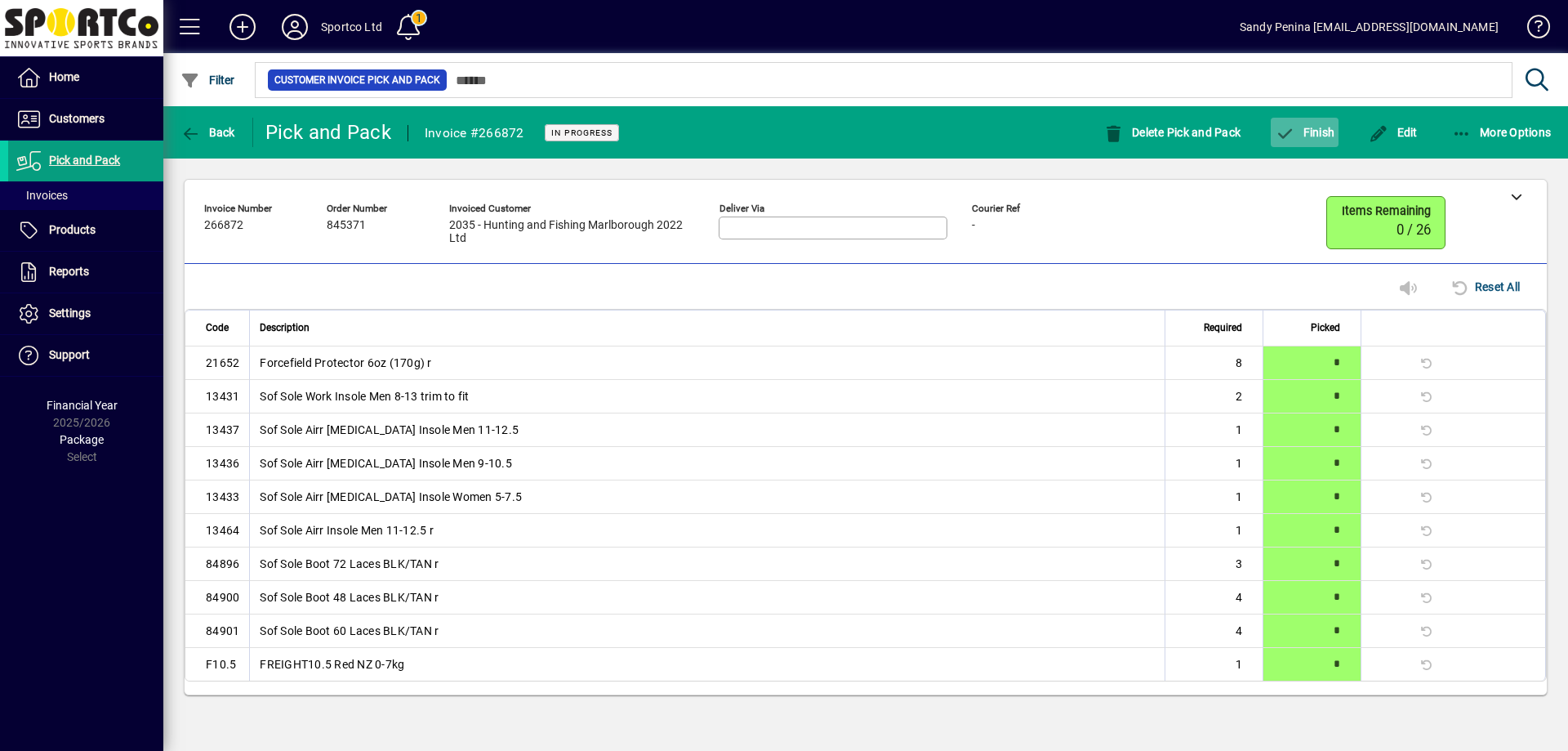
click at [1302, 129] on span "Finish" at bounding box center [1305, 133] width 60 height 13
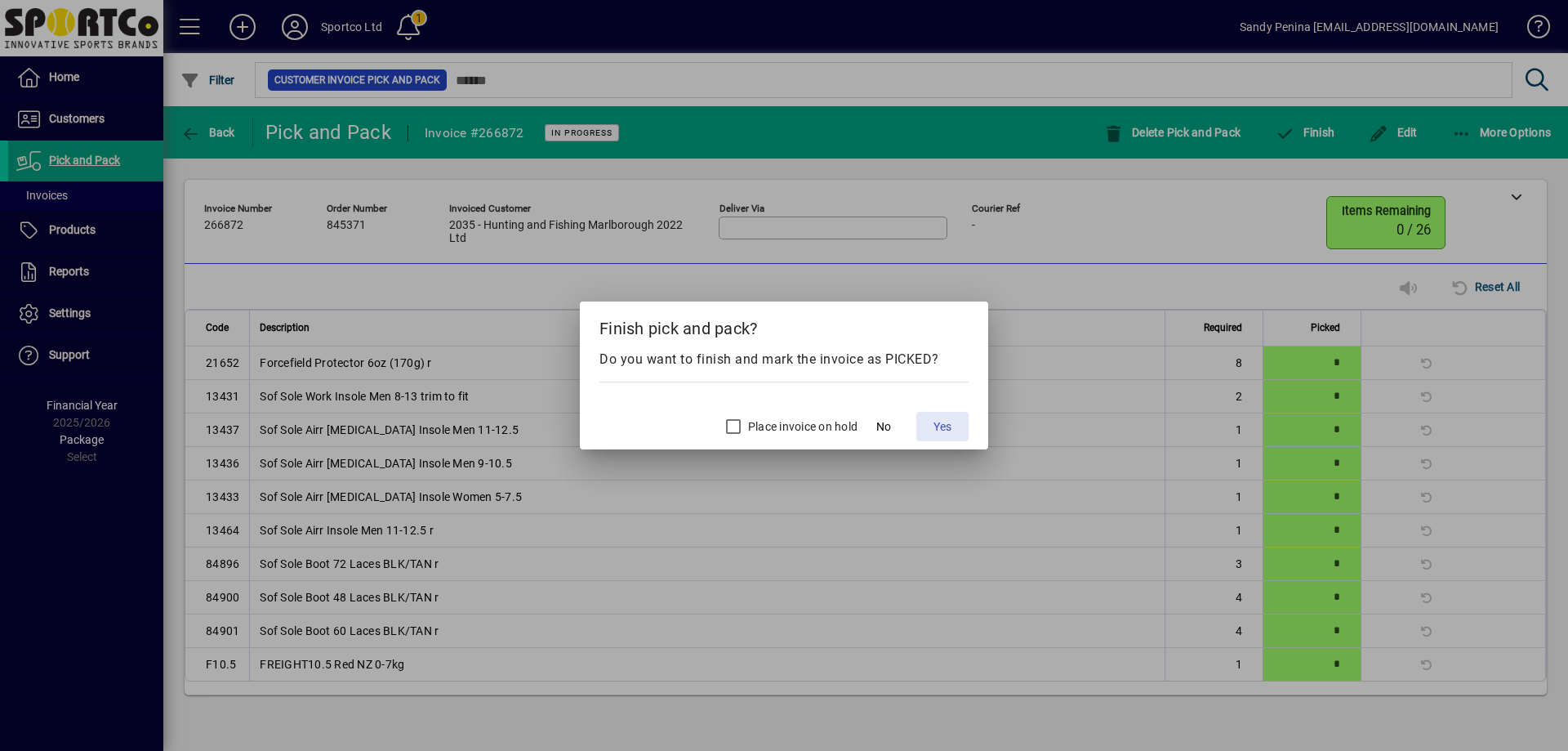
click at [941, 424] on span "Yes" at bounding box center [942, 426] width 18 height 17
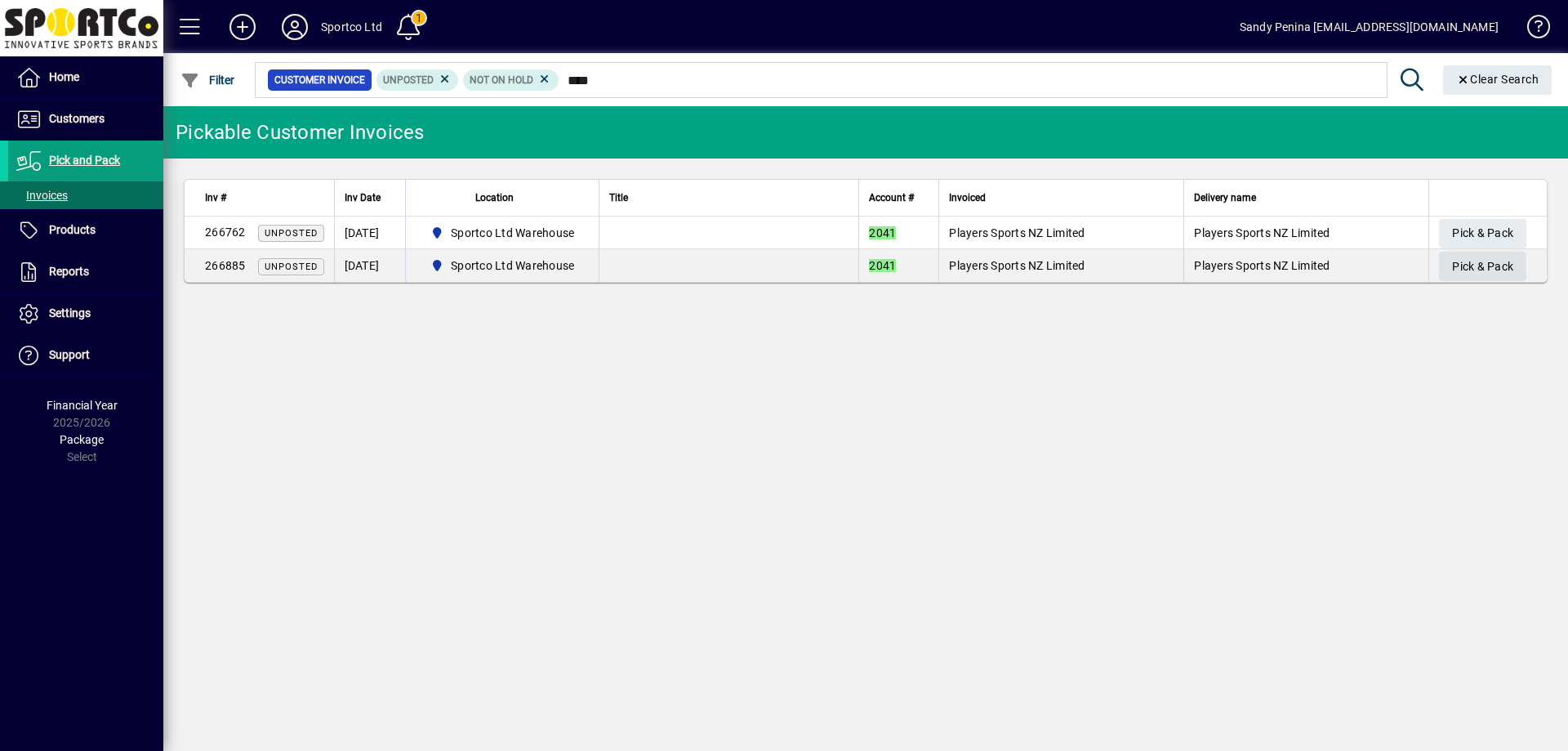
type input "****"
click at [1475, 273] on span "Pick & Pack" at bounding box center [1483, 267] width 61 height 27
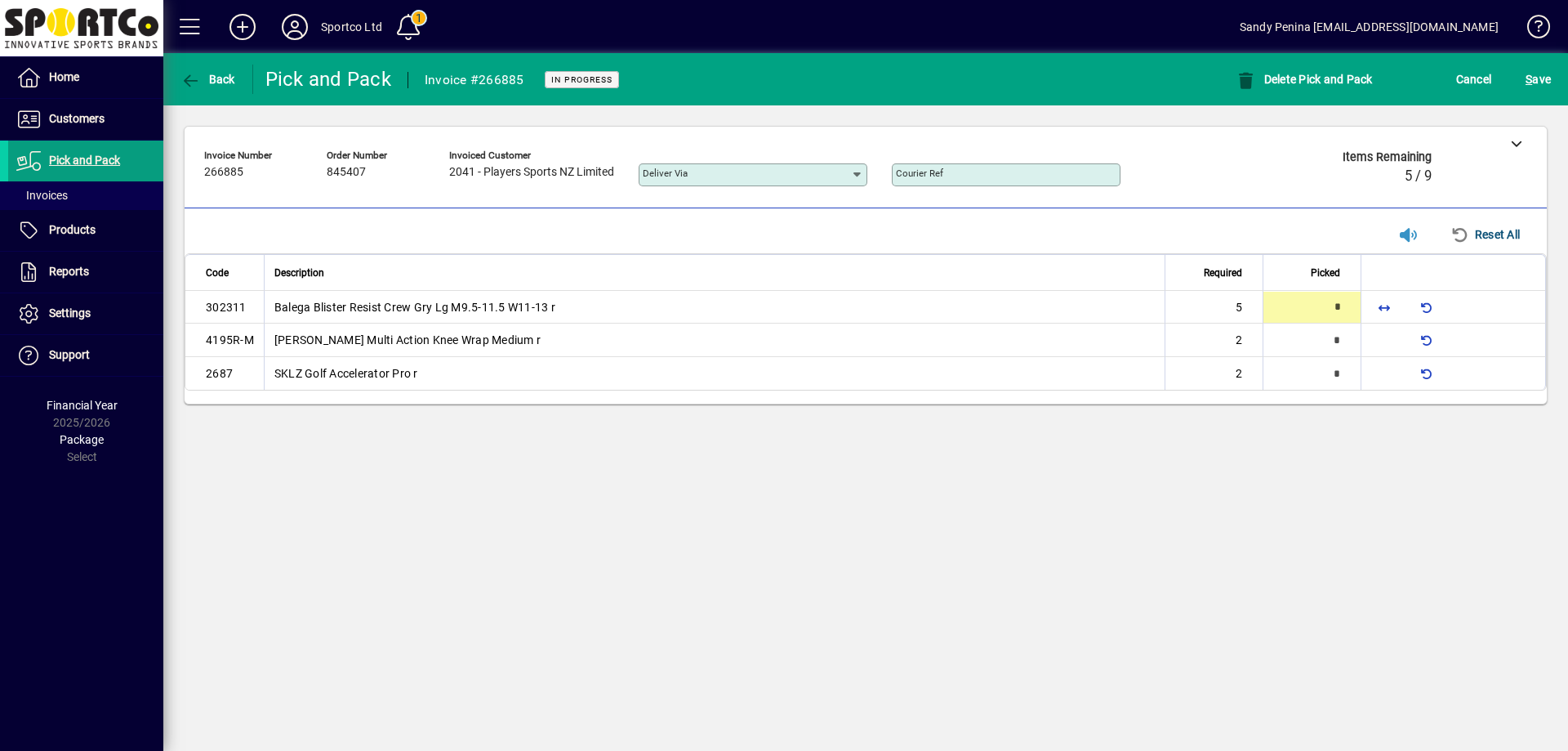
type input "*"
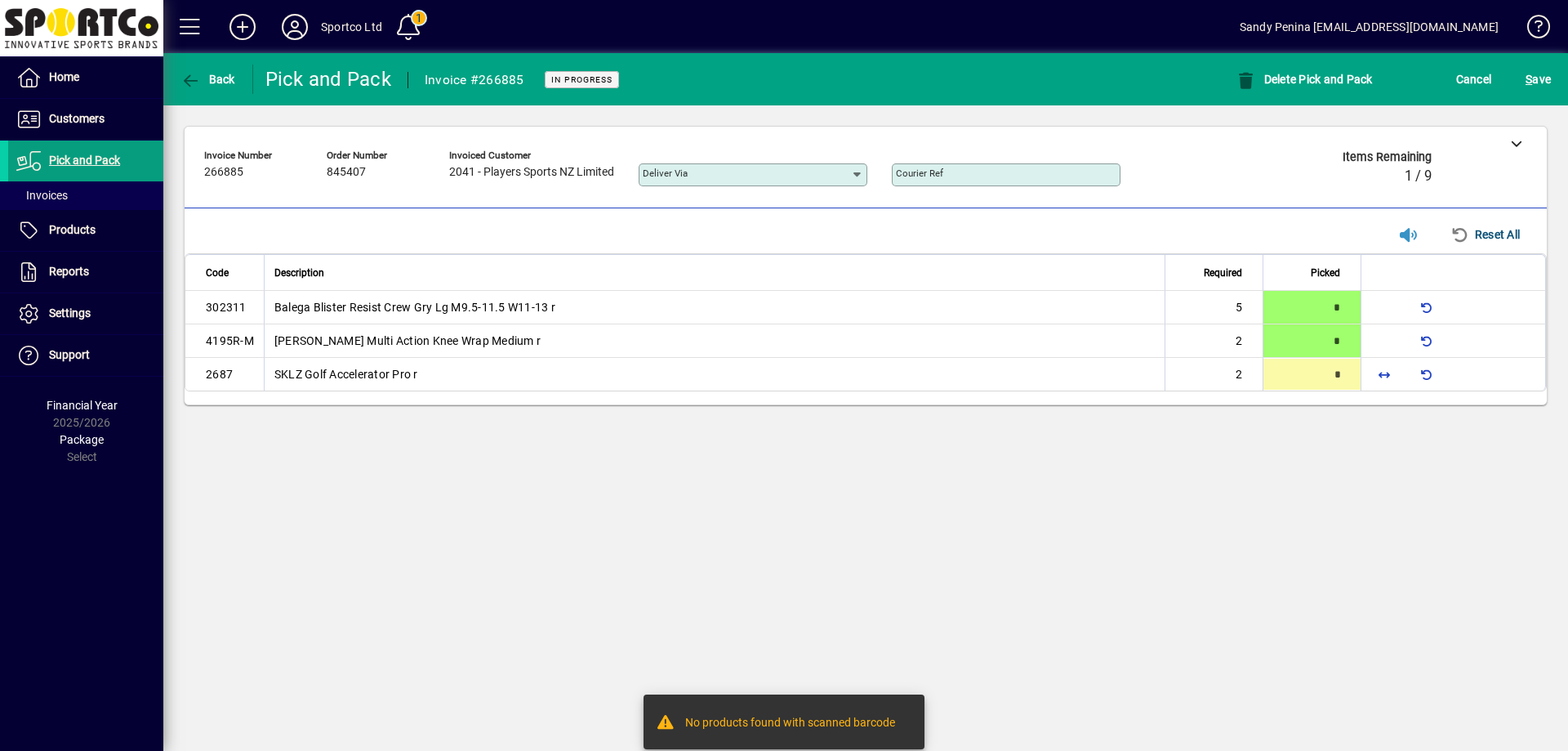
type input "*"
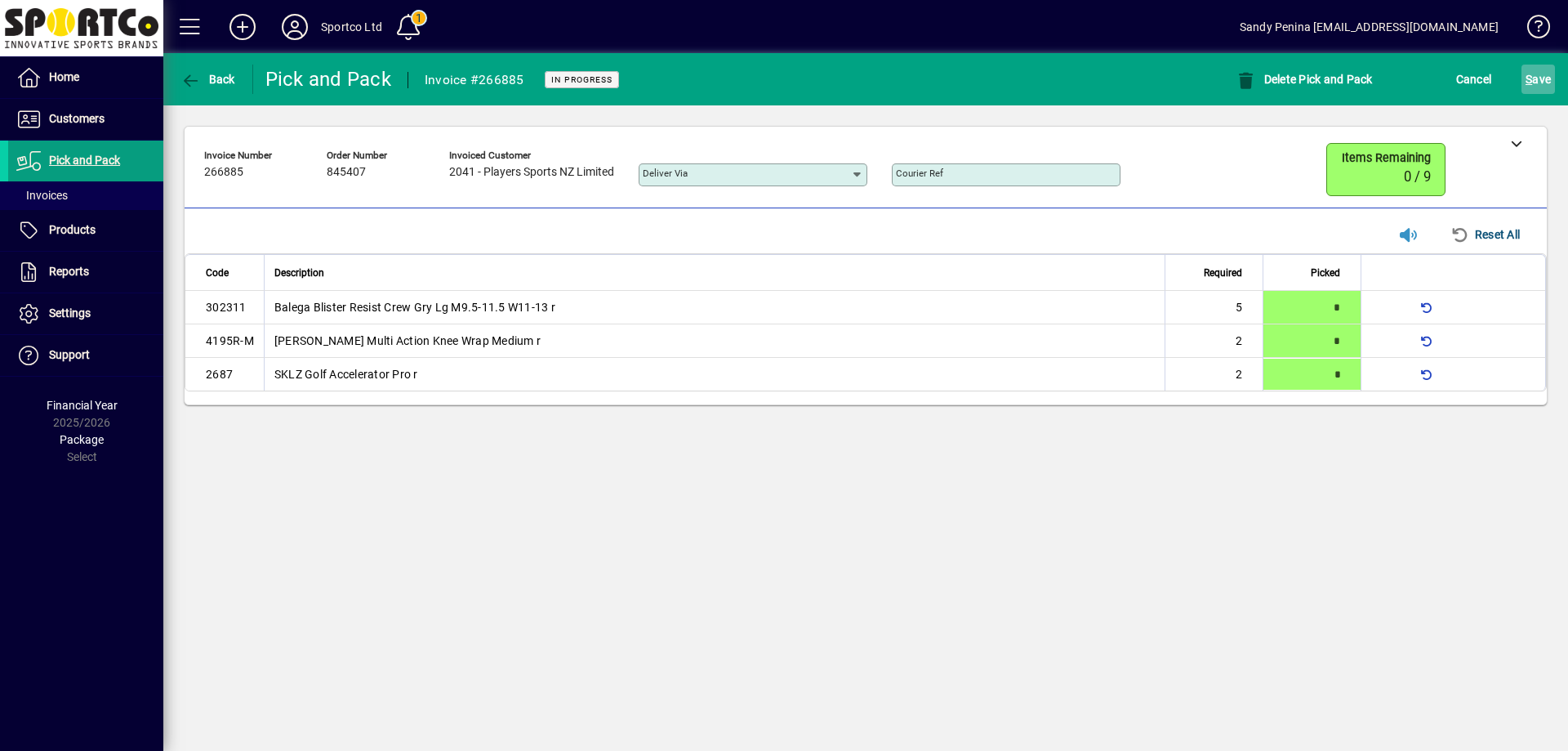
click at [1530, 68] on span "S ave" at bounding box center [1538, 78] width 25 height 26
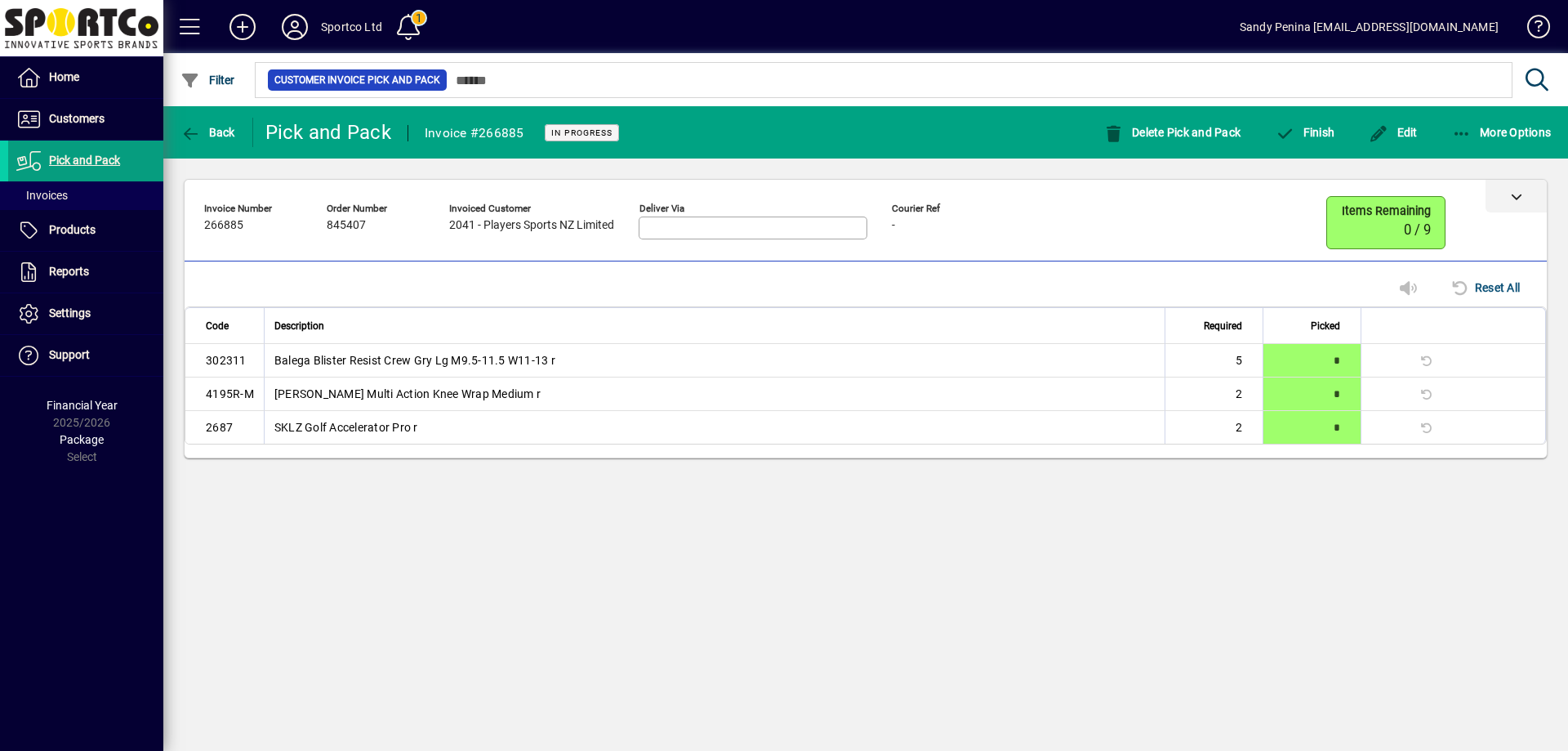
click at [1518, 200] on icon at bounding box center [1517, 196] width 12 height 12
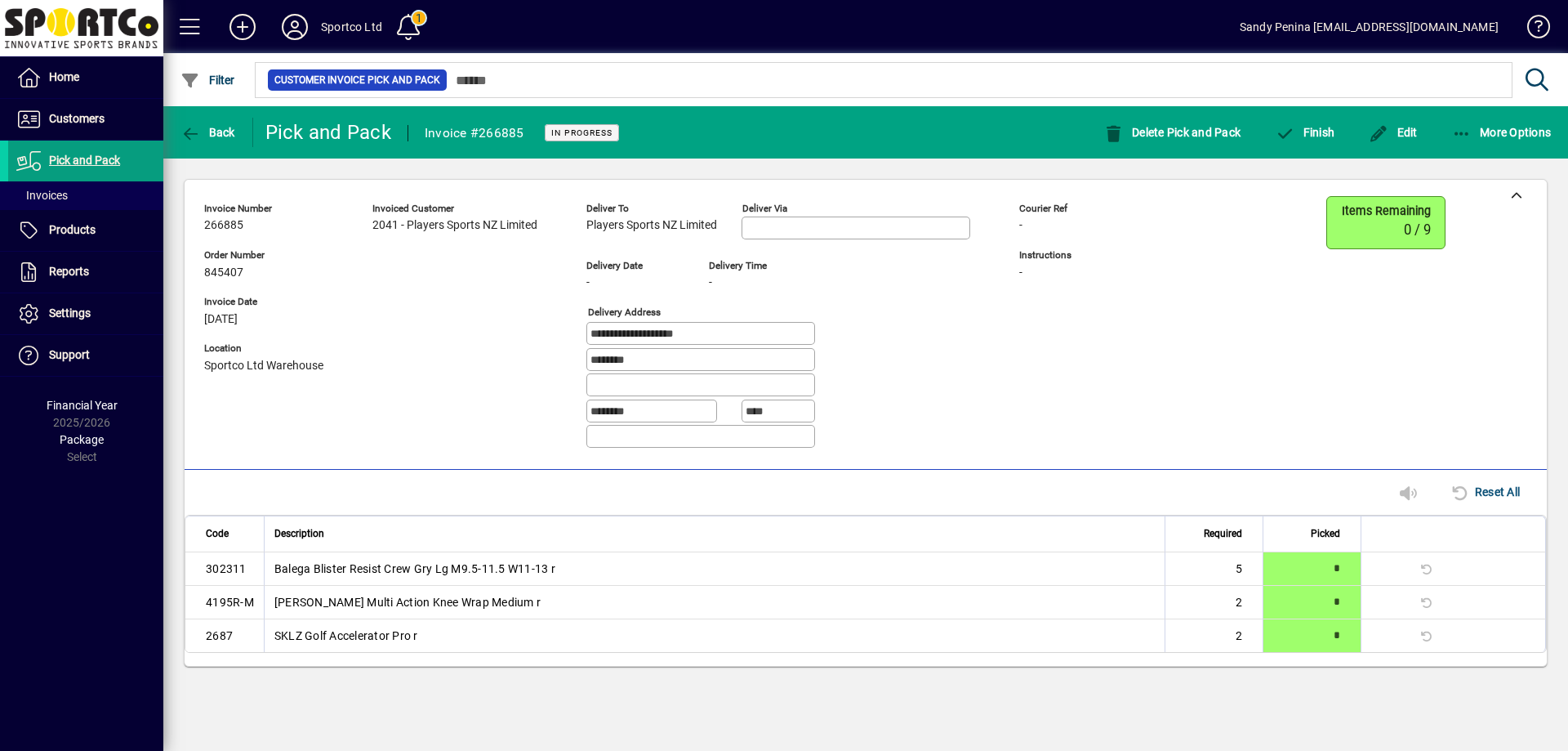
click at [234, 221] on span "266885" at bounding box center [223, 225] width 39 height 13
copy span "266885"
click at [1498, 190] on div at bounding box center [1517, 196] width 61 height 32
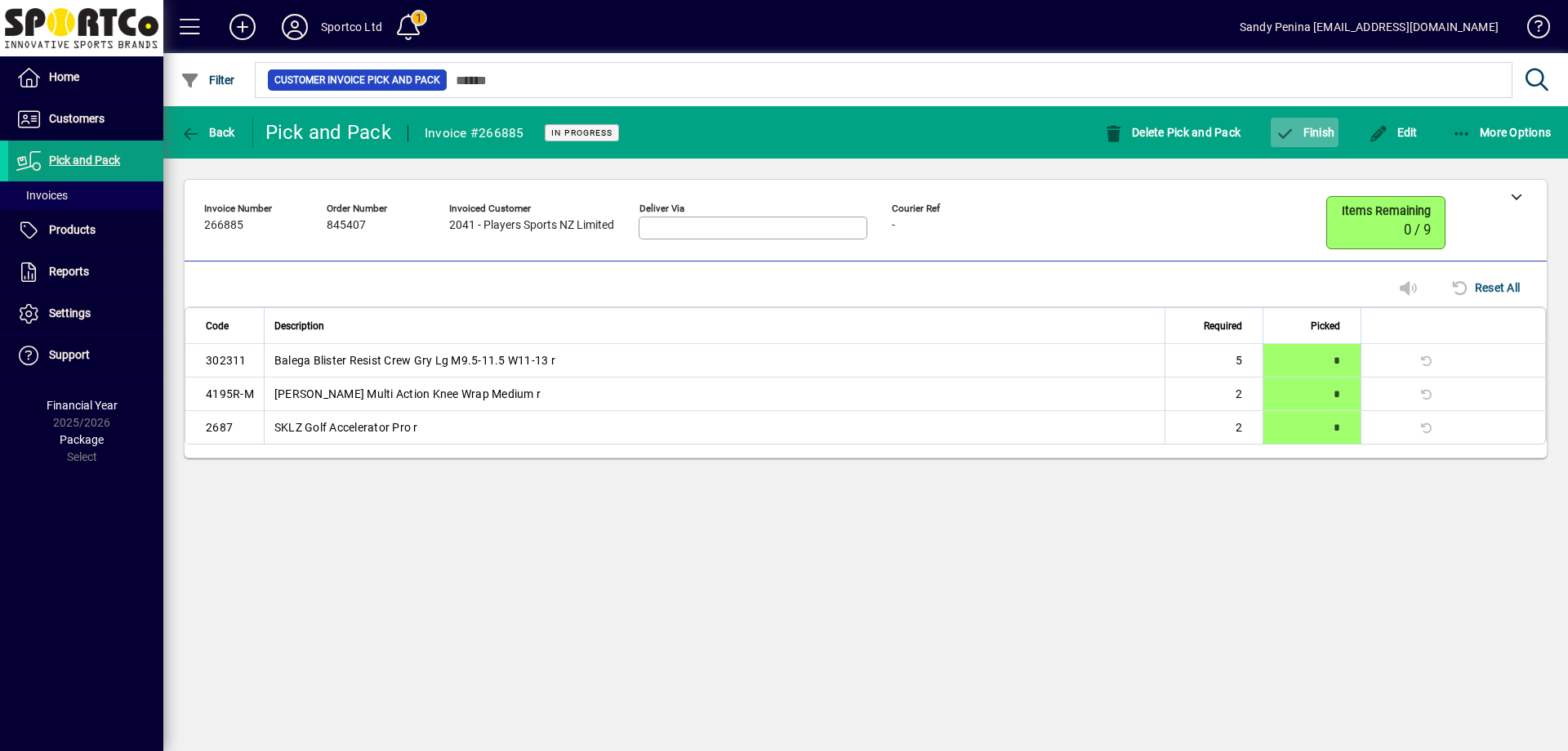
click at [1320, 135] on span "Finish" at bounding box center [1305, 133] width 60 height 13
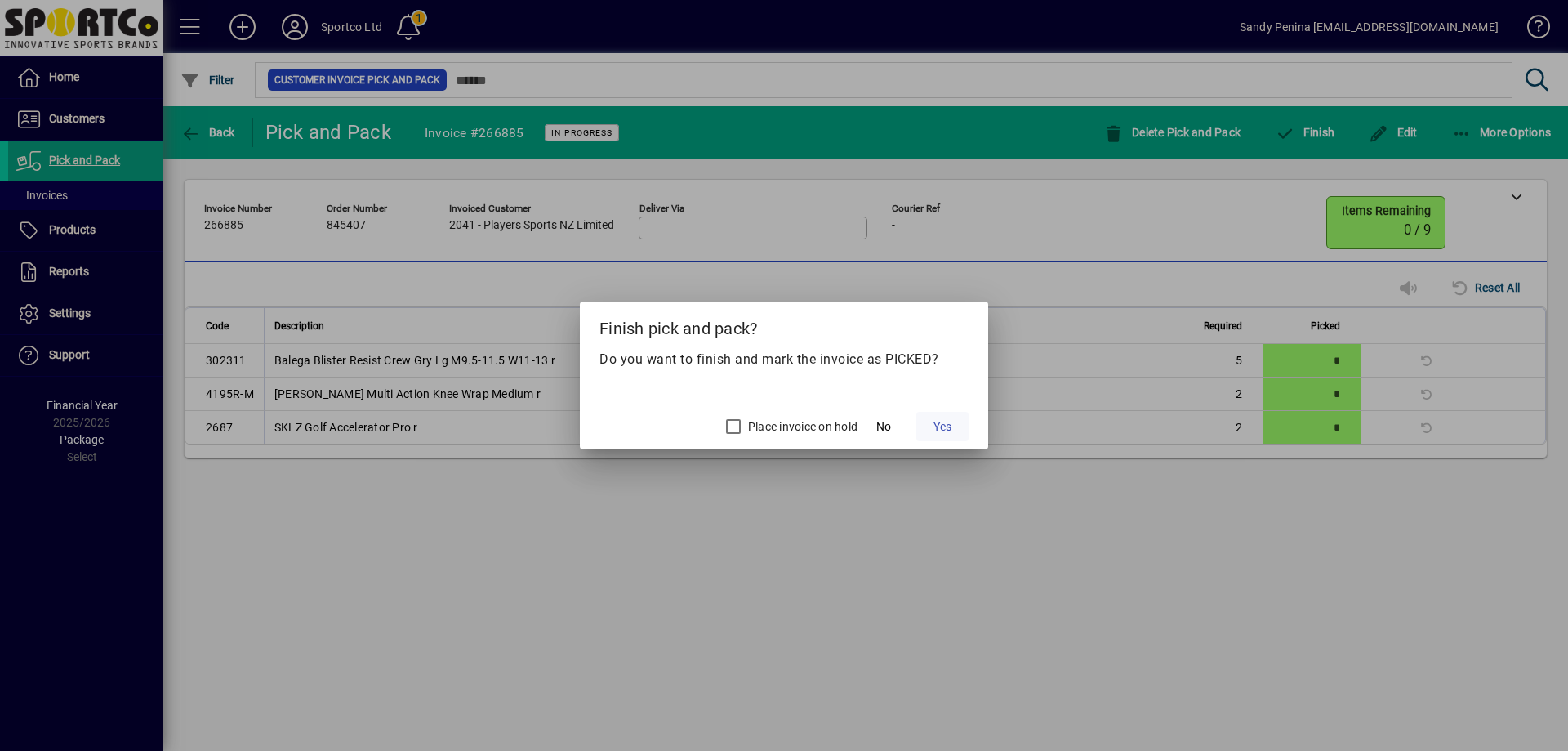
click at [948, 426] on span "Yes" at bounding box center [942, 426] width 18 height 17
